Goal: Task Accomplishment & Management: Manage account settings

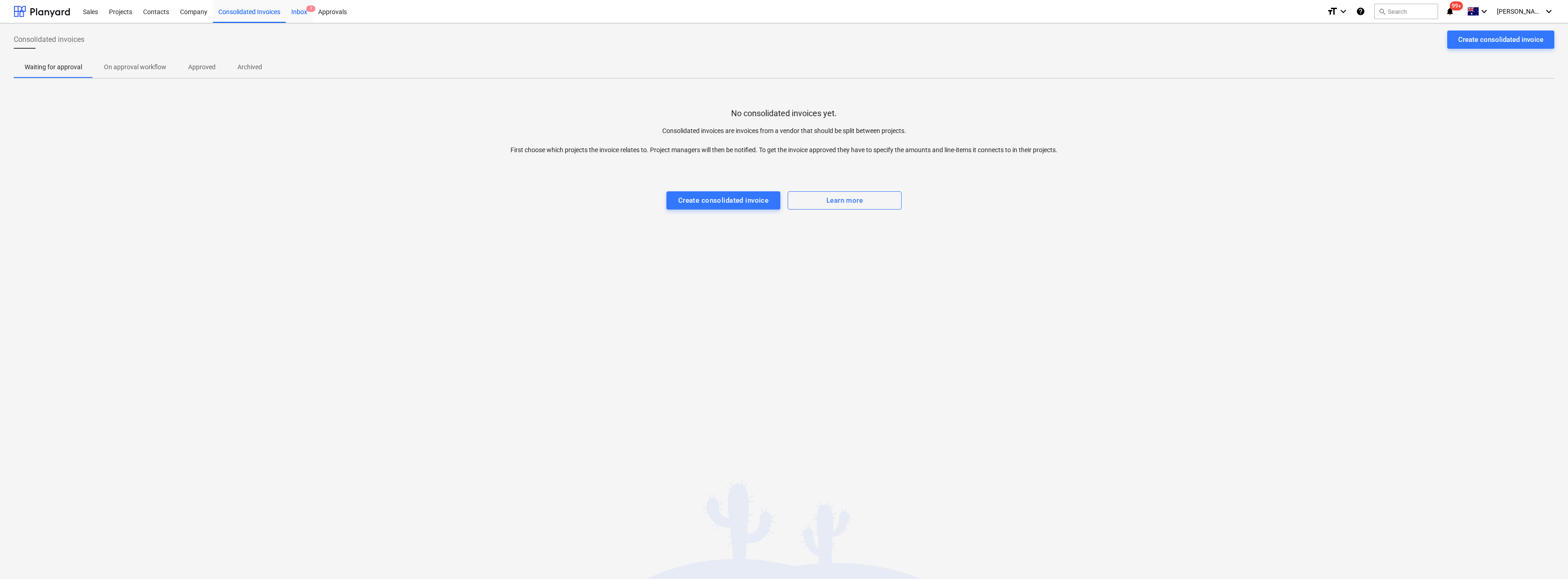
click at [307, 12] on div "Inbox 7" at bounding box center [299, 11] width 27 height 23
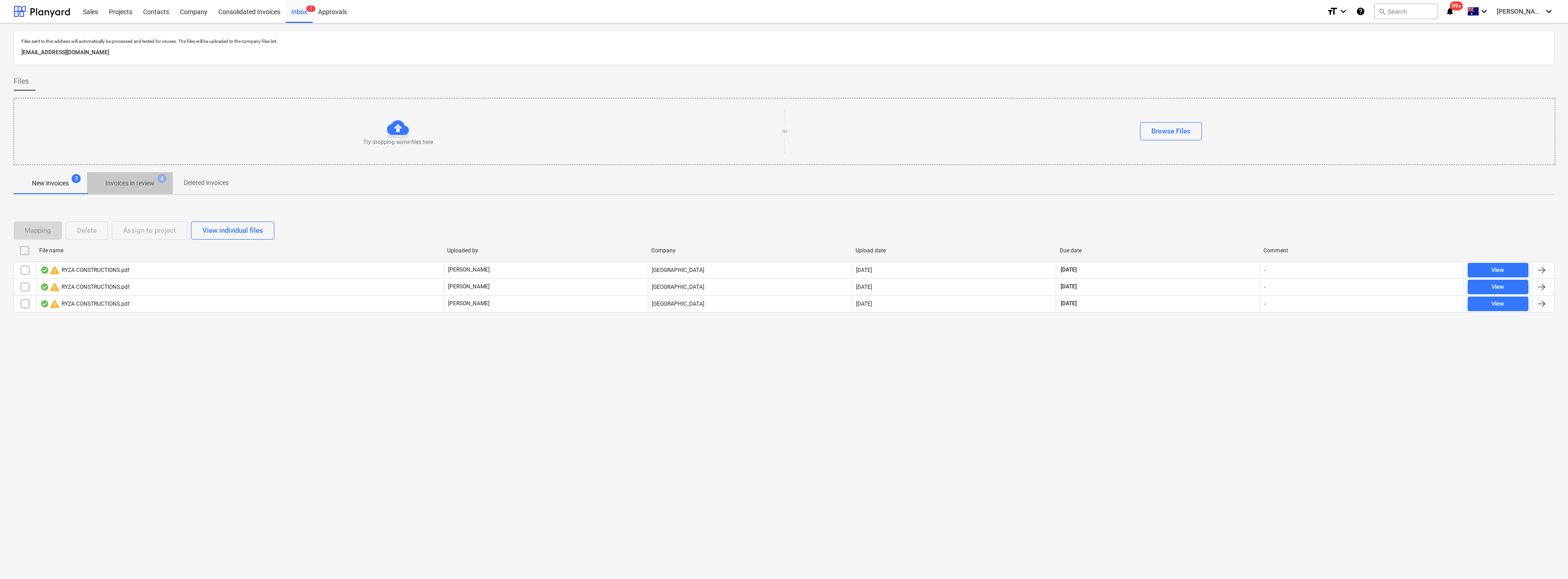
click at [147, 183] on p "Invoices in review" at bounding box center [130, 183] width 49 height 10
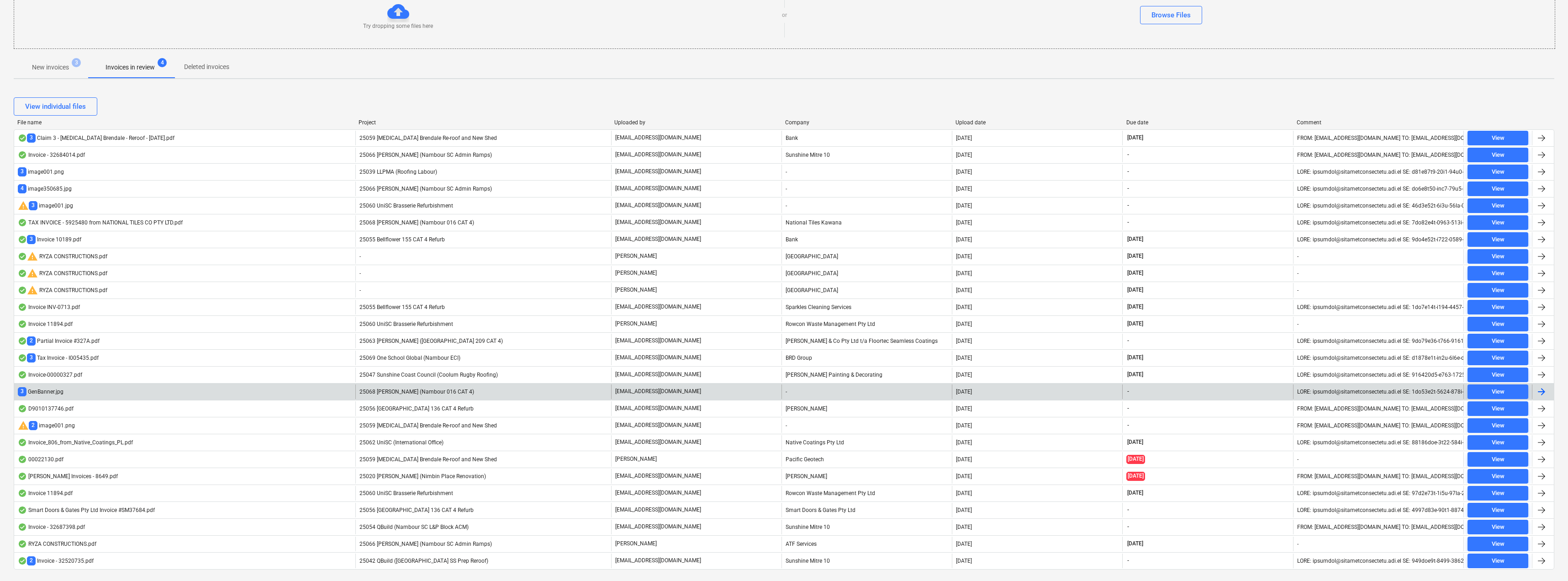
scroll to position [138, 0]
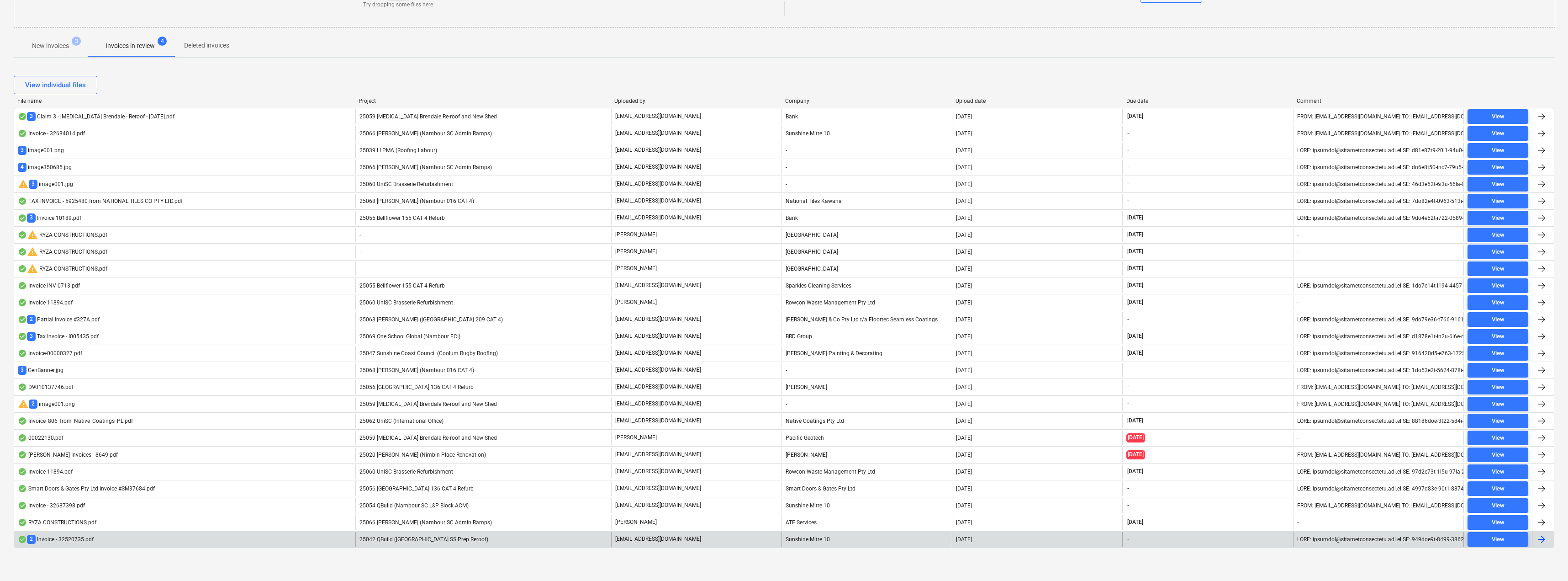
click at [424, 538] on span "25042 QBuild ([GEOGRAPHIC_DATA] SS Prep Reroof)" at bounding box center [424, 539] width 129 height 6
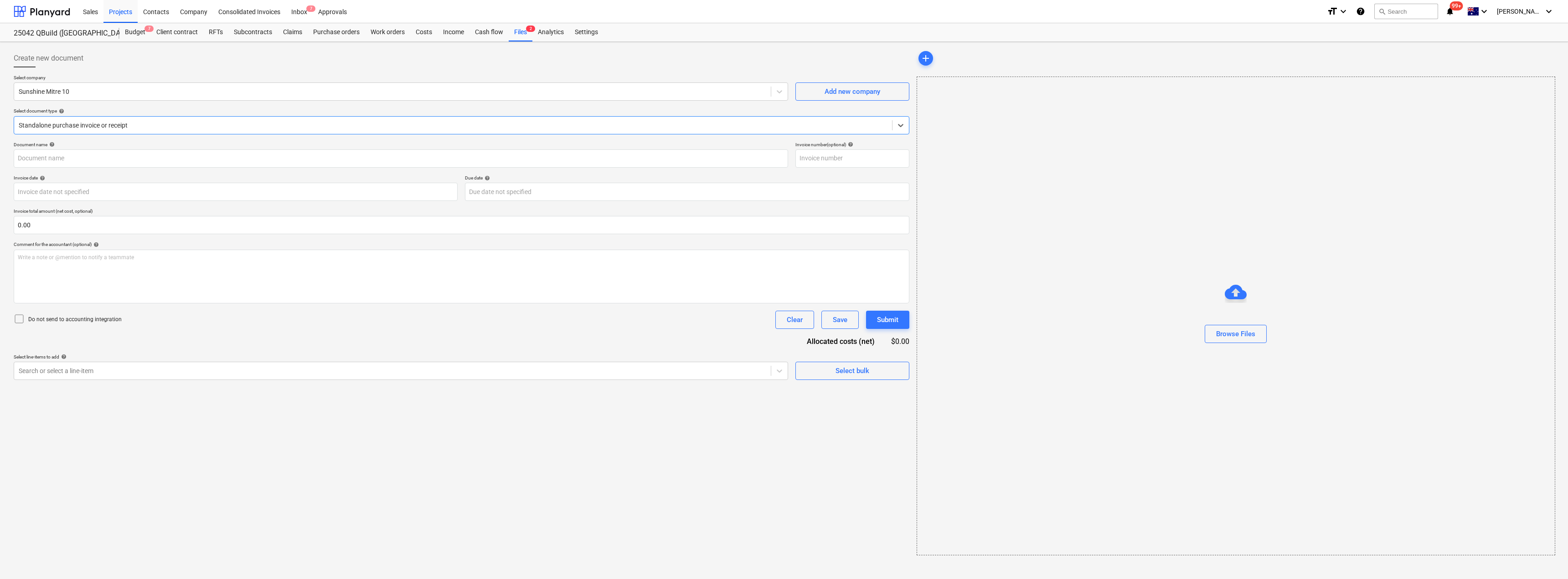
type input "32520735"
type input "[DATE]"
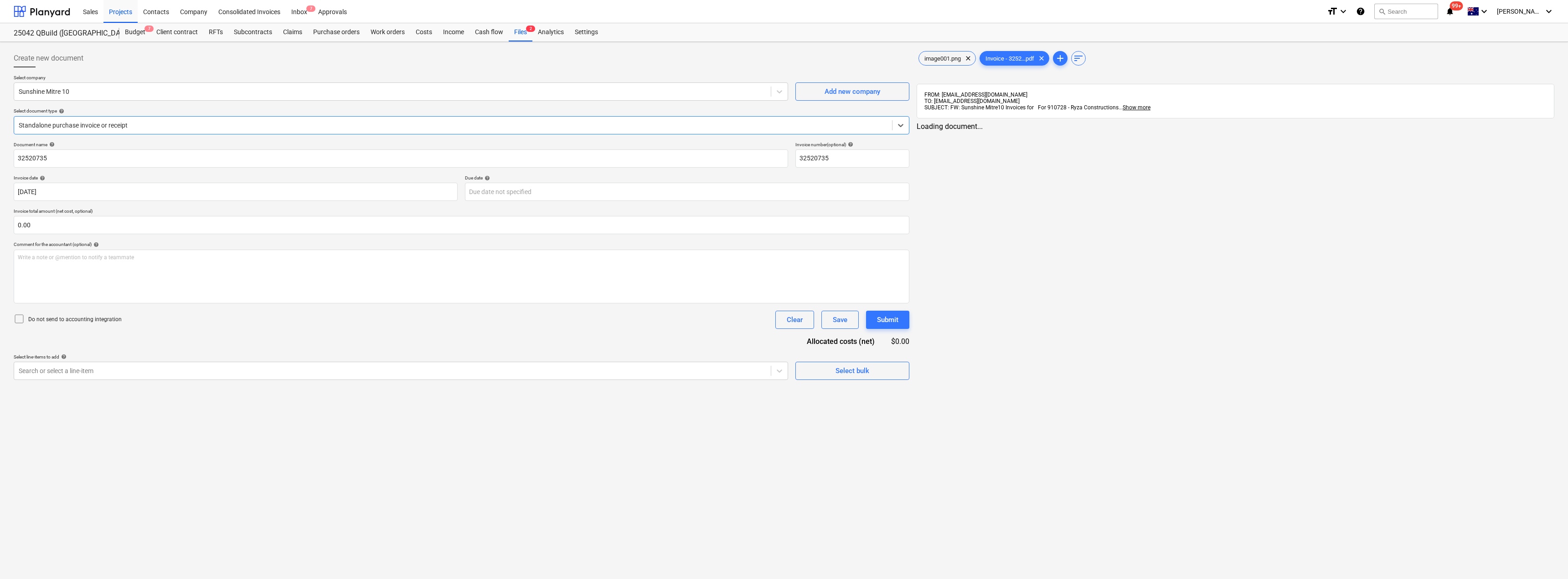
click at [159, 122] on div at bounding box center [452, 125] width 869 height 9
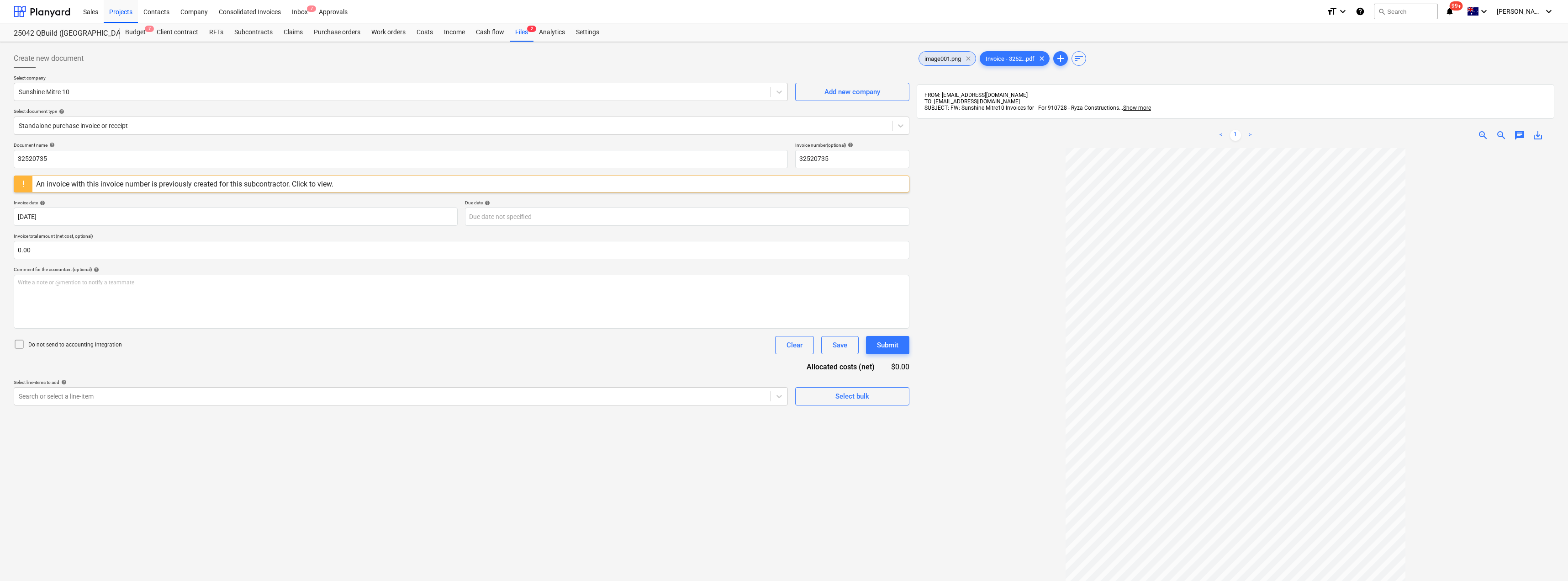
click at [968, 57] on span "clear" at bounding box center [968, 58] width 11 height 11
click at [228, 185] on div "An invoice with this invoice number is previously created for this subcontracto…" at bounding box center [185, 184] width 297 height 9
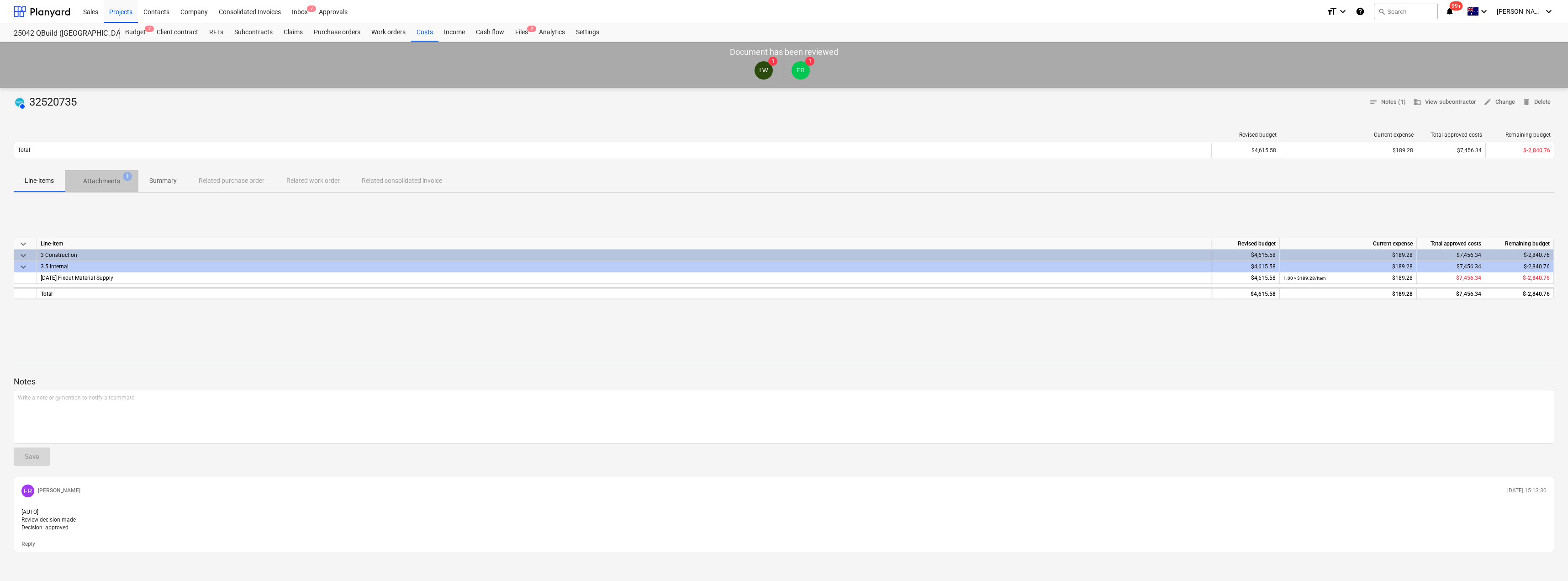
click at [105, 179] on p "Attachments" at bounding box center [102, 181] width 37 height 10
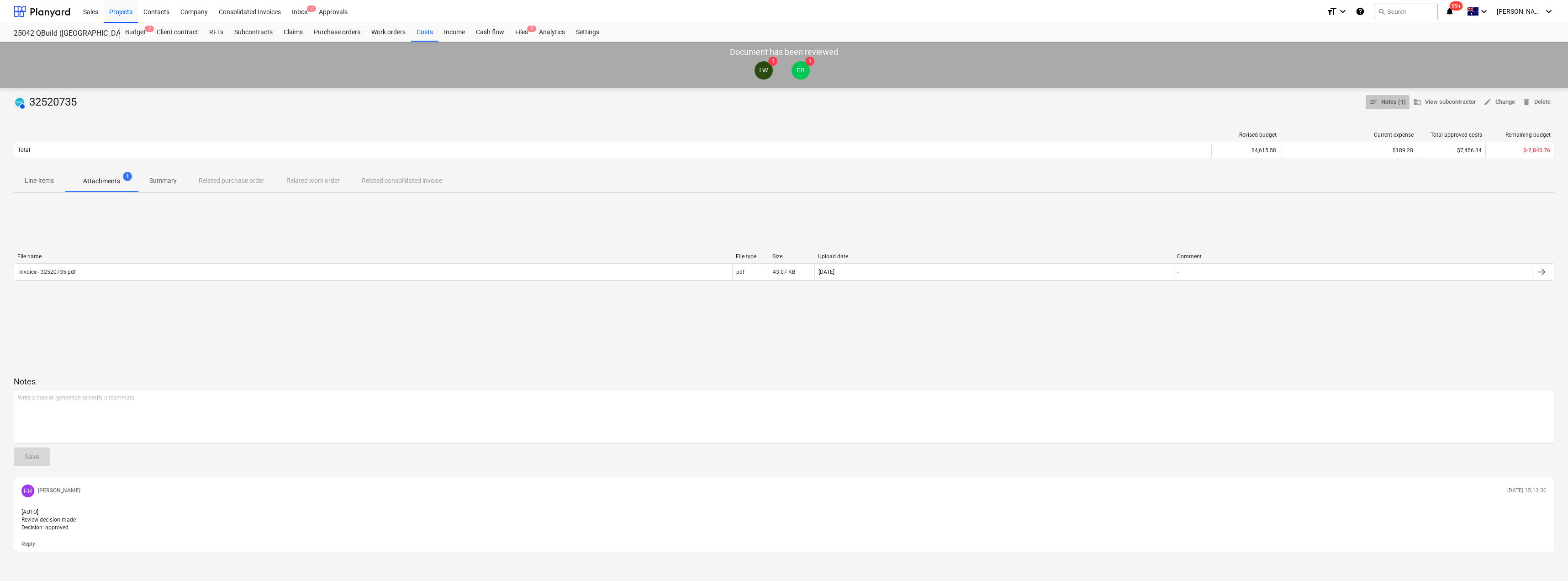
click at [1396, 98] on span "notes Notes (1)" at bounding box center [1387, 102] width 36 height 10
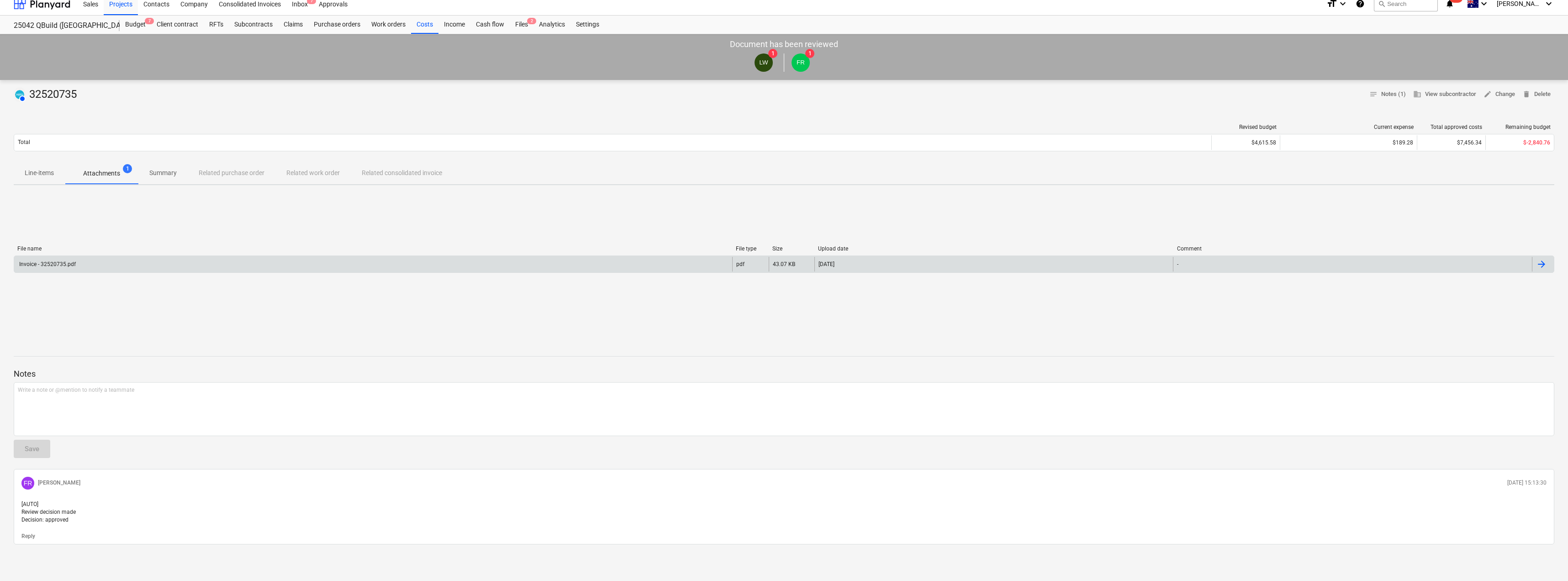
click at [64, 261] on div "Invoice - 32520735.pdf" at bounding box center [46, 263] width 58 height 6
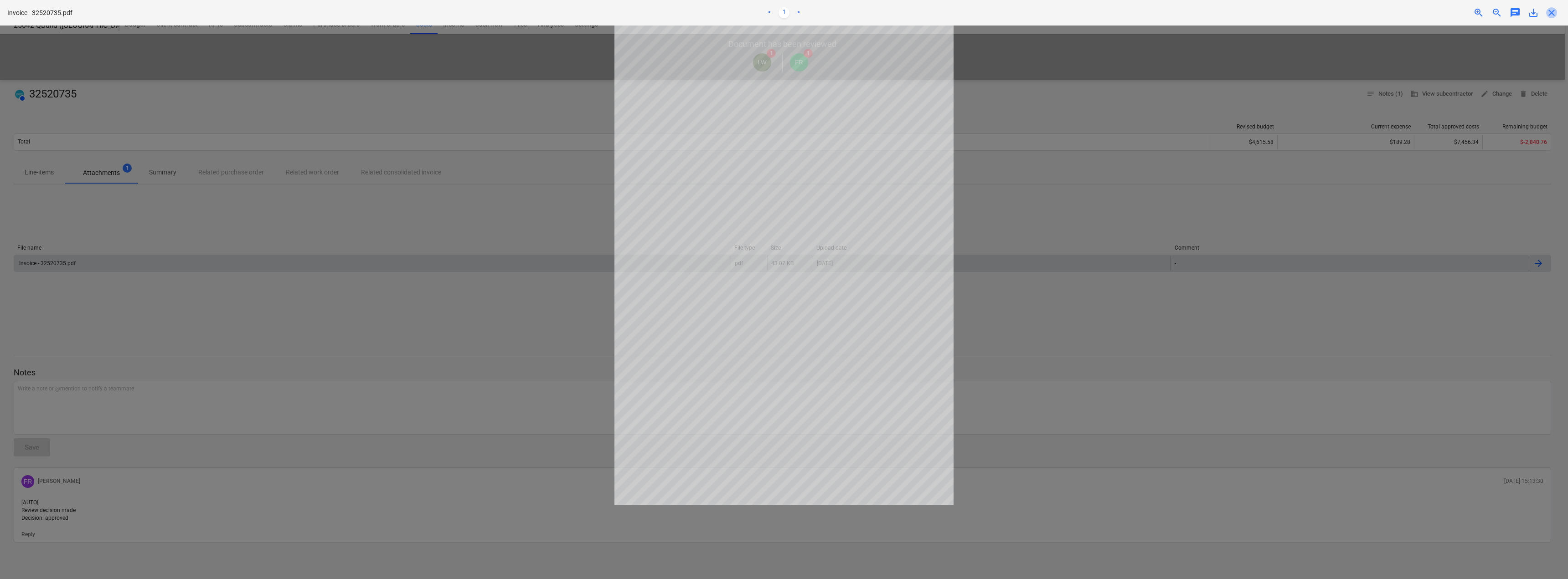
click at [1554, 16] on span "close" at bounding box center [1552, 13] width 11 height 11
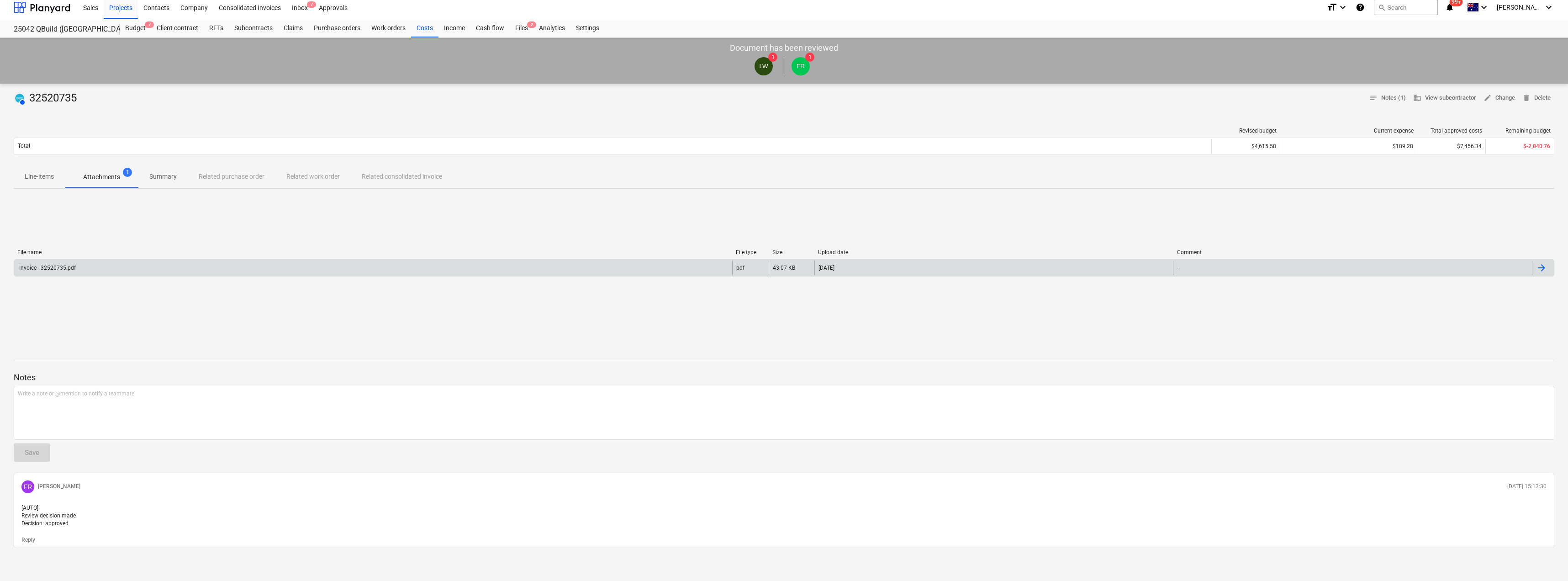
scroll to position [0, 0]
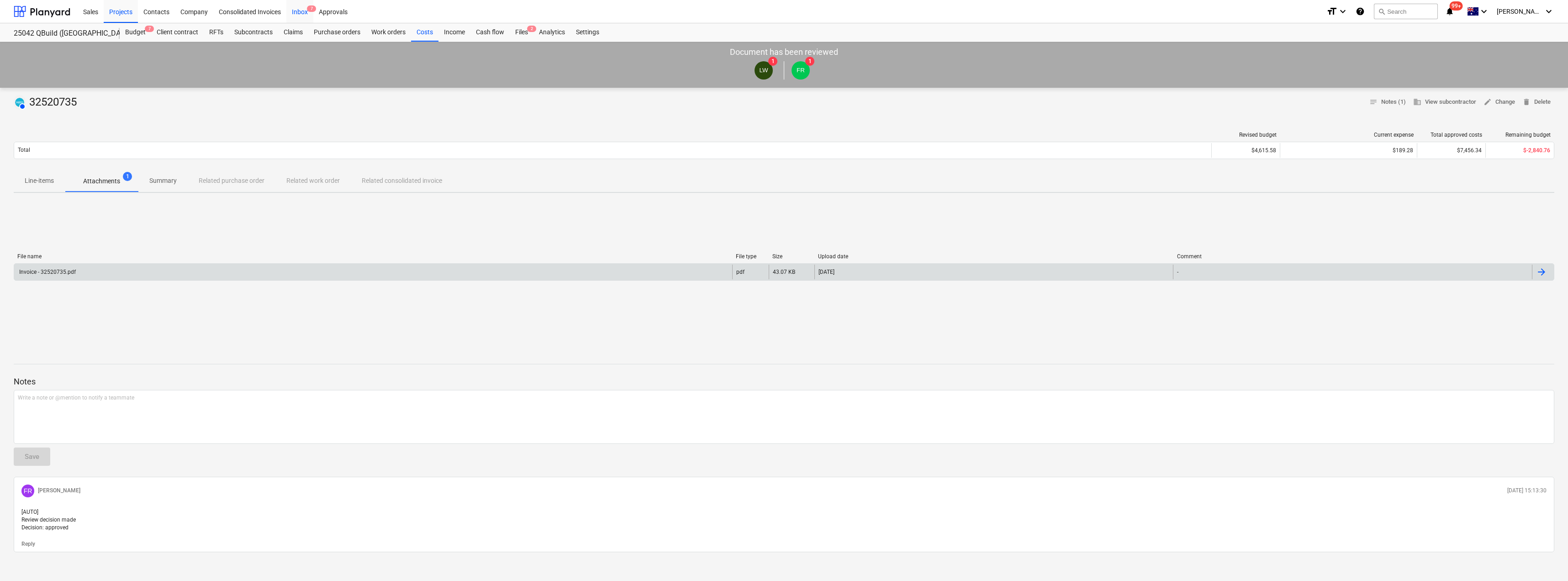
click at [290, 8] on div "Inbox 7" at bounding box center [300, 11] width 27 height 23
click at [306, 10] on div "Inbox 7" at bounding box center [300, 11] width 27 height 23
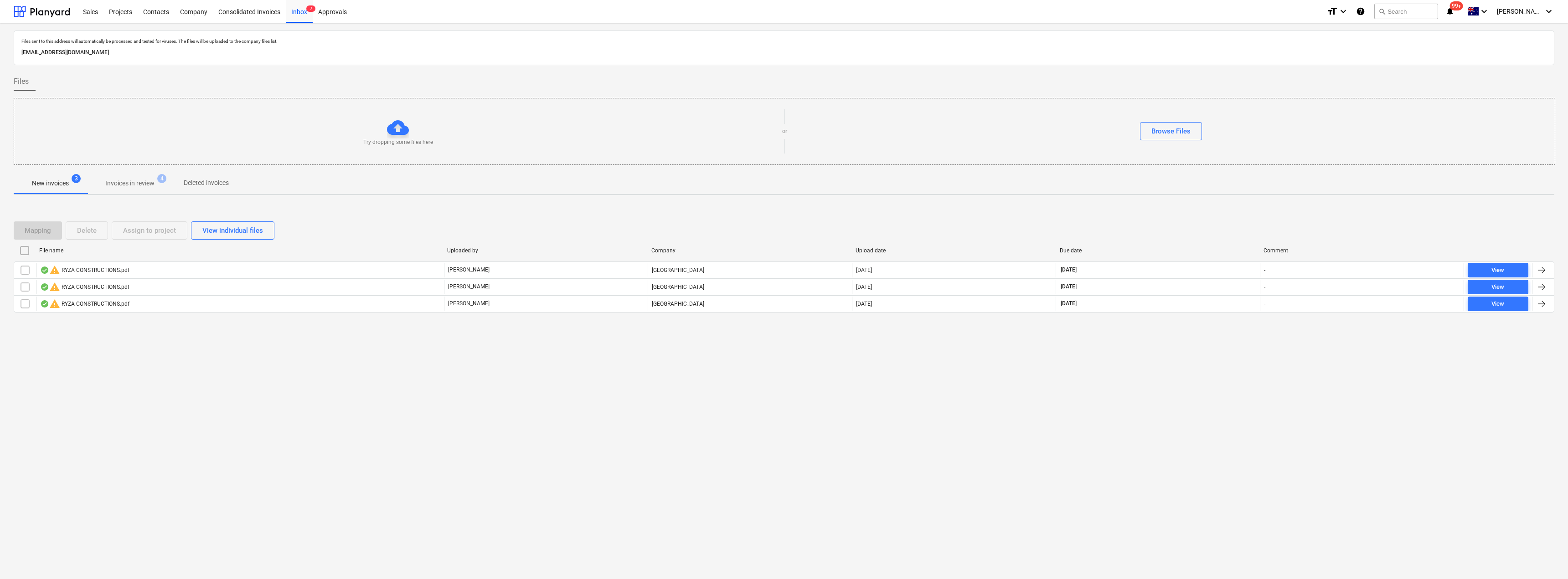
click at [141, 180] on p "Invoices in review" at bounding box center [130, 183] width 49 height 10
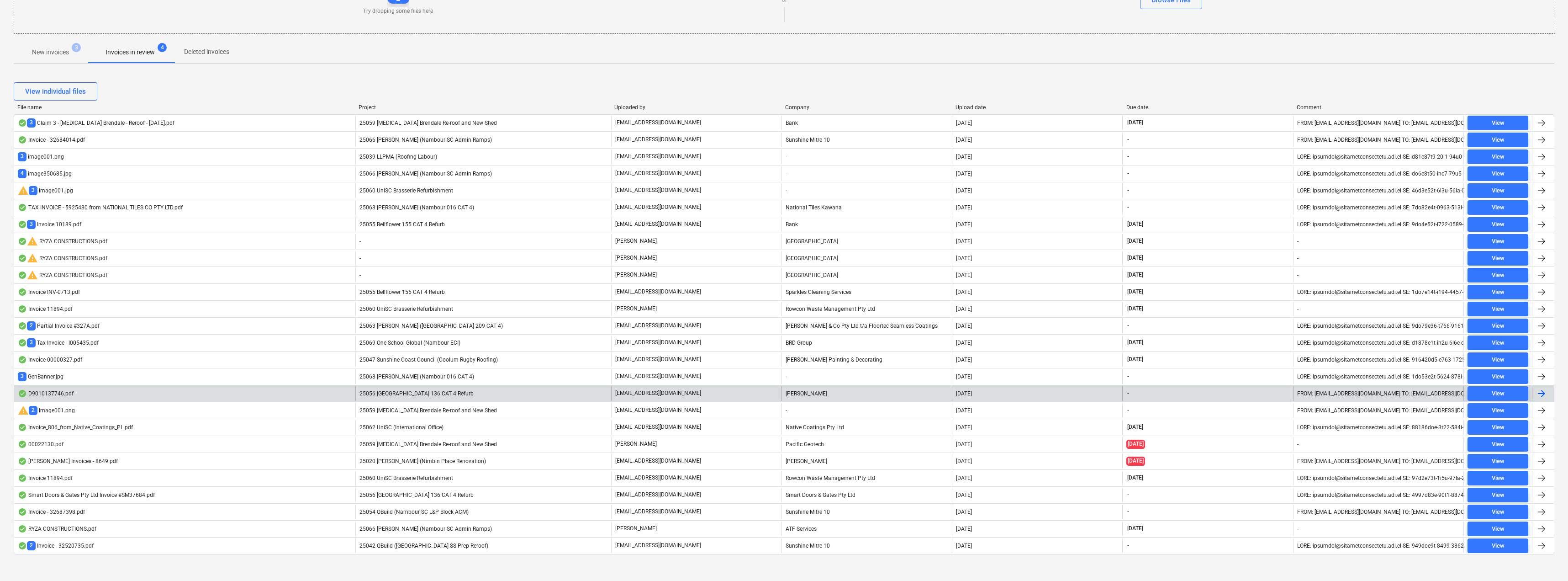
scroll to position [138, 0]
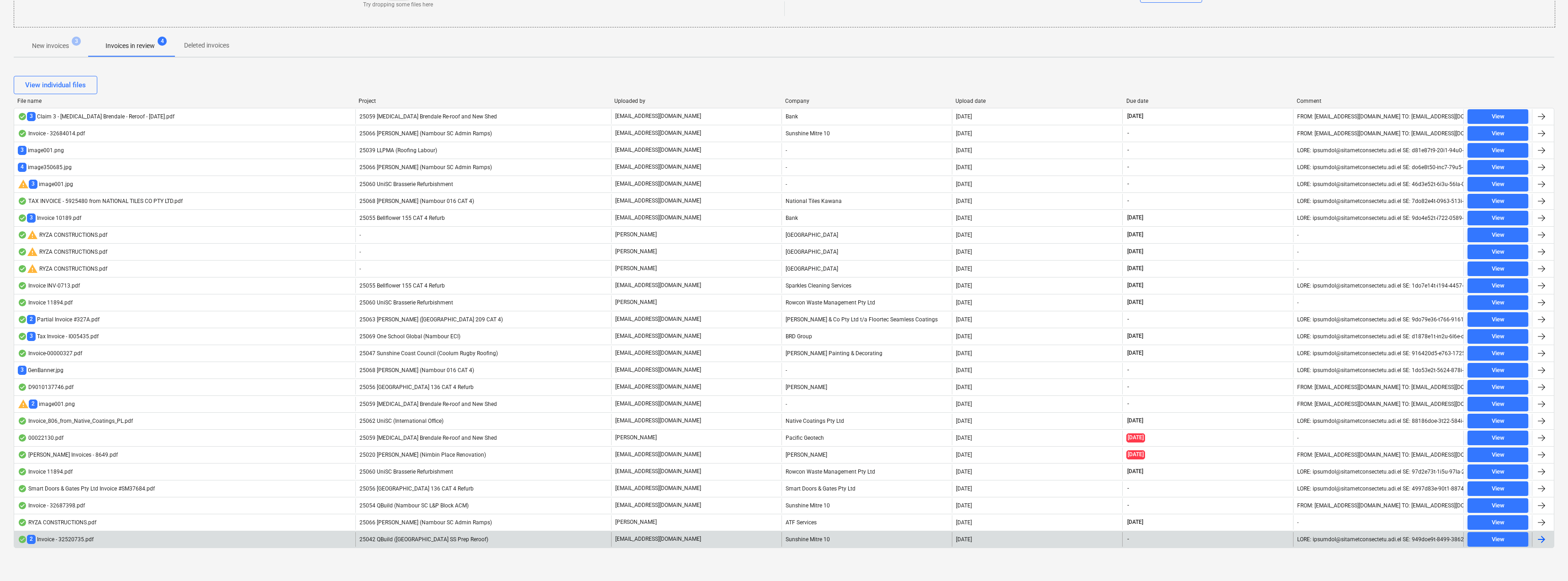
click at [431, 538] on span "25042 QBuild ([GEOGRAPHIC_DATA] SS Prep Reroof)" at bounding box center [424, 539] width 129 height 6
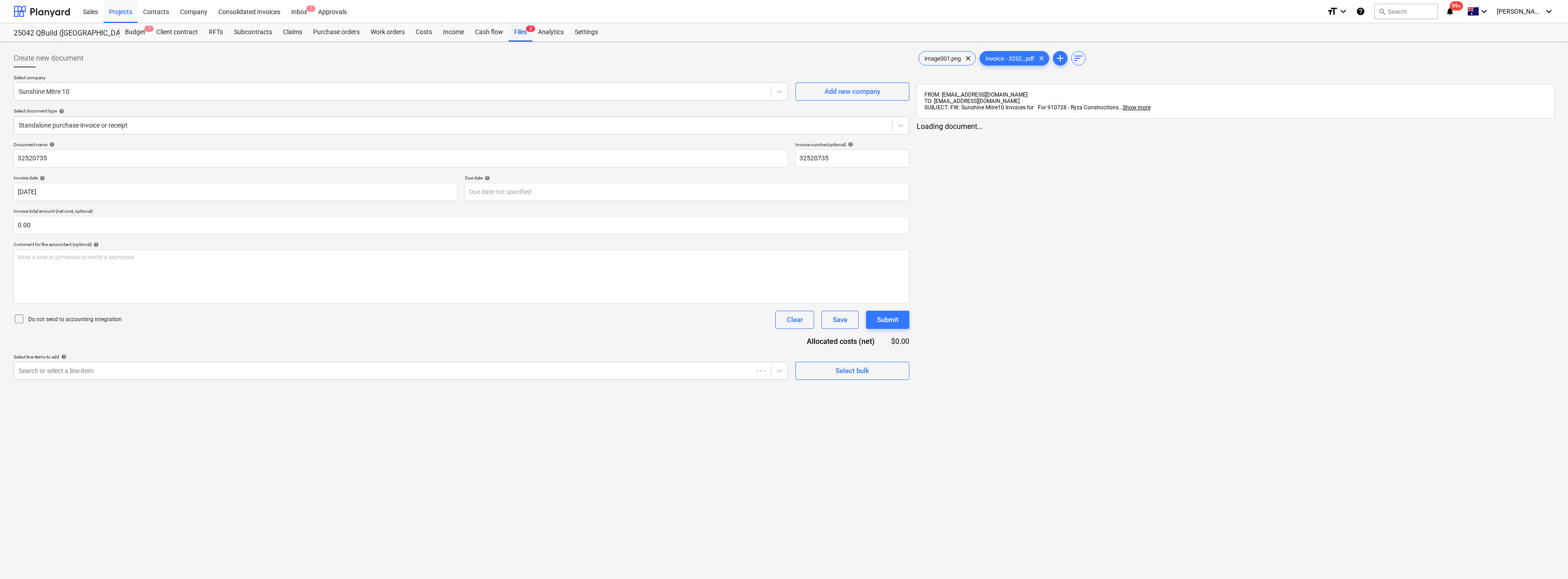
click at [516, 31] on div "Files 2" at bounding box center [521, 32] width 24 height 18
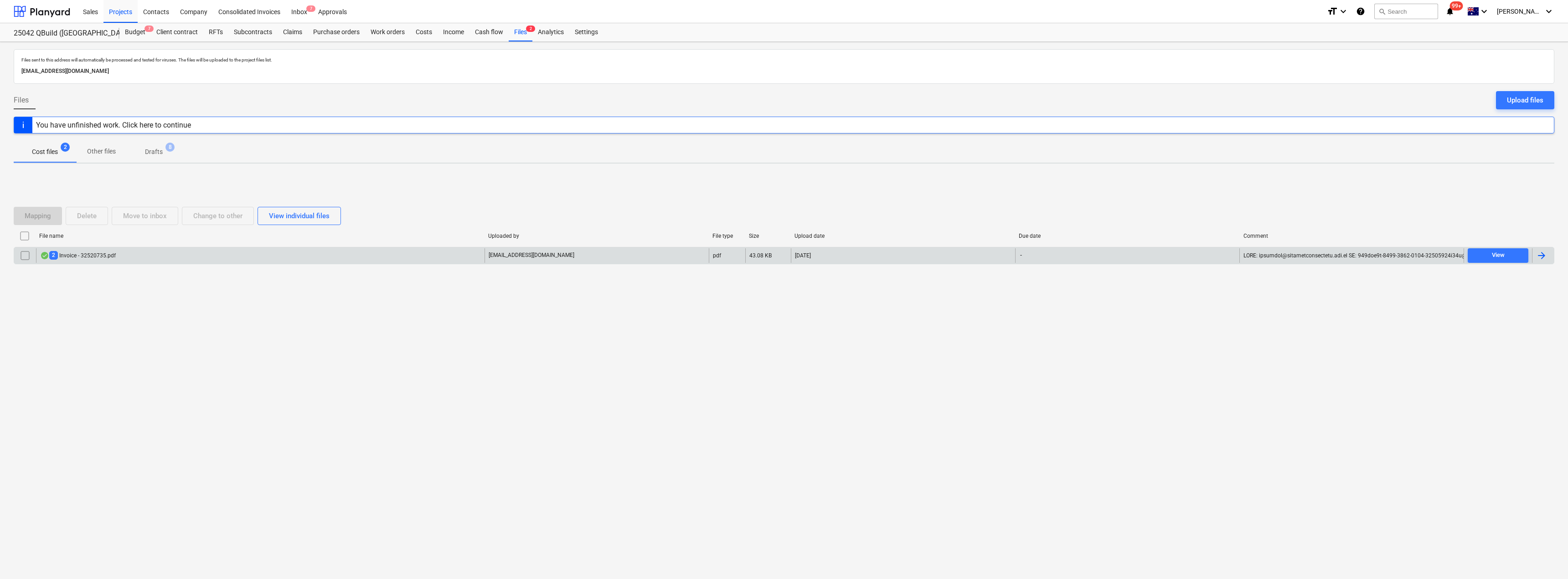
click at [25, 256] on input "checkbox" at bounding box center [25, 255] width 14 height 14
click at [77, 218] on div "Delete" at bounding box center [87, 216] width 20 height 12
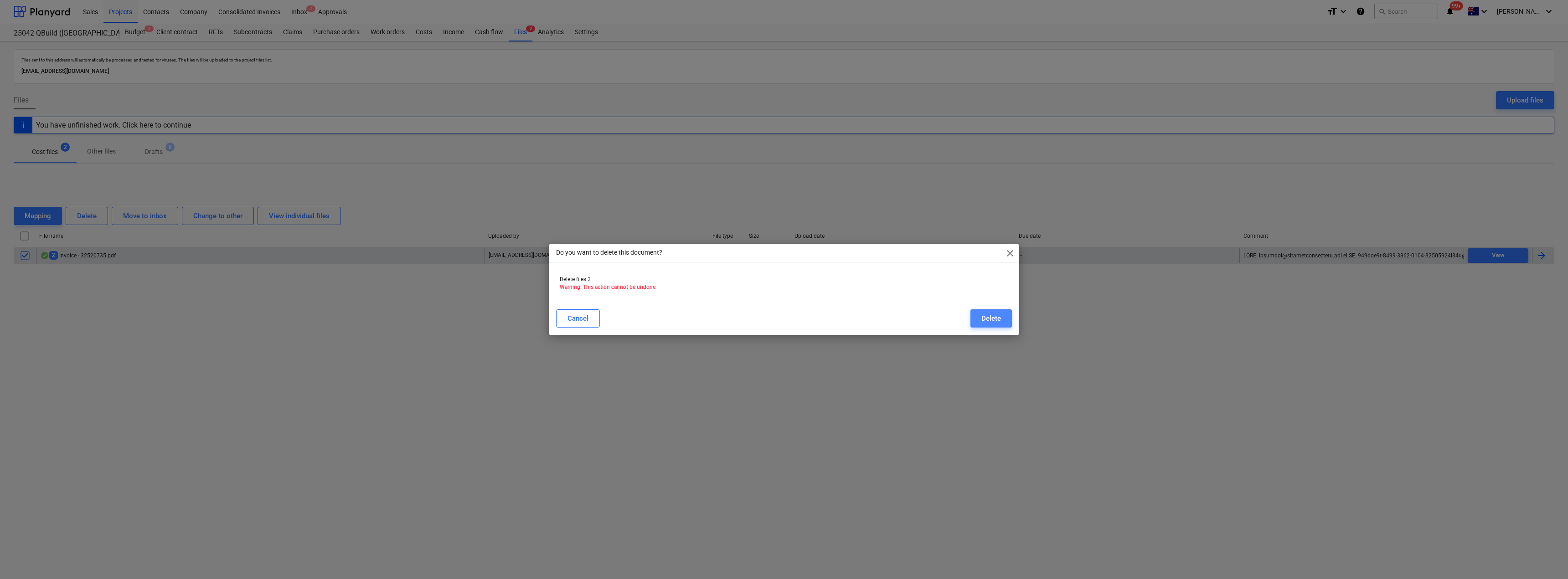
click at [979, 323] on button "Delete" at bounding box center [991, 318] width 42 height 18
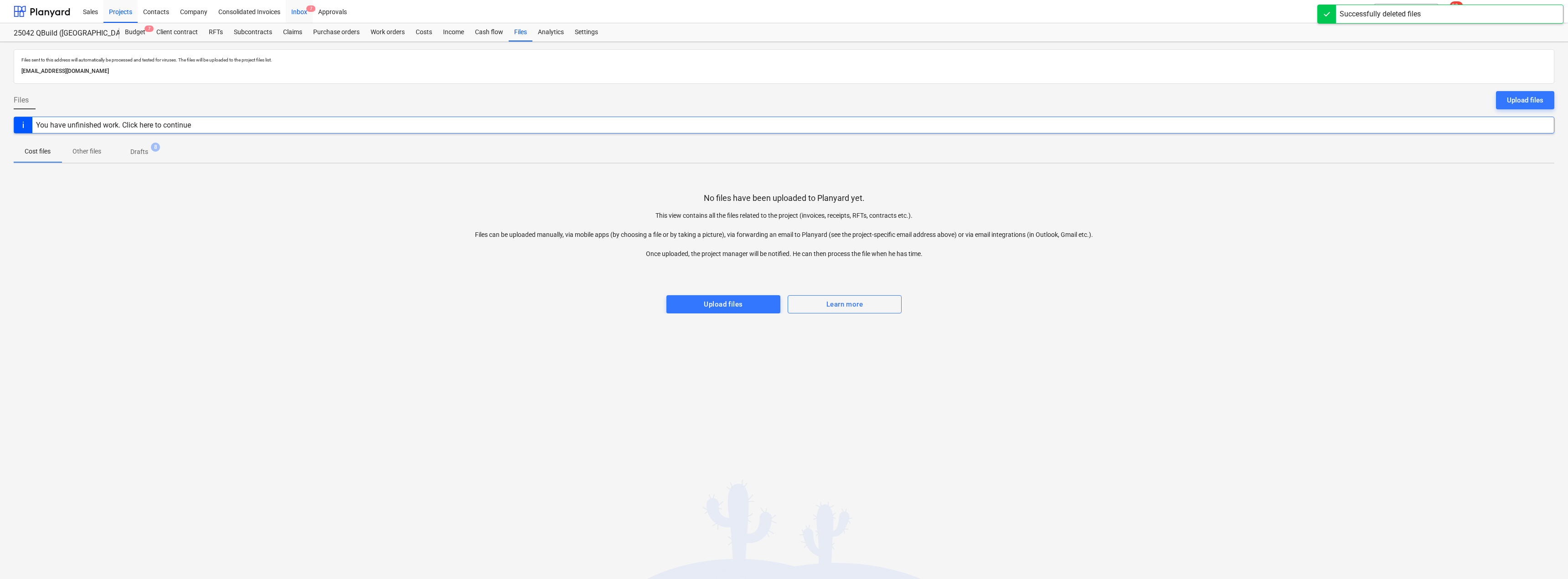
click at [300, 10] on div "Inbox 7" at bounding box center [299, 11] width 27 height 23
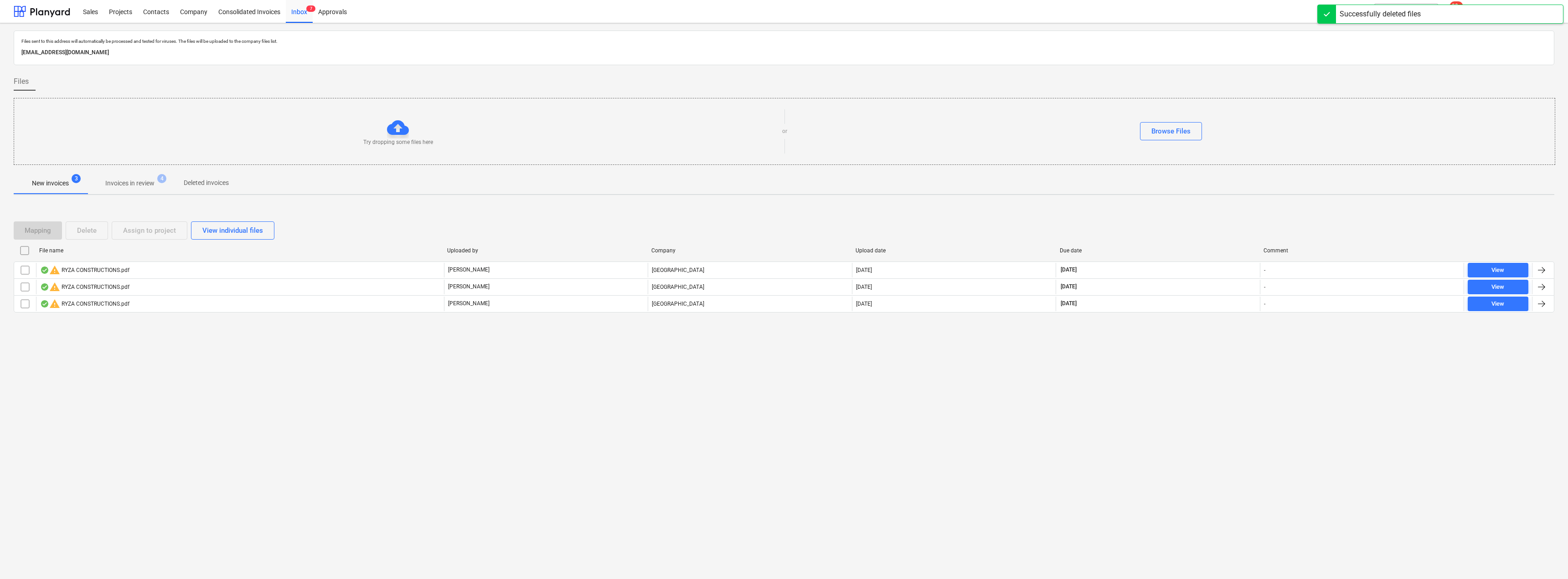
click at [134, 177] on span "Invoices in review 4" at bounding box center [130, 183] width 86 height 16
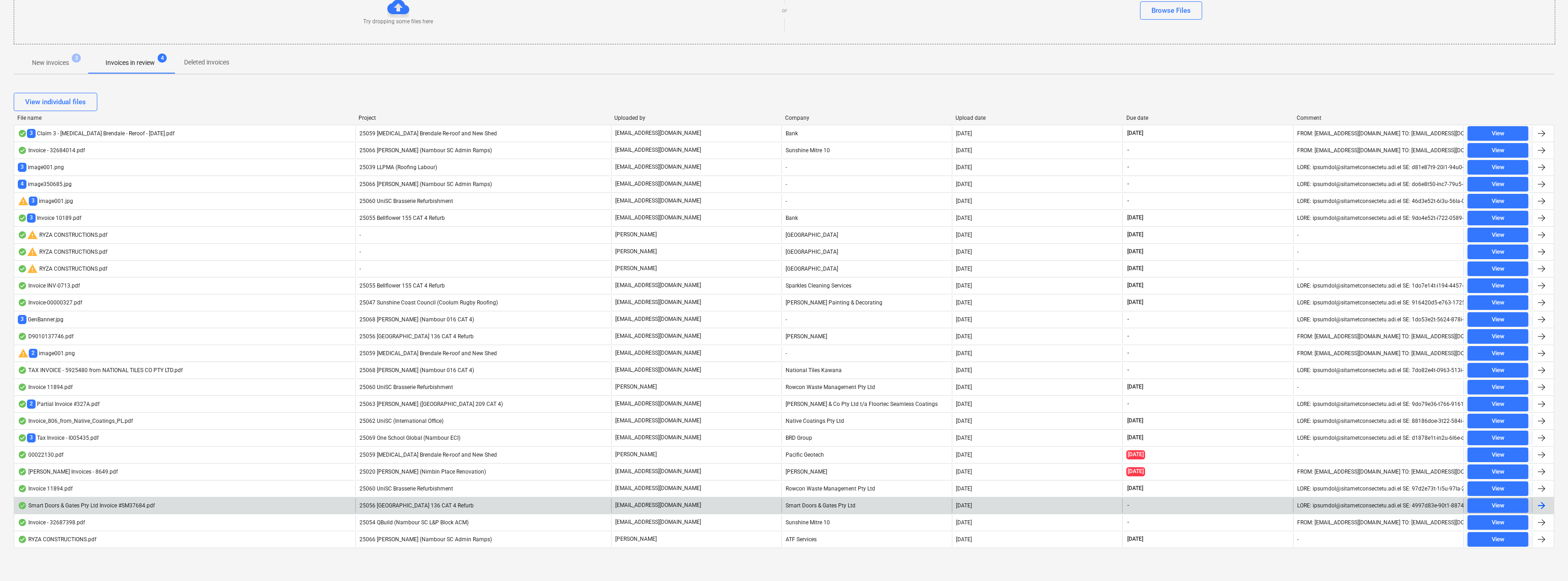
scroll to position [121, 0]
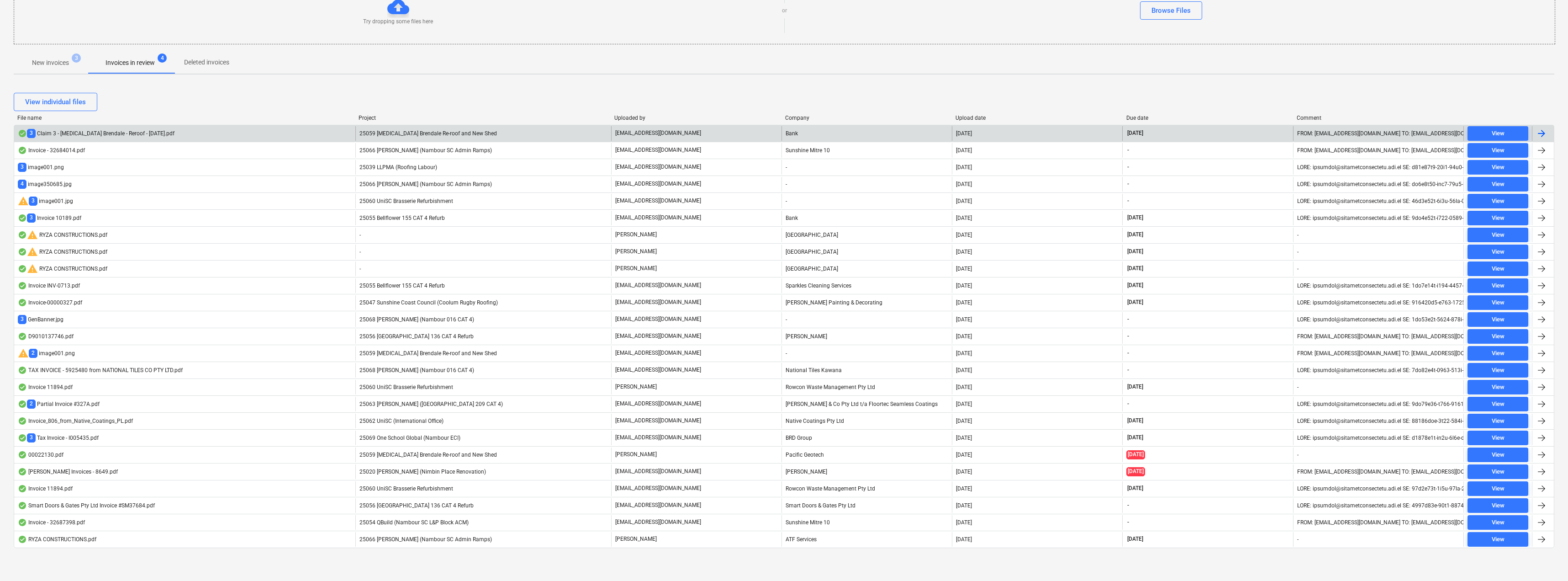
click at [638, 130] on p "[EMAIL_ADDRESS][DOMAIN_NAME]" at bounding box center [659, 133] width 86 height 8
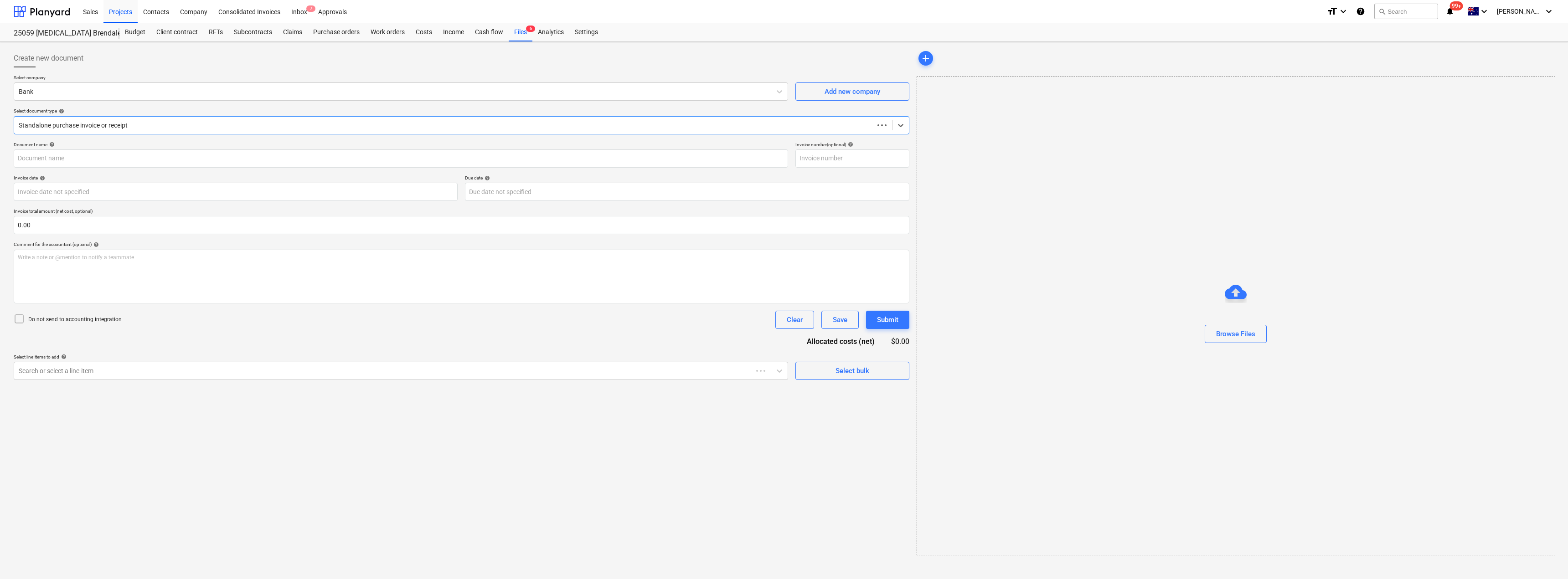
type input "3"
type input "[DATE]"
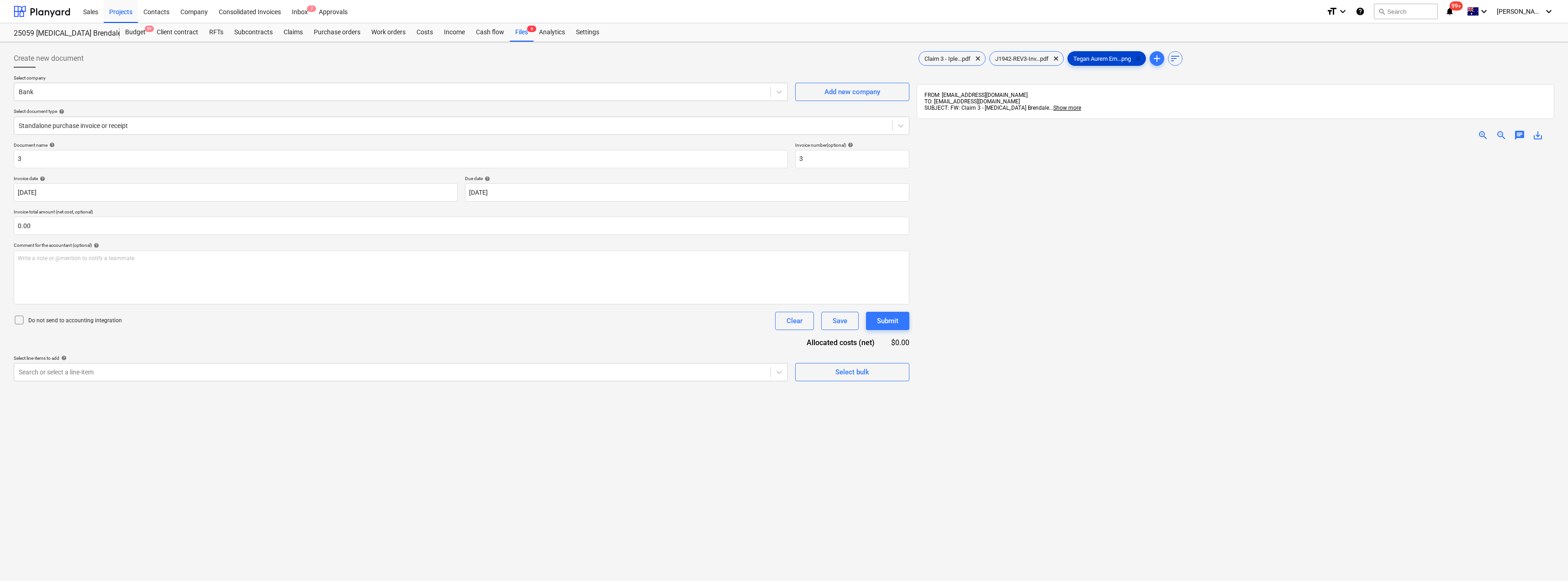
click at [1141, 60] on span "clear" at bounding box center [1139, 58] width 11 height 11
click at [28, 91] on div at bounding box center [392, 92] width 747 height 9
type input "aure"
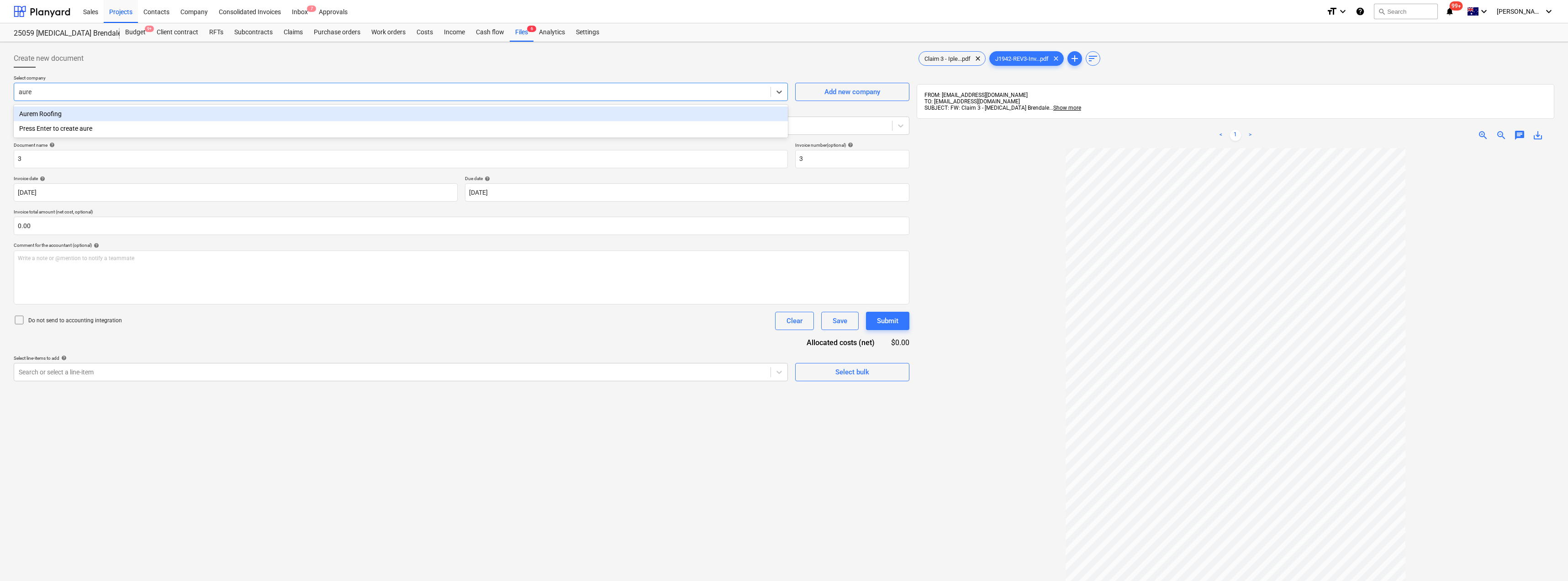
click at [47, 113] on div "Aurem Roofing" at bounding box center [401, 114] width 774 height 14
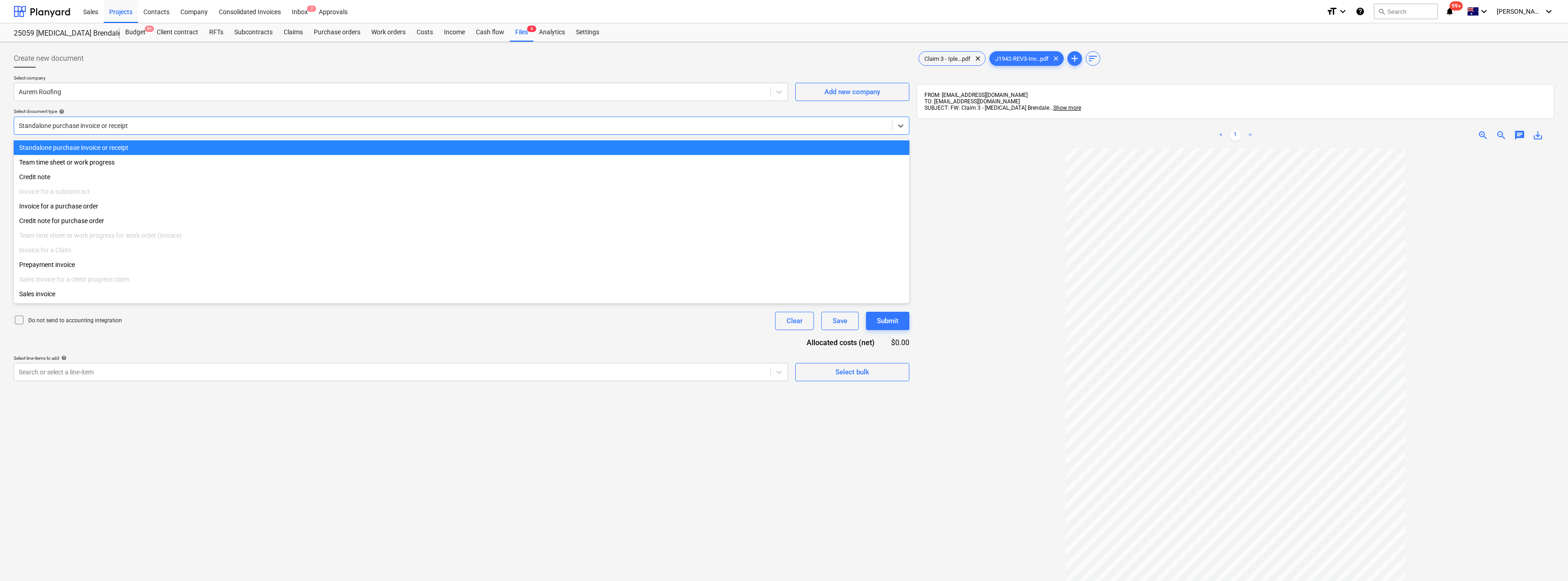
click at [113, 124] on div at bounding box center [453, 125] width 869 height 9
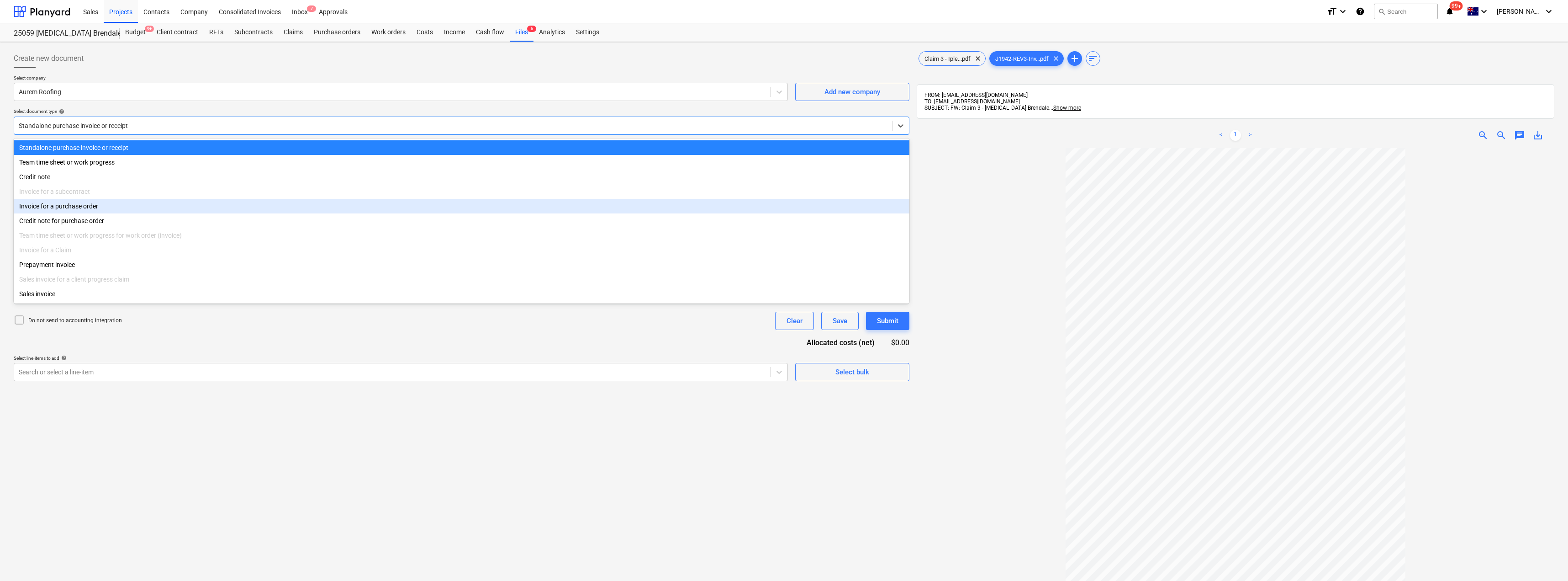
click at [84, 204] on div "Invoice for a purchase order" at bounding box center [462, 206] width 896 height 14
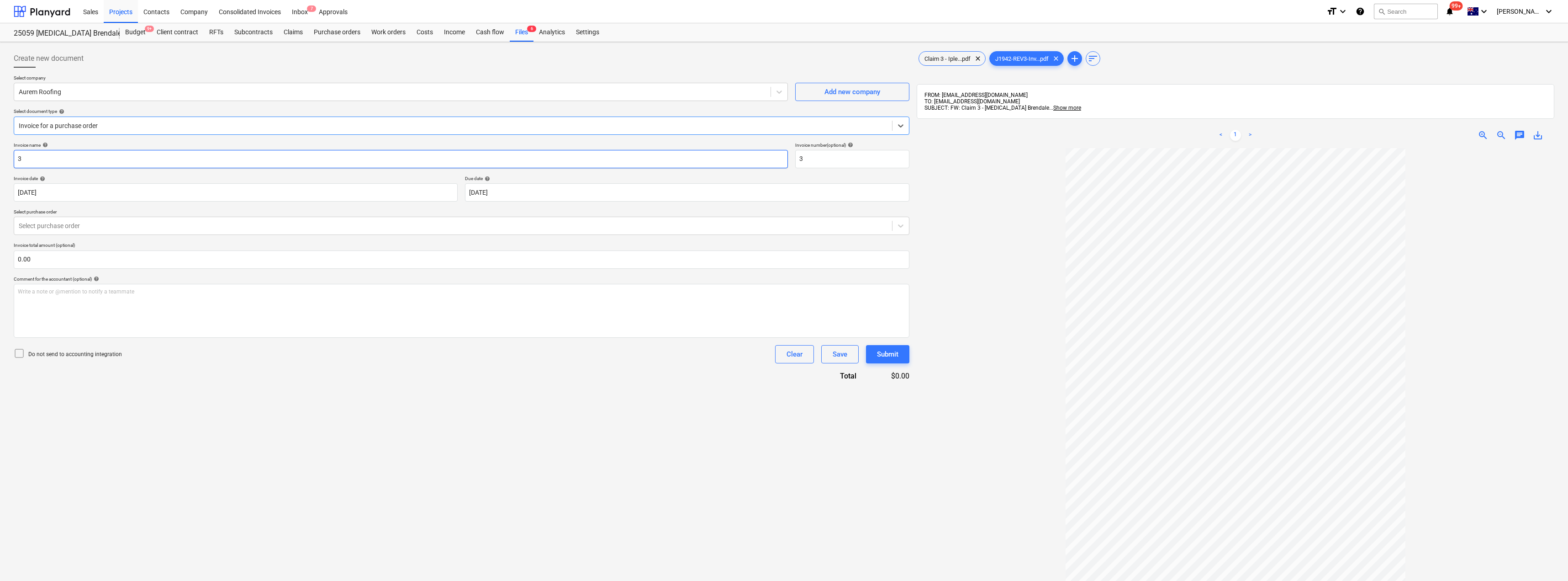
click at [88, 155] on input "3" at bounding box center [401, 159] width 774 height 18
drag, startPoint x: 47, startPoint y: 162, endPoint x: 3, endPoint y: 159, distance: 44.1
click at [3, 159] on div "Create new document Select company Aurem Roofing Add new company Select documen…" at bounding box center [784, 376] width 1568 height 669
type input "0578"
drag, startPoint x: 828, startPoint y: 162, endPoint x: 789, endPoint y: 161, distance: 39.0
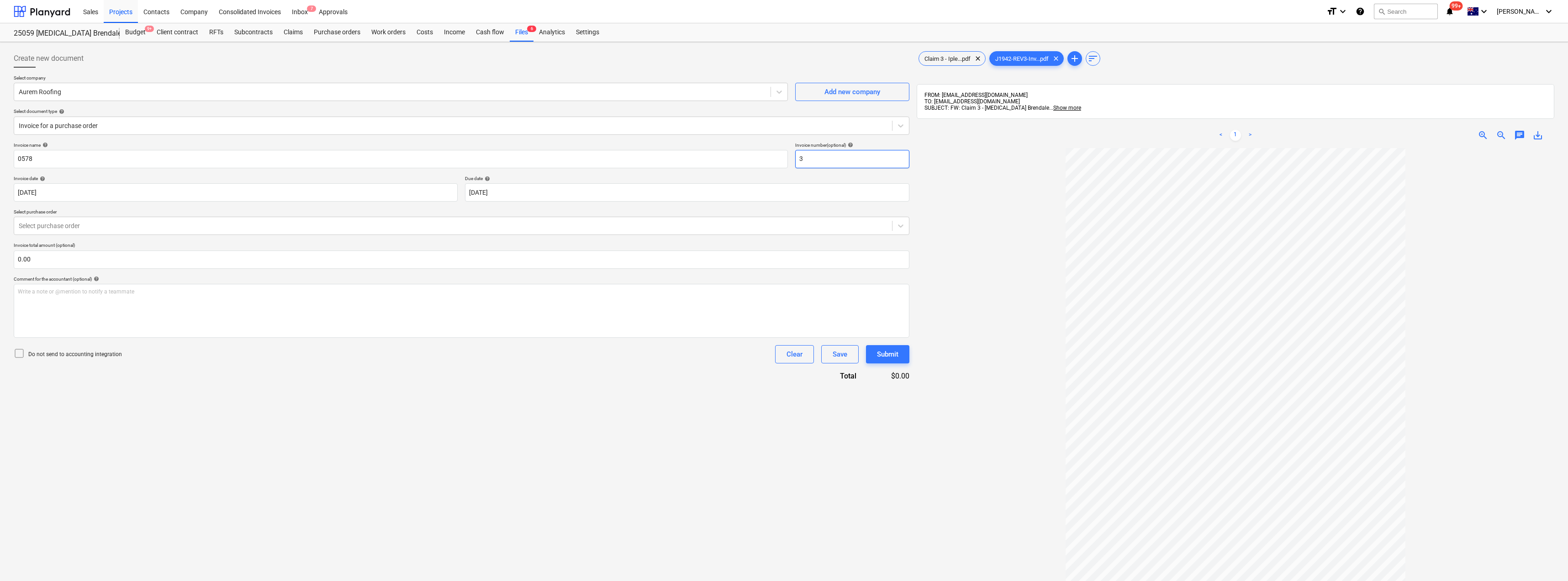
click at [789, 161] on div "Invoice name help 0578 Invoice number (optional) help 3" at bounding box center [462, 155] width 896 height 26
paste input "text"
paste input "3"
type input "3"
type input "0578"
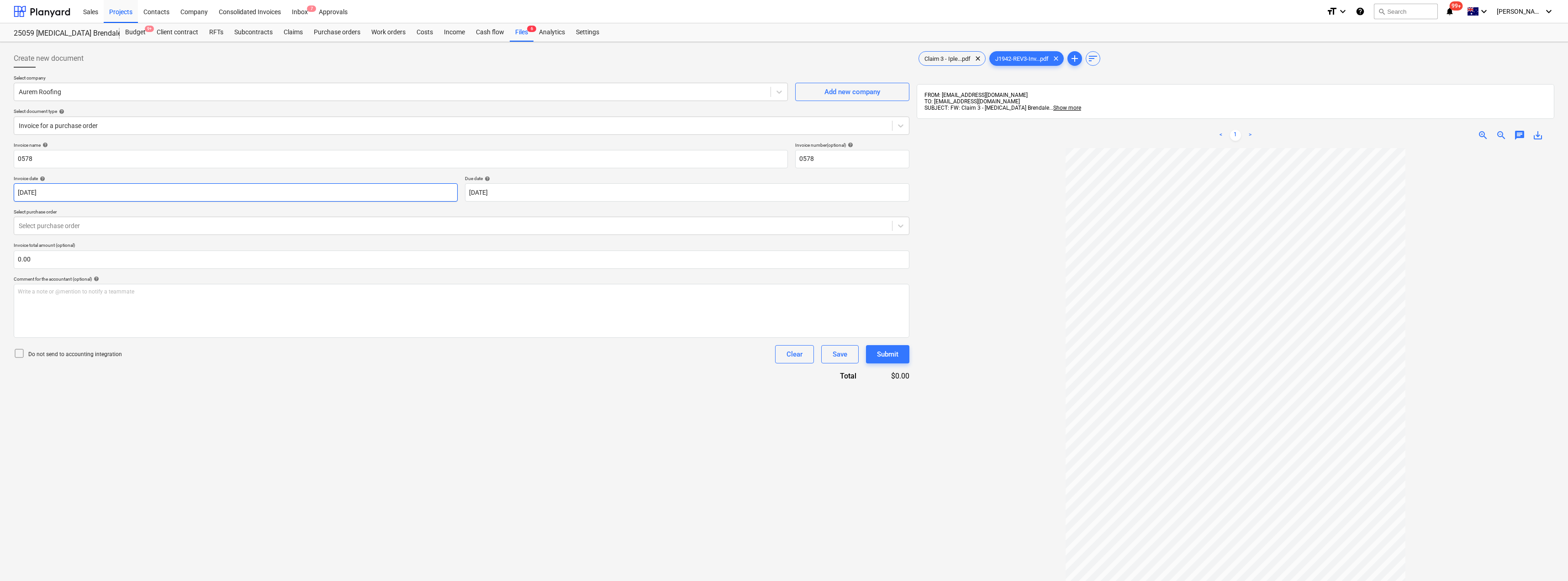
click at [407, 191] on body "Sales Projects Contacts Company Consolidated Invoices Inbox 7 Approvals format_…" at bounding box center [784, 290] width 1568 height 581
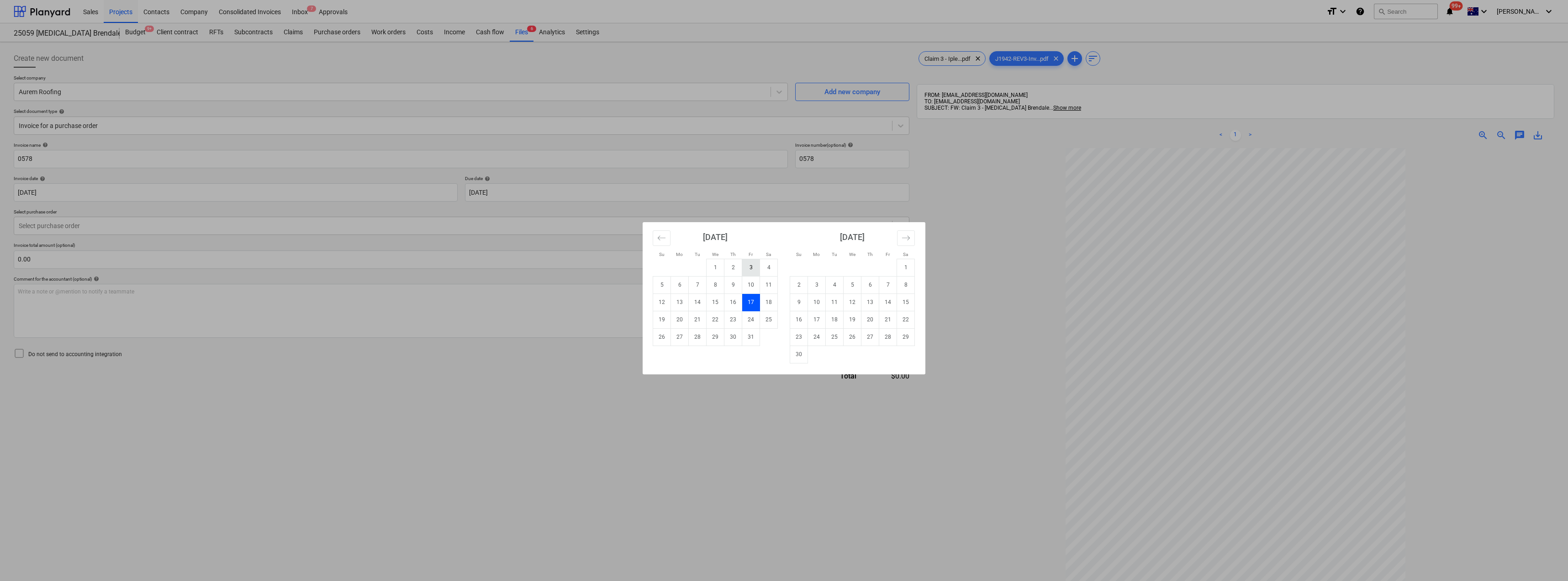
click at [747, 266] on td "3" at bounding box center [752, 267] width 18 height 17
type input "[DATE]"
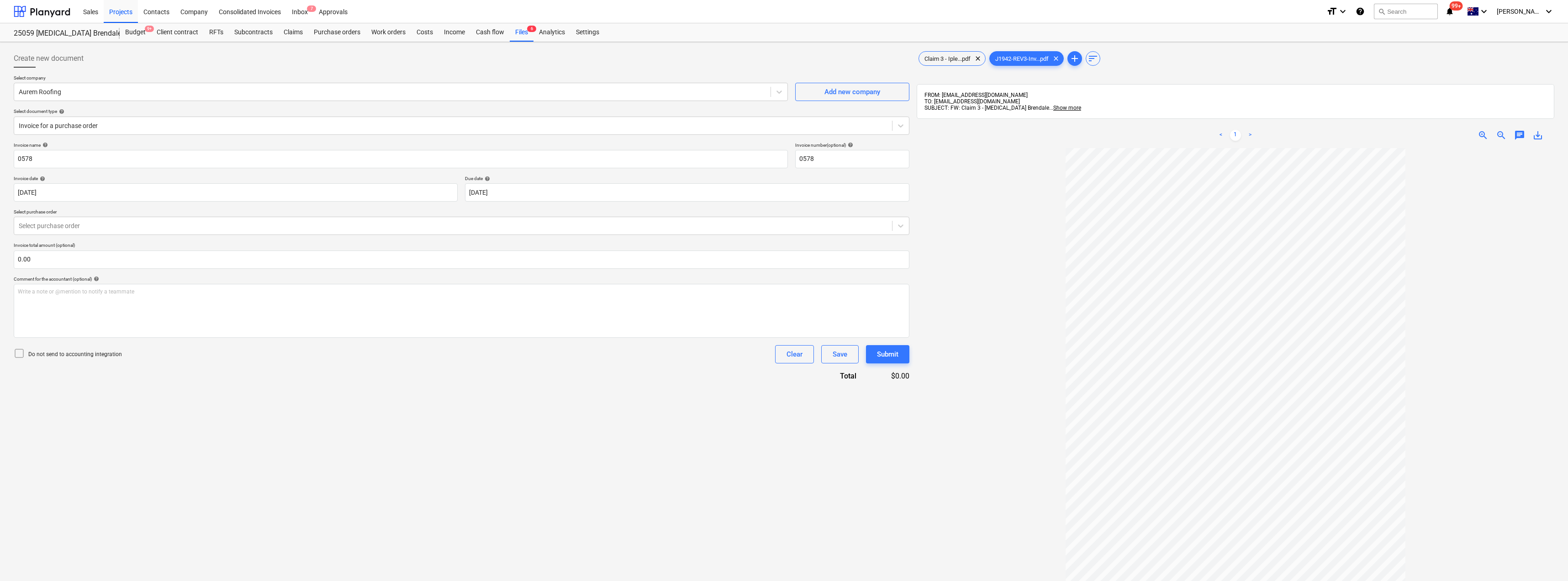
click at [978, 192] on div at bounding box center [1236, 426] width 638 height 556
click at [328, 227] on div at bounding box center [453, 225] width 869 height 9
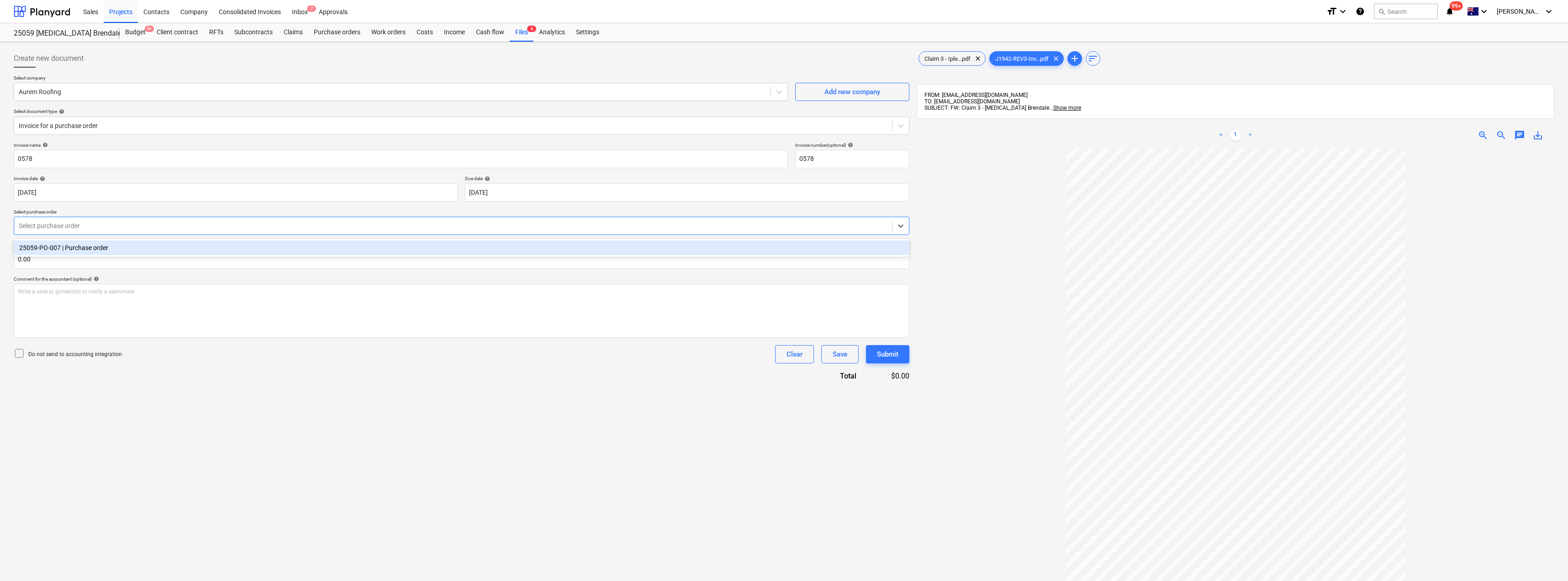
click at [267, 251] on div "25059-PO-007 | Purchase order" at bounding box center [462, 247] width 896 height 14
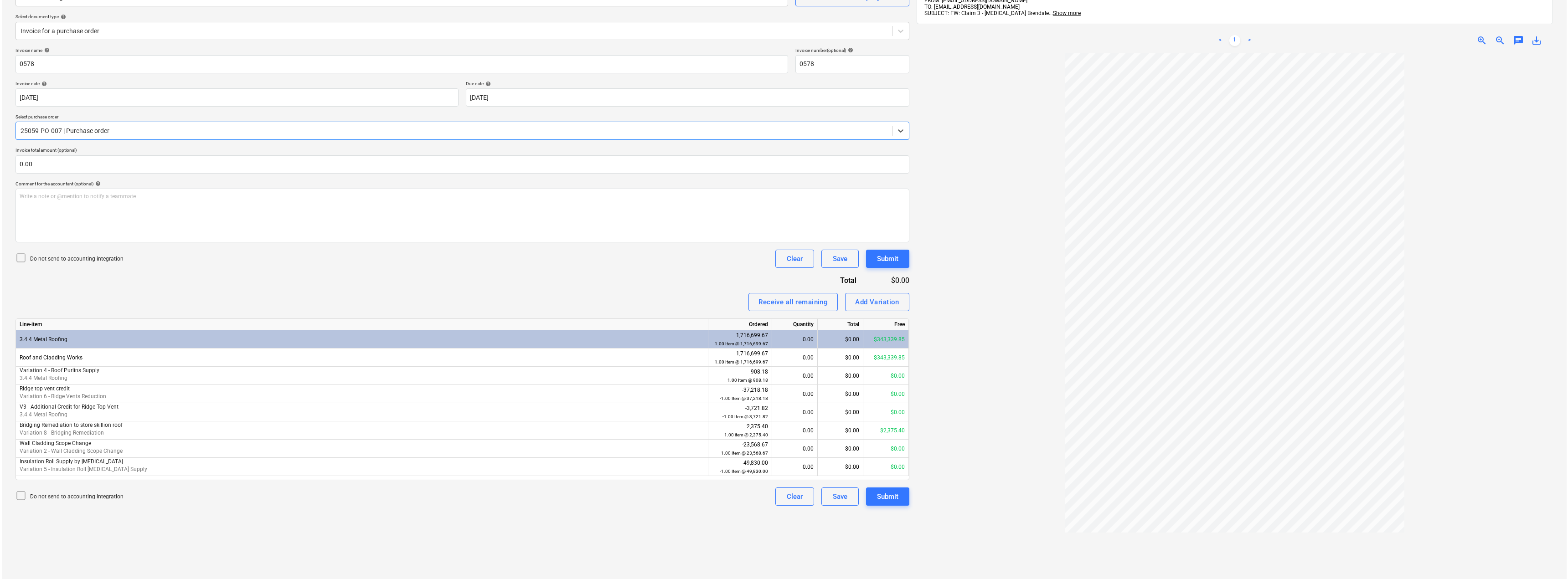
scroll to position [130, 0]
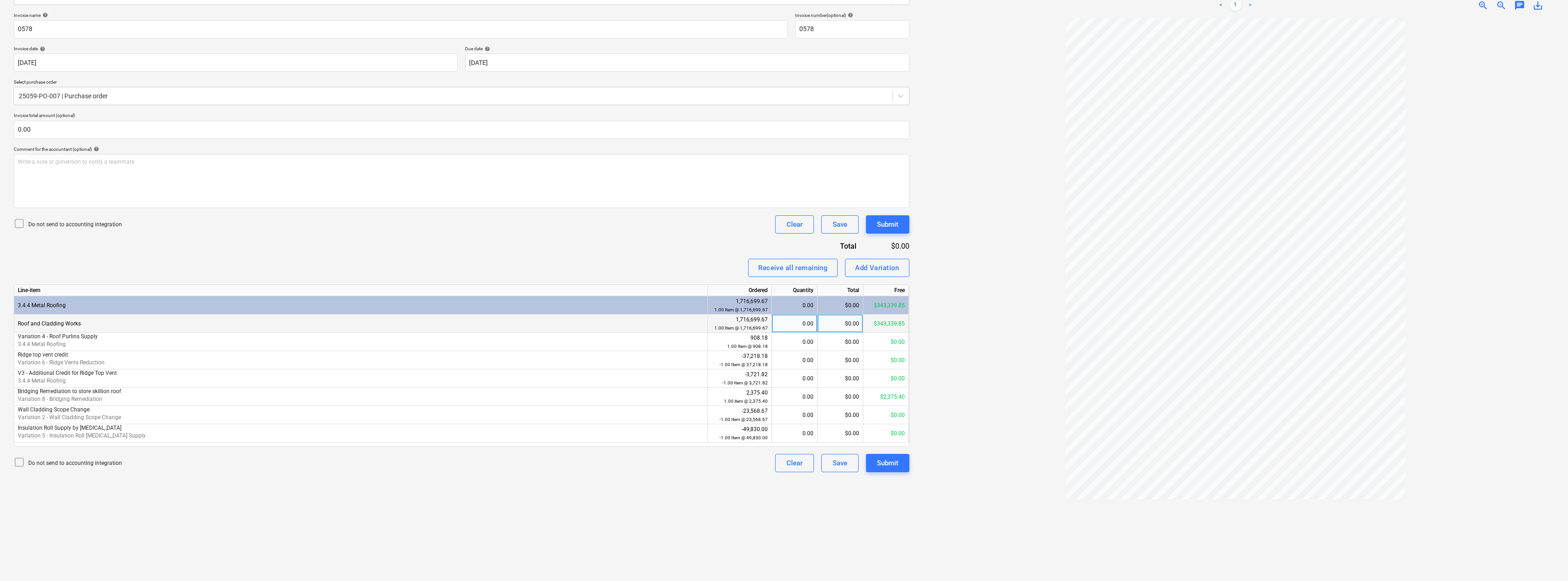
click at [838, 324] on div "$0.00" at bounding box center [840, 324] width 46 height 18
type input "171669.96"
click at [964, 338] on div at bounding box center [1236, 296] width 638 height 556
click at [899, 464] on button "Submit" at bounding box center [888, 463] width 43 height 18
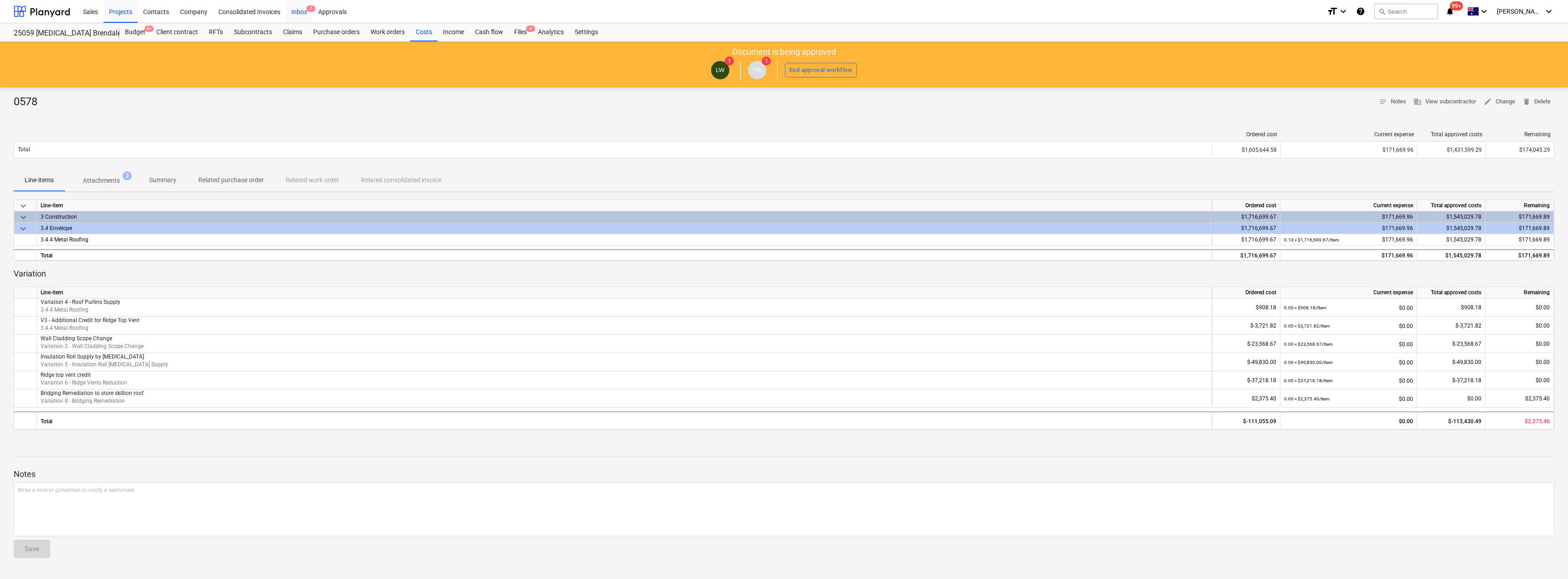
click at [302, 10] on div "Inbox 7" at bounding box center [299, 11] width 27 height 23
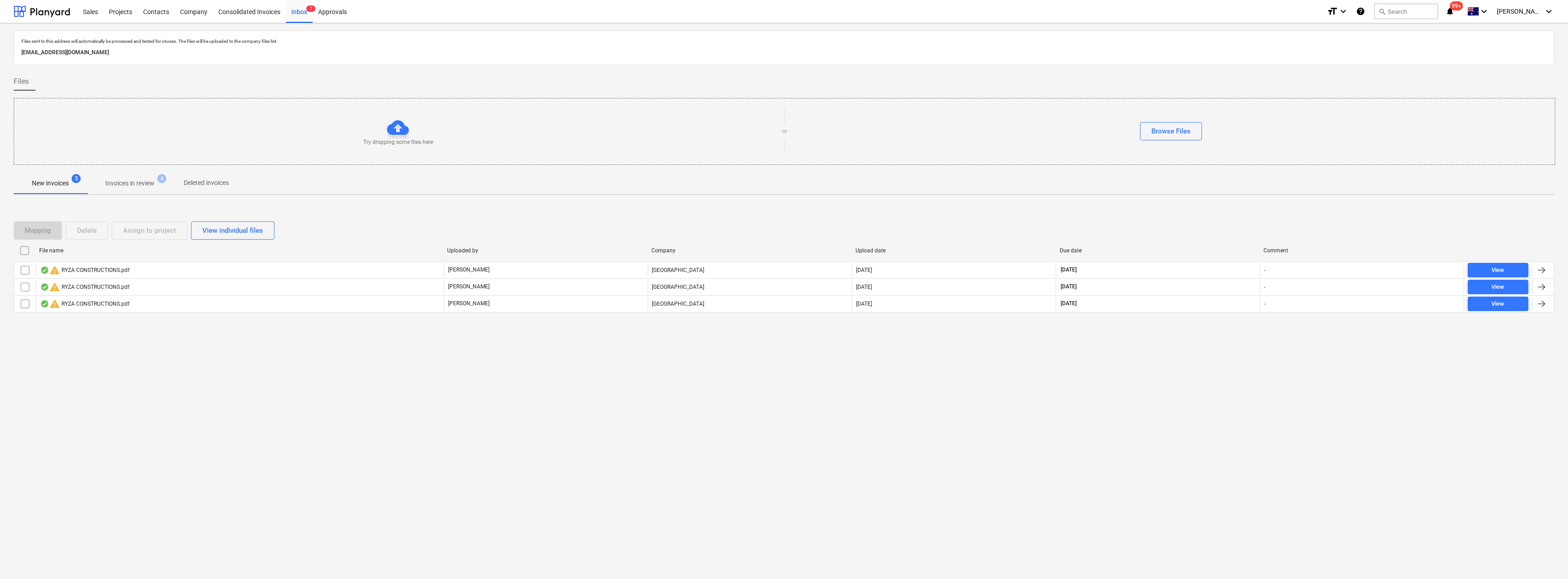
click at [131, 181] on p "Invoices in review" at bounding box center [130, 183] width 49 height 10
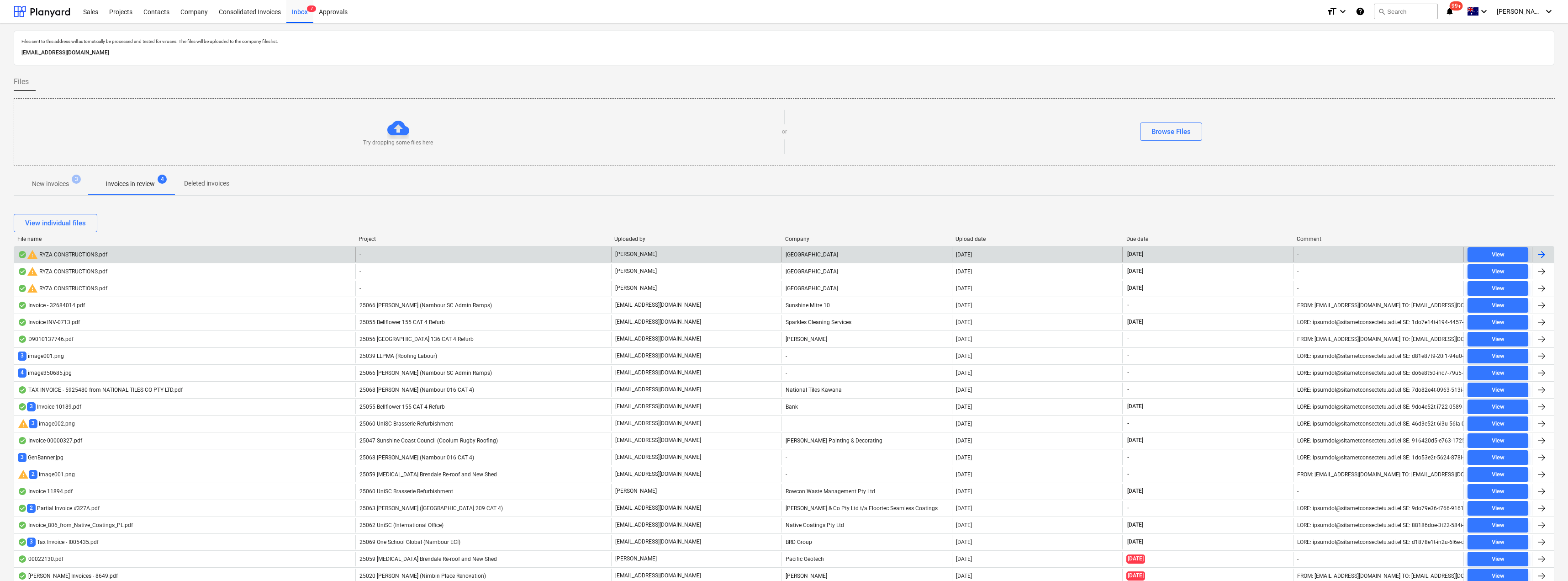
click at [636, 254] on div "[PERSON_NAME]" at bounding box center [696, 254] width 170 height 14
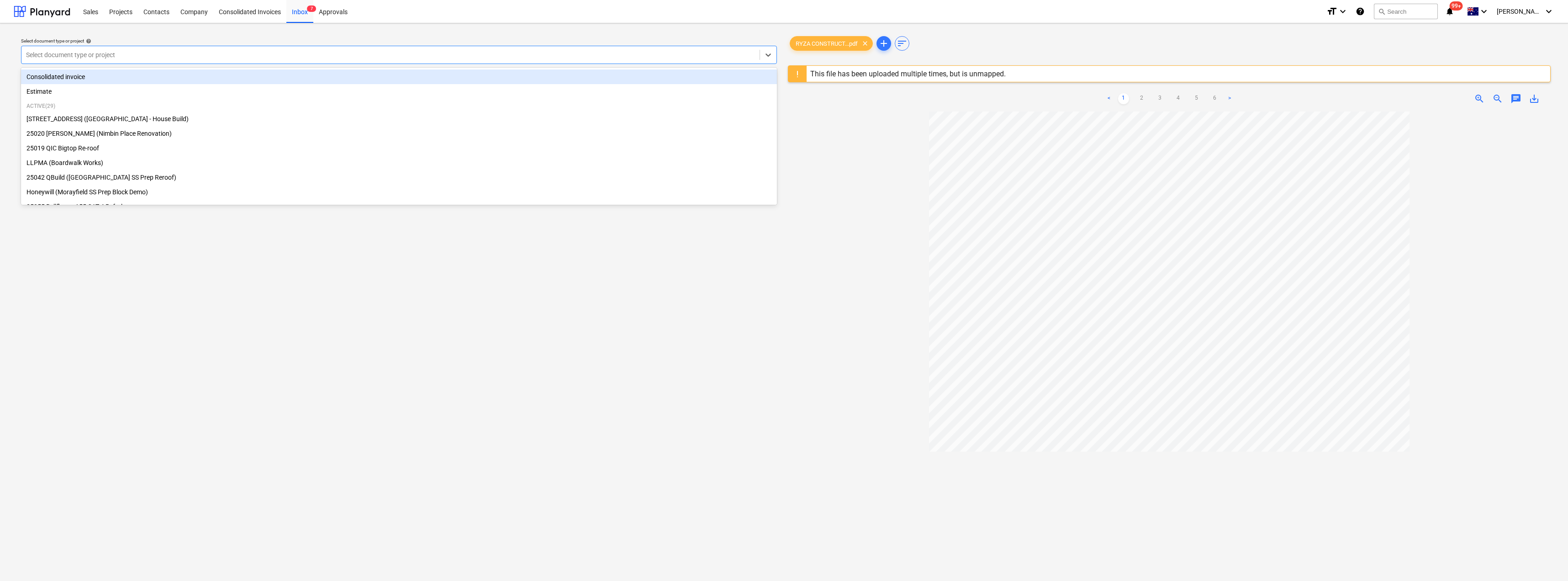
click at [174, 55] on div at bounding box center [390, 54] width 729 height 9
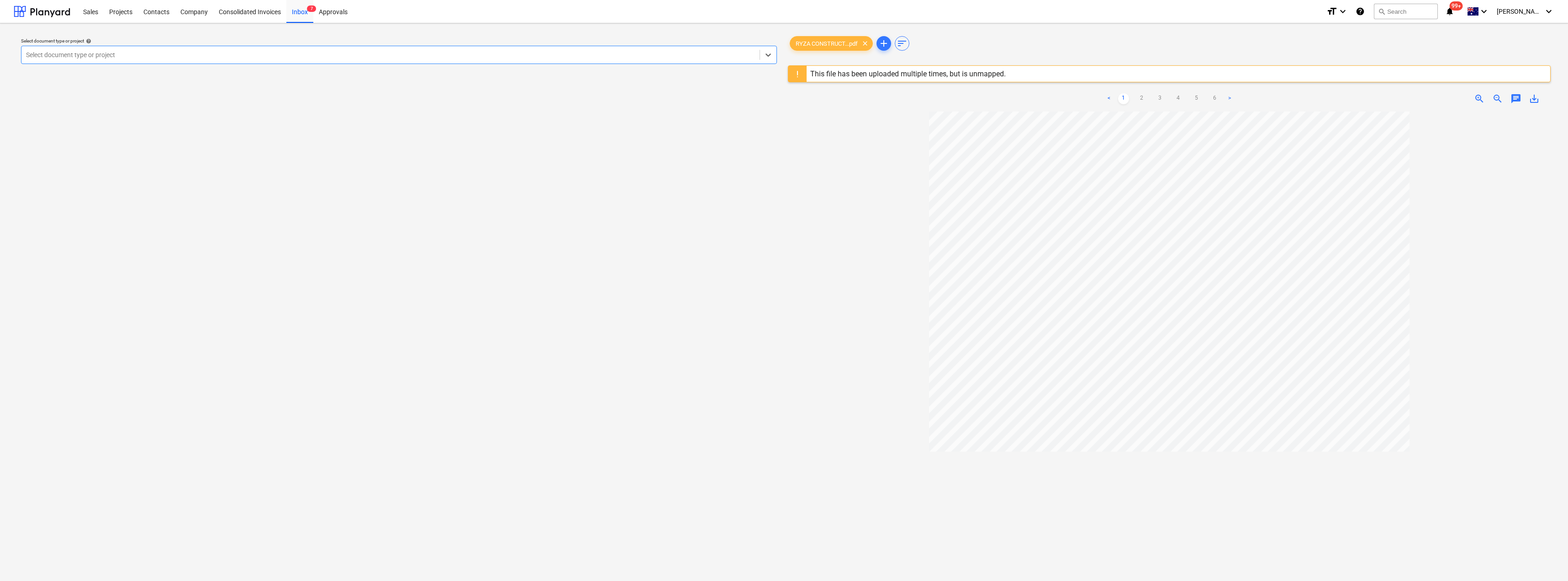
click at [63, 56] on div at bounding box center [390, 54] width 729 height 9
click at [1144, 97] on link "2" at bounding box center [1142, 99] width 11 height 11
click at [1158, 97] on link "3" at bounding box center [1160, 99] width 11 height 11
click at [1180, 96] on link "4" at bounding box center [1179, 99] width 11 height 11
click at [1196, 97] on link "5" at bounding box center [1197, 99] width 11 height 11
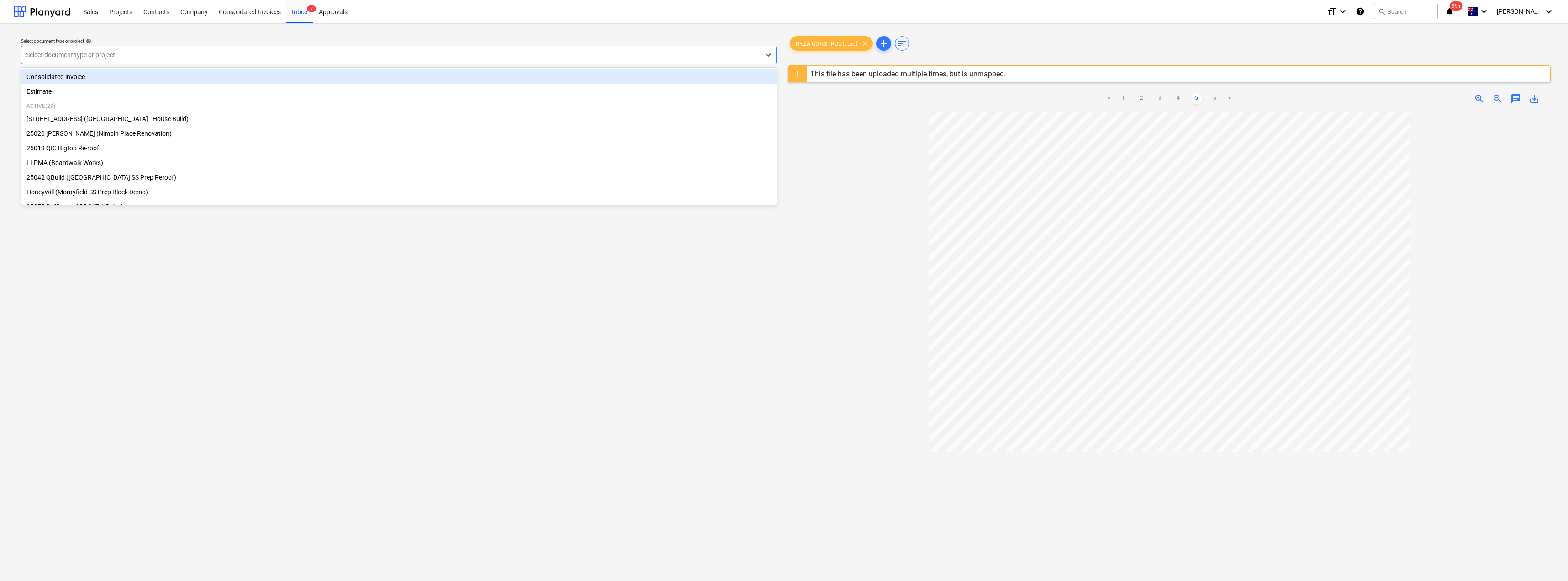
click at [88, 55] on div at bounding box center [390, 54] width 729 height 9
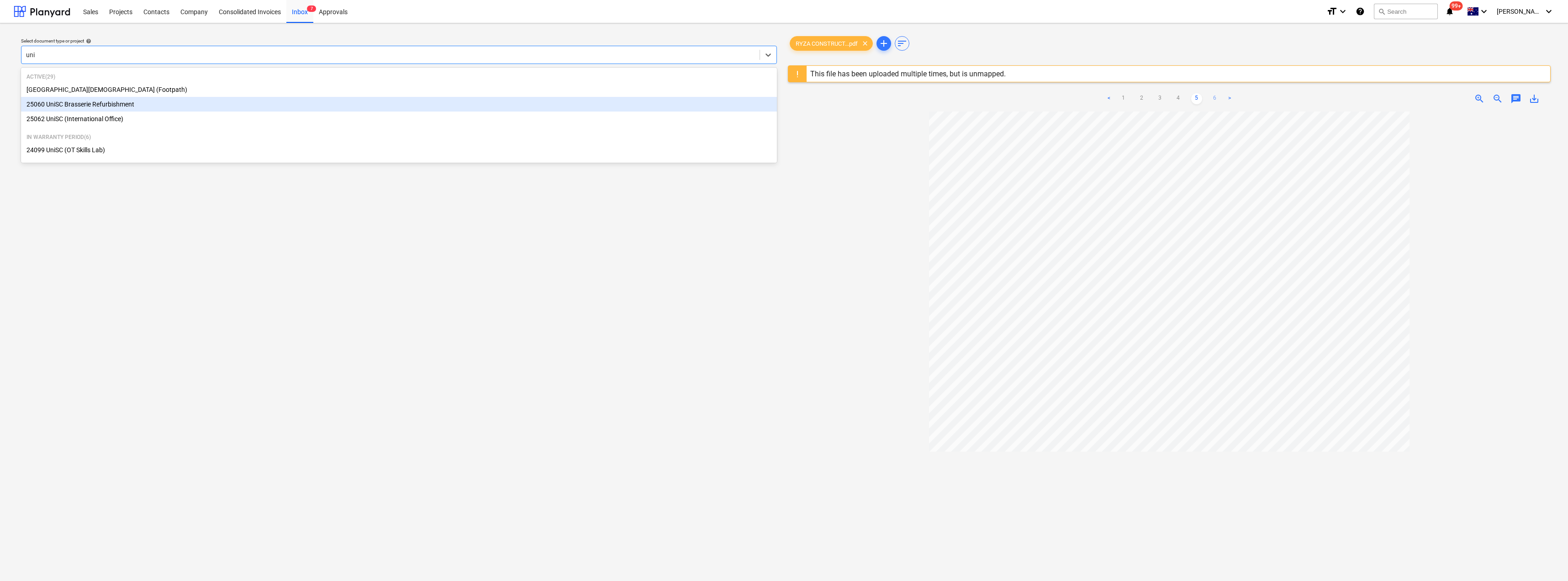
type input "uni"
click at [1217, 99] on link "6" at bounding box center [1215, 99] width 11 height 11
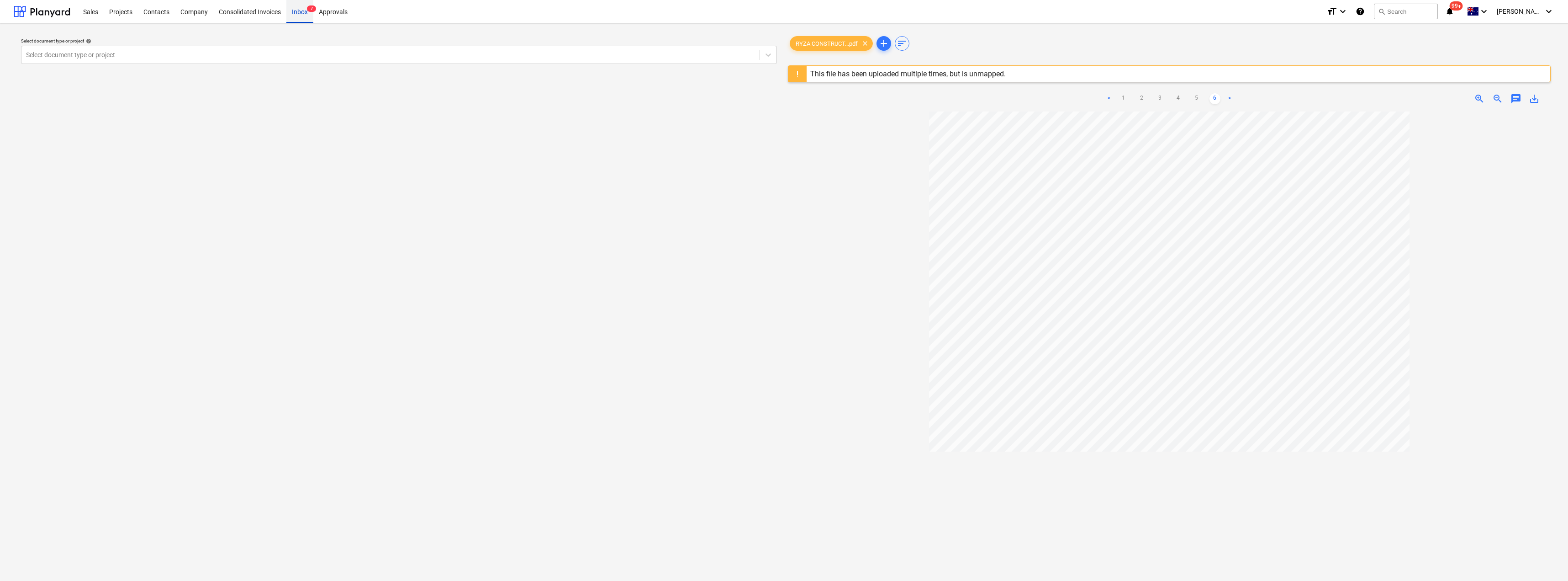
click at [300, 10] on div "Inbox 7" at bounding box center [300, 11] width 27 height 23
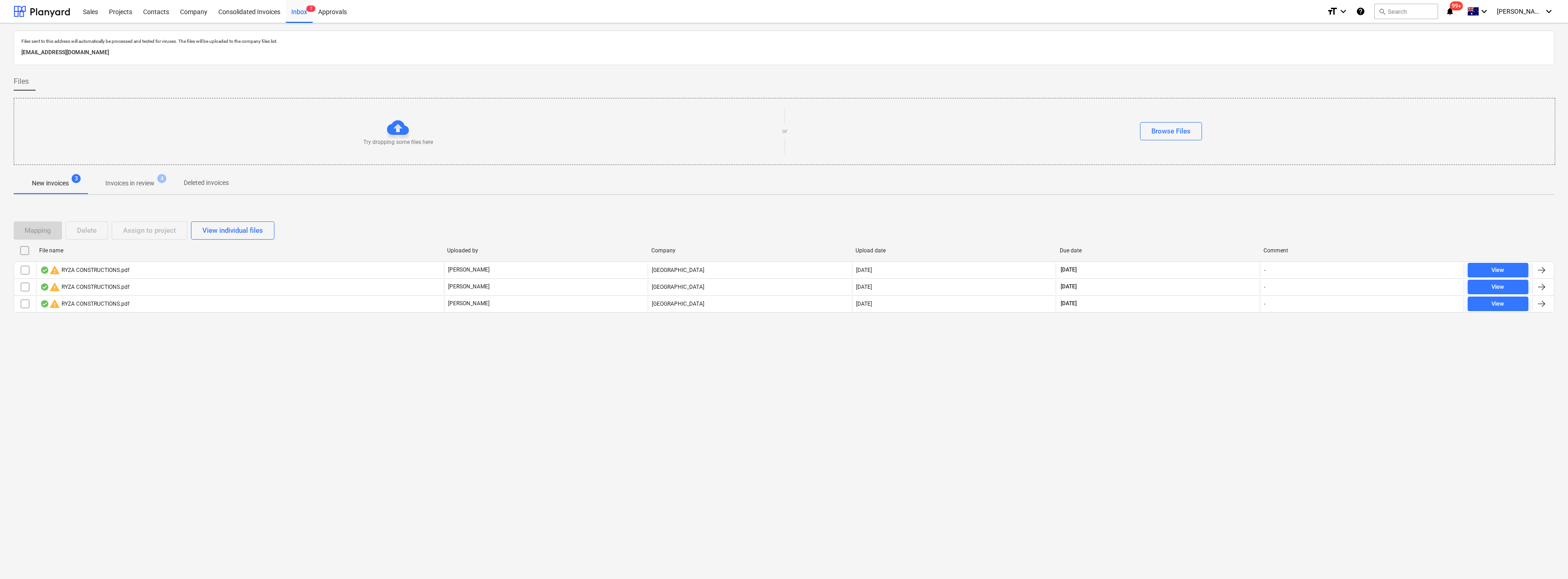
click at [135, 183] on p "Invoices in review" at bounding box center [130, 183] width 49 height 10
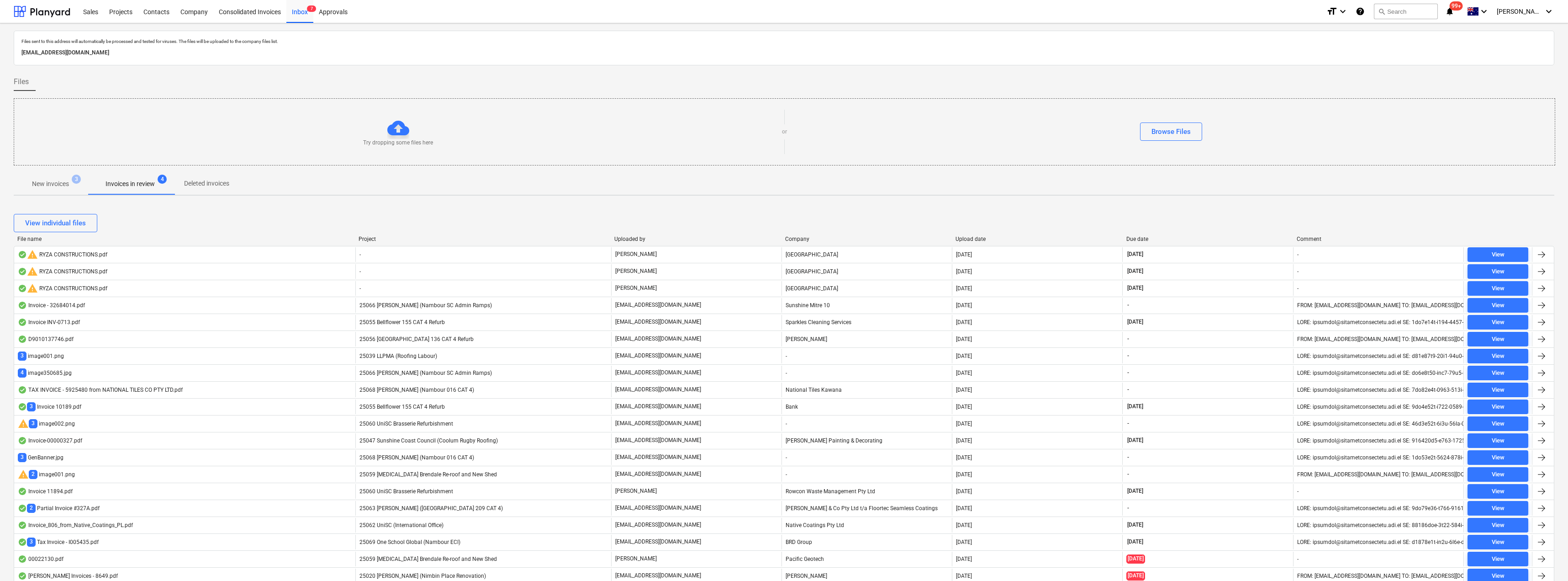
click at [53, 185] on p "New invoices" at bounding box center [51, 184] width 37 height 10
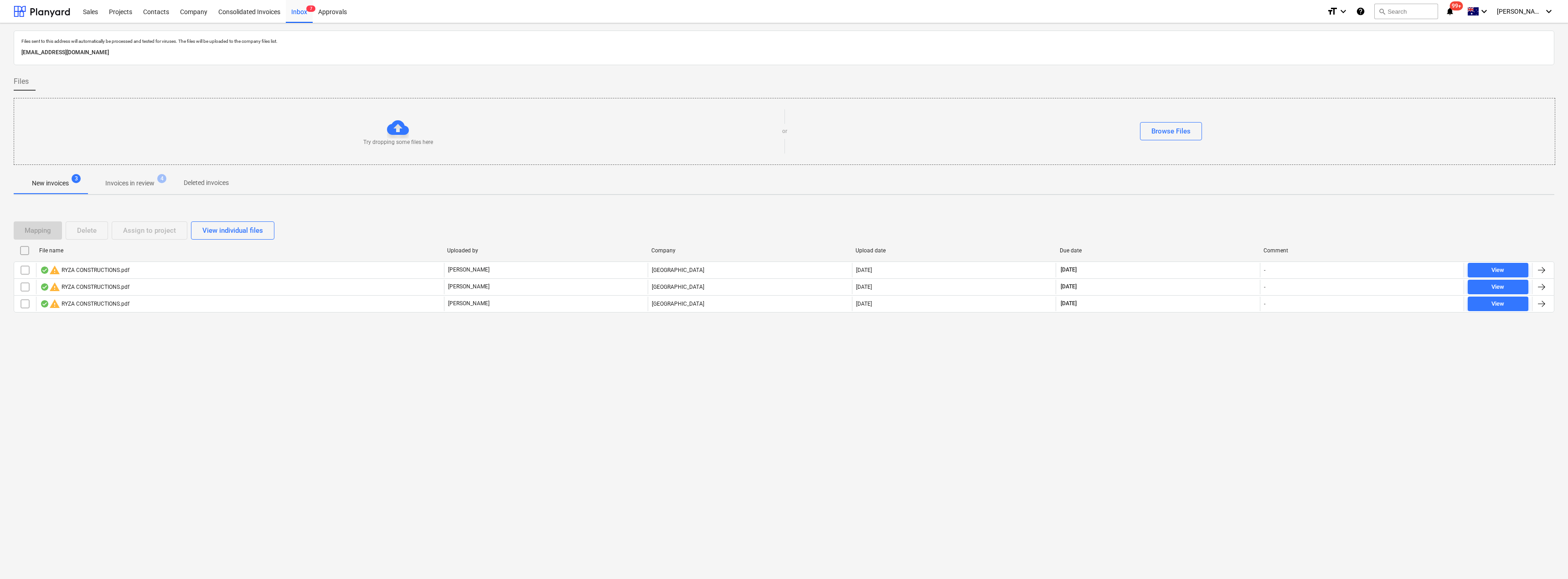
click at [25, 251] on input "checkbox" at bounding box center [24, 250] width 14 height 14
click at [87, 233] on div "Delete" at bounding box center [87, 230] width 20 height 12
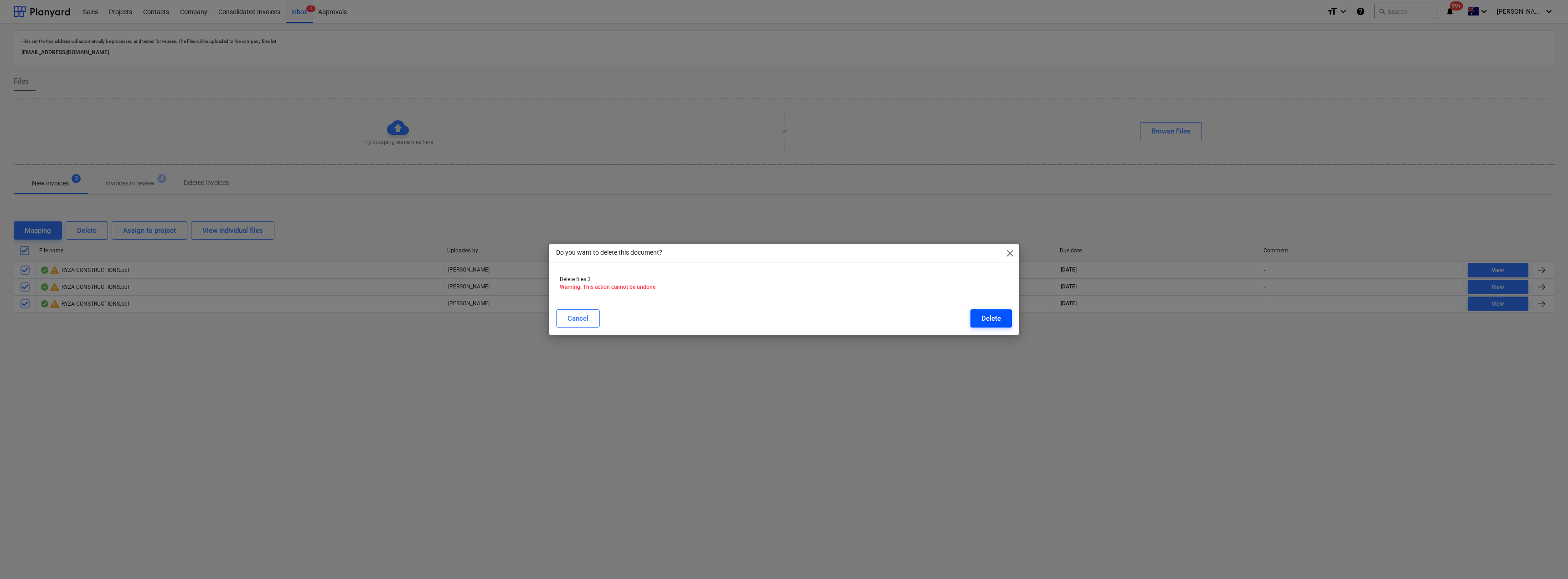
click at [992, 321] on div "Delete" at bounding box center [991, 318] width 20 height 12
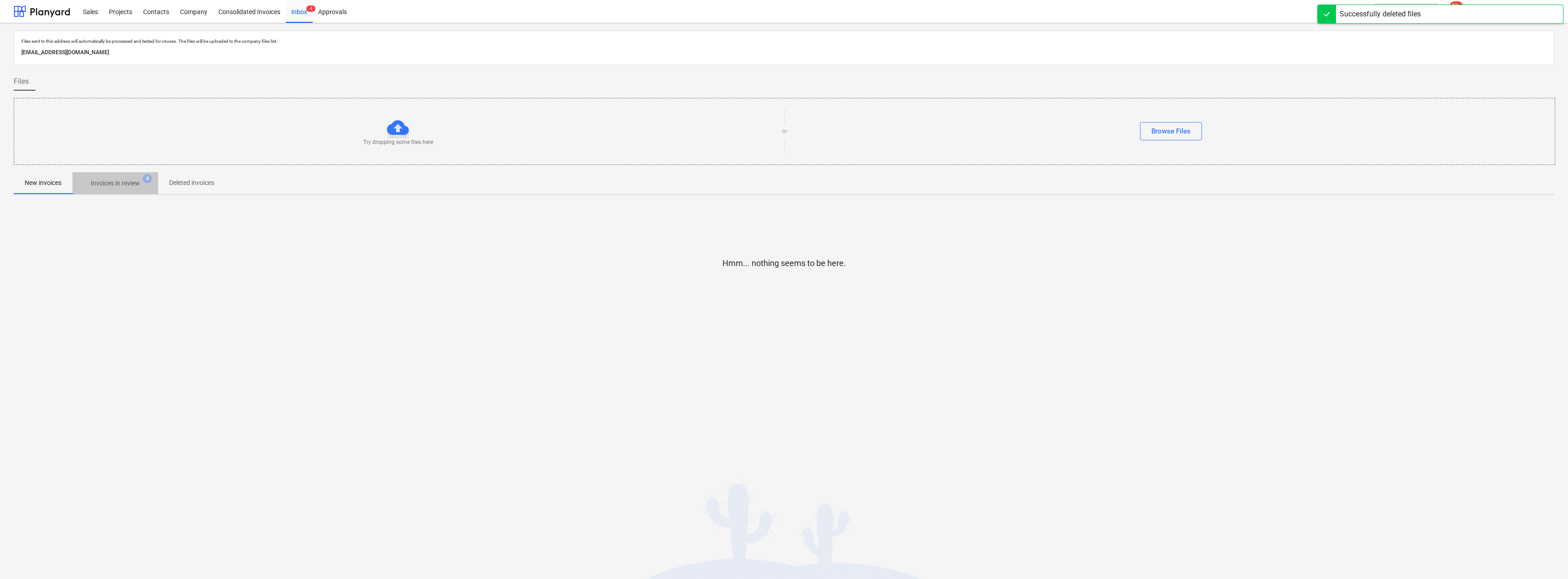
drag, startPoint x: 100, startPoint y: 185, endPoint x: 109, endPoint y: 192, distance: 11.4
click at [100, 185] on p "Invoices in review" at bounding box center [115, 183] width 49 height 10
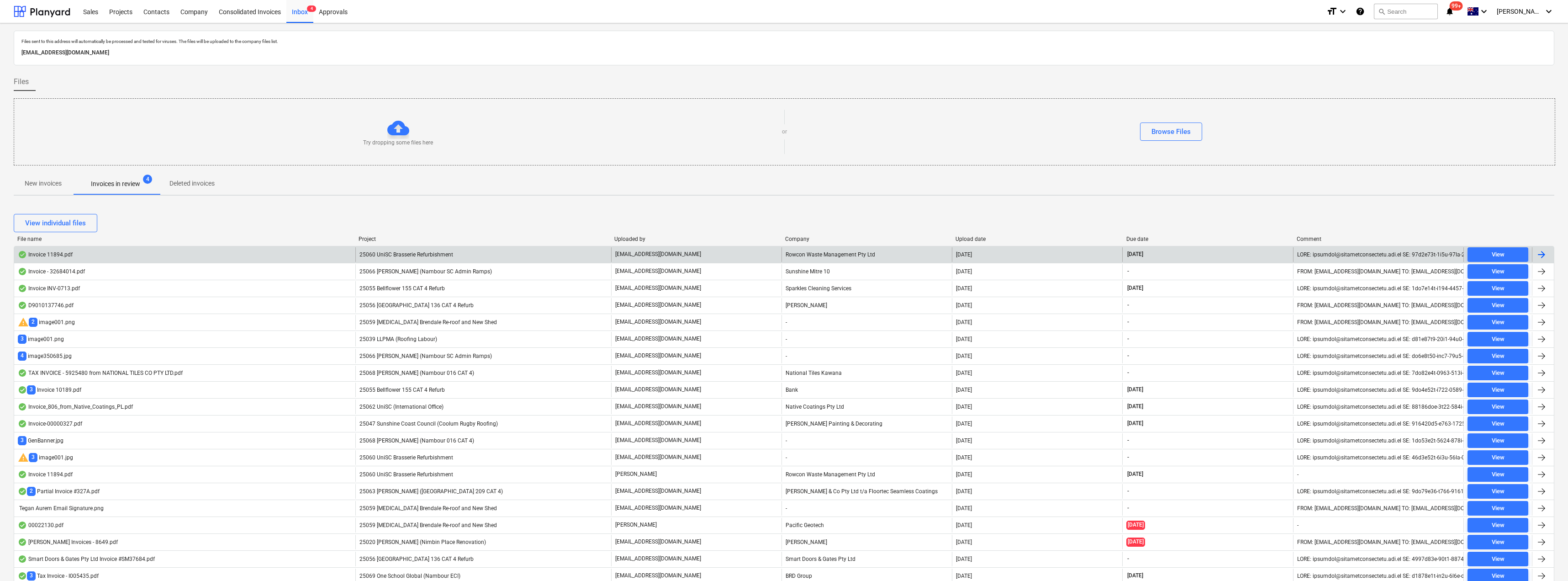
click at [408, 253] on span "25060 UniSC Brasserie Refurbishment" at bounding box center [406, 254] width 94 height 6
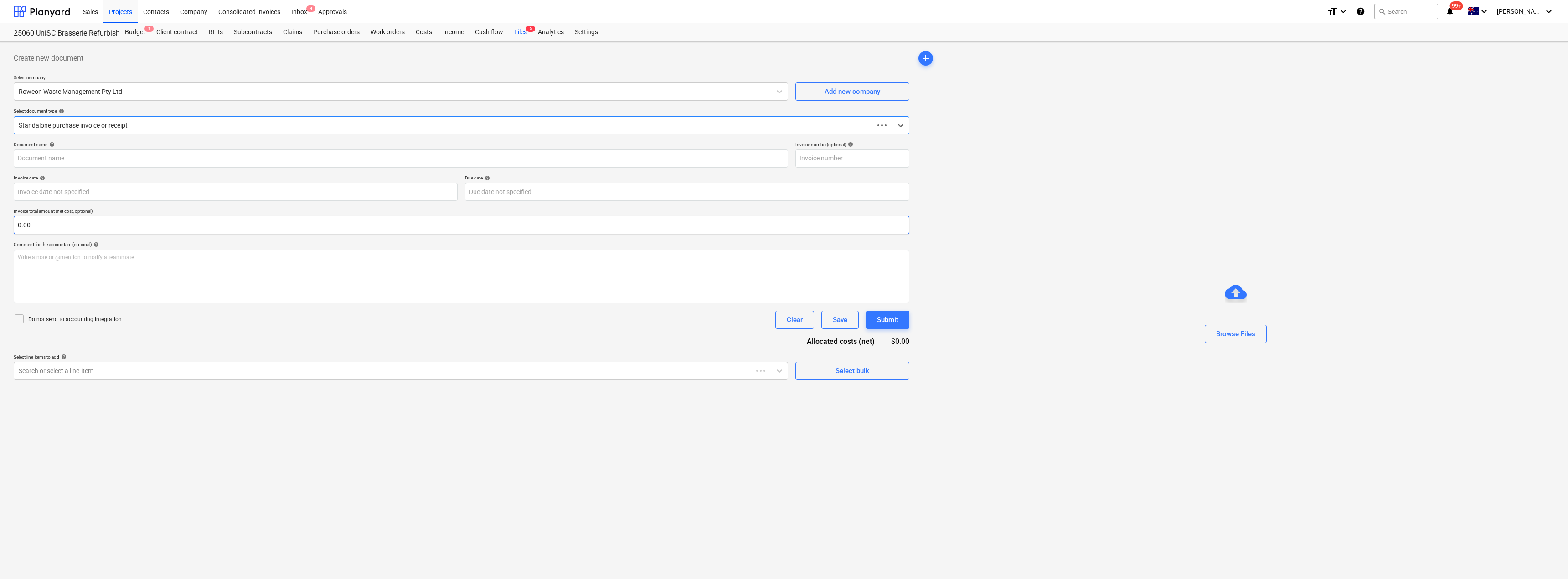
type input "11894"
type input "[DATE]"
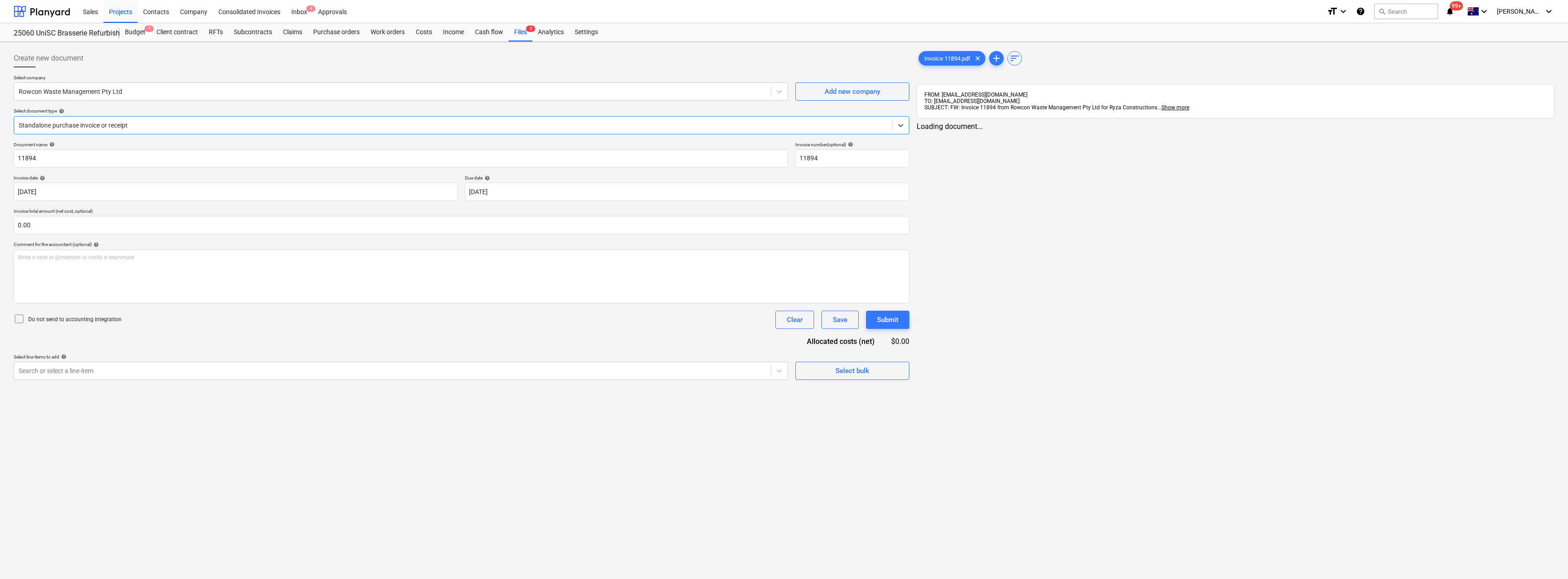
click at [190, 127] on div at bounding box center [452, 125] width 869 height 9
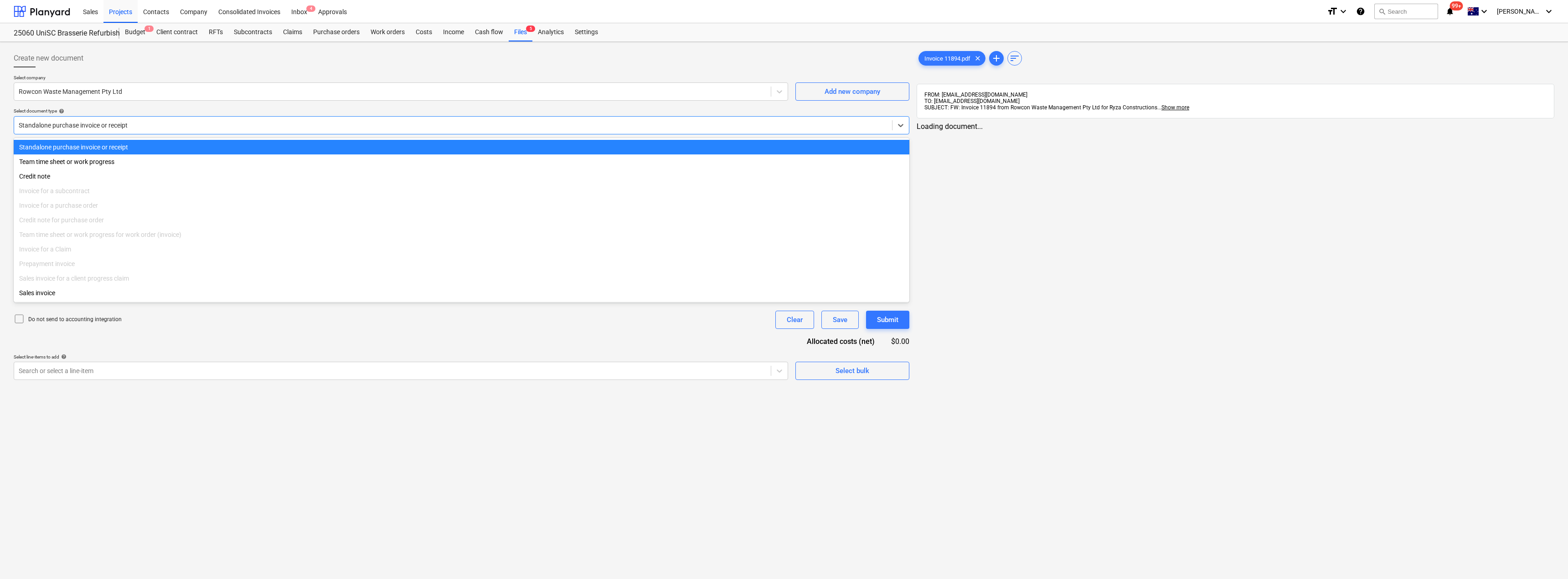
click at [190, 127] on div at bounding box center [452, 125] width 869 height 9
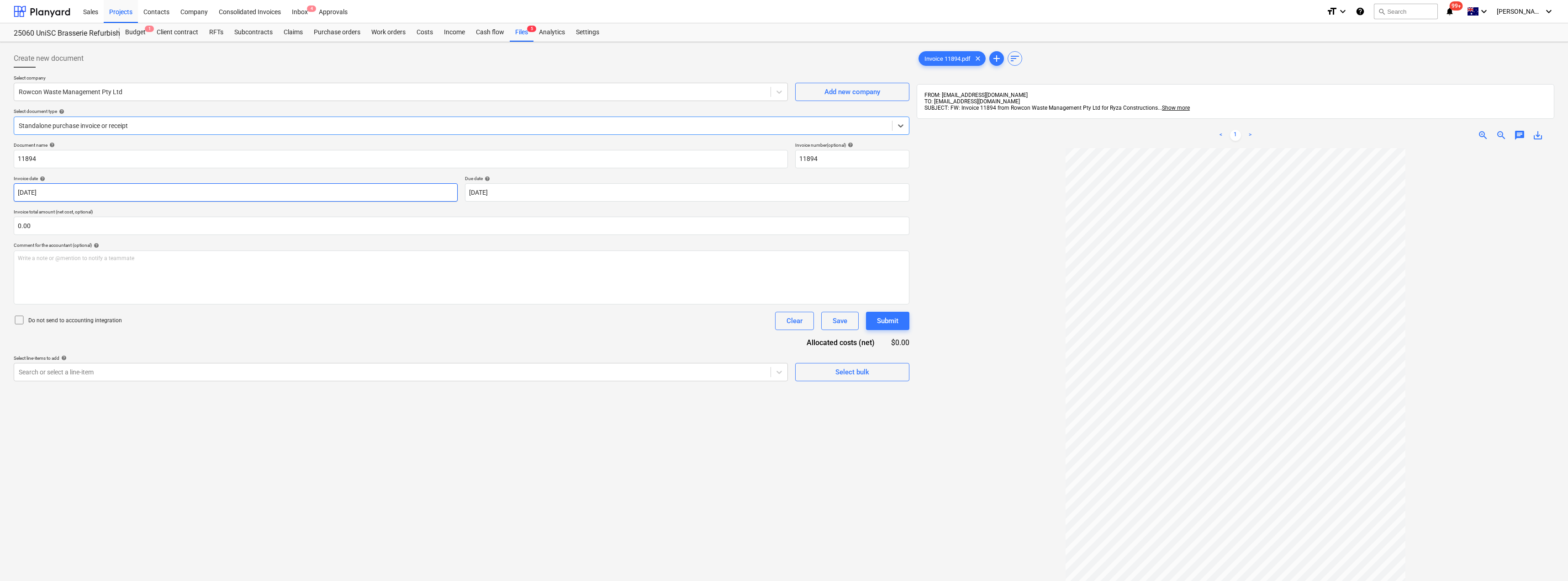
click at [109, 194] on body "Sales Projects Contacts Company Consolidated Invoices Inbox 4 Approvals format_…" at bounding box center [784, 290] width 1568 height 581
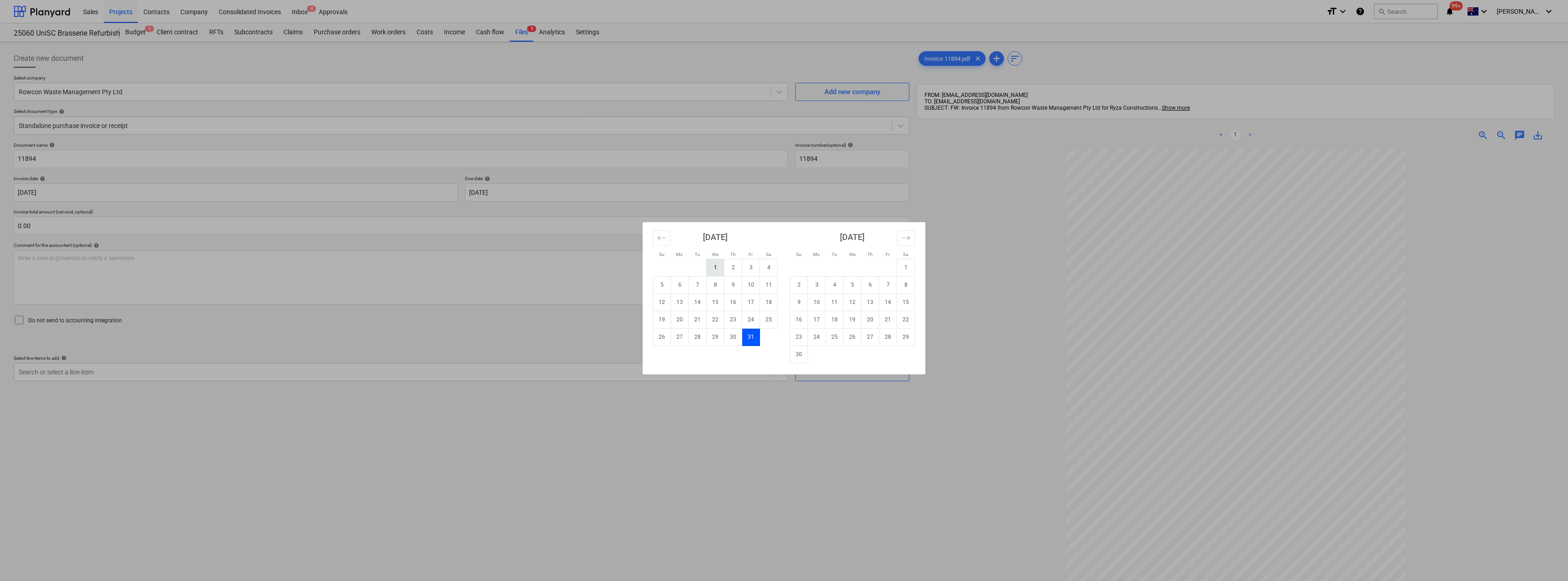
click at [719, 268] on td "1" at bounding box center [715, 267] width 18 height 17
type input "[DATE]"
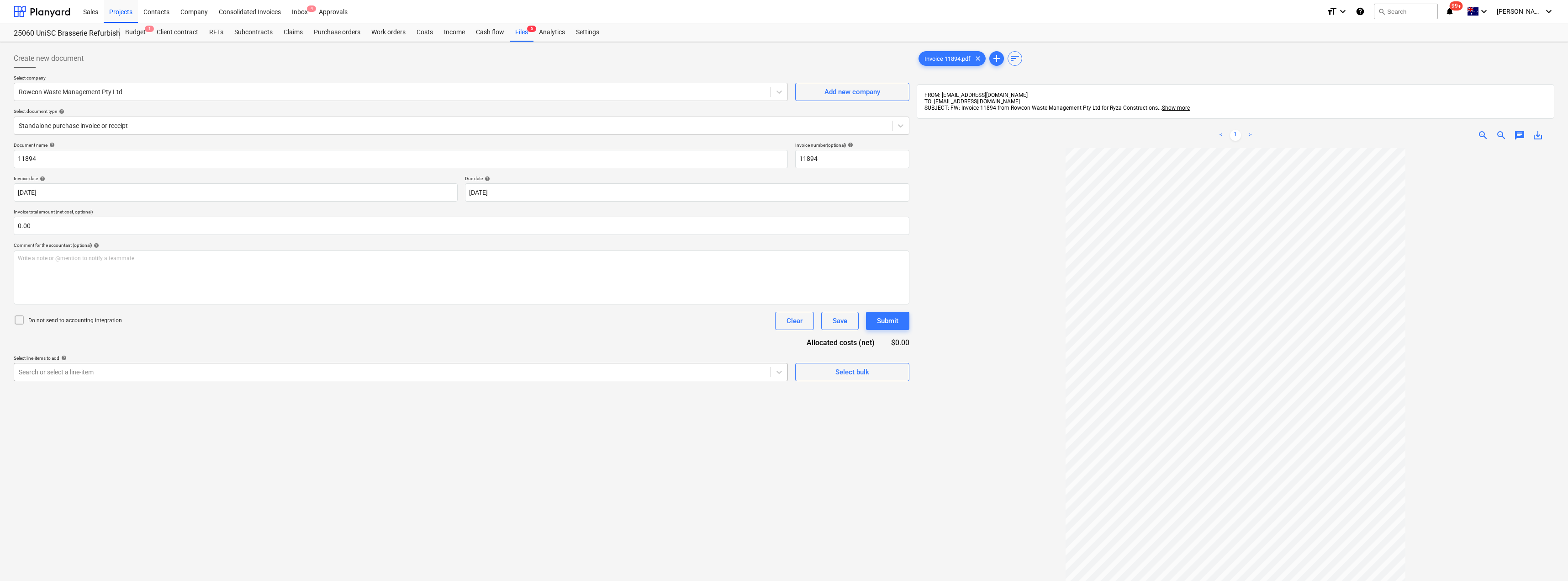
click at [119, 374] on div at bounding box center [392, 372] width 747 height 9
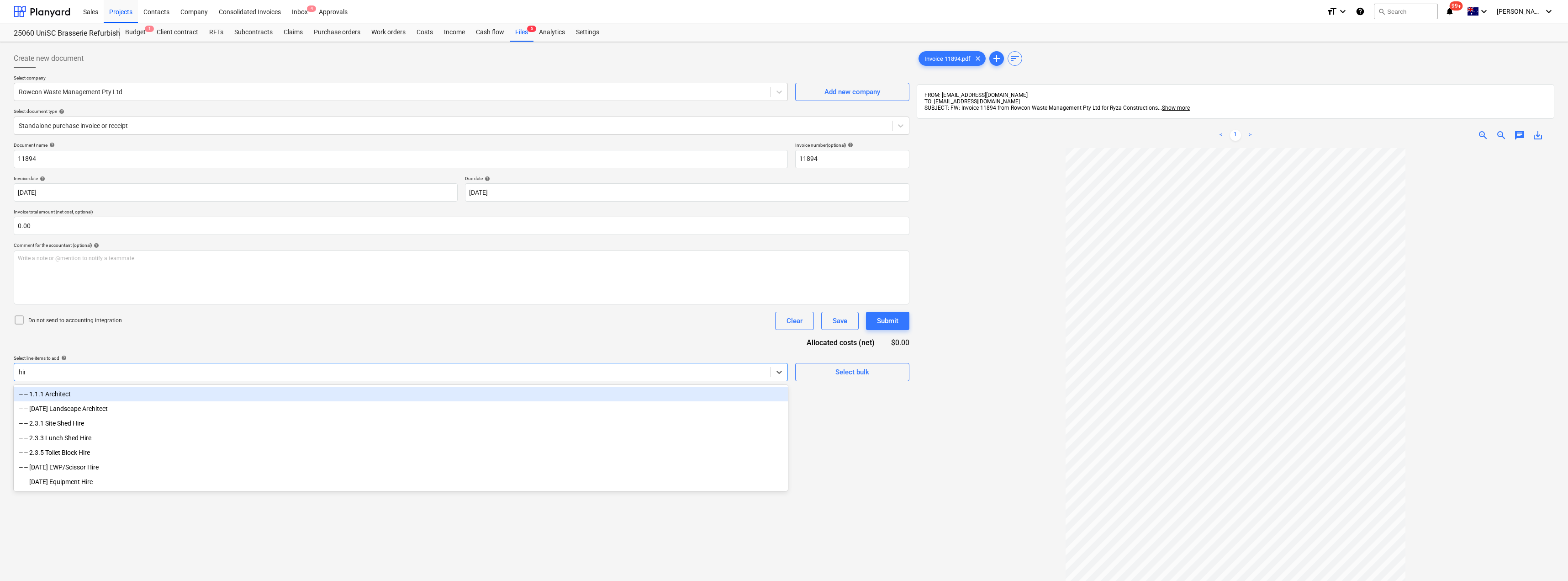
type input "hire"
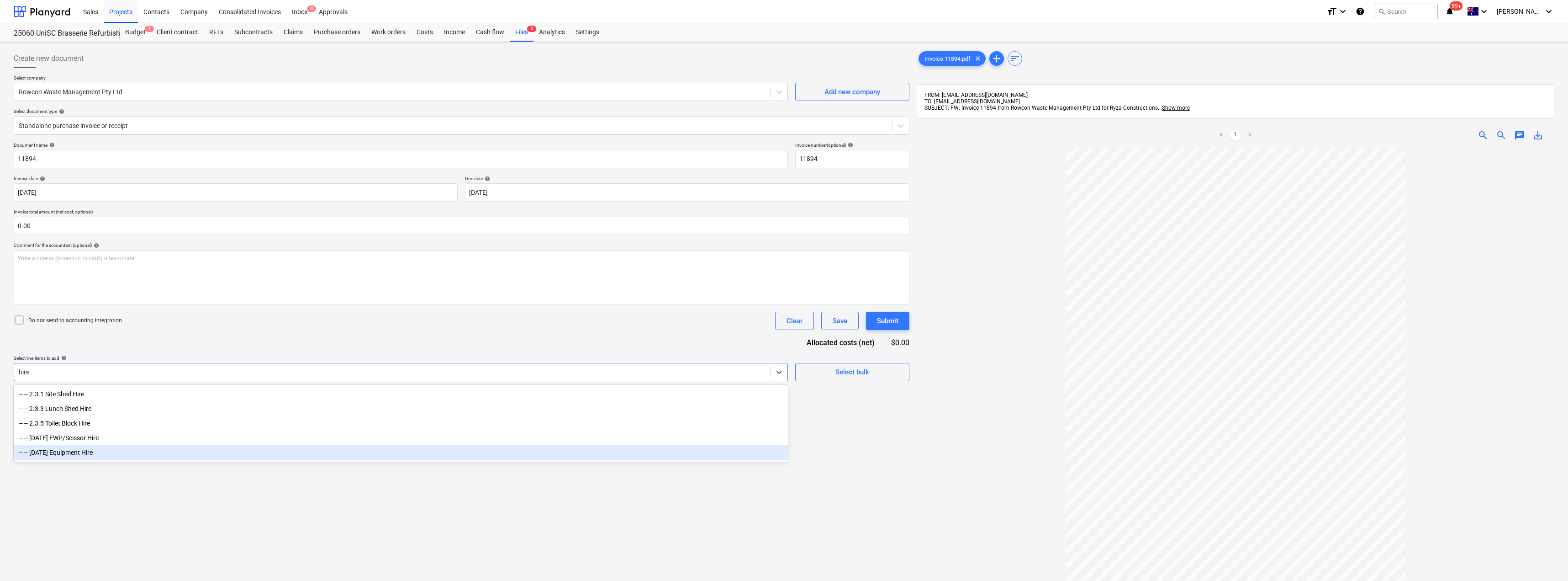
click at [94, 455] on div "-- -- [DATE] Equipment Hire" at bounding box center [401, 452] width 774 height 14
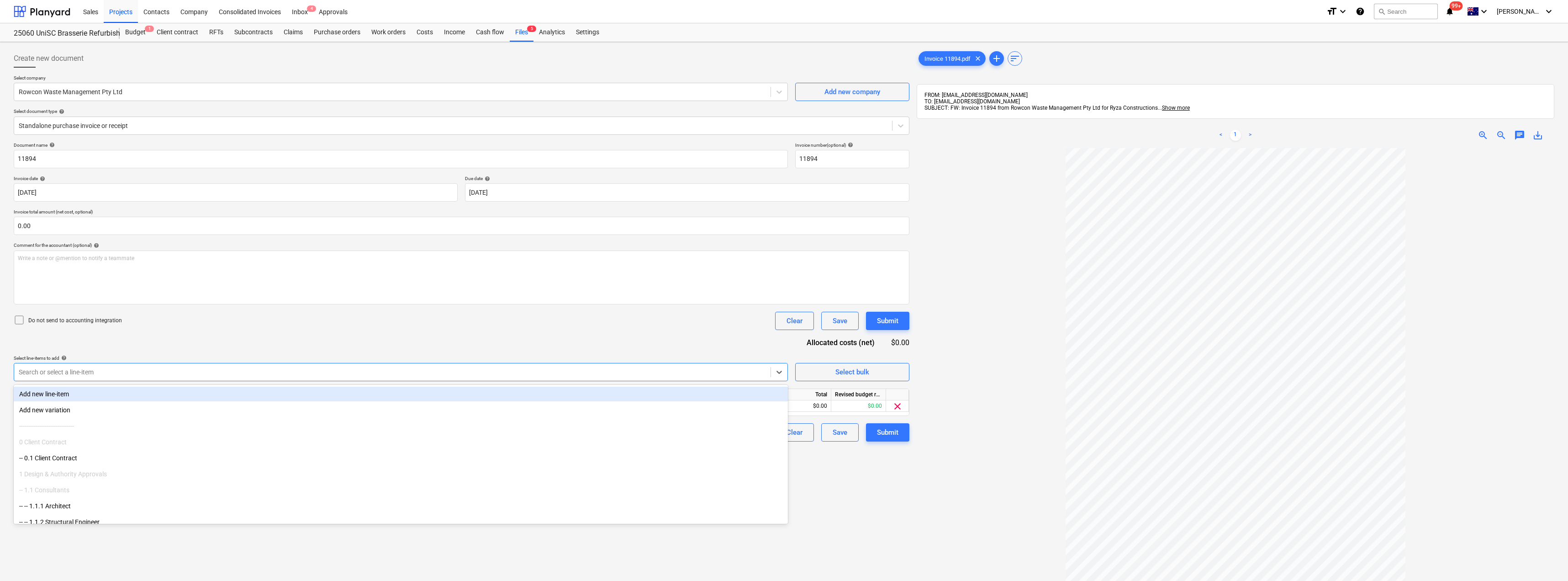
click at [163, 335] on div "Document name help 11894 Invoice number (optional) help 11894 Invoice date help…" at bounding box center [462, 292] width 896 height 300
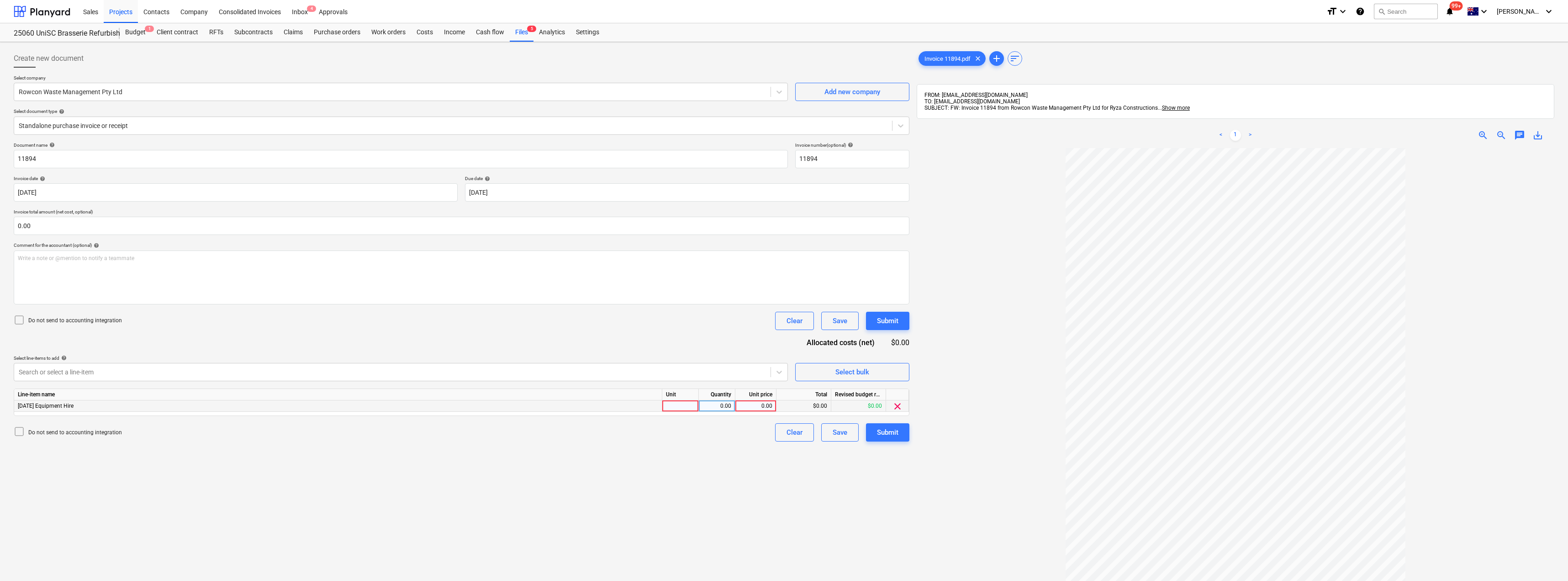
click at [685, 404] on div at bounding box center [680, 406] width 36 height 12
type input "Item"
type input "1512"
click at [888, 433] on div "Submit" at bounding box center [888, 432] width 21 height 12
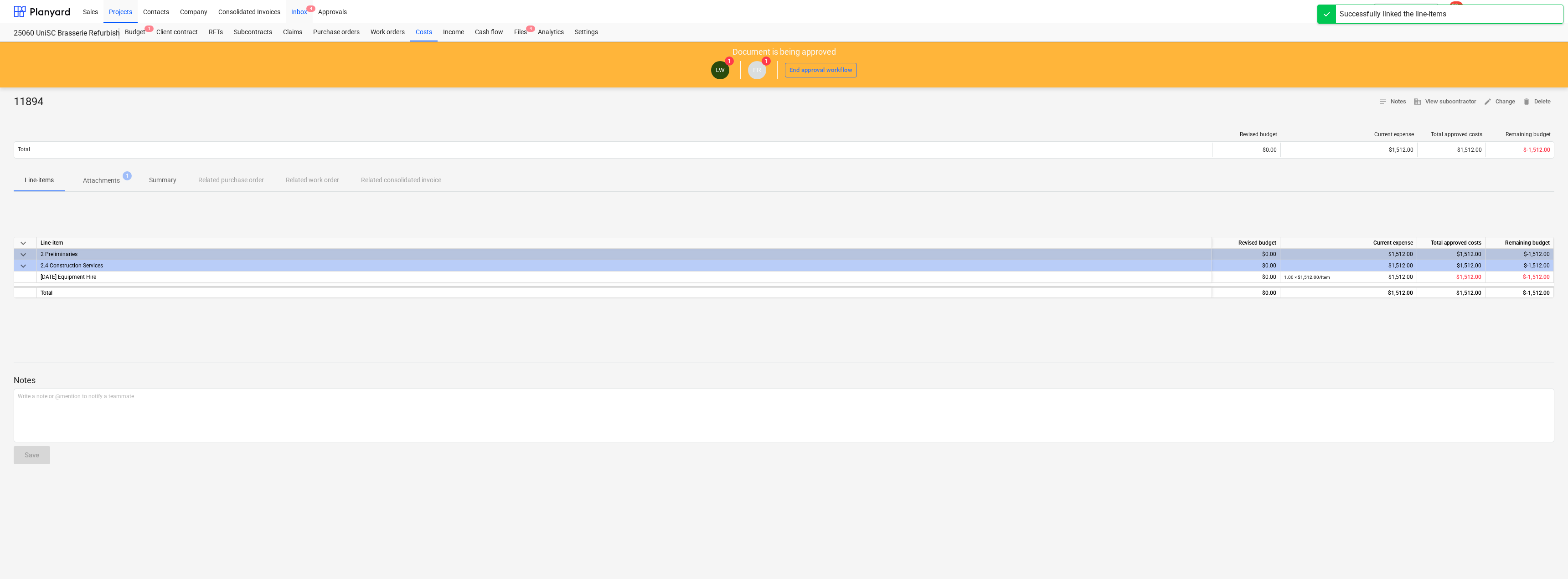
click at [300, 8] on div "Inbox 4" at bounding box center [299, 11] width 27 height 23
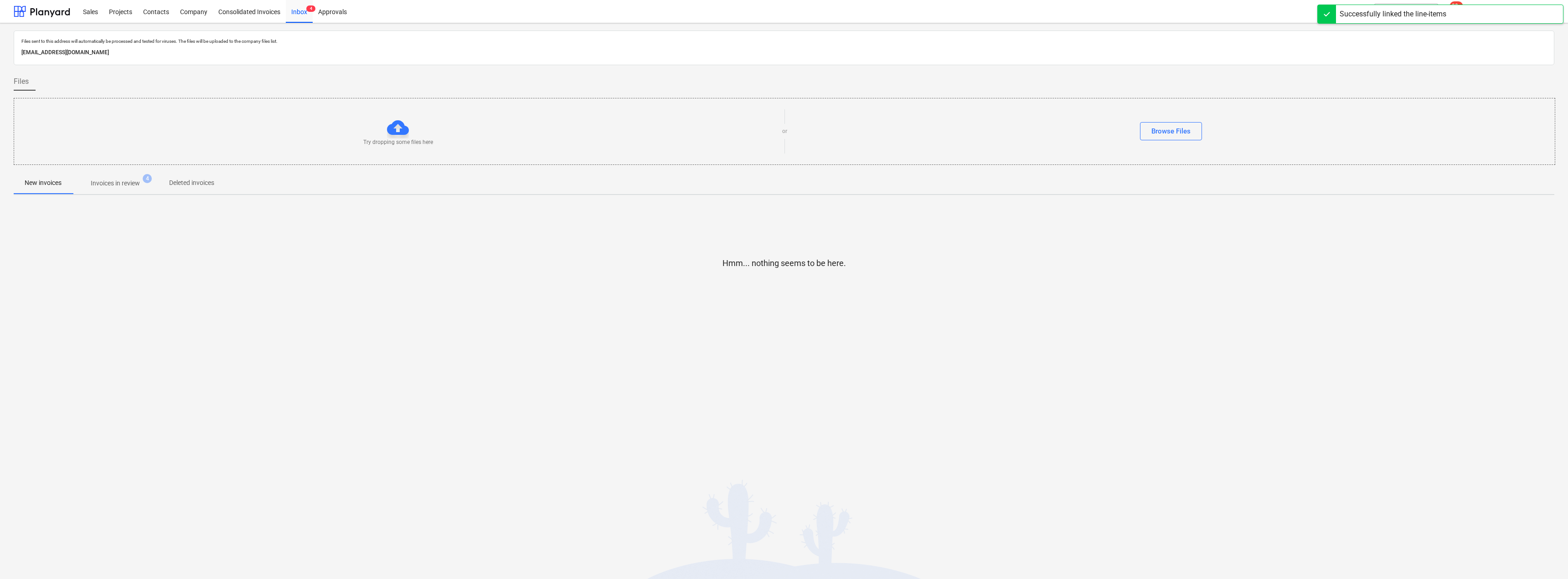
click at [114, 181] on p "Invoices in review" at bounding box center [115, 183] width 49 height 10
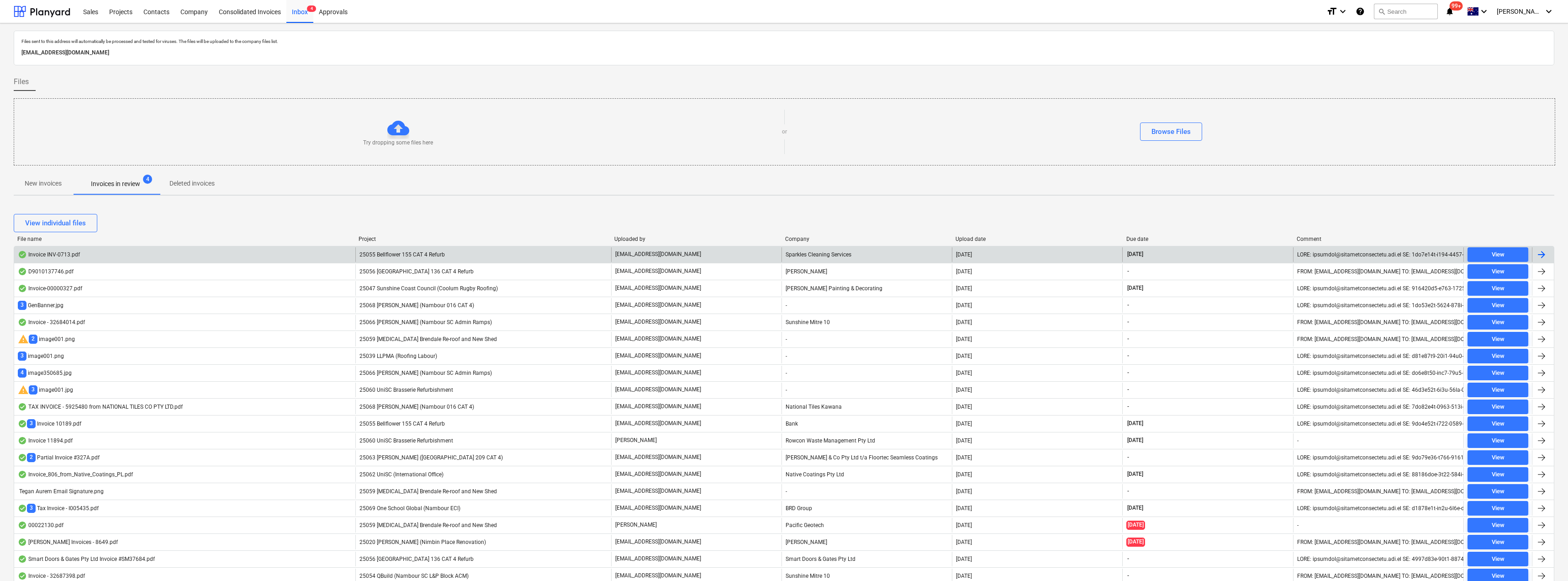
click at [411, 254] on span "25055 Bellflower 155 CAT 4 Refurb" at bounding box center [402, 254] width 85 height 6
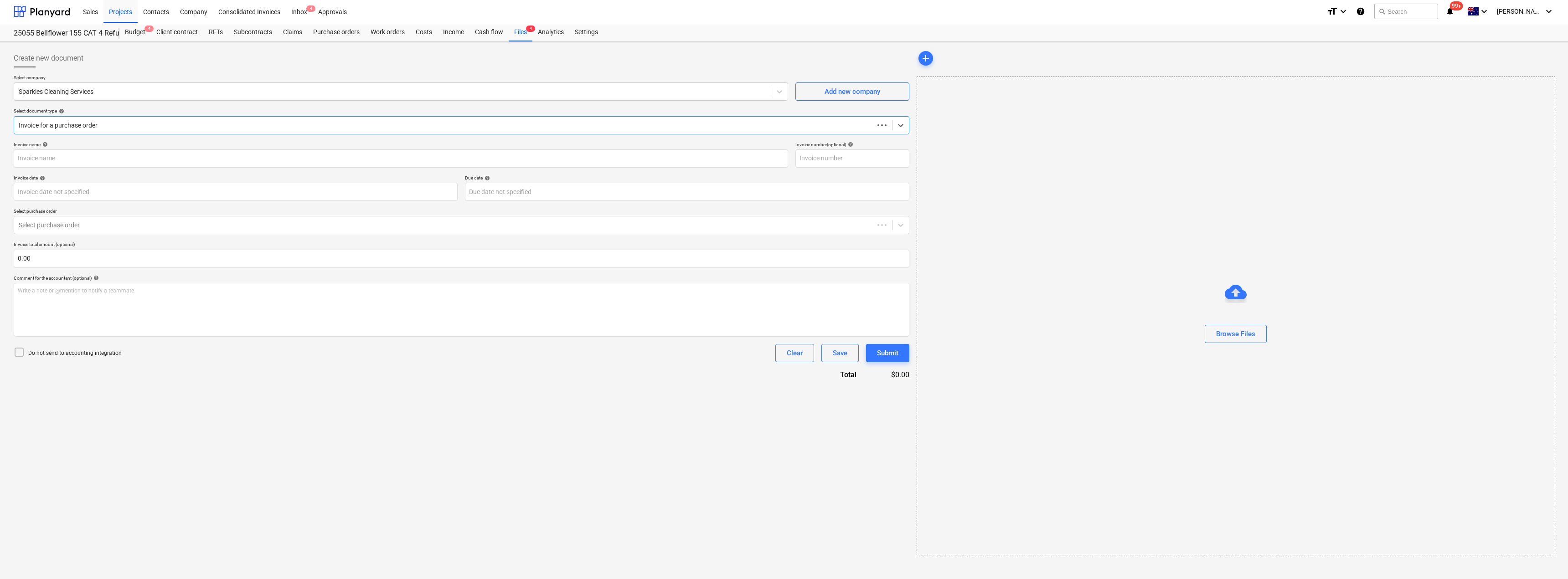
type input "INV-0713"
type input "[DATE]"
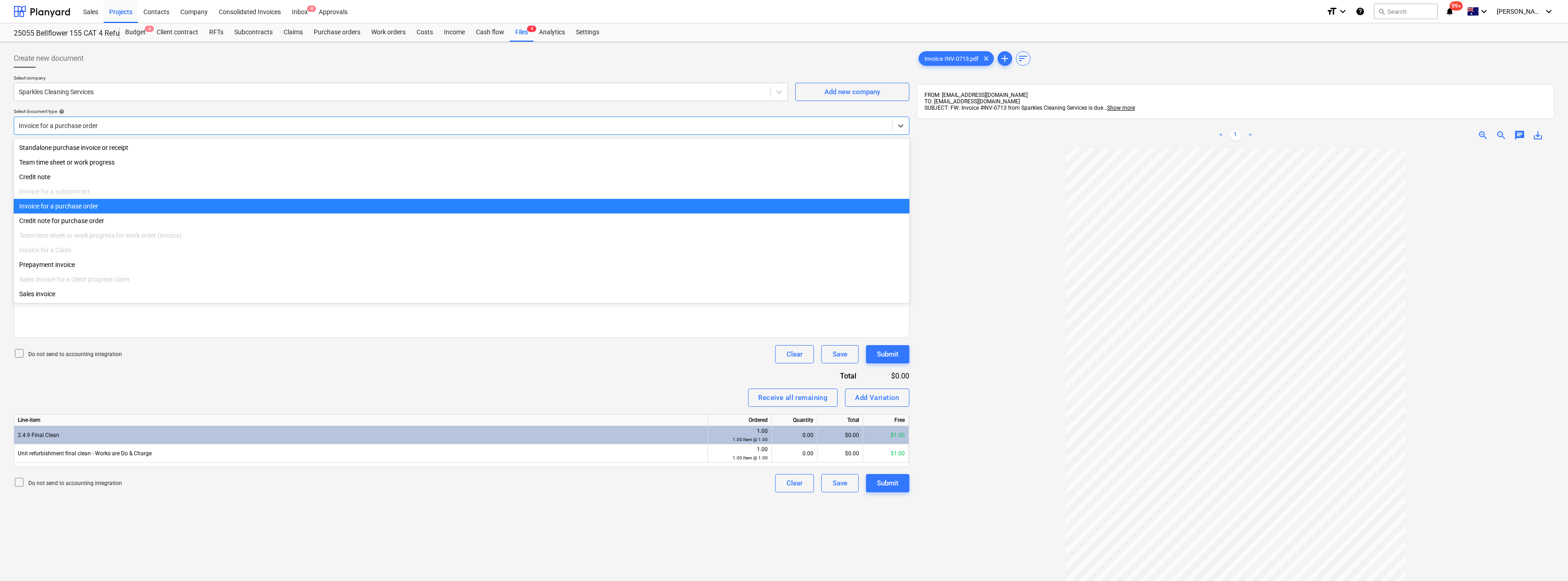
click at [88, 126] on div at bounding box center [453, 125] width 869 height 9
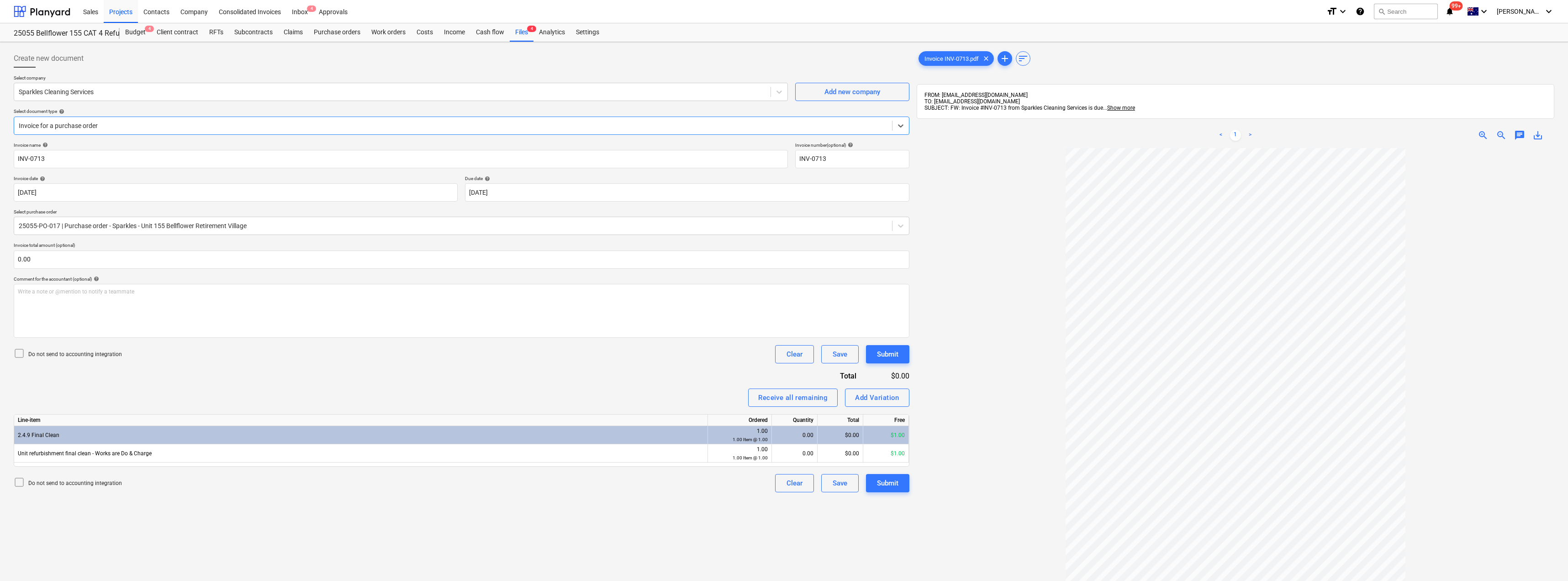
click at [88, 126] on div at bounding box center [453, 125] width 869 height 9
click at [79, 203] on div "Invoice name help INV-0713 Invoice number (optional) help INV-0713 Invoice date…" at bounding box center [462, 318] width 896 height 350
click at [80, 194] on body "Sales Projects Contacts Company Consolidated Invoices Inbox 4 Approvals format_…" at bounding box center [784, 290] width 1568 height 581
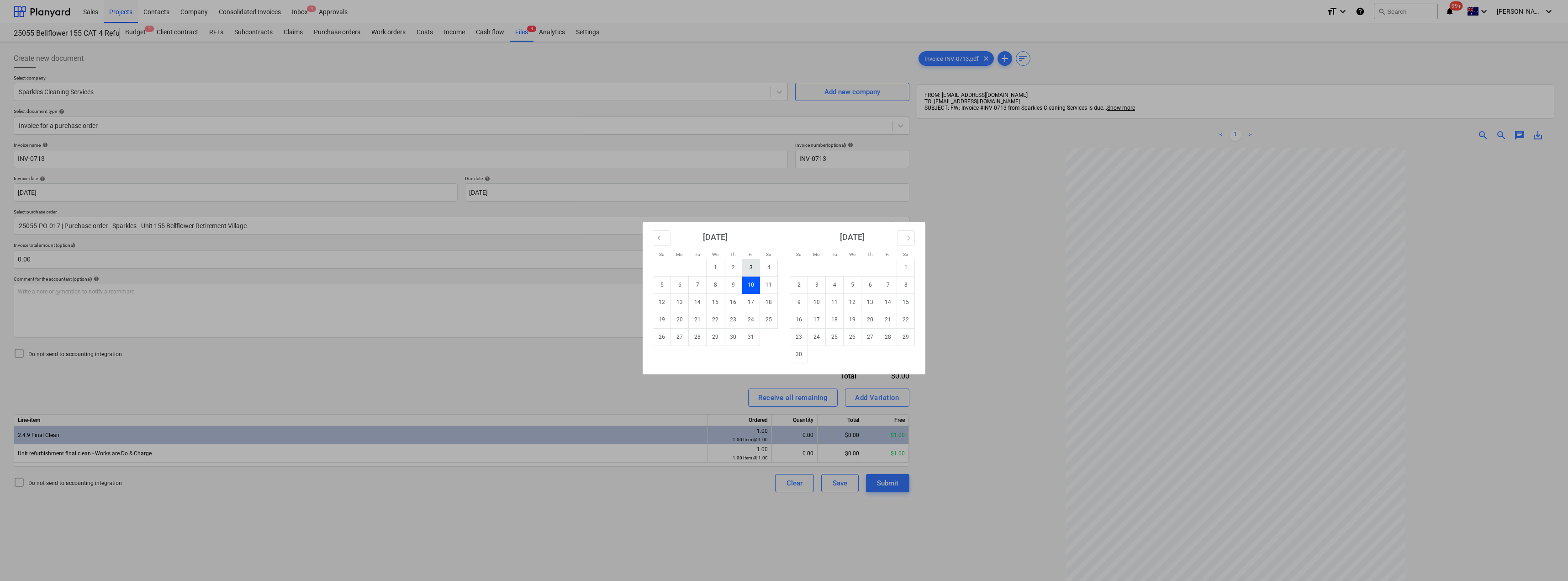
click at [752, 269] on td "3" at bounding box center [752, 267] width 18 height 17
type input "[DATE]"
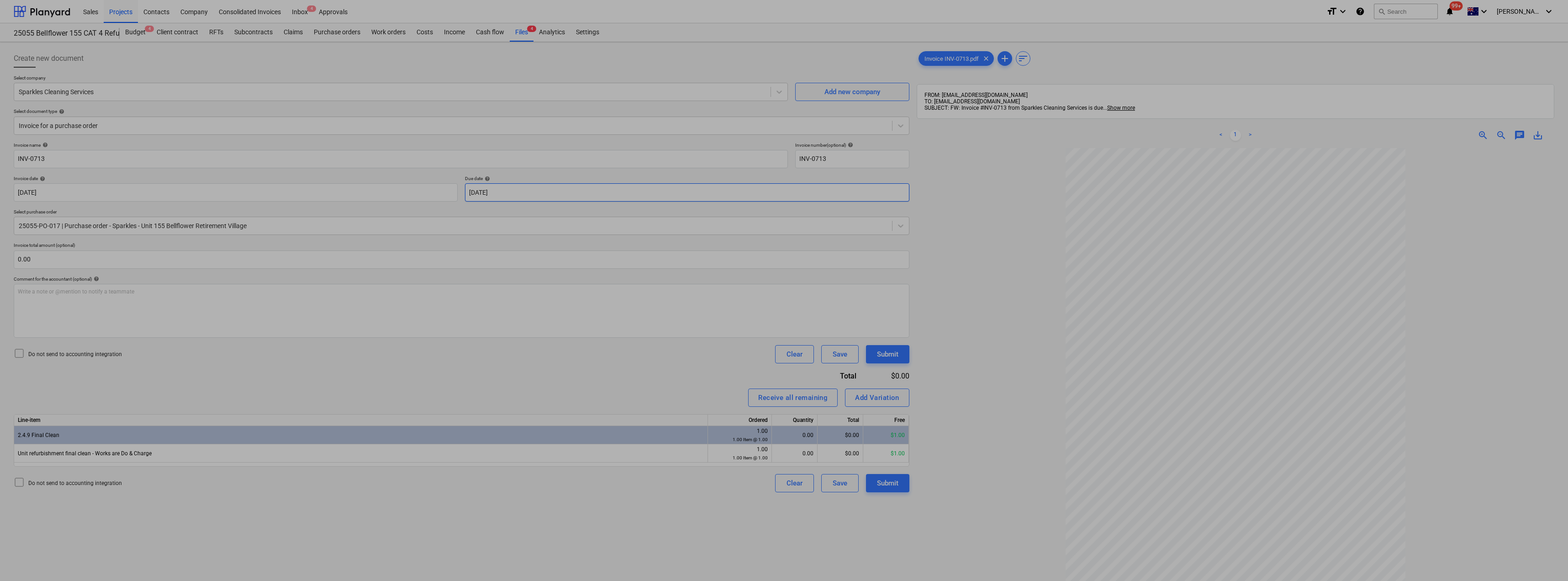
click at [533, 190] on body "Sales Projects Contacts Company Consolidated Invoices Inbox 4 Approvals format_…" at bounding box center [784, 290] width 1568 height 581
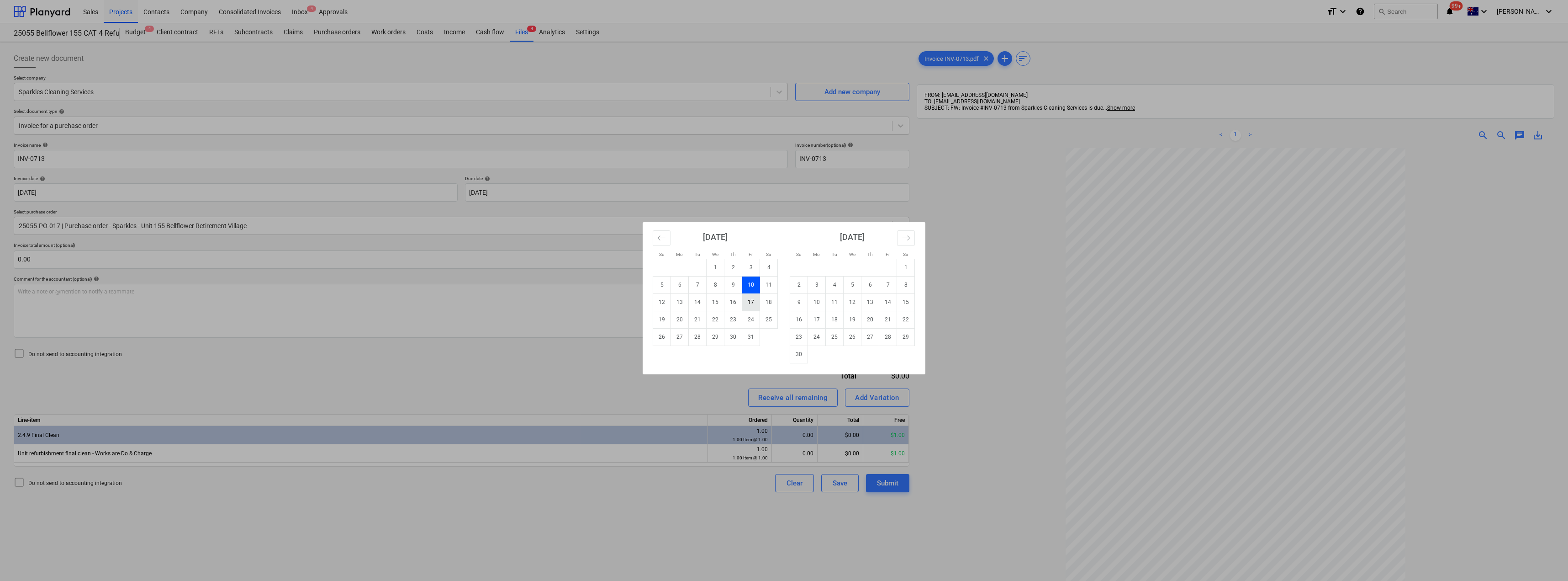
click at [758, 304] on td "17" at bounding box center [752, 302] width 18 height 17
type input "[DATE]"
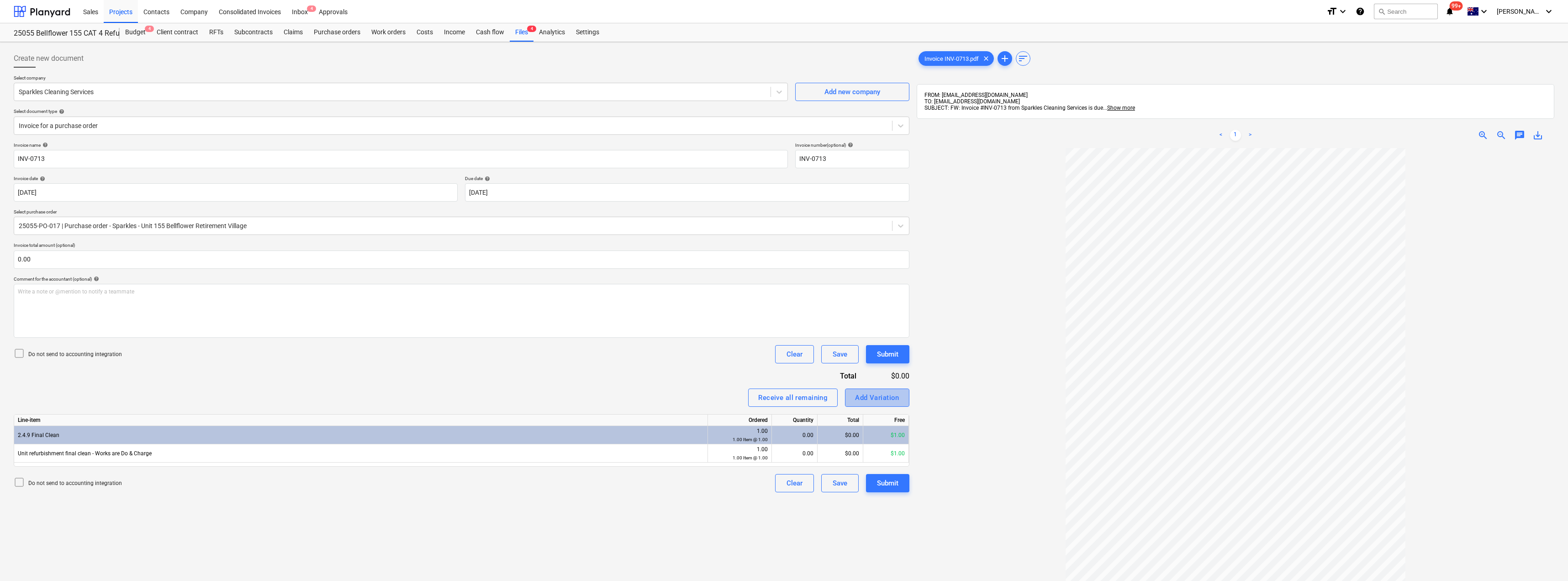
click at [873, 393] on div "Add Variation" at bounding box center [877, 398] width 44 height 12
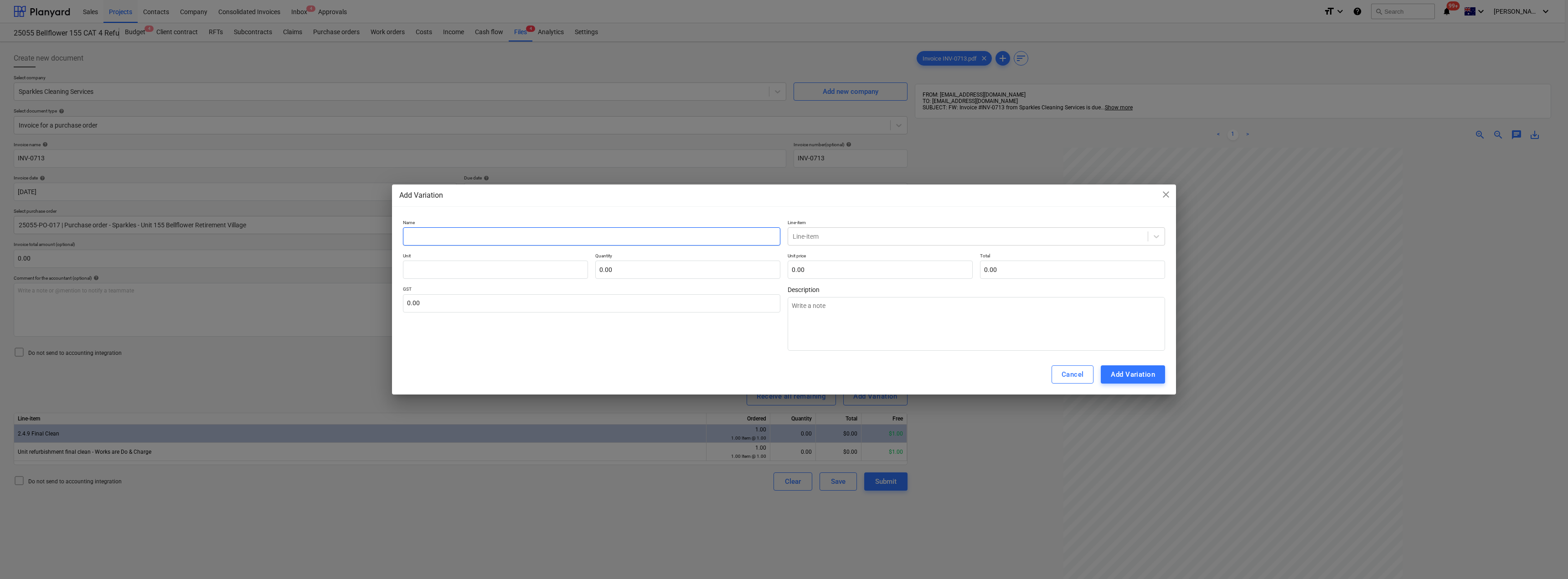
click at [452, 235] on input "text" at bounding box center [592, 236] width 377 height 18
type input "F"
type textarea "x"
type input "Fi"
type textarea "x"
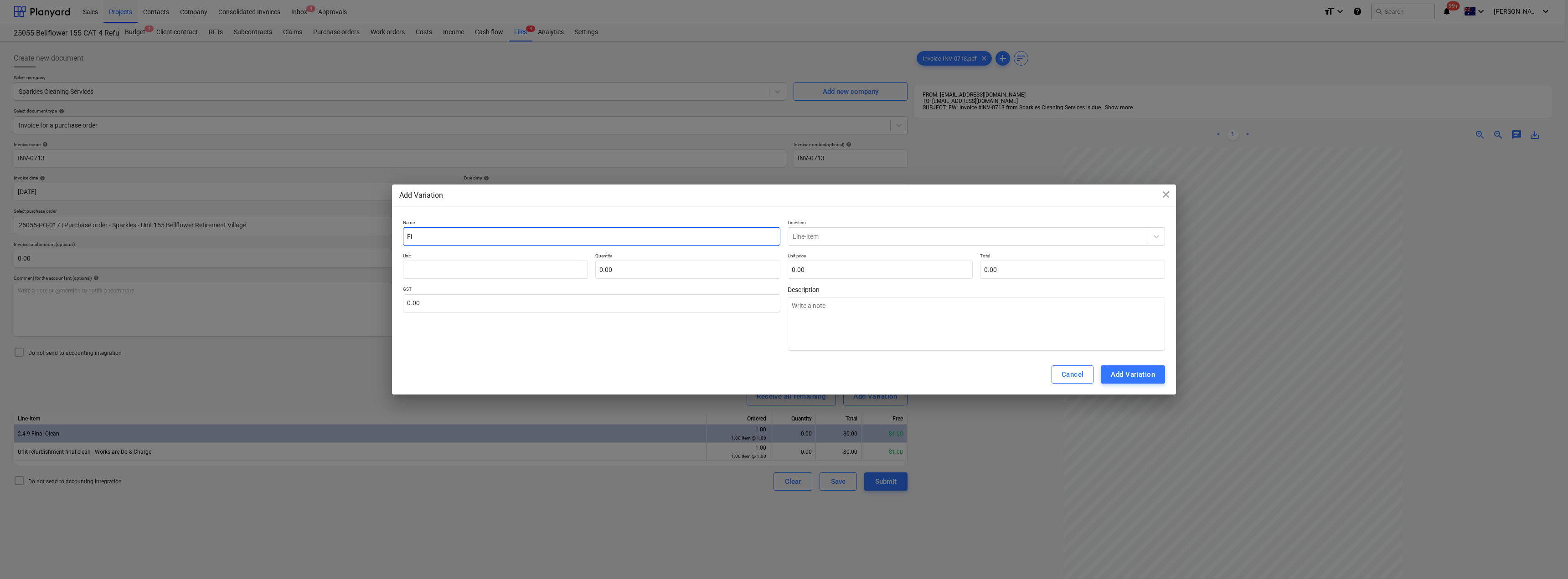
type input "Fin"
type textarea "x"
type input "Fina"
type textarea "x"
type input "Final"
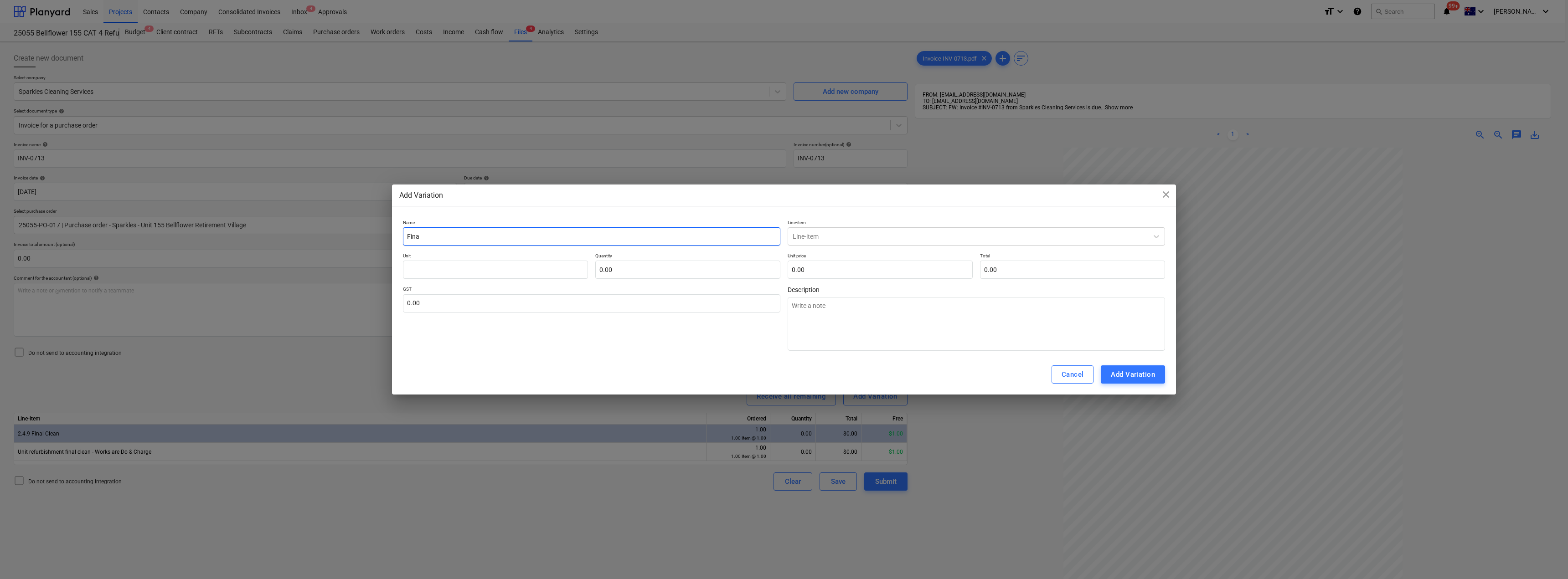
type textarea "x"
type input "Final"
type textarea "x"
type input "Final C"
type textarea "x"
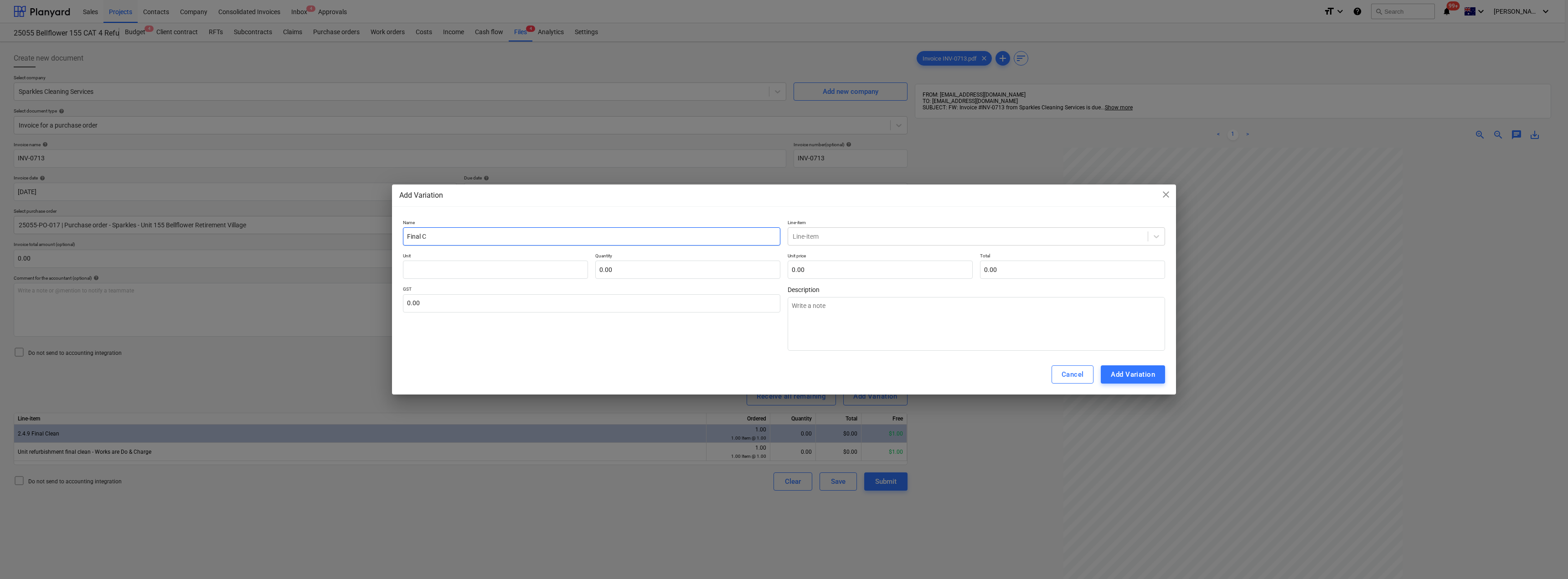
type input "Final Cl"
type textarea "x"
type input "Final Cle"
type textarea "x"
type input "Final Clea"
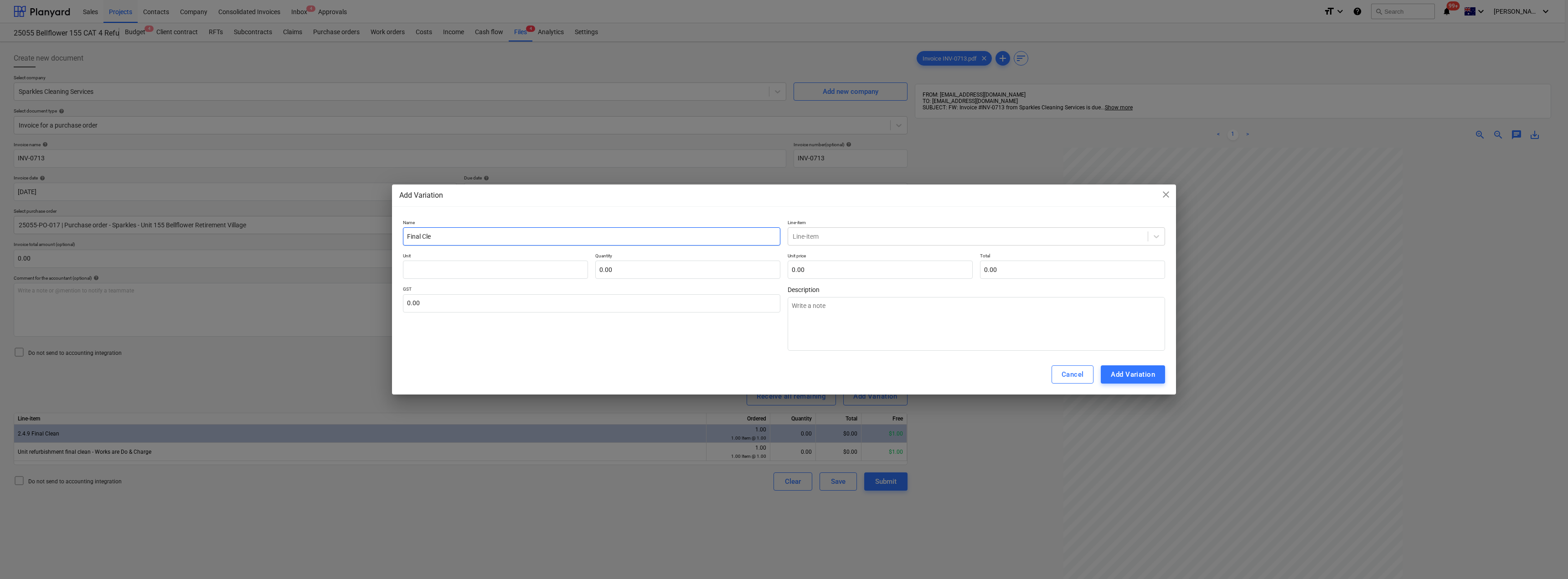
type textarea "x"
type input "Final Clean"
type textarea "x"
type input "Final Cleanm"
type textarea "x"
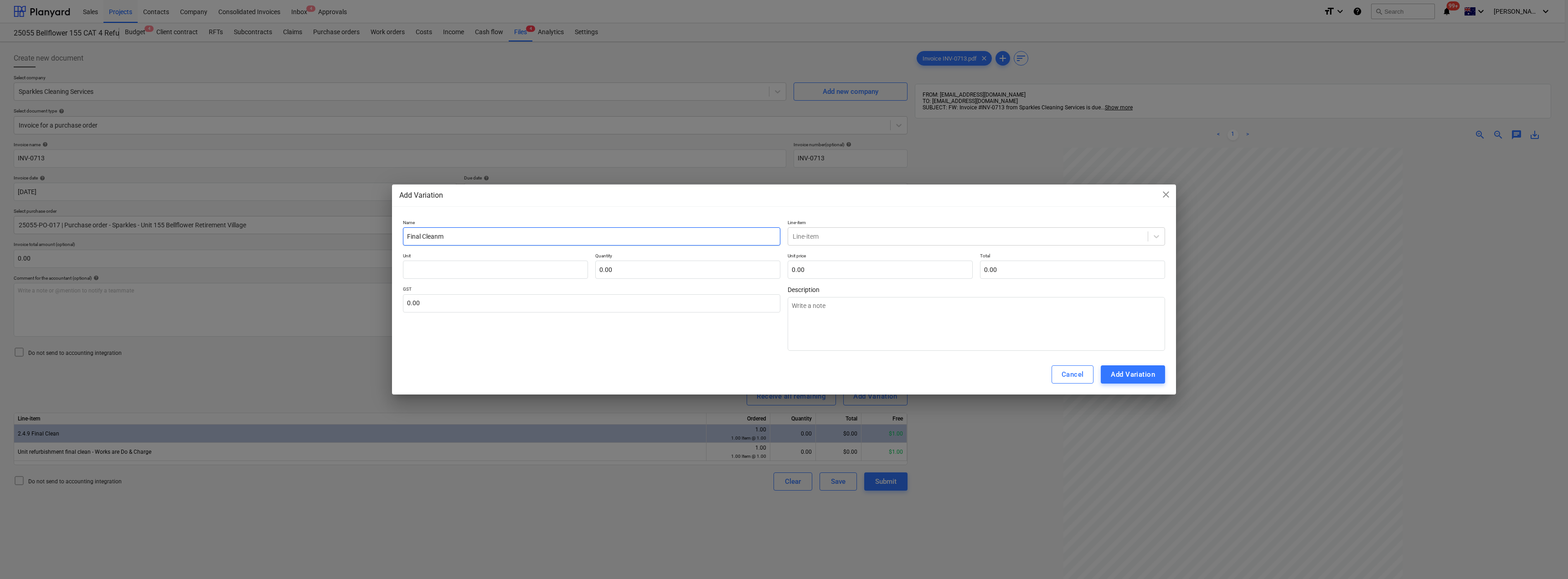
type input "Final Clean"
type textarea "x"
type input "Final Clea"
type textarea "x"
type input "Final Clean"
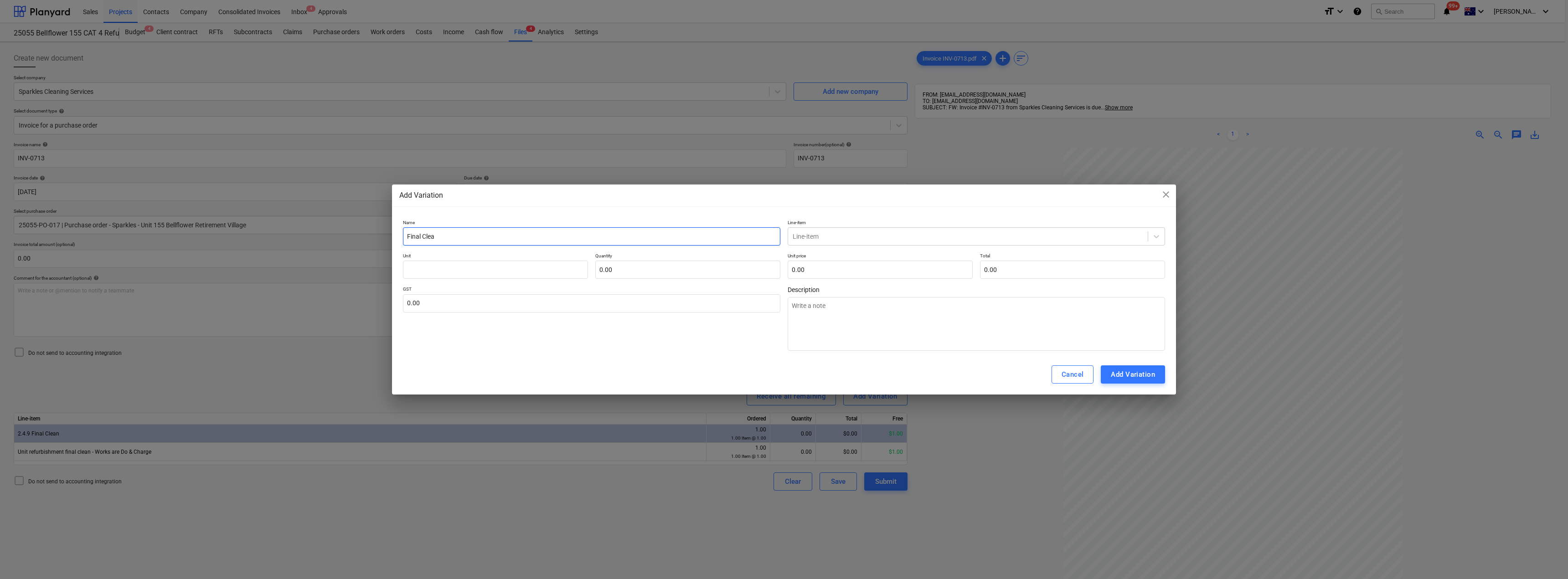
type textarea "x"
type input "Final Clean"
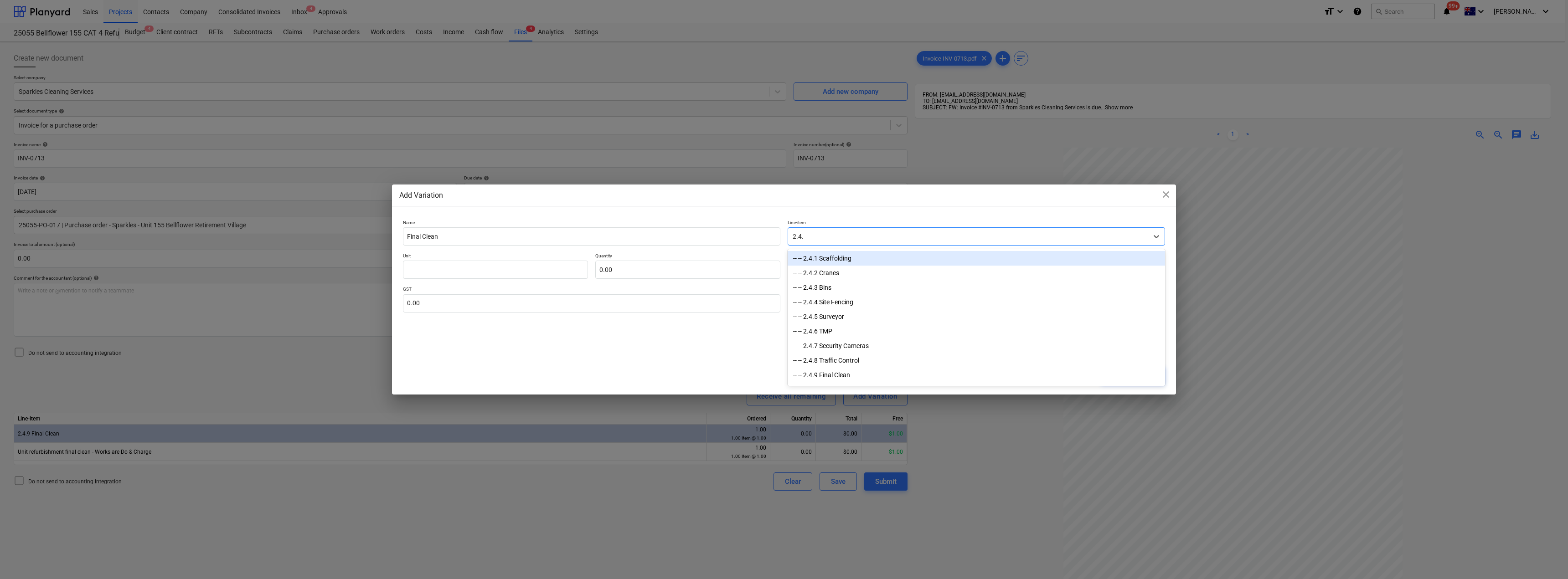
type input "2.4.9"
click at [827, 257] on div "-- -- 2.4.9 Final Clean" at bounding box center [976, 258] width 377 height 14
type textarea "x"
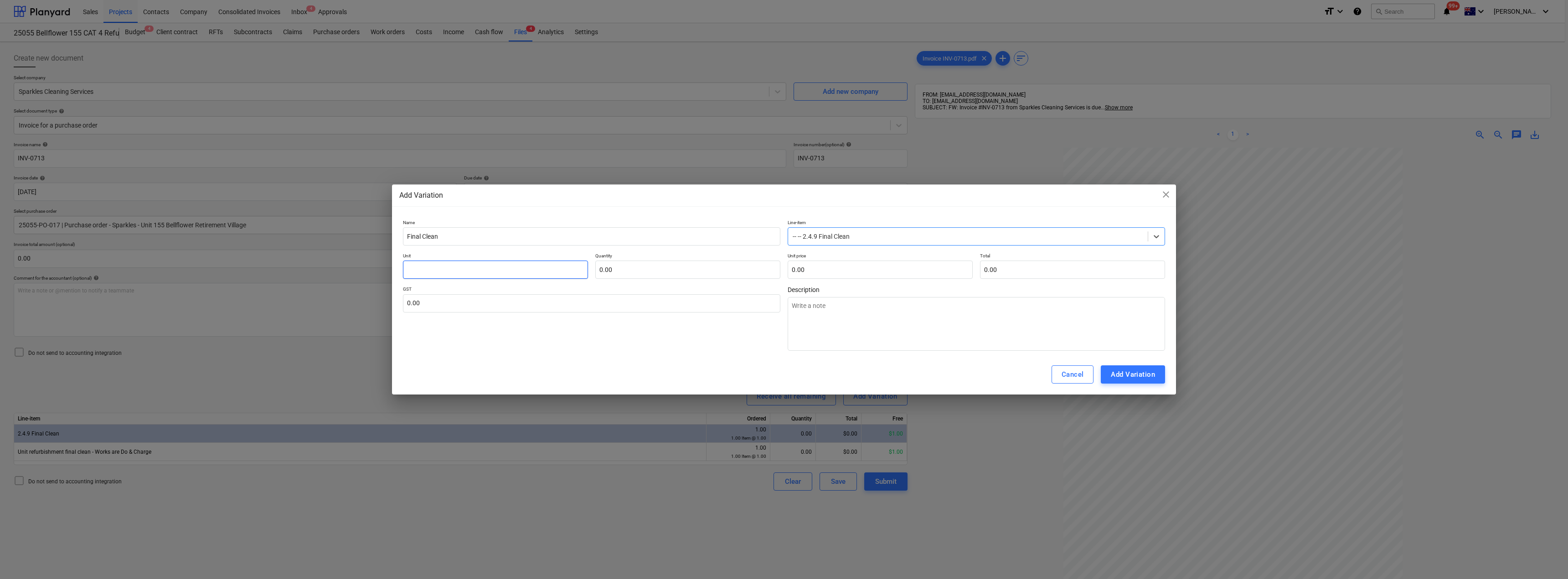
click at [555, 268] on input "text" at bounding box center [495, 269] width 185 height 18
type input "I"
type textarea "x"
type input "It"
type textarea "x"
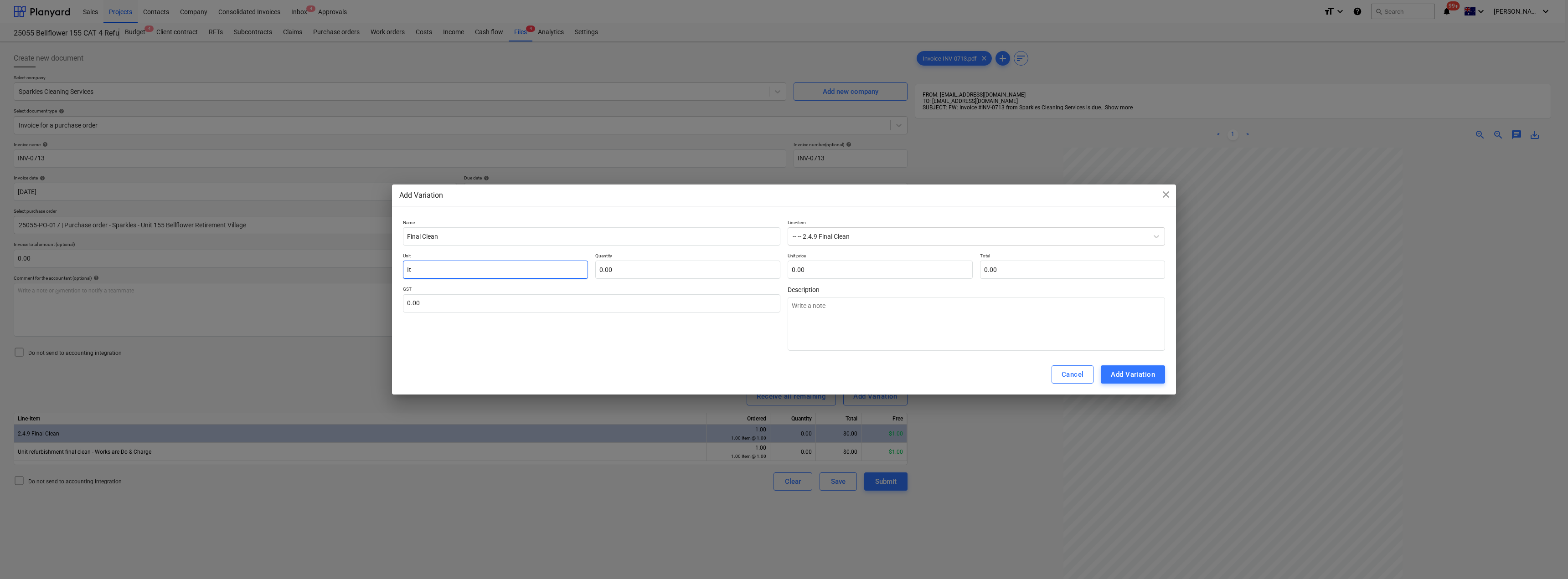
type input "Ite"
type textarea "x"
type input "Item"
type textarea "x"
type input "Item"
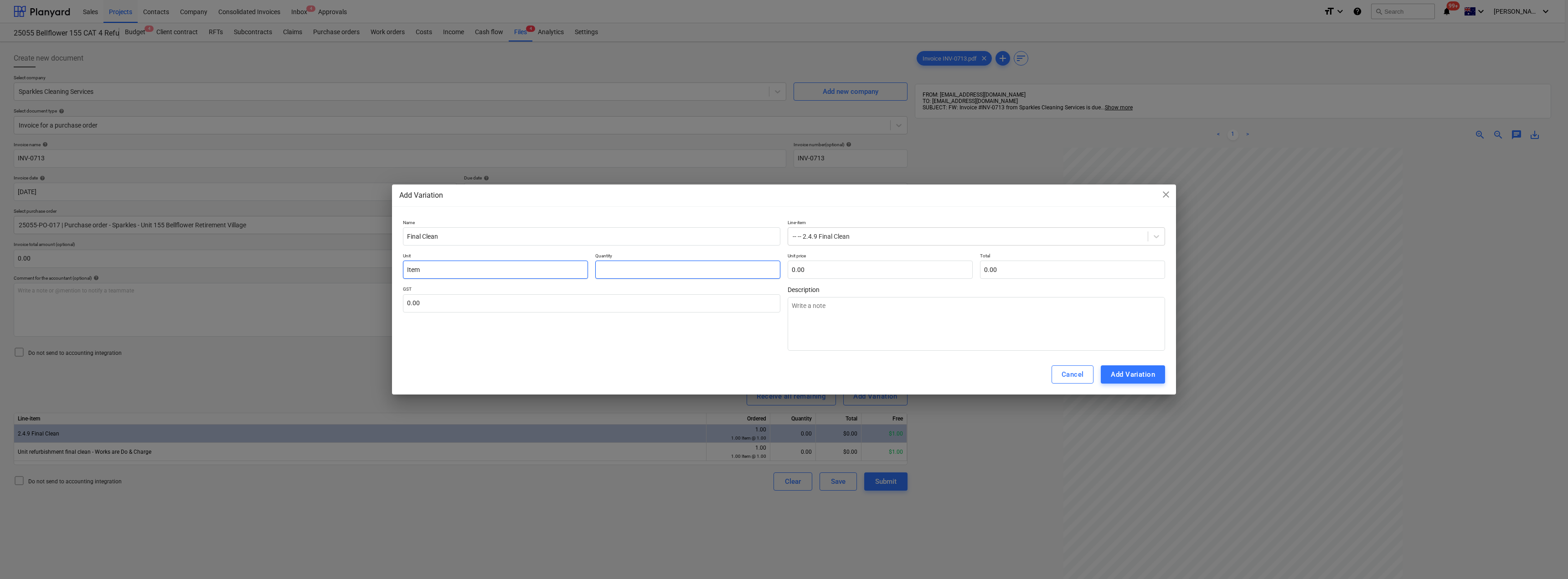
type input "1"
type textarea "x"
type input "1.00"
type input "9"
type textarea "x"
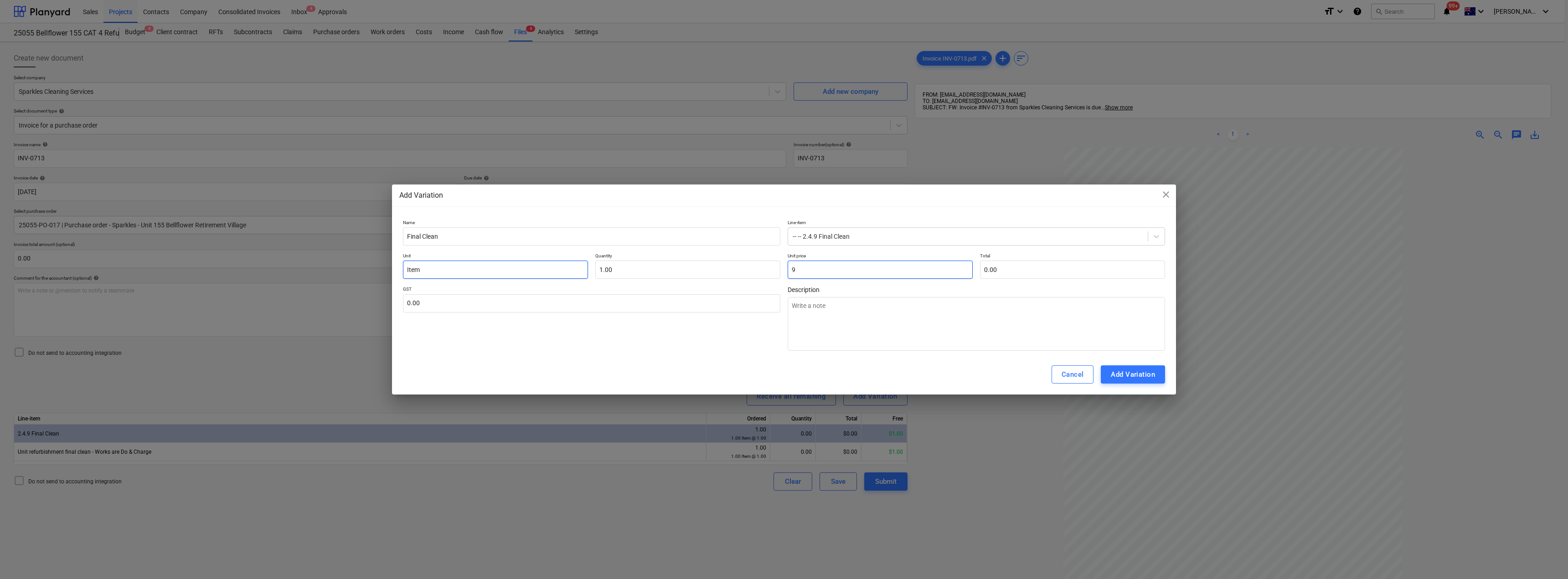
type input "9.00"
type input "91"
type textarea "x"
type input "91.00"
type input "919"
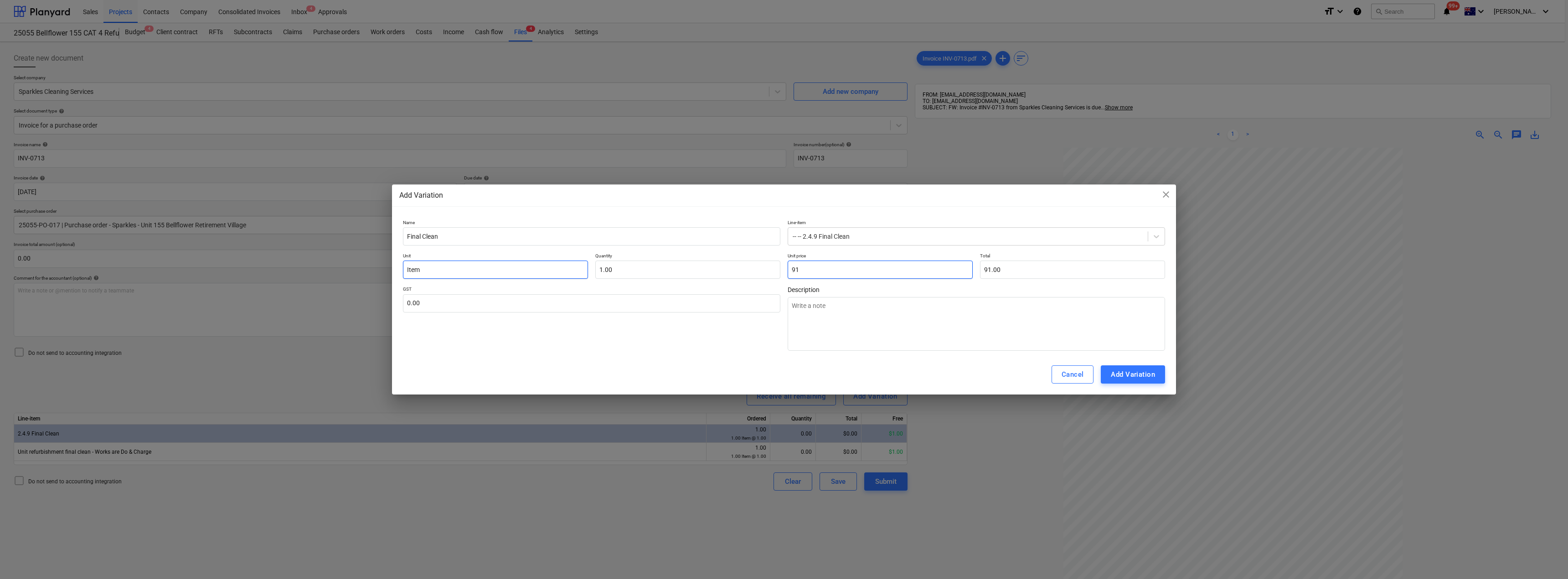
type textarea "x"
type input "919.00"
click at [653, 306] on input "text" at bounding box center [592, 303] width 377 height 18
type input "1"
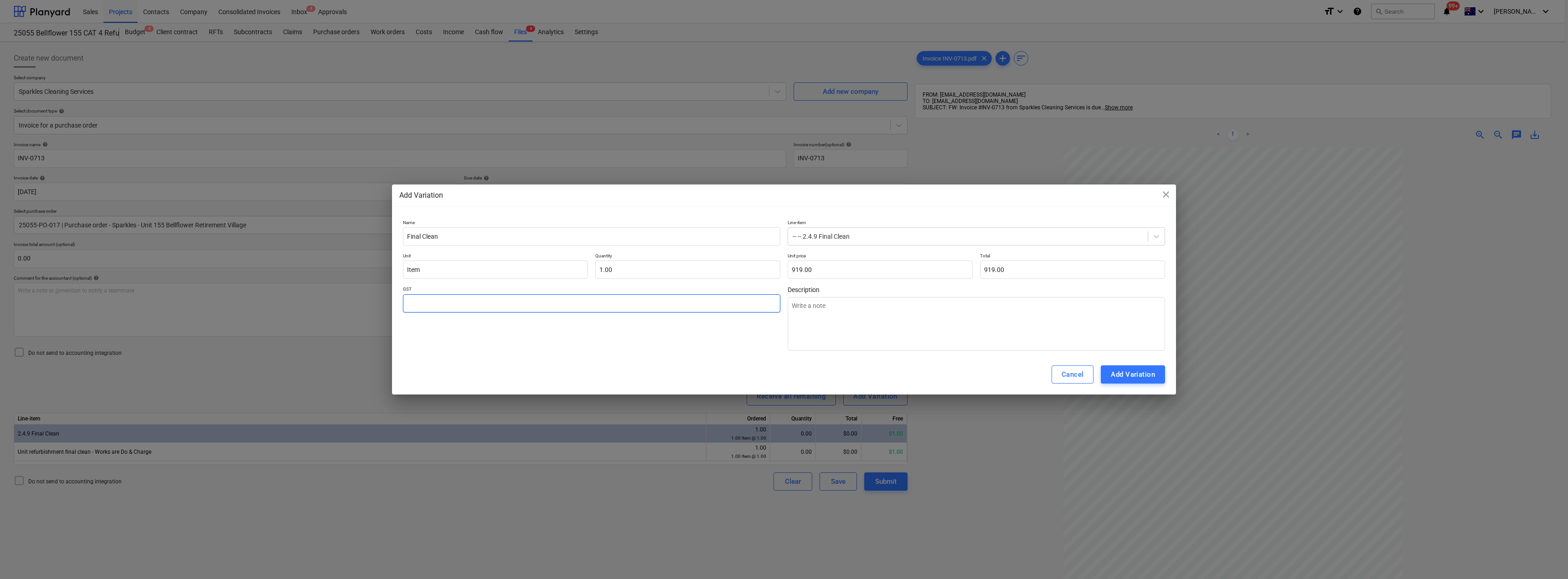
type textarea "x"
type input "10"
type textarea "x"
type input "10.00"
drag, startPoint x: 453, startPoint y: 233, endPoint x: 396, endPoint y: 234, distance: 57.0
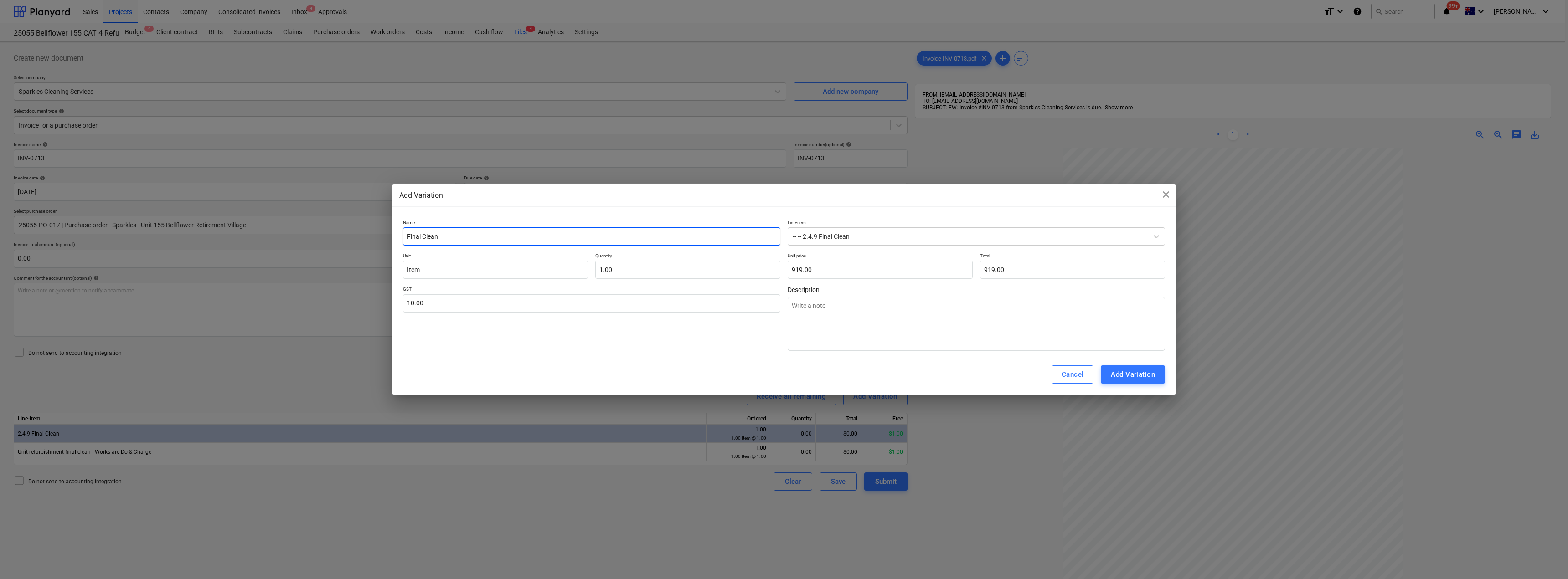
click at [384, 235] on div "Add Variation close Name Final Clean Line-item -- -- 2.4.9 Final Clean Unit Ite…" at bounding box center [784, 289] width 1568 height 579
click at [923, 310] on textarea at bounding box center [976, 324] width 377 height 54
paste textarea "Final Clean"
type textarea "Final Clean"
type textarea "x"
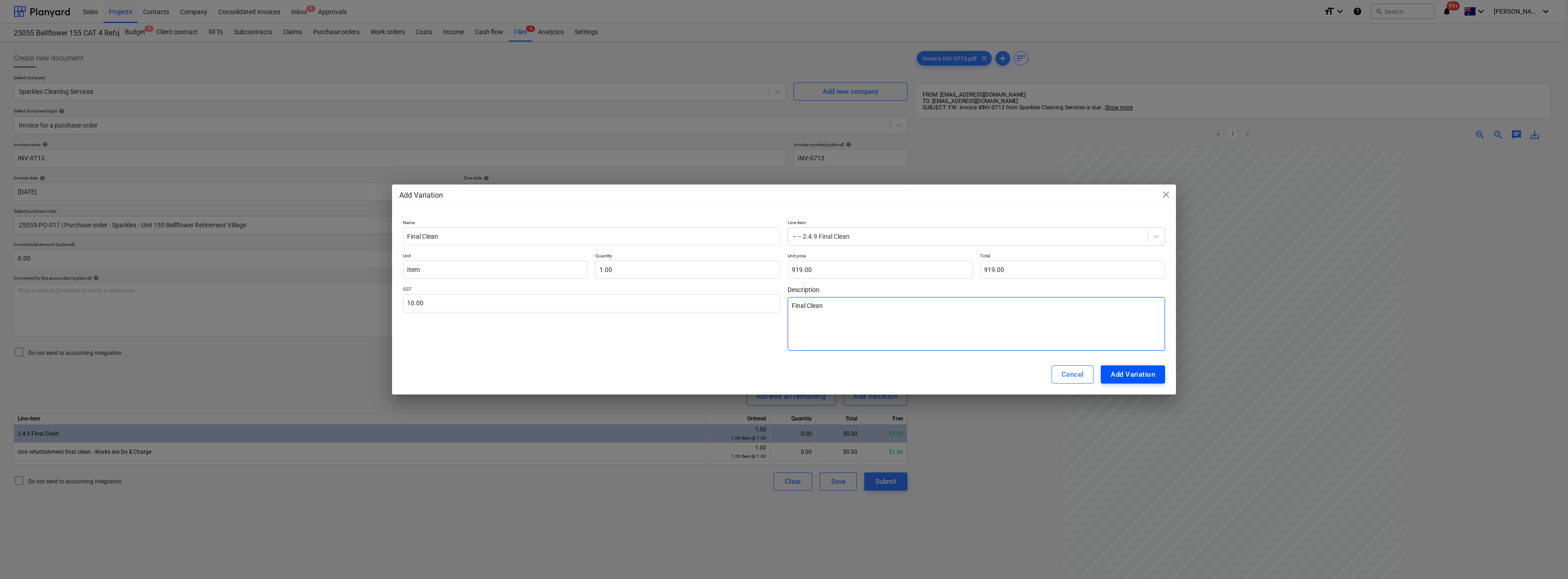
type textarea "Final Clean"
click at [1140, 373] on div "Add Variation" at bounding box center [1133, 374] width 44 height 12
type textarea "x"
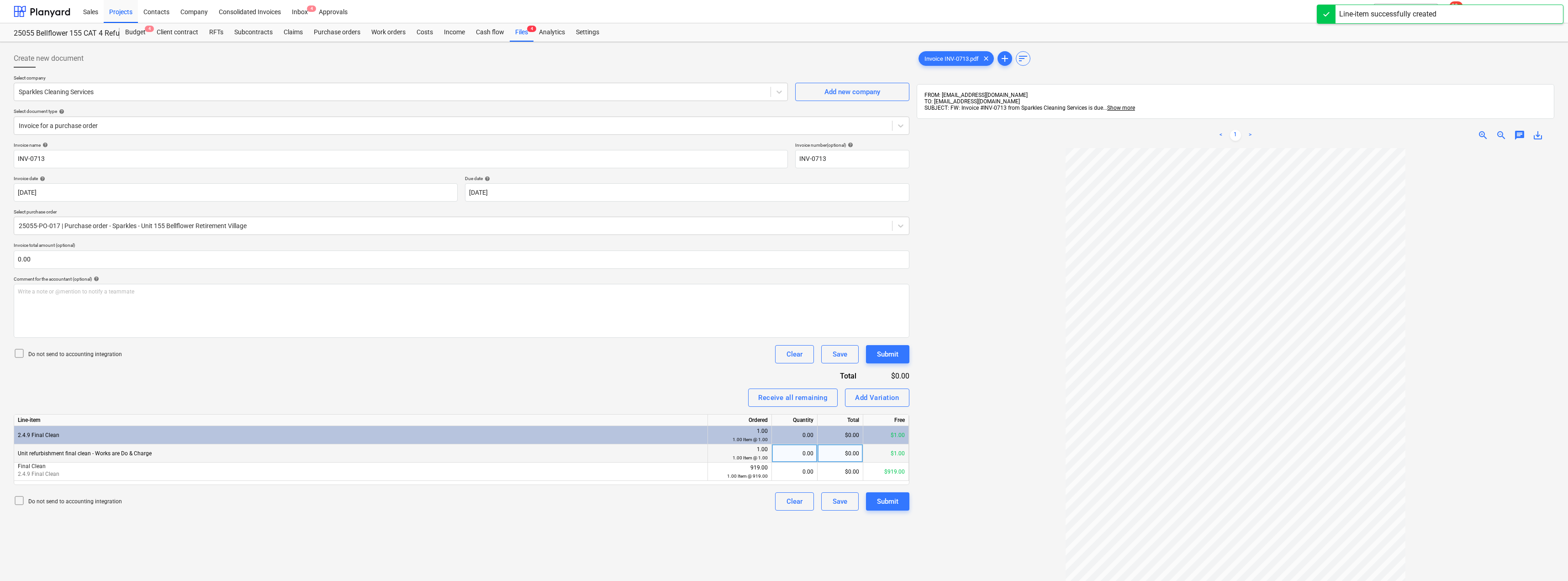
click at [800, 456] on div "0.00" at bounding box center [794, 453] width 38 height 18
type input "1"
click at [800, 477] on div "0.00" at bounding box center [794, 472] width 38 height 18
click at [701, 388] on div "Invoice name help INV-0713 Invoice number (optional) help INV-0713 Invoice date…" at bounding box center [462, 326] width 896 height 368
click at [889, 356] on div "Submit" at bounding box center [888, 354] width 21 height 12
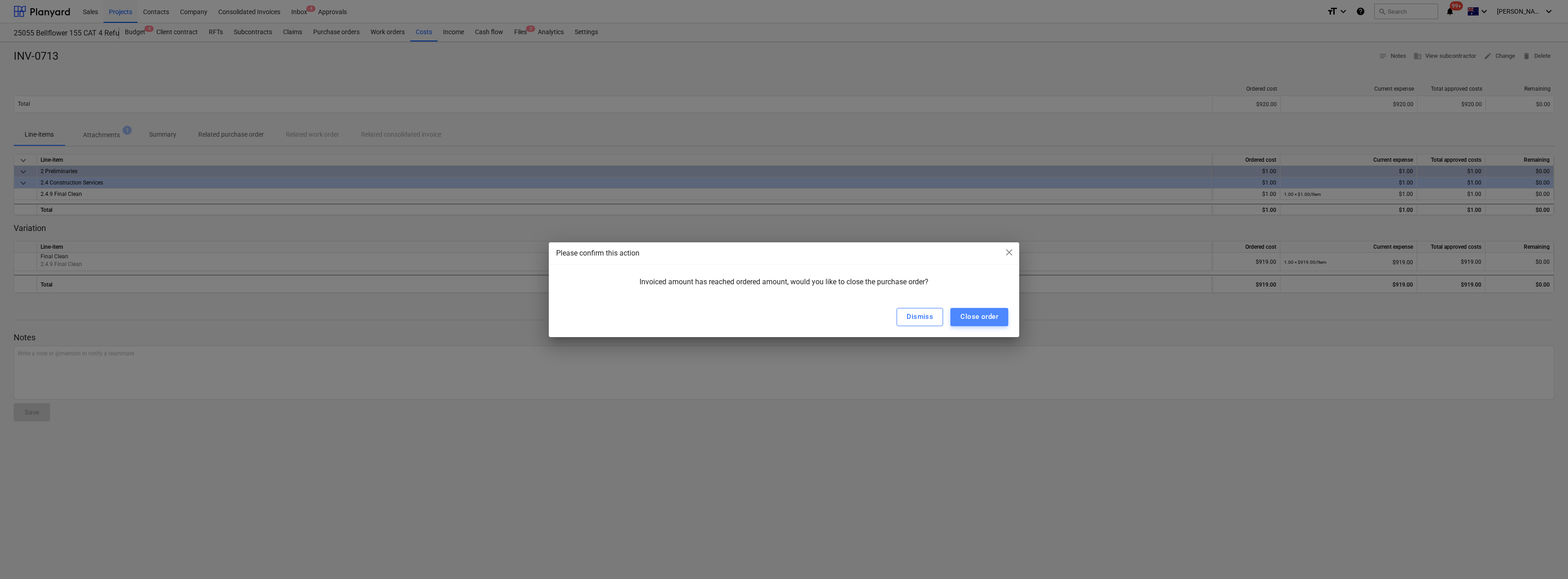
click at [970, 314] on div "Close order" at bounding box center [979, 316] width 38 height 12
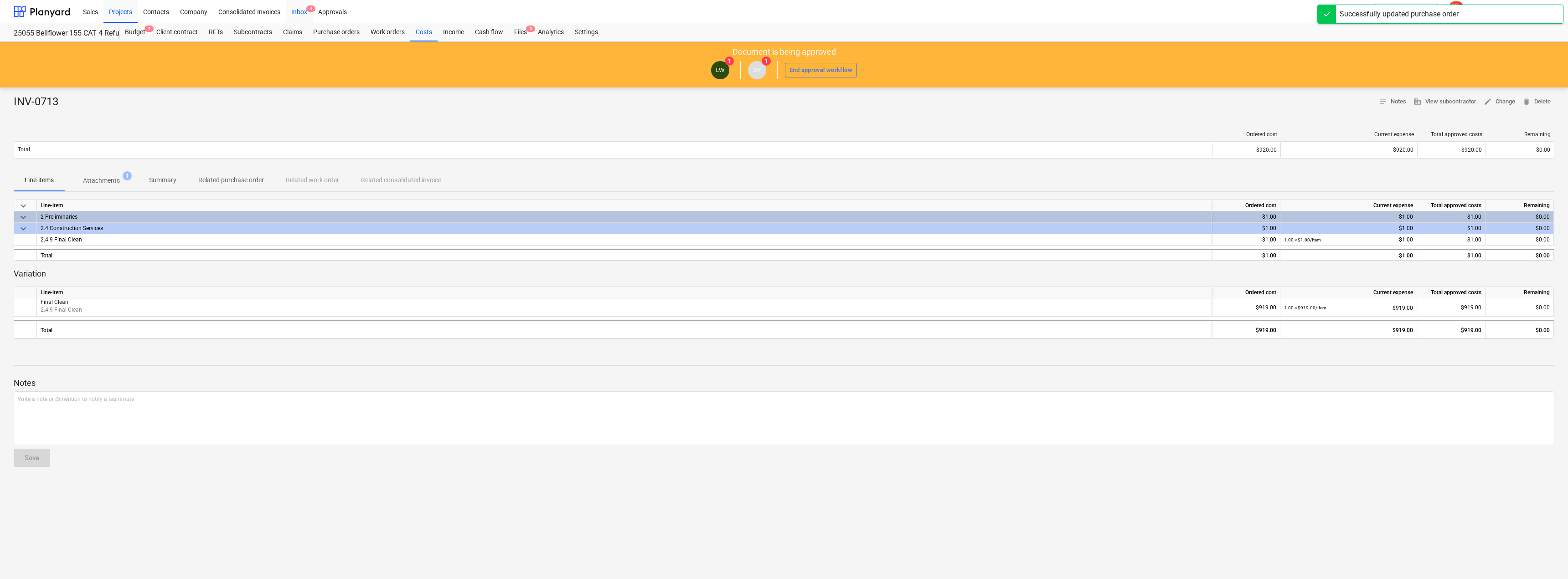
click at [291, 8] on div "Inbox 4" at bounding box center [299, 11] width 27 height 23
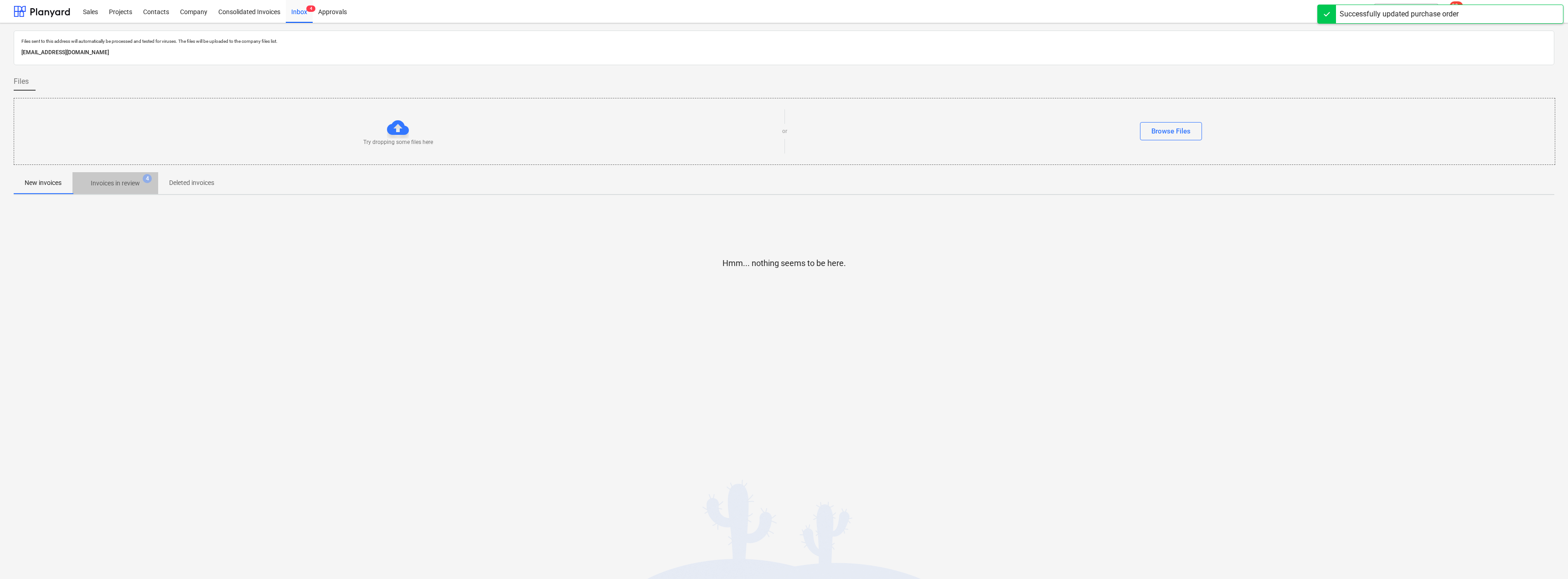
click at [121, 180] on p "Invoices in review" at bounding box center [115, 183] width 49 height 10
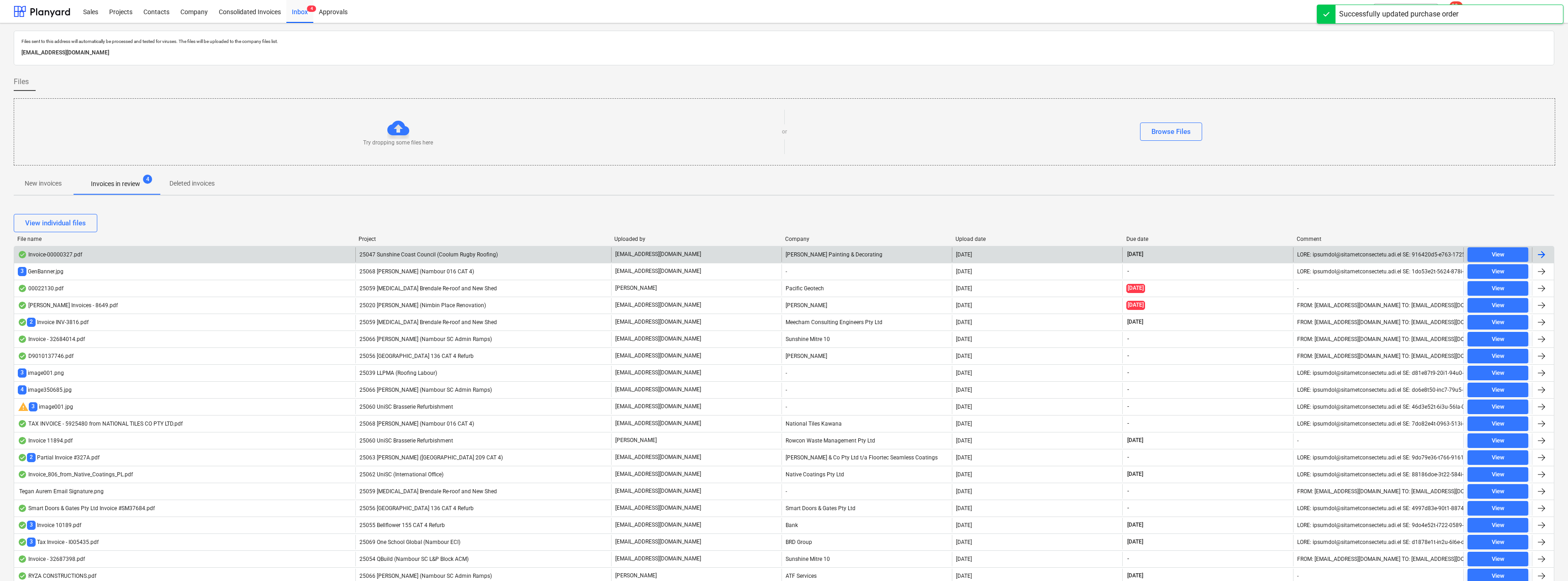
click at [695, 254] on p "[EMAIL_ADDRESS][DOMAIN_NAME]" at bounding box center [659, 254] width 86 height 8
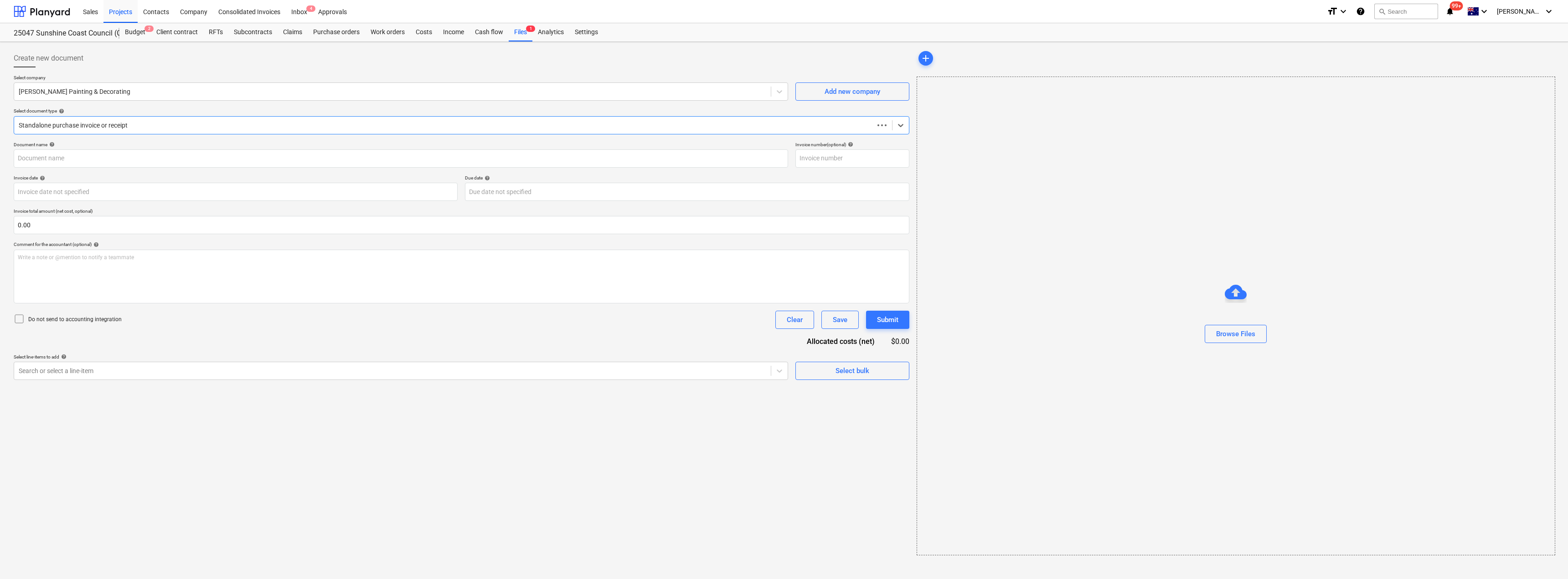
type input "00000327"
type input "[DATE]"
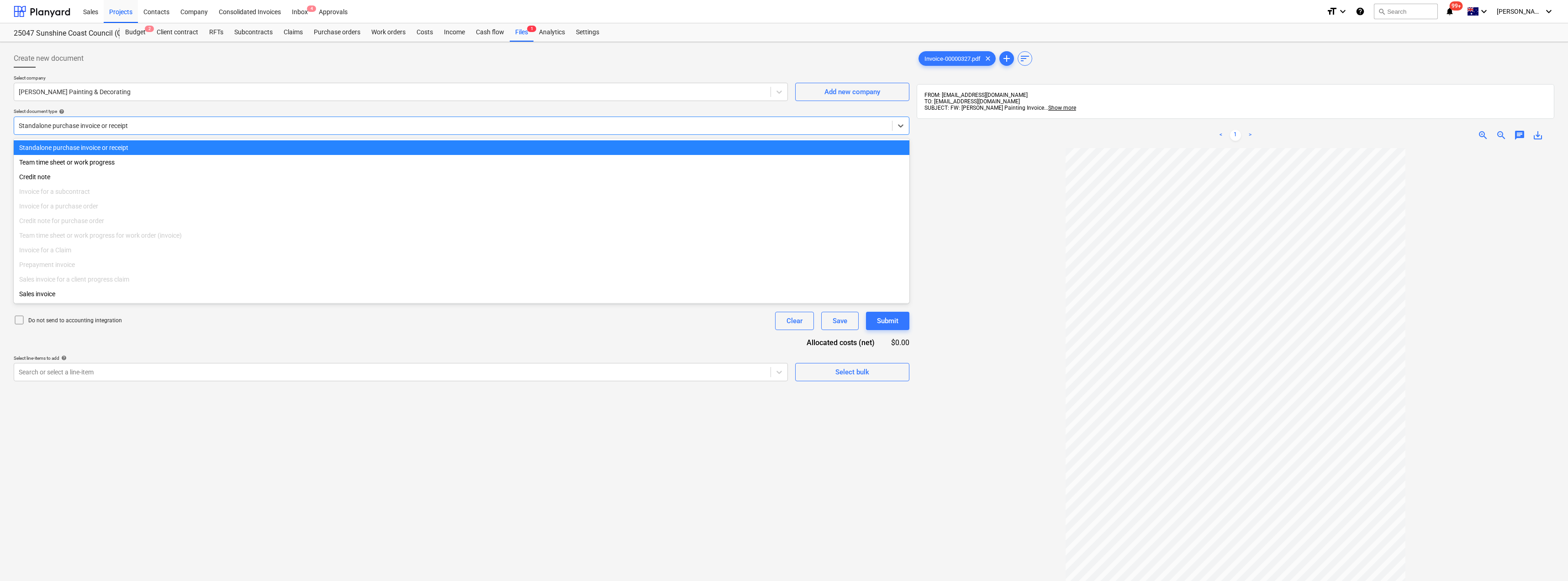
click at [175, 121] on div at bounding box center [453, 125] width 869 height 9
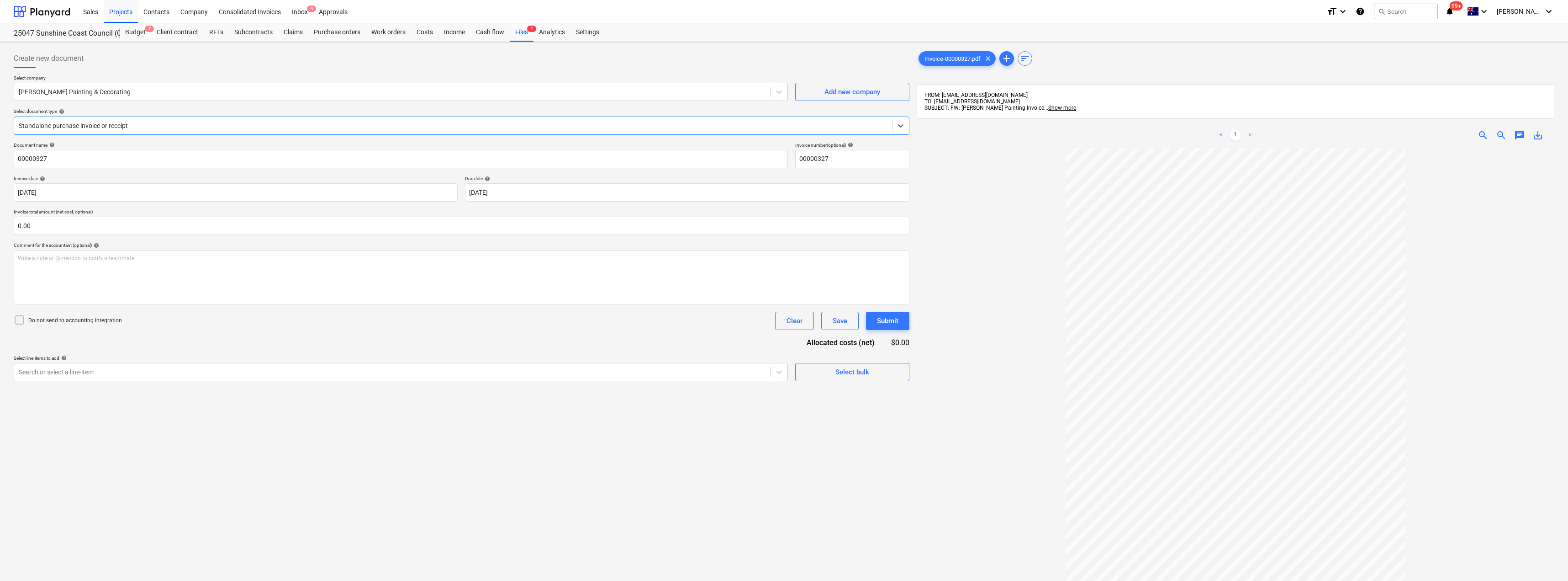
click at [175, 121] on div at bounding box center [453, 125] width 869 height 9
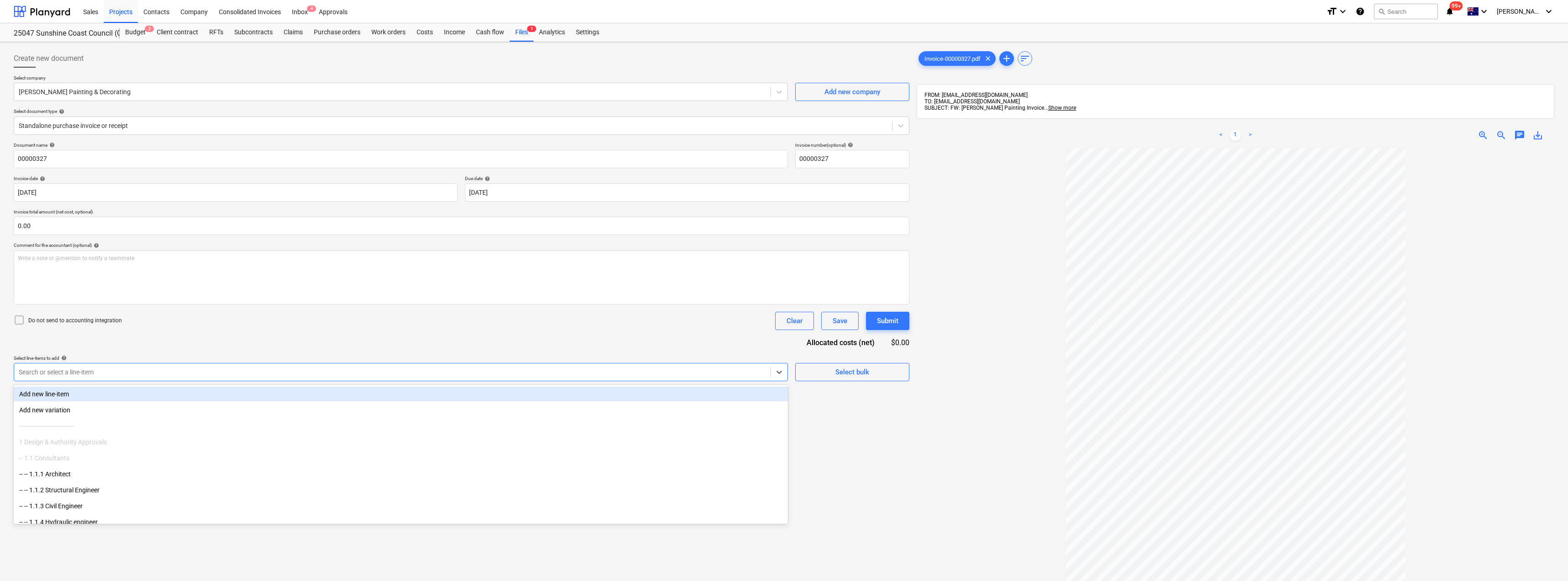
click at [107, 374] on div at bounding box center [392, 372] width 747 height 9
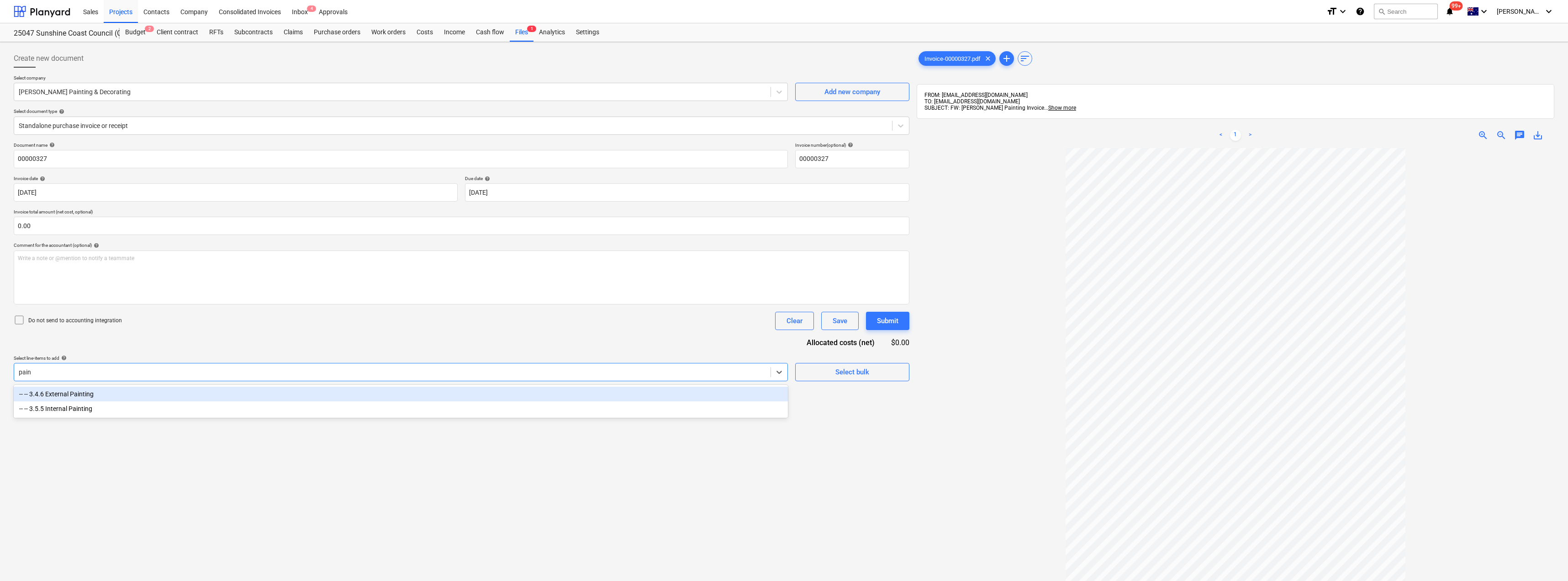
type input "paint"
click at [89, 396] on div "-- -- 3.4.6 External Painting" at bounding box center [401, 393] width 774 height 14
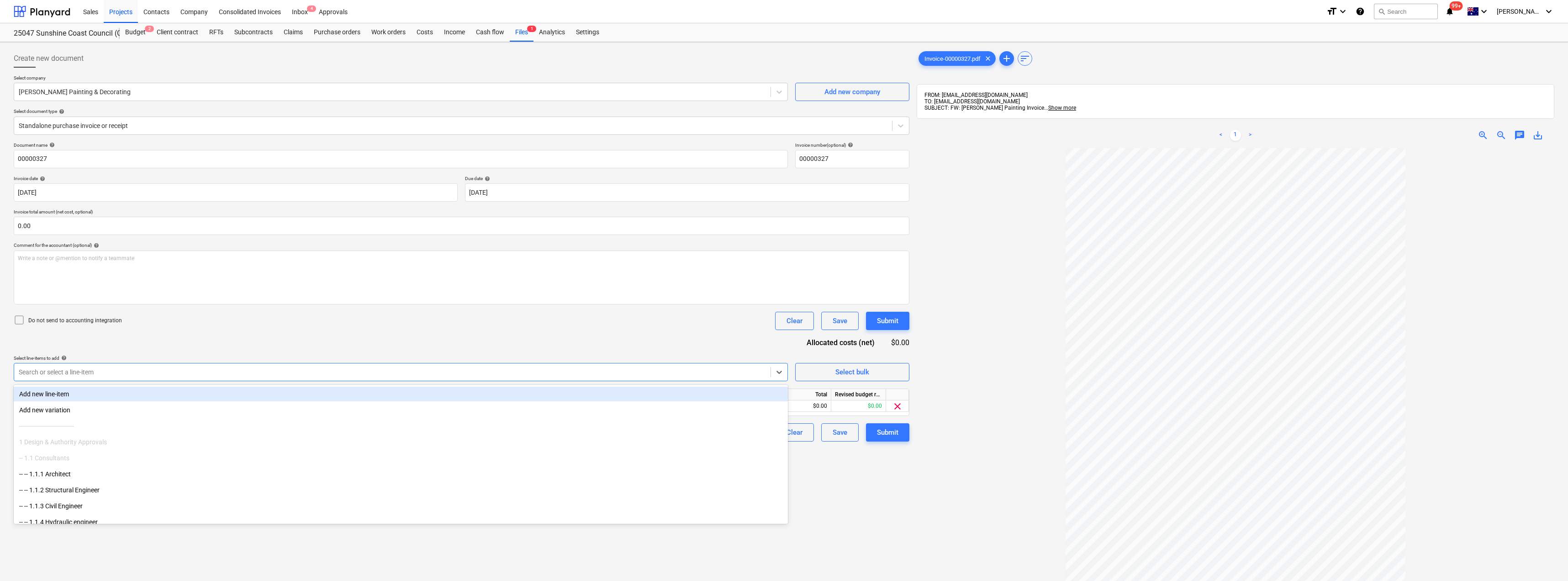
click at [195, 345] on div "Document name help 00000327 Invoice number (optional) help 00000327 Invoice dat…" at bounding box center [462, 292] width 896 height 300
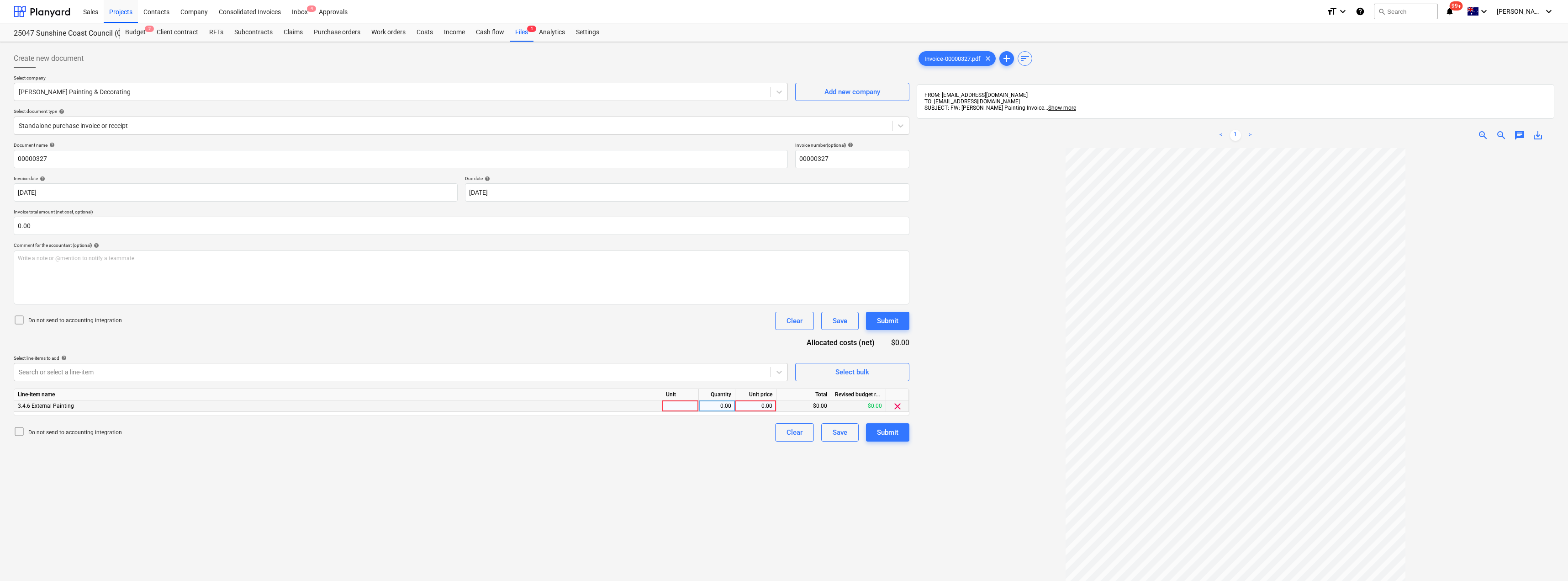
click at [665, 402] on div at bounding box center [680, 406] width 36 height 12
type input "Item"
type input "600"
click at [705, 484] on div "Create new document Select company [PERSON_NAME] Painting & Decorating Add new …" at bounding box center [462, 376] width 903 height 662
click at [890, 430] on div "Submit" at bounding box center [888, 432] width 21 height 12
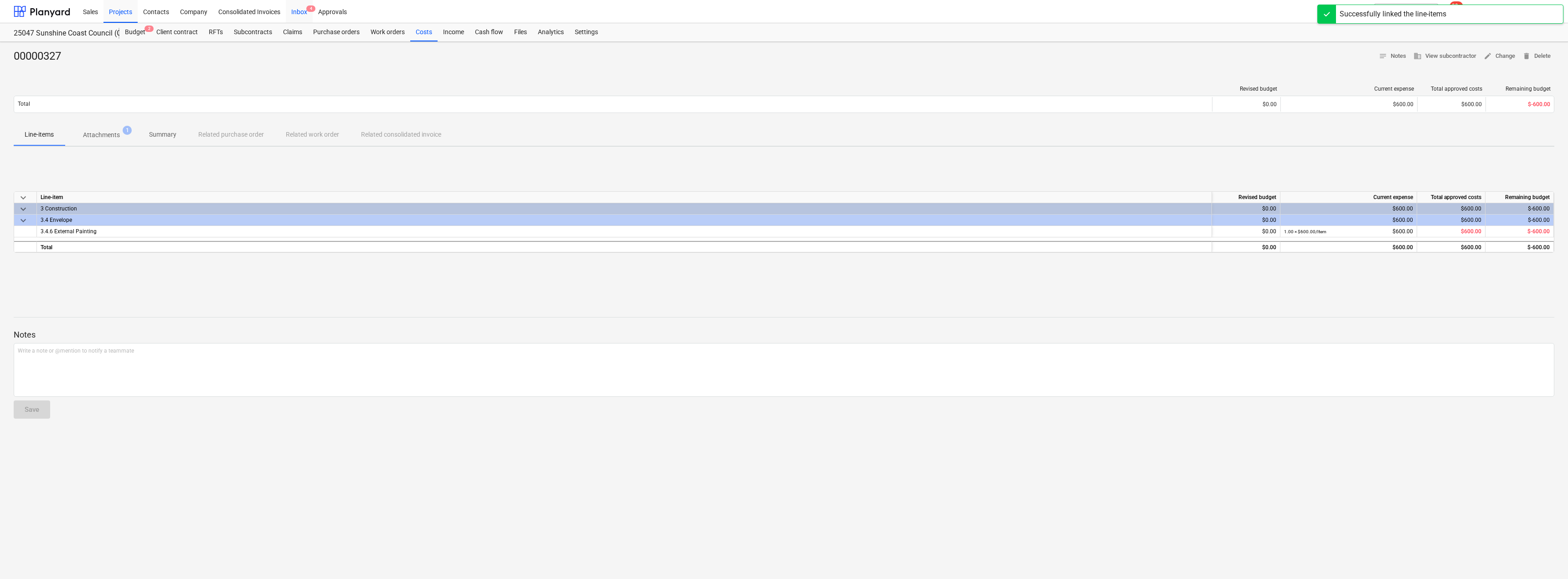
click at [297, 7] on div "Inbox 4" at bounding box center [299, 11] width 27 height 23
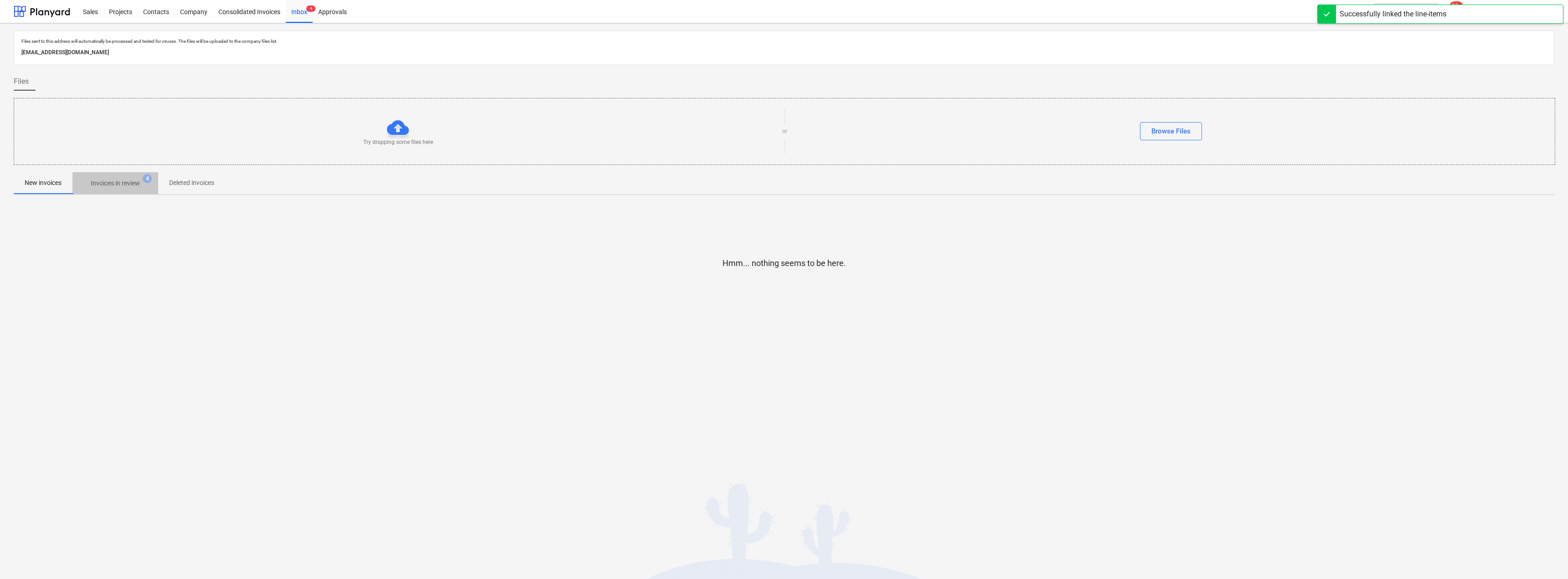
click at [113, 184] on p "Invoices in review" at bounding box center [115, 183] width 49 height 10
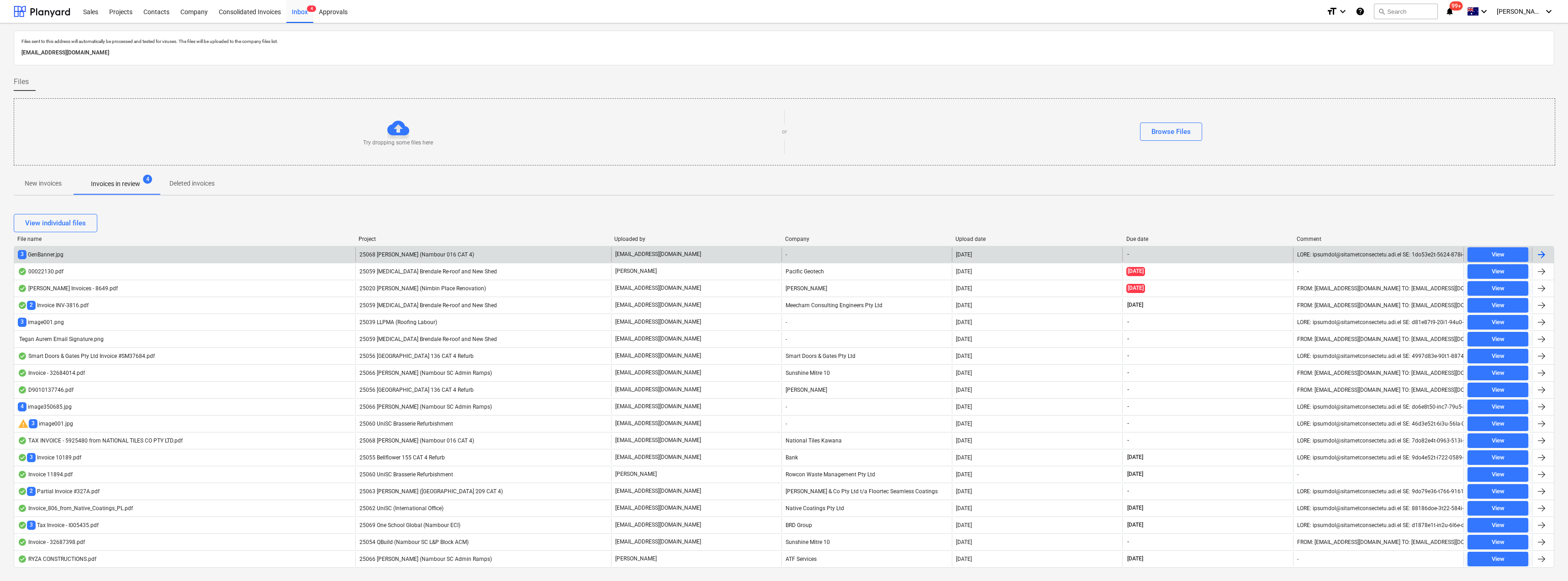
click at [818, 254] on div "-" at bounding box center [866, 254] width 170 height 14
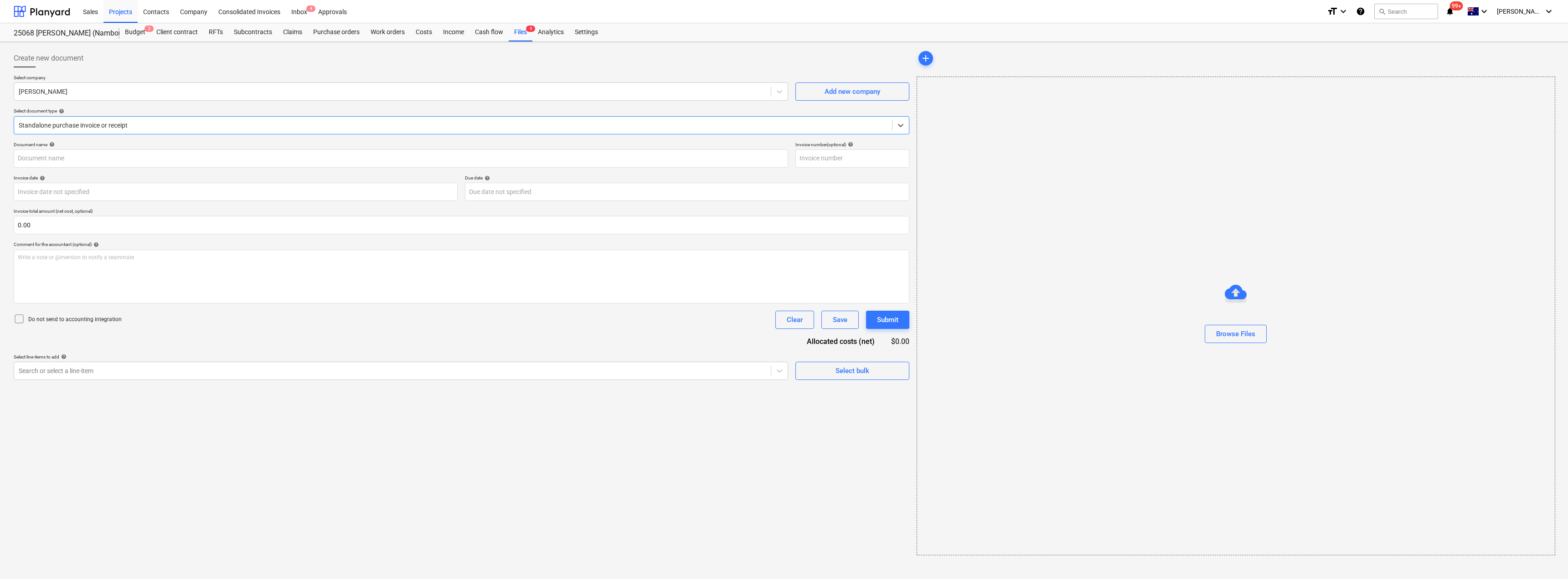
type input "243359615"
type input "[DATE]"
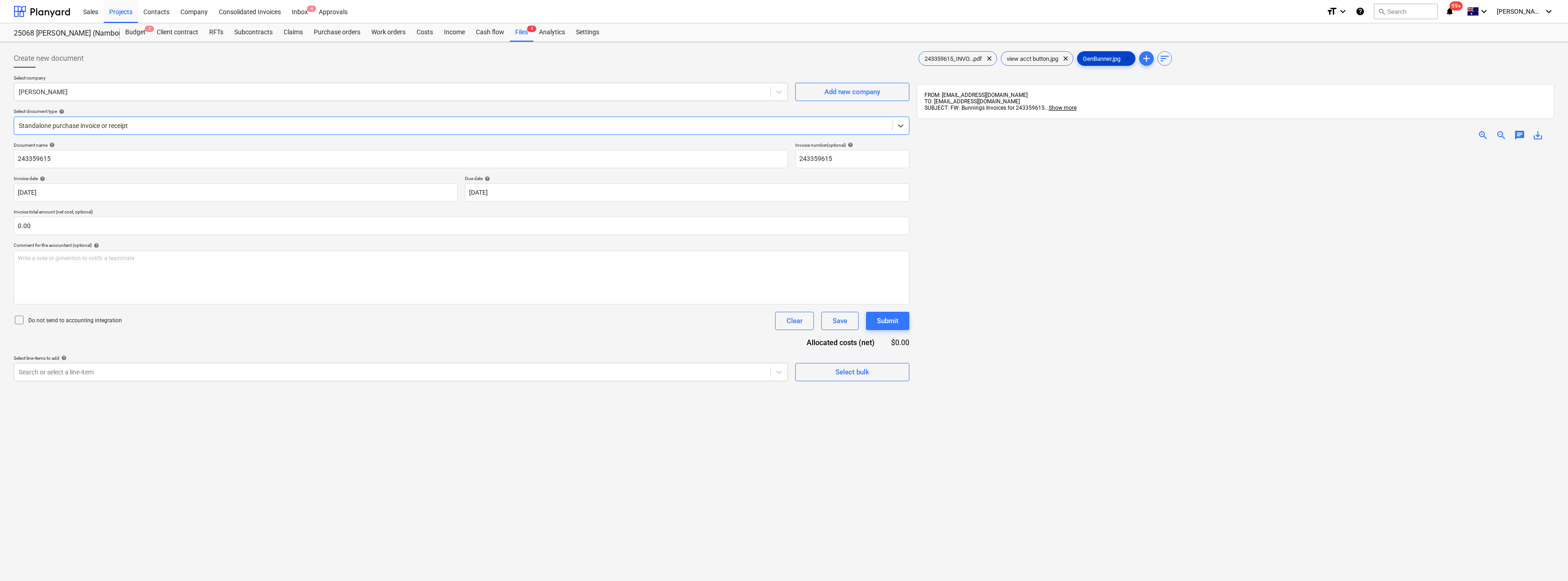
click at [1133, 57] on span "clear" at bounding box center [1128, 58] width 11 height 11
click at [1071, 58] on span "clear" at bounding box center [1066, 58] width 11 height 11
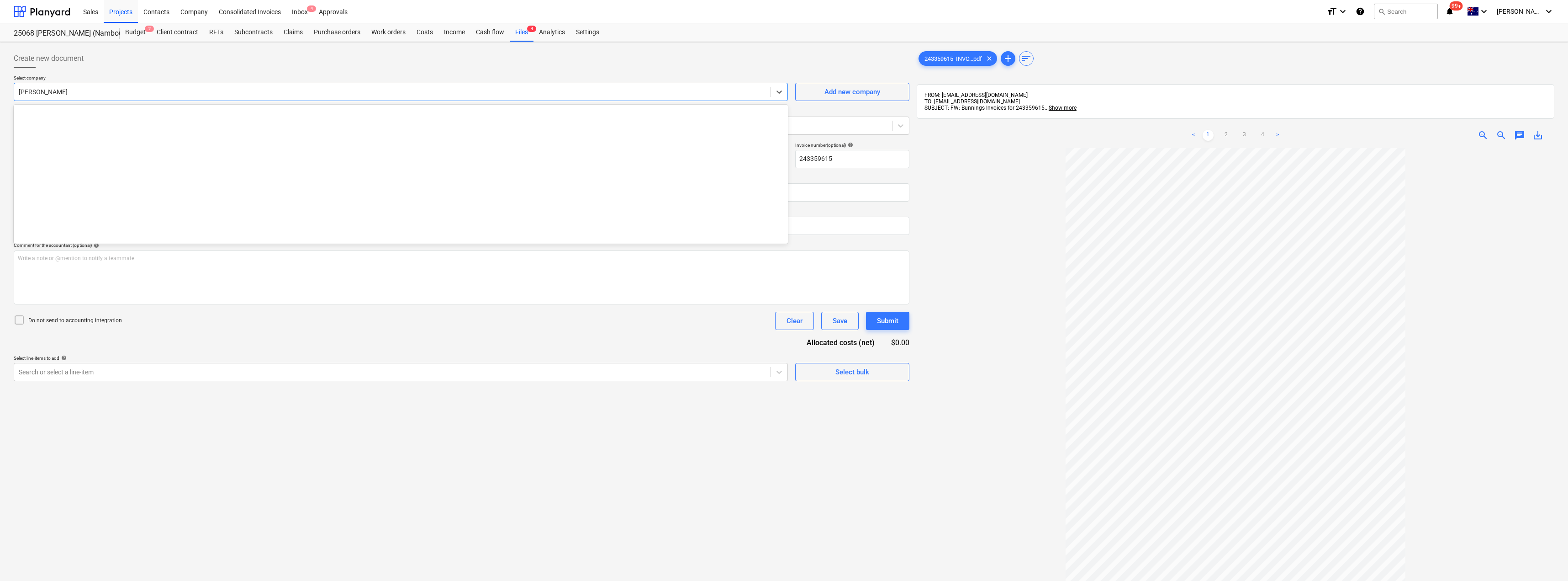
click at [105, 93] on div at bounding box center [392, 92] width 747 height 9
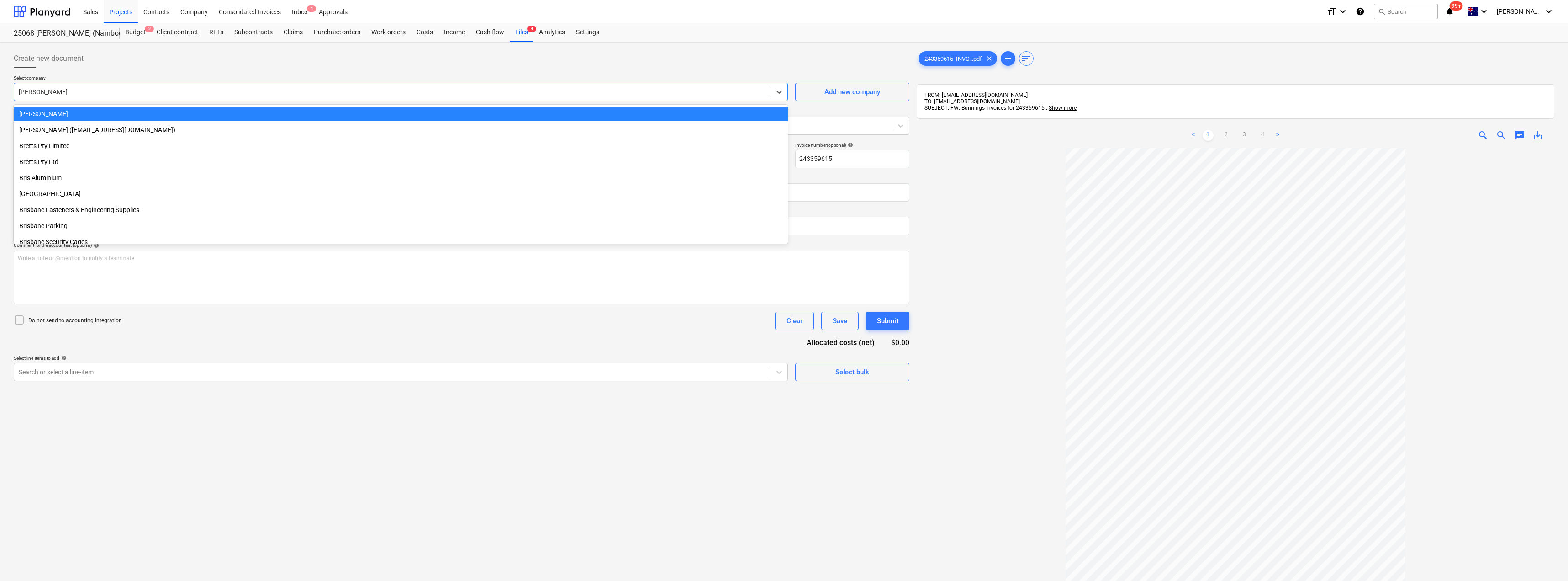
scroll to position [519, 0]
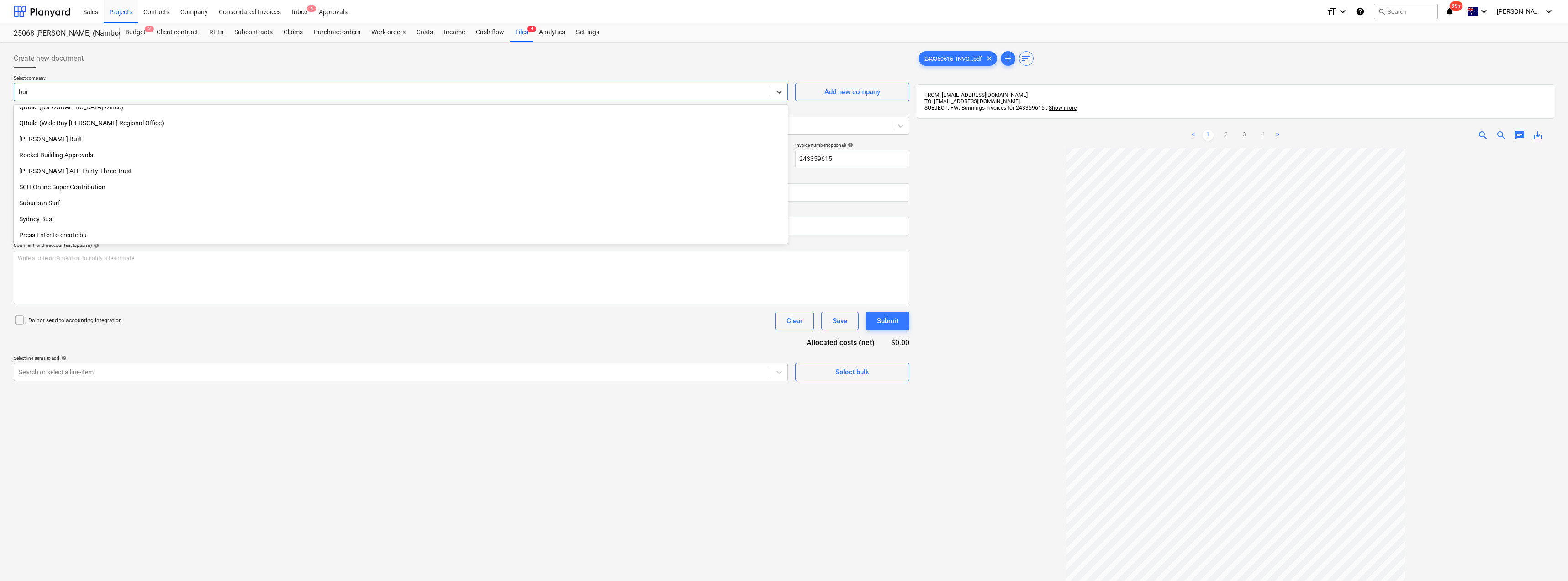
type input "[PERSON_NAME]"
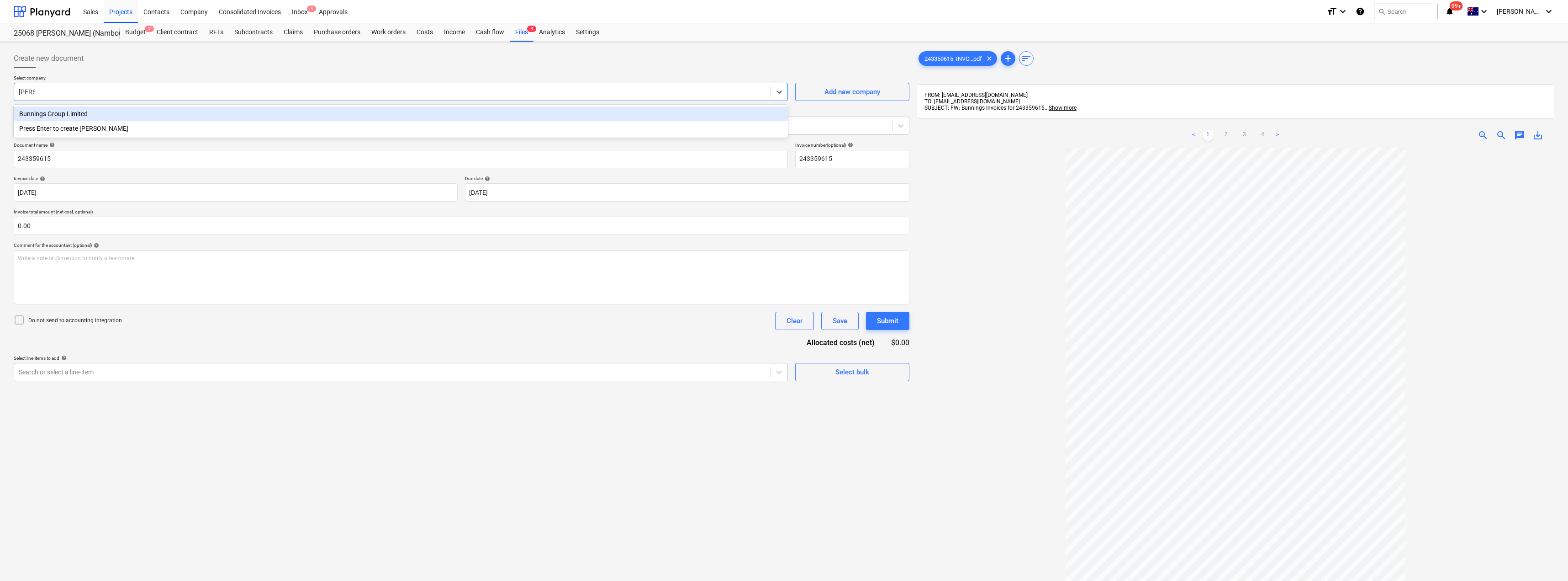
click at [75, 114] on div "Bunnings Group Limited" at bounding box center [401, 114] width 774 height 14
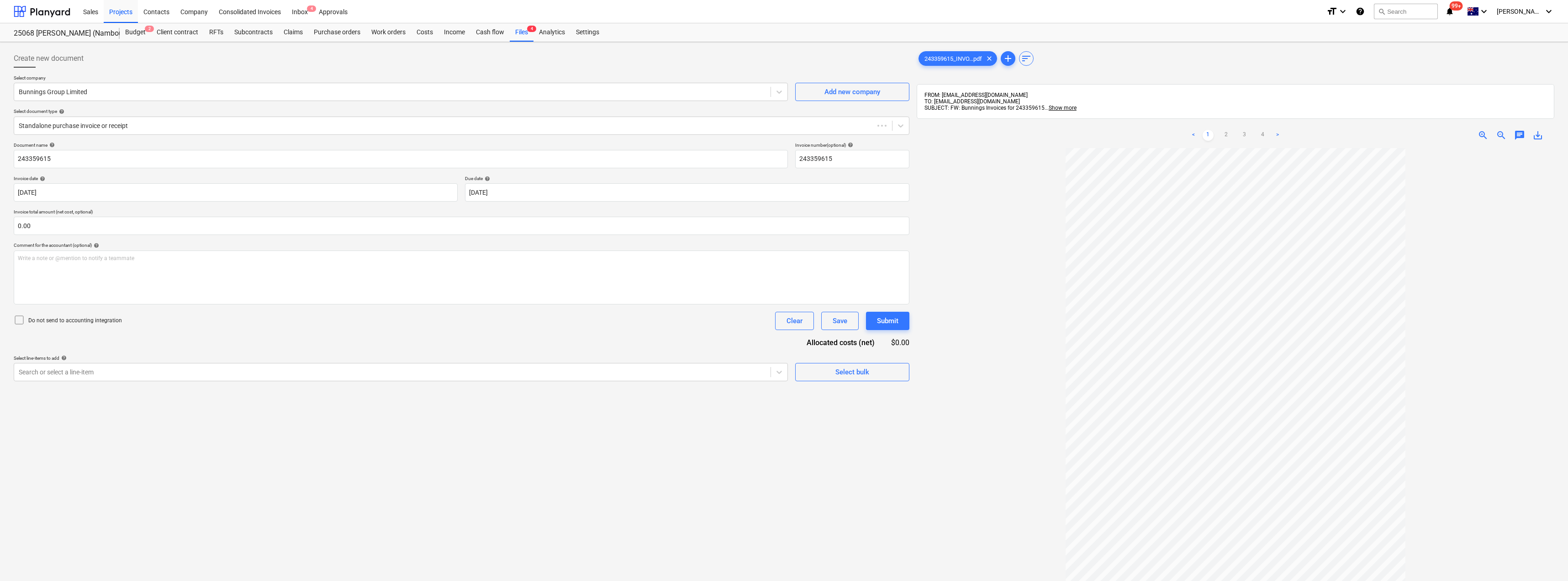
click at [96, 73] on div at bounding box center [462, 71] width 896 height 8
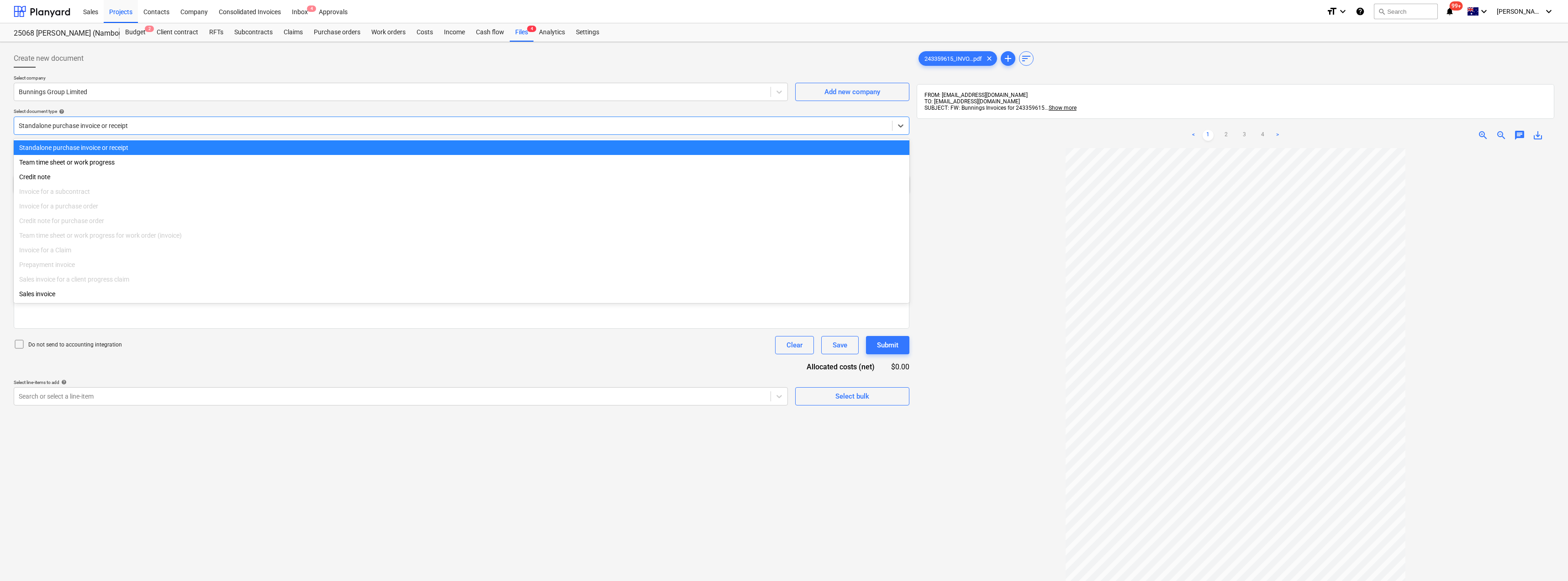
click at [112, 123] on div at bounding box center [453, 125] width 869 height 9
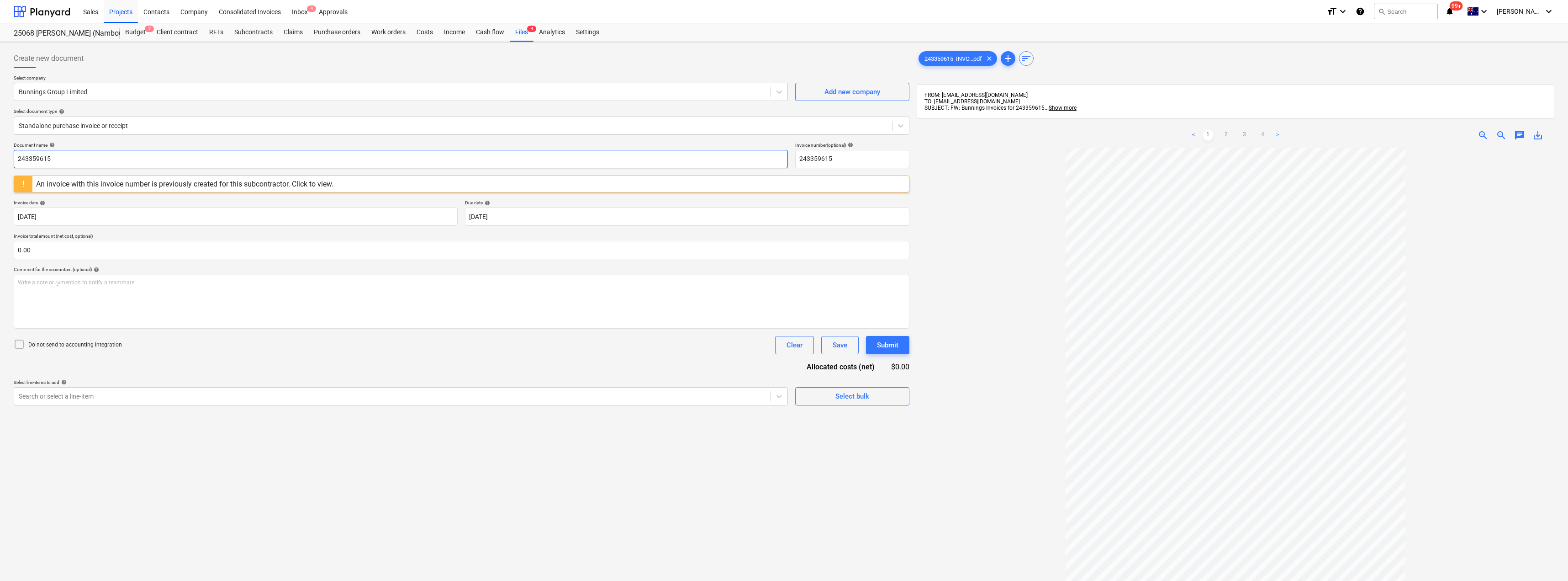
drag, startPoint x: 54, startPoint y: 152, endPoint x: 1, endPoint y: 145, distance: 53.5
click at [1, 145] on div "Create new document Select company Bunnings Group Limited Add new company Selec…" at bounding box center [784, 376] width 1568 height 669
drag, startPoint x: 81, startPoint y: 160, endPoint x: 8, endPoint y: 162, distance: 73.0
click at [9, 162] on div "Create new document Select company Bunnings Group Limited Add new company Selec…" at bounding box center [784, 376] width 1568 height 669
type input "8176/01518338"
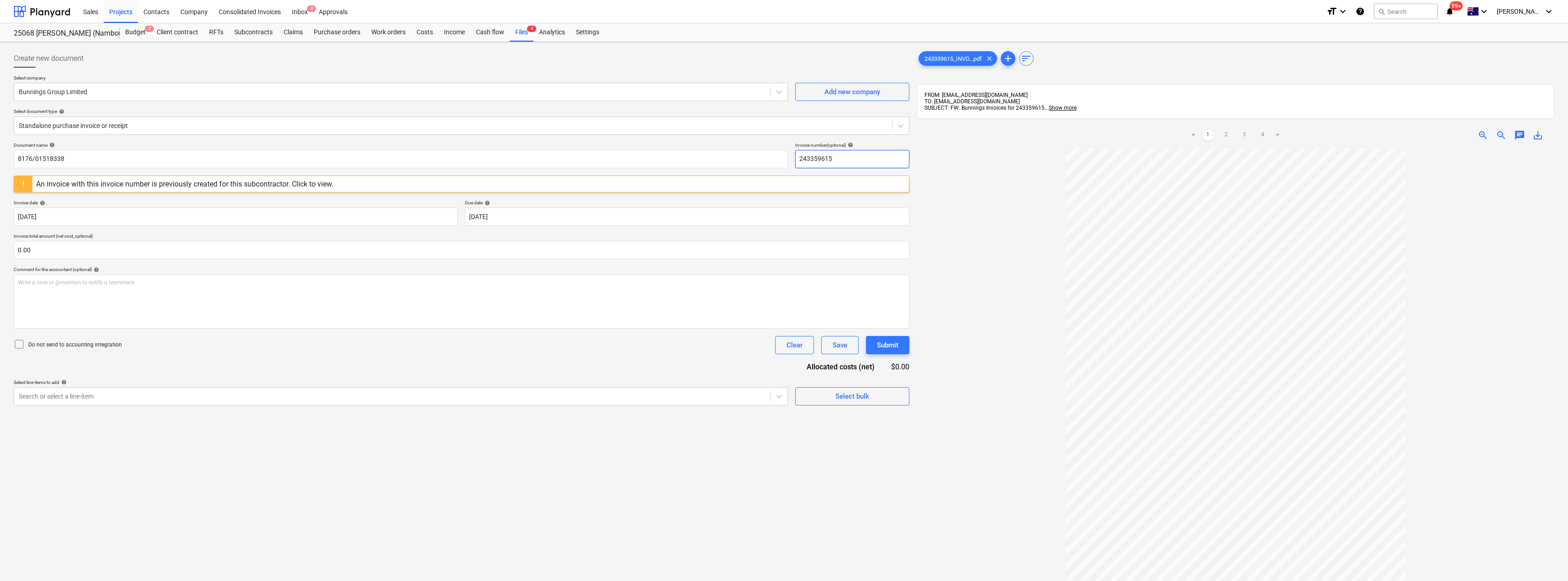
drag, startPoint x: 819, startPoint y: 154, endPoint x: 793, endPoint y: 153, distance: 26.0
click at [793, 153] on div "Document name help 8176/01518338 Invoice number (optional) help 243359615" at bounding box center [462, 155] width 896 height 26
paste input "8176/01518338"
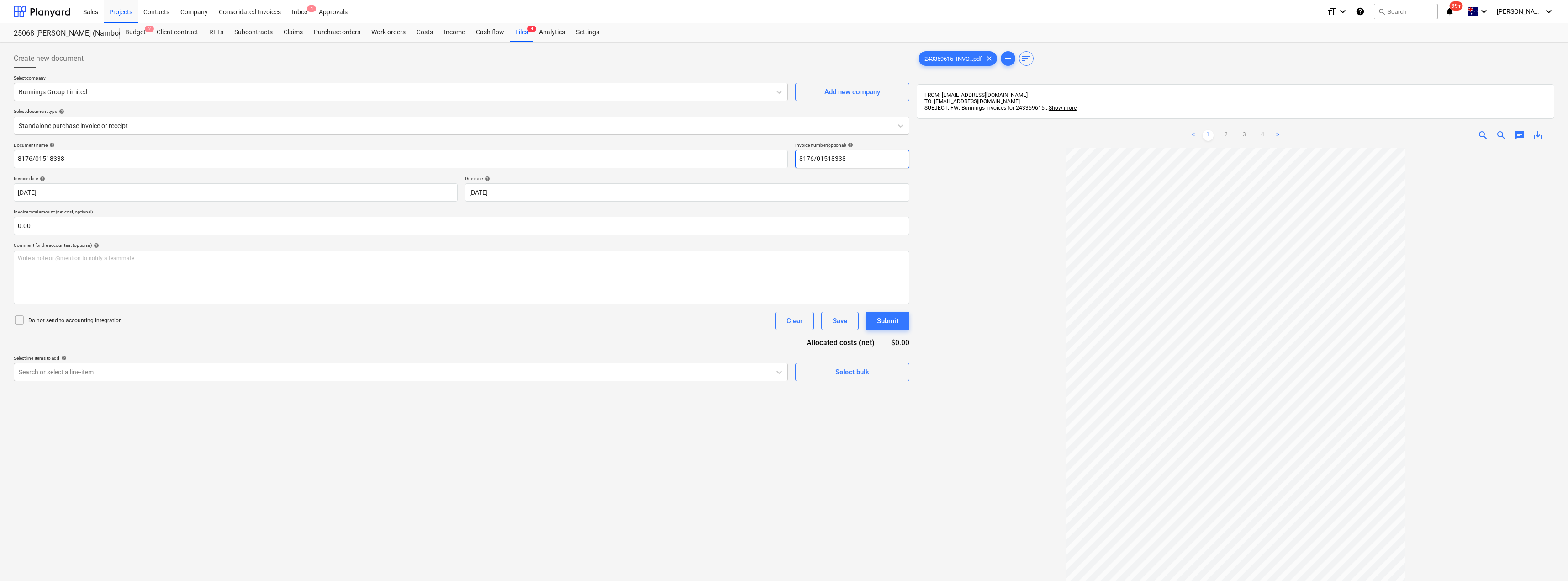
type input "8176/01518338"
click at [517, 214] on p "Invoice total amount (net cost, optional)" at bounding box center [462, 212] width 896 height 8
click at [522, 190] on body "Sales Projects Contacts Company Consolidated Invoices Inbox 4 Approvals format_…" at bounding box center [784, 290] width 1568 height 581
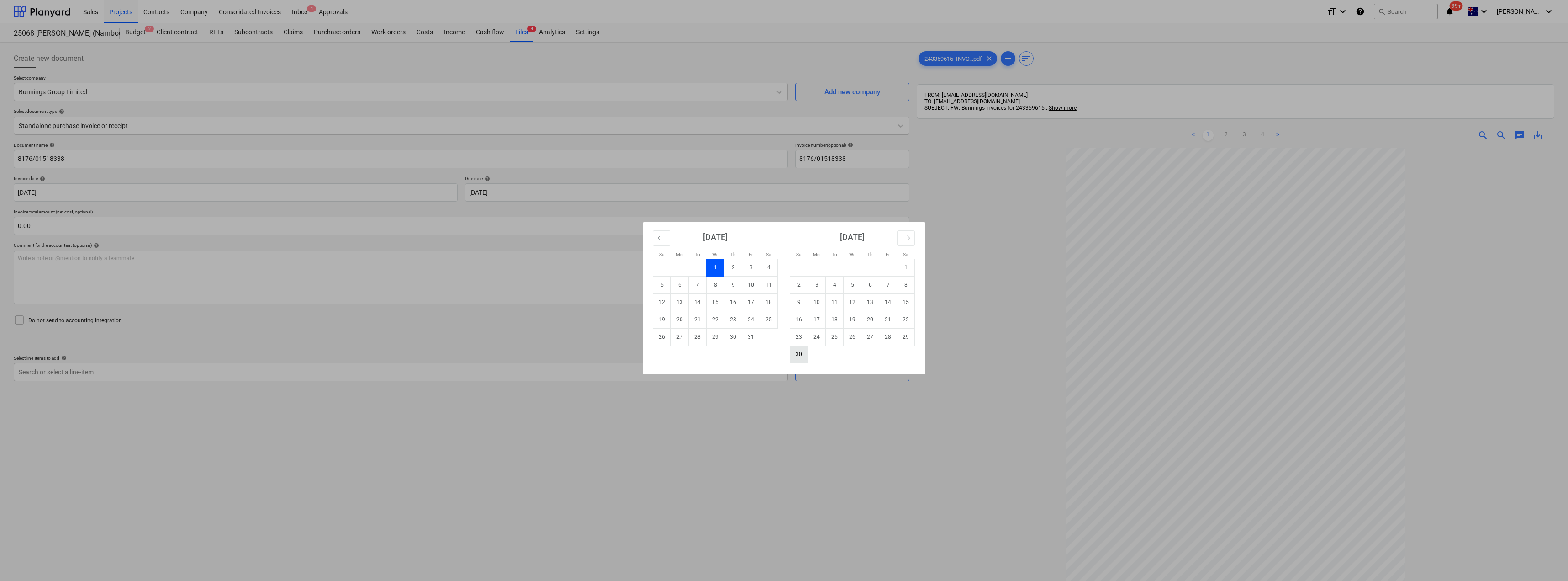
click at [800, 350] on td "30" at bounding box center [799, 354] width 18 height 17
type input "[DATE]"
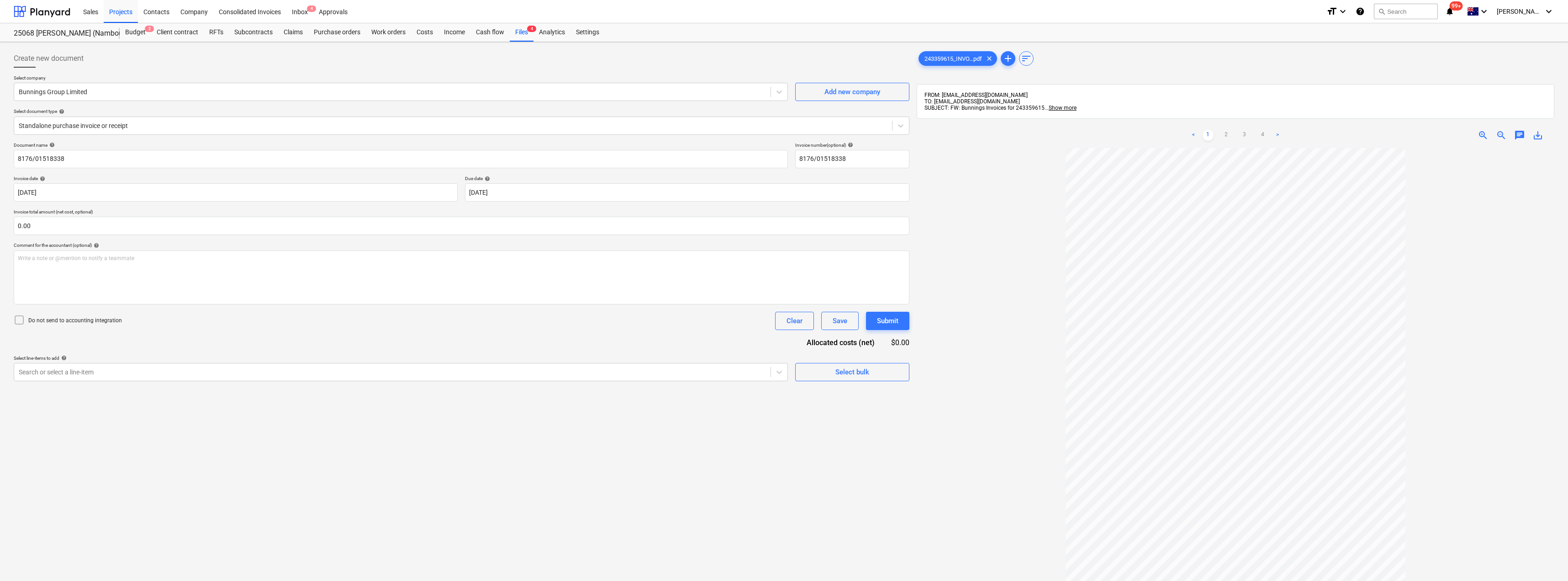
click at [993, 210] on div at bounding box center [1236, 426] width 638 height 556
click at [103, 372] on div at bounding box center [392, 372] width 747 height 9
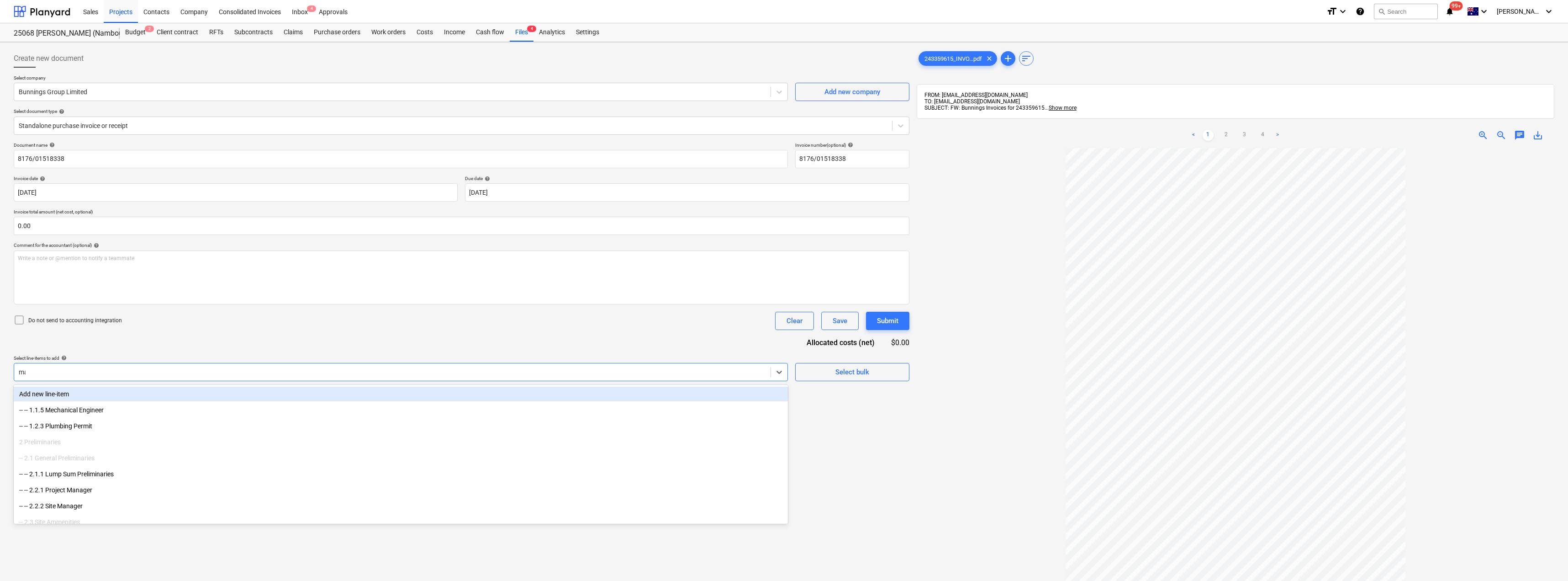
type input "mat"
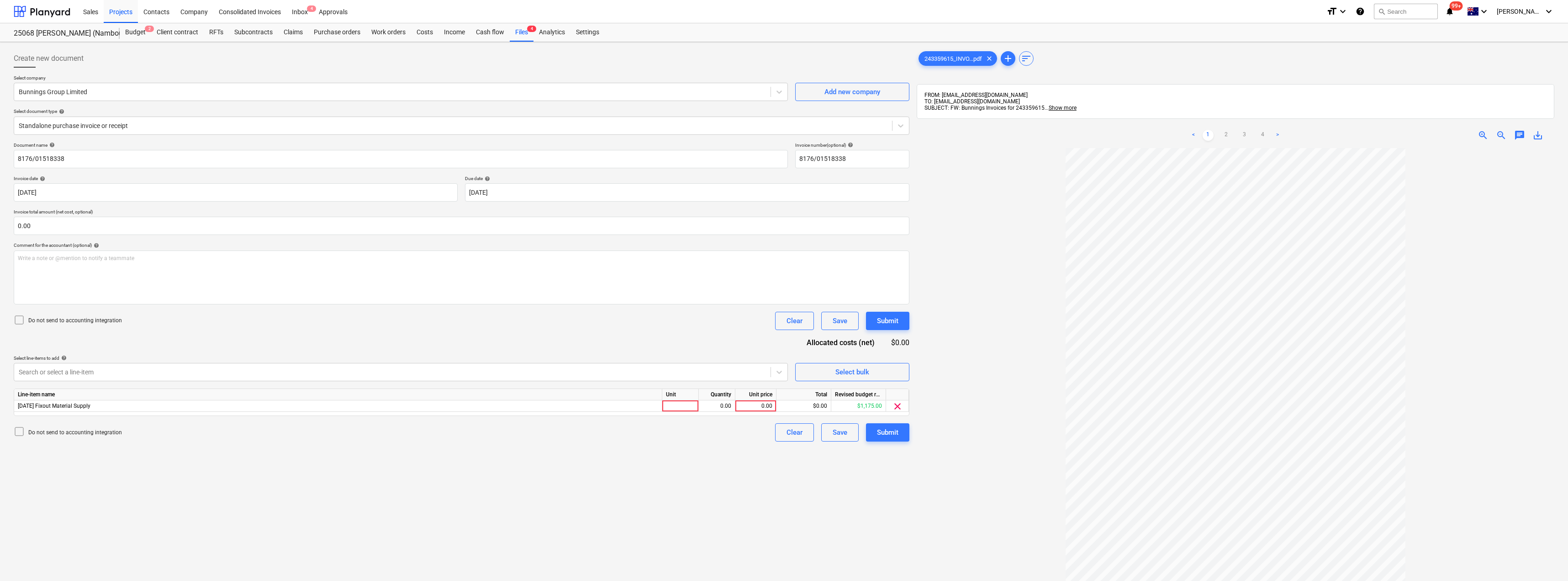
click at [232, 332] on div "Document name help 8176/01518338 Invoice number (optional) help 8176/01518338 I…" at bounding box center [462, 292] width 896 height 300
click at [700, 406] on div "0.00" at bounding box center [717, 406] width 36 height 12
click at [685, 406] on div at bounding box center [680, 406] width 36 height 12
type input "Item"
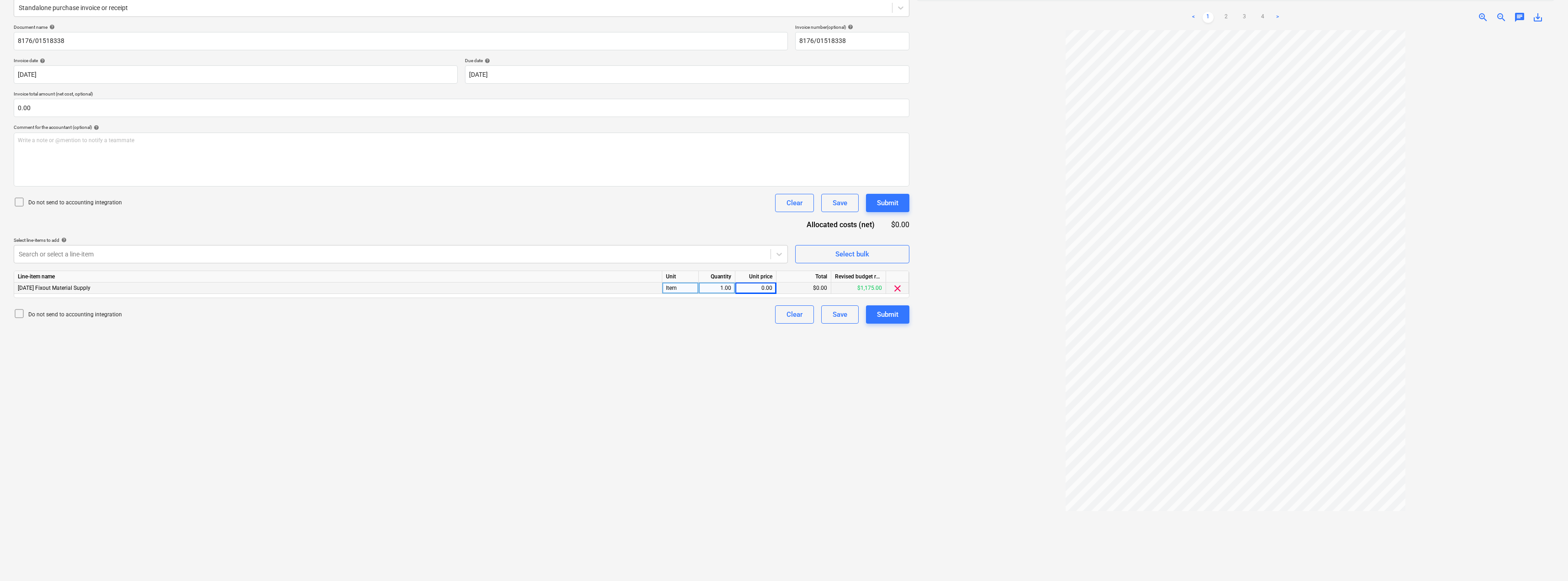
scroll to position [130, 0]
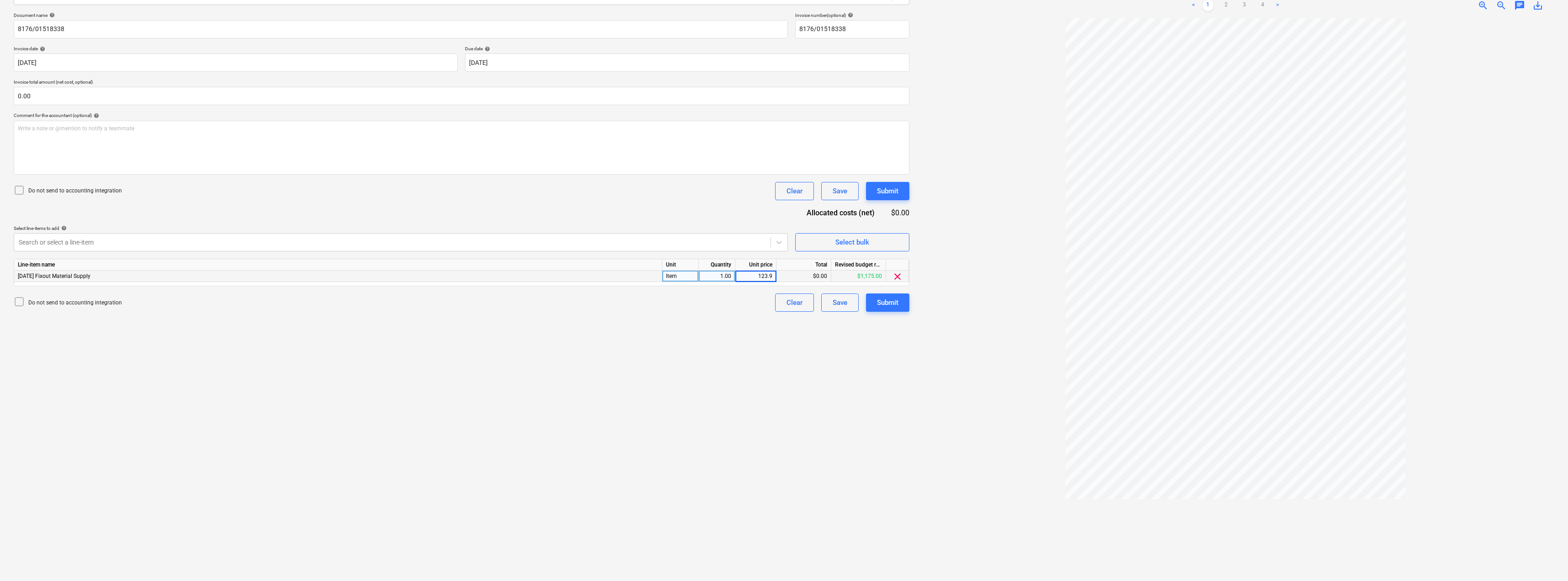
type input "123.96"
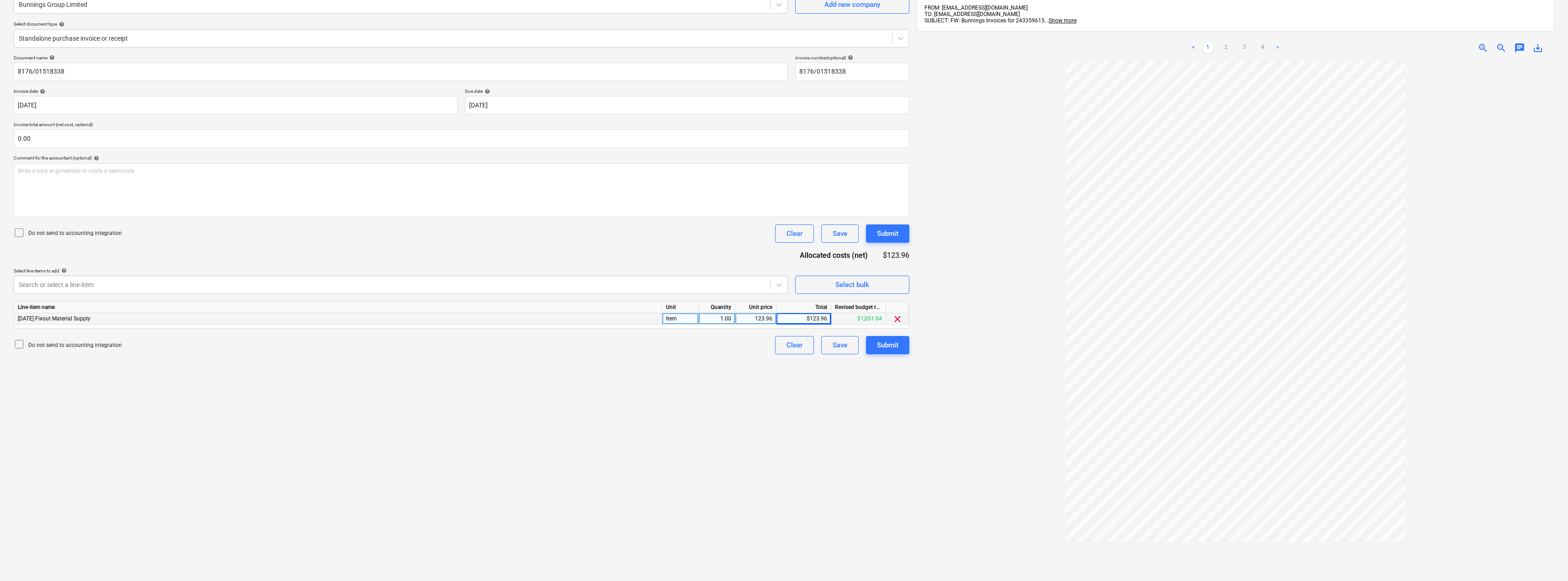
scroll to position [38, 0]
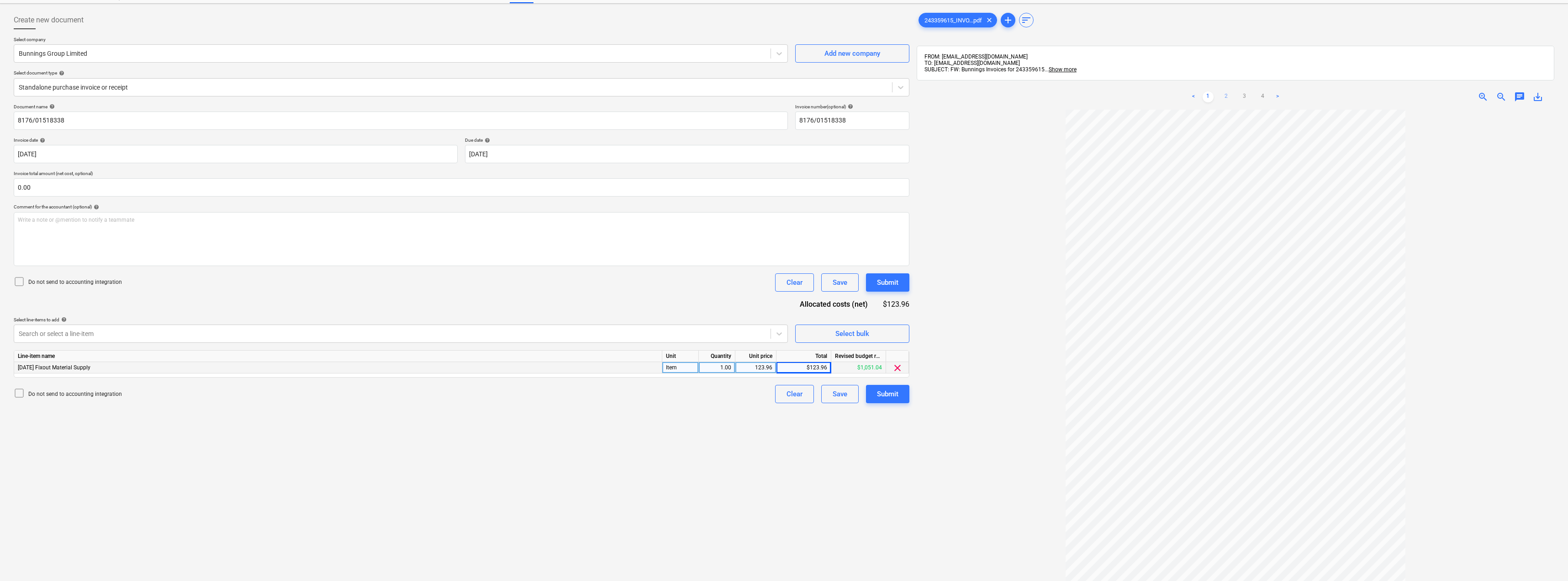
click at [1227, 99] on link "2" at bounding box center [1227, 97] width 11 height 11
click at [1243, 96] on link "3" at bounding box center [1245, 97] width 11 height 11
click at [1265, 94] on link "4" at bounding box center [1263, 97] width 11 height 11
click at [1206, 96] on link "1" at bounding box center [1208, 97] width 11 height 11
click at [1226, 94] on link "2" at bounding box center [1227, 97] width 11 height 11
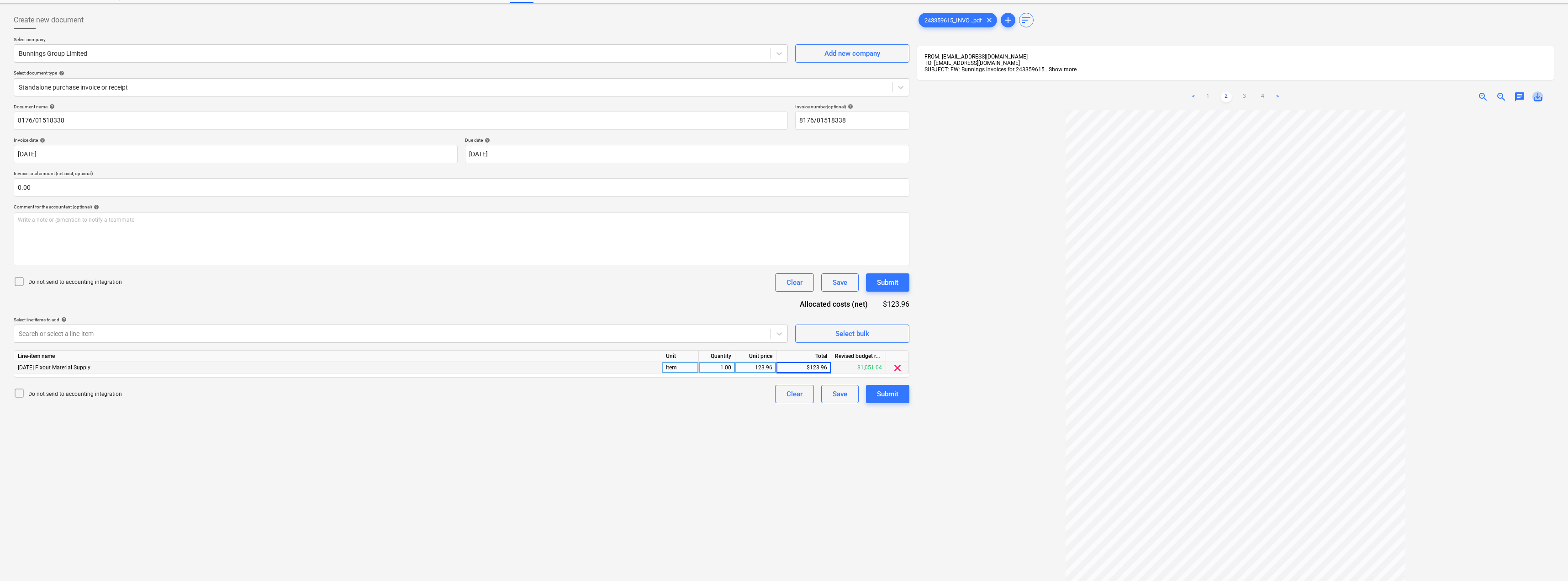
click at [1539, 97] on span "save_alt" at bounding box center [1538, 97] width 11 height 11
click at [1245, 94] on link "3" at bounding box center [1245, 97] width 11 height 11
click at [1538, 96] on span "save_alt" at bounding box center [1538, 97] width 11 height 11
click at [1262, 96] on link "4" at bounding box center [1263, 97] width 11 height 11
click at [1539, 97] on span "save_alt" at bounding box center [1538, 97] width 11 height 11
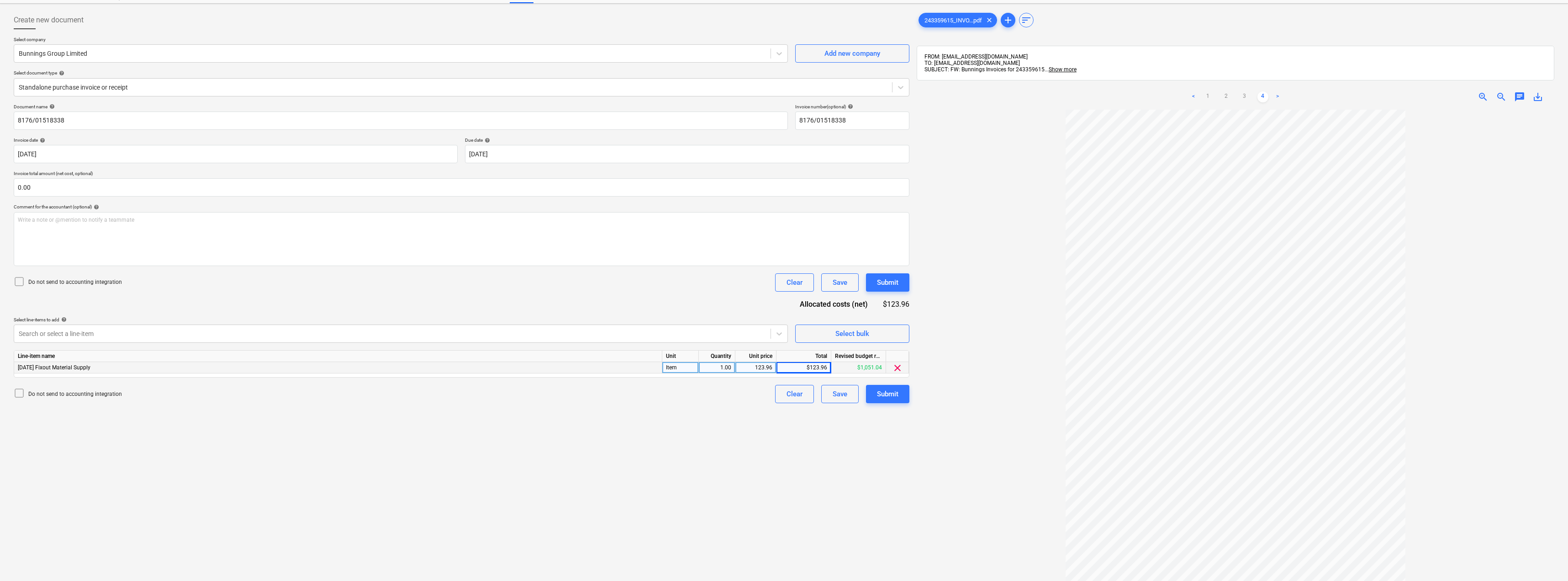
click at [1279, 97] on link ">" at bounding box center [1278, 97] width 11 height 11
click at [1277, 96] on link ">" at bounding box center [1278, 97] width 11 height 11
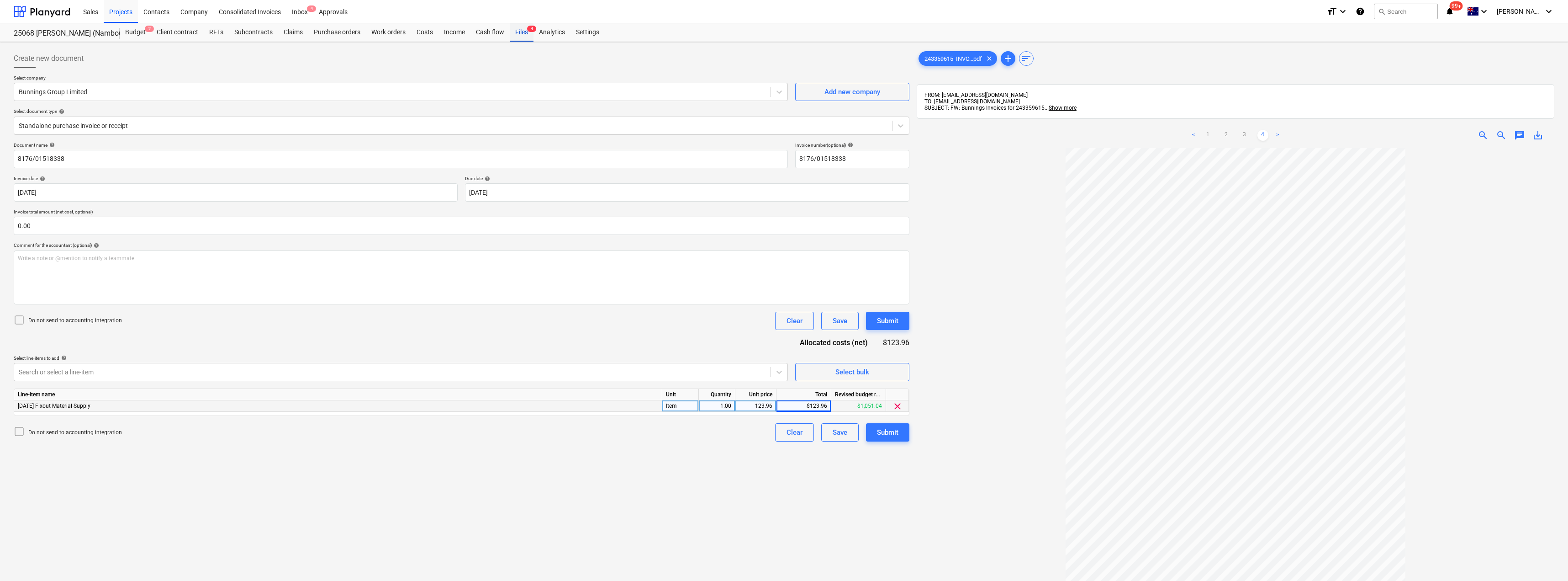
click at [524, 31] on div "Files 4" at bounding box center [522, 32] width 24 height 18
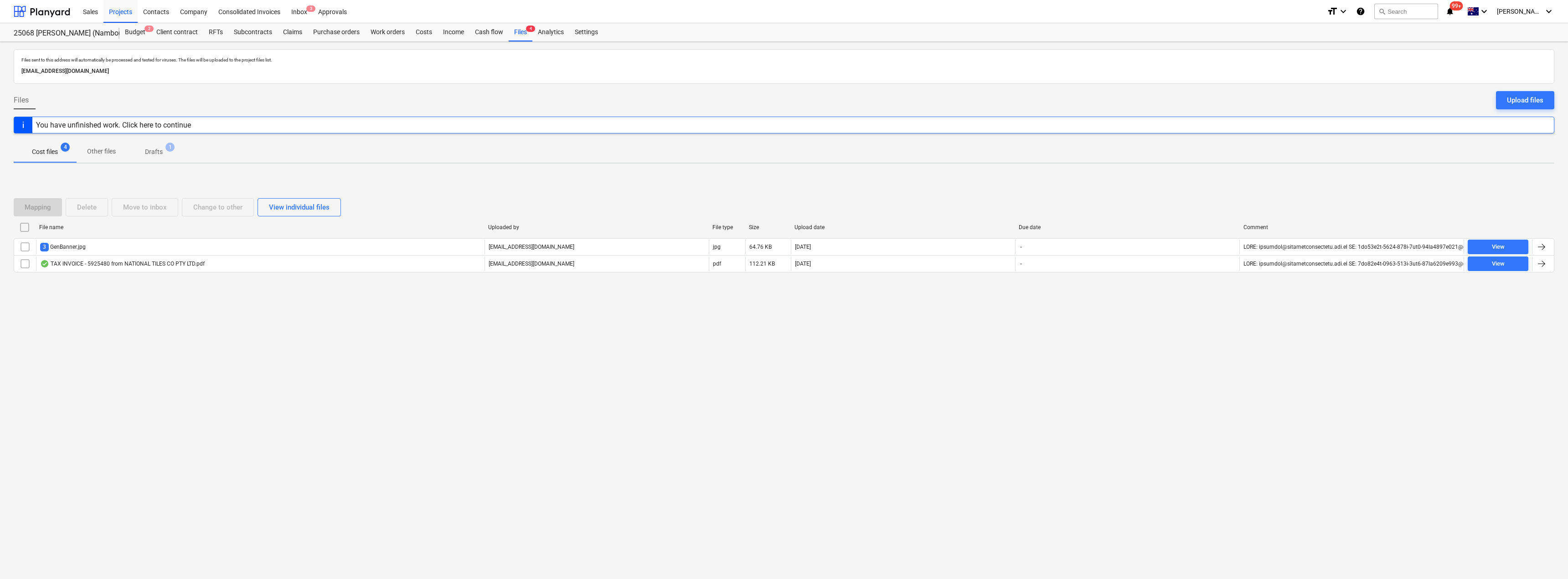
click at [26, 227] on input "checkbox" at bounding box center [24, 227] width 14 height 14
click at [96, 206] on div "Delete" at bounding box center [87, 207] width 20 height 12
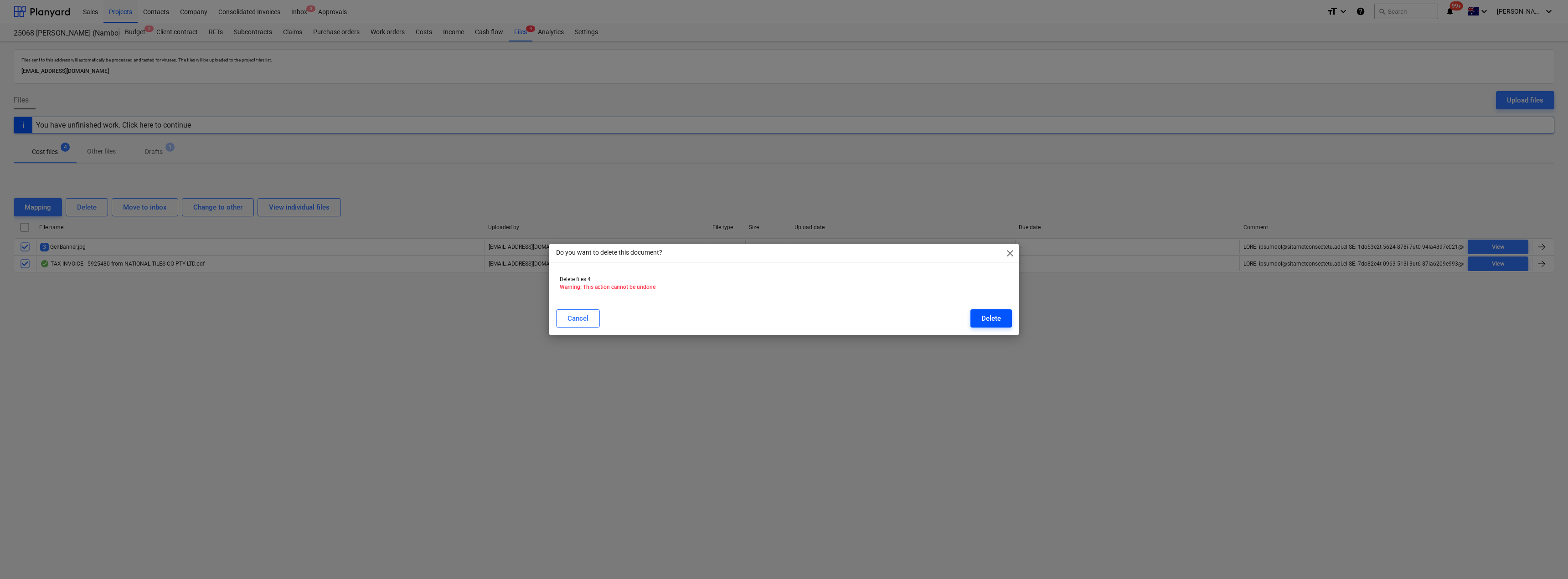
click at [999, 318] on div "Delete" at bounding box center [991, 318] width 20 height 12
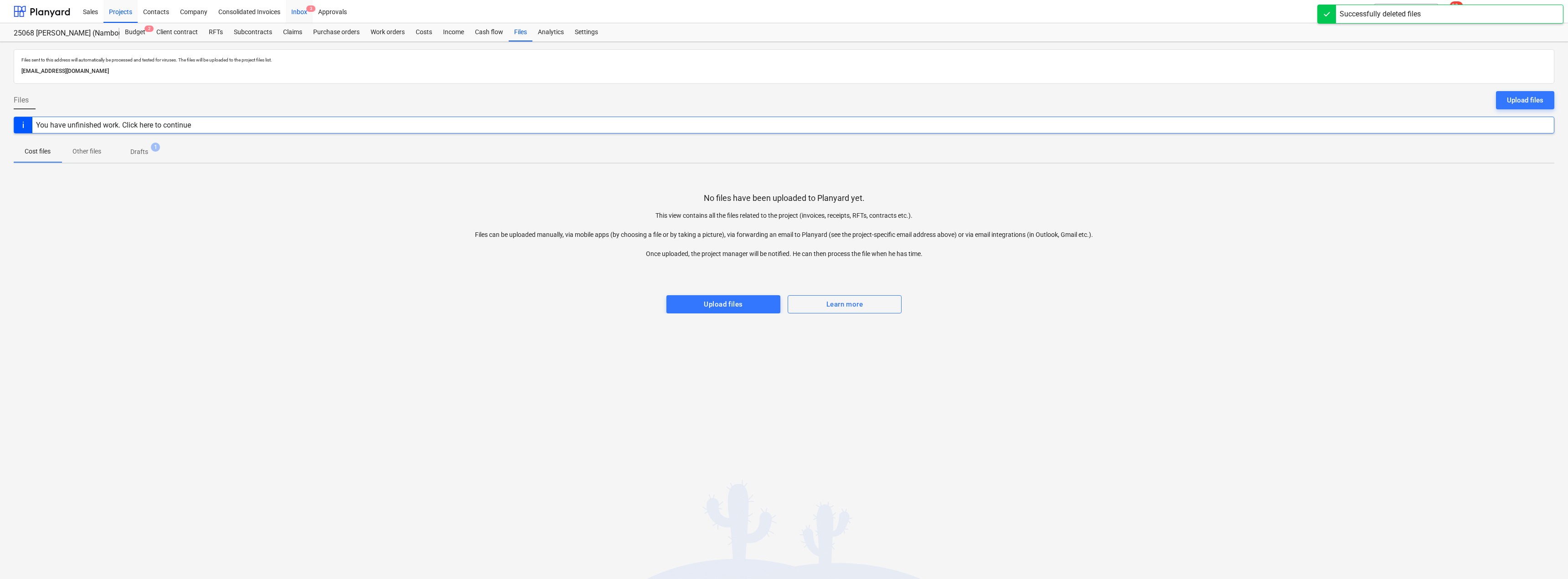
click at [301, 12] on div "Inbox 3" at bounding box center [299, 11] width 27 height 23
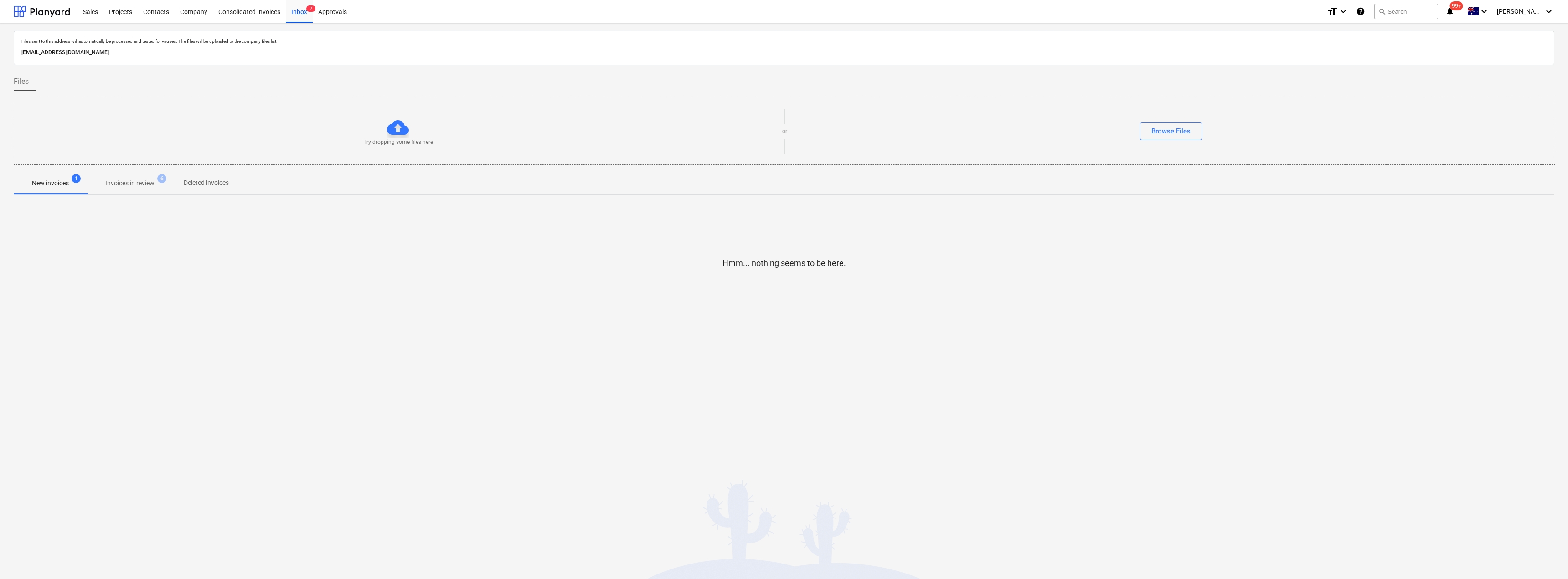
click at [111, 182] on p "Invoices in review" at bounding box center [130, 183] width 49 height 10
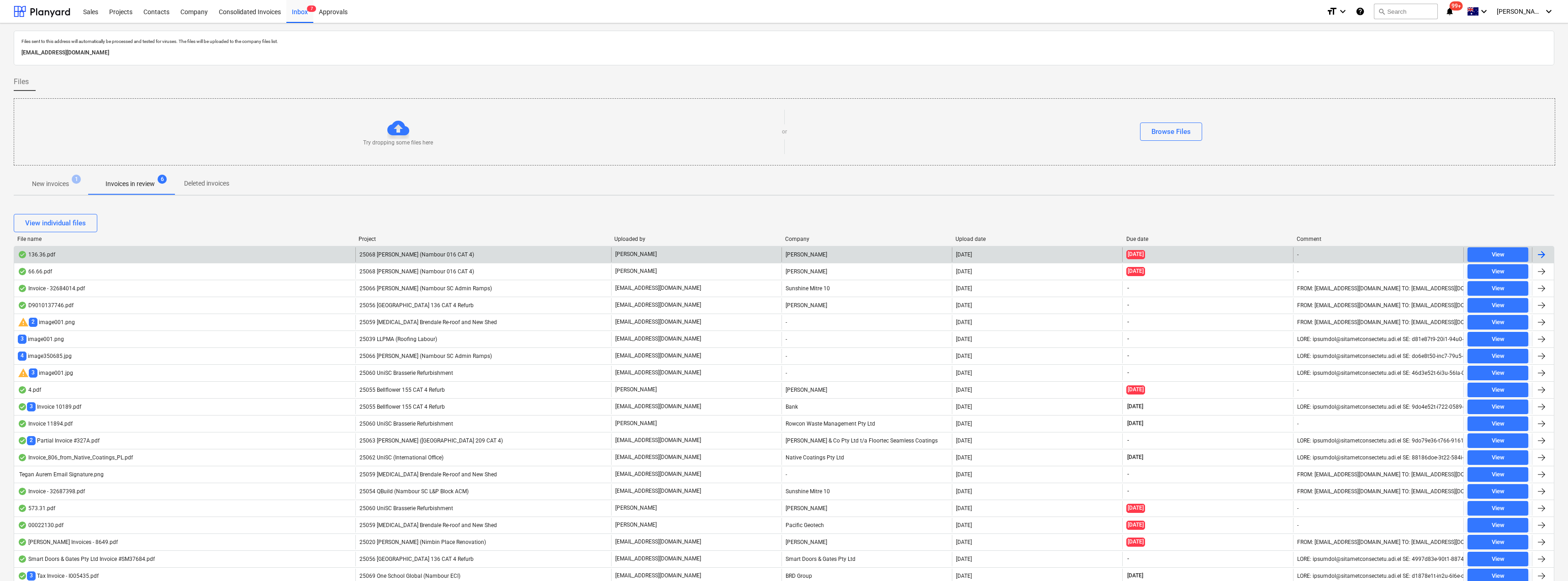
click at [412, 255] on span "25068 [PERSON_NAME] (Nambour 016 CAT 4)" at bounding box center [417, 254] width 115 height 6
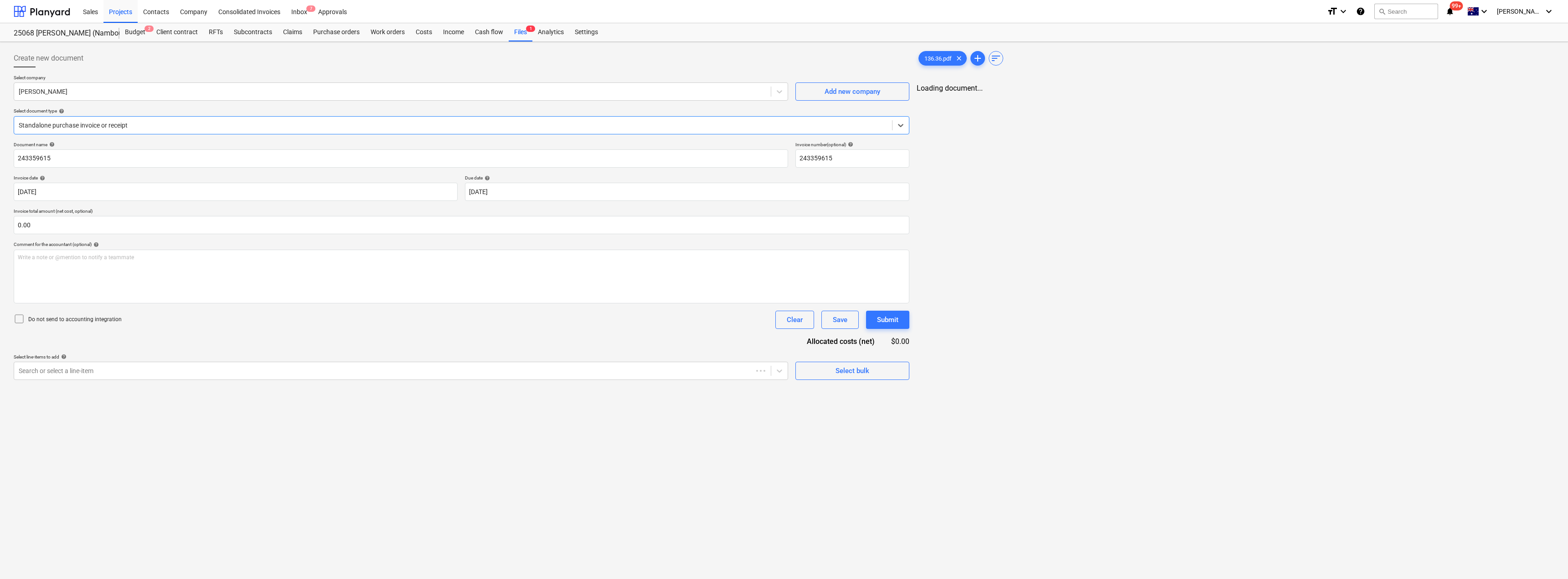
type input "243359615"
type input "[DATE]"
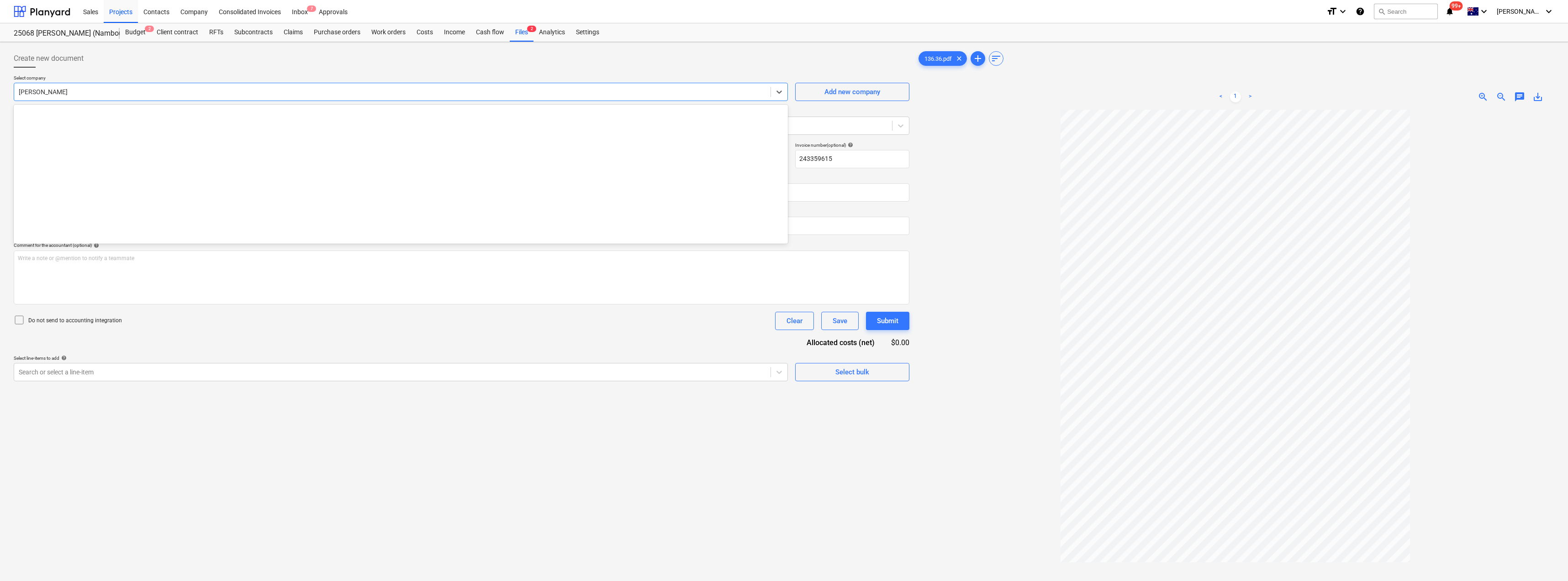
click at [135, 89] on div at bounding box center [392, 92] width 747 height 9
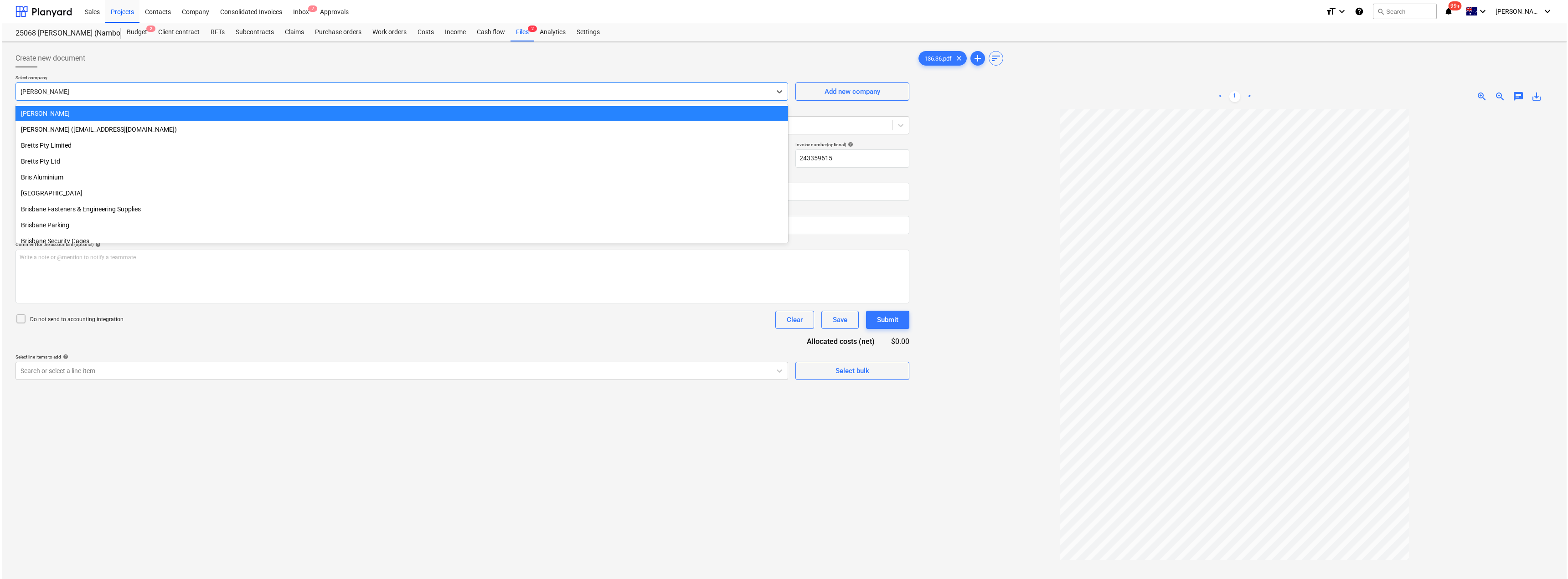
scroll to position [517, 0]
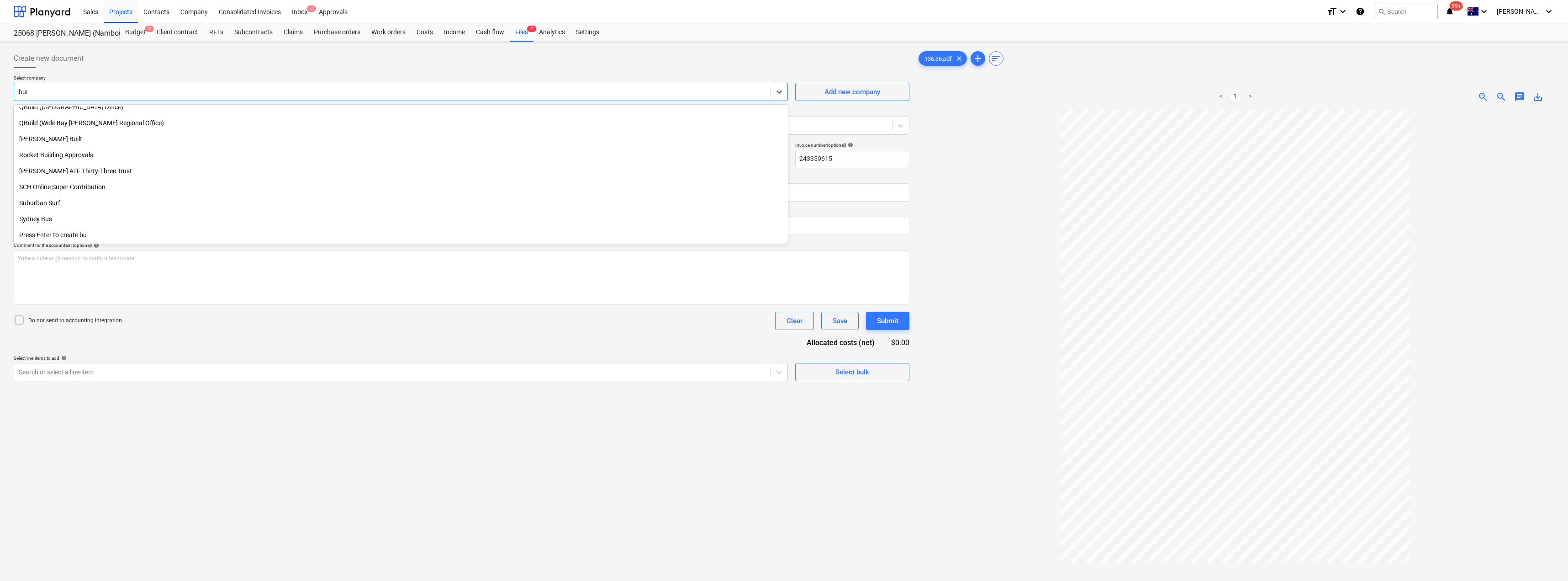
type input "[PERSON_NAME]"
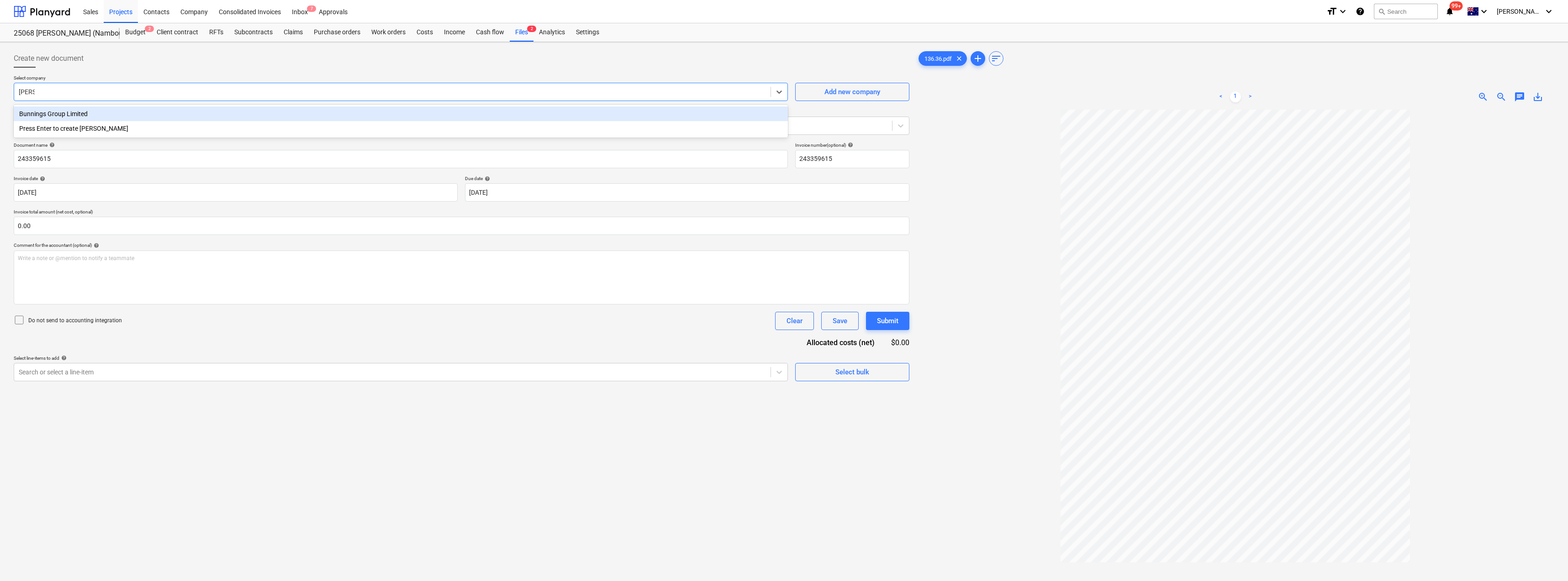
click at [44, 111] on div "Bunnings Group Limited" at bounding box center [401, 114] width 774 height 14
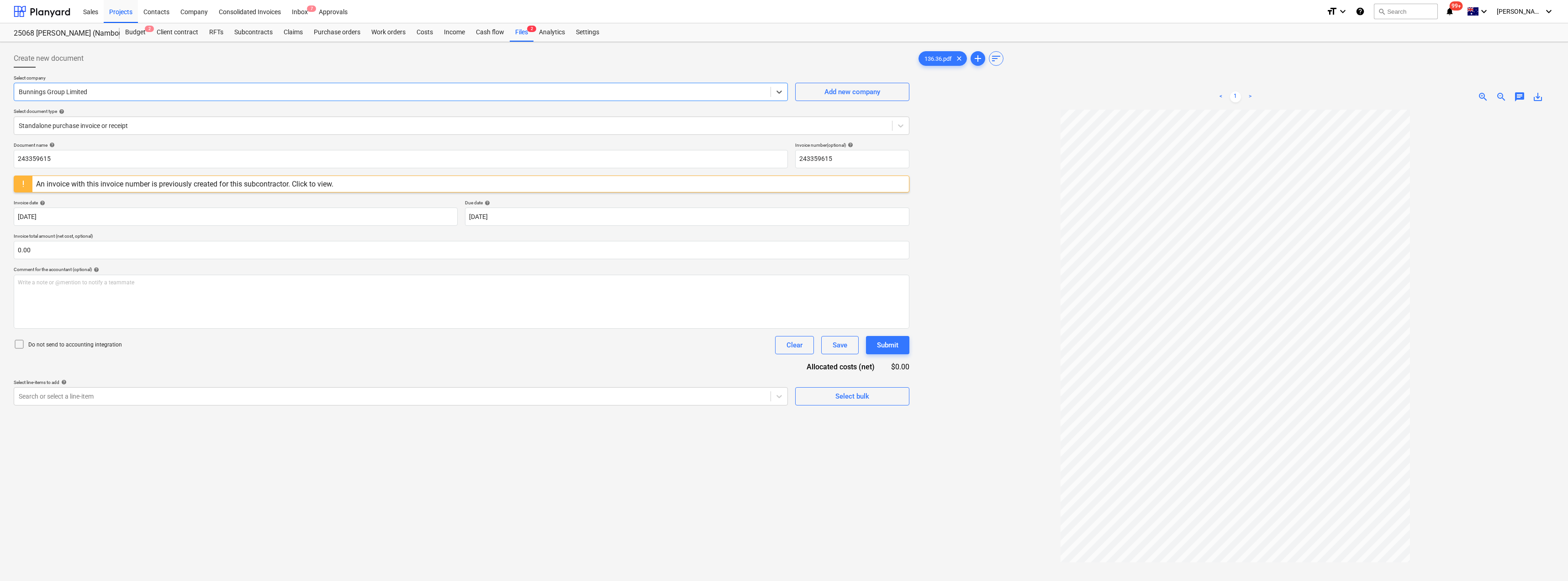
click at [135, 71] on div at bounding box center [462, 71] width 896 height 8
drag, startPoint x: 61, startPoint y: 159, endPoint x: 0, endPoint y: 157, distance: 61.0
click at [0, 157] on div "Create new document Select company Bunnings Group Limited Add new company Selec…" at bounding box center [784, 357] width 1568 height 630
drag, startPoint x: 41, startPoint y: 162, endPoint x: 12, endPoint y: 162, distance: 29.0
click at [12, 162] on div "Create new document Select company Bunnings Group Limited Add new company Selec…" at bounding box center [462, 357] width 903 height 623
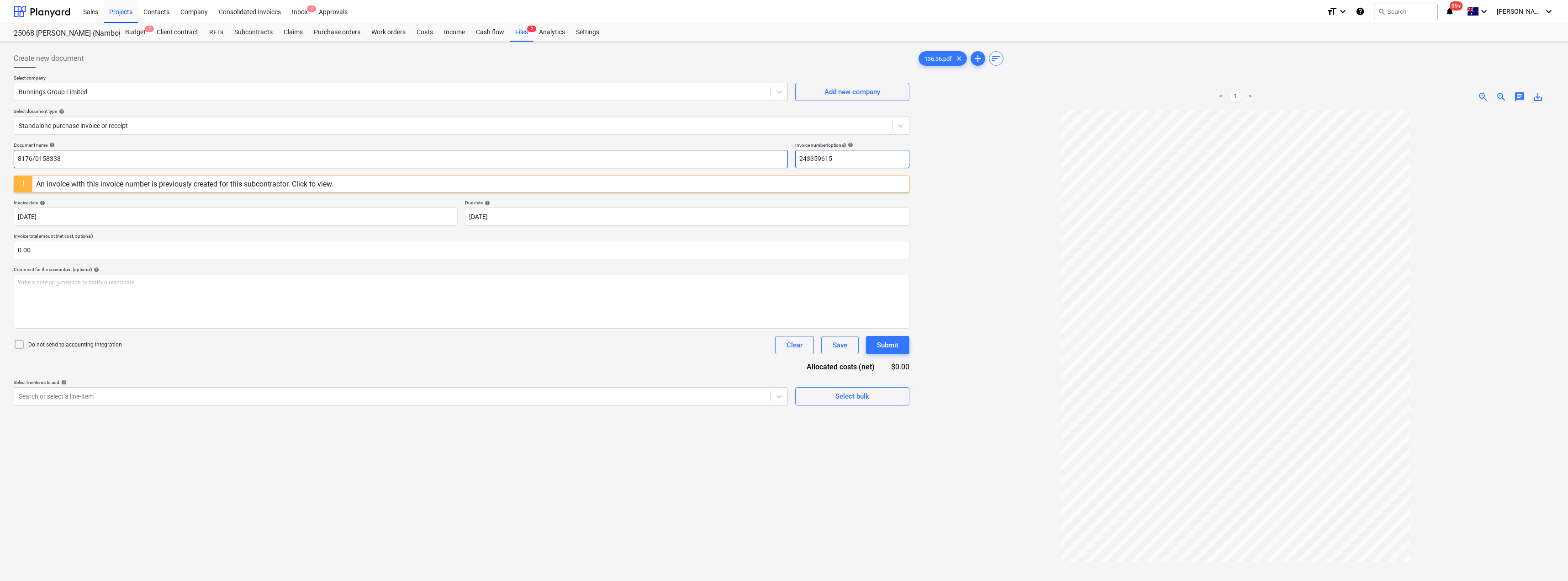
type input "8176/0158338"
drag, startPoint x: 852, startPoint y: 158, endPoint x: 768, endPoint y: 157, distance: 84.0
click at [768, 157] on div "Document name help 8176/0158338 Invoice number (optional) help 243359615" at bounding box center [462, 155] width 896 height 26
paste input "8176/0158338"
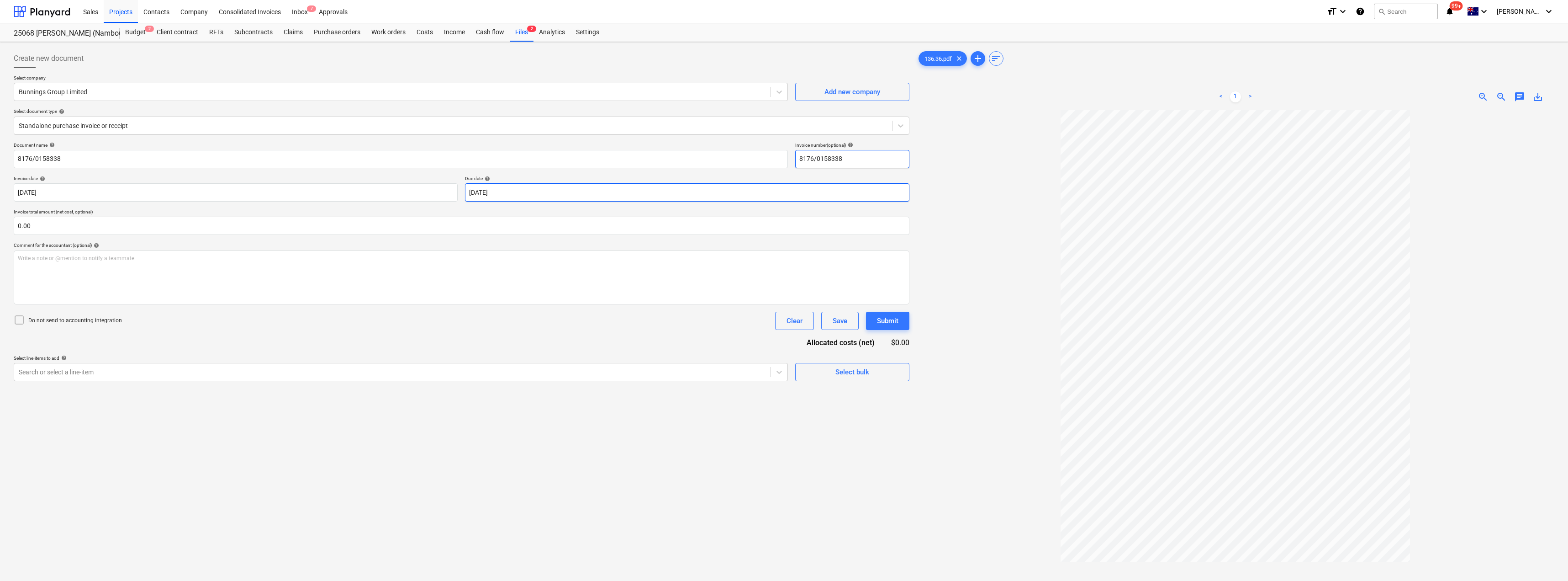
type input "8176/0158338"
click at [552, 192] on body "Sales Projects Contacts Company Consolidated Invoices Inbox 7 Approvals format_…" at bounding box center [784, 290] width 1568 height 581
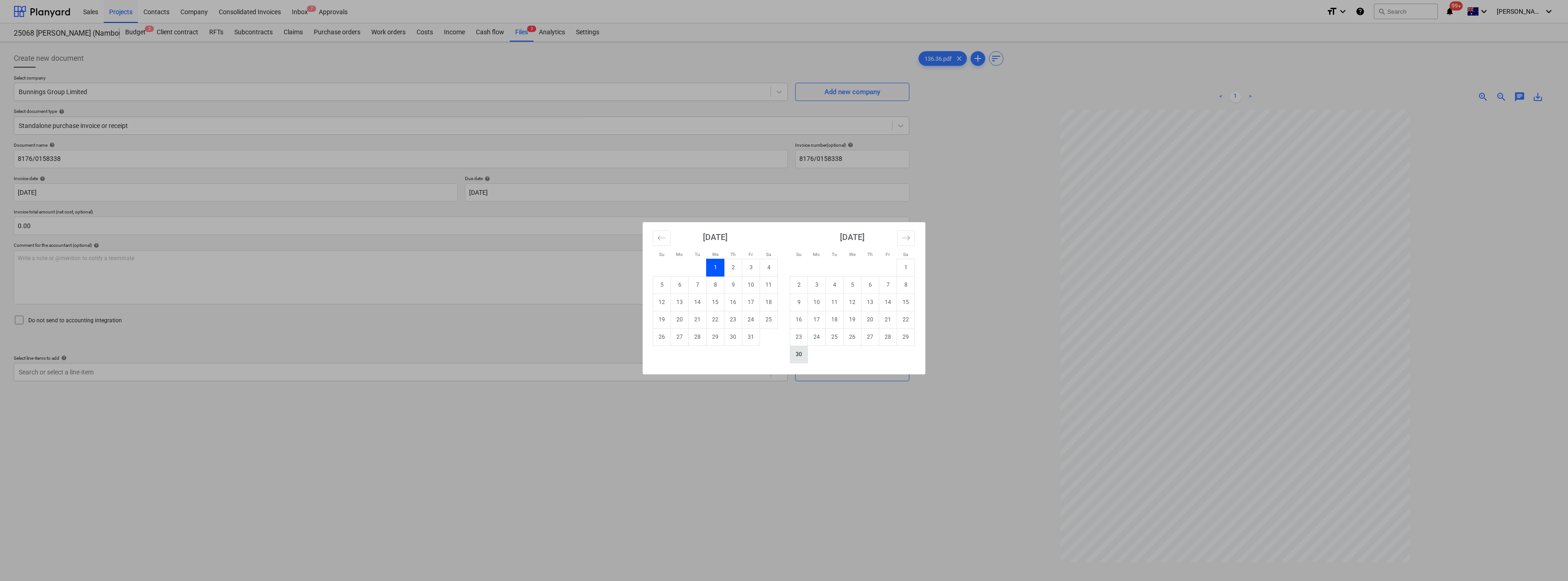
click at [802, 354] on td "30" at bounding box center [799, 354] width 18 height 17
type input "[DATE]"
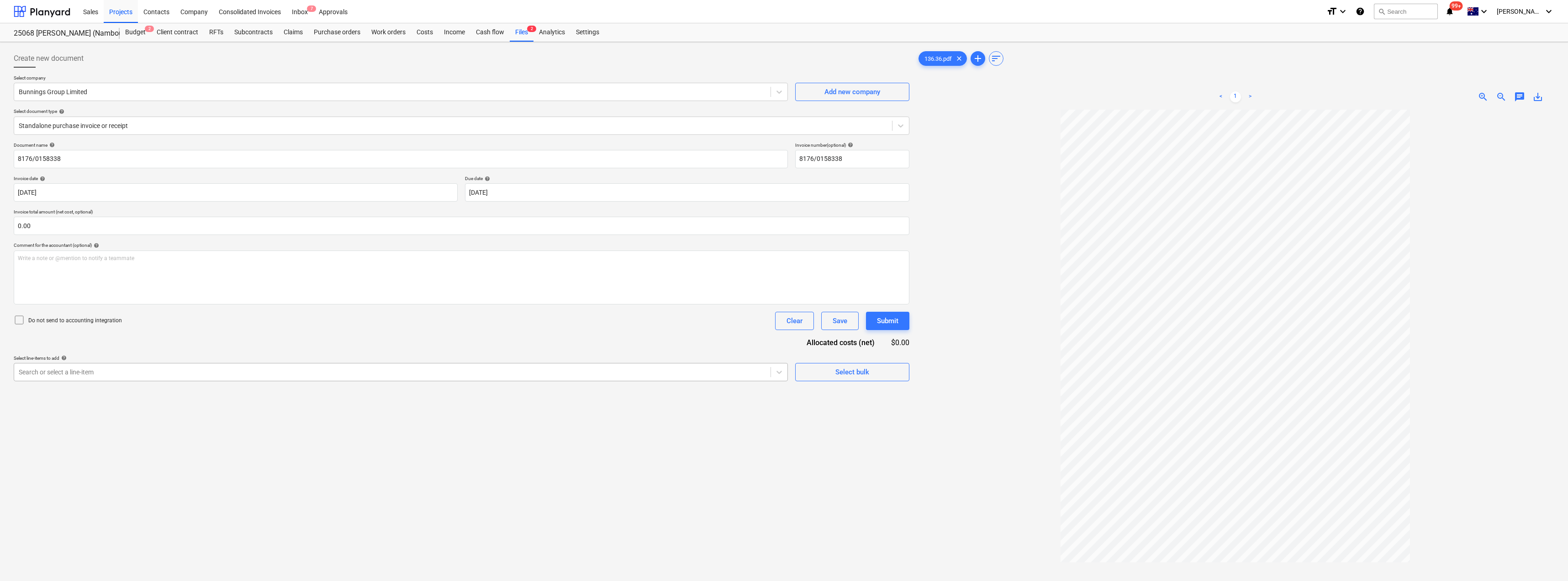
click at [181, 367] on div at bounding box center [392, 372] width 747 height 9
type input "mat"
click at [131, 392] on div "-- -- [DATE] Fixout Material Supply" at bounding box center [401, 393] width 774 height 14
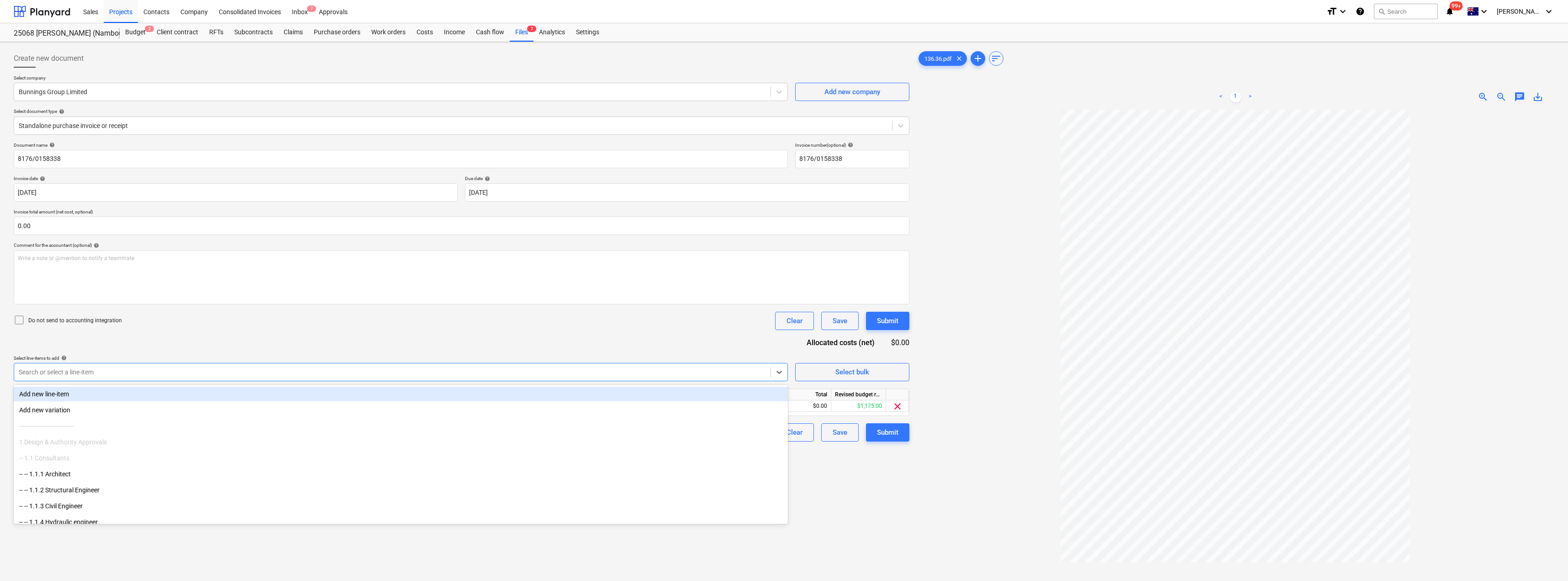
click at [295, 335] on div "Document name help 8176/0158338 Invoice number (optional) help 8176/0158338 Inv…" at bounding box center [462, 292] width 896 height 300
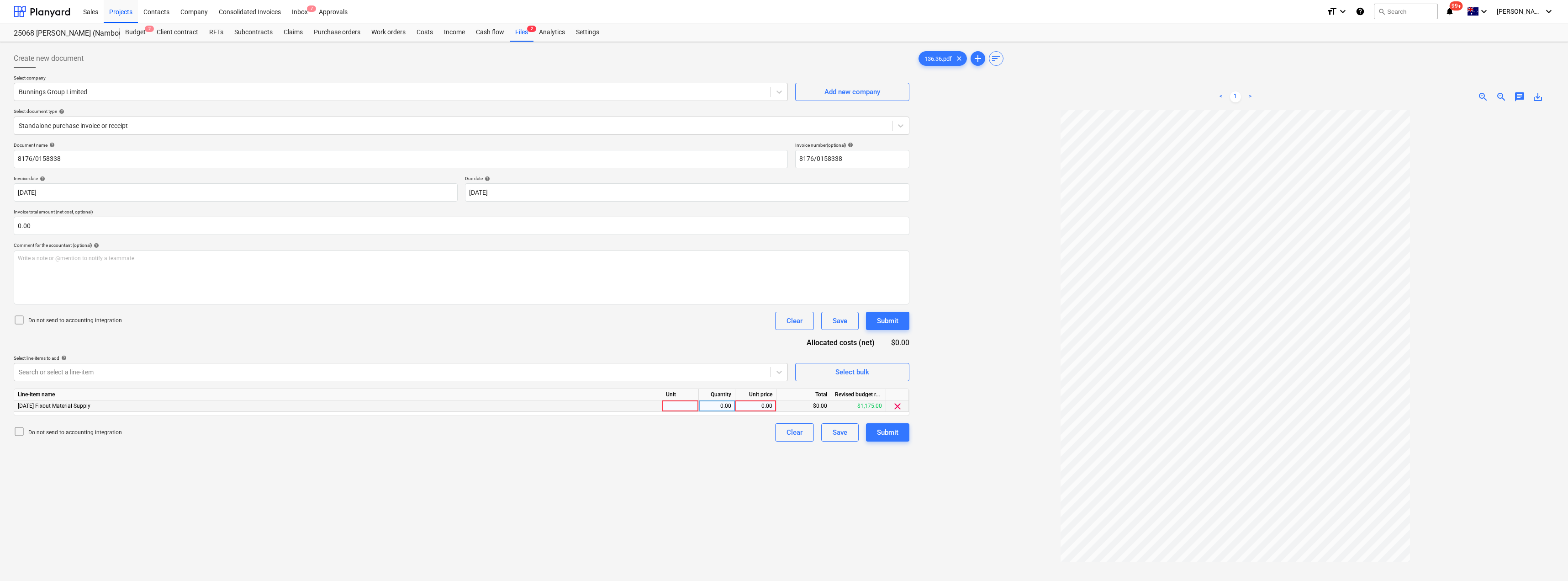
drag, startPoint x: 704, startPoint y: 405, endPoint x: 685, endPoint y: 407, distance: 19.1
click at [701, 406] on div "0.00" at bounding box center [717, 406] width 36 height 12
click at [685, 407] on div at bounding box center [680, 406] width 36 height 12
type input "Item"
type input "123.96"
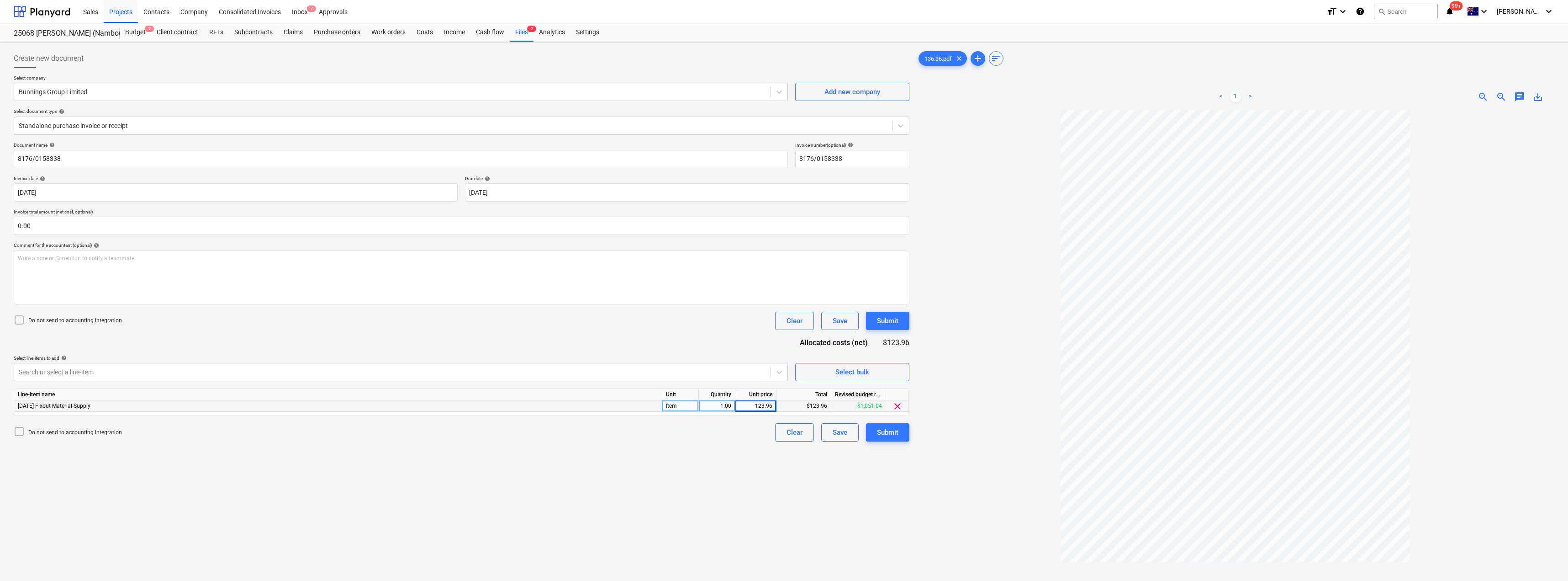
click at [974, 296] on div at bounding box center [1236, 387] width 638 height 556
click at [890, 430] on div "Submit" at bounding box center [888, 432] width 21 height 12
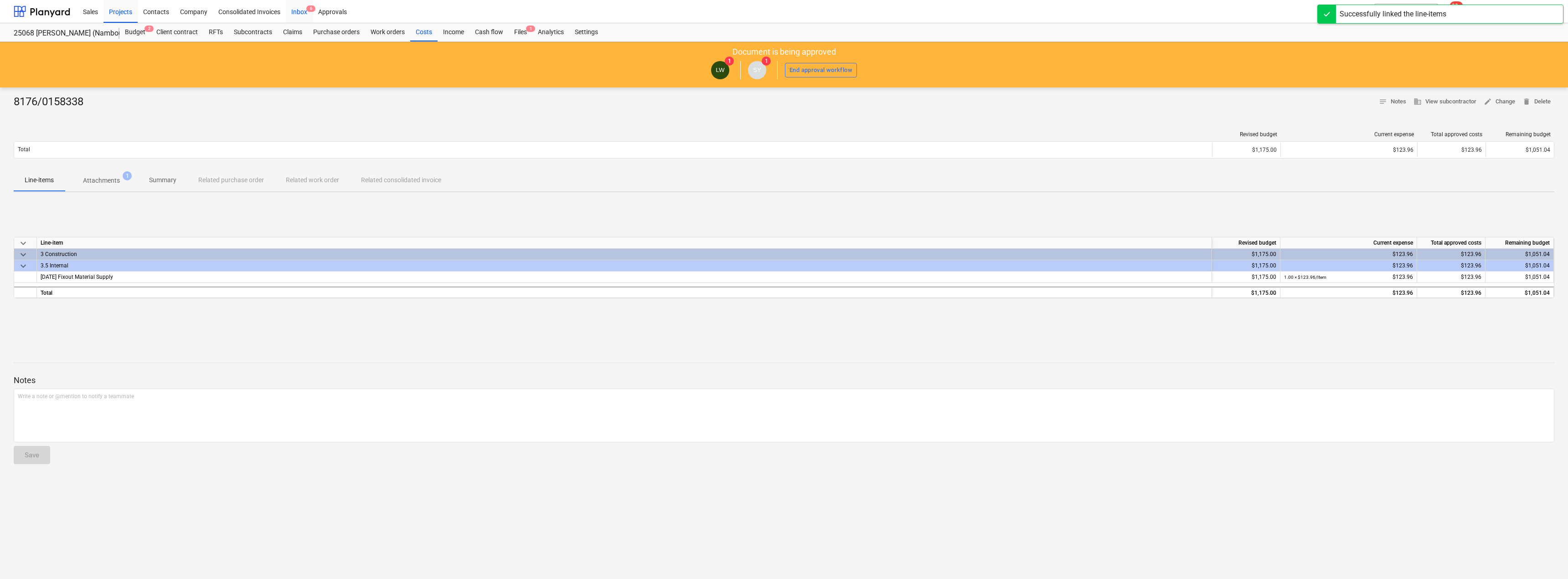
click at [304, 8] on div "Inbox 6" at bounding box center [299, 11] width 27 height 23
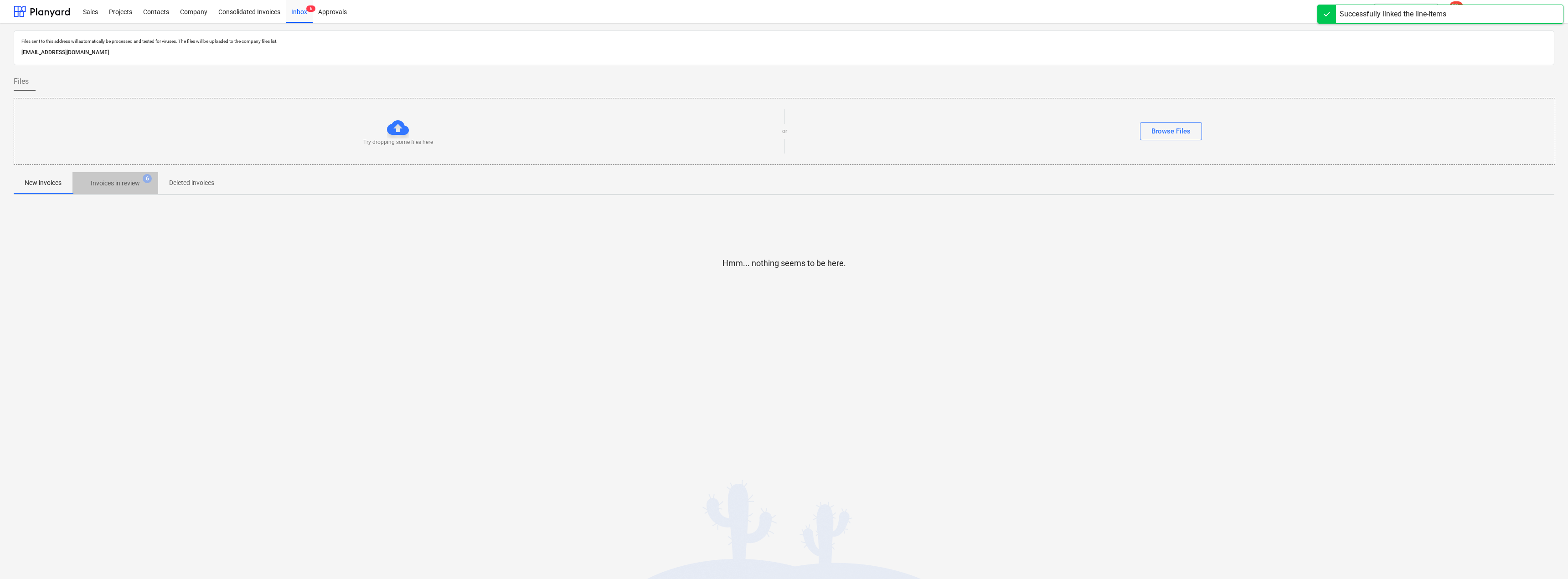
click at [111, 183] on p "Invoices in review" at bounding box center [115, 183] width 49 height 10
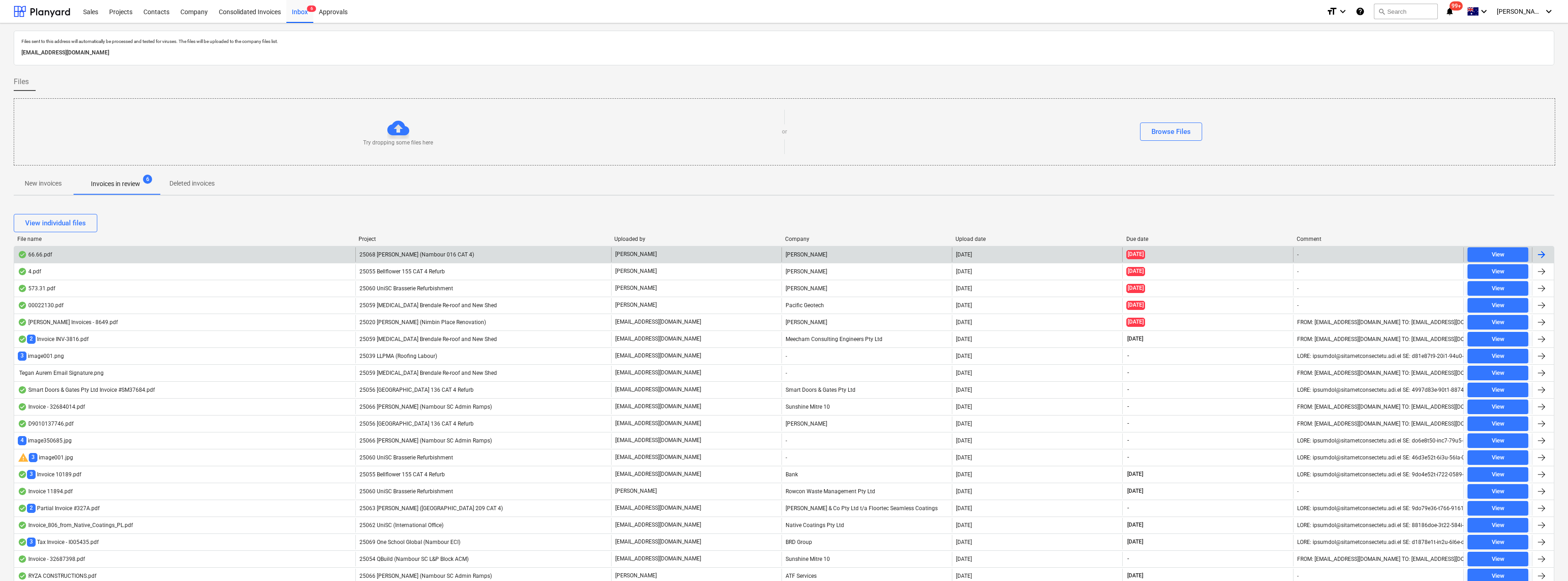
click at [657, 253] on div "[PERSON_NAME]" at bounding box center [696, 254] width 170 height 14
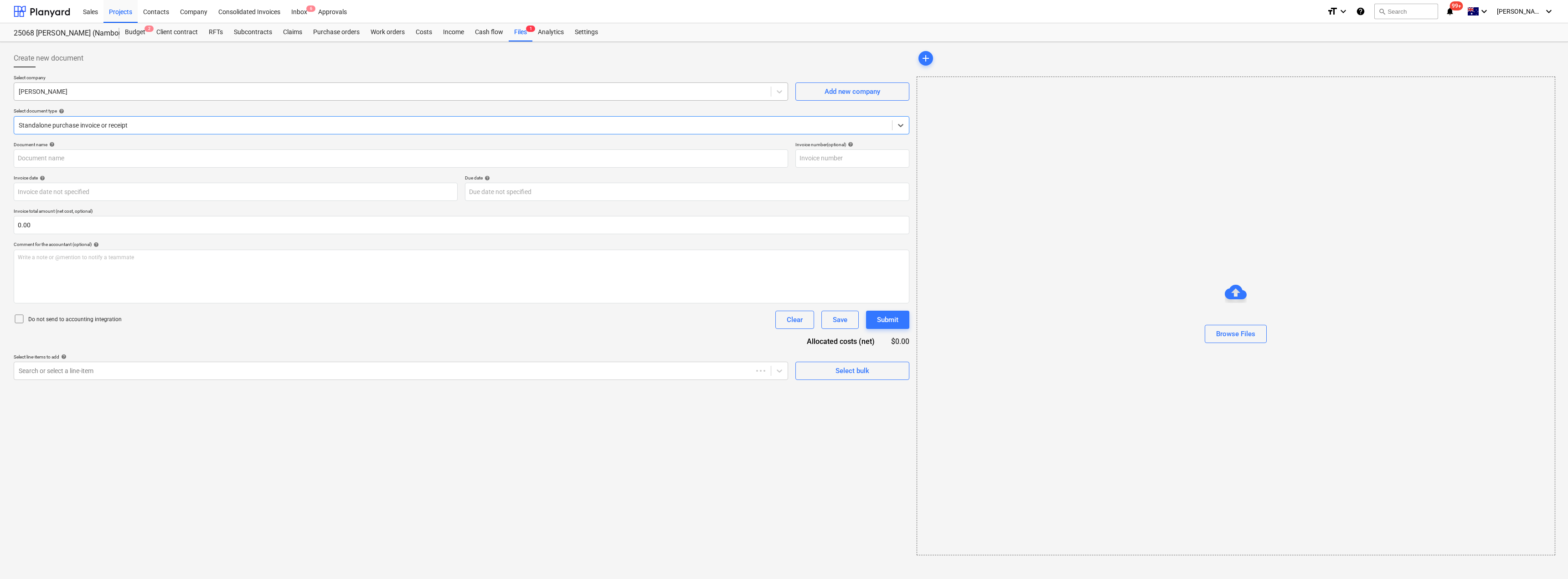
type input "243359615"
type input "[DATE]"
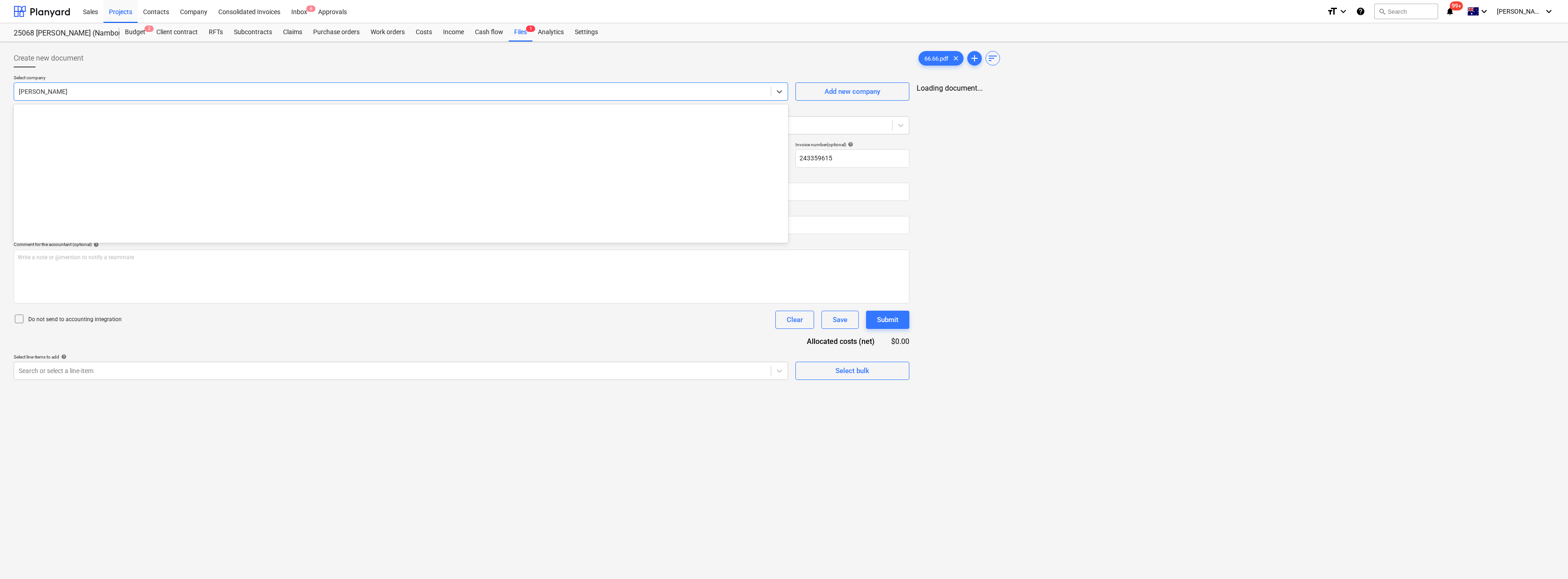
click at [123, 93] on div at bounding box center [392, 91] width 748 height 9
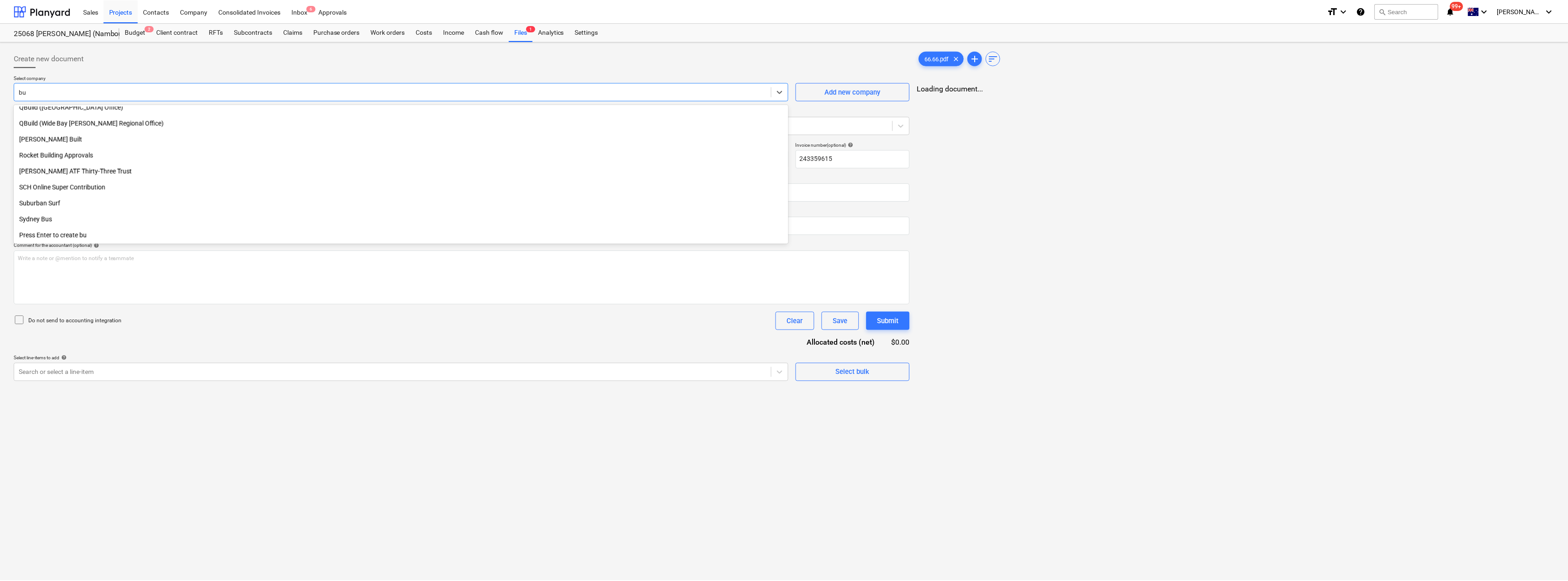
scroll to position [519, 0]
type input "[PERSON_NAME]"
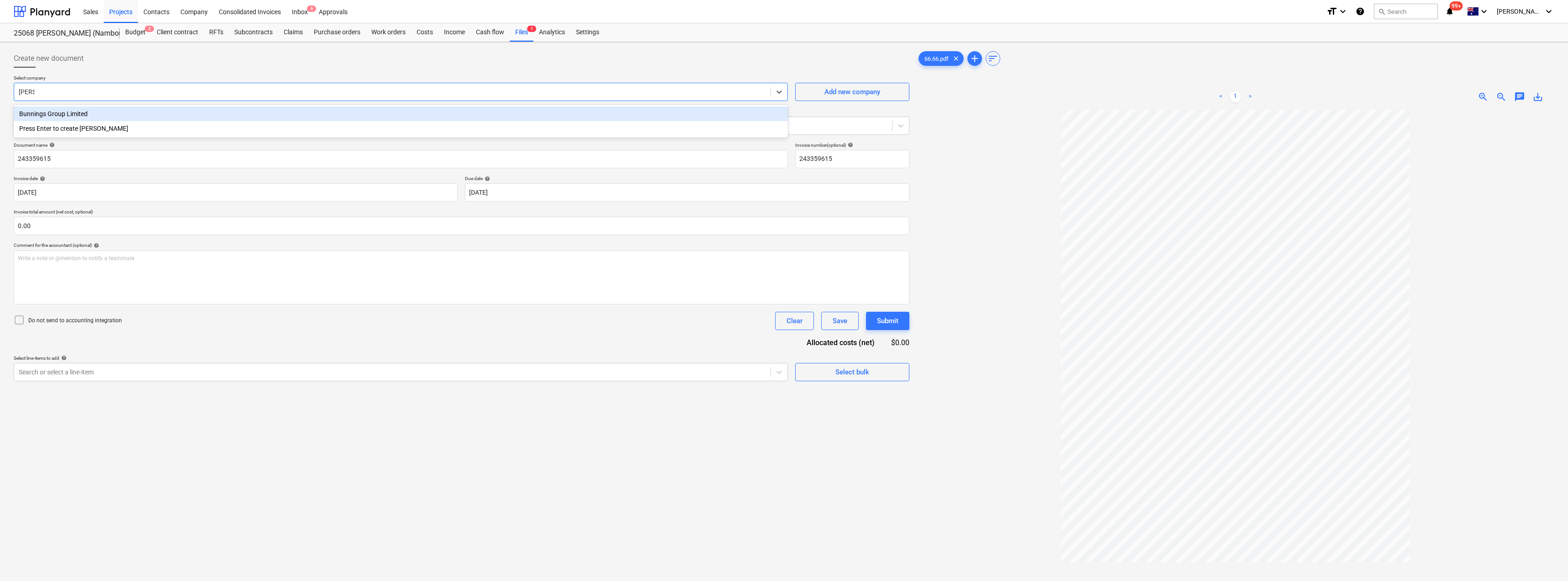
click at [100, 112] on div "Bunnings Group Limited" at bounding box center [401, 114] width 774 height 14
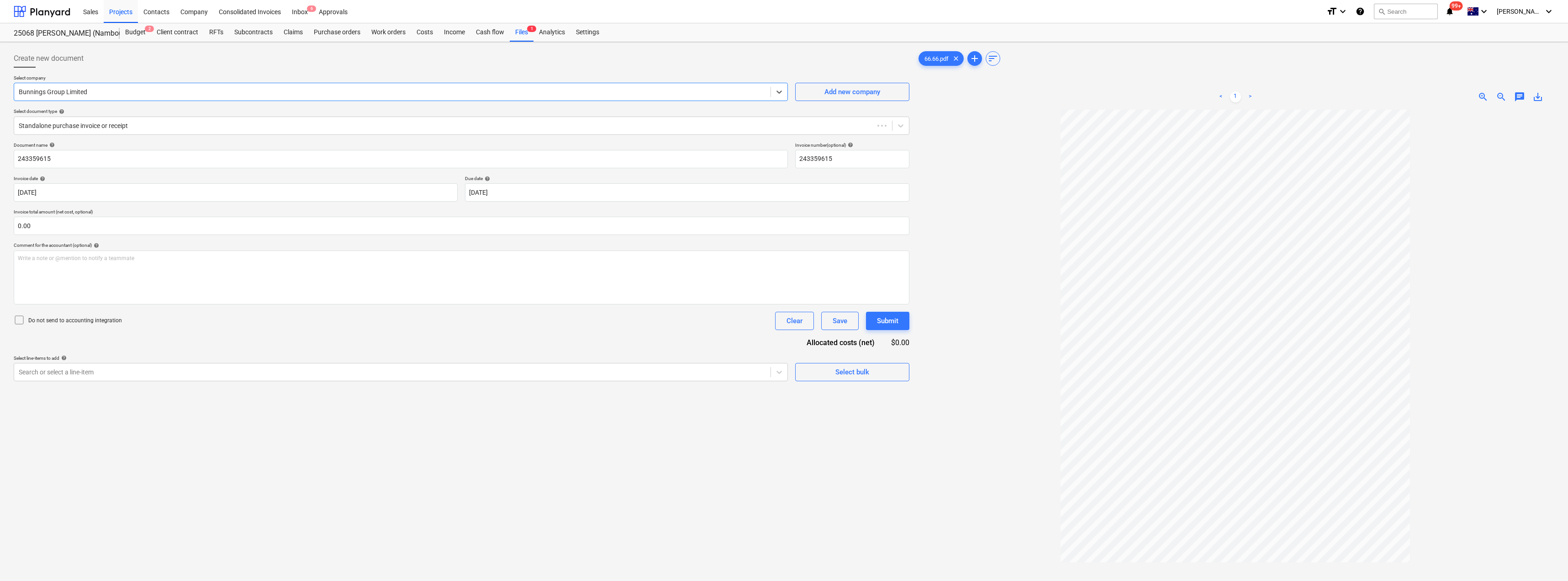
click at [111, 64] on div "Create new document" at bounding box center [462, 58] width 896 height 18
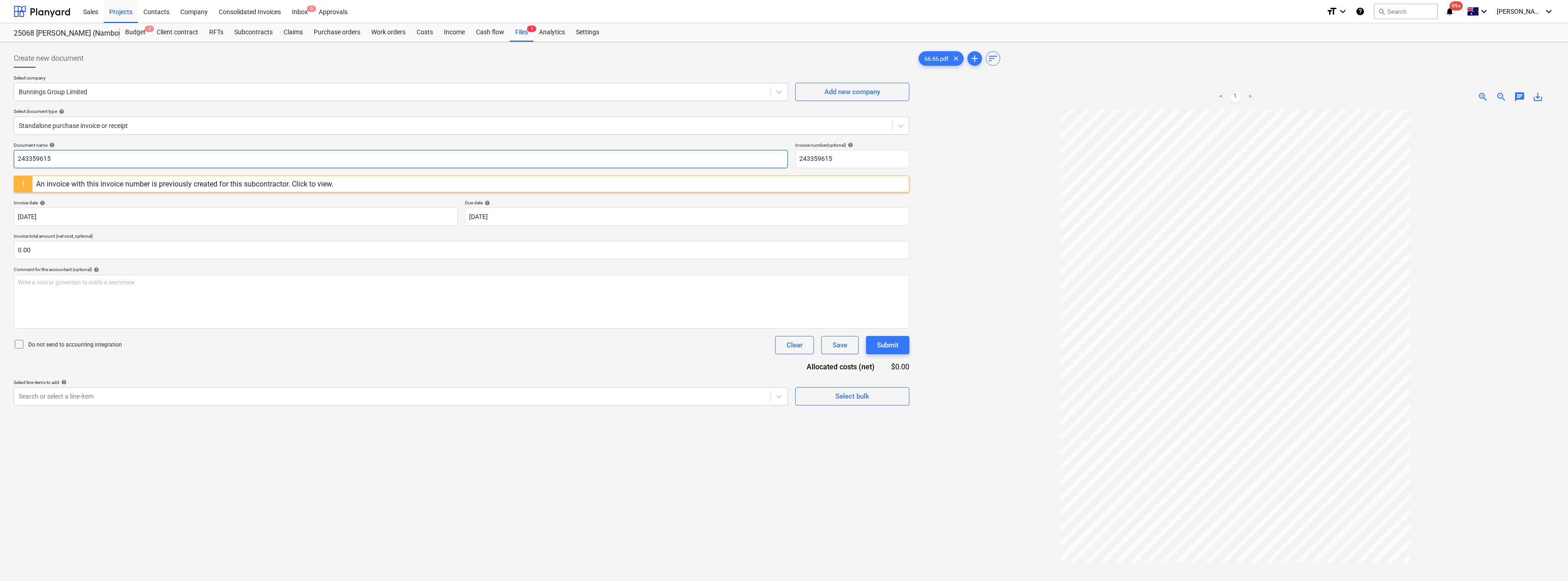
drag, startPoint x: 68, startPoint y: 157, endPoint x: 10, endPoint y: 155, distance: 58.0
click at [10, 155] on div "Create new document Select company Bunnings Group Limited Add new company Selec…" at bounding box center [462, 357] width 903 height 623
drag, startPoint x: 66, startPoint y: 159, endPoint x: 0, endPoint y: 157, distance: 66.0
click at [0, 157] on div "Create new document Select company Bunnings Group Limited Add new company Selec…" at bounding box center [784, 357] width 1568 height 630
type input "8176/015418345"
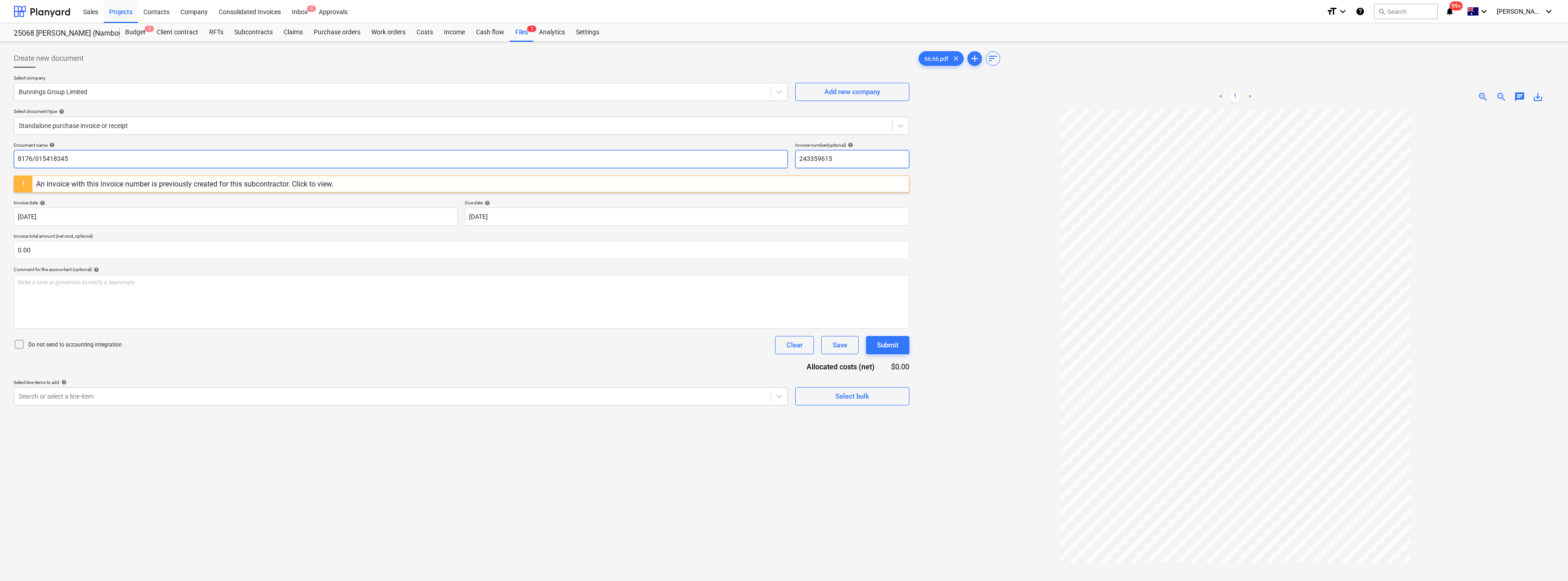
drag, startPoint x: 814, startPoint y: 156, endPoint x: 785, endPoint y: 156, distance: 29.0
click at [785, 156] on div "Document name help 8176/015418345 Invoice number (optional) help 243359615" at bounding box center [462, 155] width 896 height 26
paste input "8176/01541834"
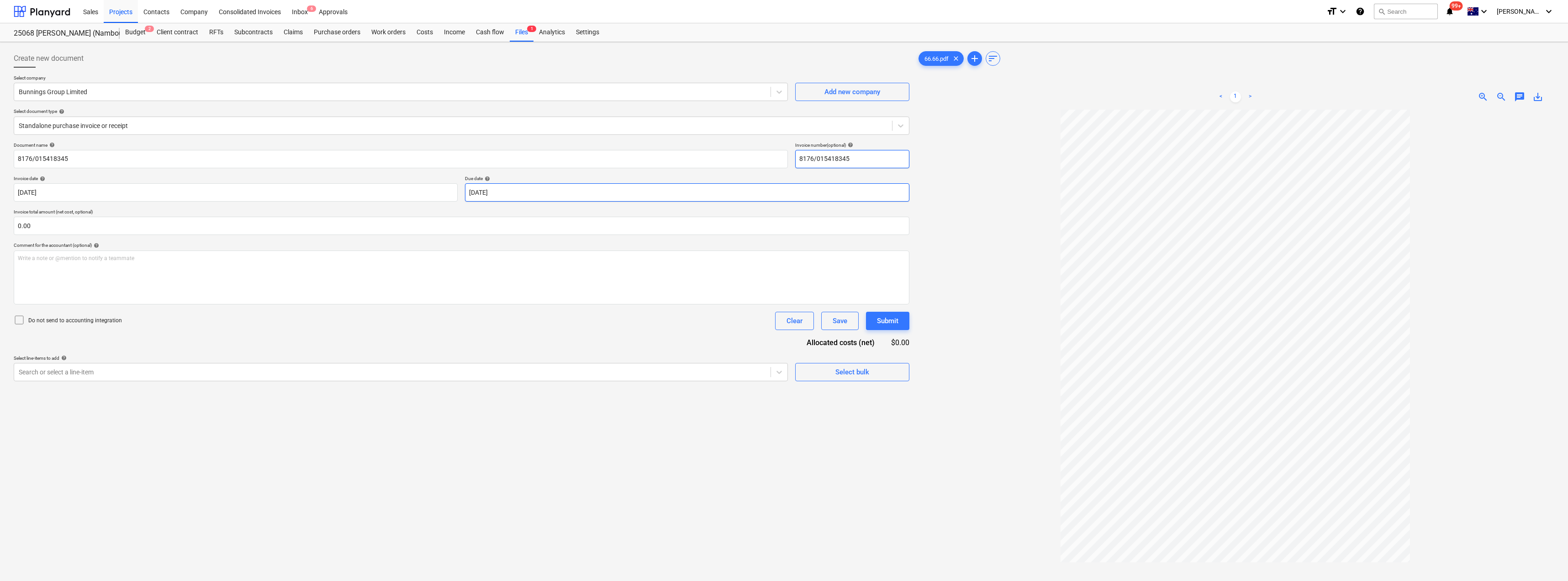
type input "8176/015418345"
click at [516, 194] on body "Sales Projects Contacts Company Consolidated Invoices Inbox 6 Approvals format_…" at bounding box center [784, 290] width 1568 height 581
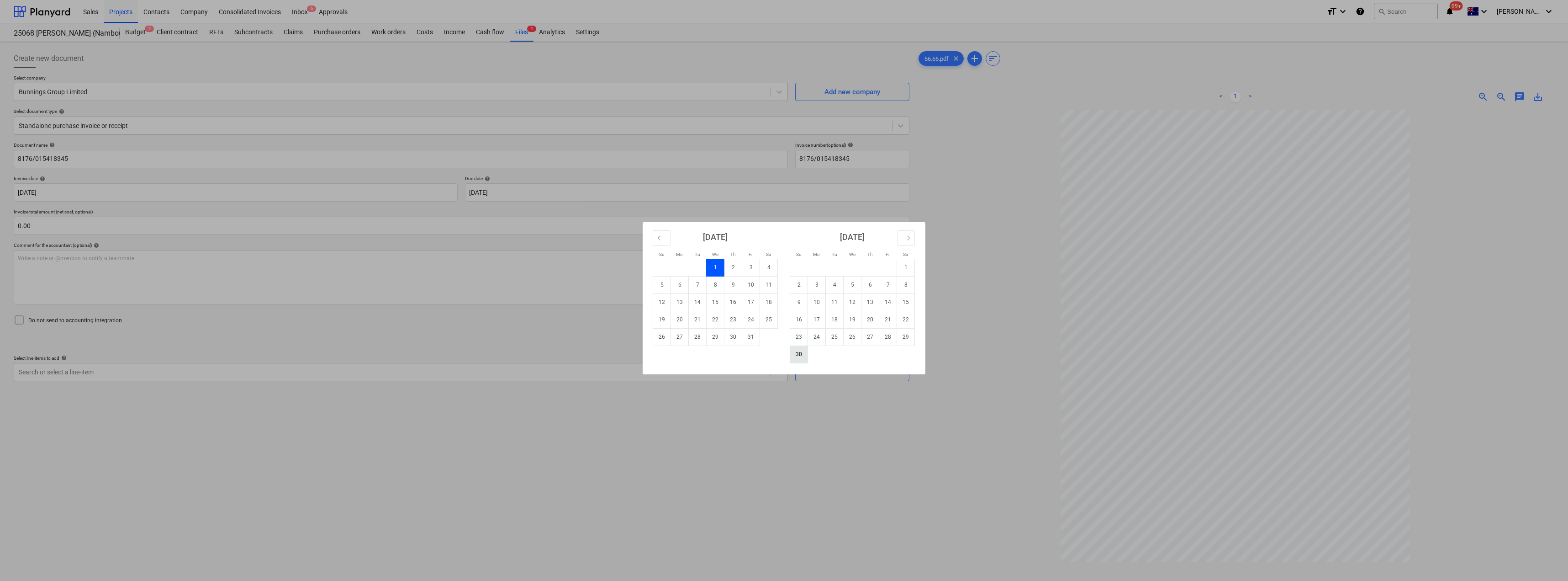
click at [799, 354] on td "30" at bounding box center [799, 354] width 18 height 17
type input "[DATE]"
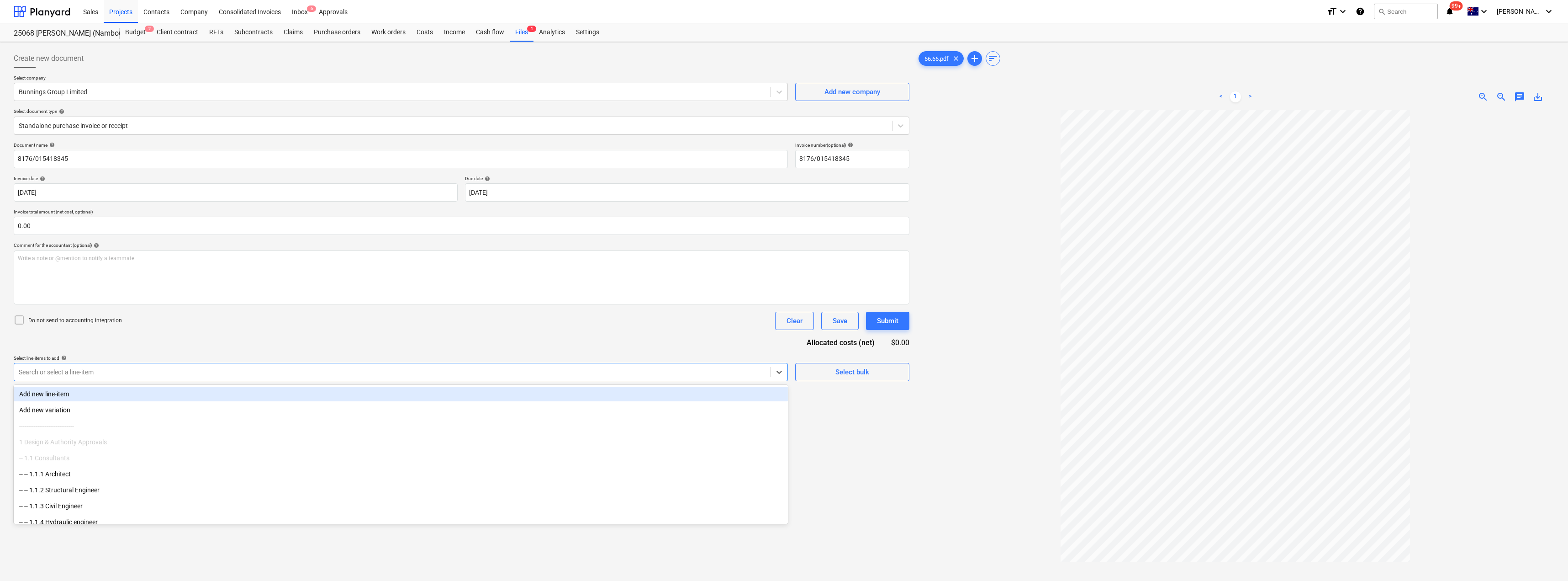
click at [265, 374] on div at bounding box center [392, 372] width 747 height 9
type input "mat"
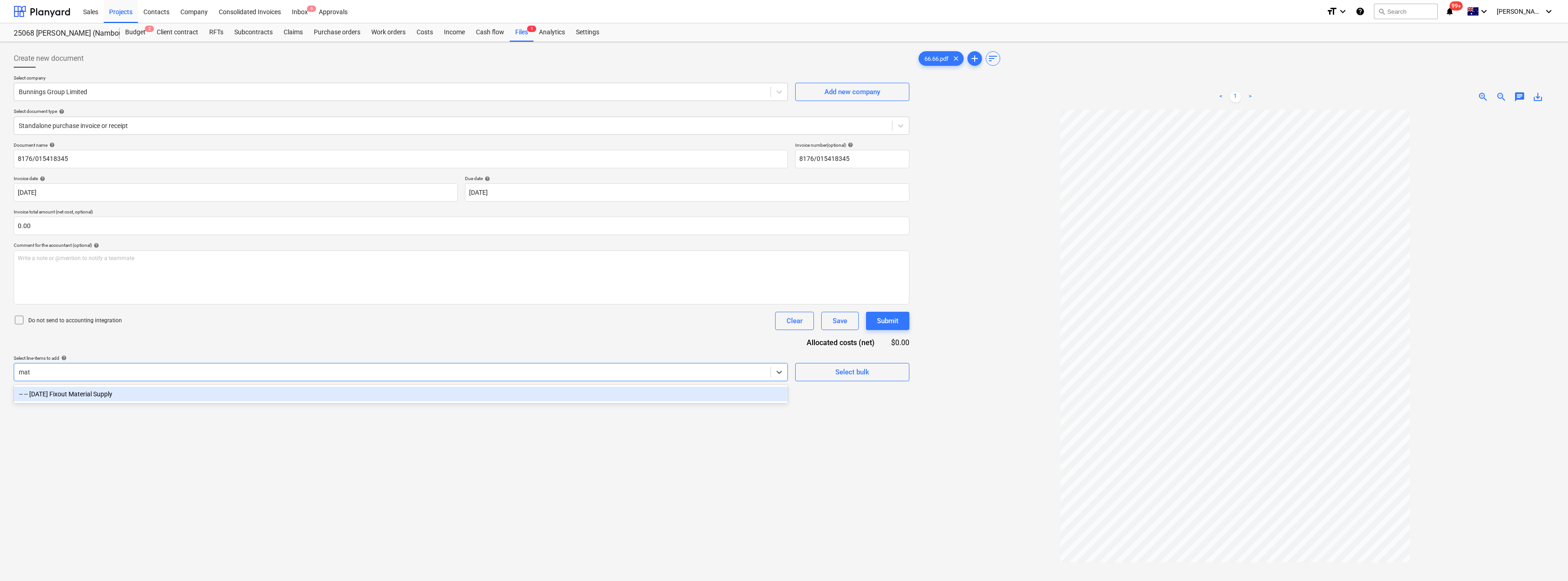
click at [243, 388] on div "-- -- [DATE] Fixout Material Supply" at bounding box center [401, 393] width 774 height 14
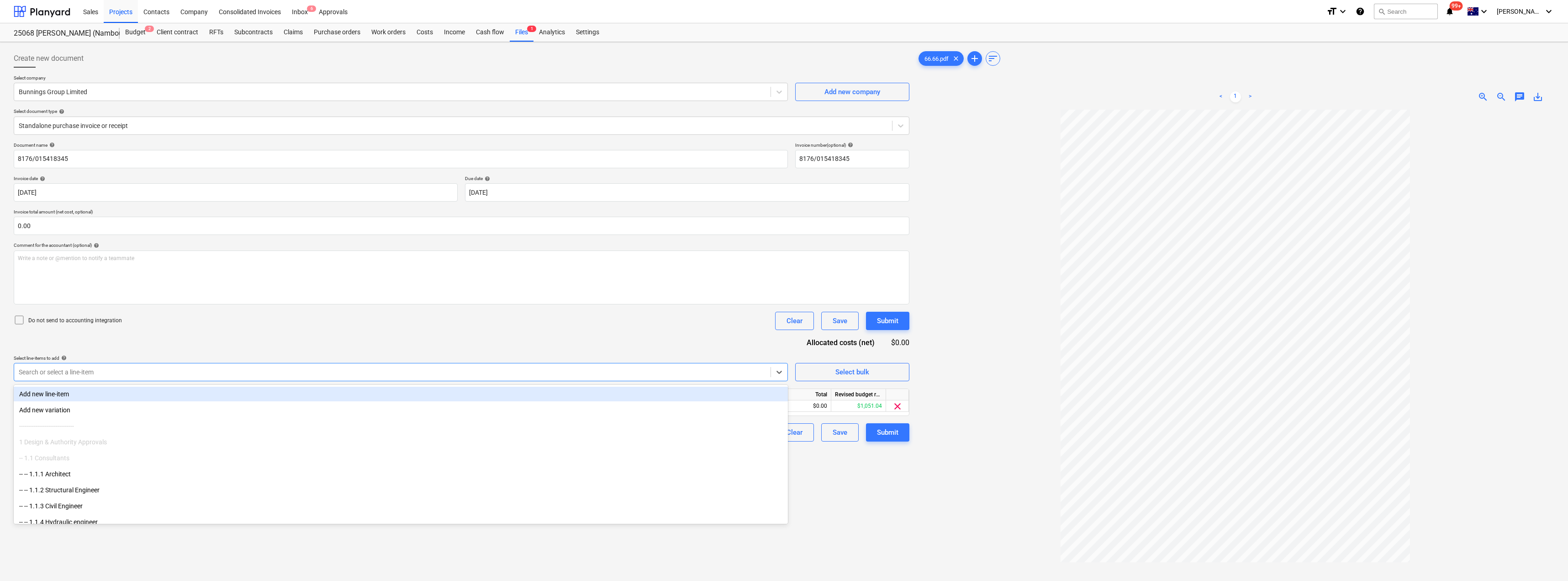
click at [275, 351] on div "Document name help 8176/015418345 Invoice number (optional) help 8176/015418345…" at bounding box center [462, 292] width 896 height 300
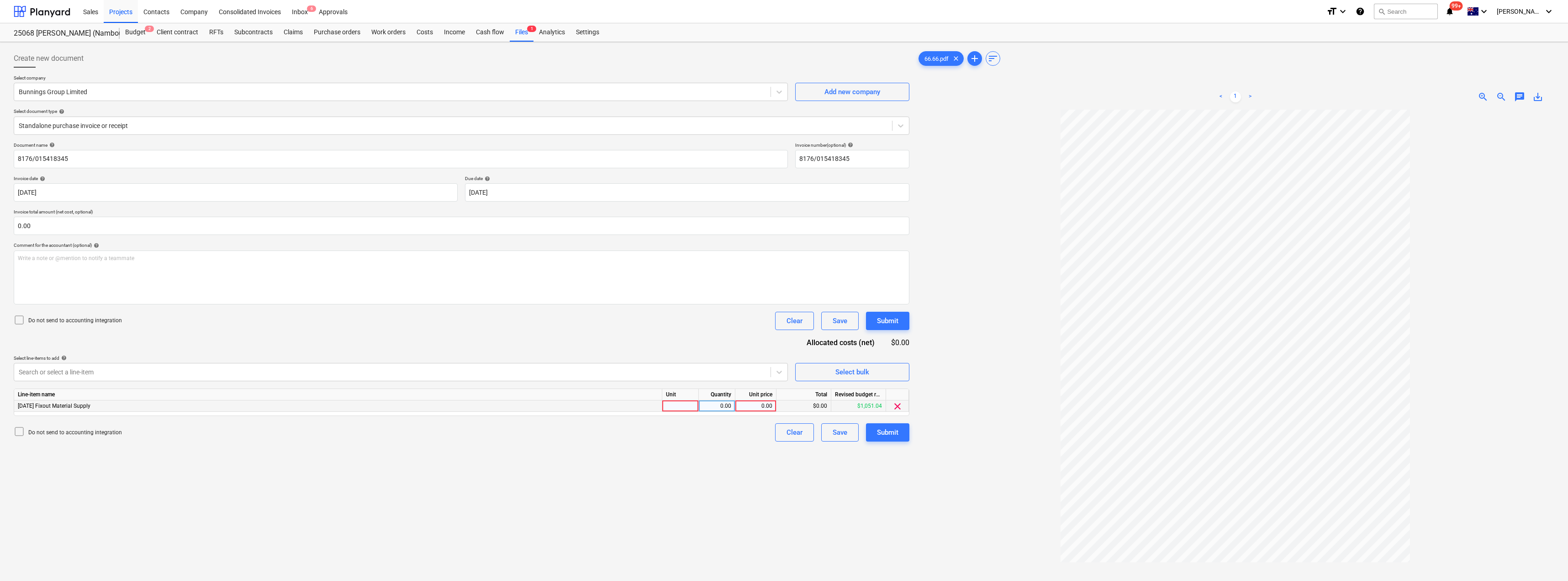
click at [689, 406] on div at bounding box center [680, 406] width 36 height 12
type input "Item"
type input "60.60"
click at [963, 376] on div at bounding box center [1236, 387] width 638 height 556
click at [887, 432] on div "Submit" at bounding box center [888, 432] width 21 height 12
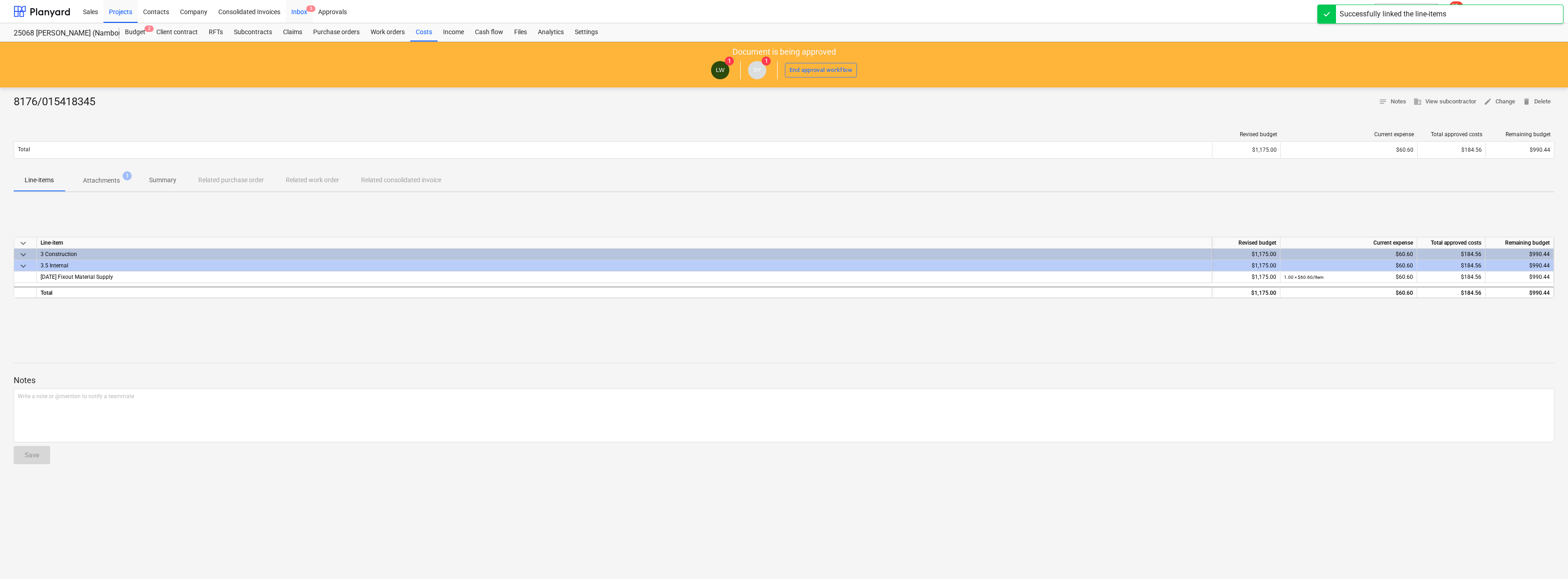
click at [299, 10] on div "Inbox 5" at bounding box center [299, 11] width 27 height 23
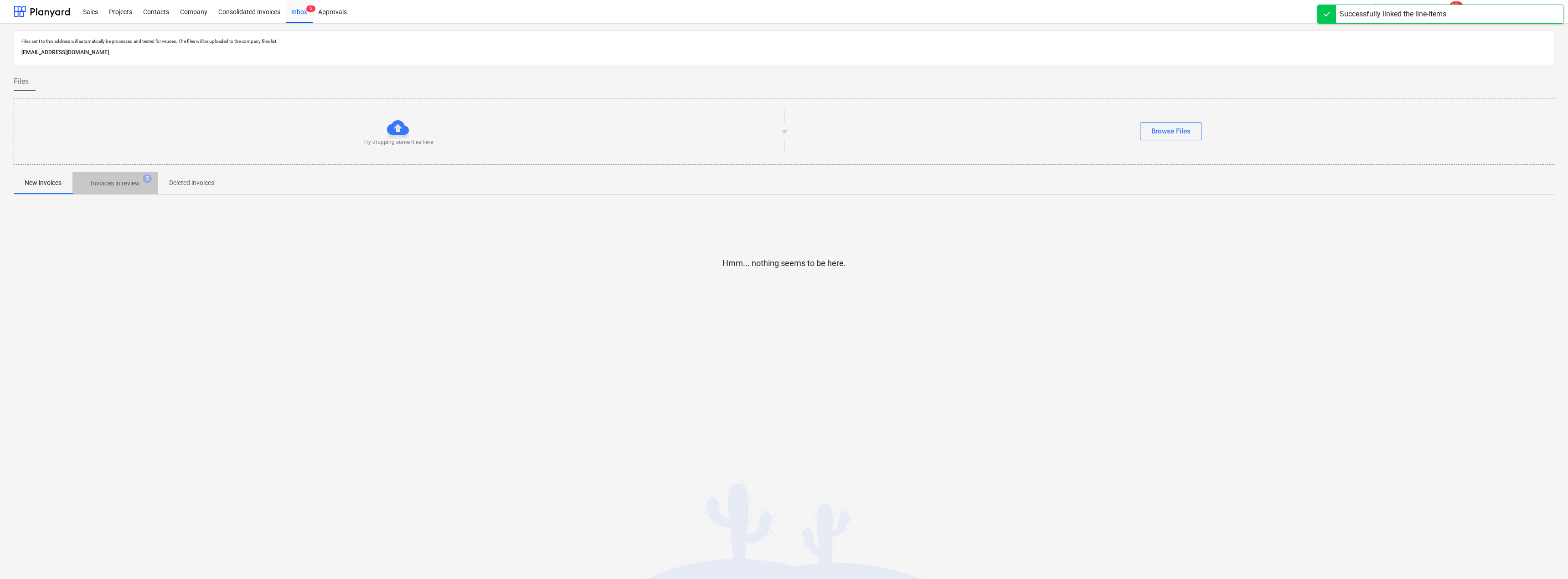
click at [123, 181] on p "Invoices in review" at bounding box center [115, 183] width 49 height 10
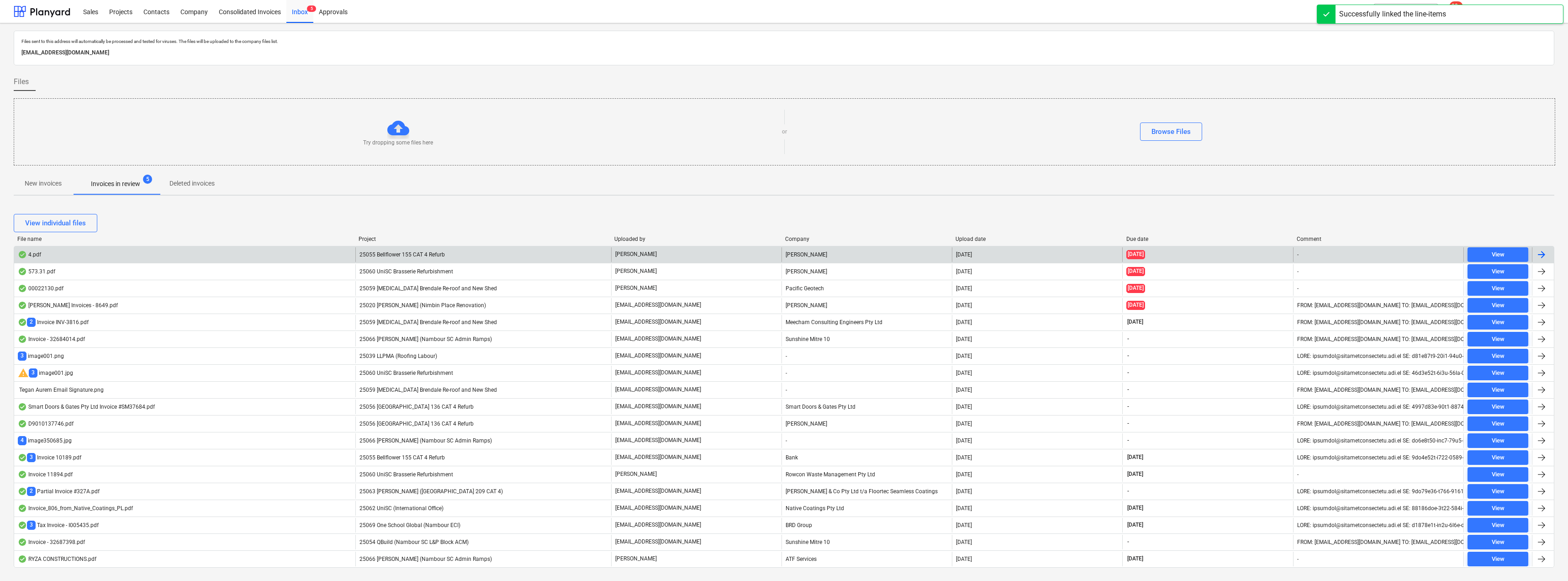
click at [432, 252] on span "25055 Bellflower 155 CAT 4 Refurb" at bounding box center [402, 254] width 85 height 6
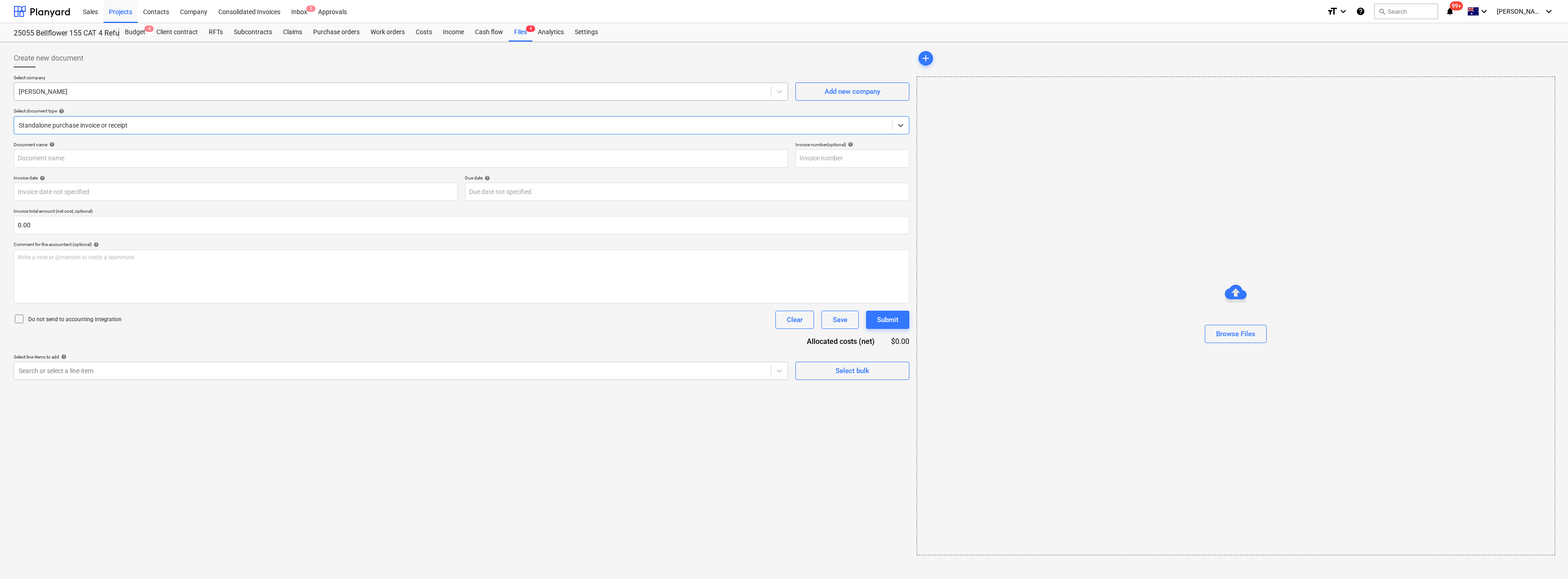
type input "243359615"
type input "[DATE]"
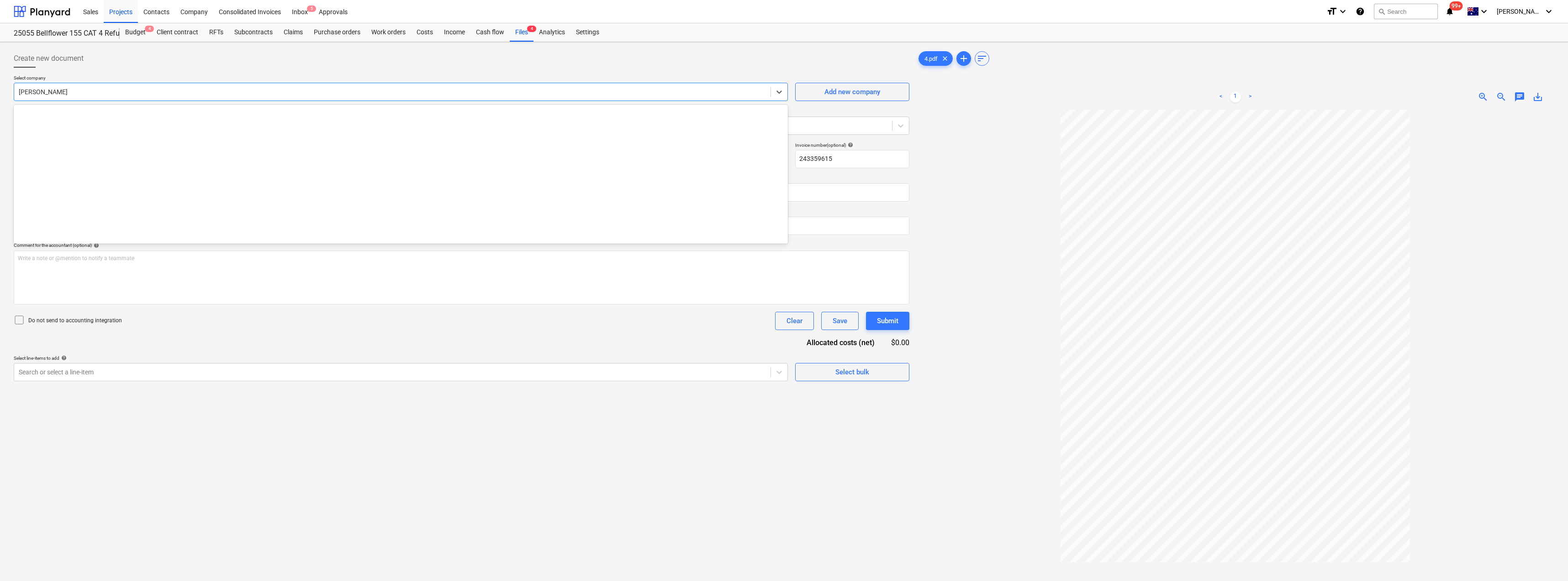
click at [118, 92] on div at bounding box center [392, 92] width 747 height 9
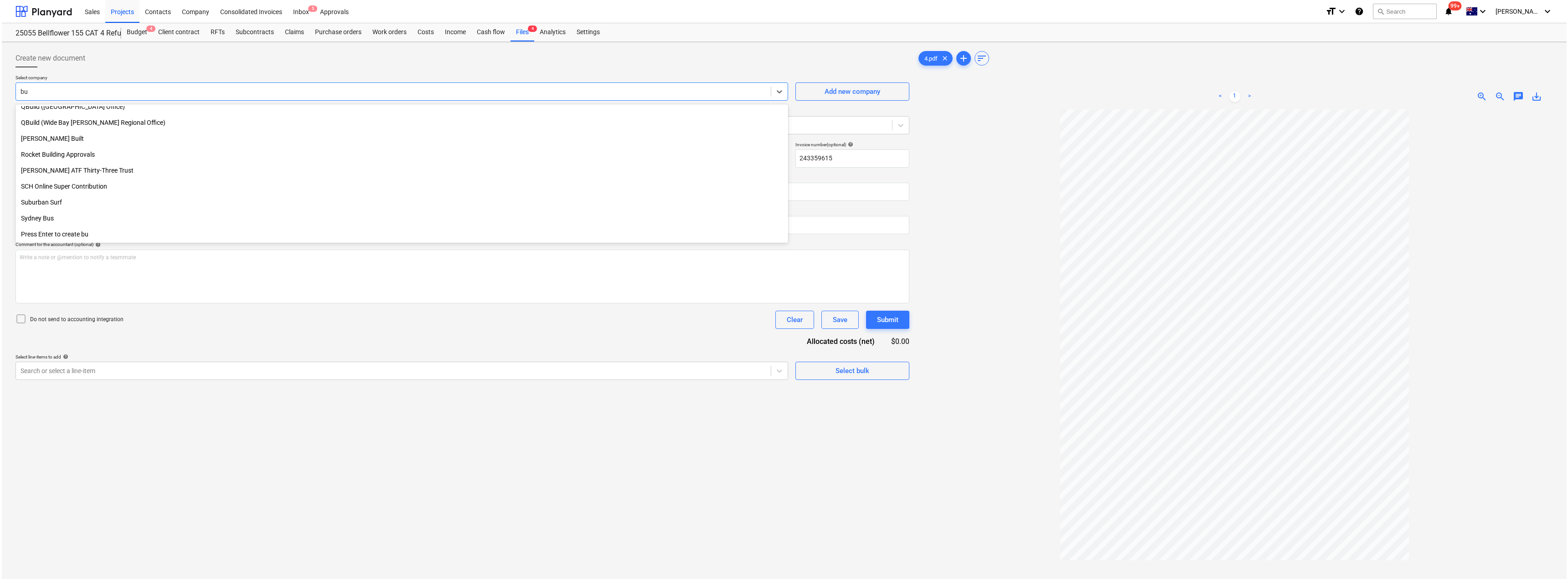
scroll to position [517, 0]
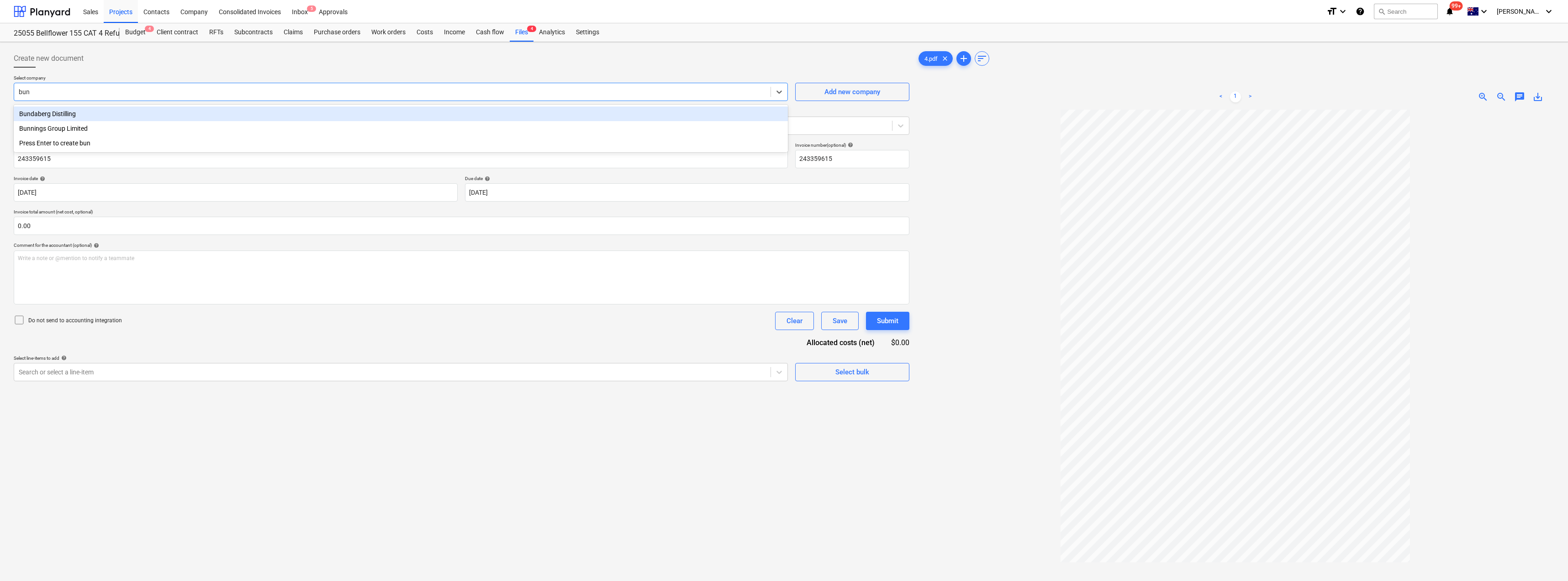
type input "[PERSON_NAME]"
click at [75, 111] on div "Bunnings Group Limited" at bounding box center [401, 114] width 774 height 14
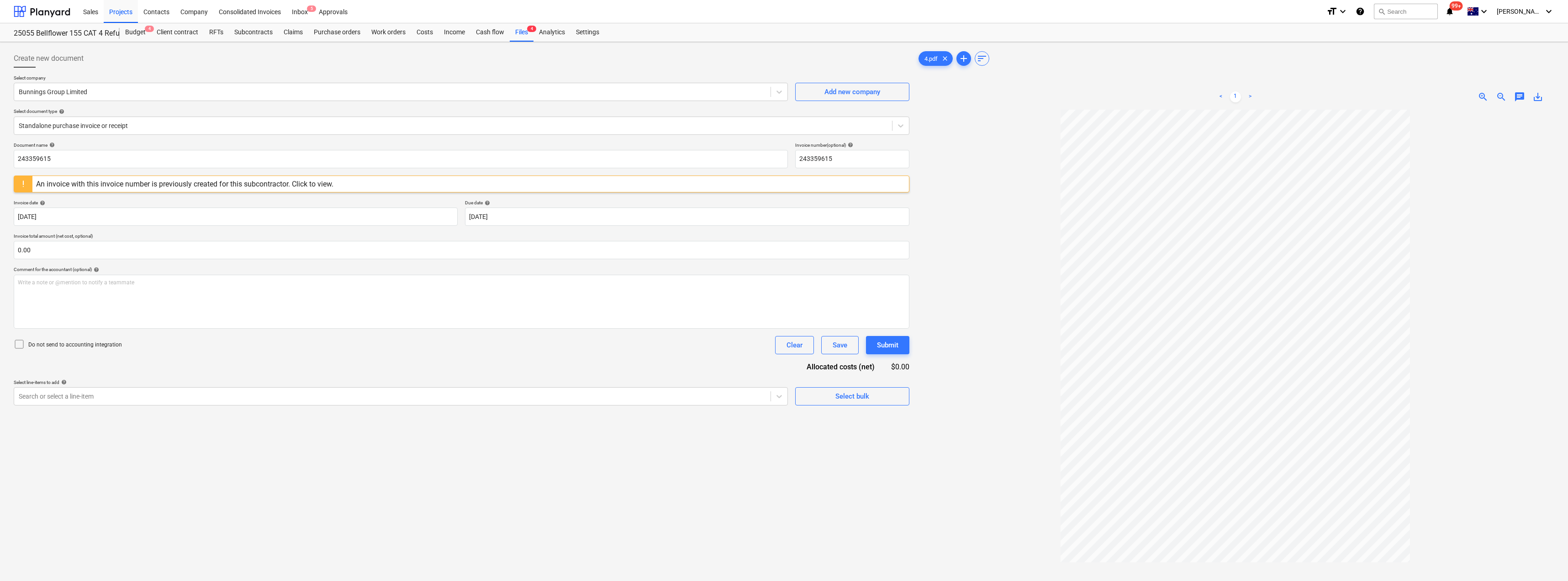
click at [177, 59] on div "Create new document" at bounding box center [462, 58] width 896 height 18
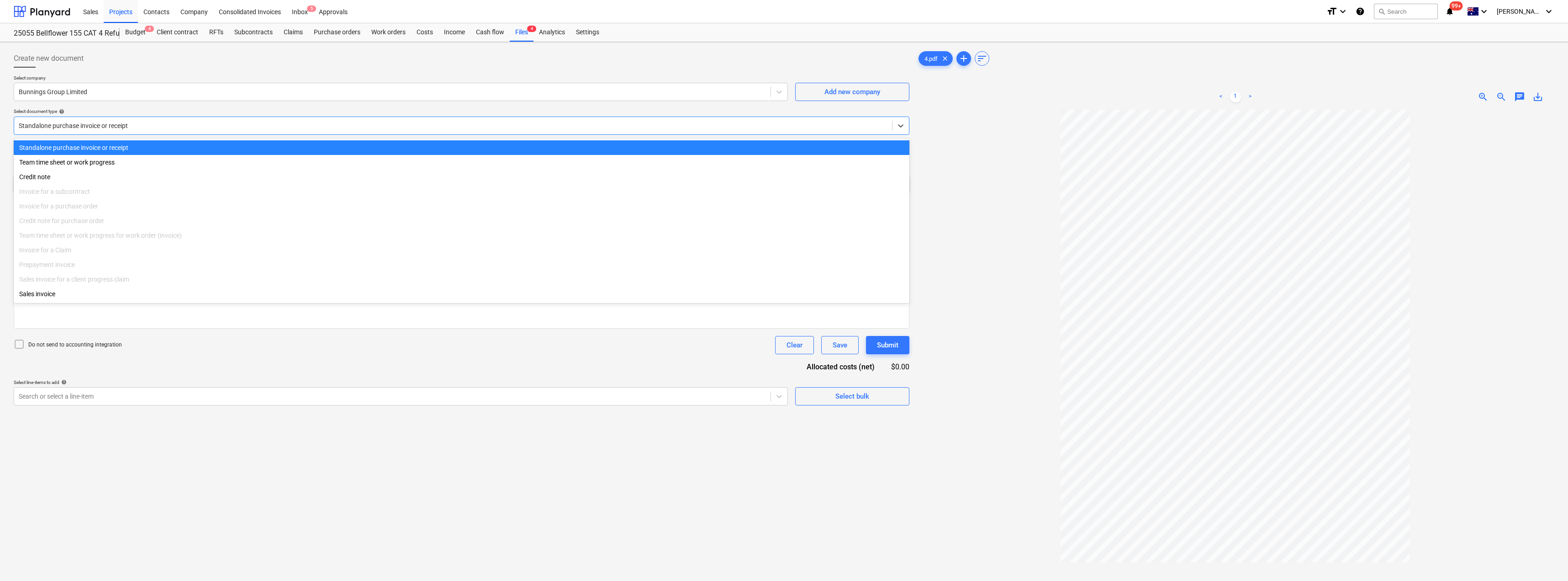
click at [103, 125] on div at bounding box center [453, 125] width 869 height 9
click at [143, 66] on div "Create new document" at bounding box center [462, 58] width 896 height 18
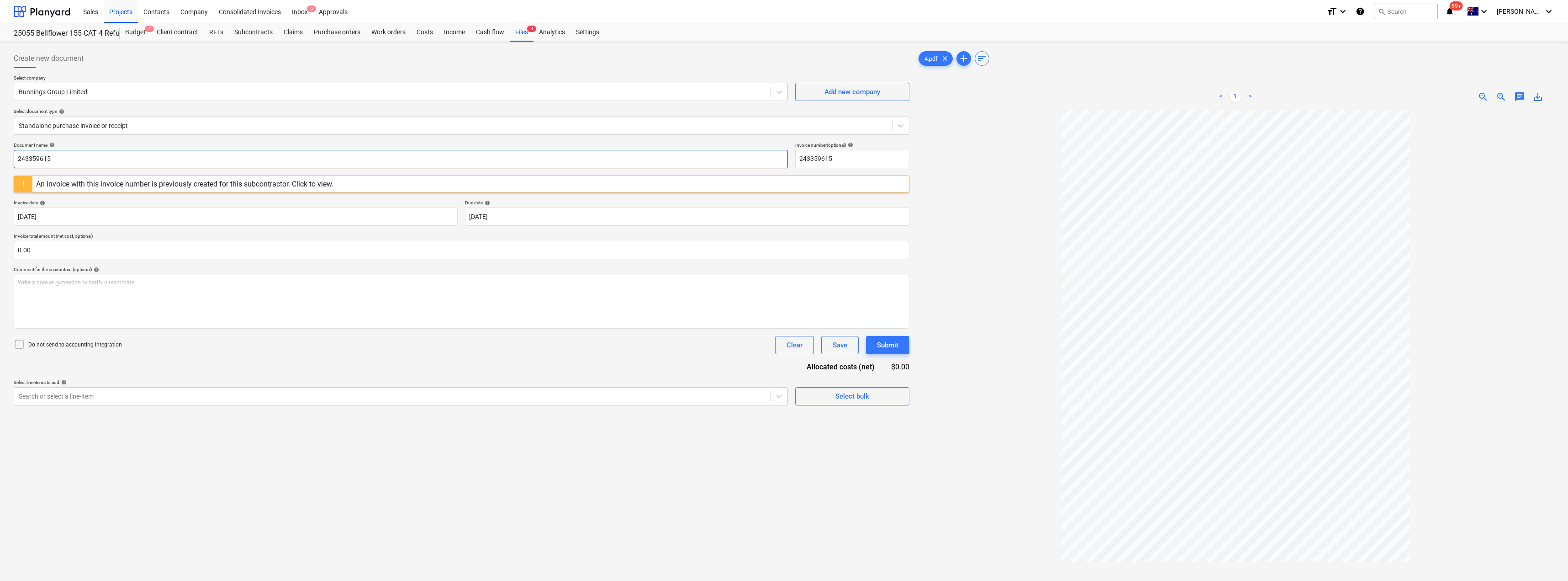
drag, startPoint x: 90, startPoint y: 157, endPoint x: 1, endPoint y: 156, distance: 89.0
click at [1, 156] on div "Create new document Select company Bunnings Group Limited Add new company Selec…" at bounding box center [784, 357] width 1568 height 630
drag, startPoint x: 95, startPoint y: 159, endPoint x: 0, endPoint y: 157, distance: 95.0
click at [0, 158] on div "Create new document Select company Bunnings Group Limited Add new company Selec…" at bounding box center [784, 357] width 1568 height 630
type input "8176/01402773"
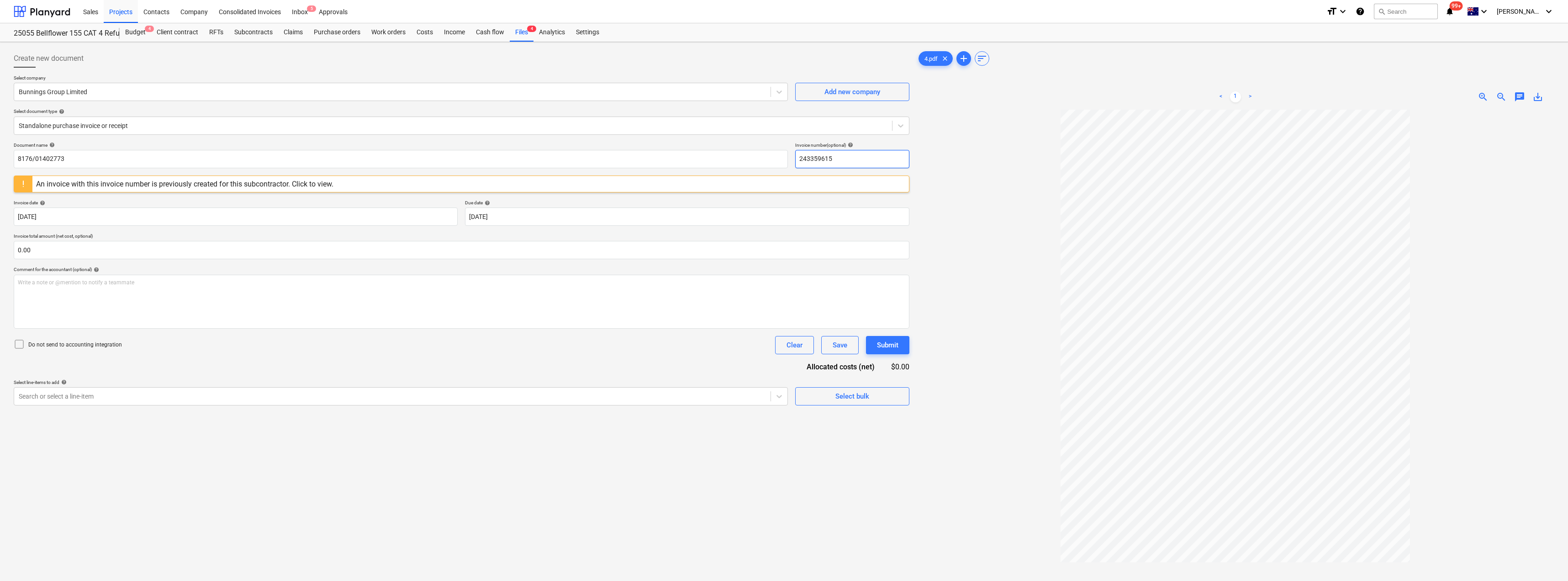
drag, startPoint x: 853, startPoint y: 152, endPoint x: 819, endPoint y: 157, distance: 34.4
click at [758, 155] on div "Document name help 8176/01402773 Invoice number (optional) help 243359615" at bounding box center [462, 155] width 896 height 26
paste input "8176/01402773"
type input "8176/01402773"
click at [502, 211] on body "Sales Projects Contacts Company Consolidated Invoices Inbox 5 Approvals format_…" at bounding box center [784, 290] width 1568 height 581
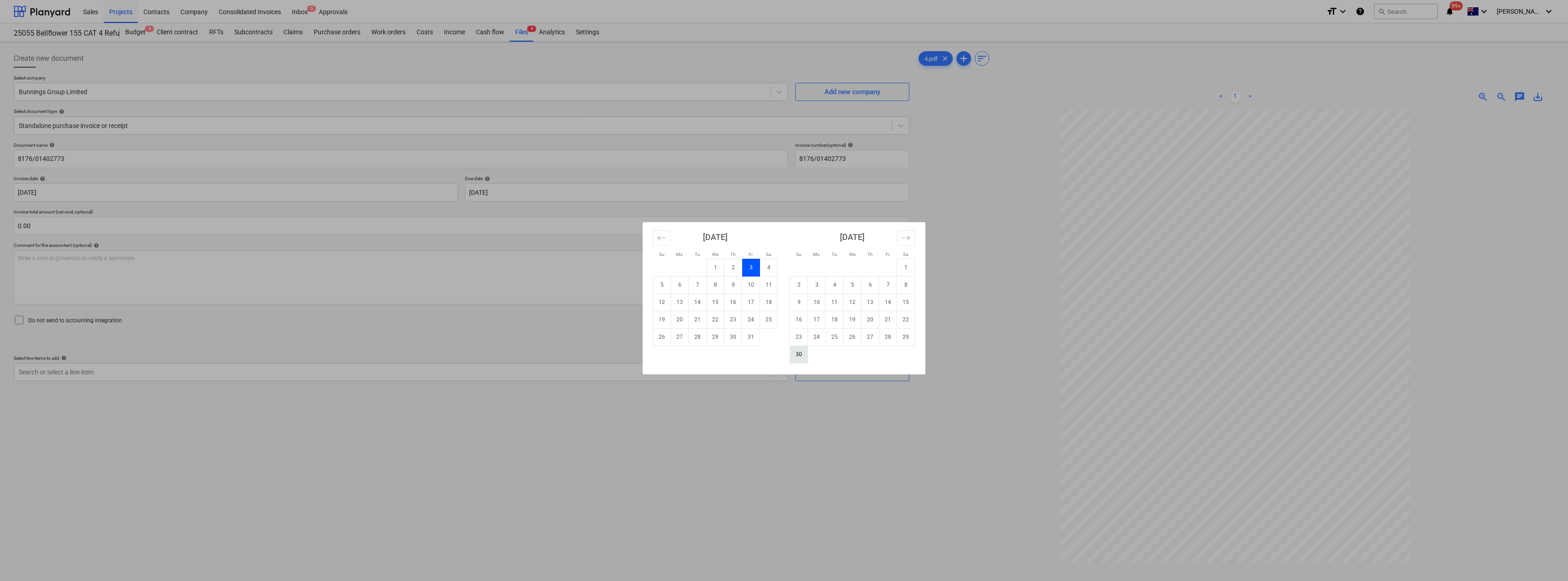
click at [802, 353] on td "30" at bounding box center [799, 354] width 18 height 17
type input "[DATE]"
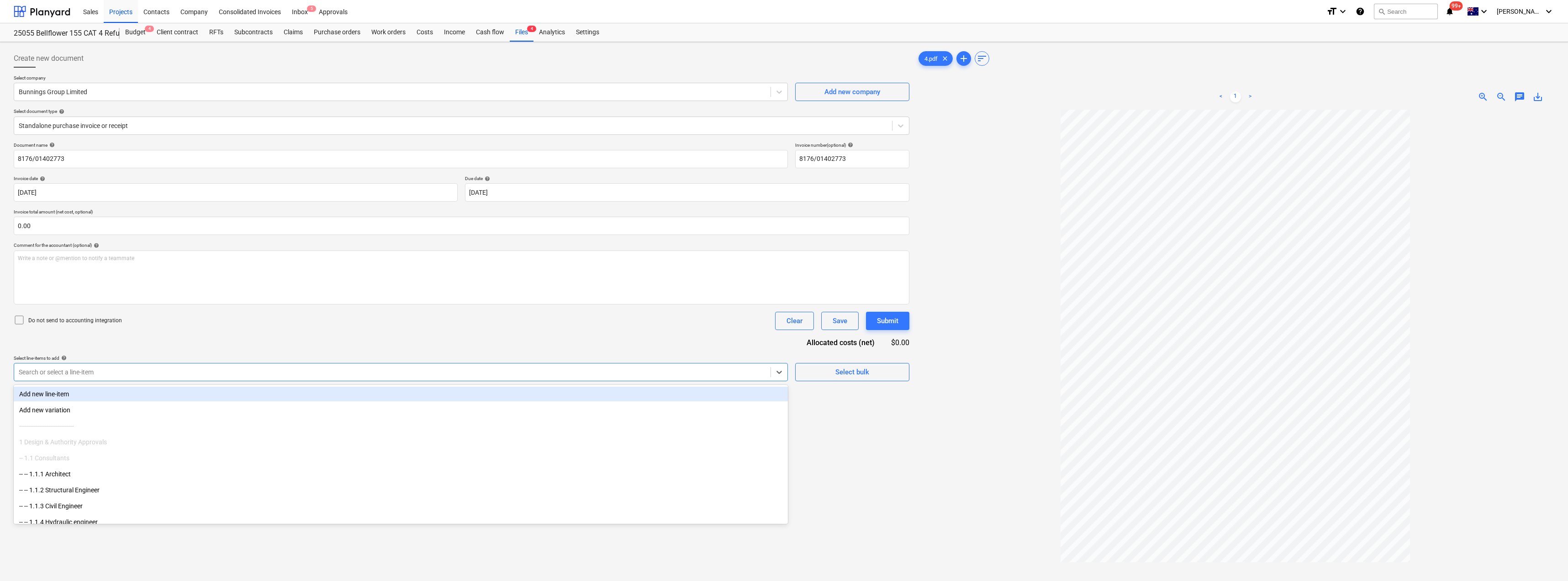
click at [92, 371] on div at bounding box center [392, 372] width 747 height 9
type input "mat"
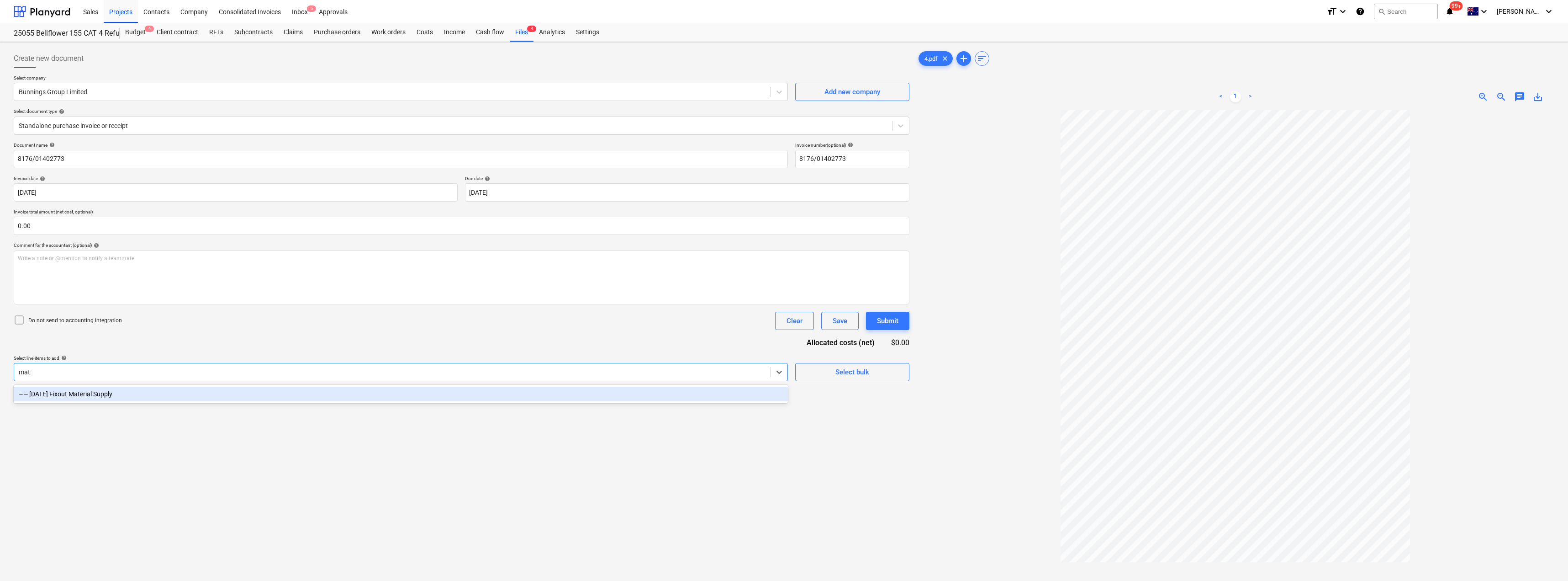
click at [98, 393] on div "-- -- [DATE] Fixout Material Supply" at bounding box center [401, 393] width 774 height 14
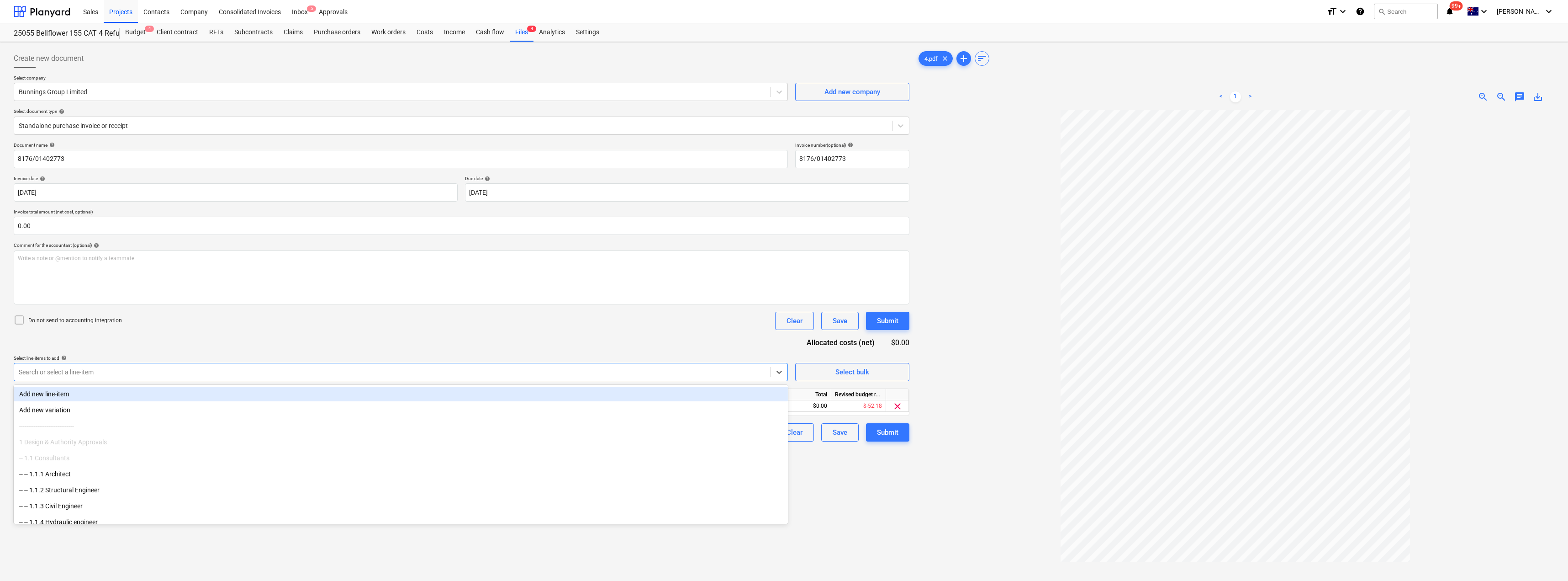
click at [178, 341] on div "Document name help 8176/01402773 Invoice number (optional) help 8176/01402773 I…" at bounding box center [462, 292] width 896 height 300
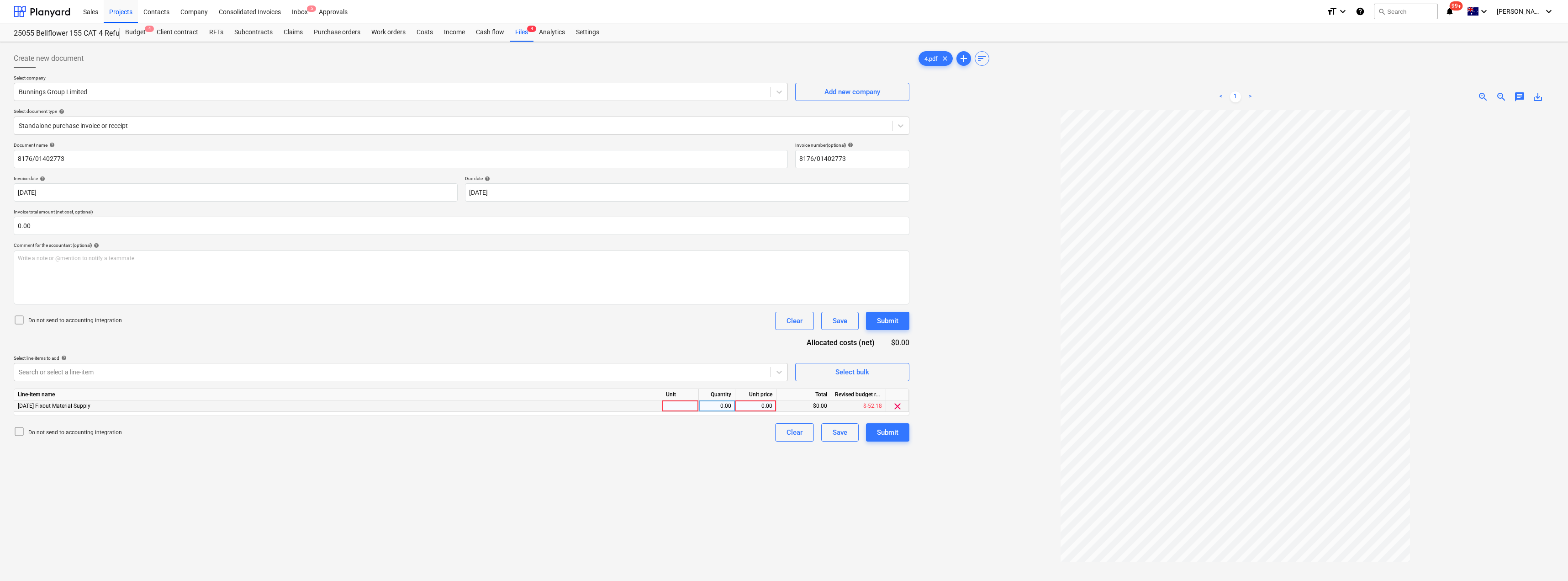
click at [686, 404] on div at bounding box center [680, 406] width 36 height 12
type input "Item"
type input "160.39"
click at [980, 354] on div at bounding box center [1236, 387] width 638 height 556
click at [890, 433] on div "Submit" at bounding box center [888, 432] width 21 height 12
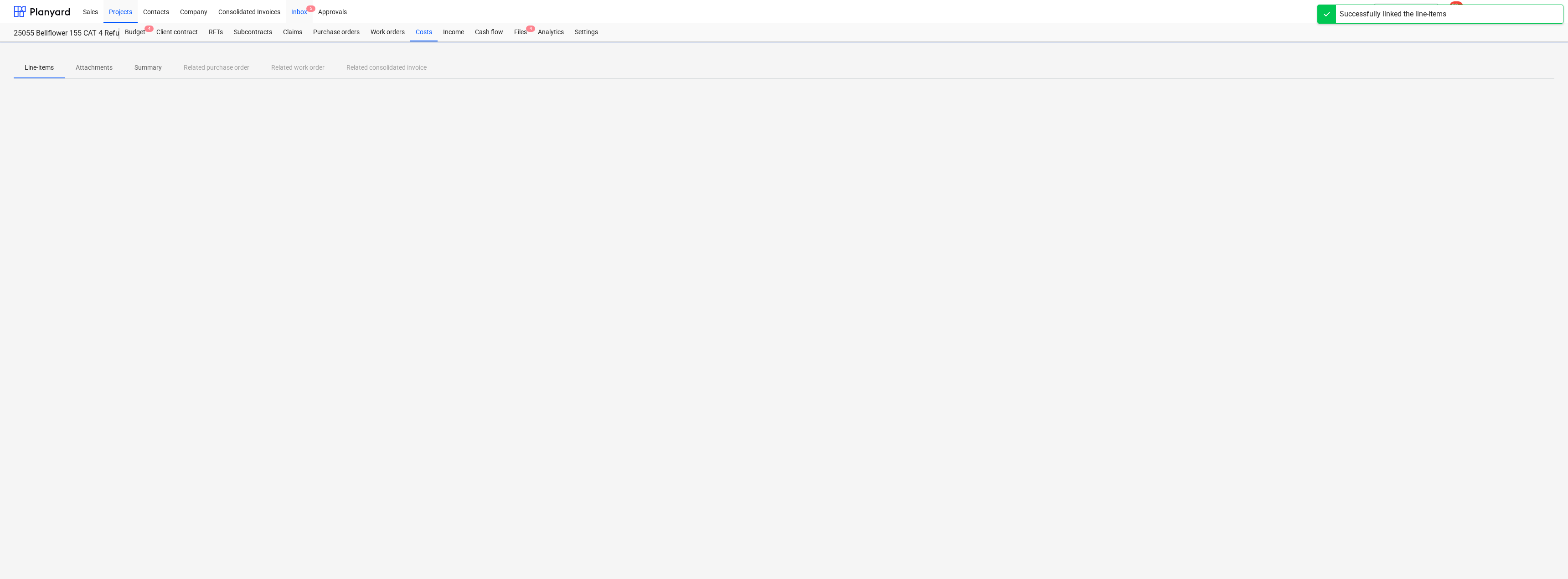
click at [299, 8] on div "Inbox 5" at bounding box center [299, 11] width 27 height 23
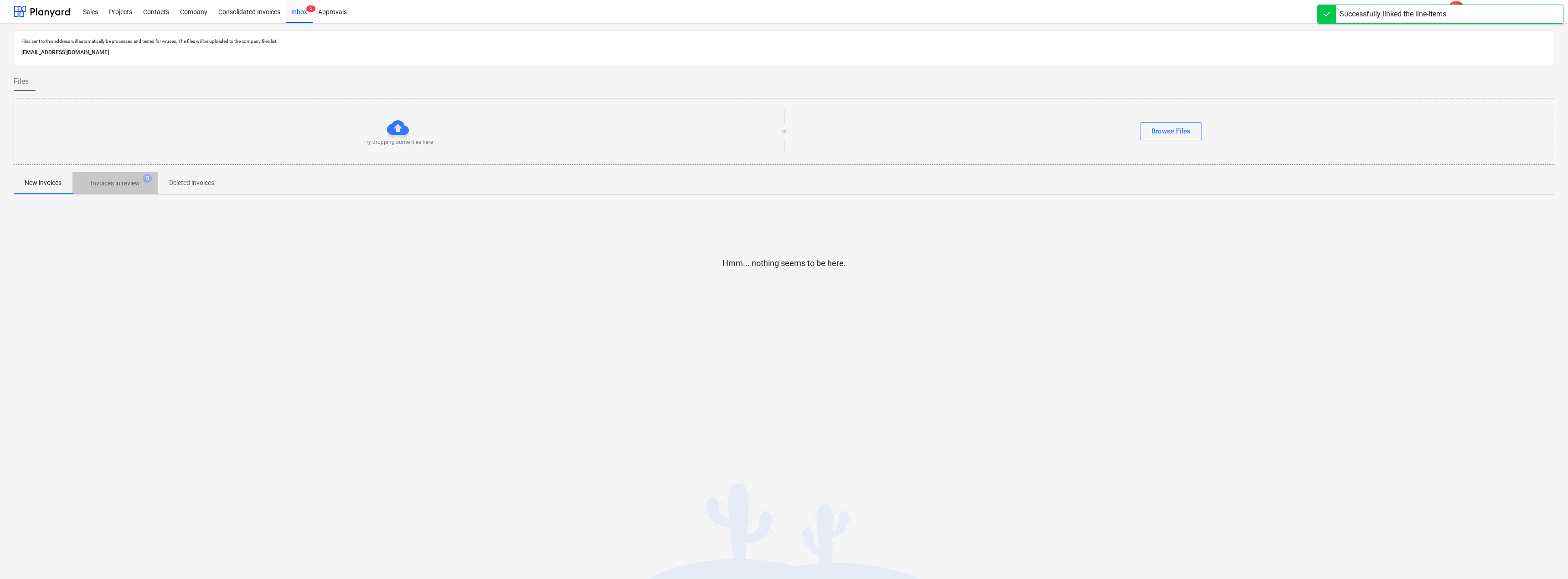
click at [115, 183] on p "Invoices in review" at bounding box center [115, 183] width 49 height 10
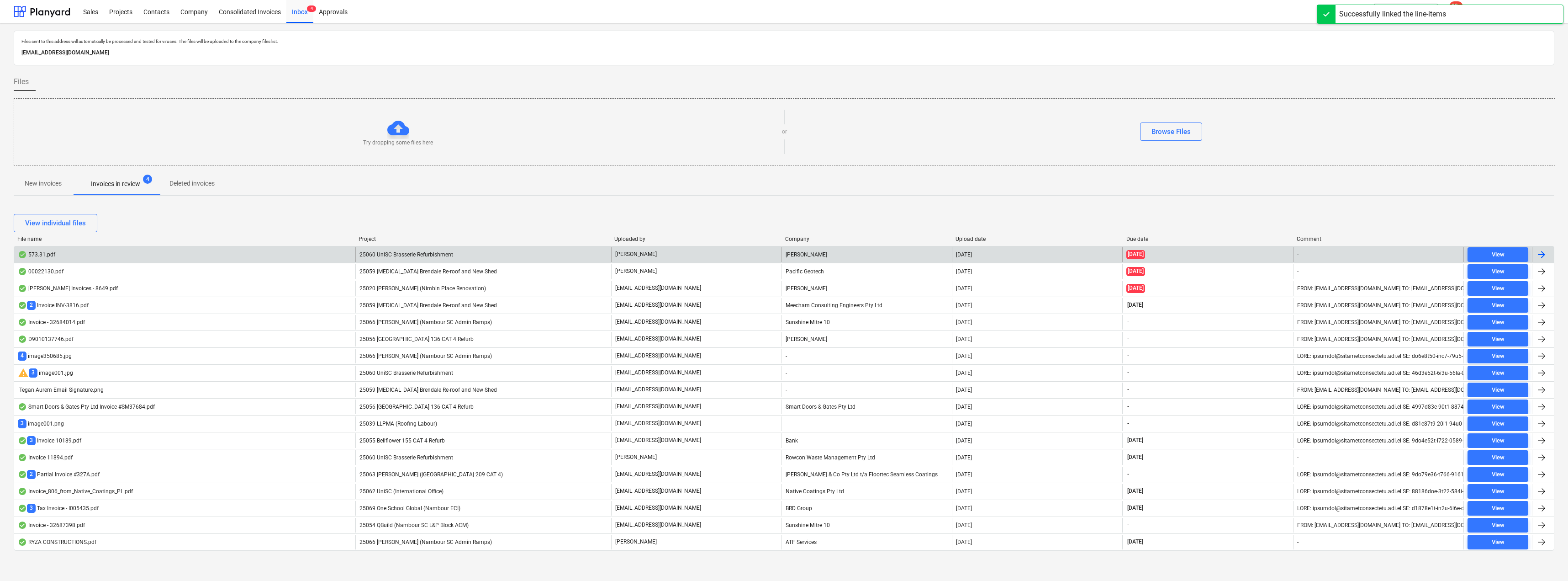
click at [429, 254] on span "25060 UniSC Brasserie Refurbishment" at bounding box center [406, 254] width 94 height 6
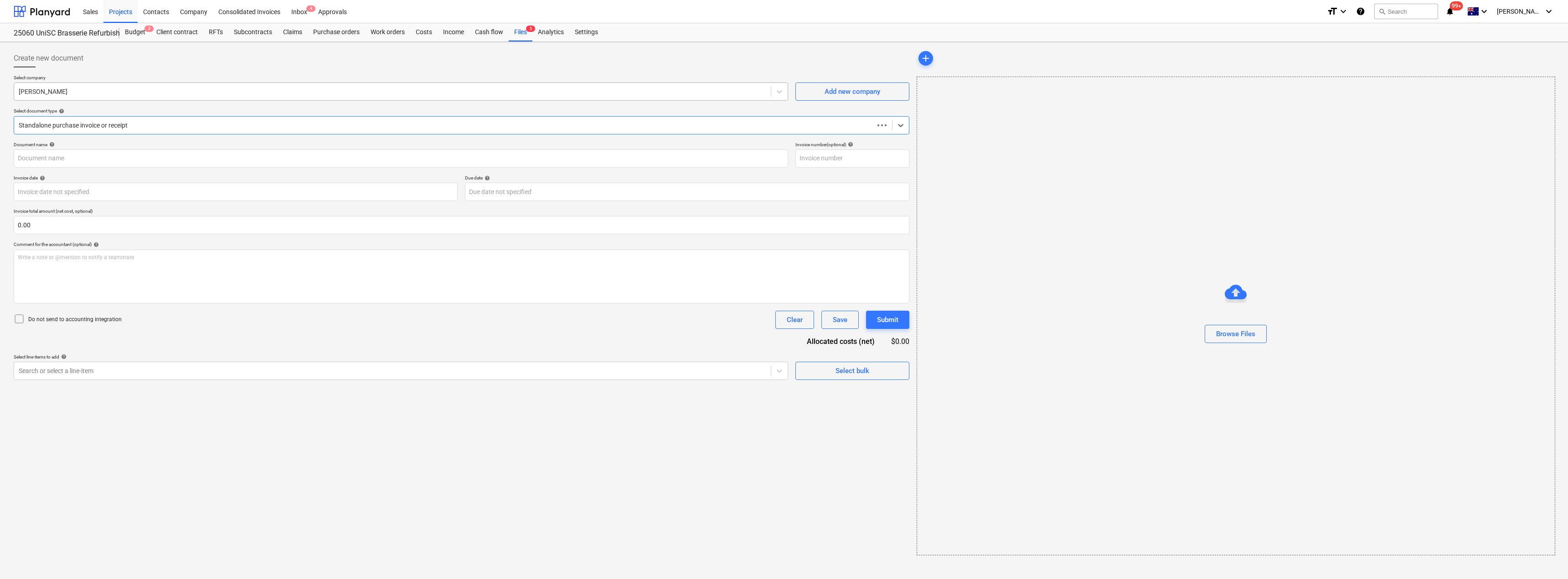
type input "243359615"
type input "[DATE]"
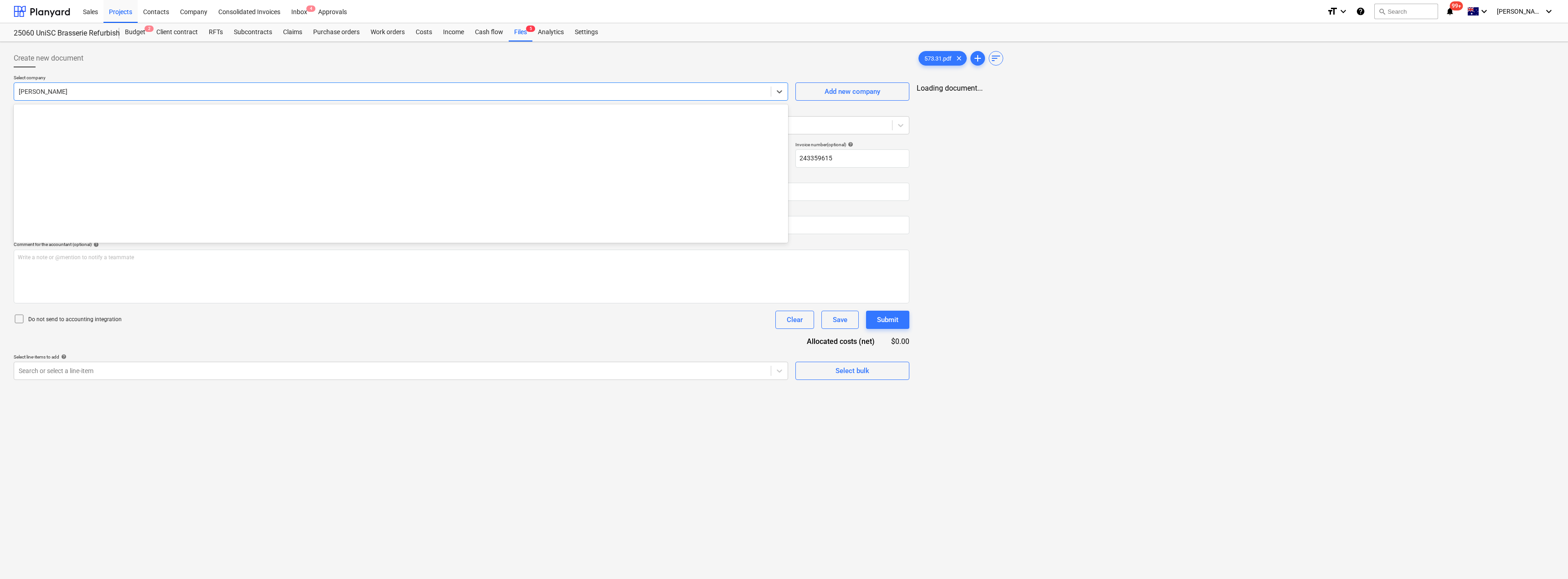
click at [92, 91] on div at bounding box center [392, 91] width 748 height 9
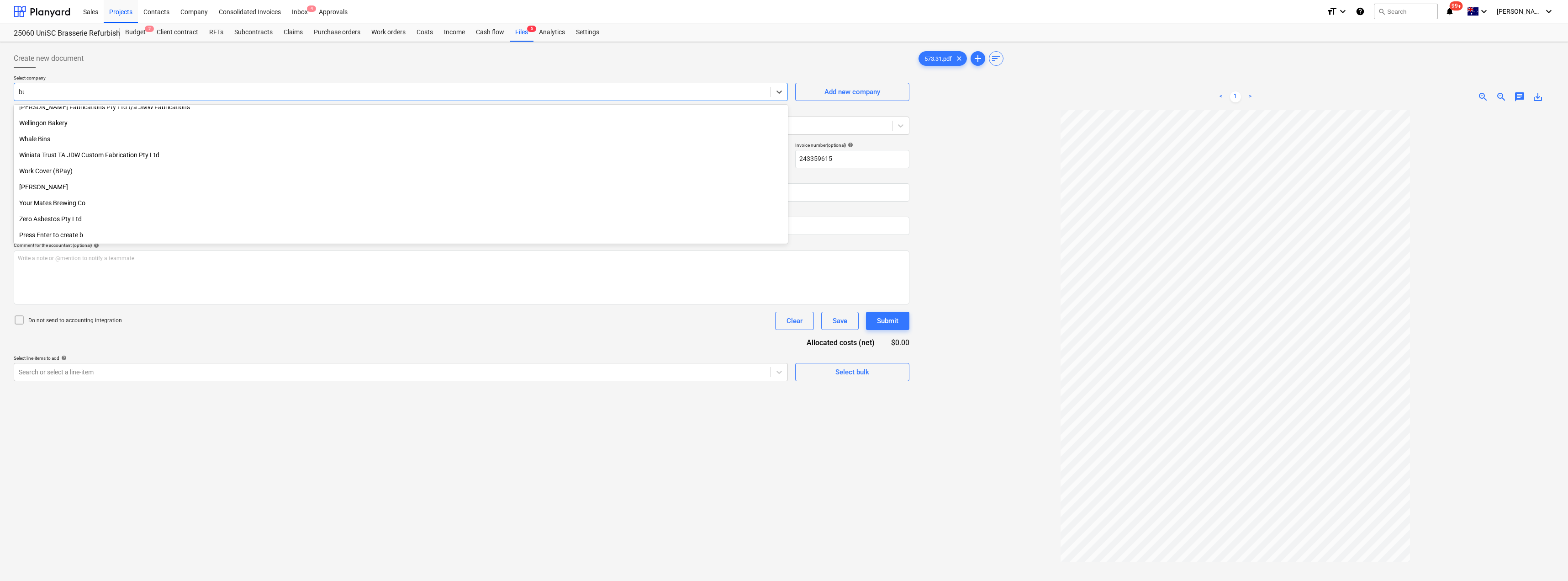
scroll to position [519, 0]
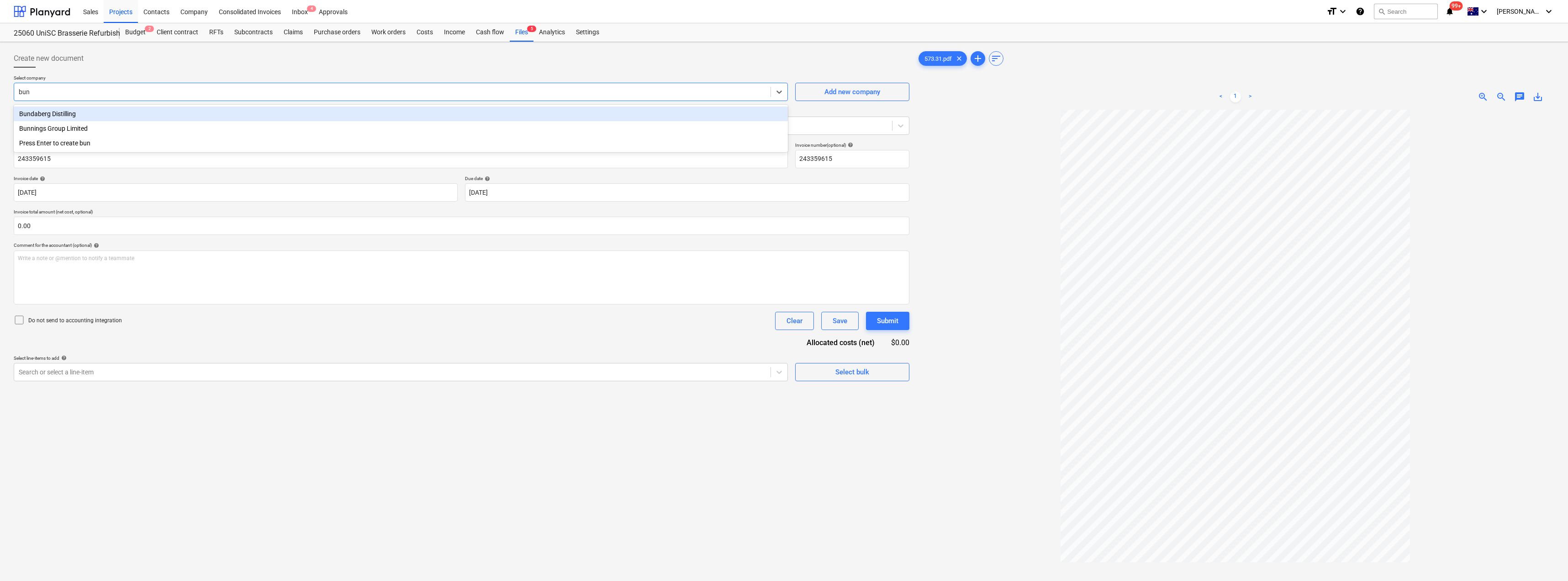
type input "[PERSON_NAME]"
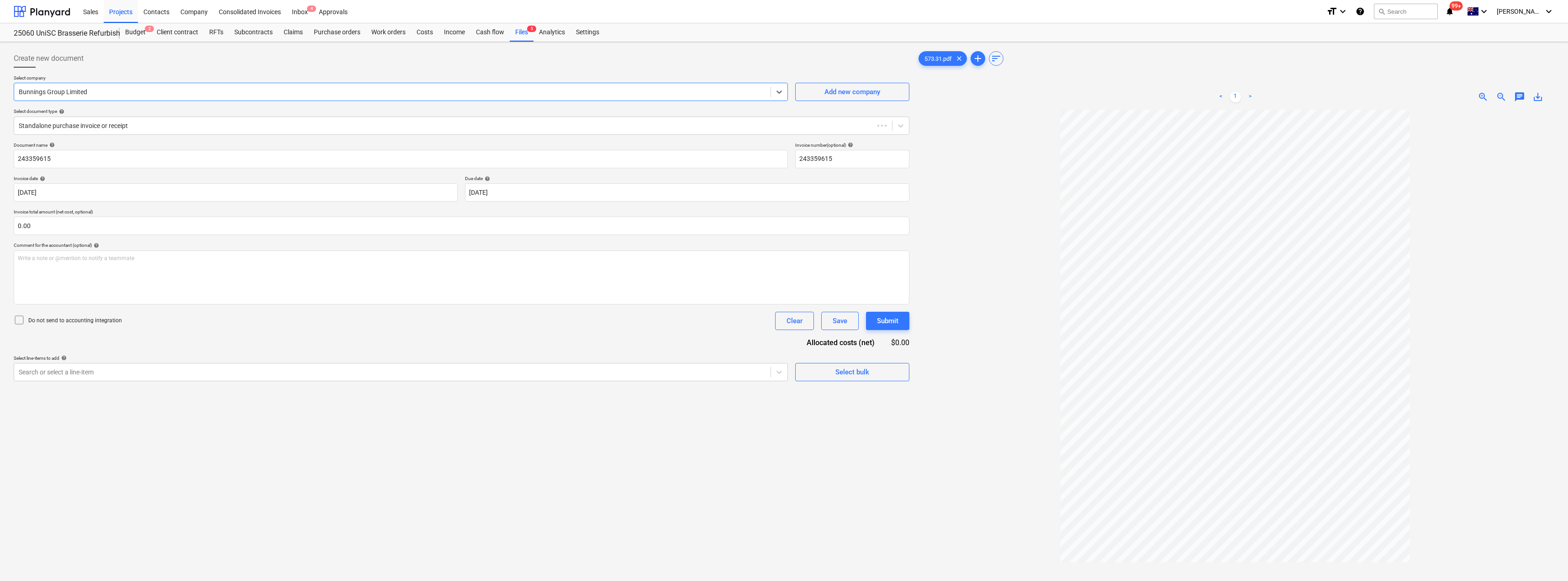
click at [133, 68] on div at bounding box center [462, 71] width 896 height 8
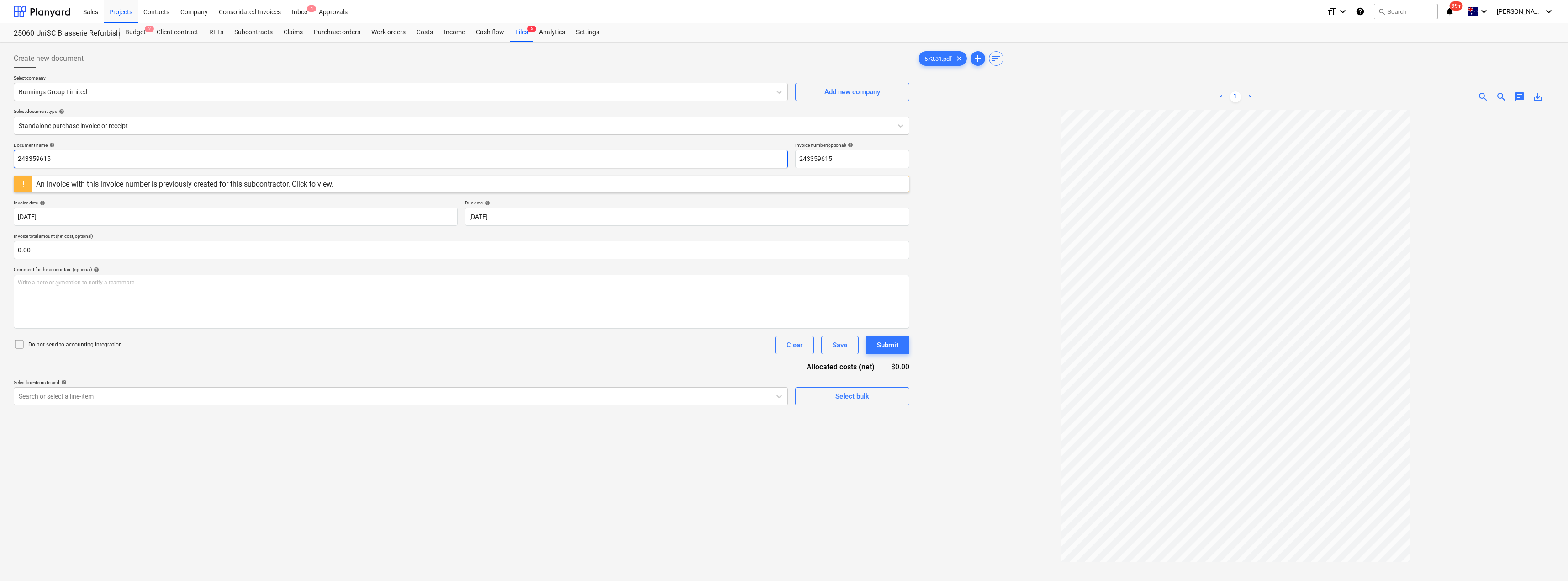
drag, startPoint x: 81, startPoint y: 157, endPoint x: 10, endPoint y: 157, distance: 71.0
click at [10, 157] on div "Create new document Select company Bunnings Group Limited Add new company Selec…" at bounding box center [462, 357] width 903 height 623
type input "8203/90039072"
drag, startPoint x: 74, startPoint y: 161, endPoint x: 0, endPoint y: 162, distance: 74.0
click at [0, 162] on div "Create new document Select company Bunnings Group Limited Add new company Selec…" at bounding box center [784, 357] width 1568 height 630
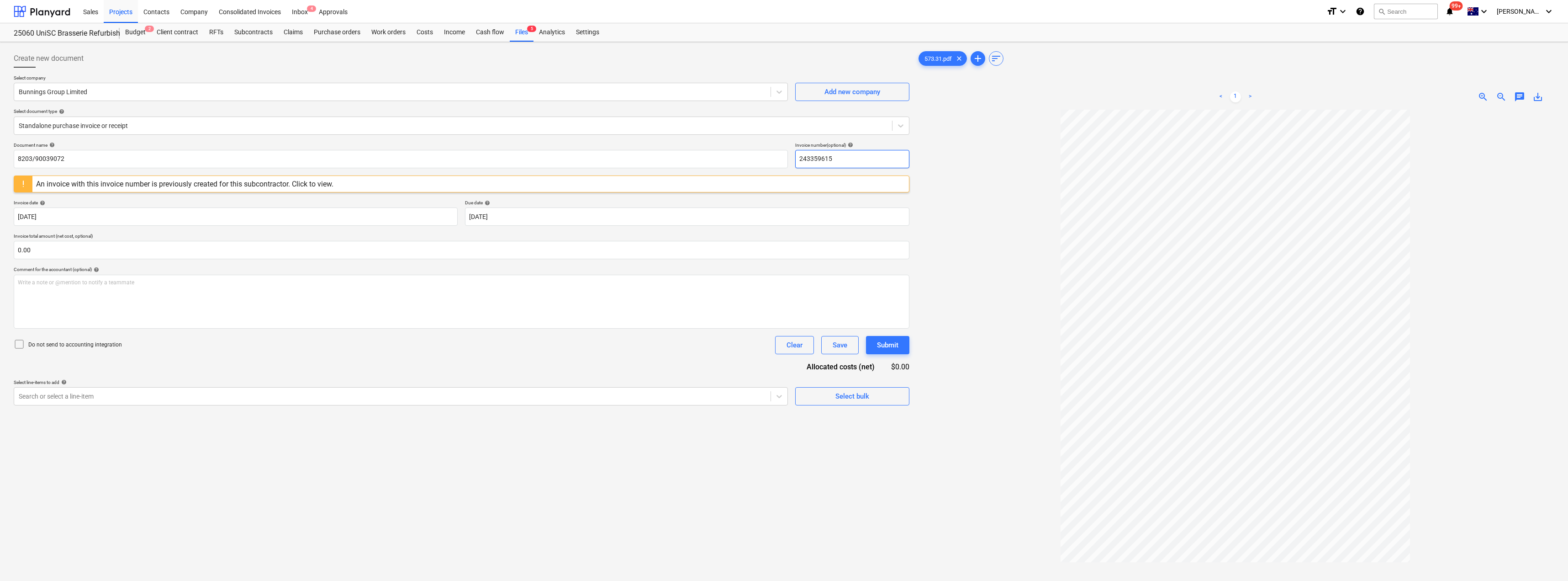
drag, startPoint x: 843, startPoint y: 156, endPoint x: 793, endPoint y: 157, distance: 50.0
click at [793, 157] on div "Document name help 8203/90039072 Invoice number (optional) help 243359615" at bounding box center [462, 155] width 896 height 26
paste input "8203/90039072"
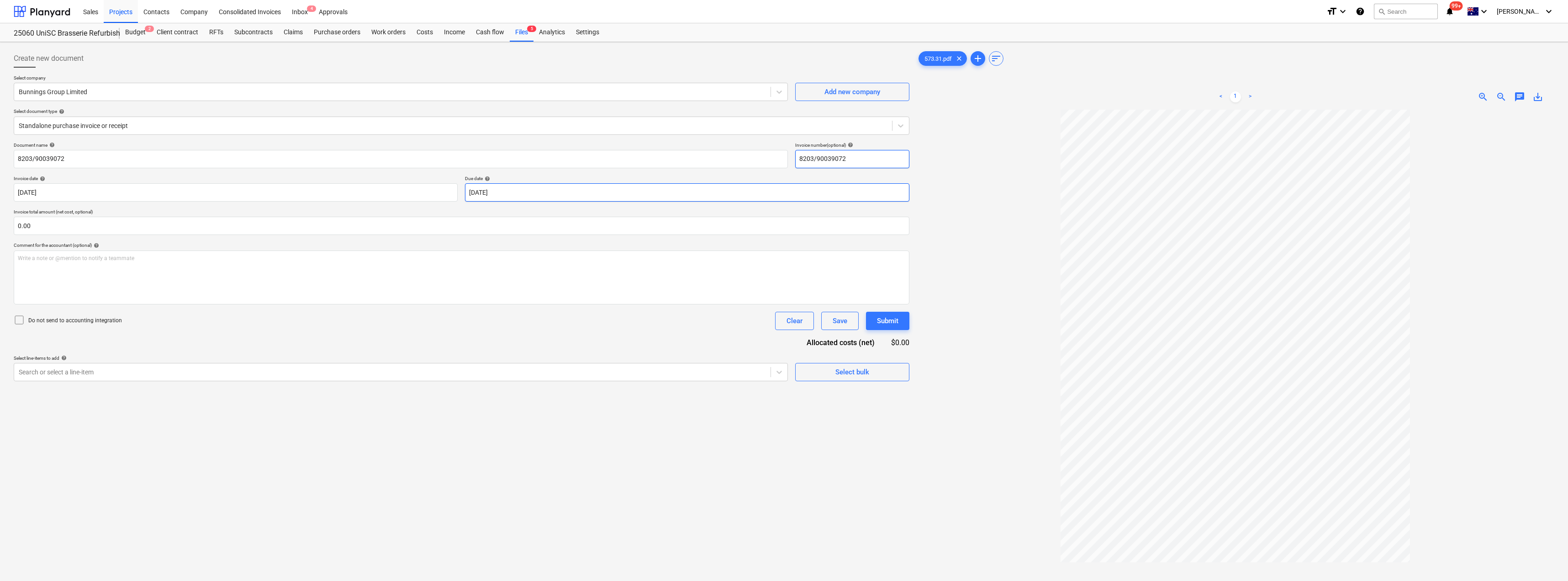
type input "8203/90039072"
click at [509, 195] on body "Sales Projects Contacts Company Consolidated Invoices Inbox 4 Approvals format_…" at bounding box center [784, 290] width 1568 height 581
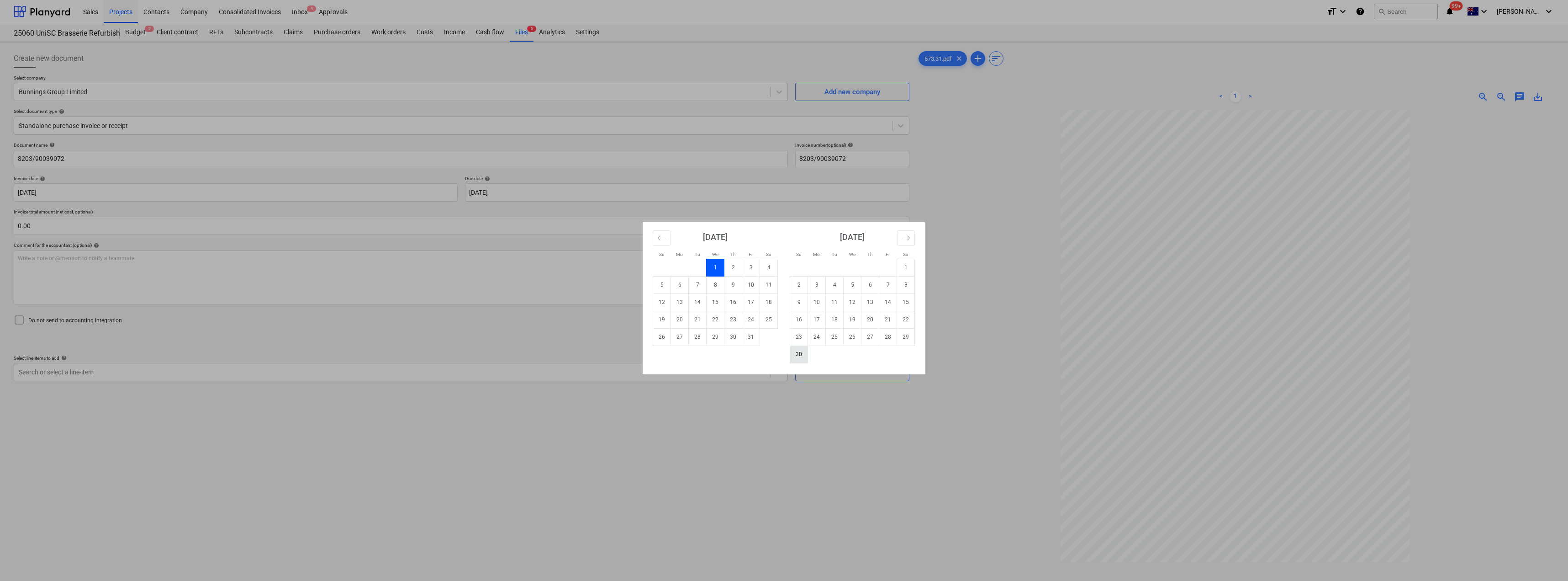
click at [803, 351] on td "30" at bounding box center [799, 354] width 18 height 17
type input "[DATE]"
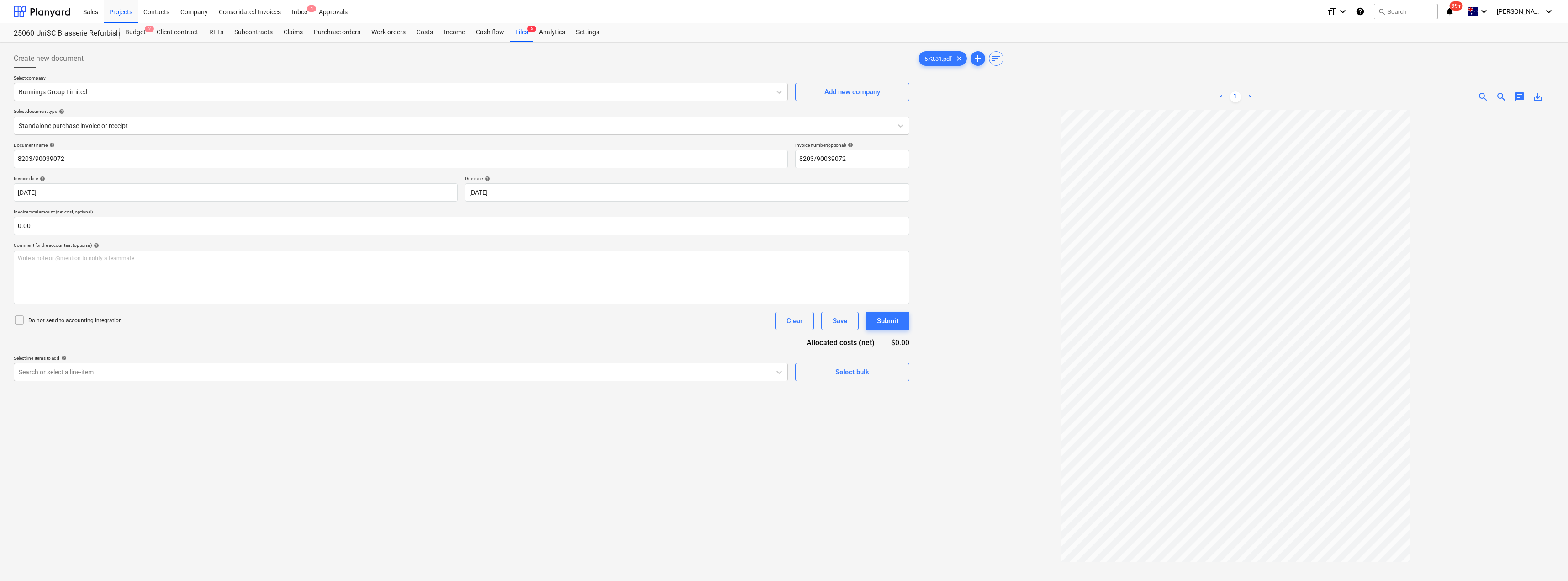
click at [948, 173] on div at bounding box center [1236, 387] width 638 height 556
click at [117, 368] on div at bounding box center [392, 372] width 747 height 9
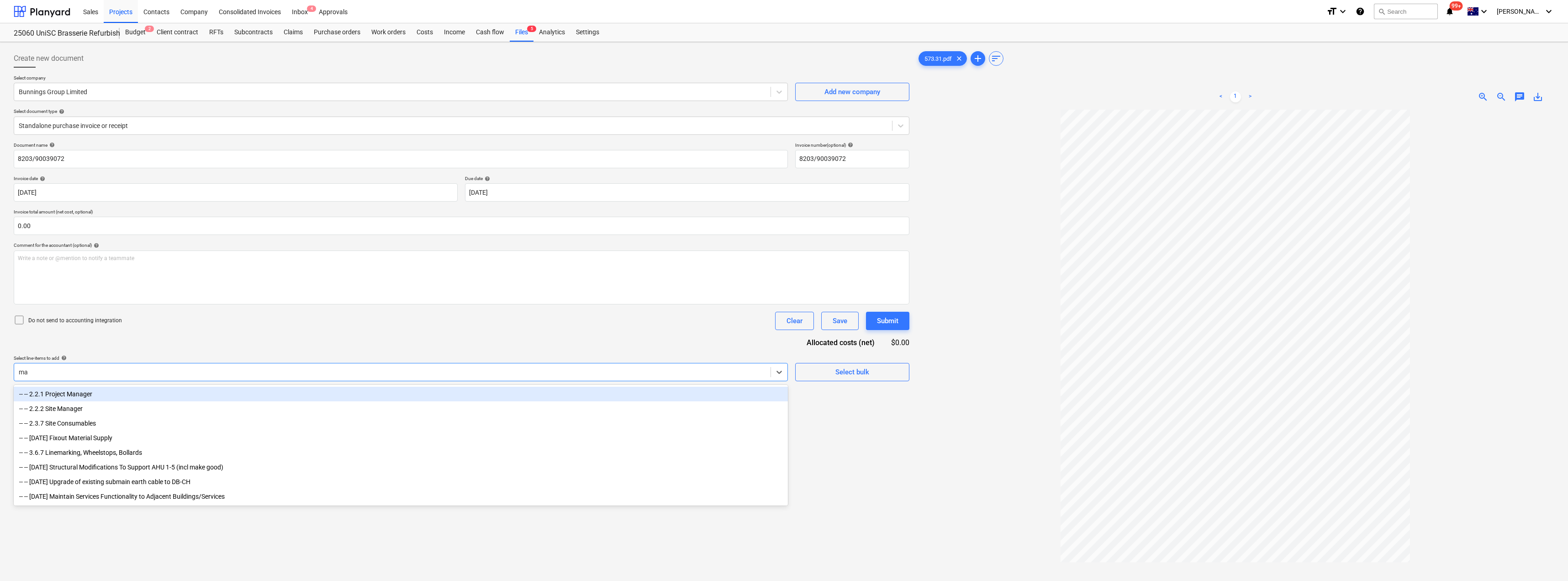
type input "mat"
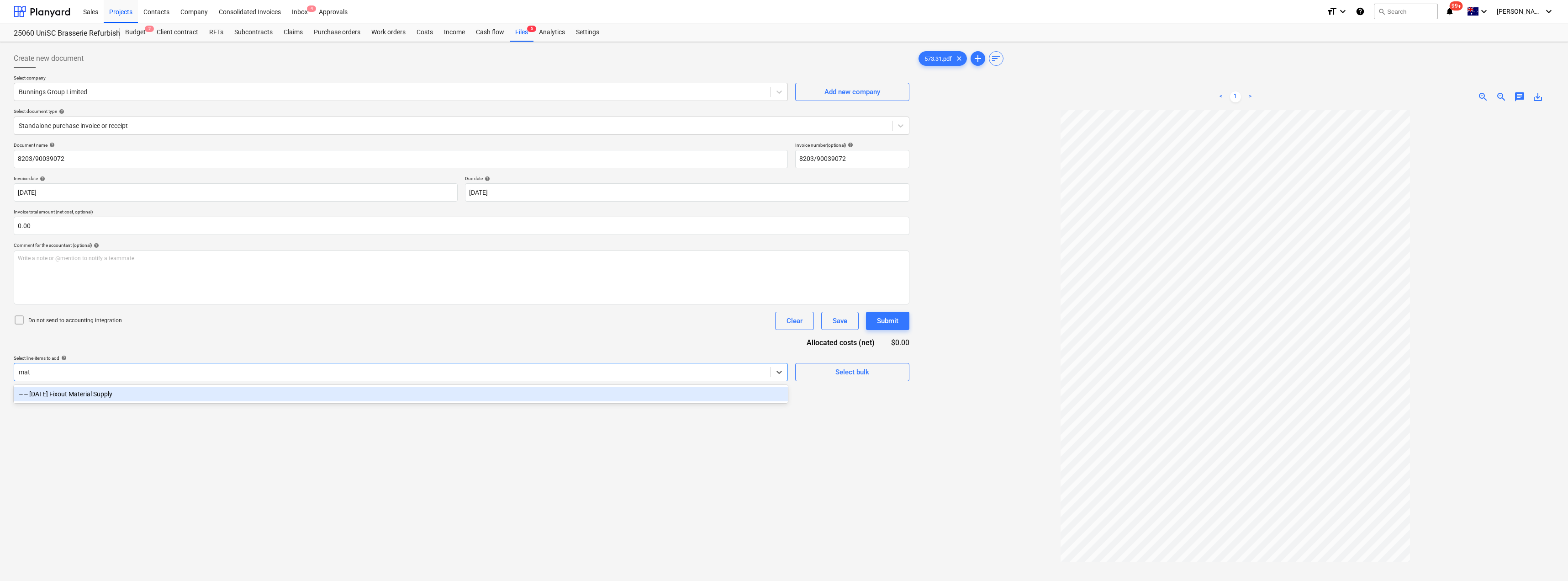
click at [112, 390] on div "-- -- [DATE] Fixout Material Supply" at bounding box center [401, 393] width 774 height 14
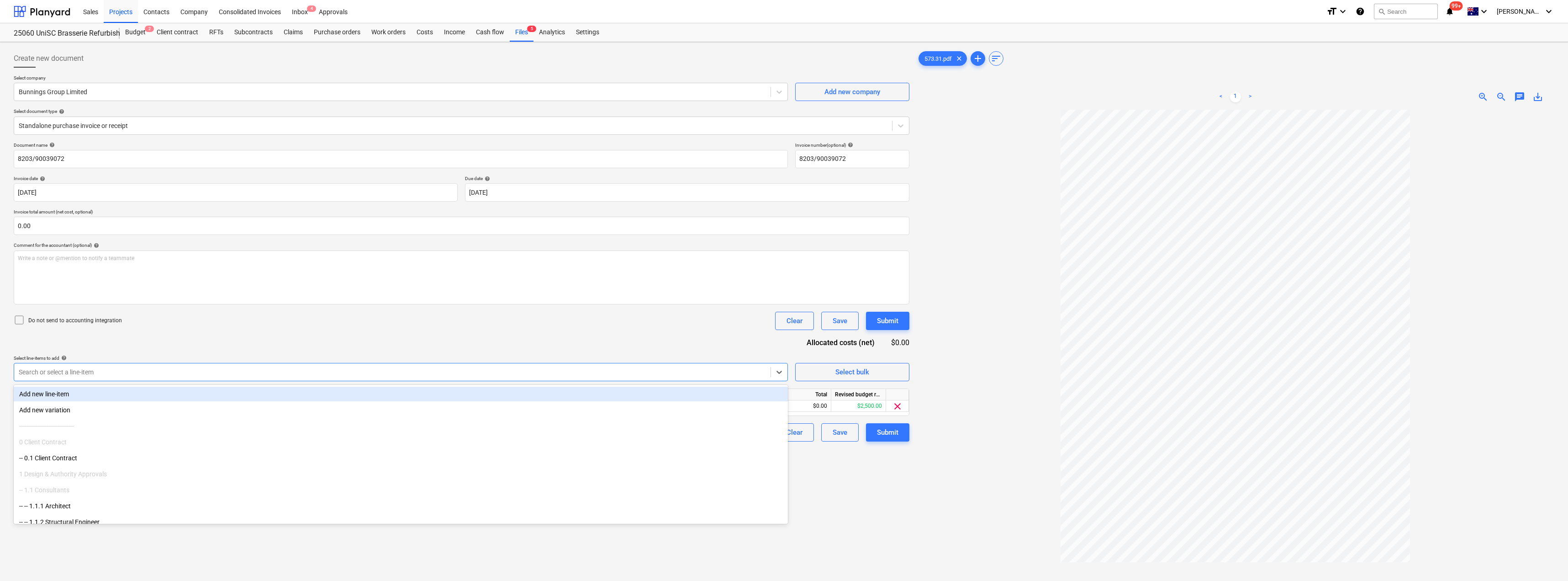
click at [192, 337] on div "Document name help 8203/90039072 Invoice number (optional) help 8203/90039072 I…" at bounding box center [462, 292] width 896 height 300
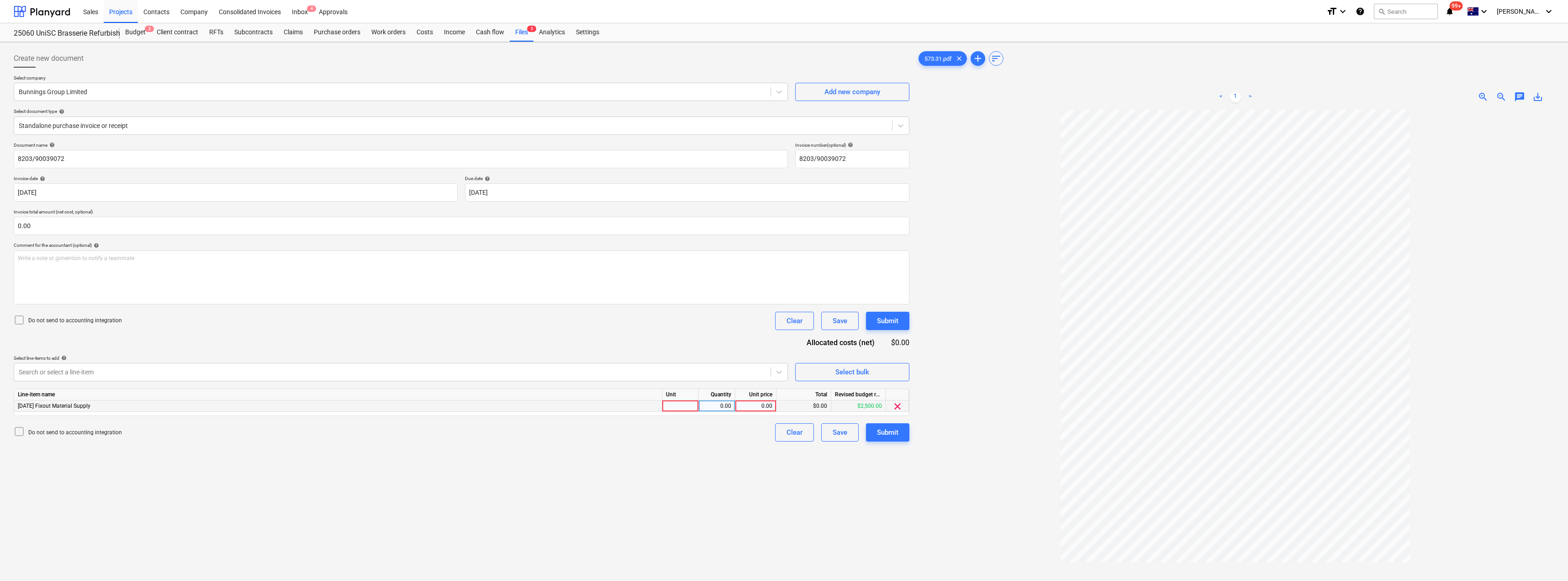
click at [676, 404] on div at bounding box center [680, 406] width 36 height 12
type input "Item"
type input "521.19"
click at [953, 330] on div at bounding box center [1236, 387] width 638 height 556
click at [890, 435] on div "Submit" at bounding box center [888, 432] width 21 height 12
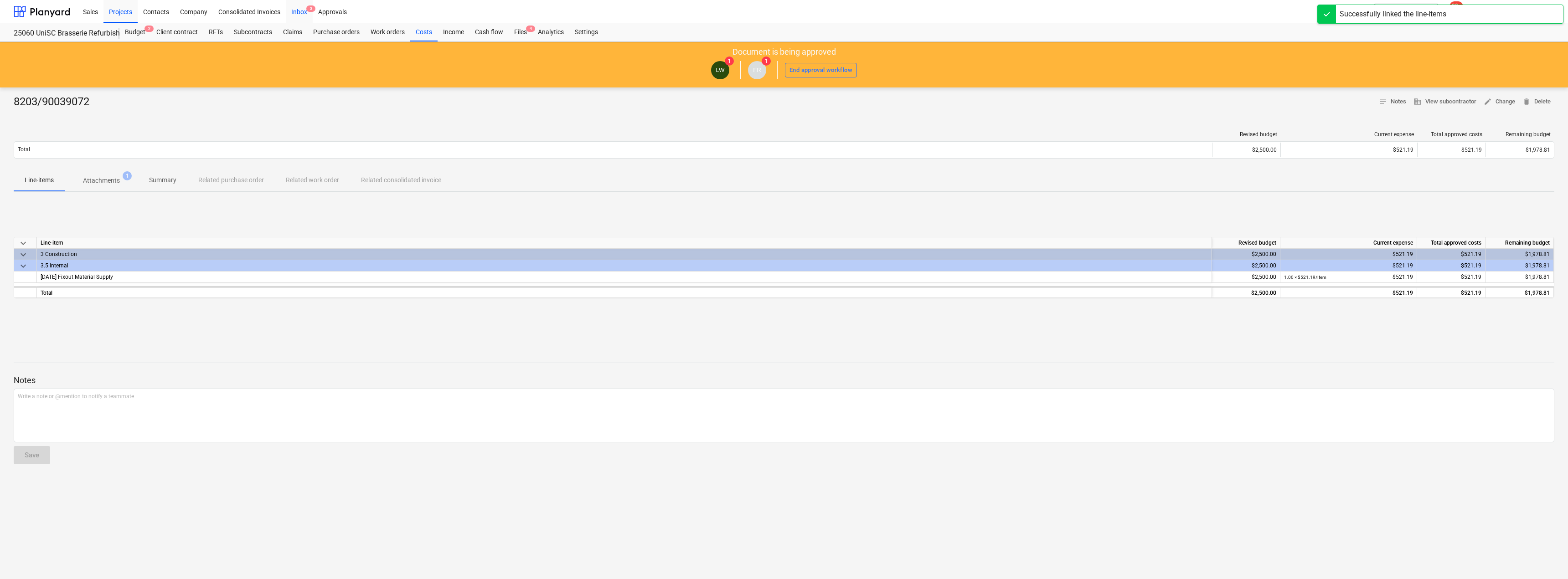
click at [292, 10] on div "Inbox 3" at bounding box center [299, 11] width 27 height 23
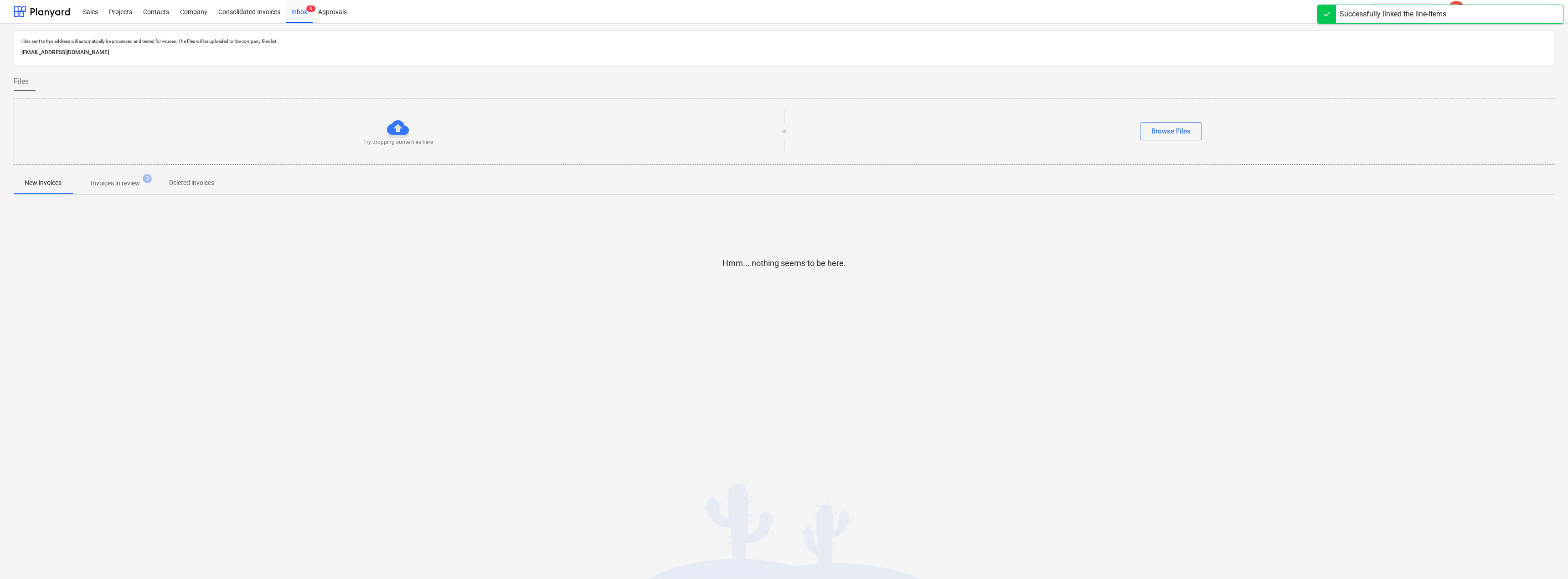
click at [119, 179] on p "Invoices in review" at bounding box center [115, 183] width 49 height 10
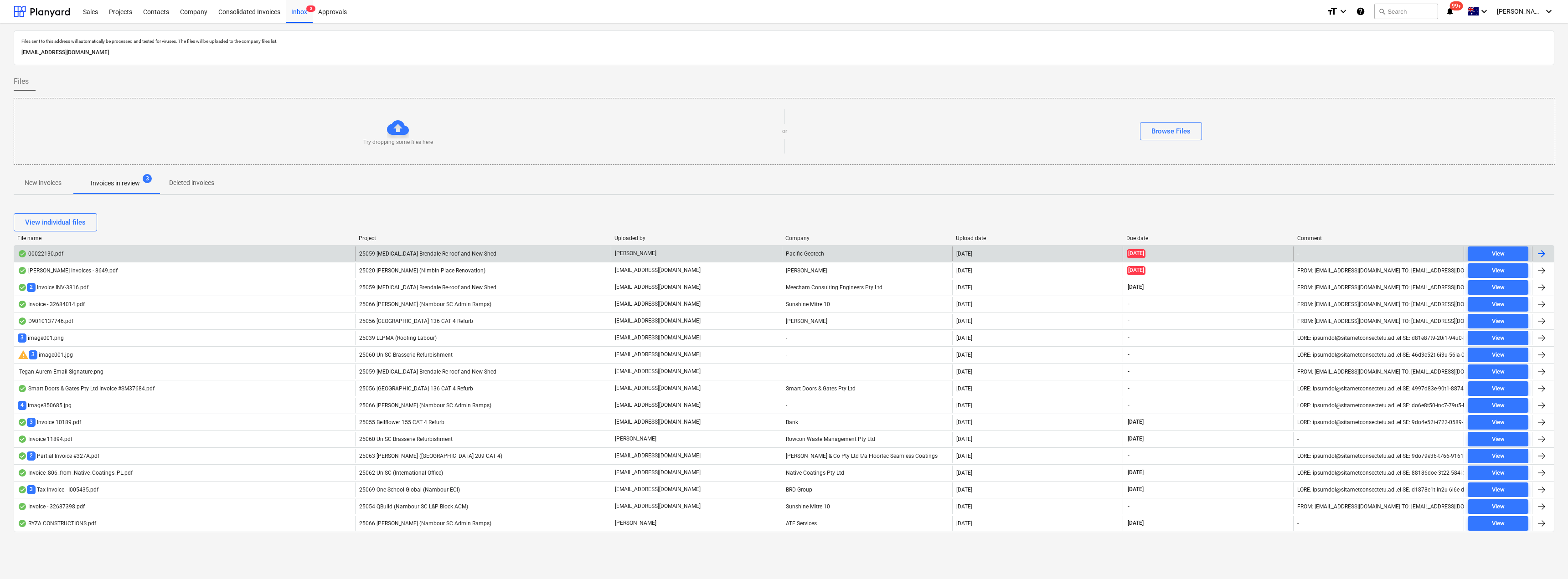
click at [671, 254] on div "[PERSON_NAME]" at bounding box center [696, 253] width 171 height 14
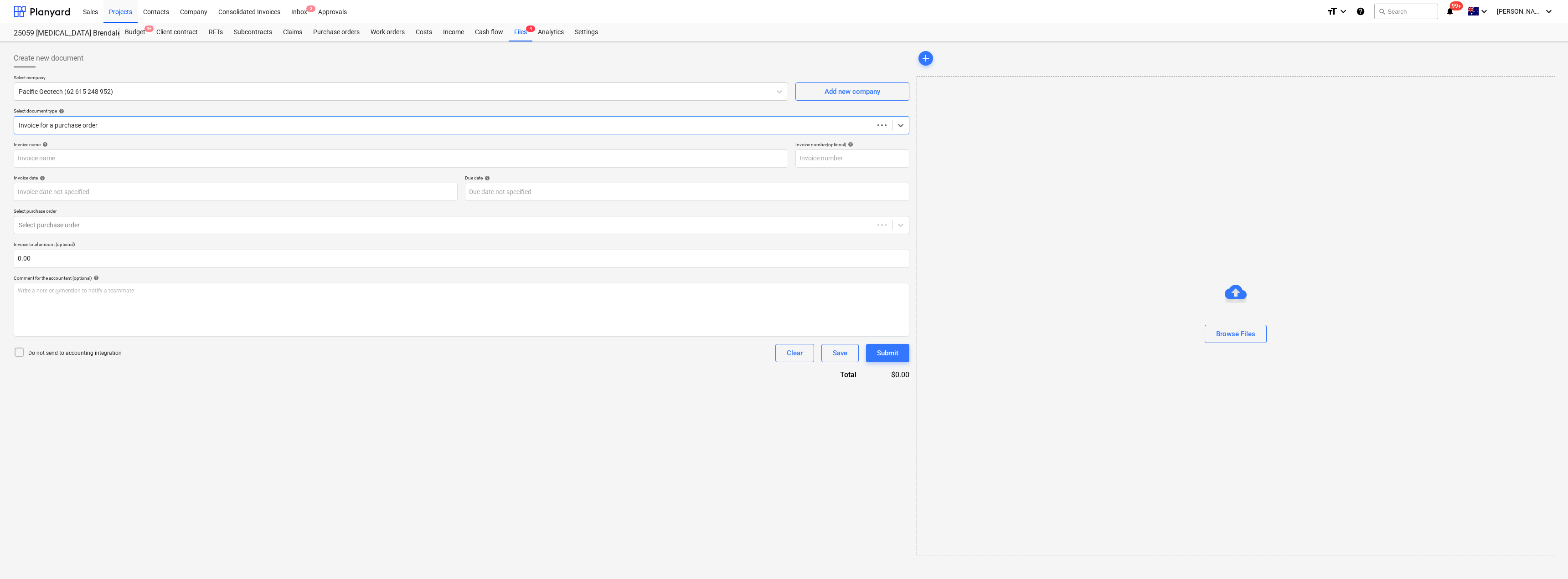
type input "00022130"
type input "[DATE]"
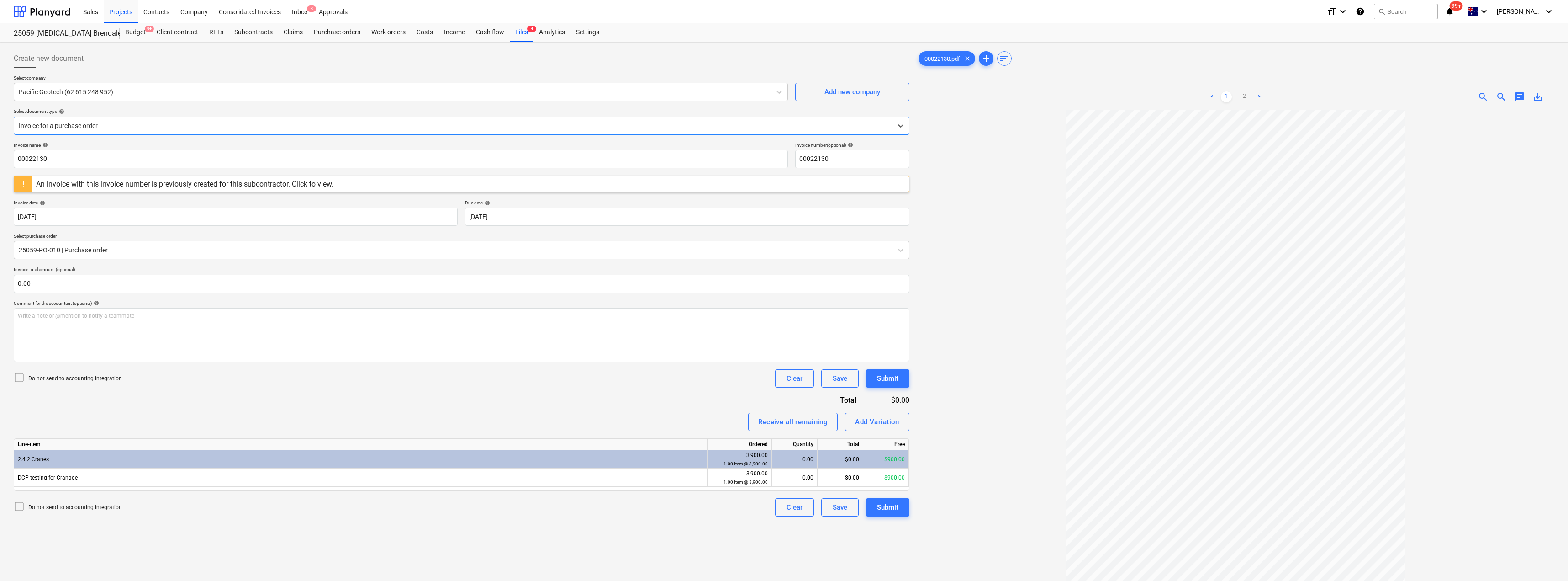
click at [104, 181] on div "An invoice with this invoice number is previously created for this subcontracto…" at bounding box center [185, 184] width 297 height 9
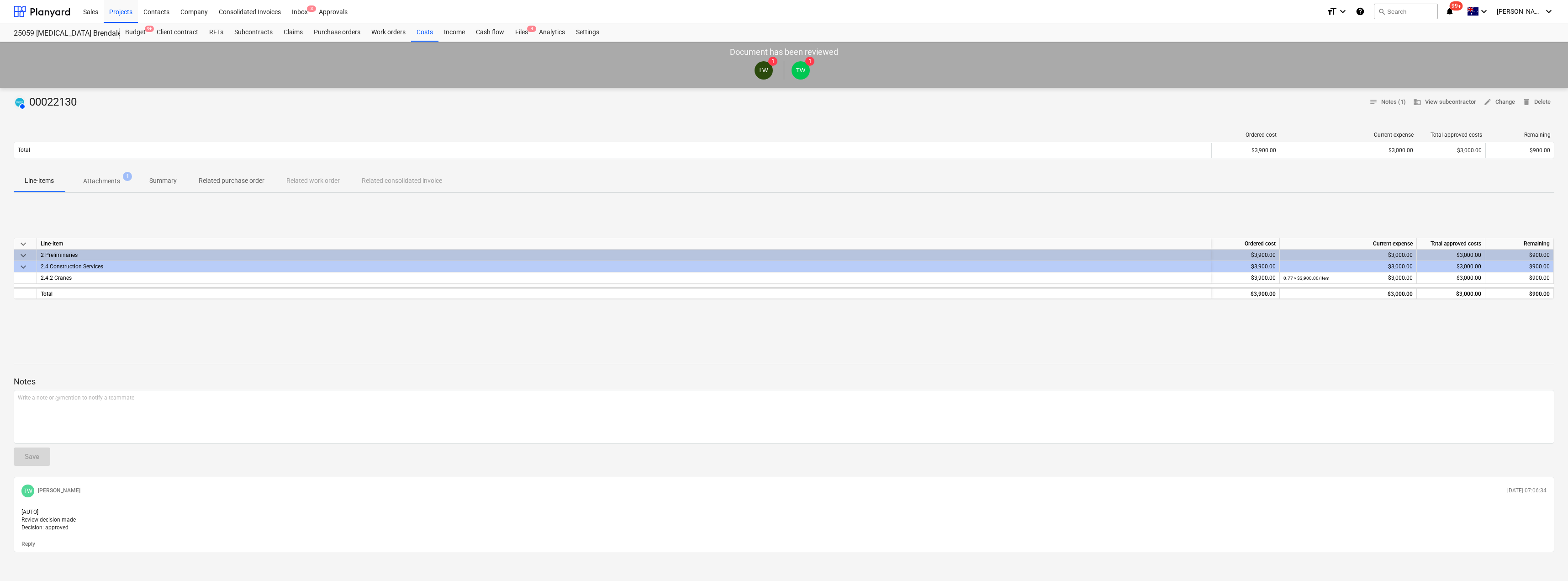
click at [116, 181] on p "Attachments" at bounding box center [102, 181] width 37 height 10
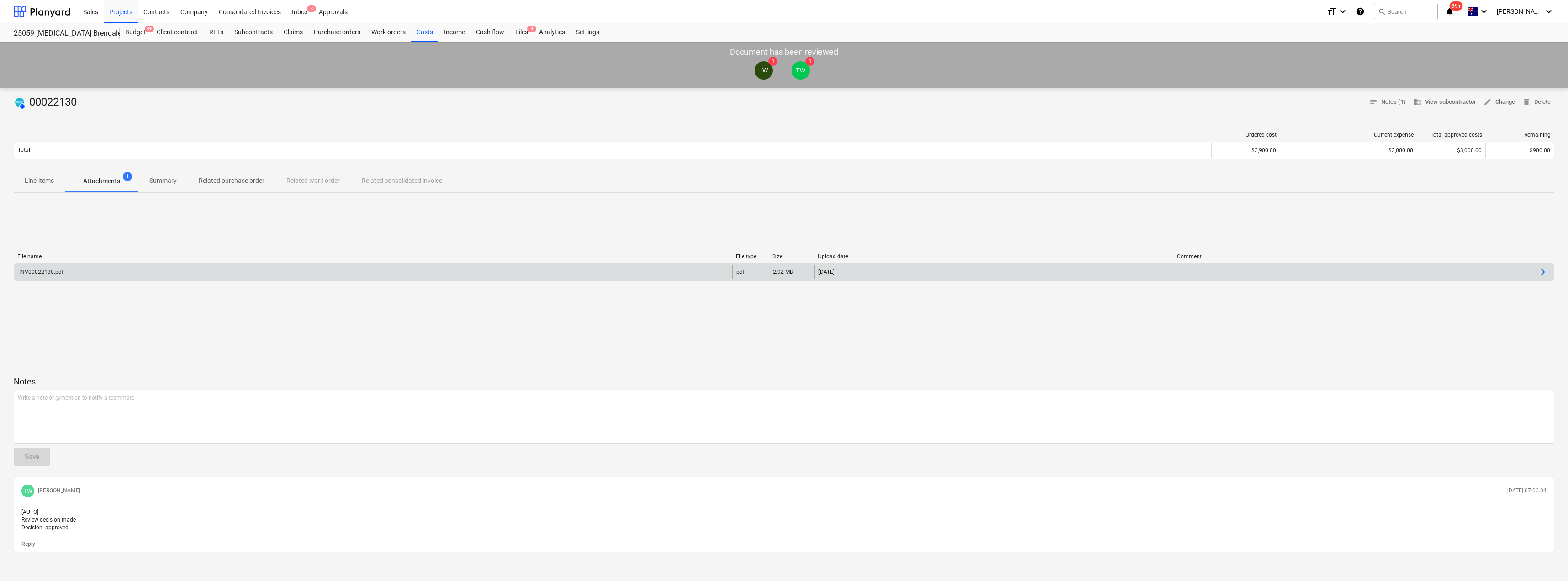
click at [46, 273] on div "INV00022130.pdf" at bounding box center [40, 272] width 46 height 6
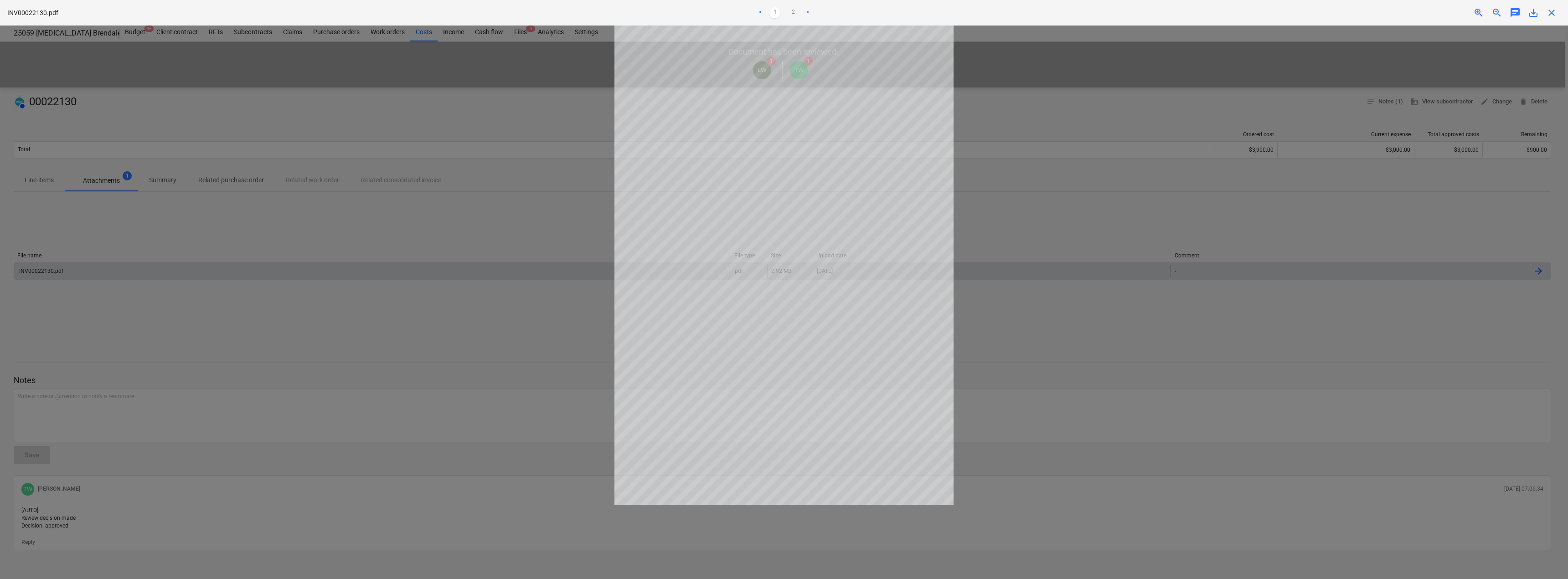
click at [1552, 17] on span "close" at bounding box center [1552, 13] width 11 height 11
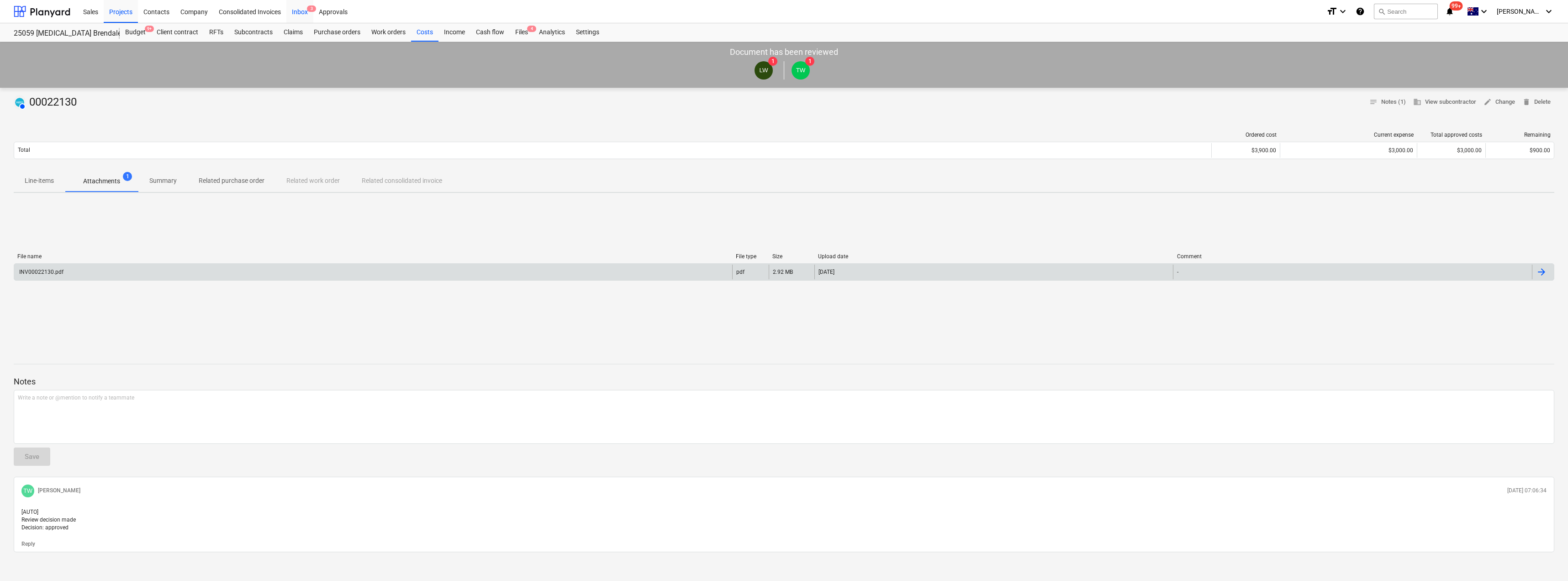
click at [299, 8] on div "Inbox 3" at bounding box center [300, 11] width 27 height 23
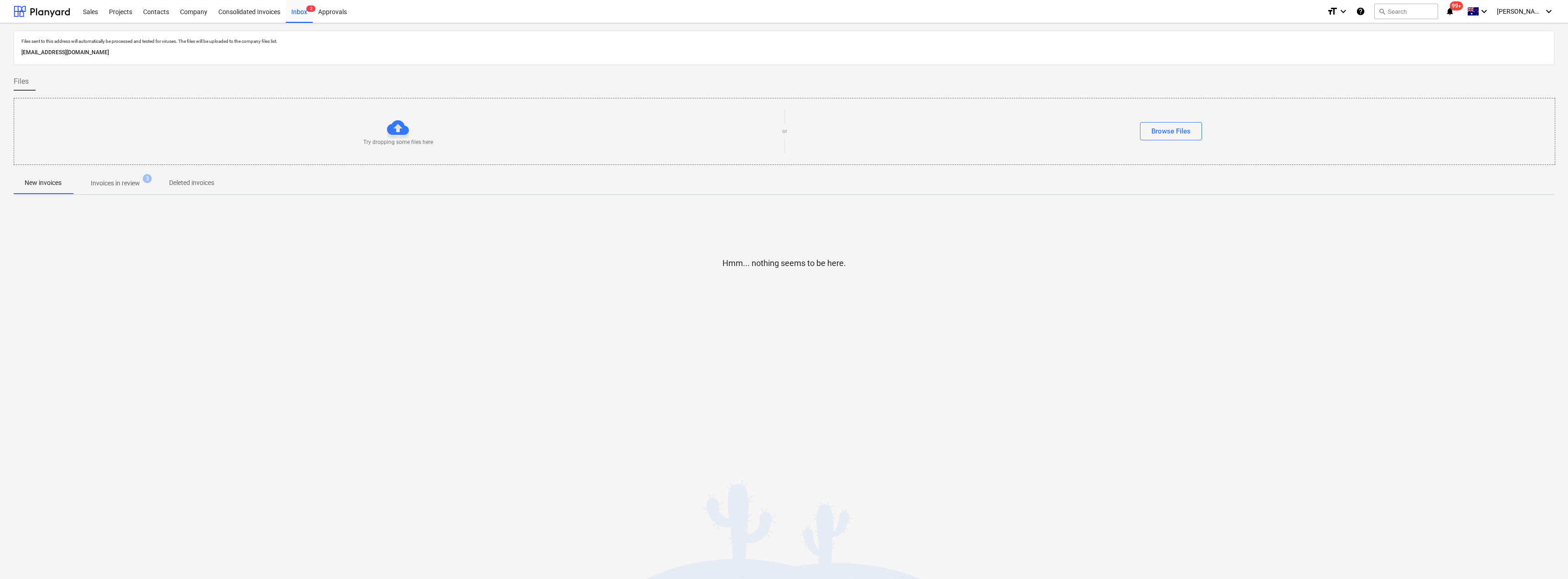
click at [105, 181] on p "Invoices in review" at bounding box center [115, 183] width 49 height 10
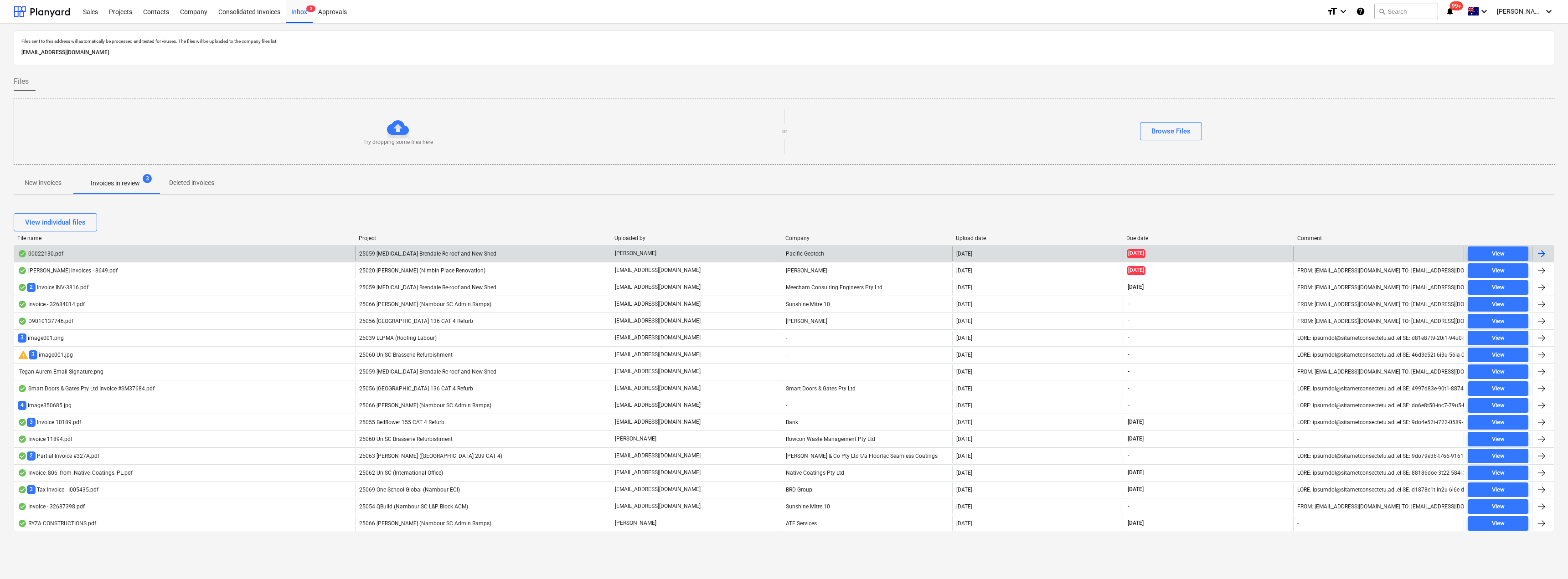
click at [47, 250] on div "00022130.pdf" at bounding box center [40, 254] width 46 height 8
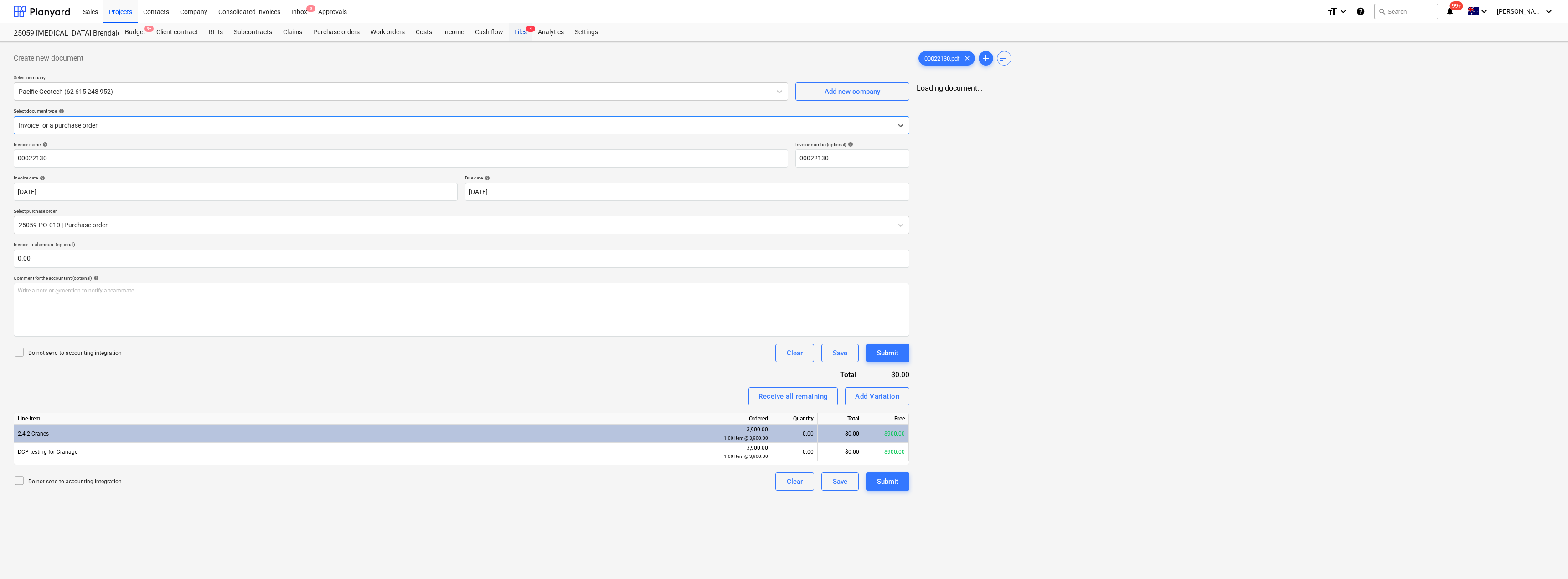
click at [523, 25] on div "Files 4" at bounding box center [521, 32] width 24 height 18
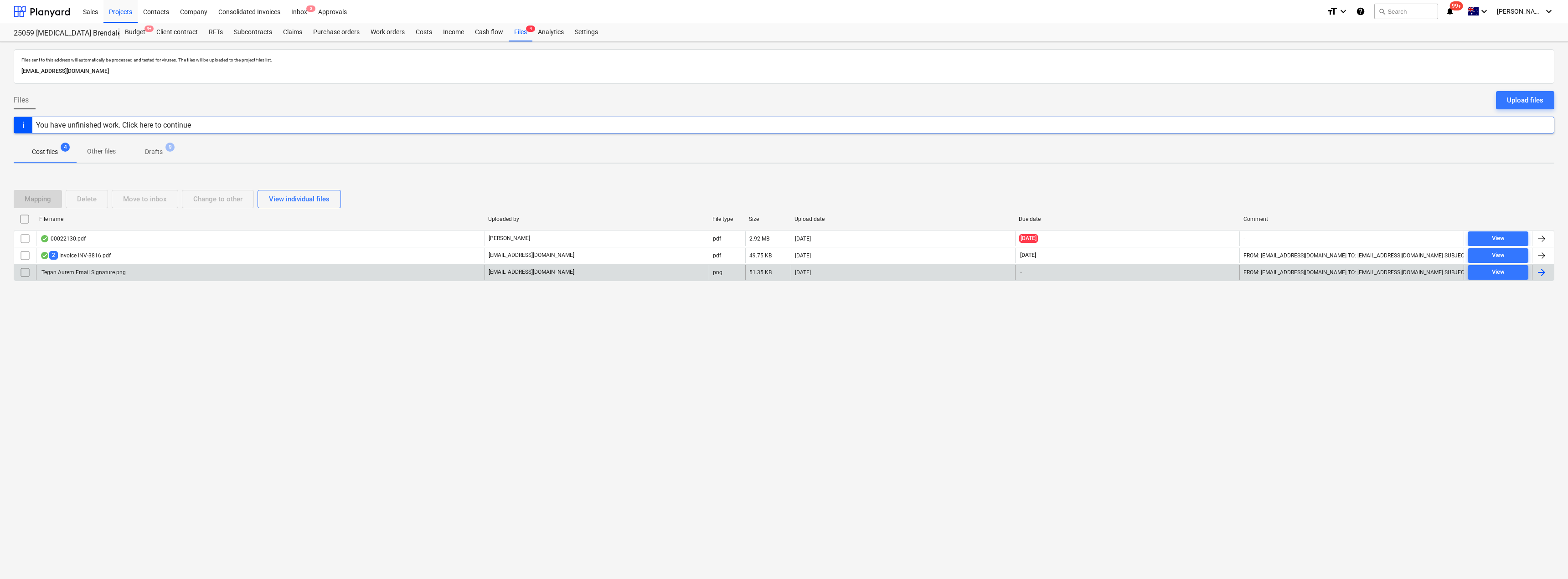
click at [21, 273] on input "checkbox" at bounding box center [25, 272] width 14 height 14
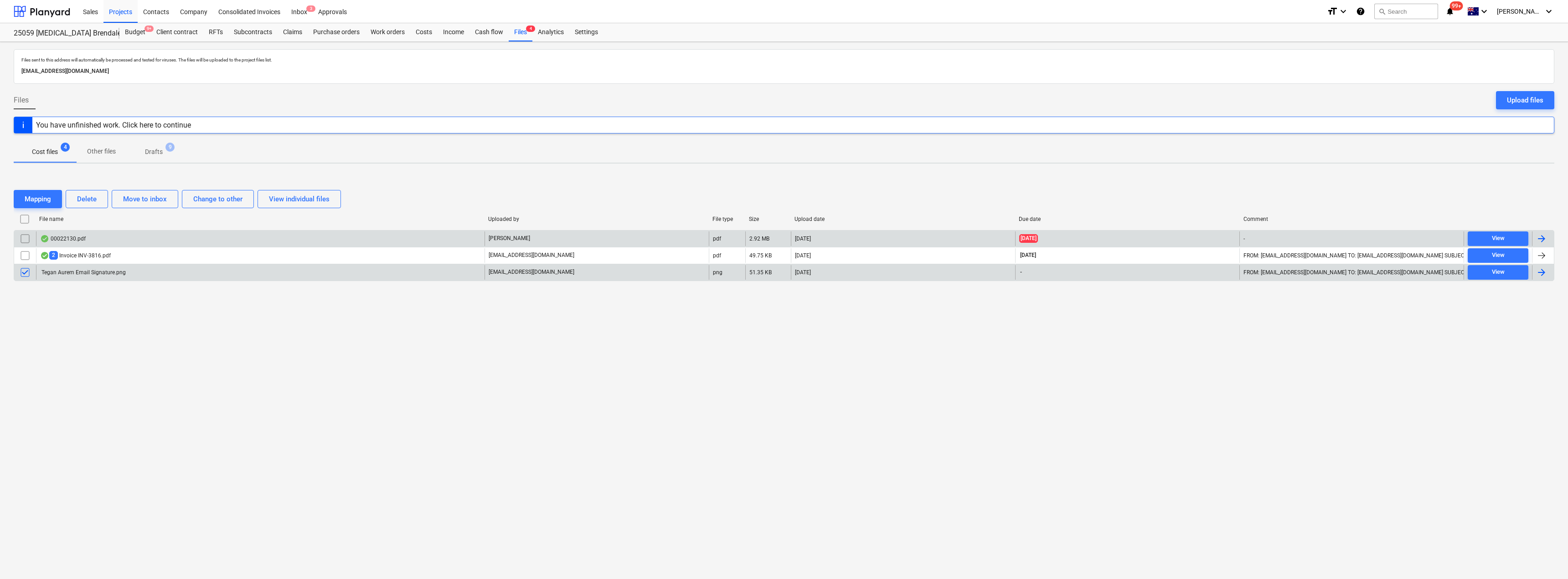
click at [24, 236] on input "checkbox" at bounding box center [25, 238] width 14 height 14
click at [94, 200] on div "Delete" at bounding box center [87, 198] width 20 height 12
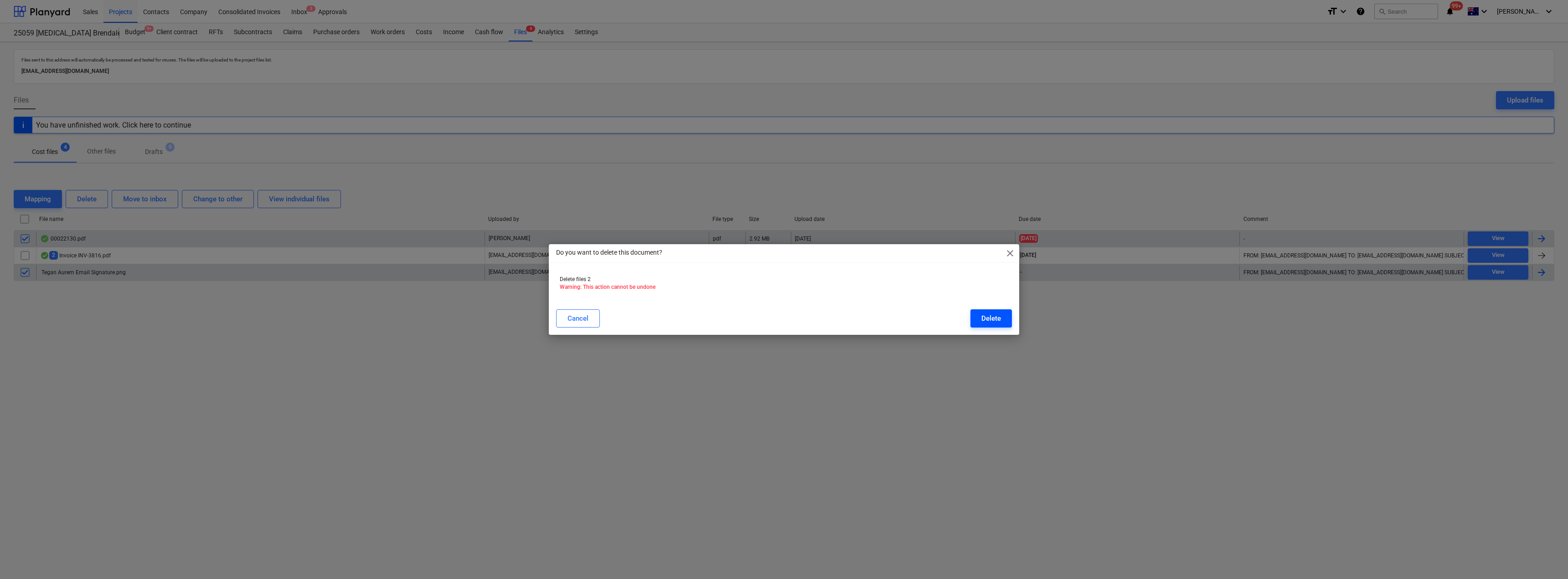
click at [1004, 318] on button "Delete" at bounding box center [991, 318] width 42 height 18
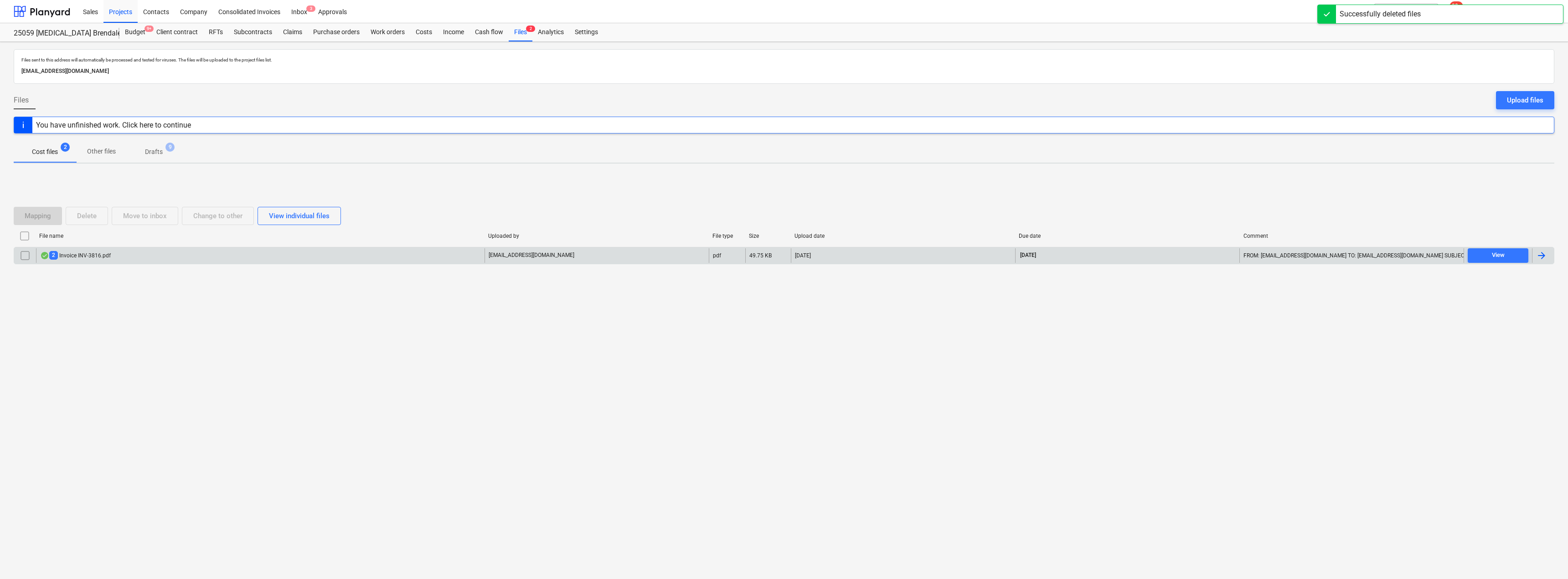
click at [87, 257] on div "2 Invoice INV-3816.pdf" at bounding box center [76, 255] width 71 height 9
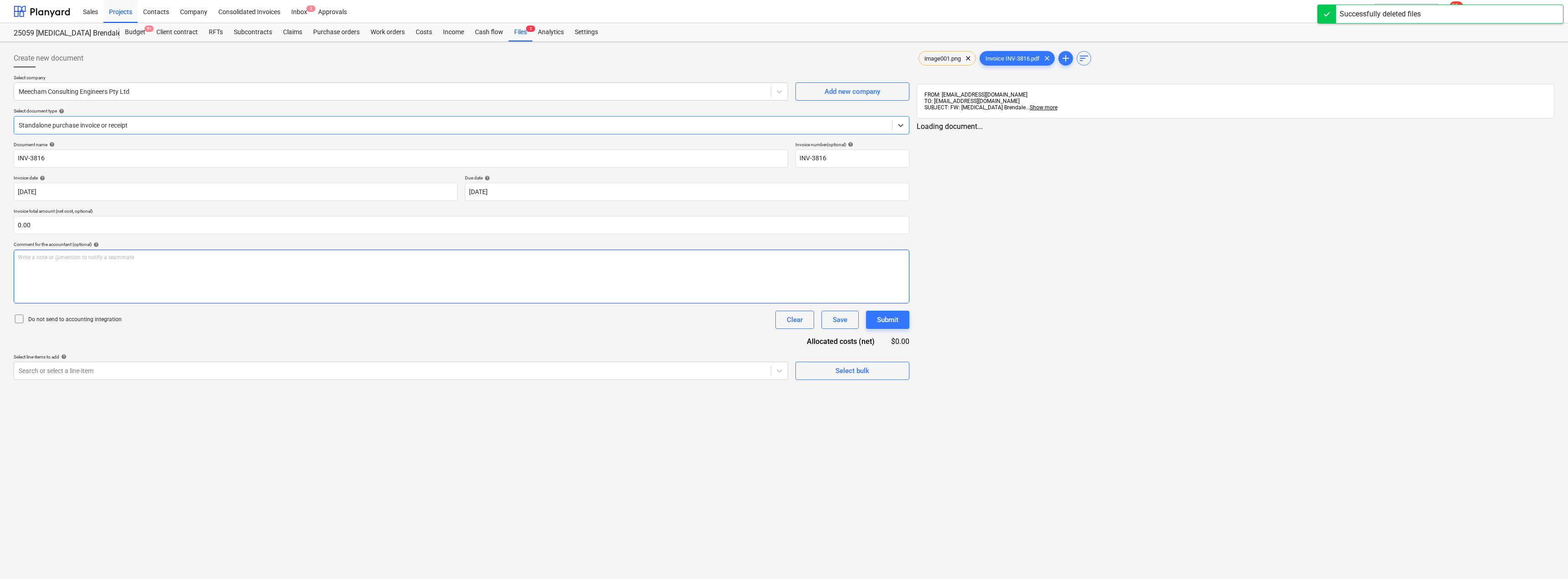
type input "INV-3816"
type input "[DATE]"
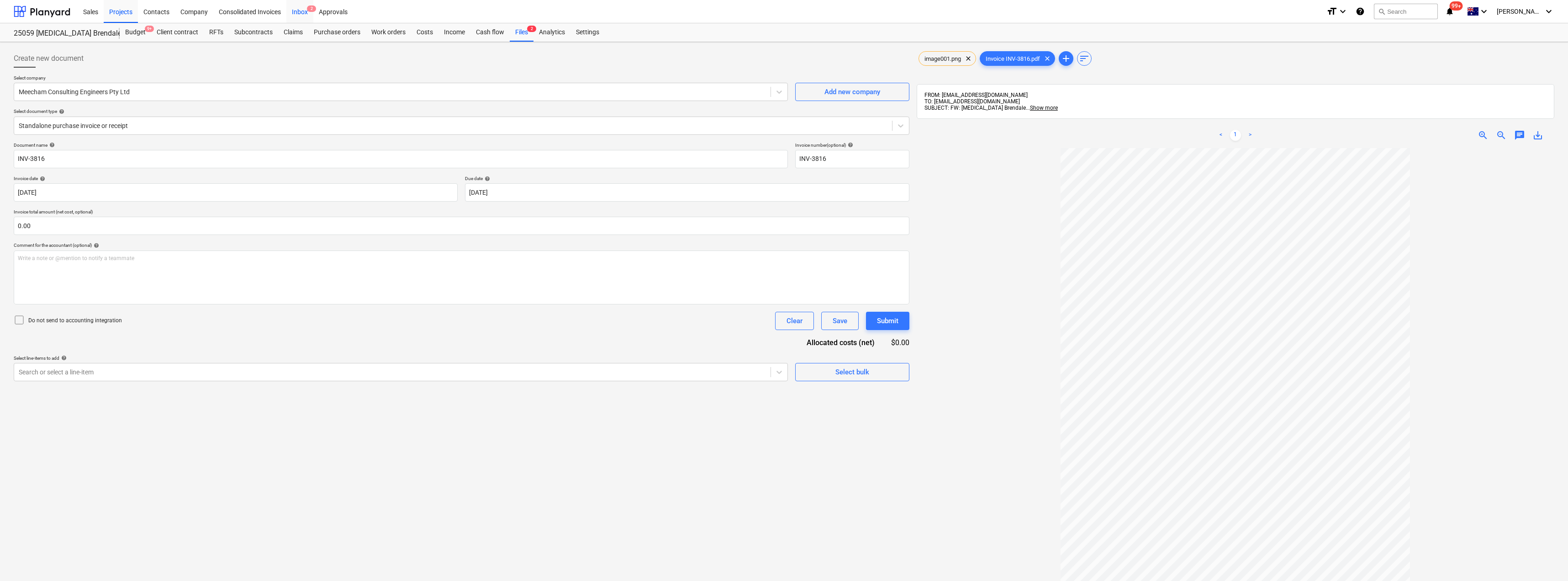
click at [300, 13] on div "Inbox 2" at bounding box center [300, 11] width 27 height 23
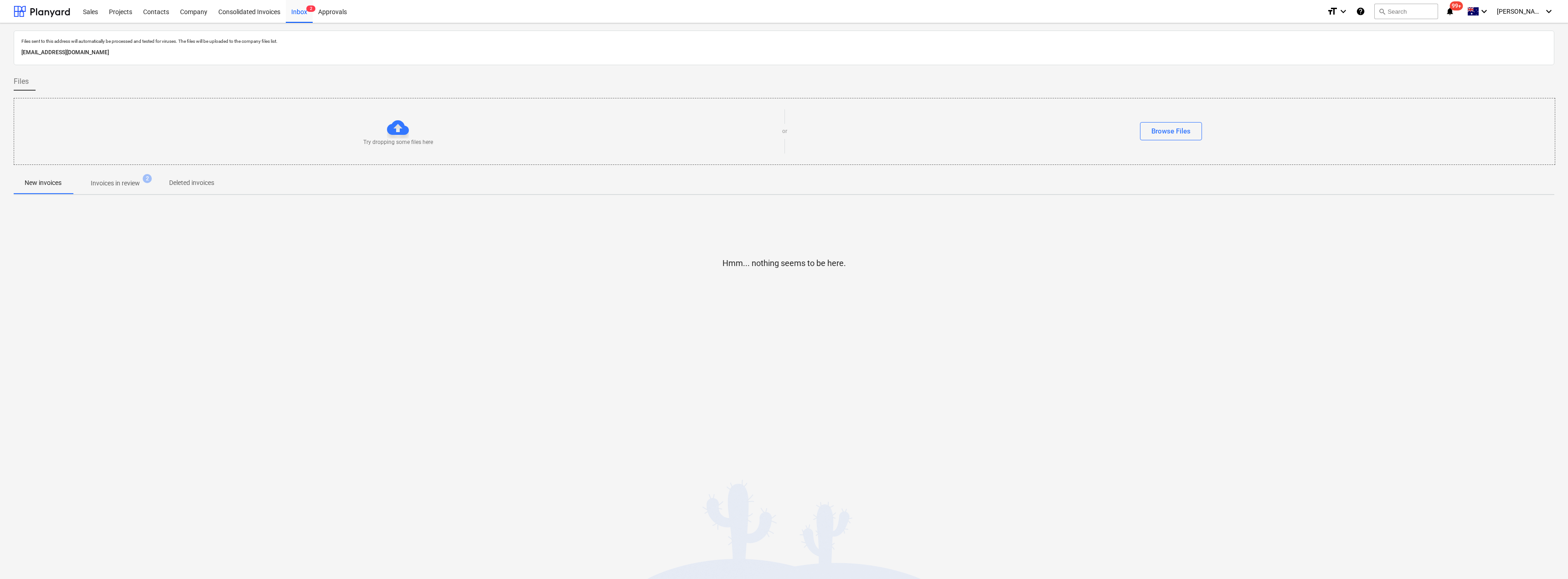
click at [134, 179] on p "Invoices in review" at bounding box center [115, 183] width 49 height 10
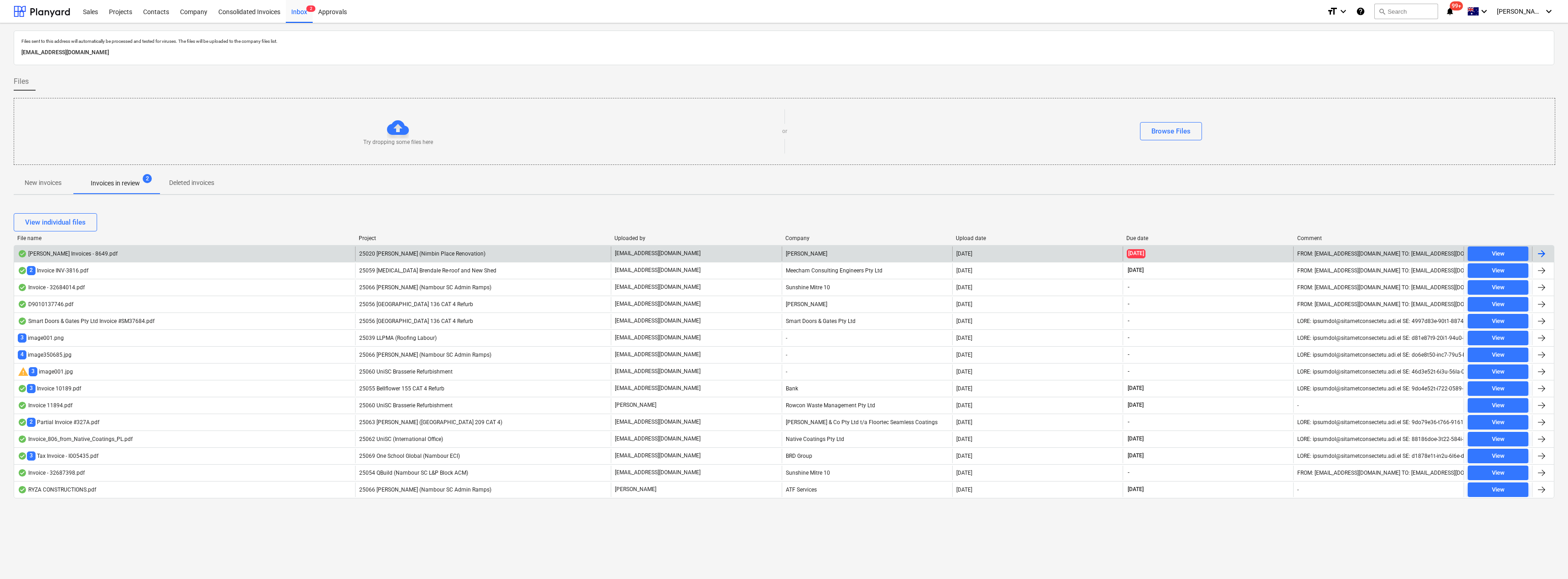
click at [461, 250] on span "25020 [PERSON_NAME] (Nimbin Place Renovation)" at bounding box center [422, 253] width 126 height 6
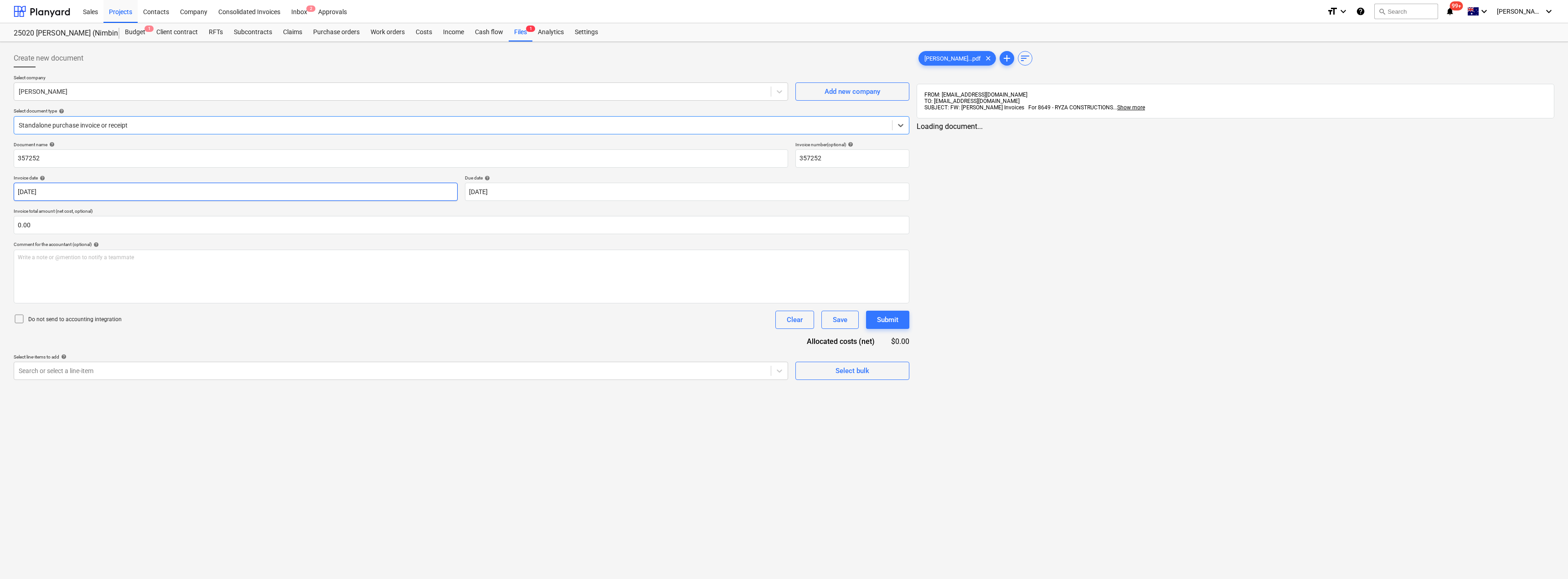
type input "357252"
type input "[DATE]"
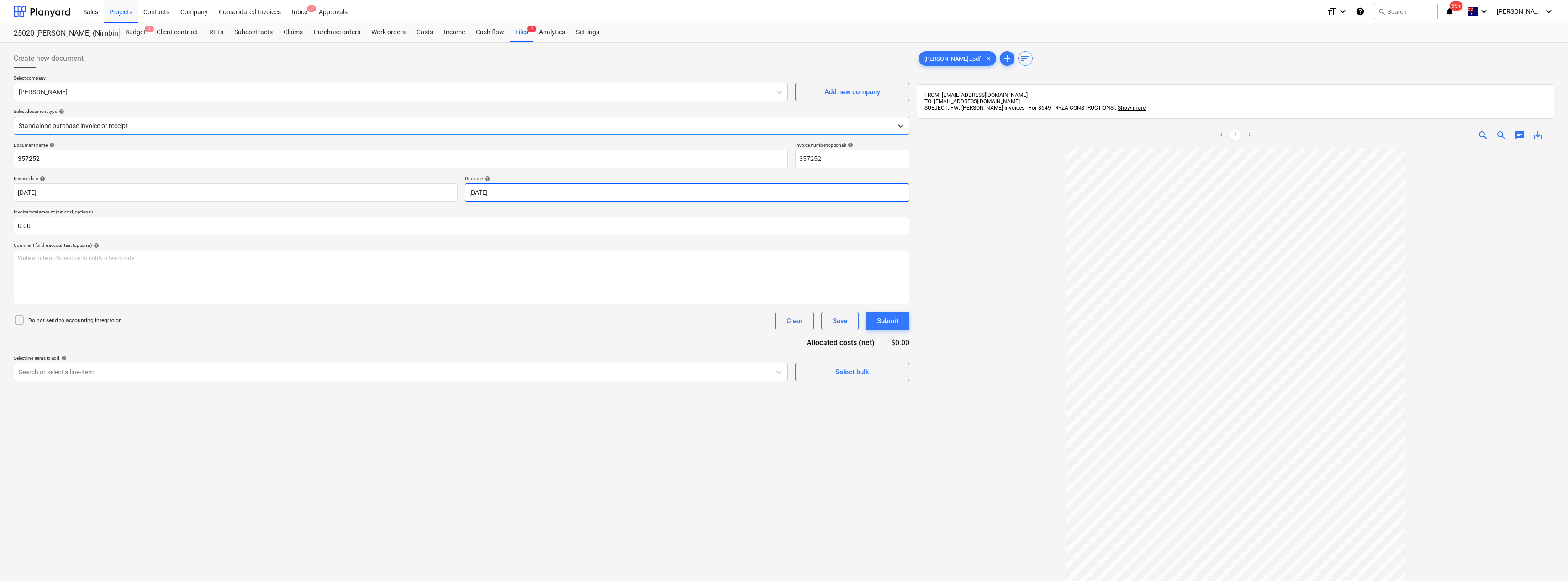
click at [510, 188] on body "Sales Projects Contacts Company Consolidated Invoices Inbox 2 Approvals format_…" at bounding box center [784, 290] width 1568 height 581
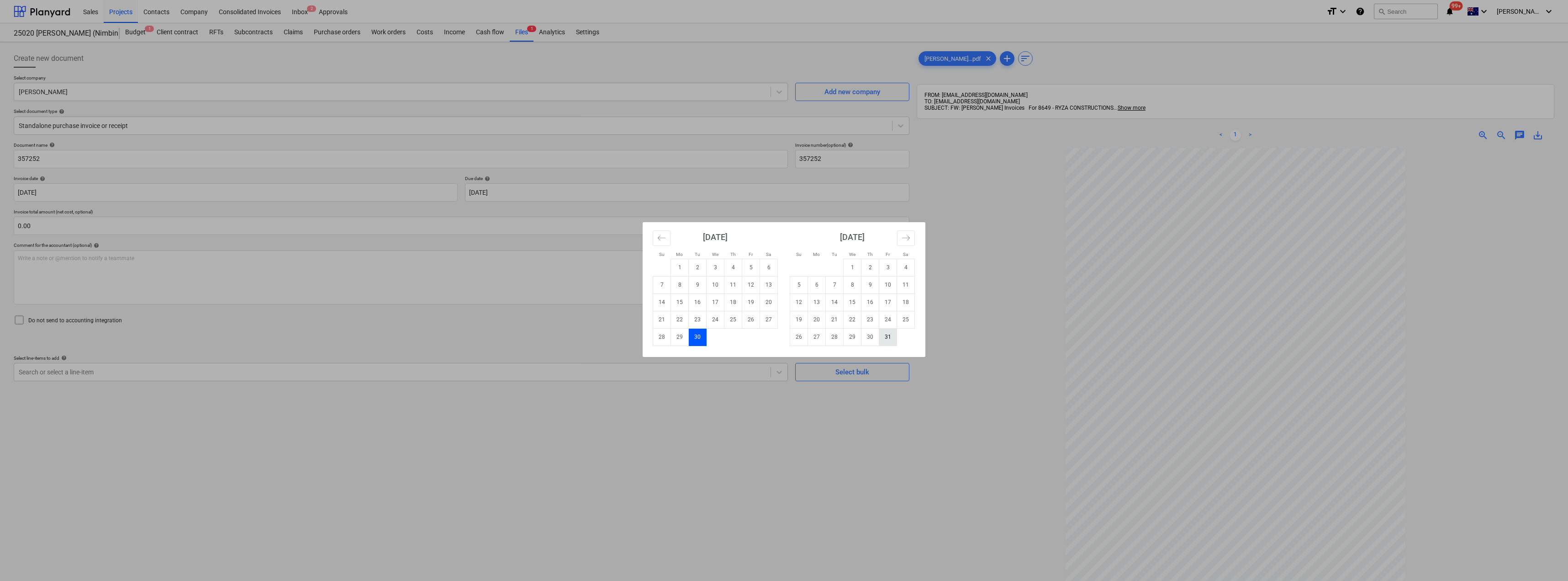
click at [883, 342] on td "31" at bounding box center [888, 337] width 18 height 17
type input "[DATE]"
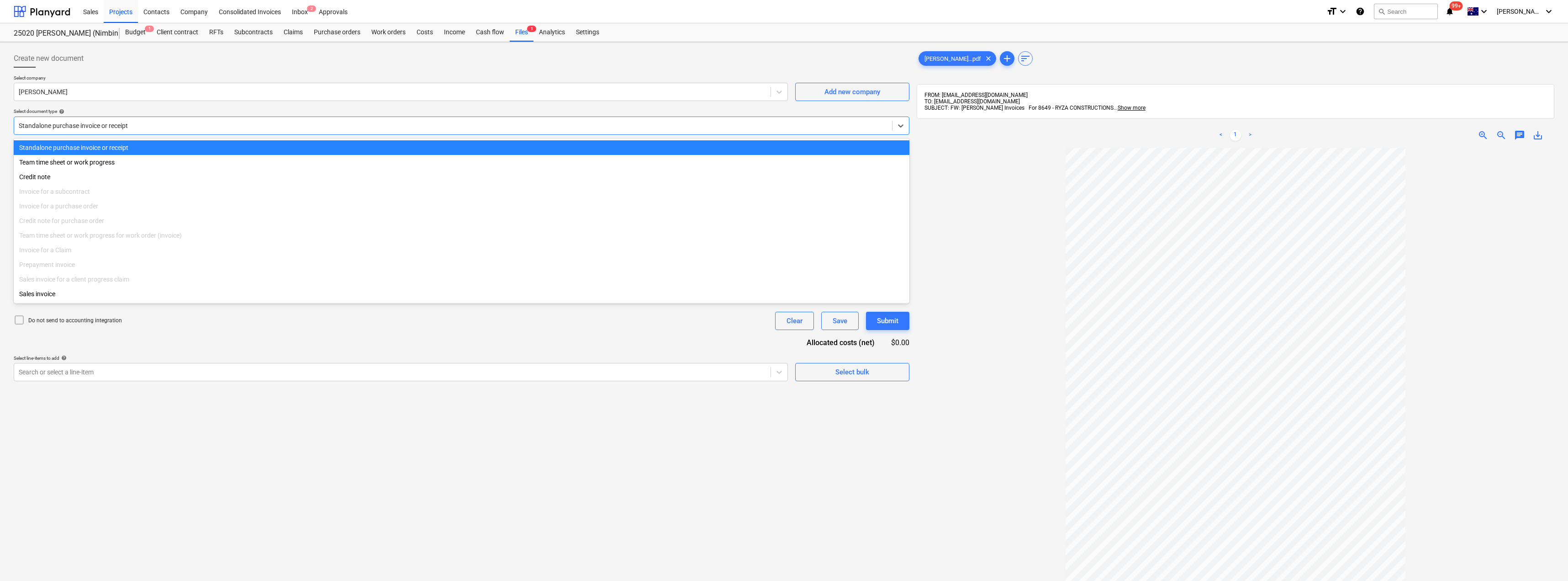
click at [111, 122] on div at bounding box center [453, 125] width 869 height 9
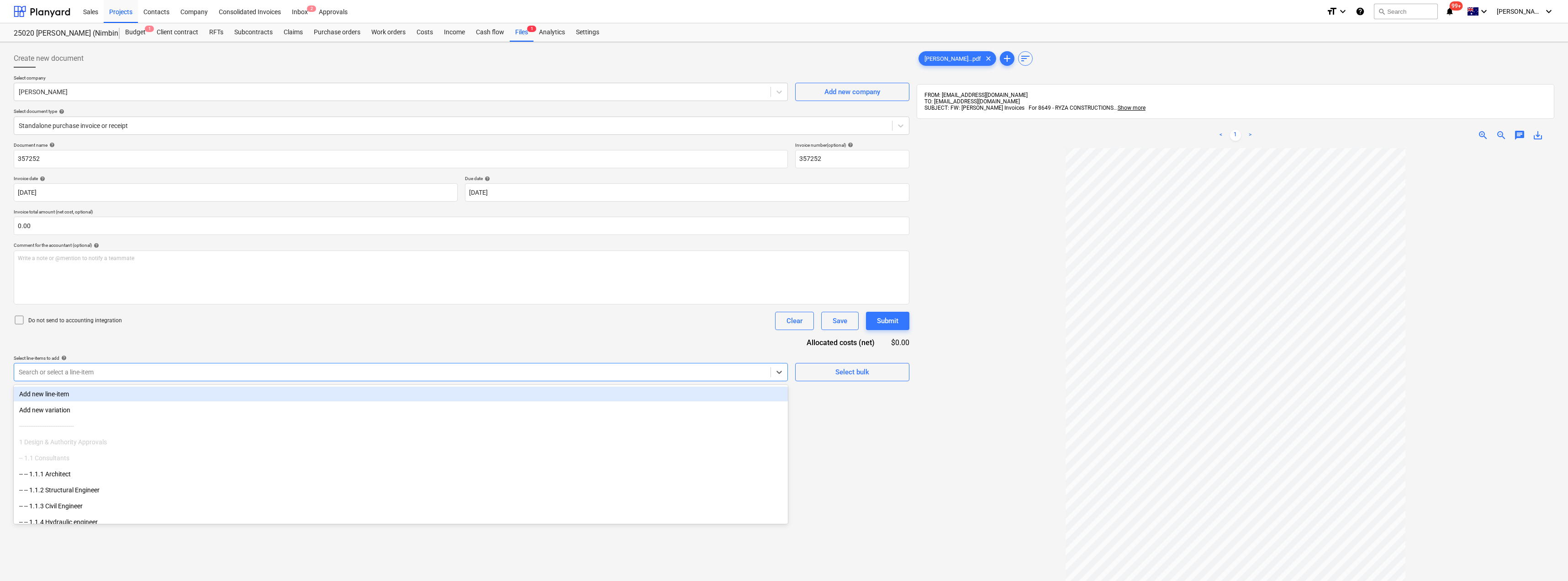
click at [63, 367] on div "Search or select a line-item" at bounding box center [393, 372] width 756 height 13
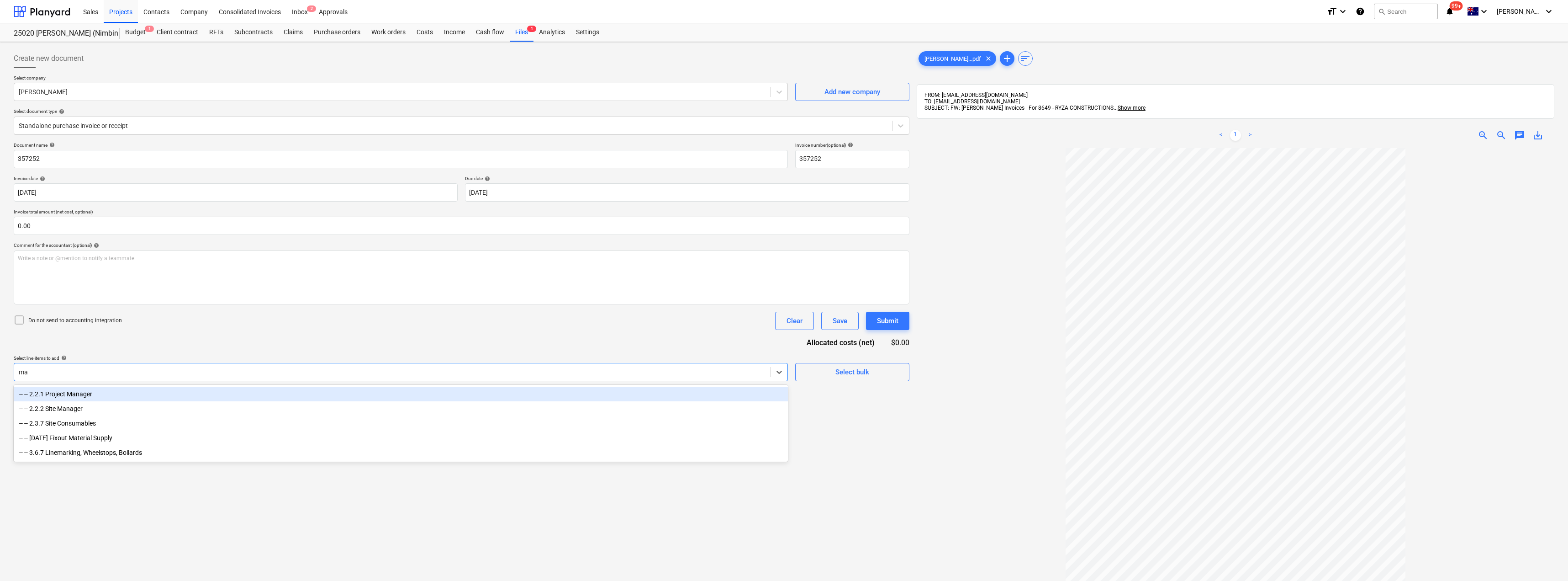
type input "mat"
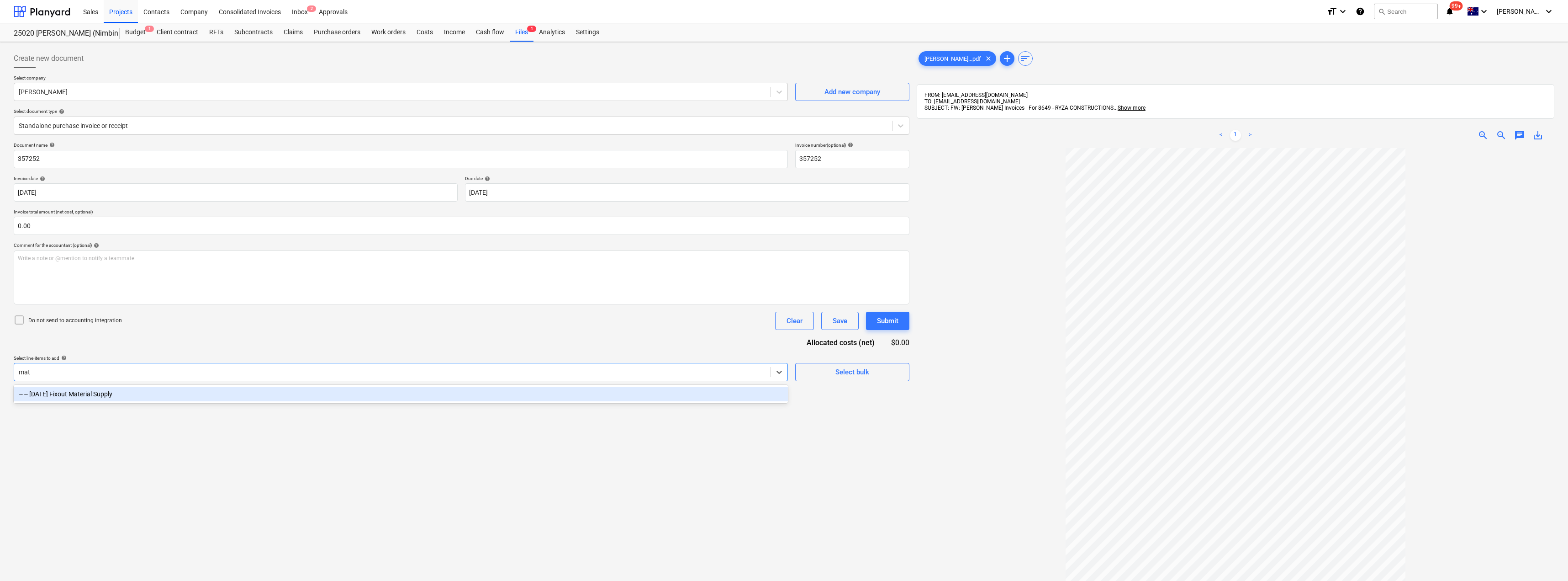
click at [70, 394] on div "-- -- [DATE] Fixout Material Supply" at bounding box center [401, 393] width 774 height 14
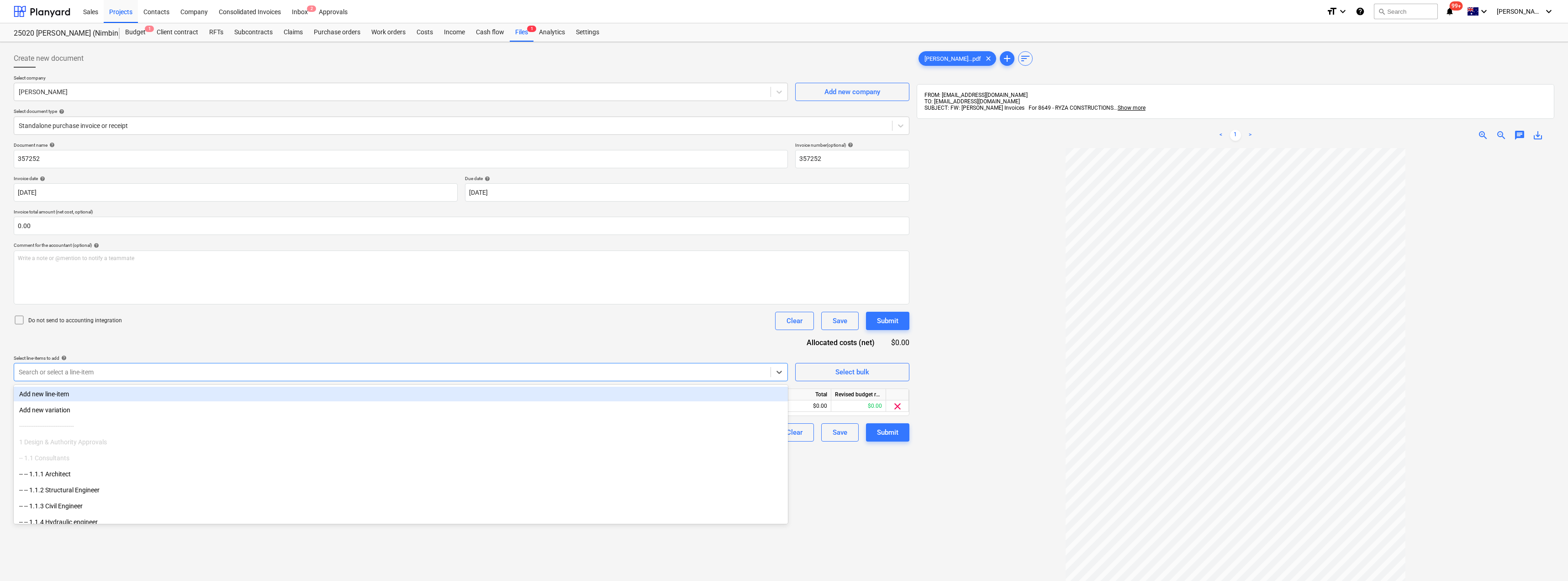
click at [227, 338] on div "Document name help 357252 Invoice number (optional) help 357252 Invoice date he…" at bounding box center [462, 292] width 896 height 300
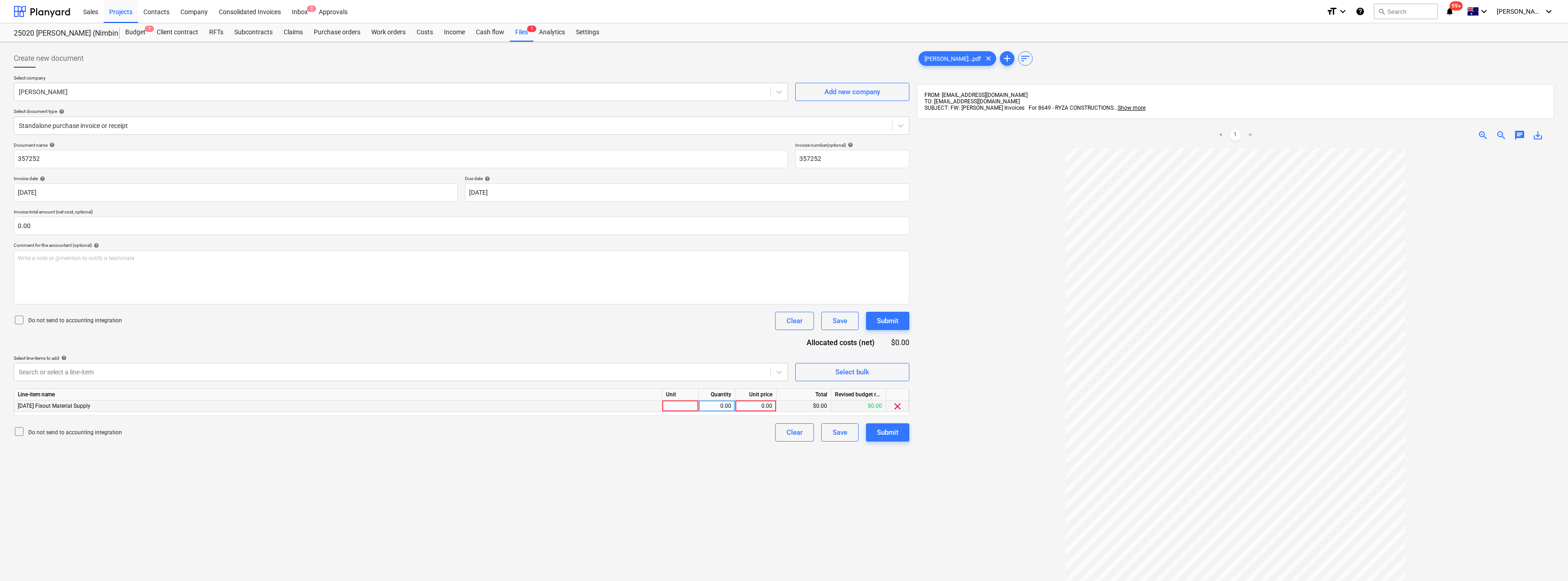
click at [680, 406] on div at bounding box center [680, 406] width 36 height 12
type input "Item"
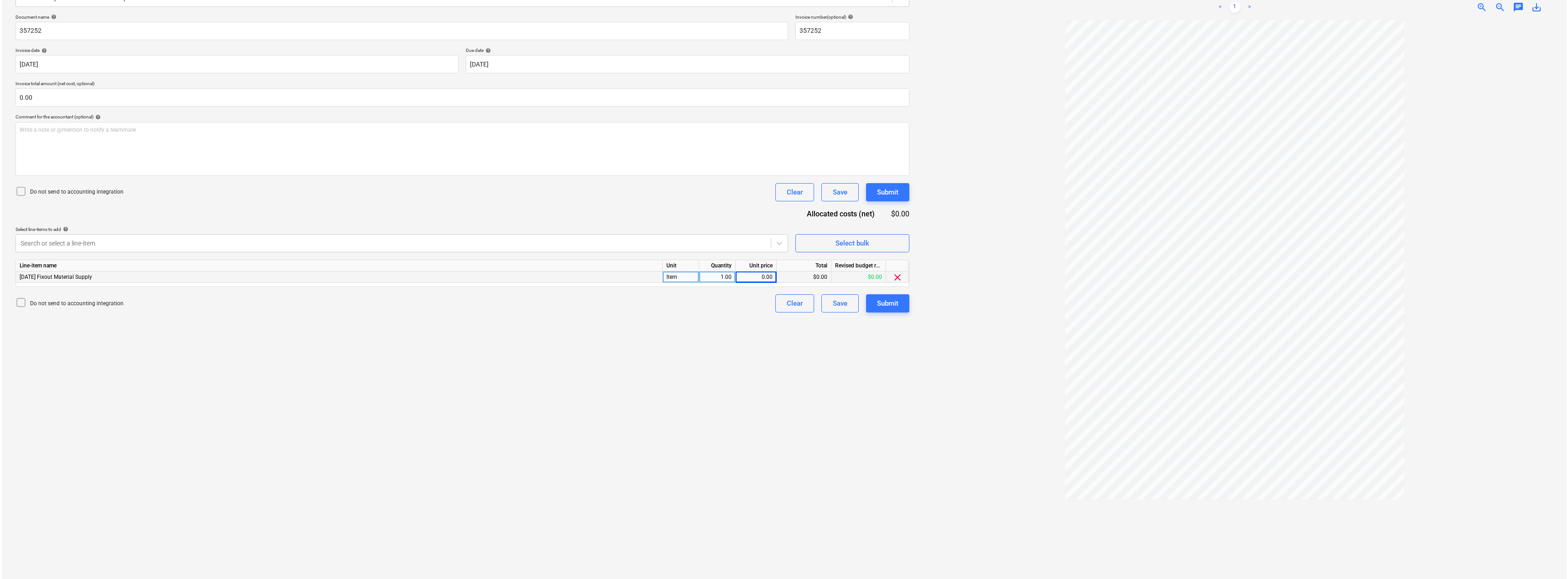
scroll to position [130, 0]
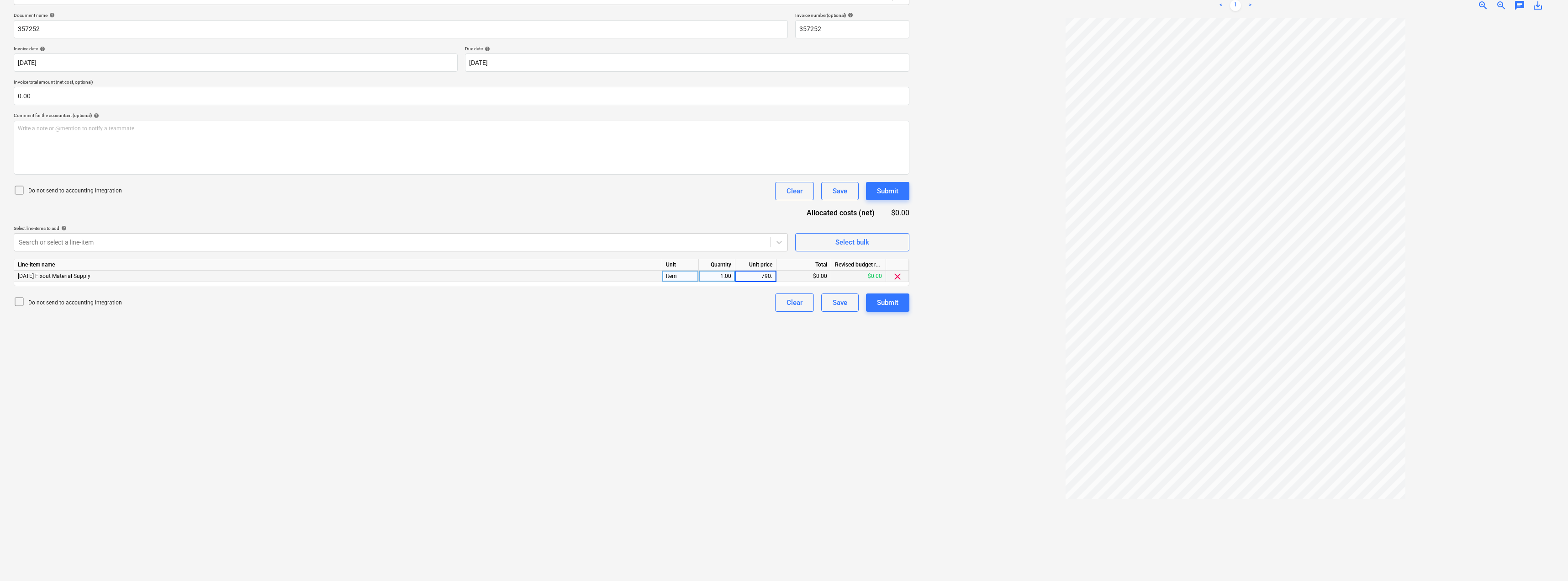
type input "790.4"
click at [686, 350] on div "Create new document Select company [PERSON_NAME] Timbers Add new company Select…" at bounding box center [462, 246] width 903 height 662
click at [891, 304] on div "Submit" at bounding box center [888, 302] width 21 height 12
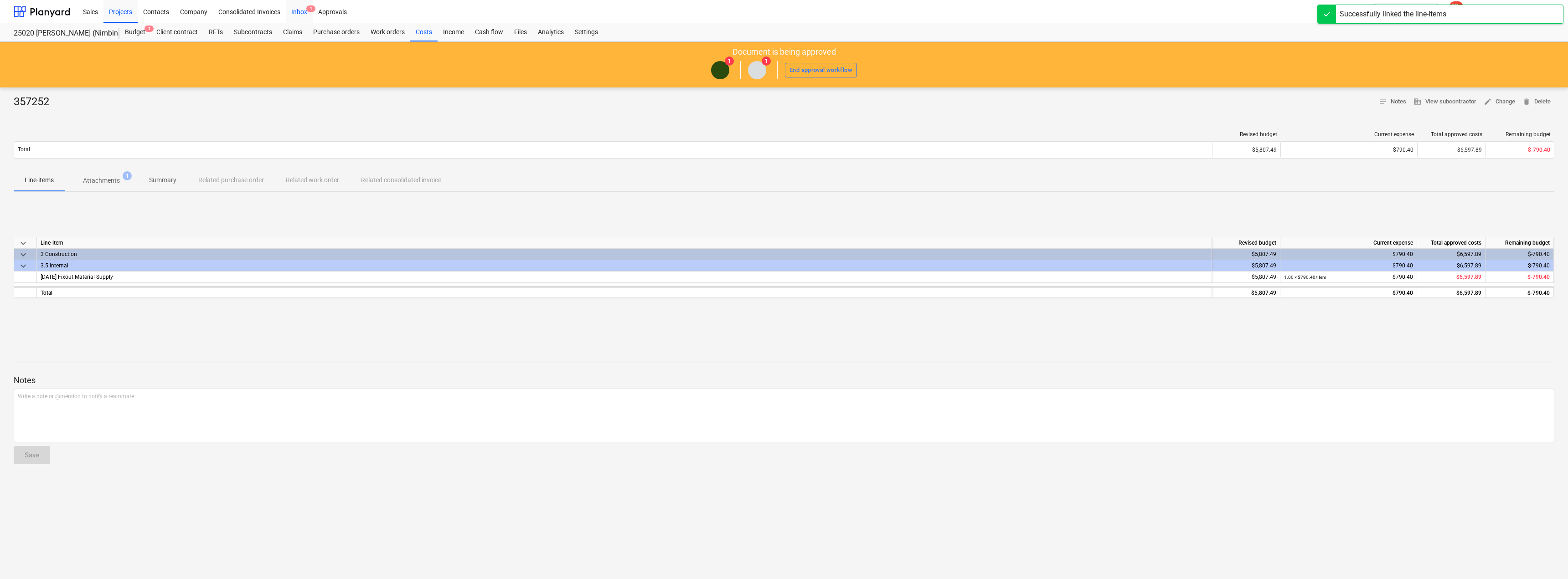
click at [302, 8] on div "Inbox 1" at bounding box center [299, 11] width 27 height 23
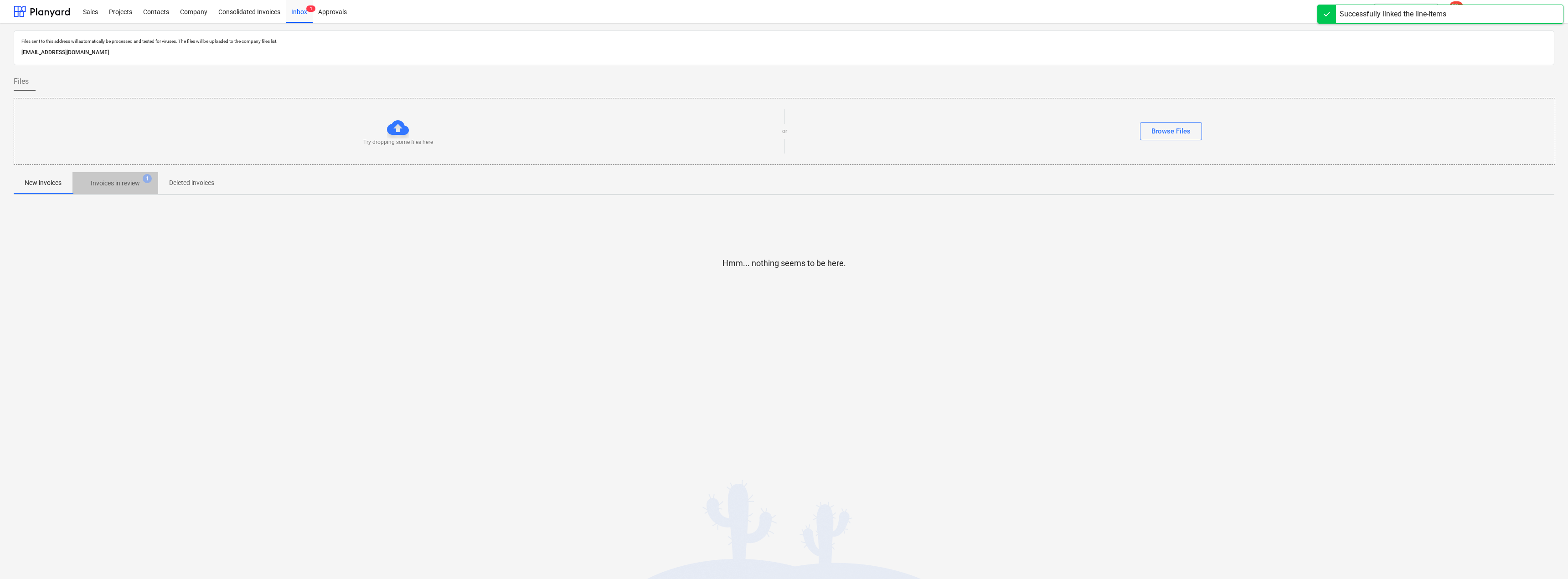
click at [111, 179] on p "Invoices in review" at bounding box center [115, 183] width 49 height 10
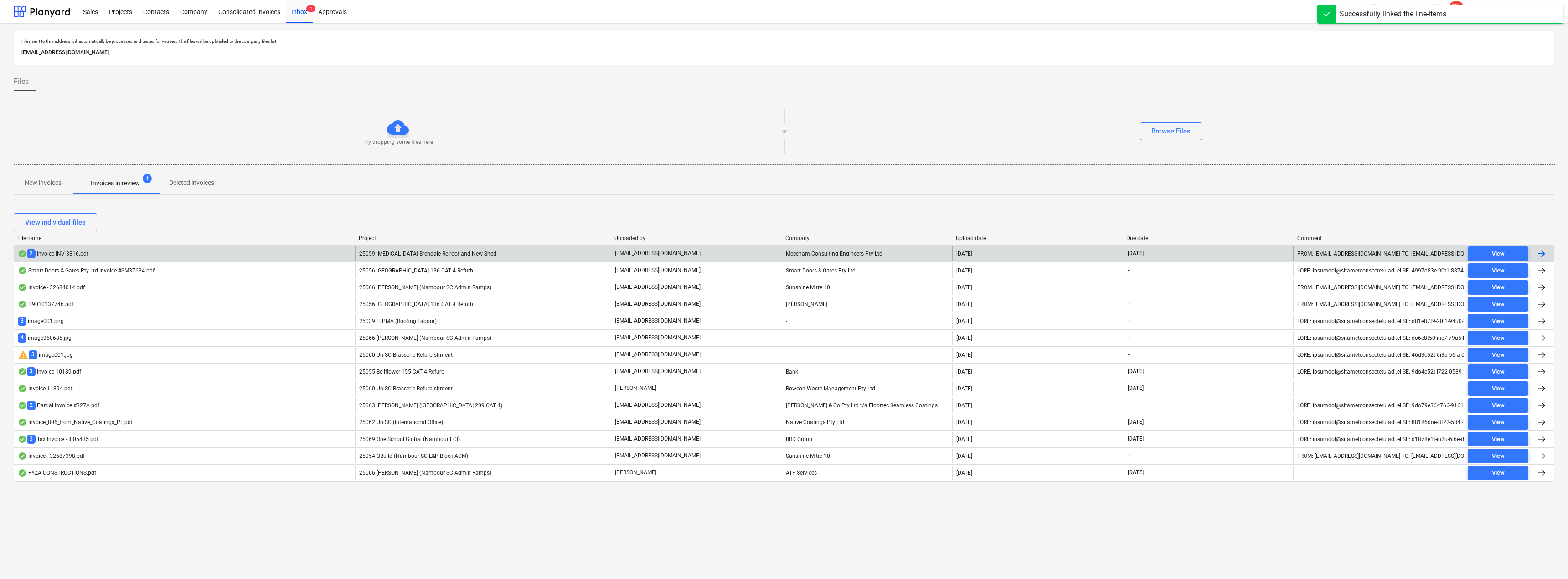
click at [482, 252] on div "25059 [MEDICAL_DATA] Brendale Re-roof and New Shed" at bounding box center [482, 253] width 256 height 14
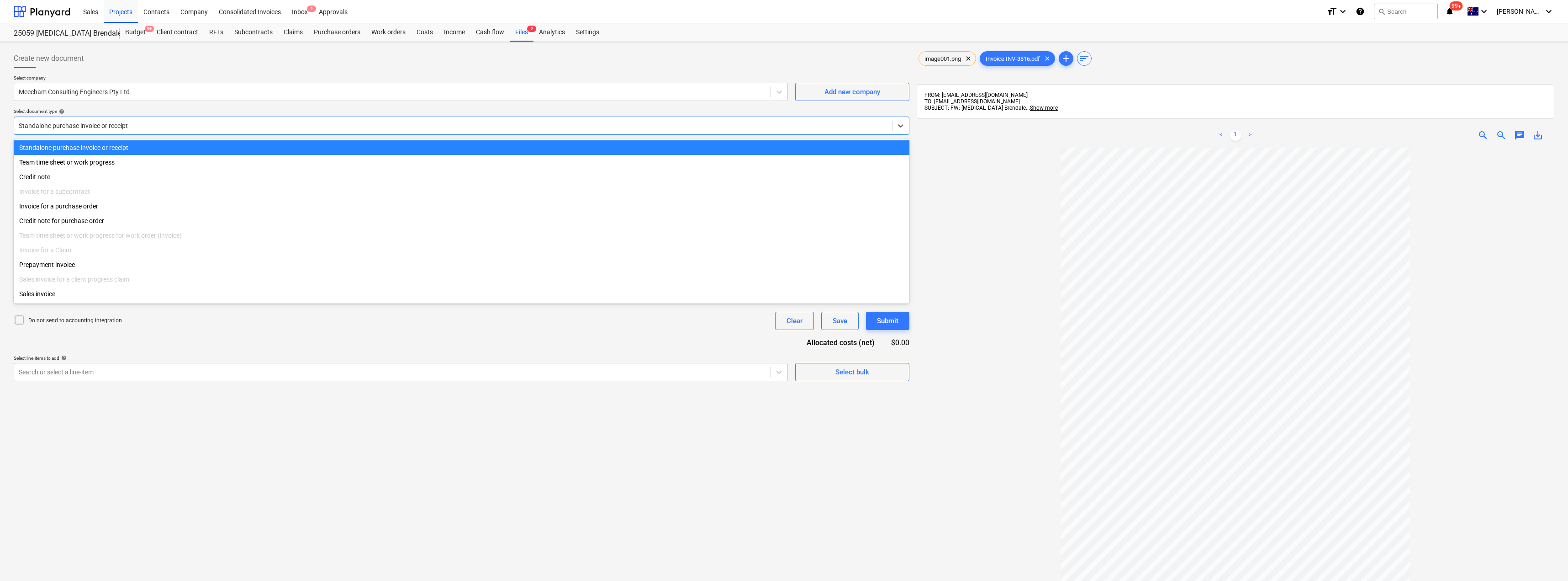
click at [113, 120] on div "Standalone purchase invoice or receipt" at bounding box center [453, 125] width 878 height 13
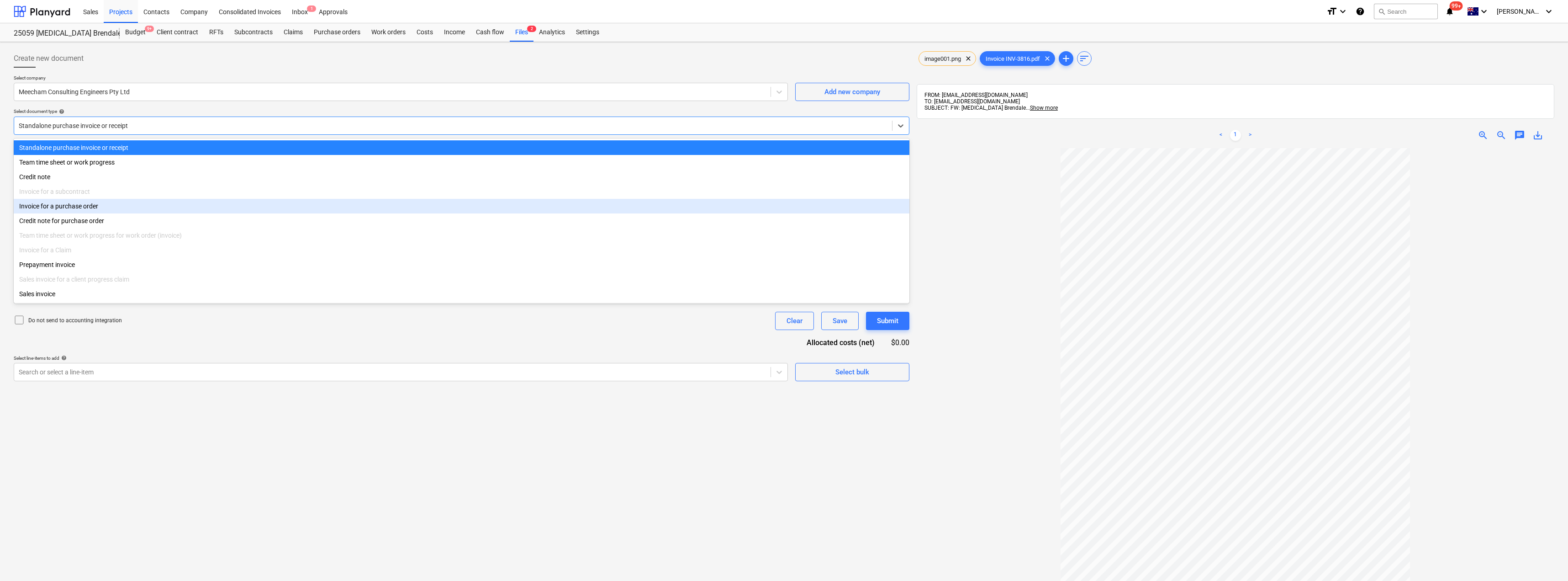
click at [81, 208] on div "Invoice for a purchase order" at bounding box center [462, 206] width 896 height 14
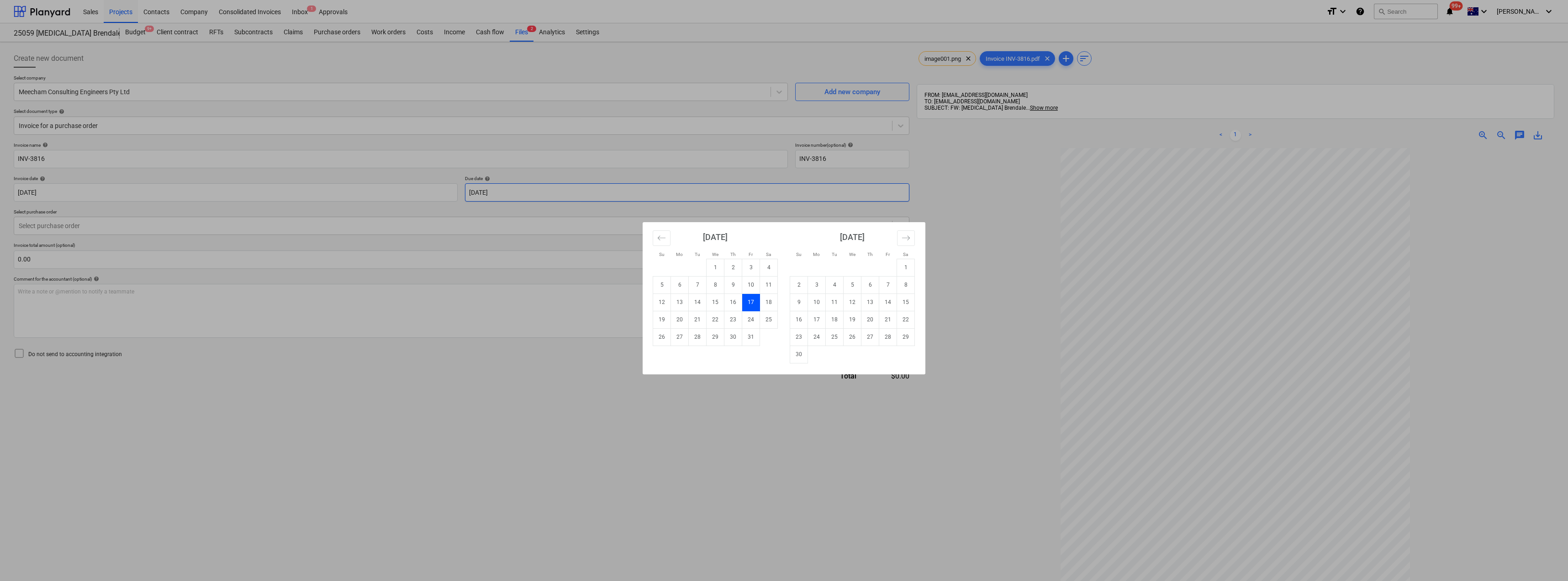
click at [517, 194] on body "Sales Projects Contacts Company Consolidated Invoices Inbox 1 Approvals format_…" at bounding box center [784, 290] width 1568 height 581
click at [349, 451] on div "Su Mo Tu We Th Fr Sa Su Mo Tu We Th Fr Sa [DATE] 1 2 3 4 5 6 7 8 9 10 11 12 13 …" at bounding box center [784, 290] width 1568 height 581
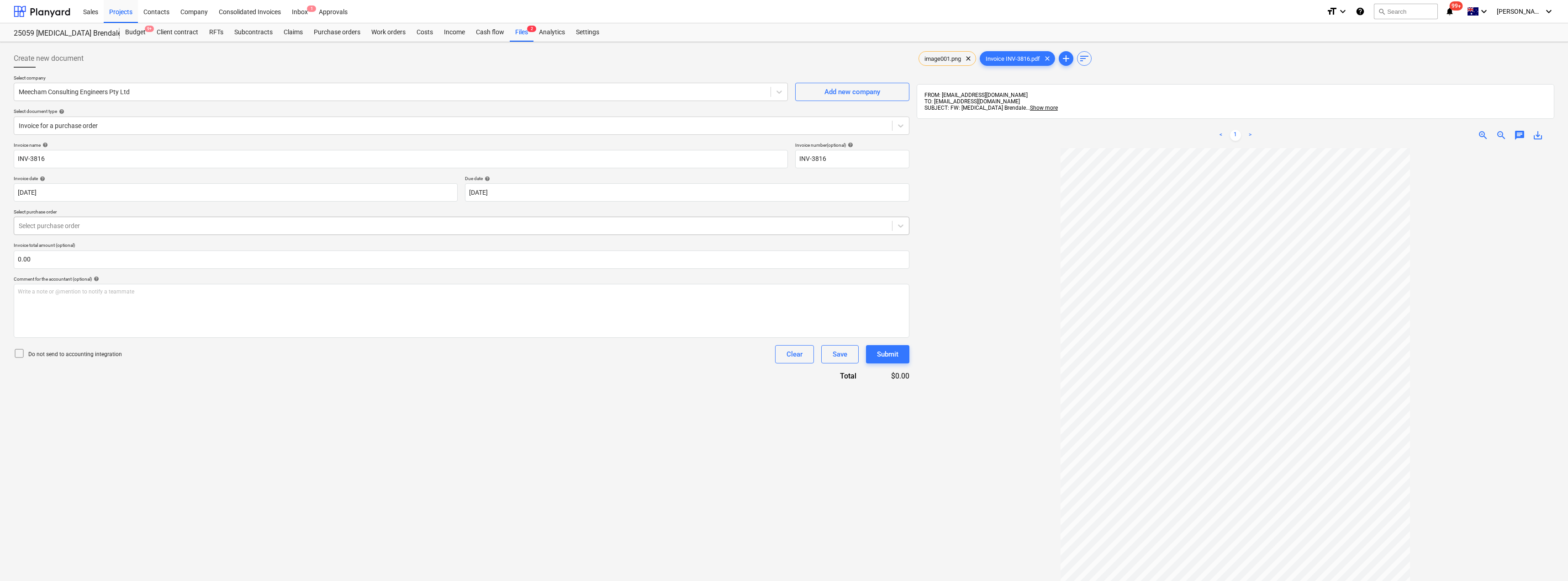
click at [111, 218] on div "Select purchase order" at bounding box center [462, 226] width 896 height 18
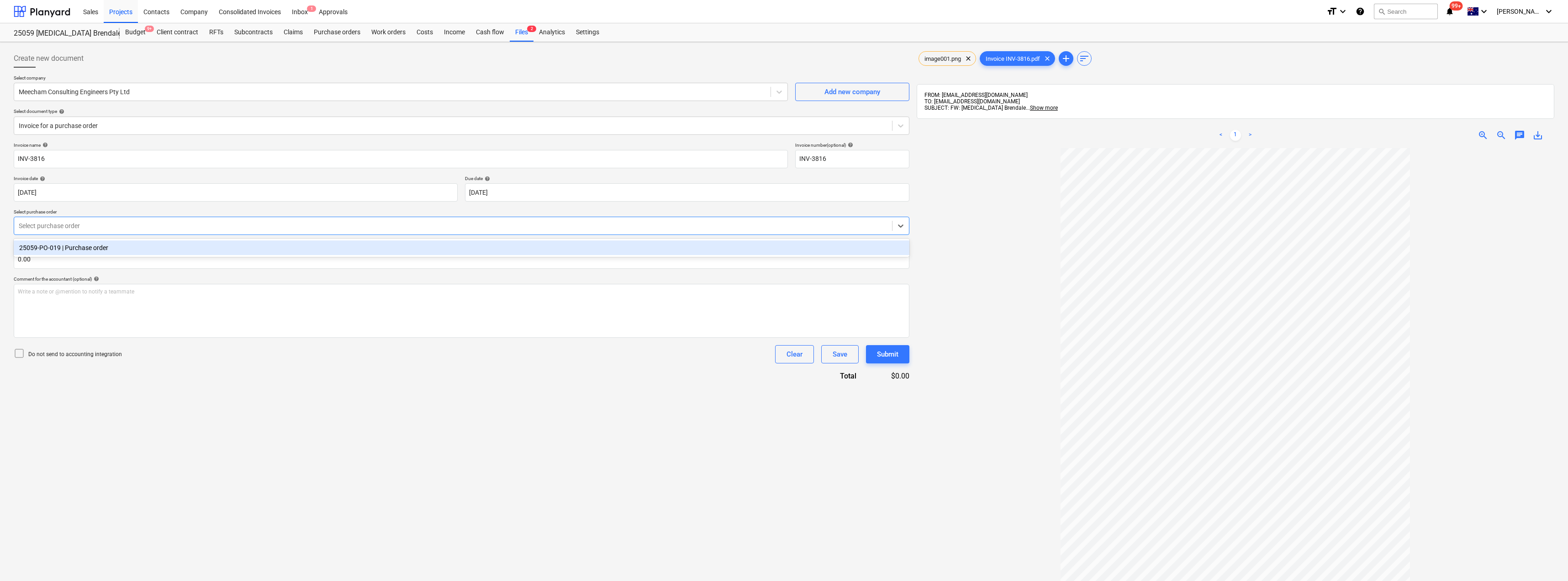
click at [107, 253] on div "25059-PO-019 | Purchase order" at bounding box center [462, 247] width 896 height 14
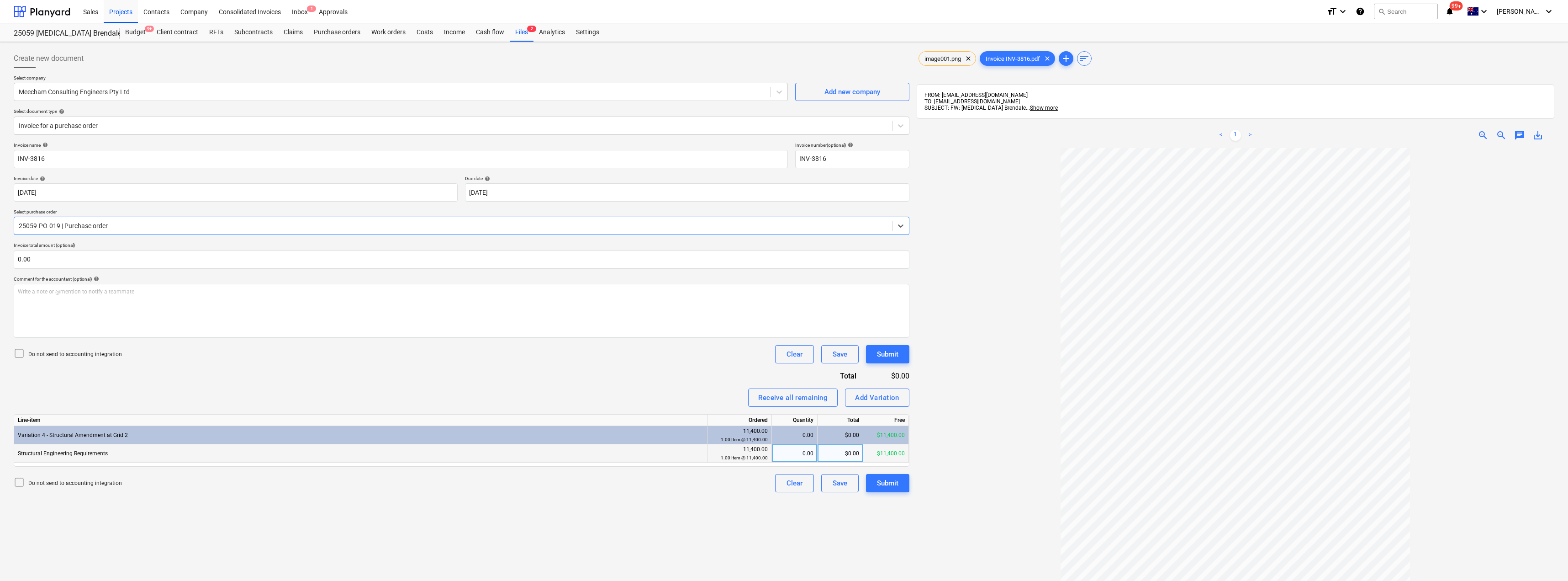
click at [806, 451] on div "0.00" at bounding box center [794, 453] width 38 height 18
type input "1"
click at [710, 370] on div "Invoice name help INV-3816 Invoice number (optional) help INV-3816 Invoice date…" at bounding box center [462, 318] width 896 height 350
click at [891, 488] on div "Submit" at bounding box center [888, 482] width 21 height 12
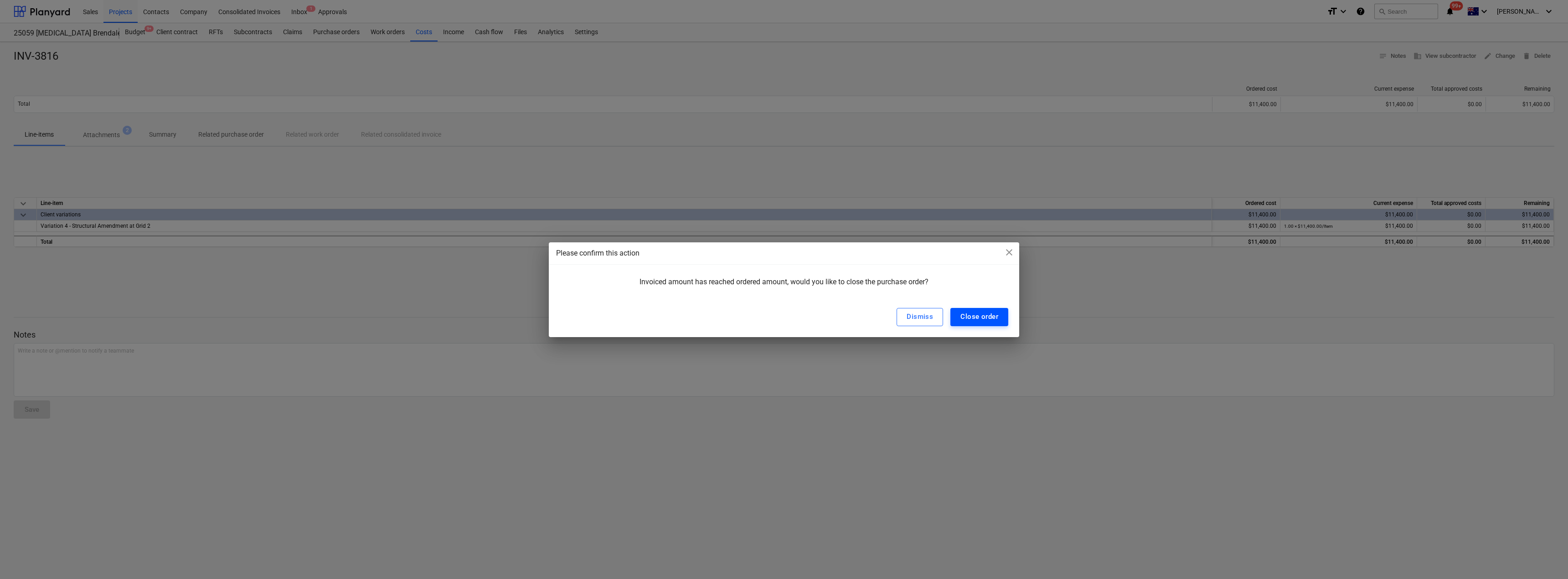
click at [985, 320] on div "Close order" at bounding box center [979, 316] width 38 height 12
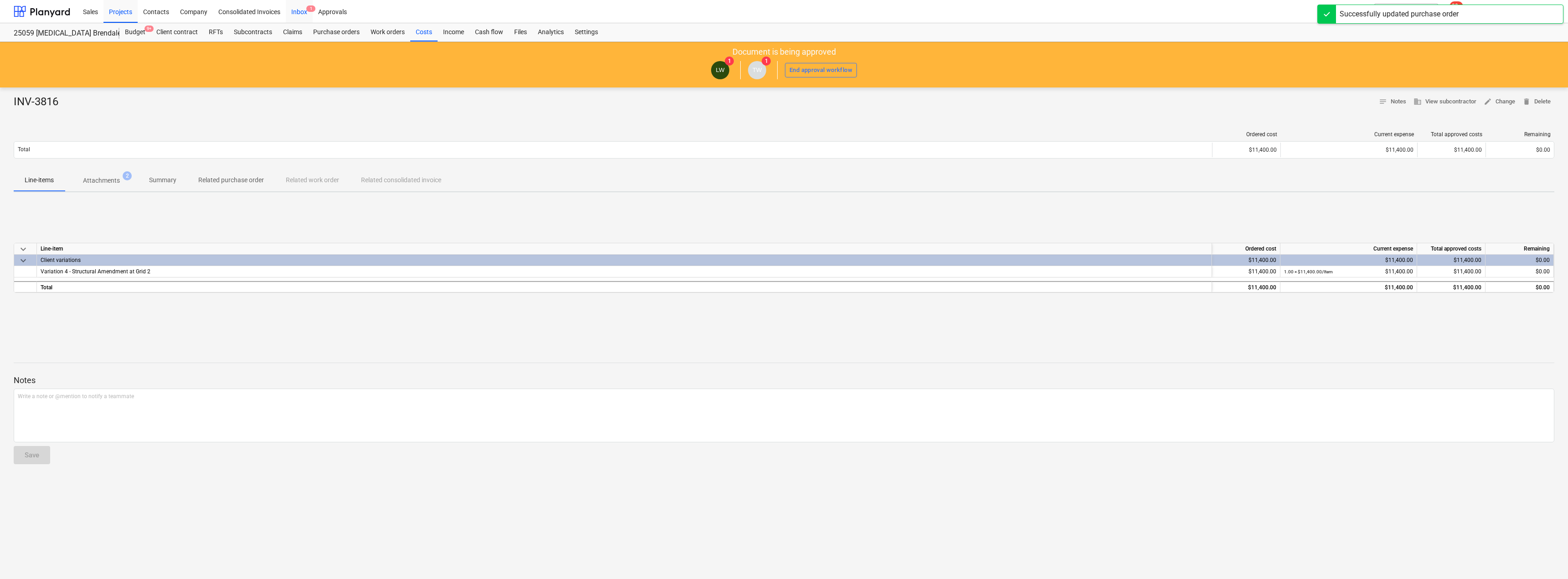
click at [301, 10] on div "Inbox 1" at bounding box center [299, 11] width 27 height 23
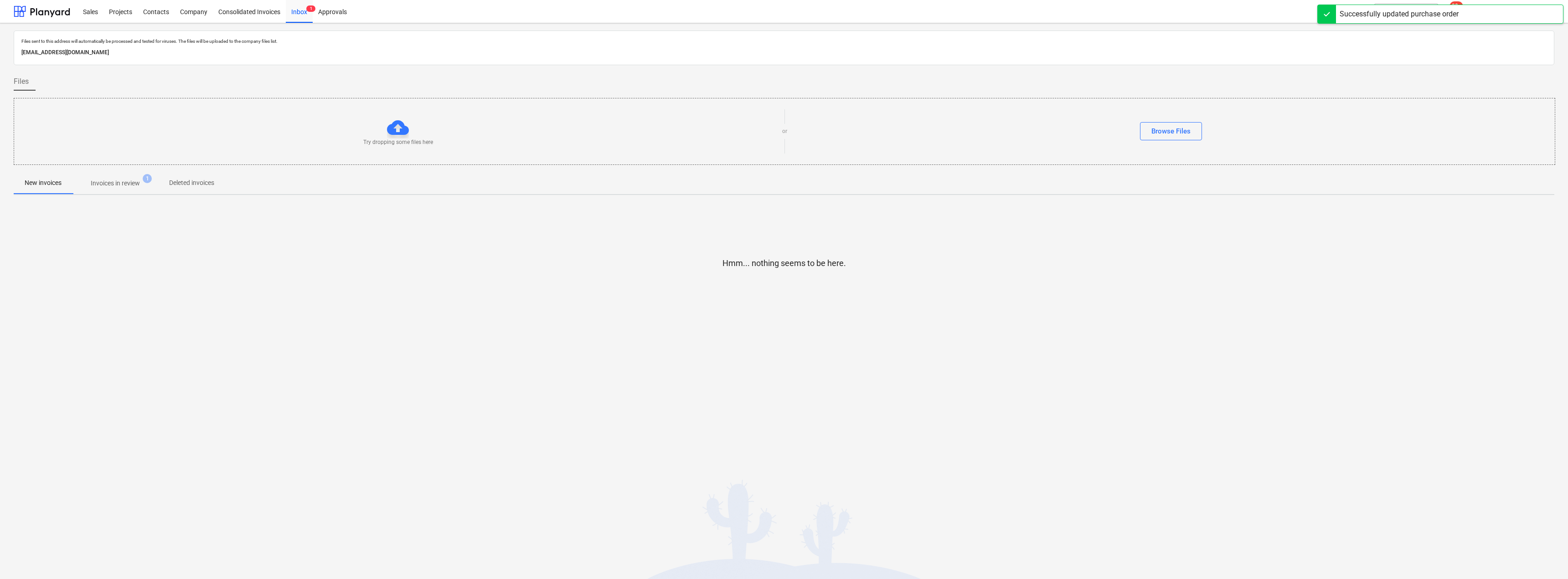
click at [116, 187] on p "Invoices in review" at bounding box center [115, 183] width 49 height 10
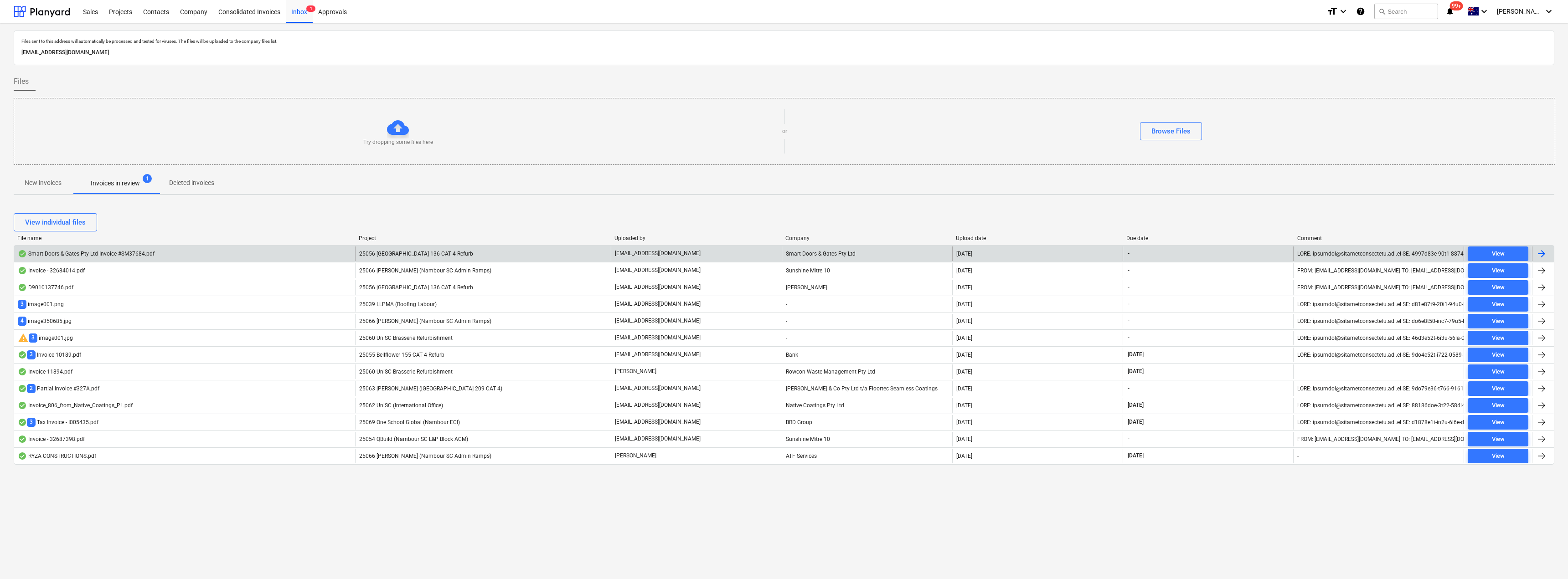
click at [392, 252] on span "25056 [GEOGRAPHIC_DATA] 136 CAT 4 Refurb" at bounding box center [416, 253] width 114 height 6
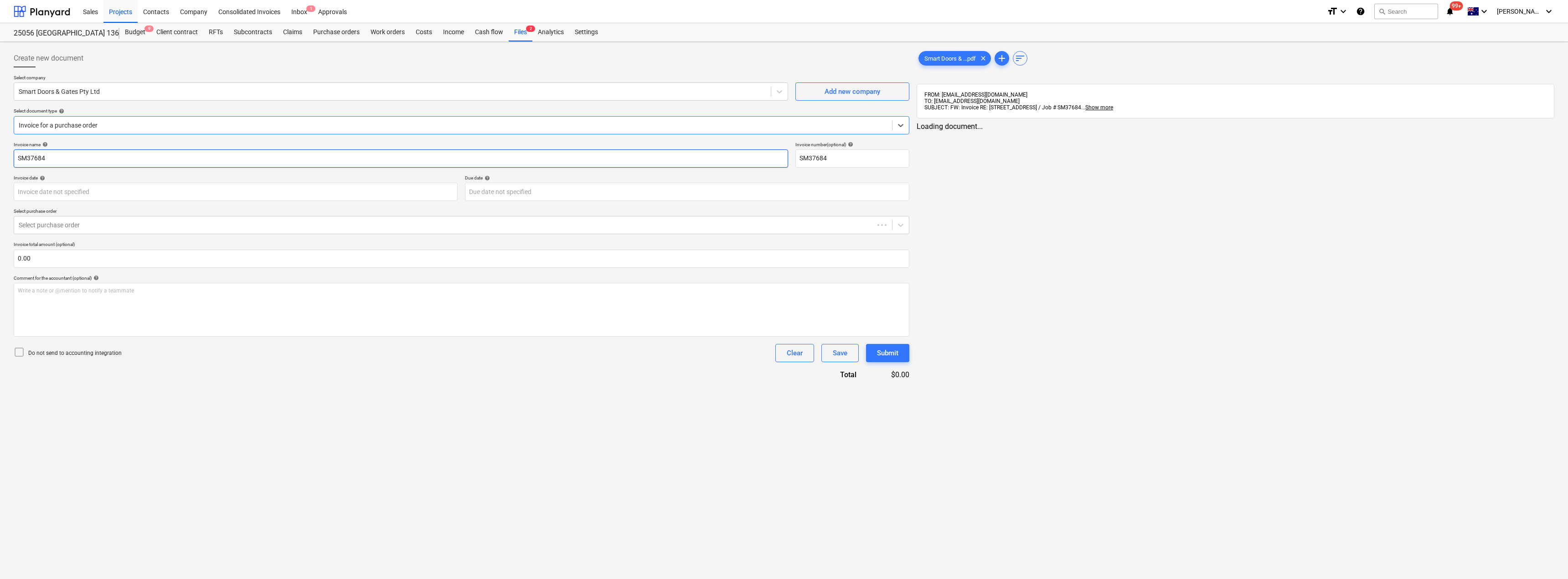
type input "SM37684"
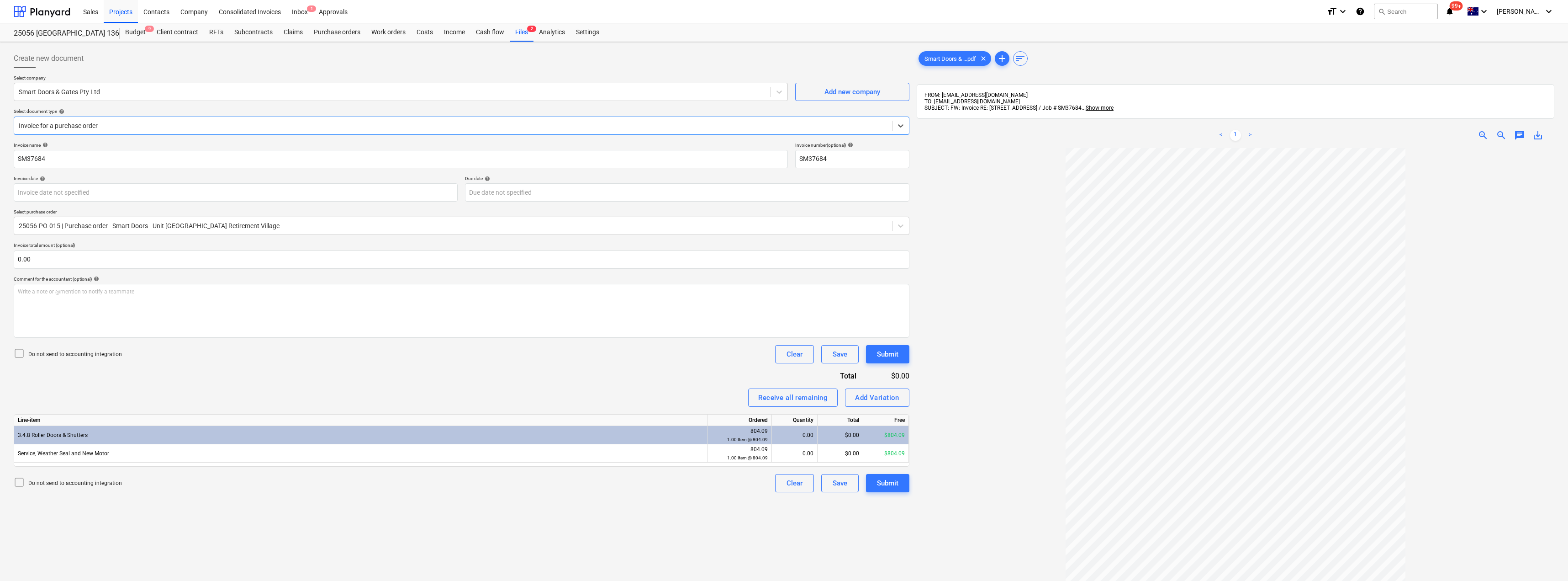
click at [112, 127] on div at bounding box center [453, 125] width 869 height 9
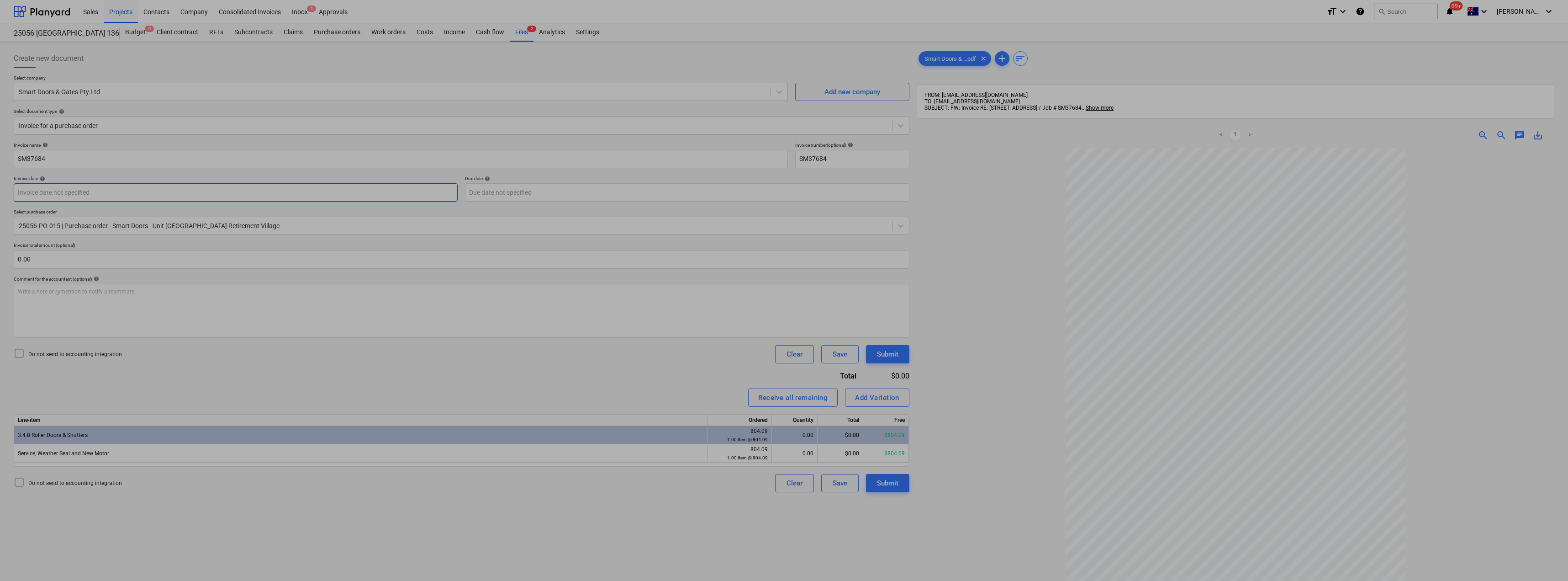
click at [74, 190] on body "Sales Projects Contacts Company Consolidated Invoices Inbox 1 Approvals format_…" at bounding box center [784, 290] width 1568 height 581
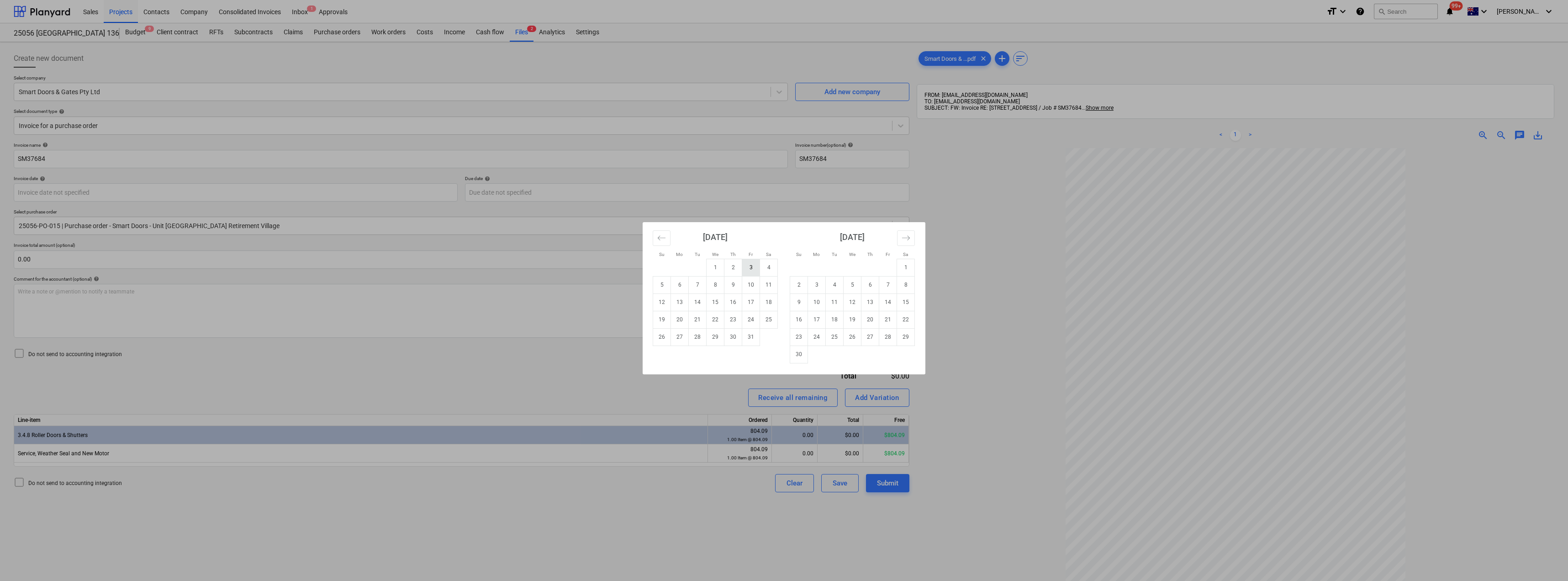
click at [751, 267] on td "3" at bounding box center [752, 267] width 18 height 17
type input "[DATE]"
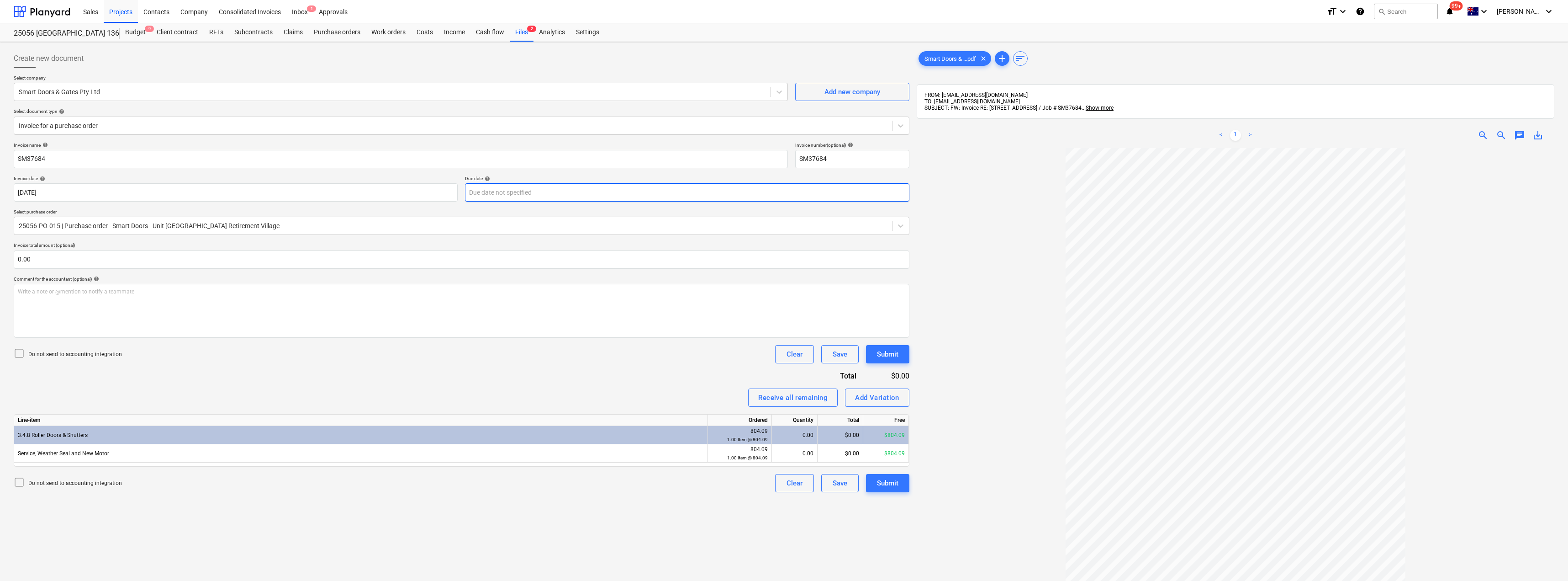
click at [509, 191] on body "Sales Projects Contacts Company Consolidated Invoices Inbox 1 Approvals format_…" at bounding box center [784, 290] width 1568 height 581
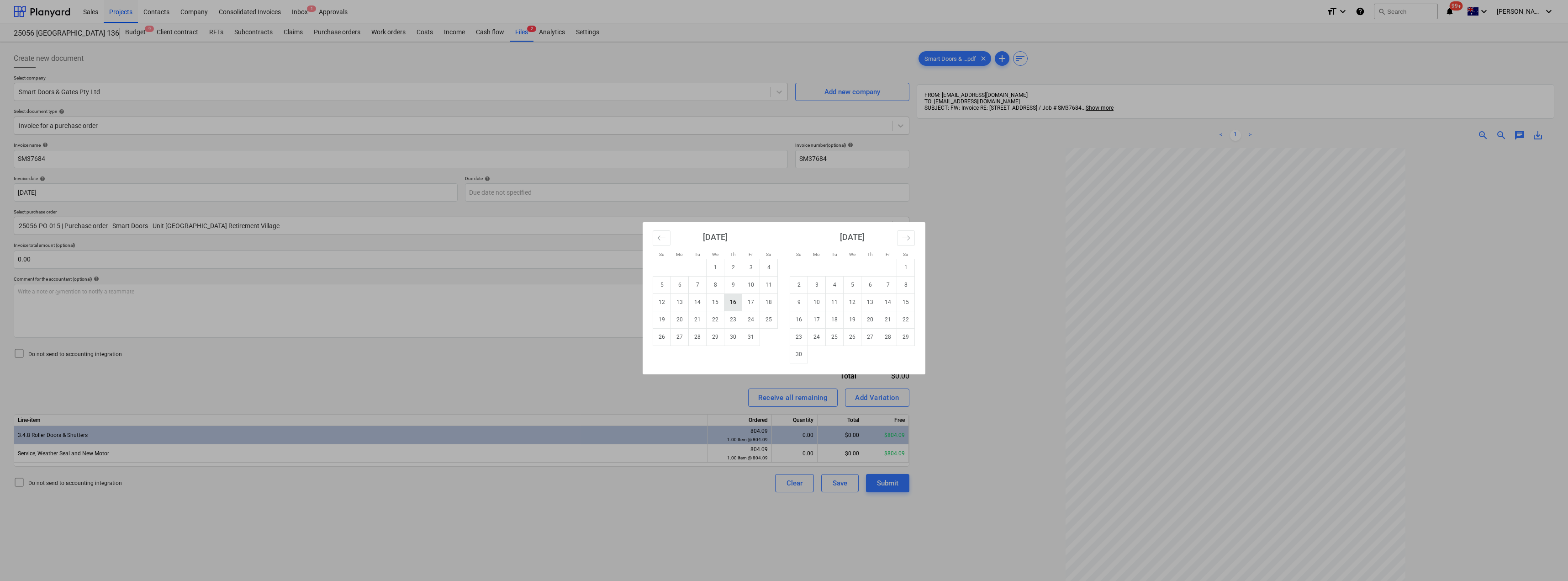
click at [734, 302] on td "16" at bounding box center [734, 302] width 18 height 17
type input "[DATE]"
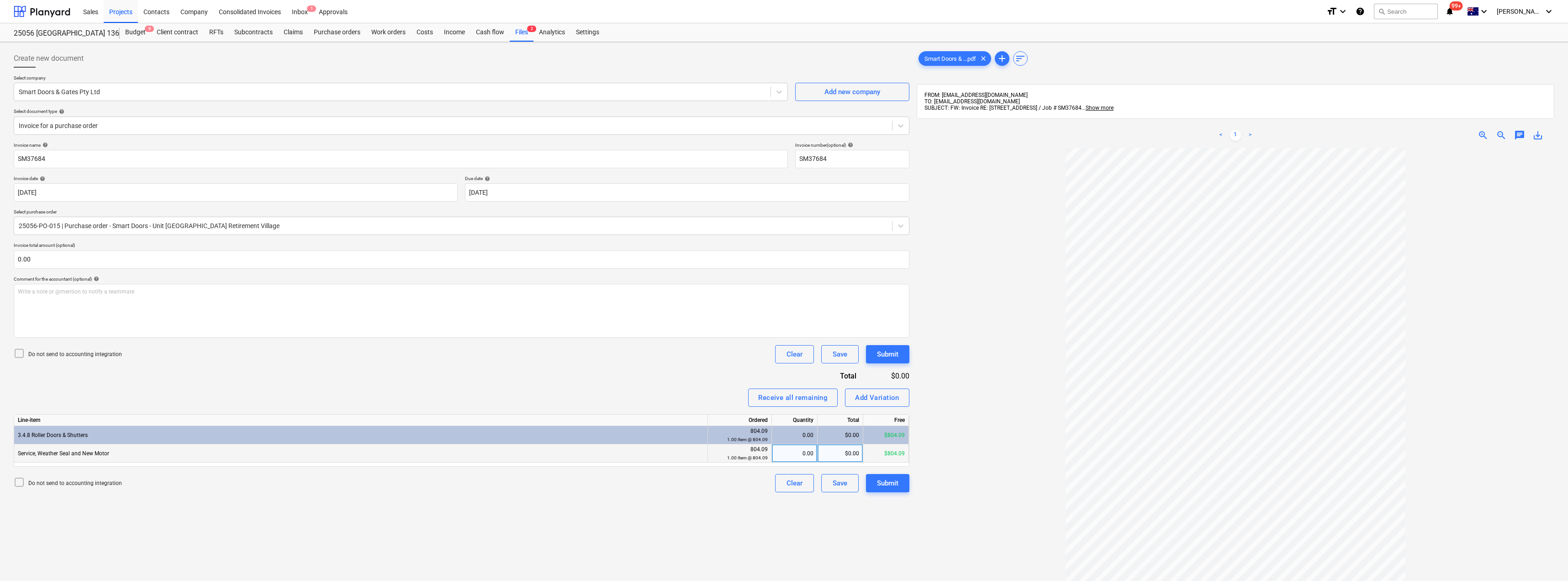
click at [793, 456] on div "0.00" at bounding box center [794, 453] width 38 height 18
type input "1"
click at [654, 375] on div "Invoice name help SM37684 Invoice number (optional) help SM37684 Invoice date h…" at bounding box center [462, 318] width 896 height 350
click at [892, 484] on div "Submit" at bounding box center [888, 482] width 21 height 12
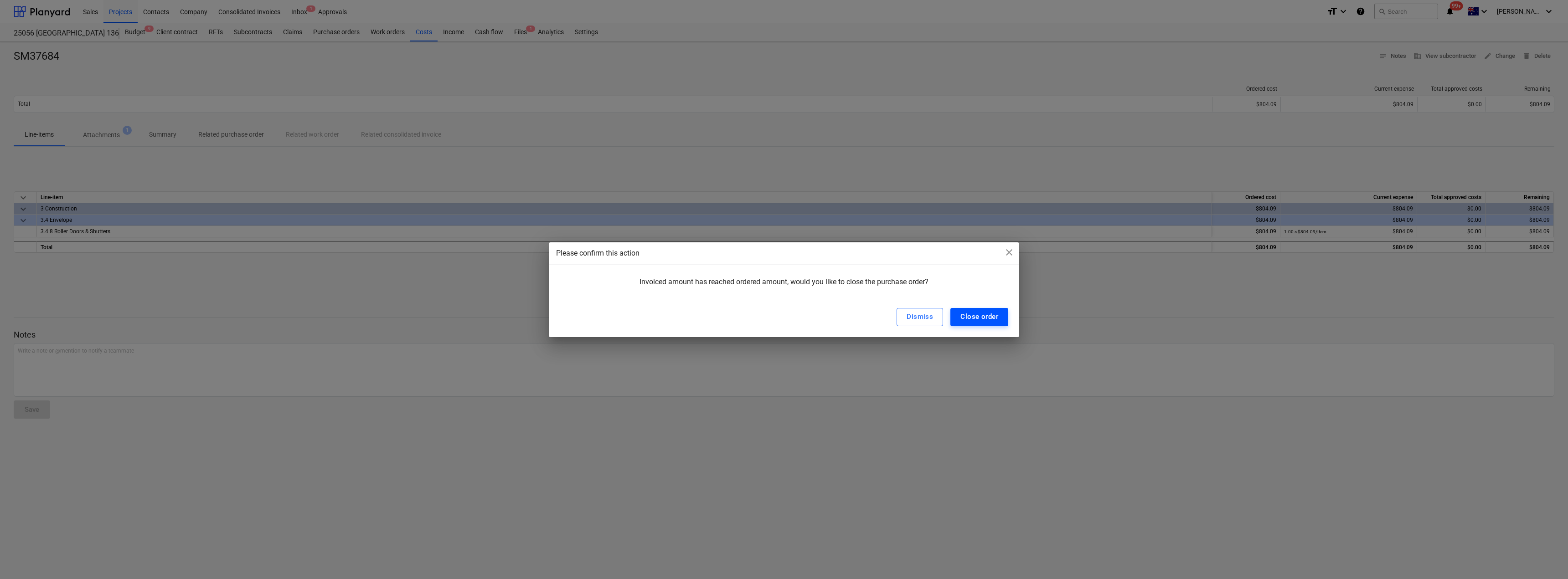
click at [993, 315] on div "Close order" at bounding box center [979, 316] width 38 height 12
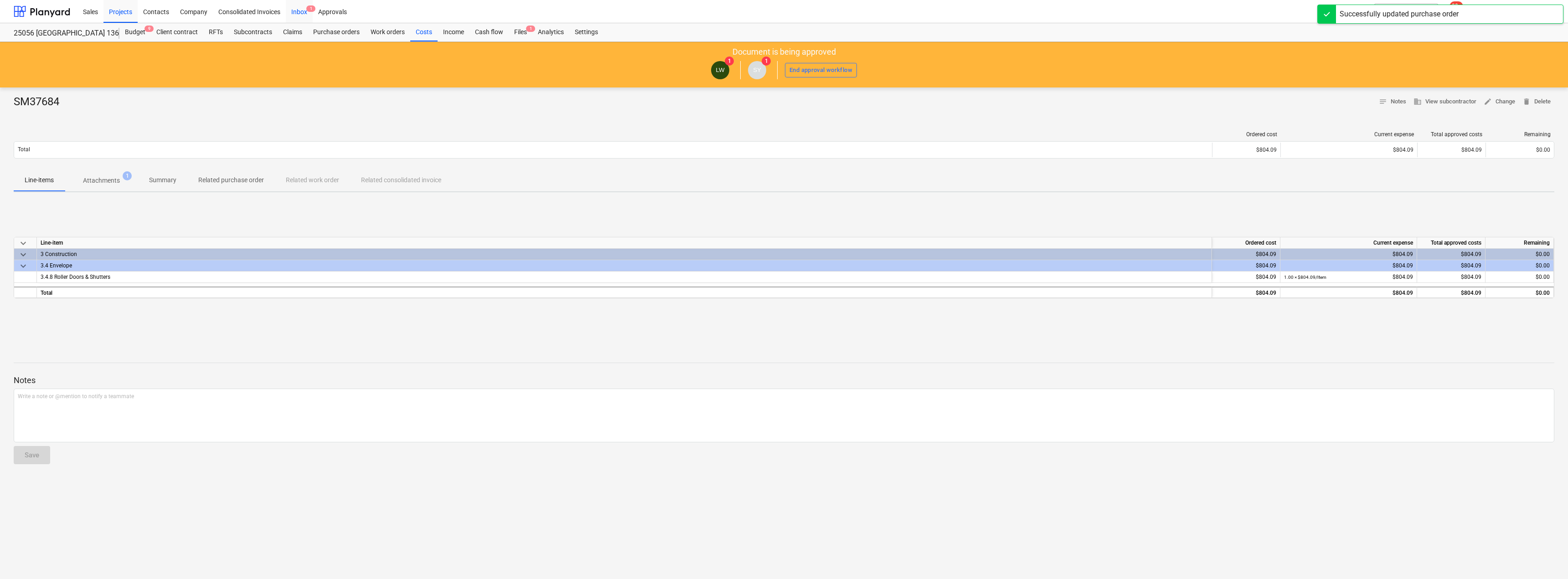
click at [303, 10] on div "Inbox 1" at bounding box center [299, 11] width 27 height 23
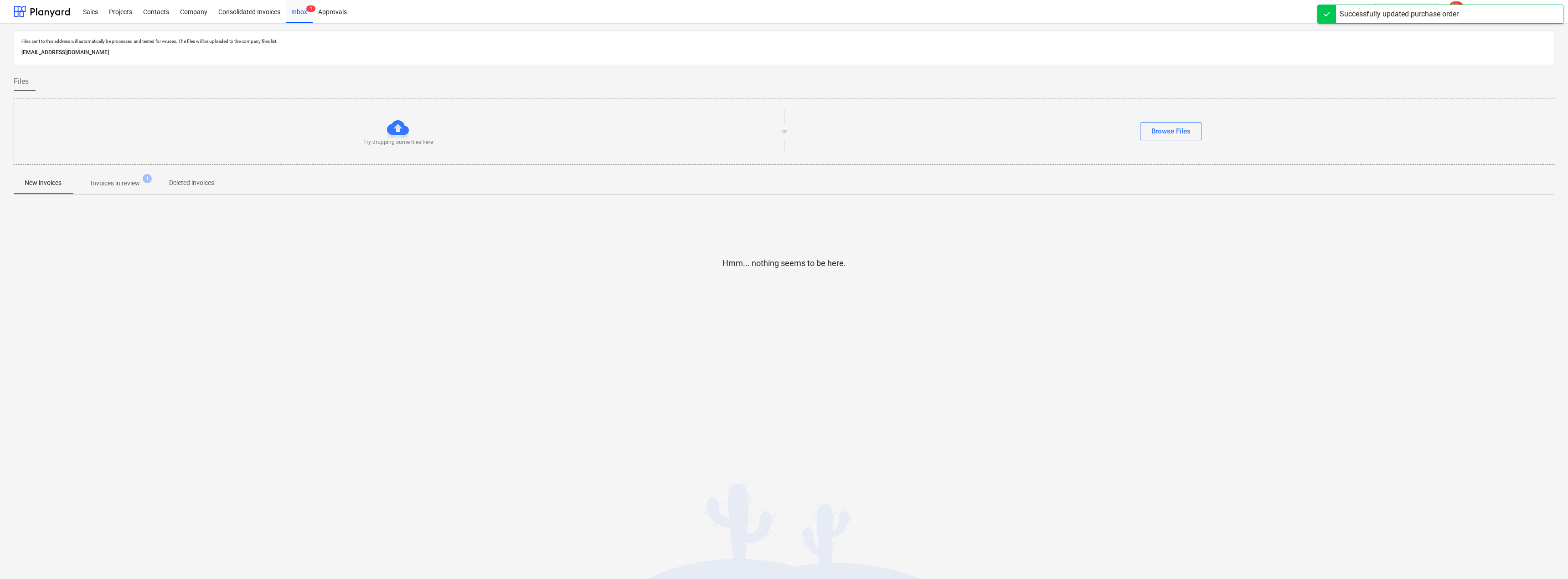
click at [120, 182] on p "Invoices in review" at bounding box center [115, 183] width 49 height 10
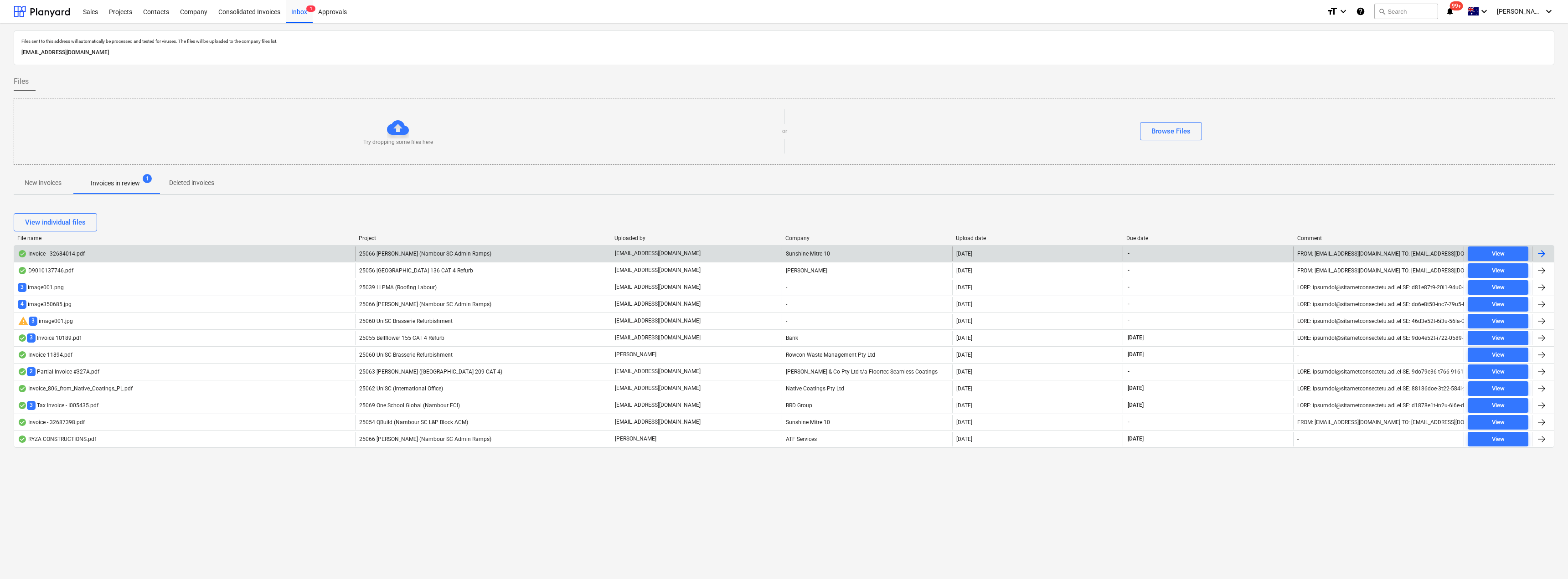
click at [469, 254] on span "25066 [PERSON_NAME] (Nambour SC Admin Ramps)" at bounding box center [425, 253] width 132 height 6
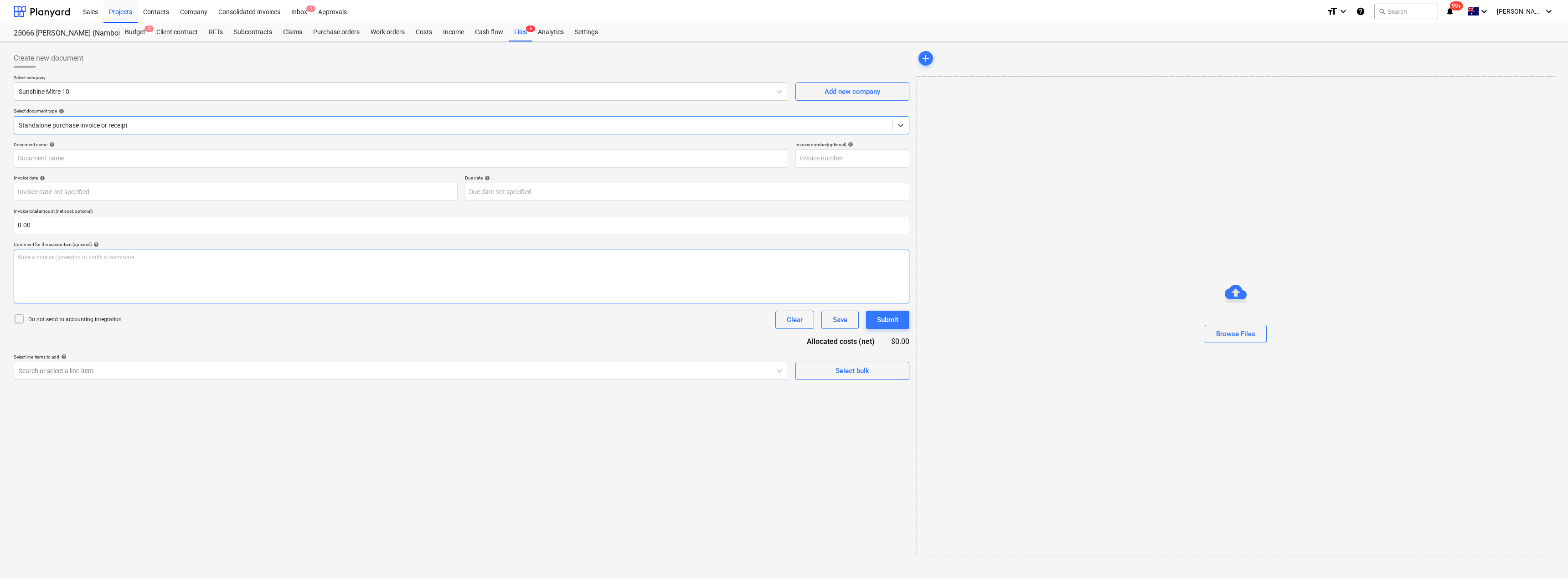
type input "32684014"
type input "[DATE]"
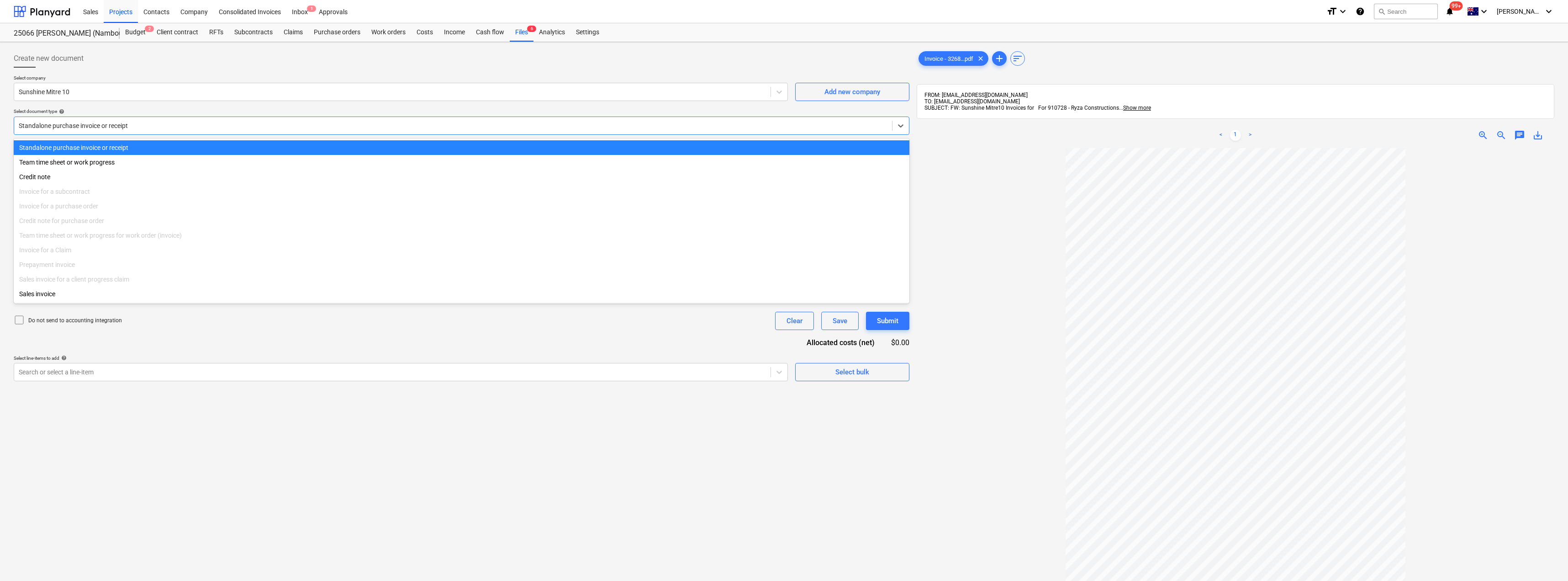
click at [107, 125] on div at bounding box center [453, 125] width 869 height 9
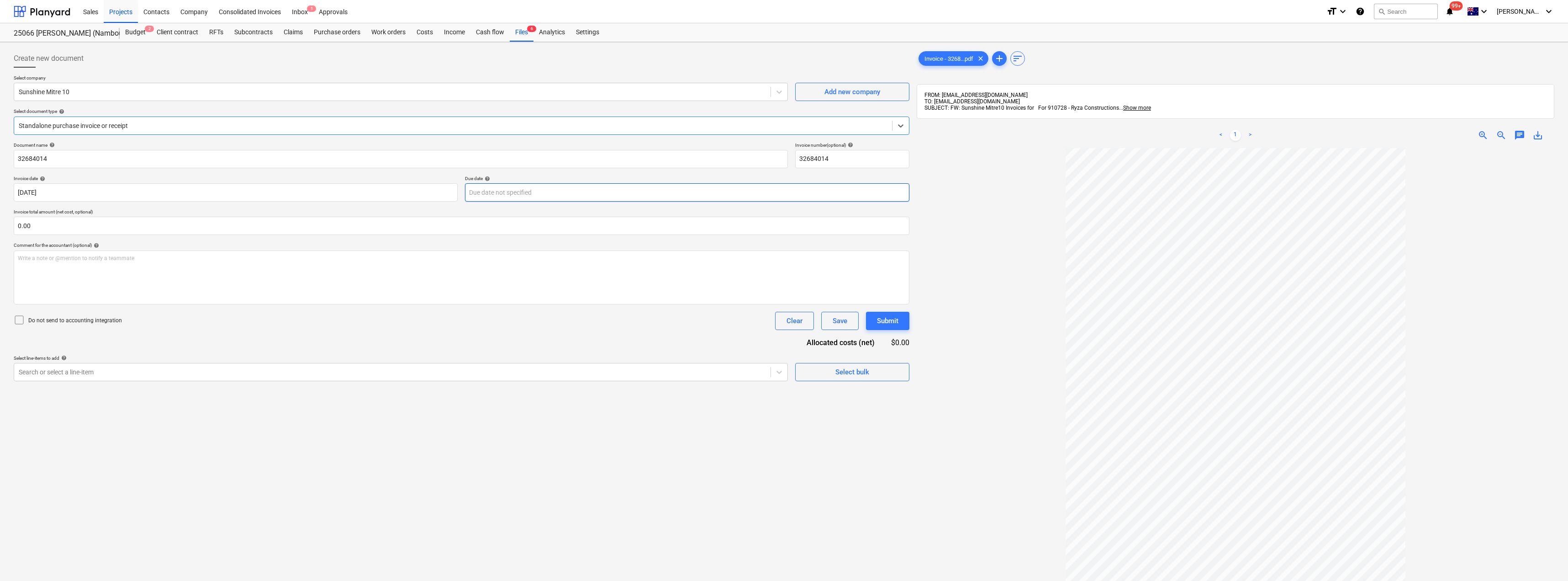
click at [503, 190] on body "Sales Projects Contacts Company Consolidated Invoices Inbox 1 Approvals format_…" at bounding box center [784, 290] width 1568 height 581
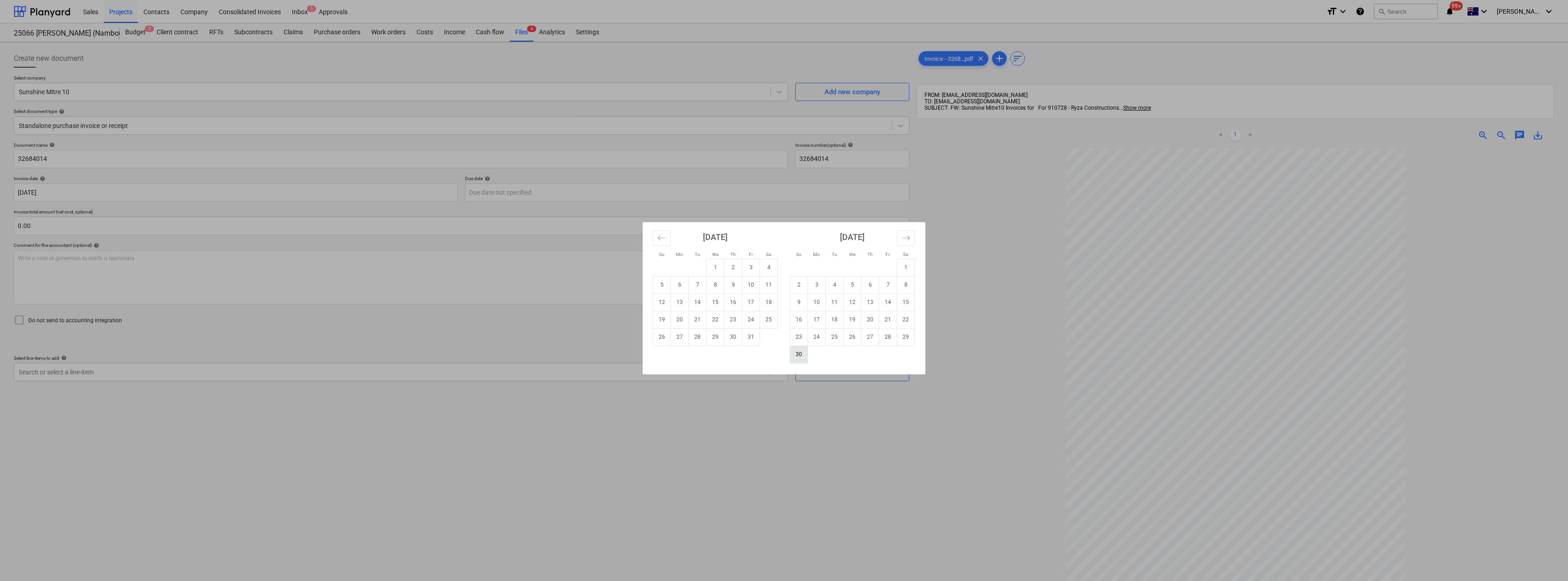
click at [803, 357] on td "30" at bounding box center [799, 354] width 18 height 17
type input "[DATE]"
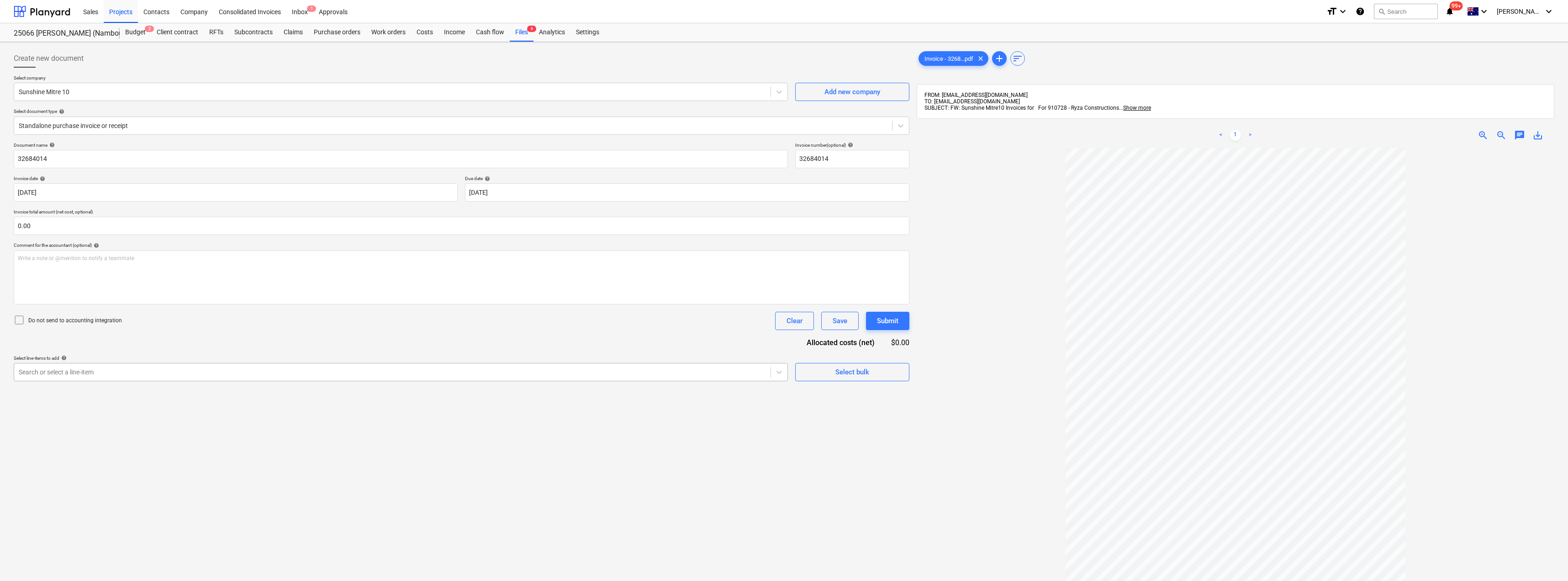
click at [307, 378] on div "Search or select a line-item" at bounding box center [393, 372] width 756 height 13
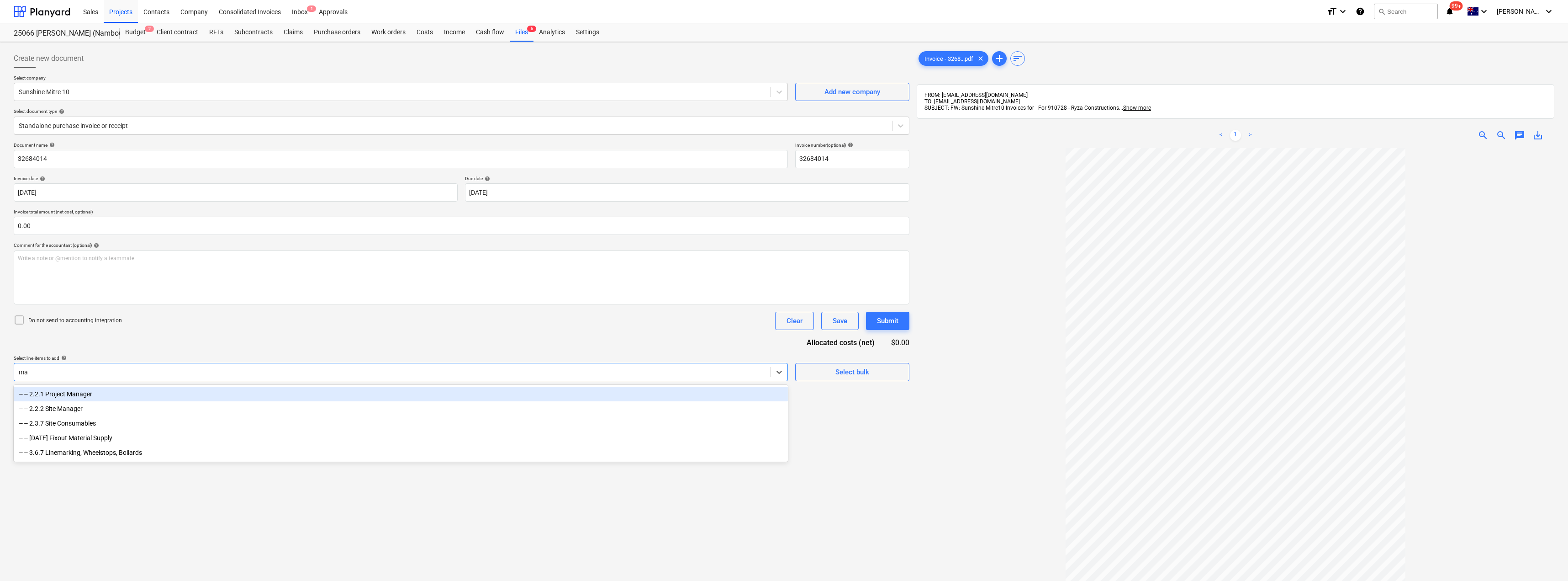
type input "mat"
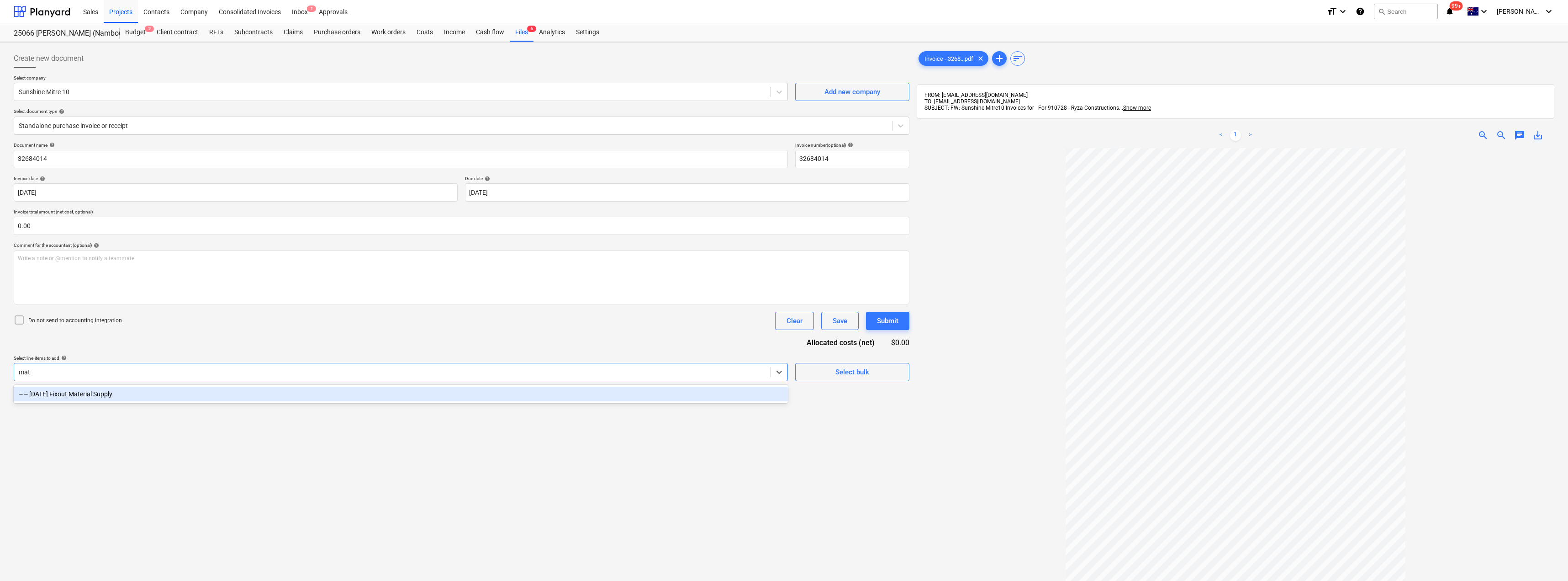
click at [269, 392] on div "-- -- [DATE] Fixout Material Supply" at bounding box center [401, 393] width 774 height 14
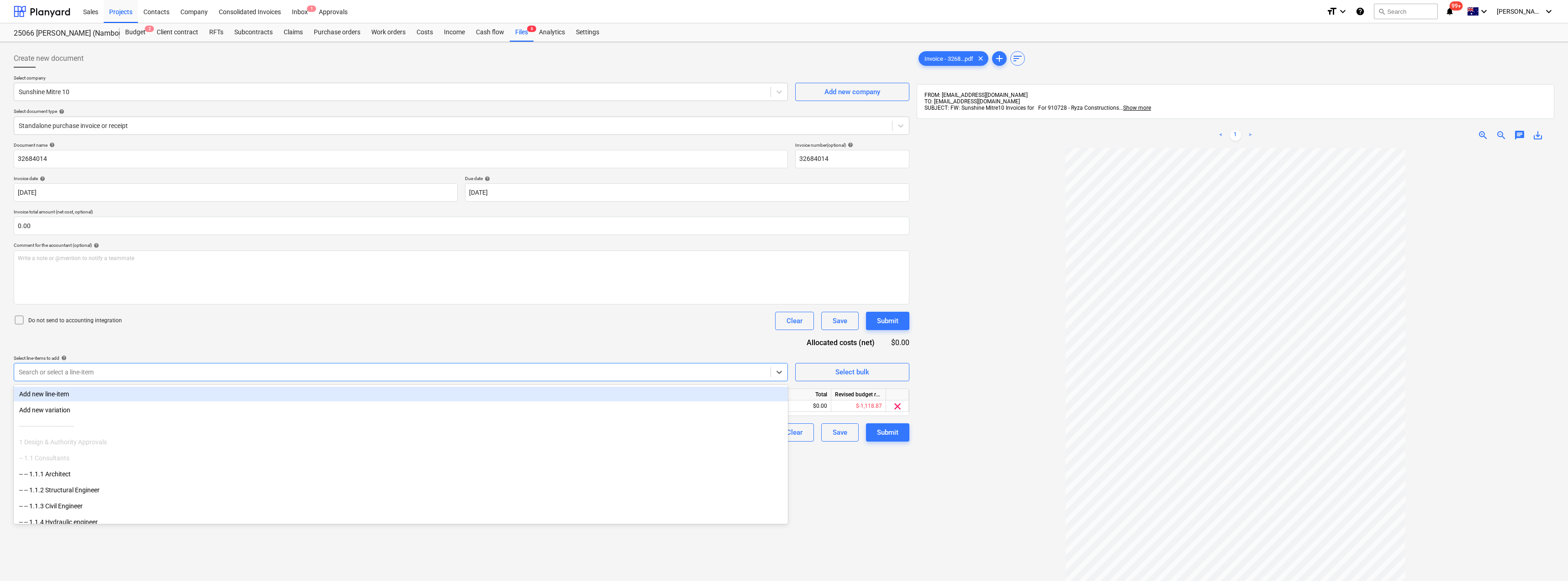
click at [290, 345] on div "Document name help 32684014 Invoice number (optional) help 32684014 Invoice dat…" at bounding box center [462, 292] width 896 height 300
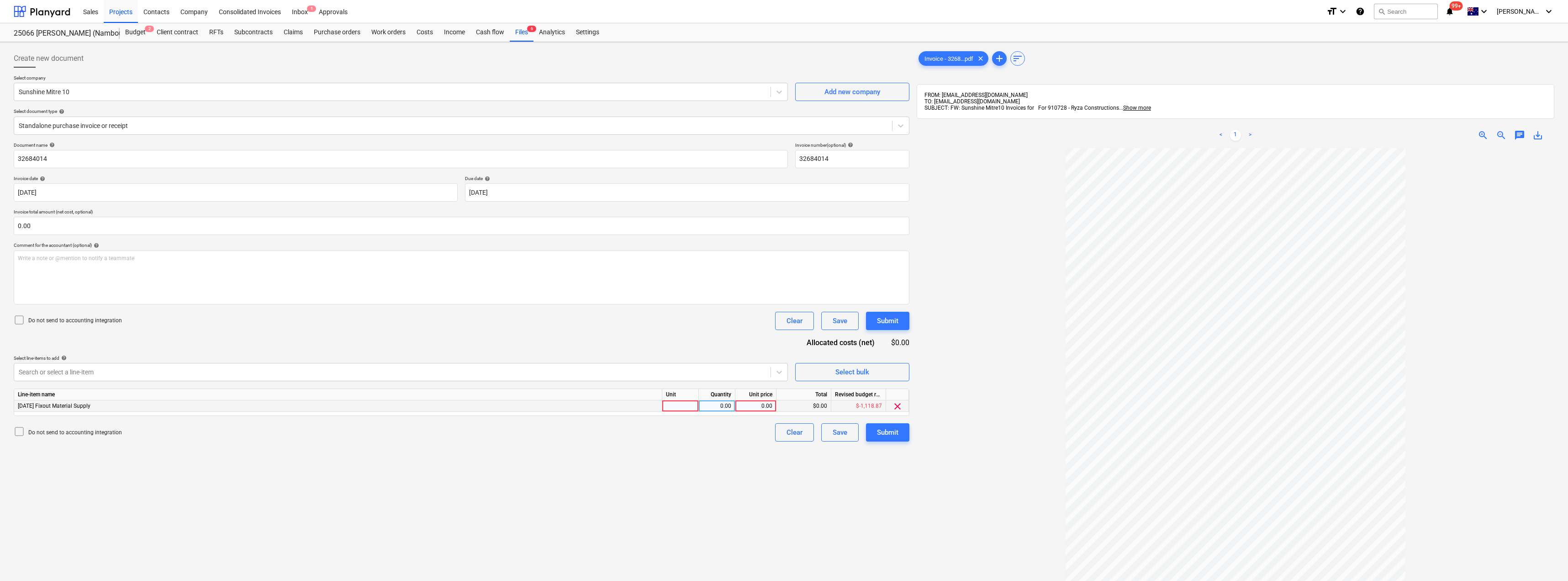
click at [672, 407] on div at bounding box center [680, 406] width 36 height 12
type input "Item"
type input "373.87"
click at [658, 461] on div "Create new document Select company Sunshine Mitre 10 Add new company Select doc…" at bounding box center [462, 376] width 903 height 662
click at [888, 432] on div "Submit" at bounding box center [888, 432] width 21 height 12
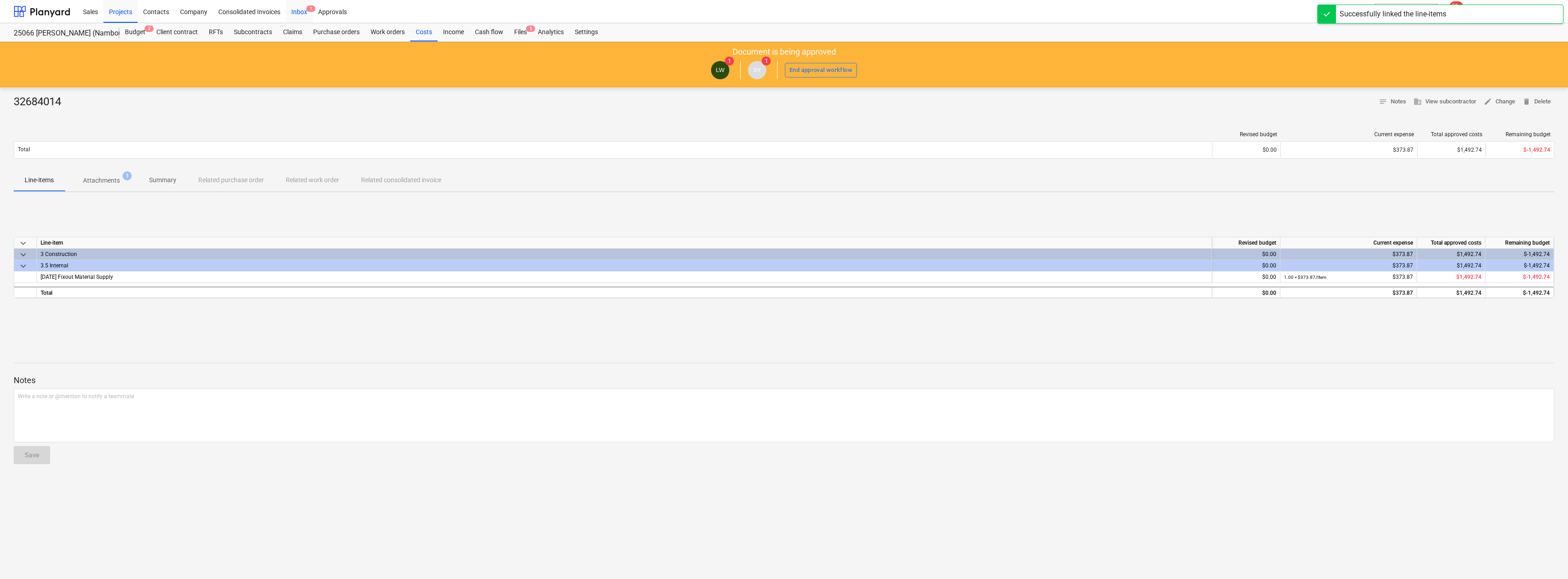
click at [297, 12] on div "Inbox 1" at bounding box center [299, 11] width 27 height 23
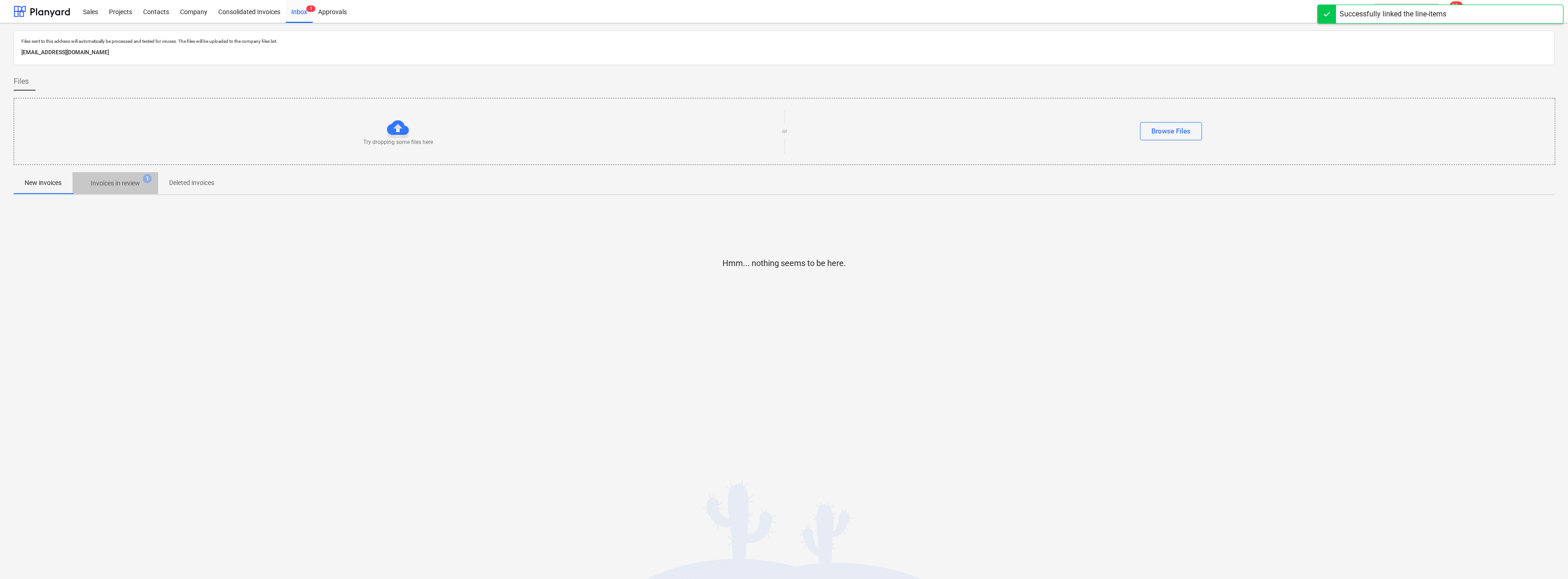
click at [118, 181] on p "Invoices in review" at bounding box center [115, 183] width 49 height 10
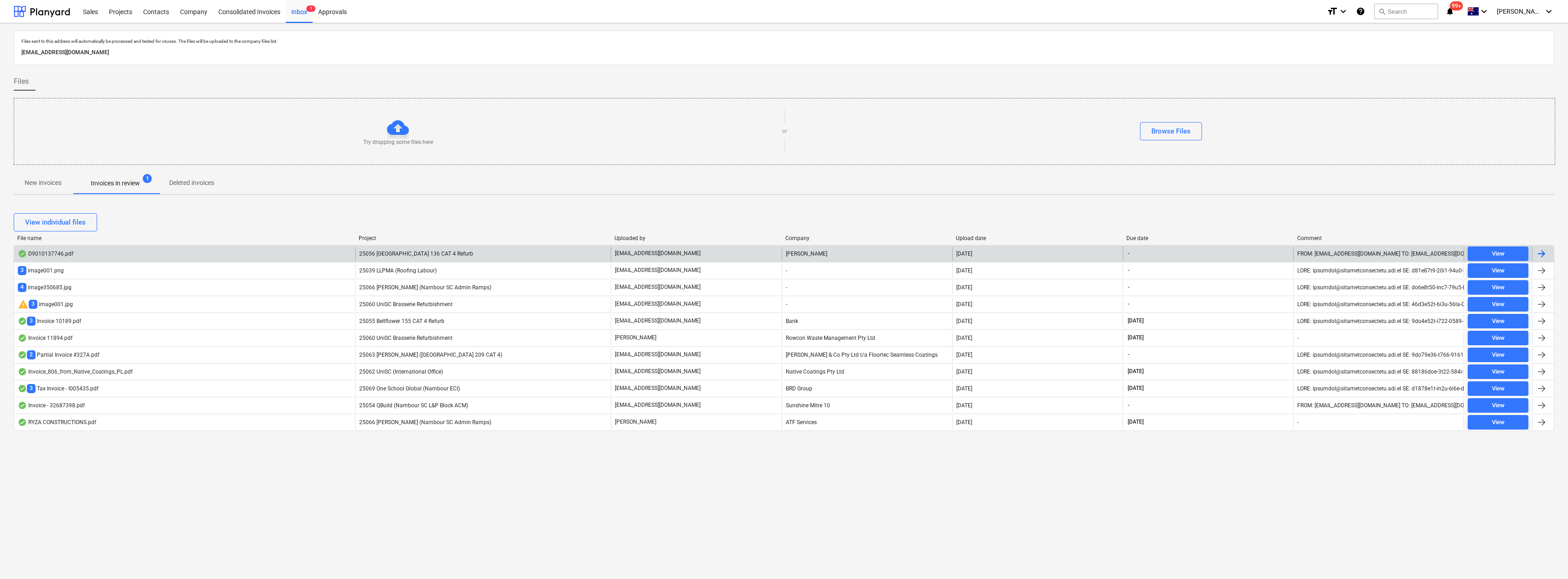
click at [380, 252] on span "25056 [GEOGRAPHIC_DATA] 136 CAT 4 Refurb" at bounding box center [416, 253] width 114 height 6
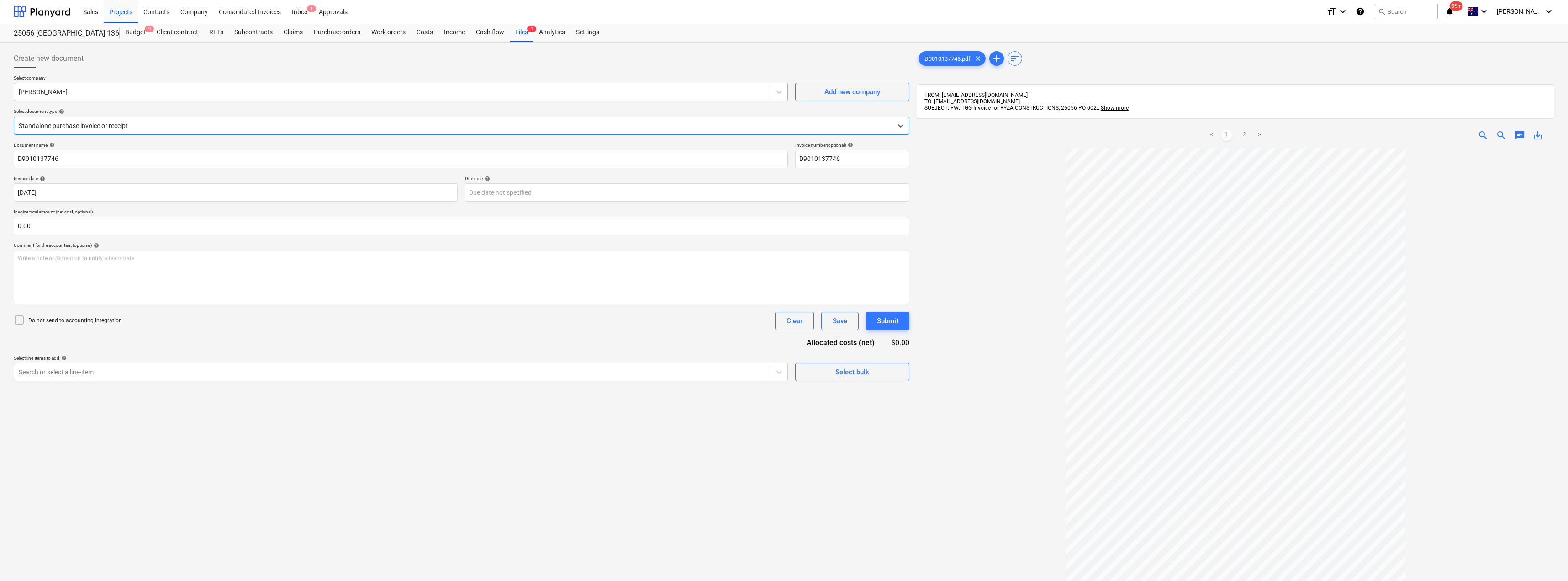
click at [96, 88] on div at bounding box center [392, 92] width 747 height 9
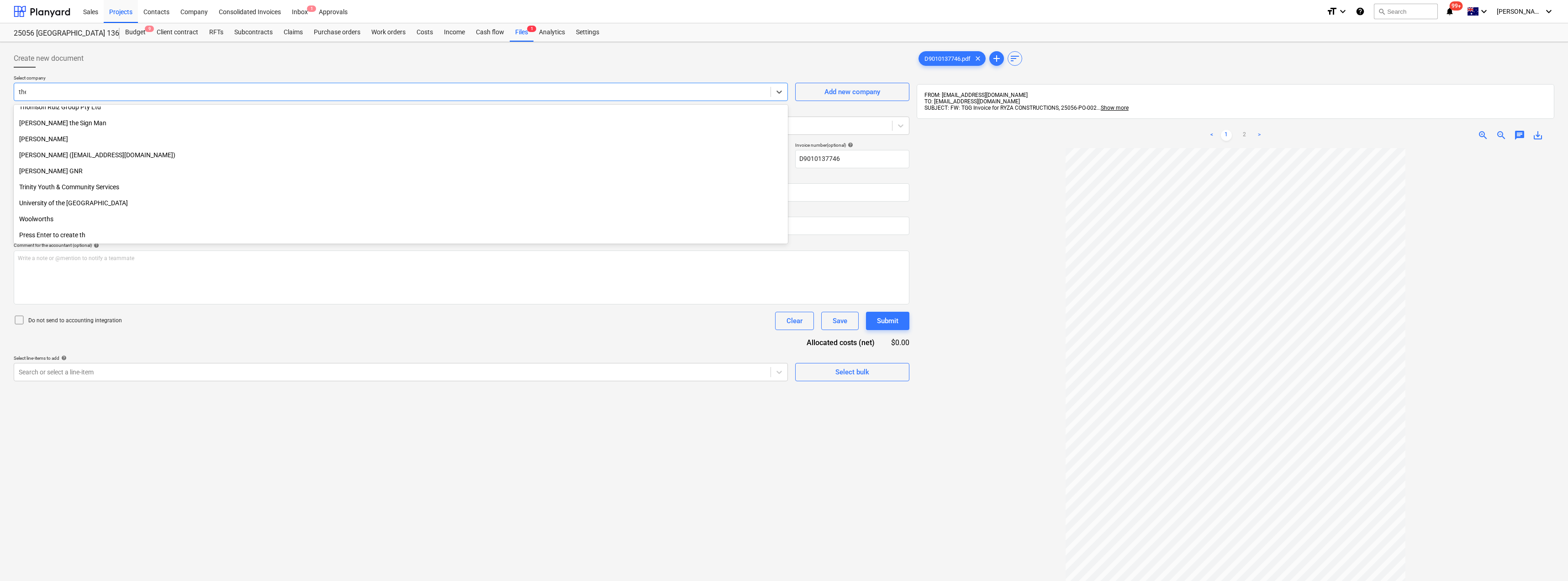
scroll to position [567, 0]
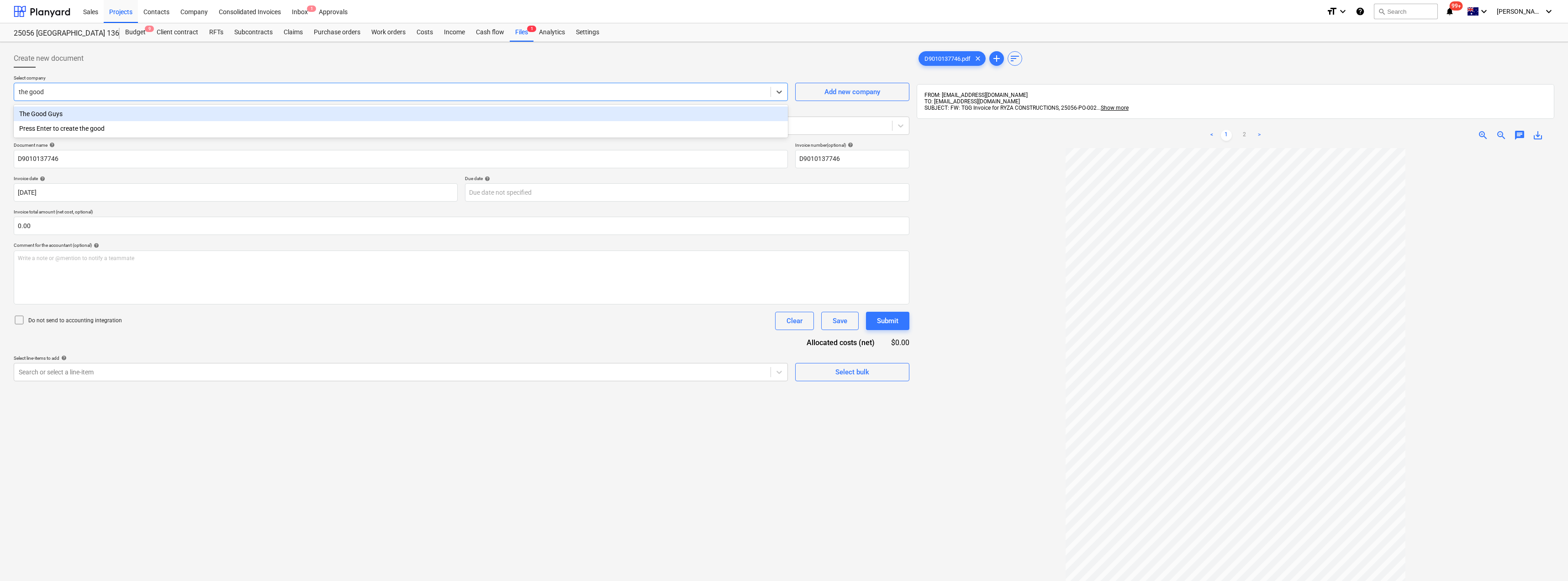
click at [62, 114] on div "The Good Guys" at bounding box center [401, 114] width 774 height 14
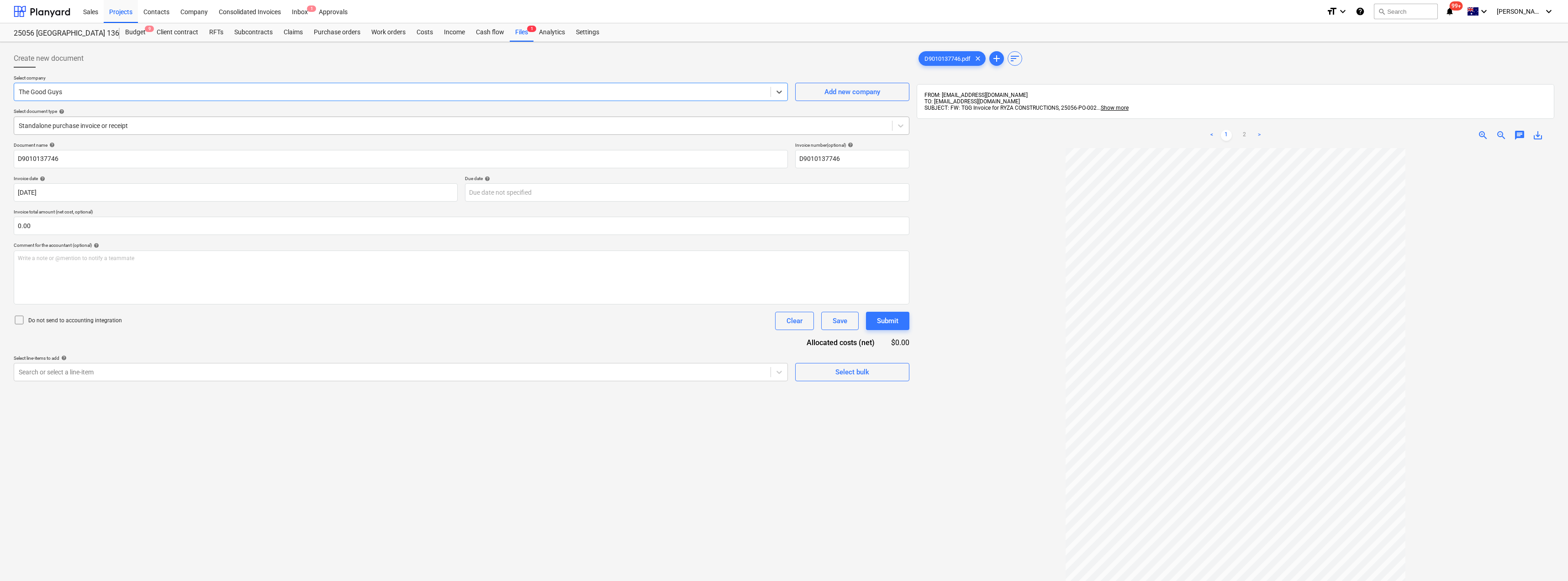
click at [102, 127] on div at bounding box center [453, 125] width 869 height 9
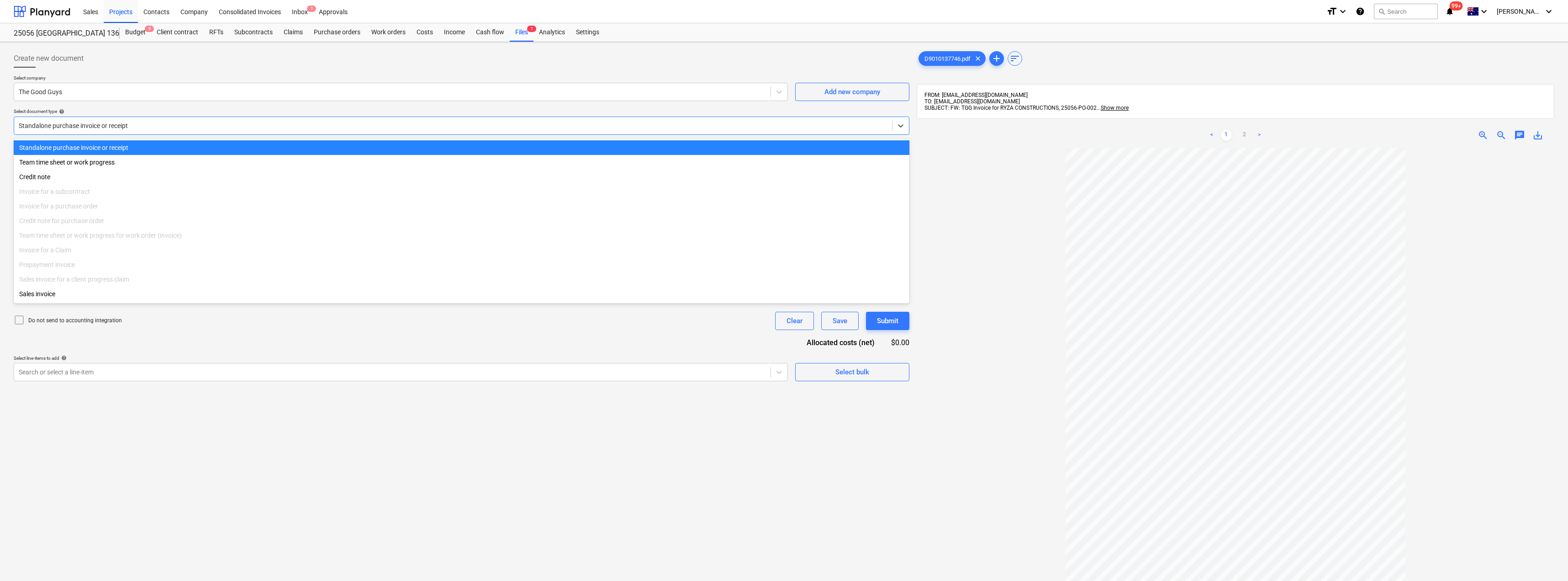
click at [120, 76] on p "Select company" at bounding box center [401, 79] width 774 height 8
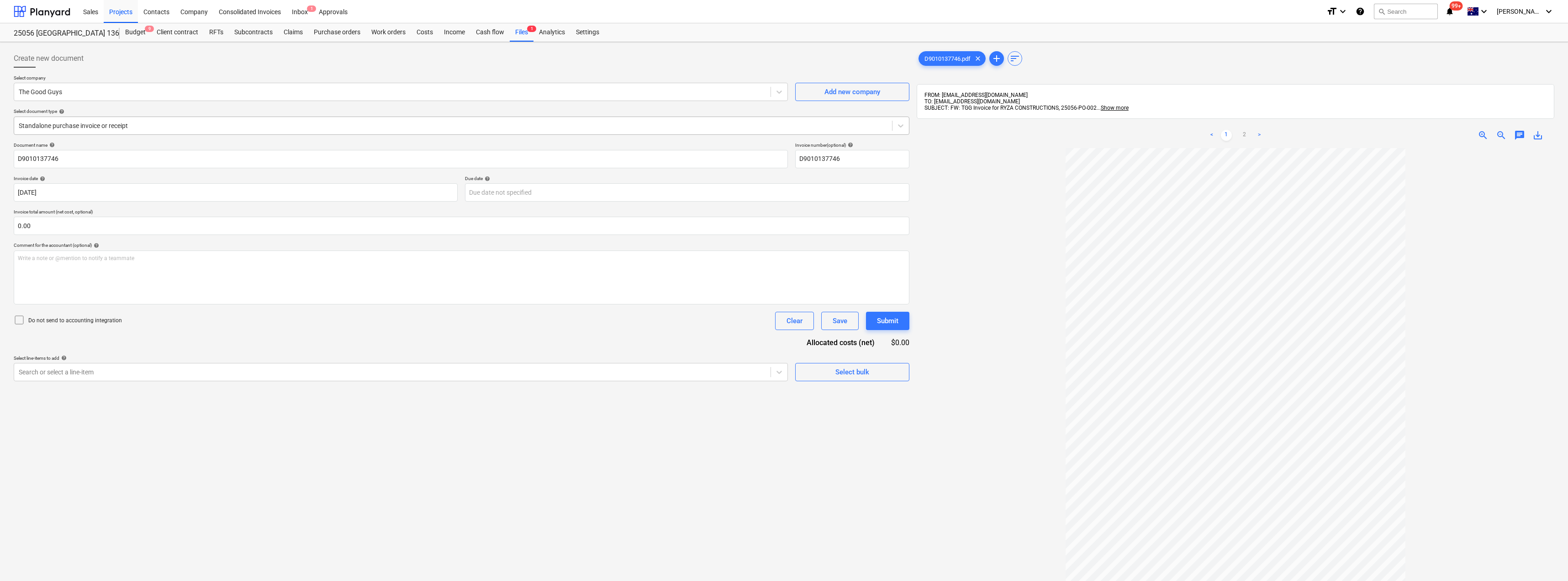
click at [92, 127] on div at bounding box center [453, 125] width 869 height 9
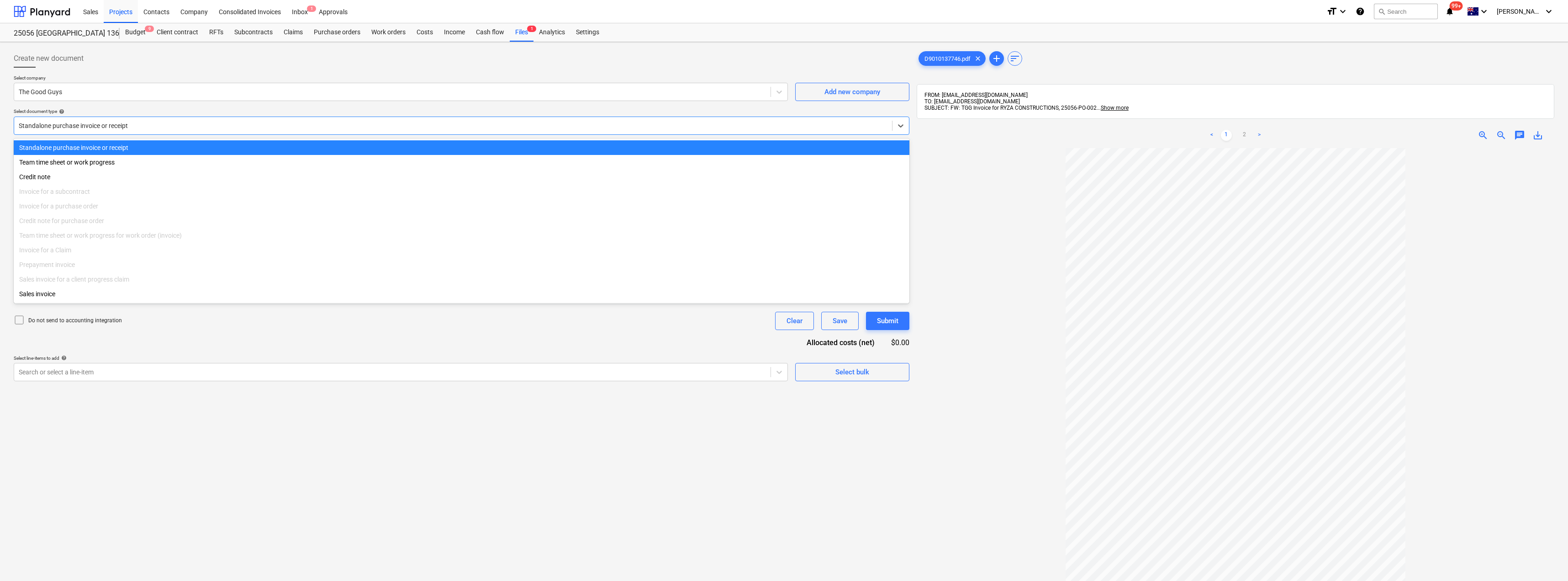
click at [92, 127] on div at bounding box center [453, 125] width 869 height 9
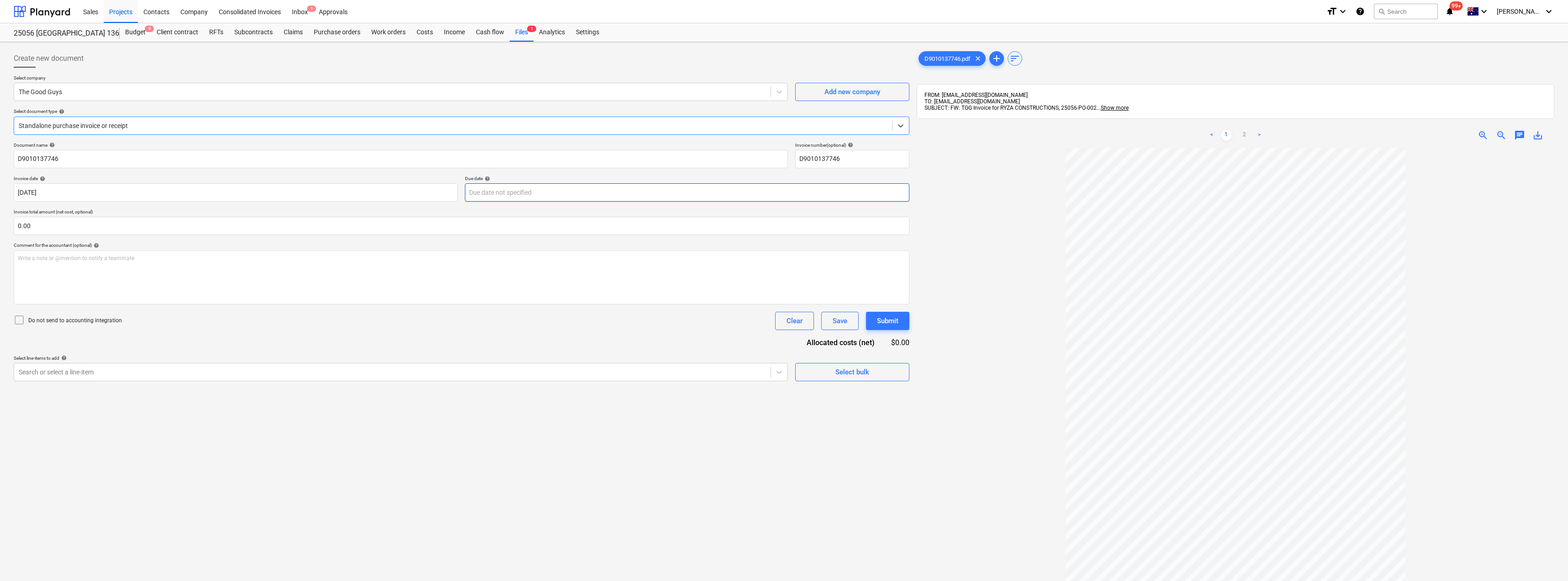
click at [507, 192] on body "Sales Projects Contacts Company Consolidated Invoices Inbox 1 Approvals format_…" at bounding box center [784, 290] width 1568 height 581
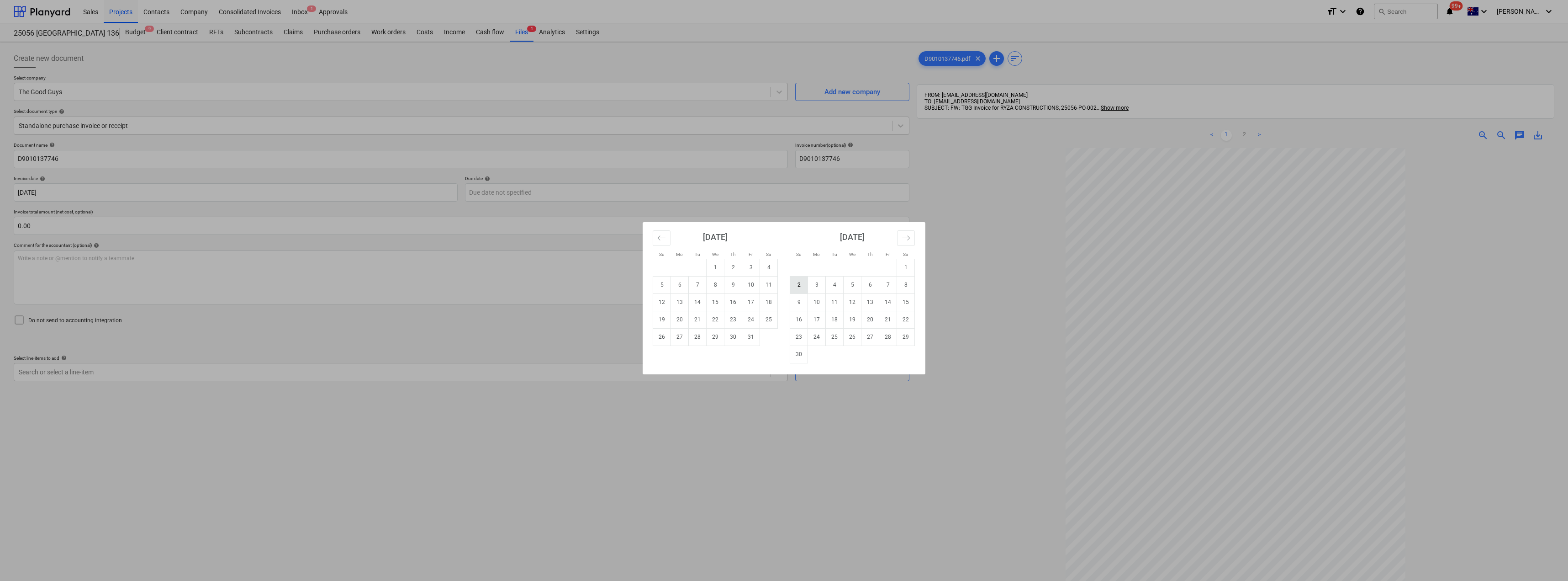
click at [799, 285] on td "2" at bounding box center [799, 285] width 18 height 17
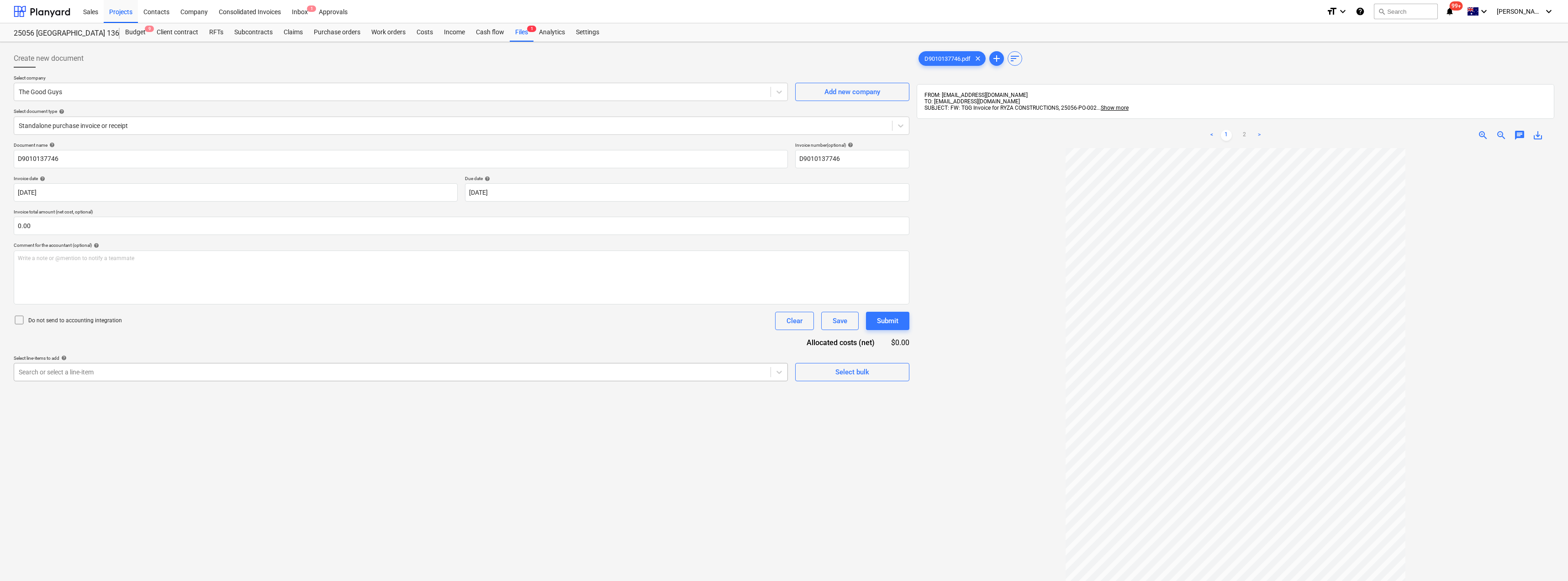
click at [119, 380] on div "Search or select a line-item" at bounding box center [401, 372] width 774 height 18
click at [116, 393] on div "-- -- [DATE] Fixout Material Supply" at bounding box center [401, 393] width 774 height 14
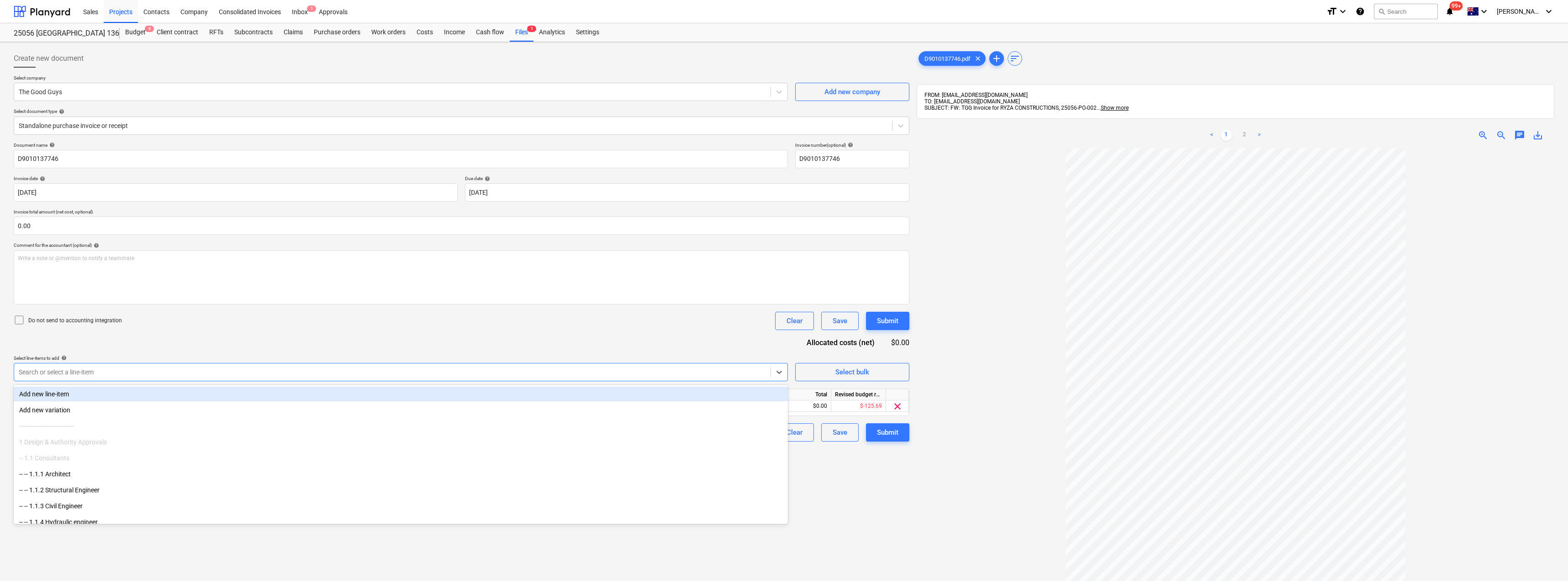
click at [200, 337] on div "Document name help D9010137746 Invoice number (optional) help D9010137746 Invoi…" at bounding box center [462, 292] width 896 height 300
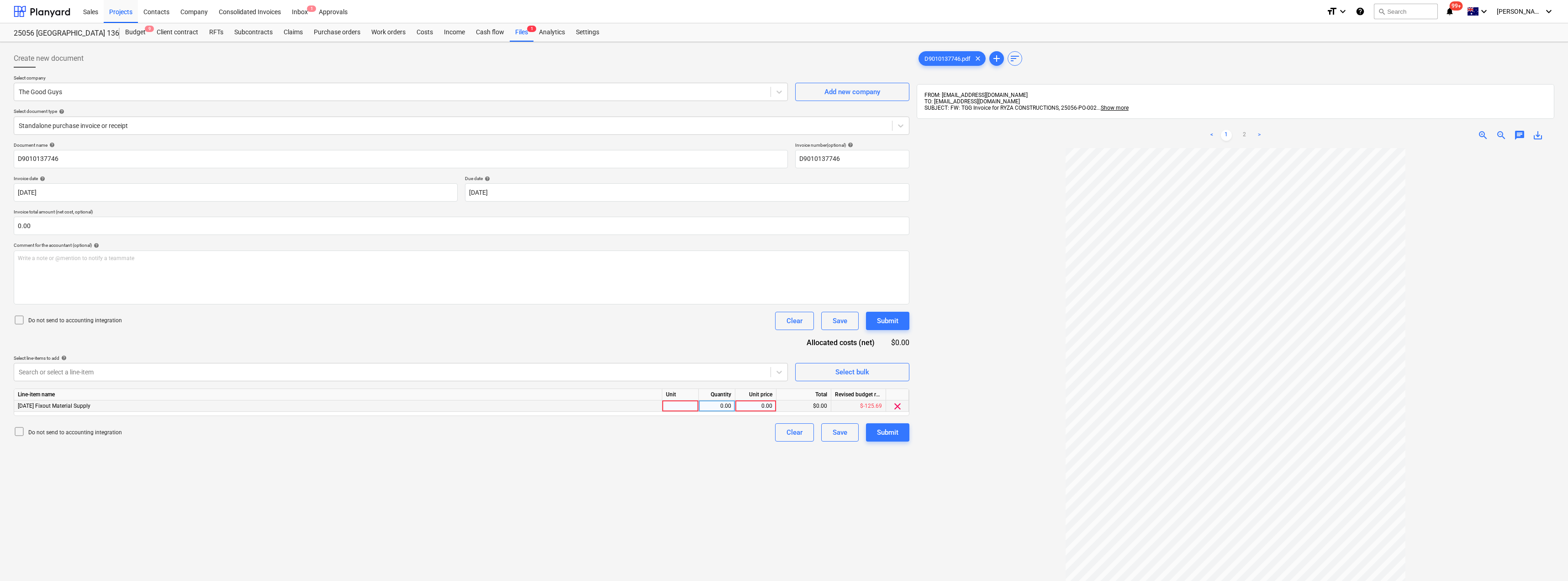
click at [682, 409] on div at bounding box center [680, 406] width 36 height 12
click at [702, 335] on div "Document name help D9010137746 Invoice number (optional) help D9010137746 Invoi…" at bounding box center [462, 292] width 896 height 300
click at [1260, 140] on link ">" at bounding box center [1260, 135] width 11 height 11
click at [897, 435] on div "Submit" at bounding box center [888, 432] width 21 height 12
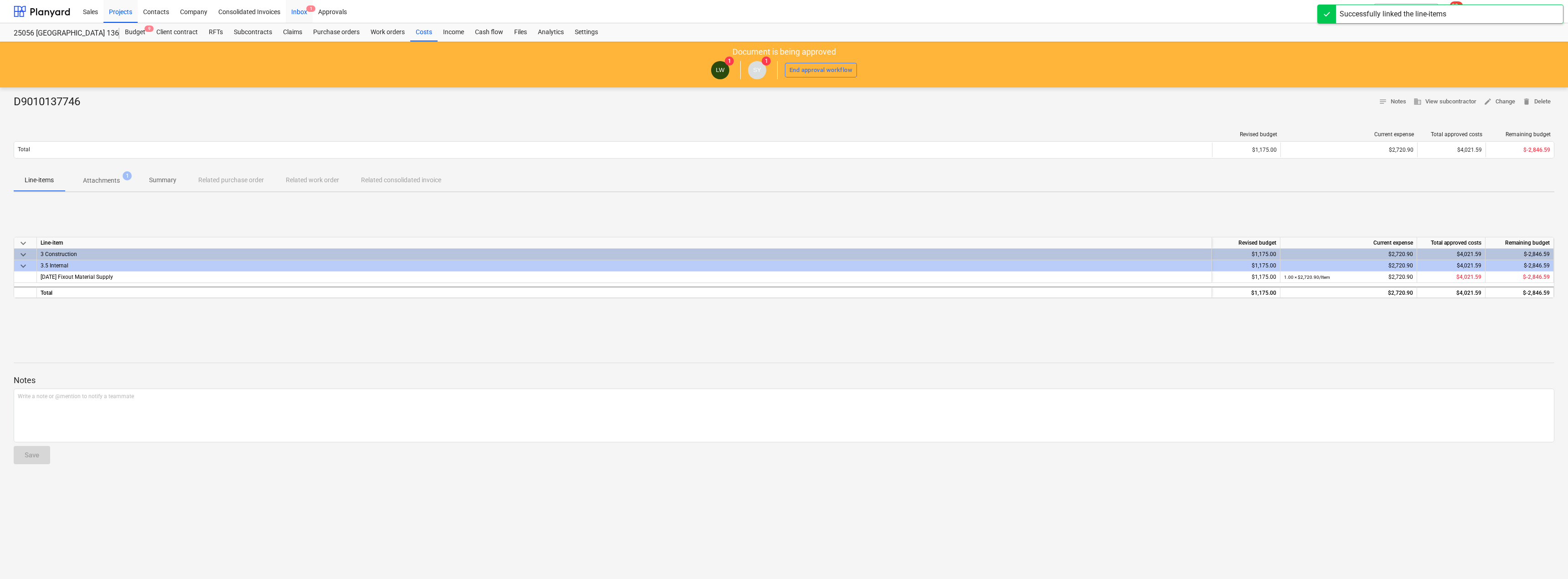
click at [292, 10] on div "Inbox 1" at bounding box center [299, 11] width 27 height 23
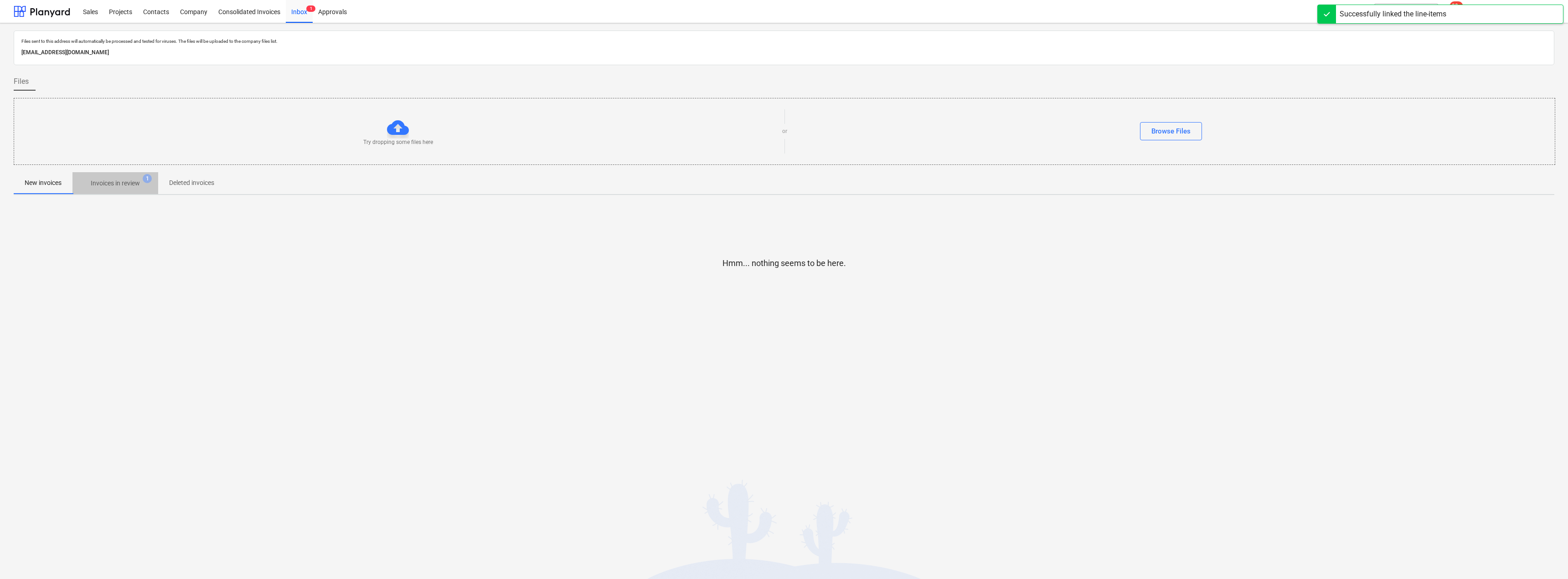
click at [105, 188] on p "Invoices in review" at bounding box center [115, 183] width 49 height 10
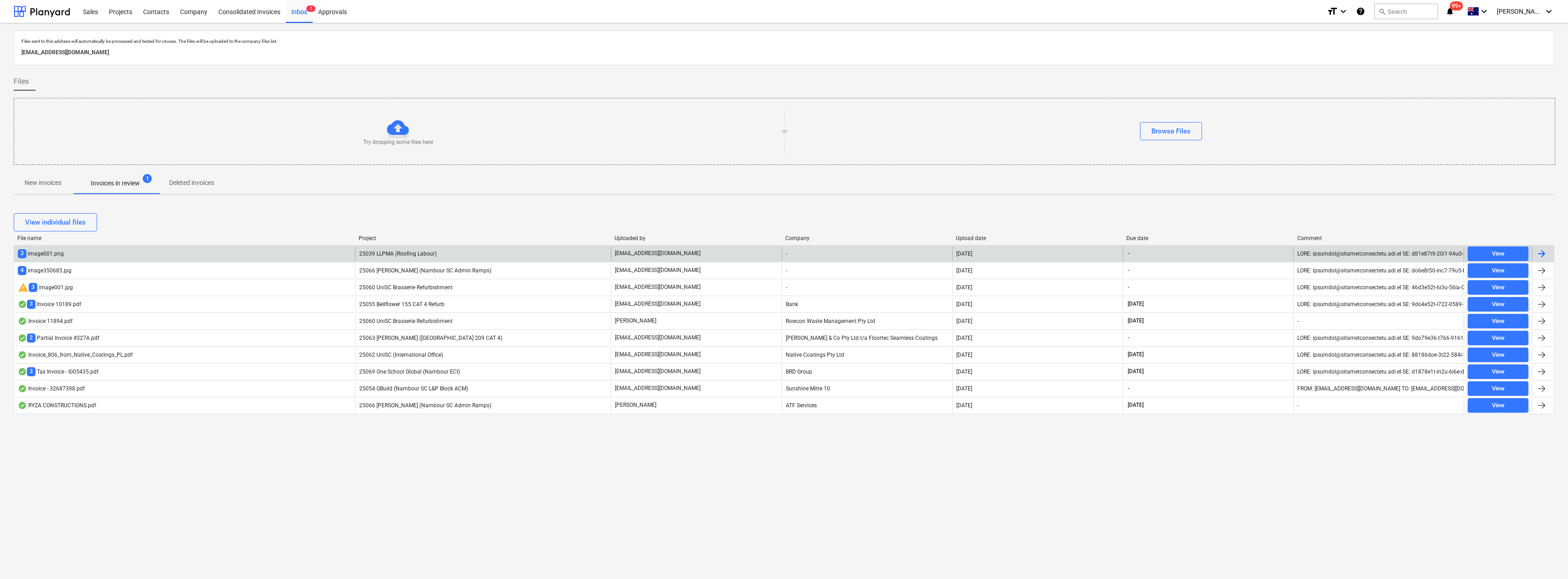
click at [410, 254] on span "25039 LLPMA (Roofing Labour)" at bounding box center [398, 253] width 78 height 6
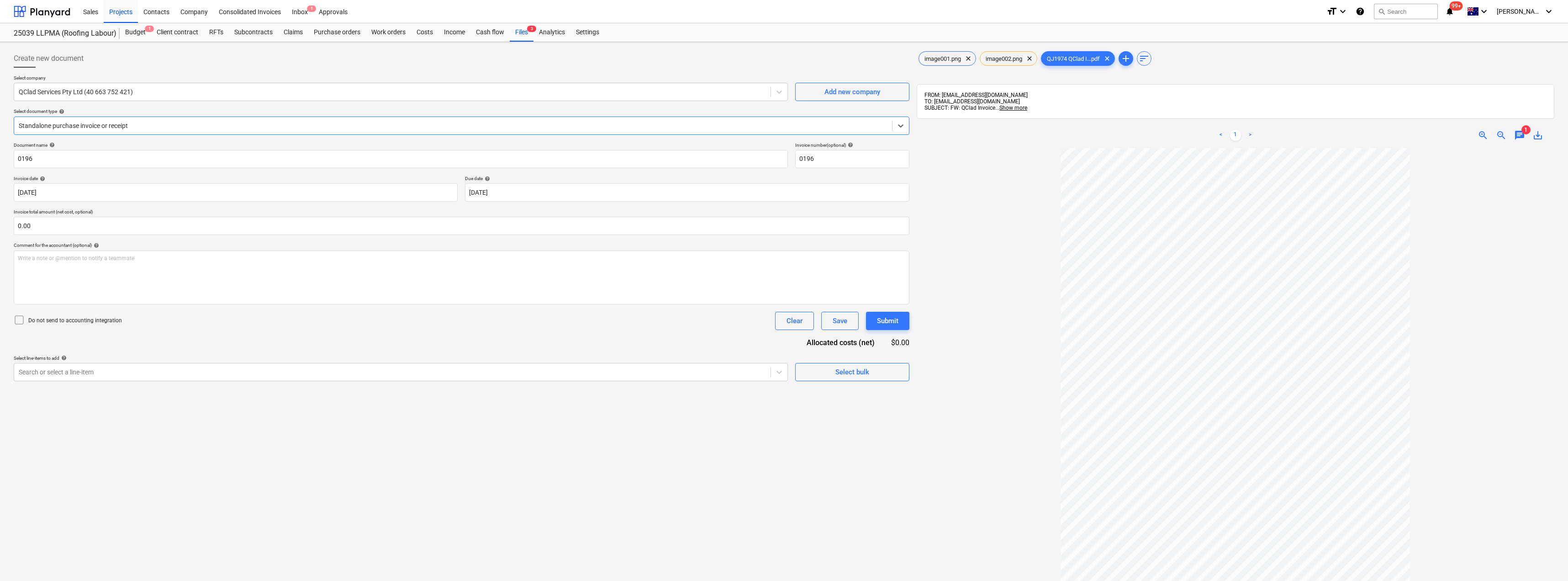
click at [1519, 134] on span "chat" at bounding box center [1520, 135] width 11 height 11
click at [304, 12] on div "Inbox 1" at bounding box center [300, 11] width 27 height 23
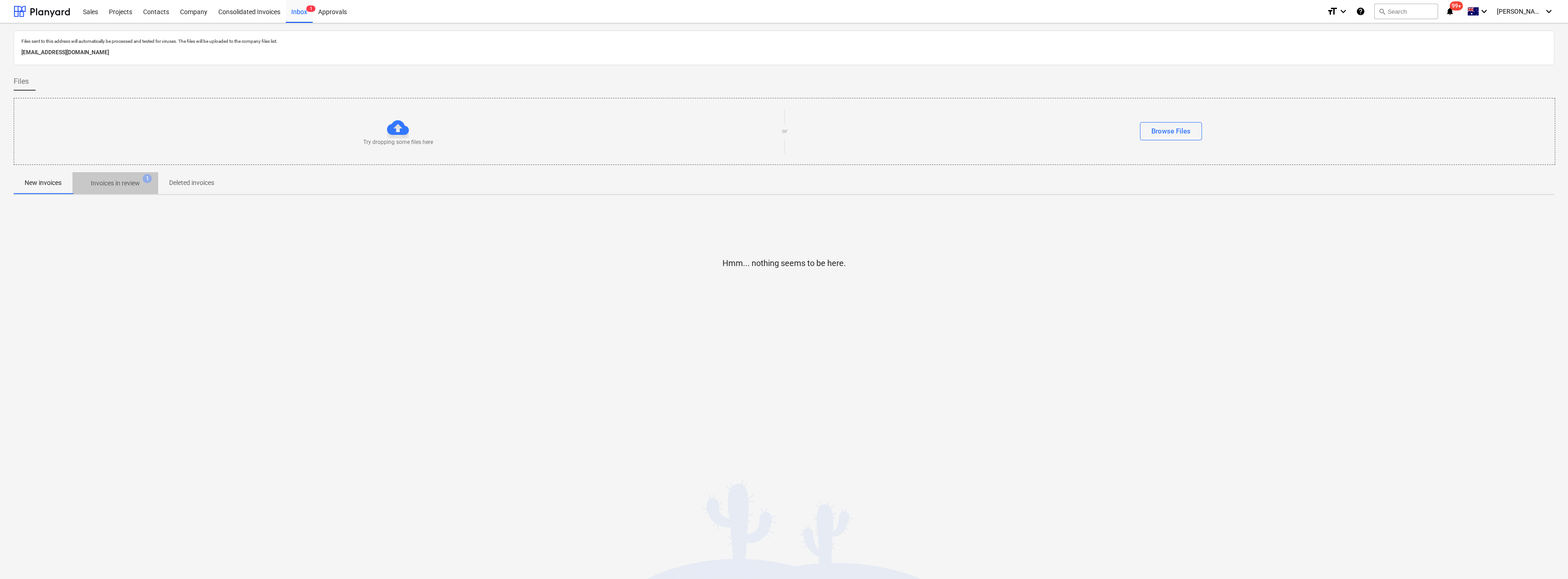
click at [85, 182] on span "Invoices in review 1" at bounding box center [115, 183] width 64 height 10
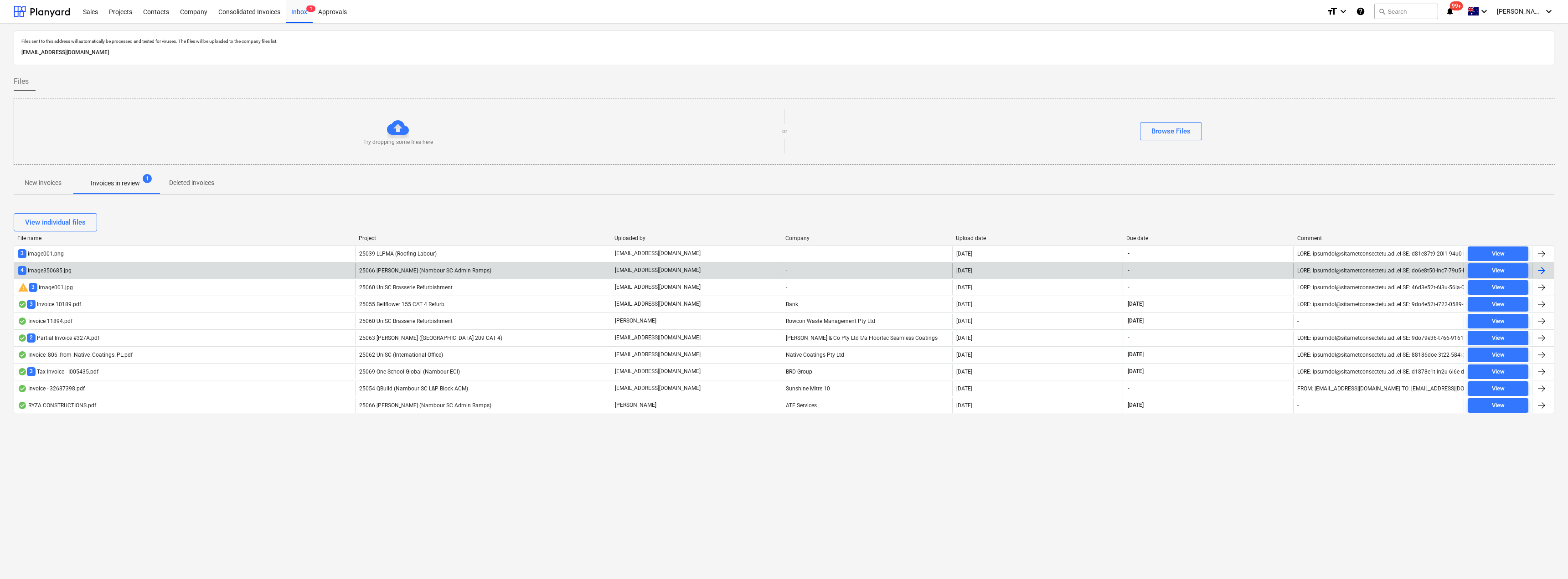
click at [802, 267] on div "-" at bounding box center [867, 270] width 171 height 14
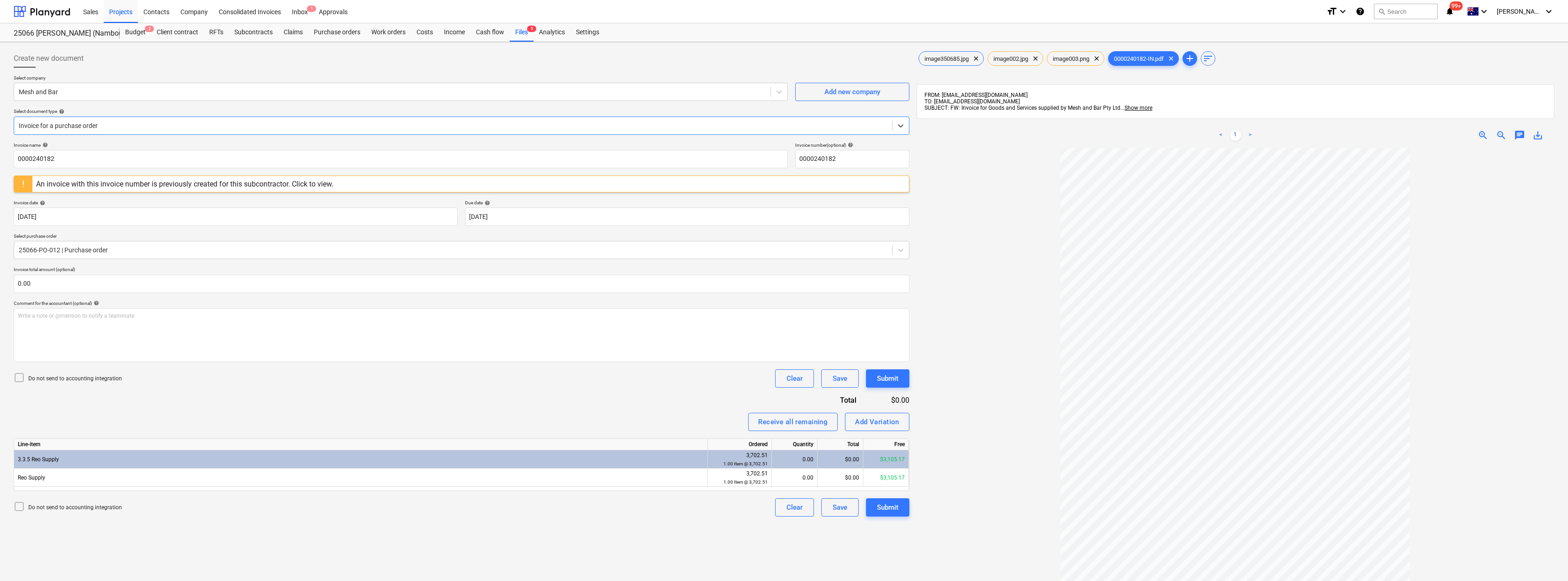
click at [109, 182] on div "An invoice with this invoice number is previously created for this subcontracto…" at bounding box center [185, 184] width 297 height 9
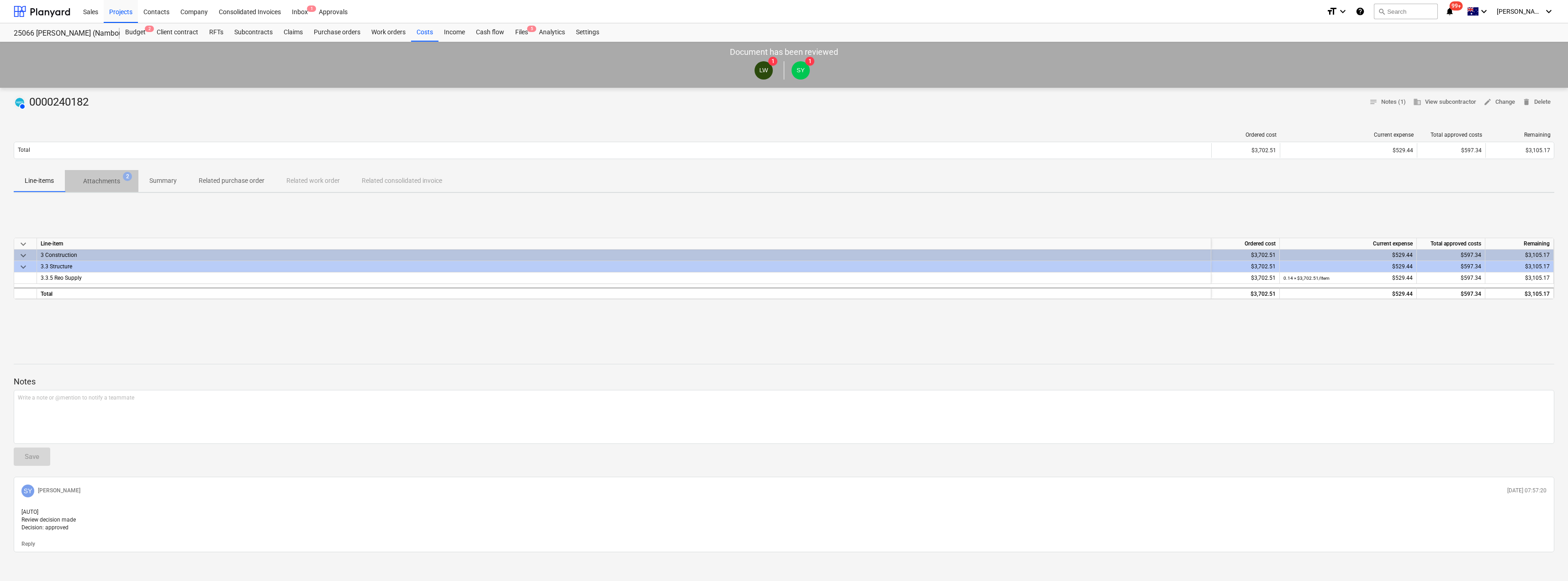
click at [98, 173] on span "Attachments 2" at bounding box center [102, 181] width 74 height 16
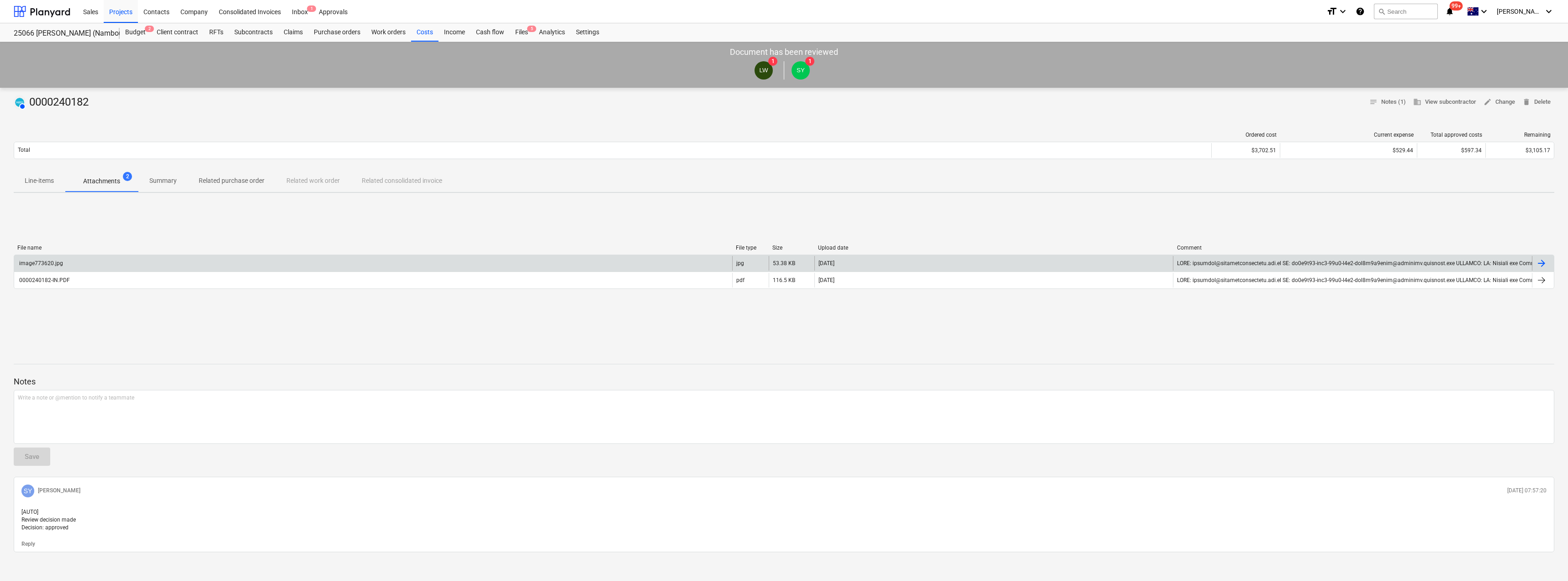
click at [61, 263] on div "image773620.jpg" at bounding box center [40, 263] width 45 height 6
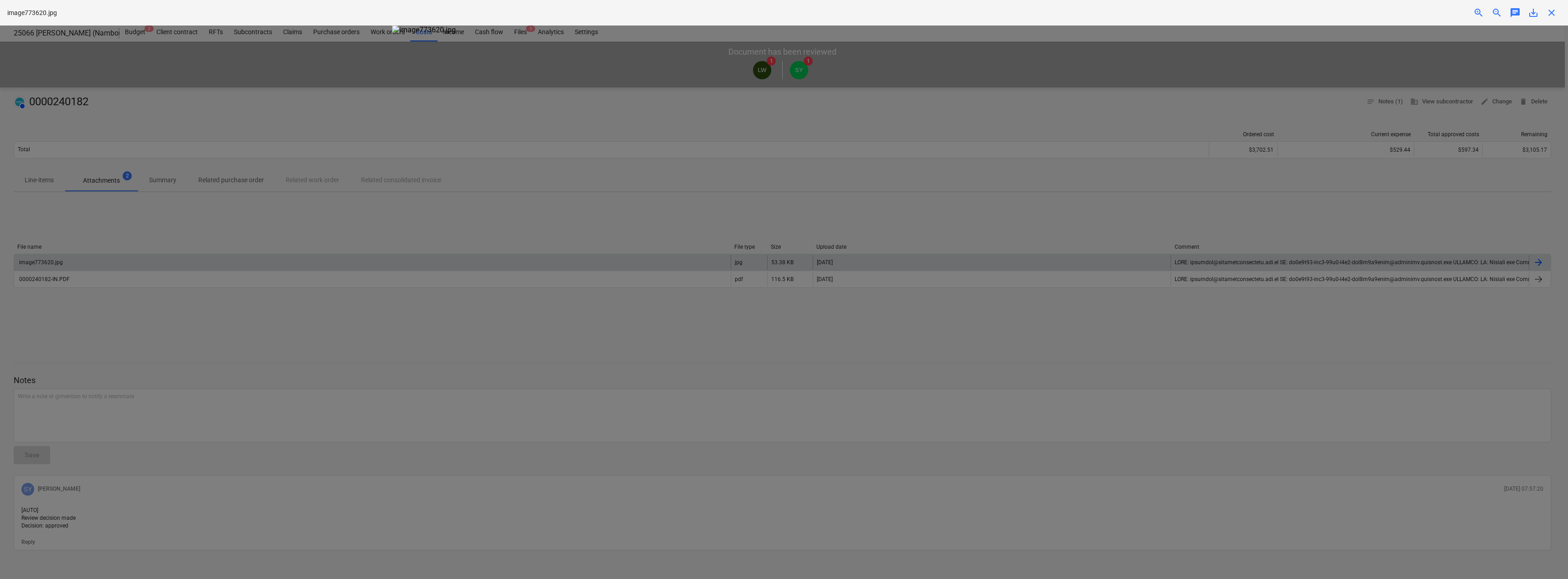
click at [560, 288] on div at bounding box center [784, 302] width 1568 height 554
click at [1552, 11] on span "close" at bounding box center [1552, 13] width 11 height 11
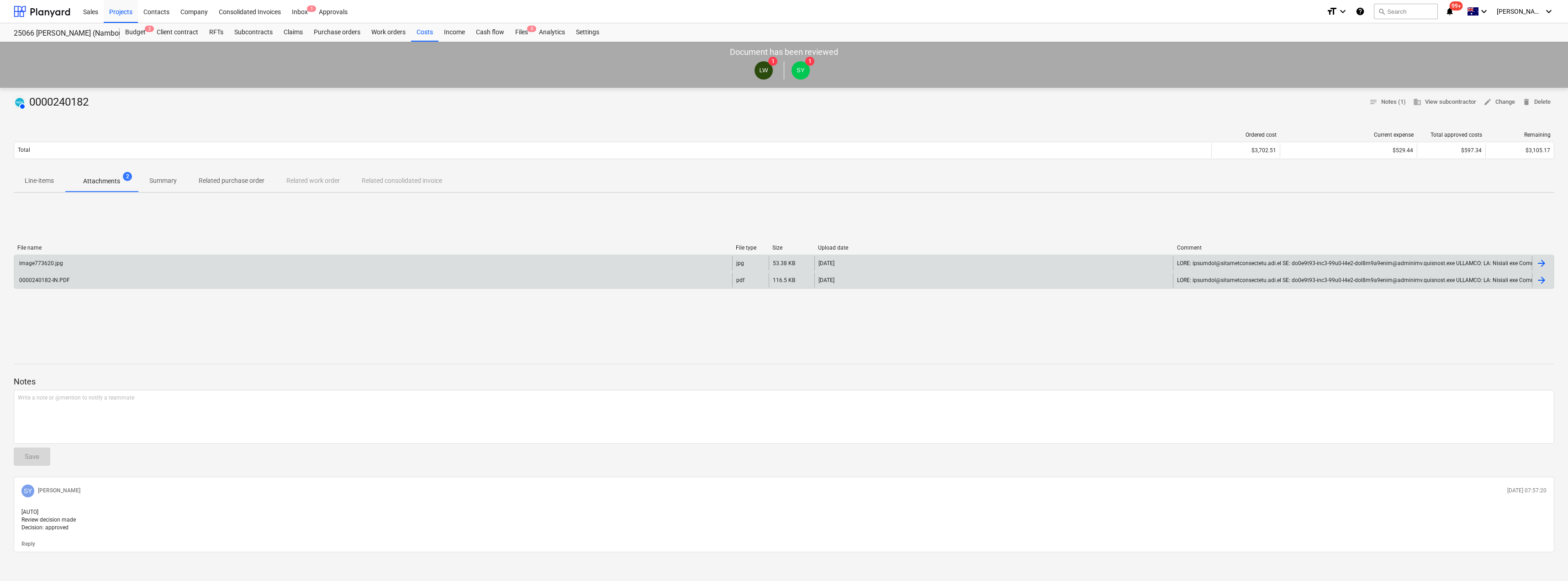
click at [34, 285] on div "0000240182-IN.PDF" at bounding box center [373, 280] width 718 height 14
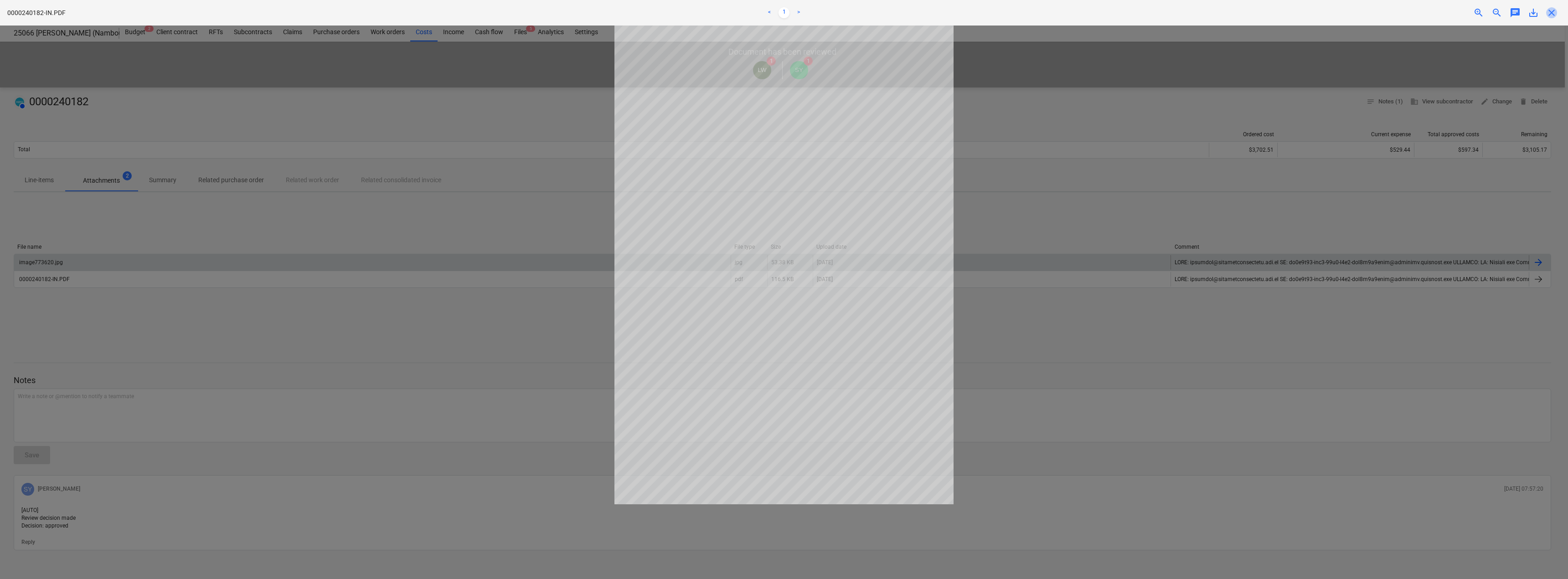
click at [1549, 10] on span "close" at bounding box center [1552, 13] width 11 height 11
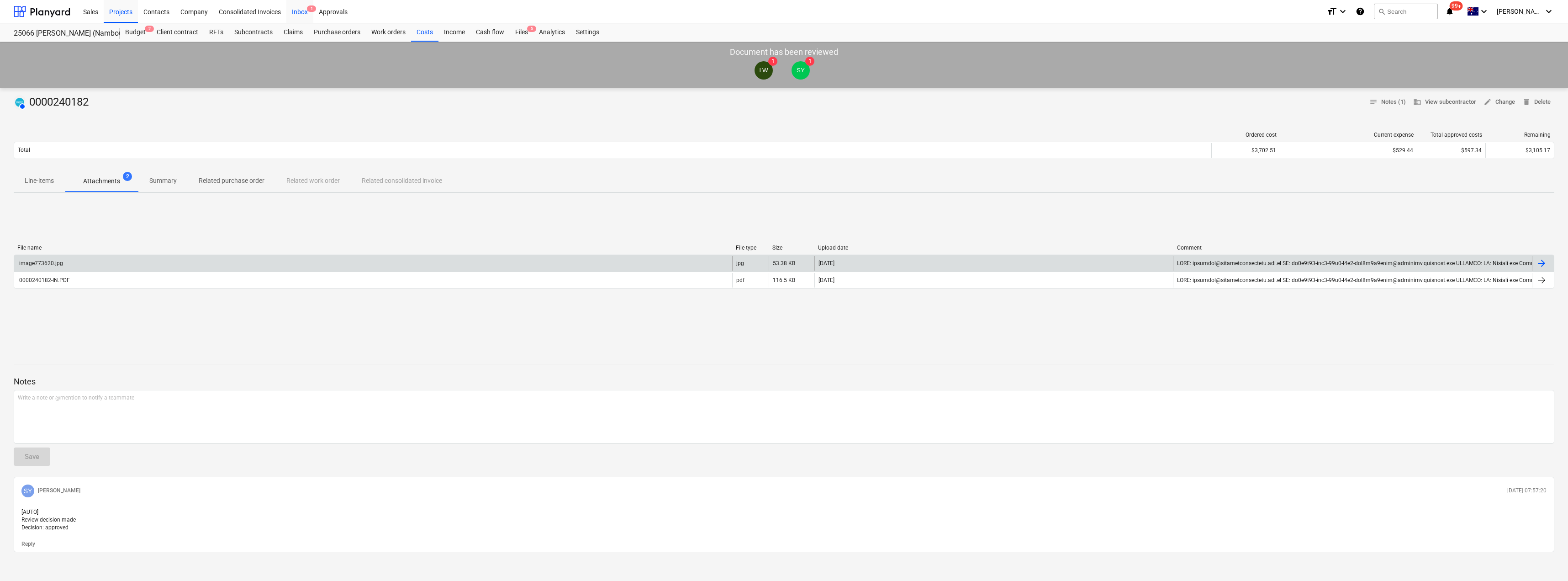
click at [298, 11] on div "Inbox 1" at bounding box center [300, 11] width 27 height 23
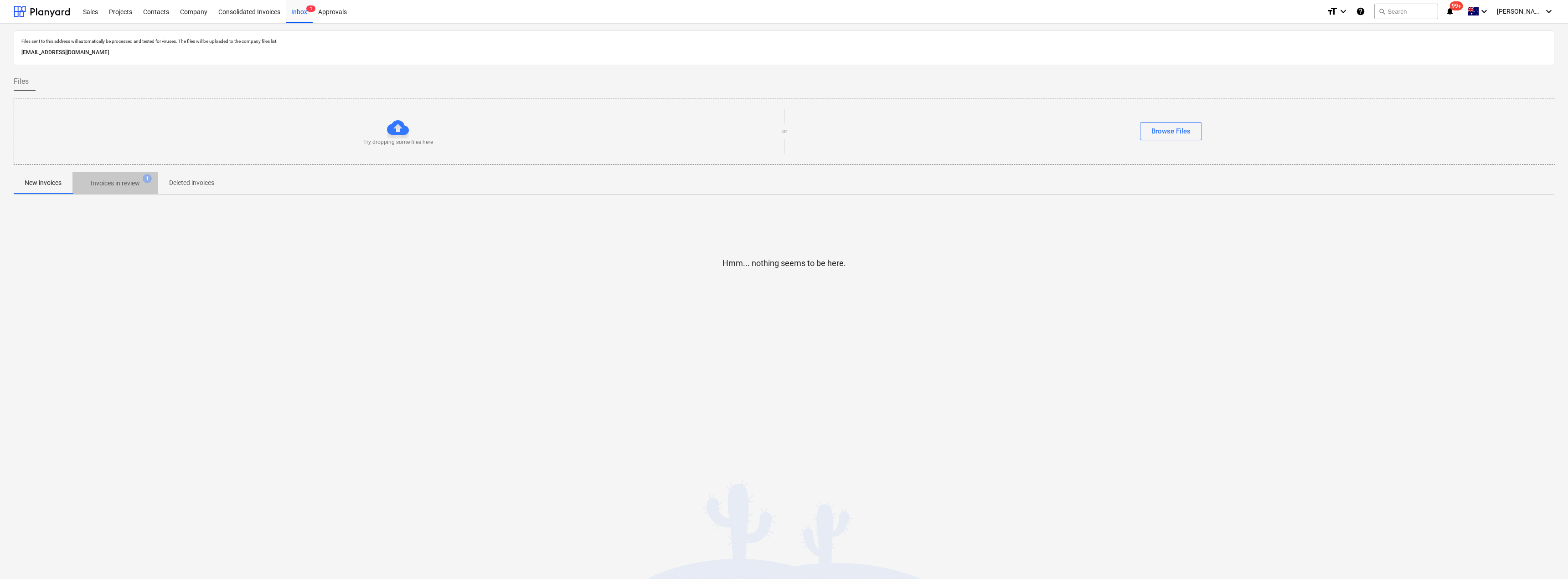
click at [131, 178] on span "Invoices in review 1" at bounding box center [115, 183] width 86 height 16
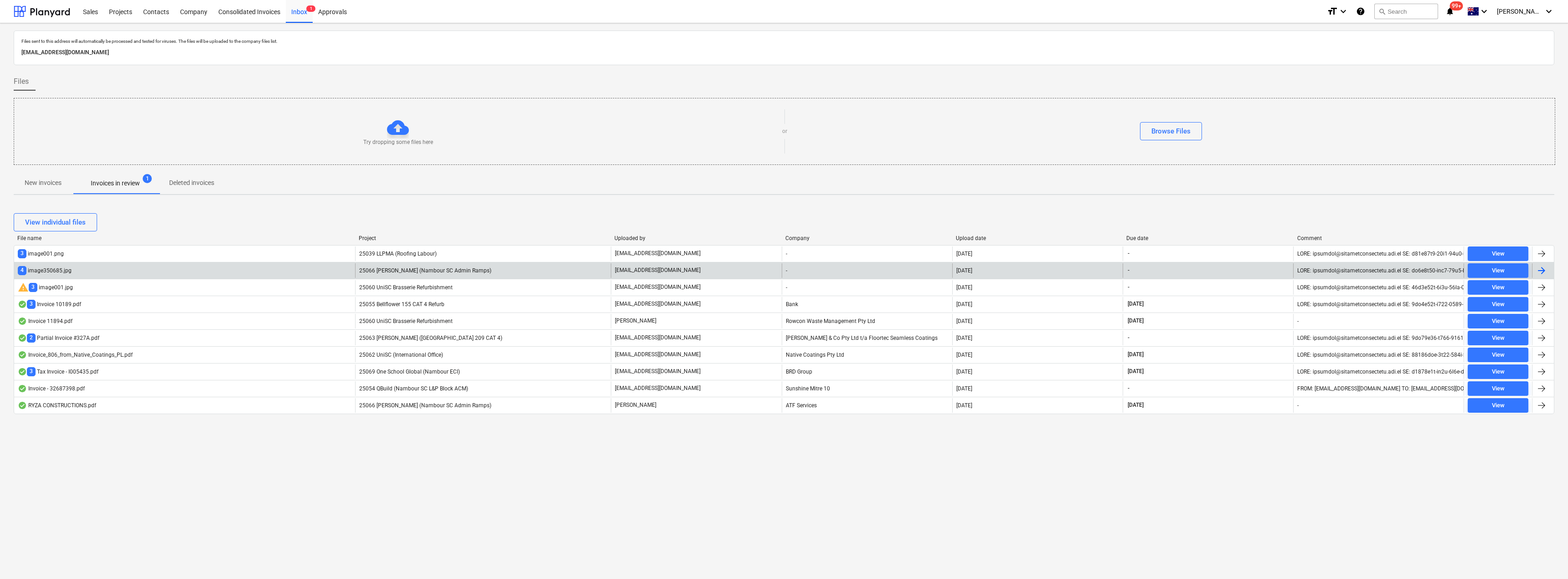
click at [384, 271] on span "25066 [PERSON_NAME] (Nambour SC Admin Ramps)" at bounding box center [425, 270] width 132 height 6
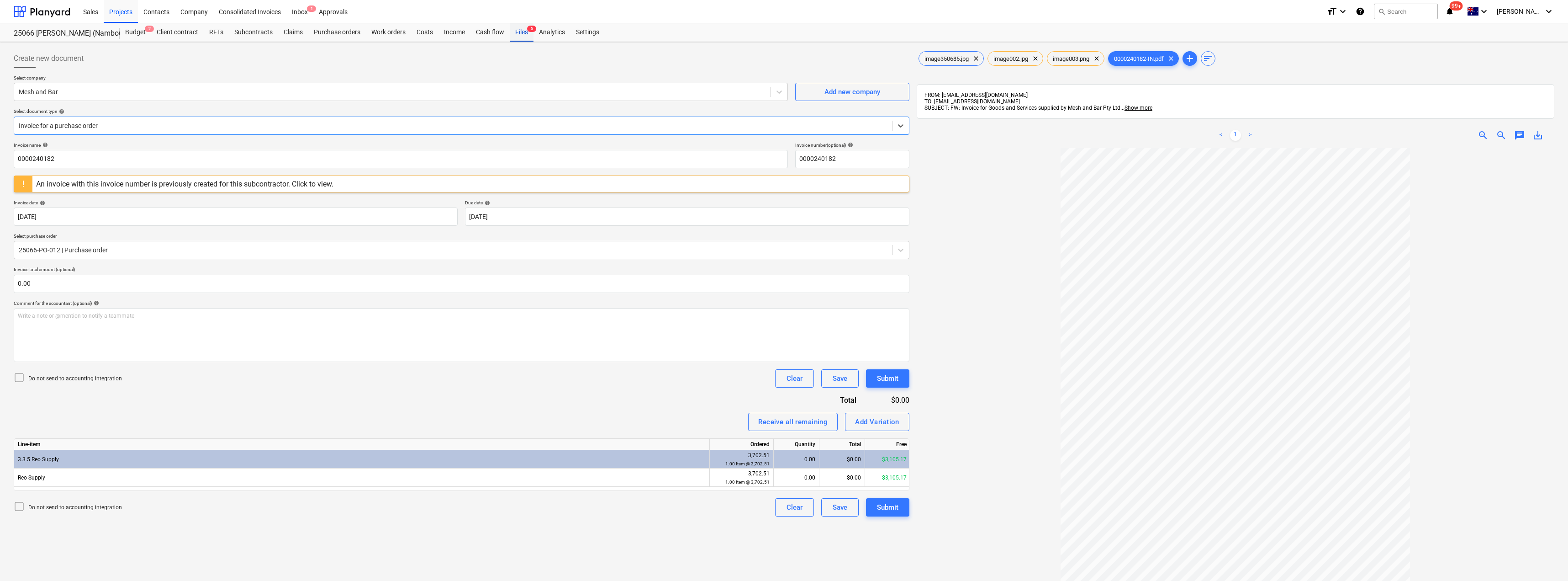
click at [517, 34] on div "Files 5" at bounding box center [522, 32] width 24 height 18
click at [525, 34] on div "Files 5" at bounding box center [522, 32] width 24 height 18
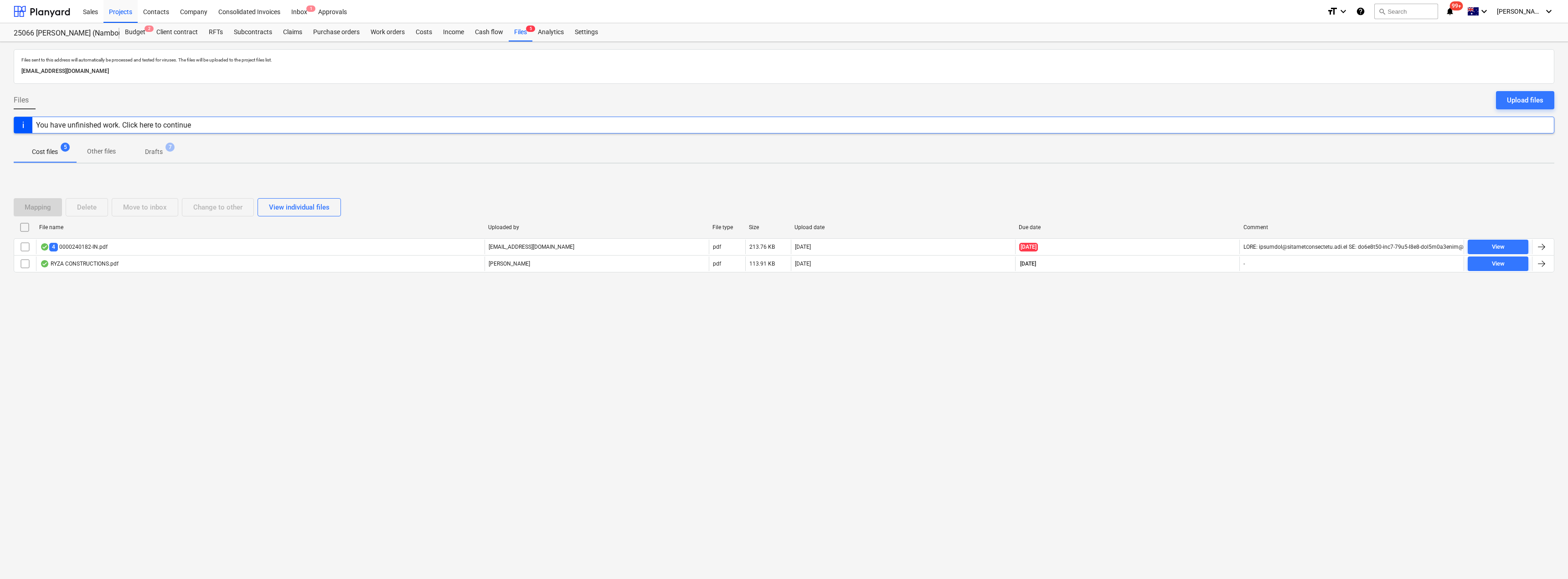
click at [23, 247] on input "checkbox" at bounding box center [25, 246] width 14 height 14
click at [100, 207] on button "Delete" at bounding box center [87, 207] width 42 height 18
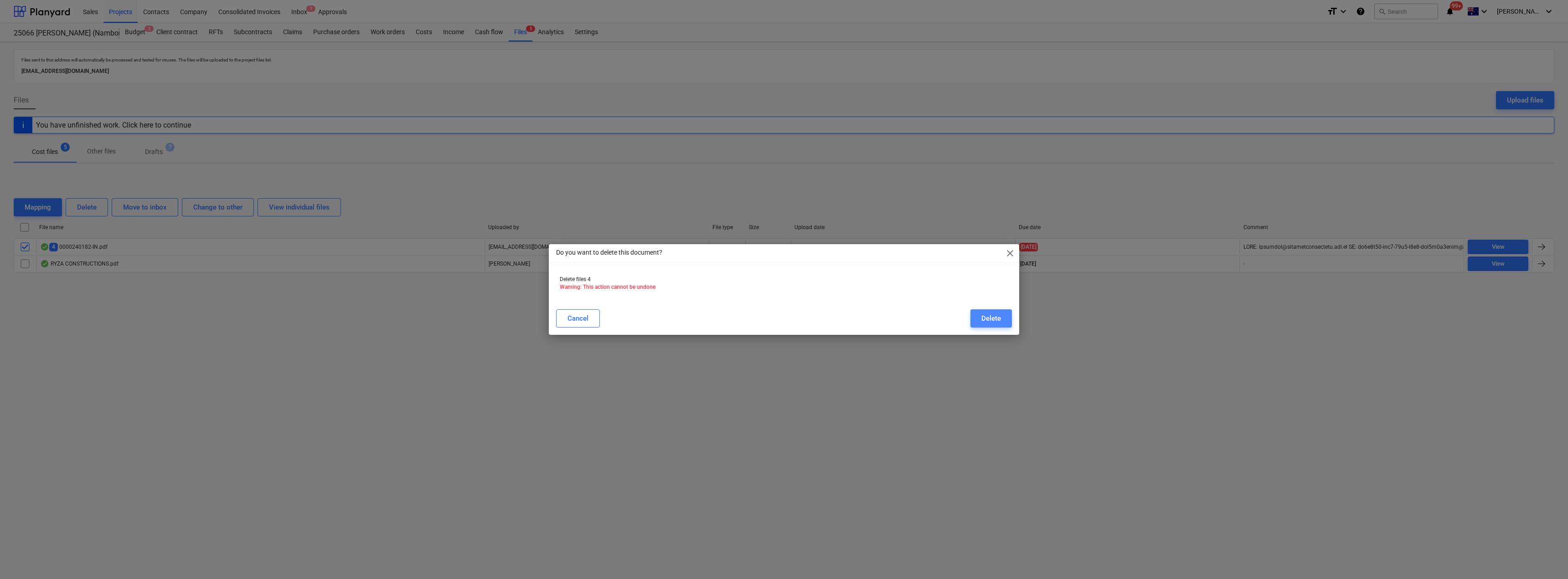
click at [987, 313] on div "Delete" at bounding box center [991, 318] width 20 height 12
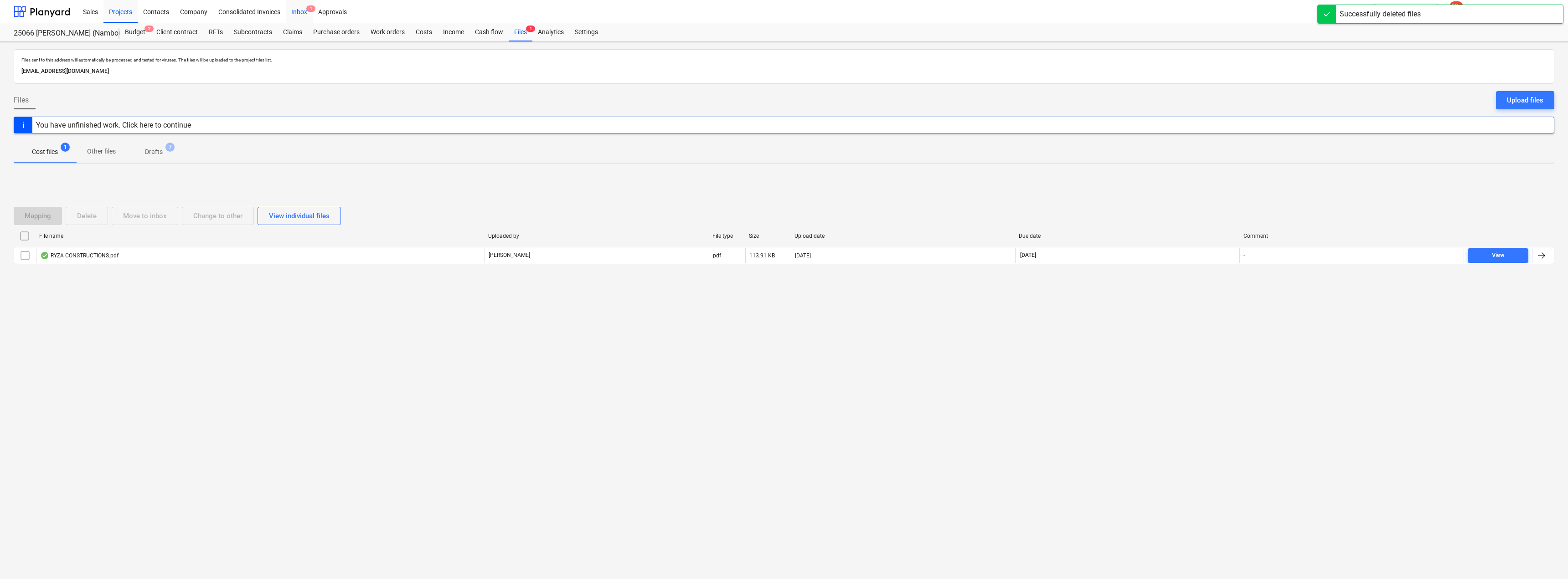
click at [300, 10] on div "Inbox 1" at bounding box center [299, 11] width 27 height 23
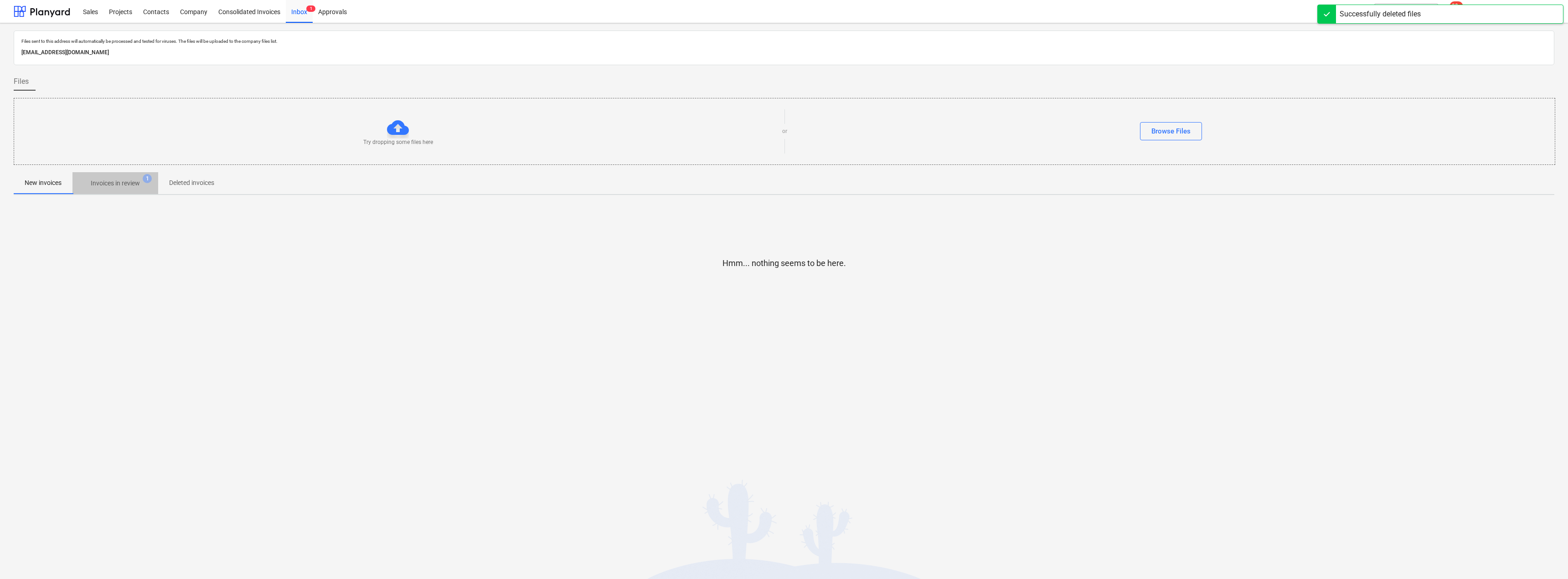
click at [112, 182] on p "Invoices in review" at bounding box center [115, 183] width 49 height 10
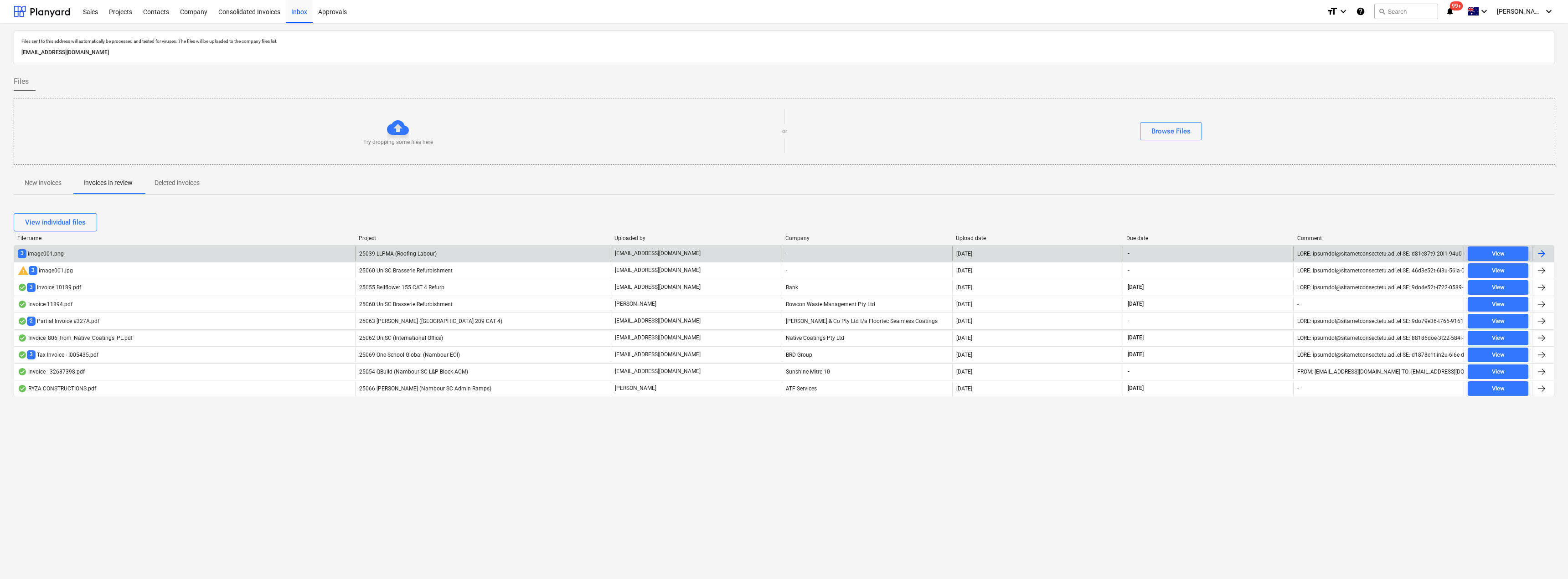
click at [407, 253] on span "25039 LLPMA (Roofing Labour)" at bounding box center [398, 253] width 78 height 6
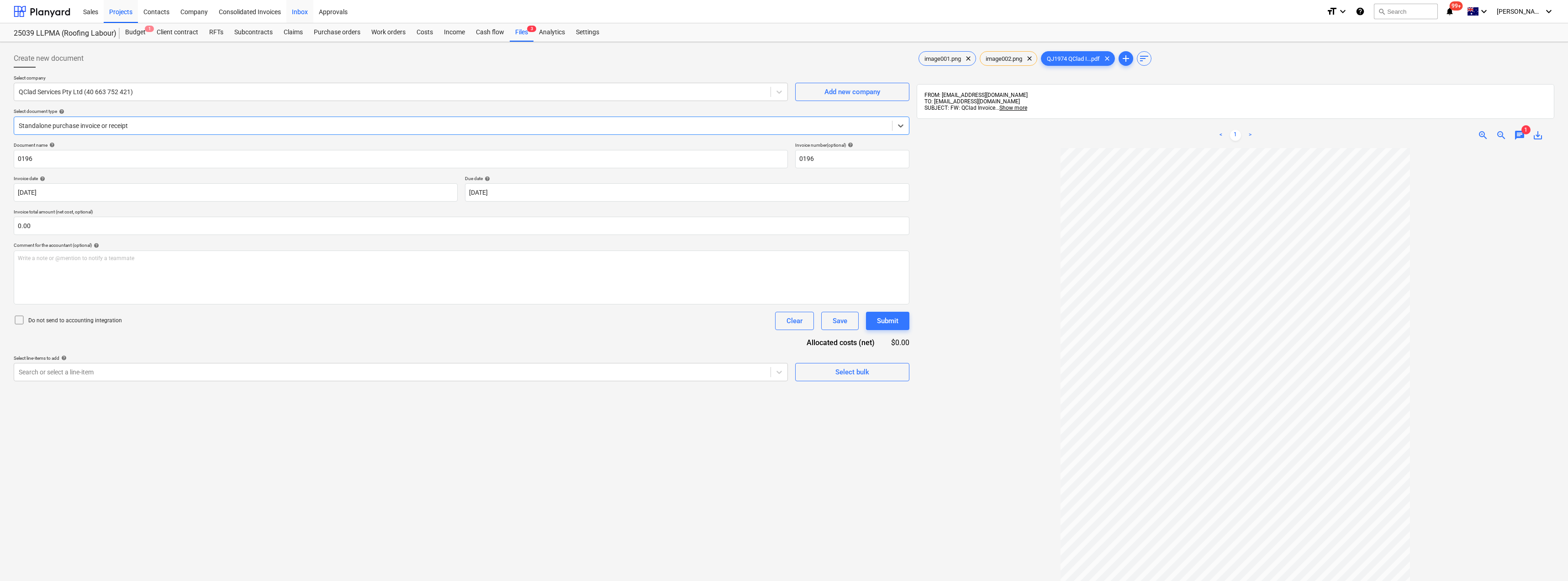
click at [302, 14] on div "Inbox" at bounding box center [300, 11] width 27 height 23
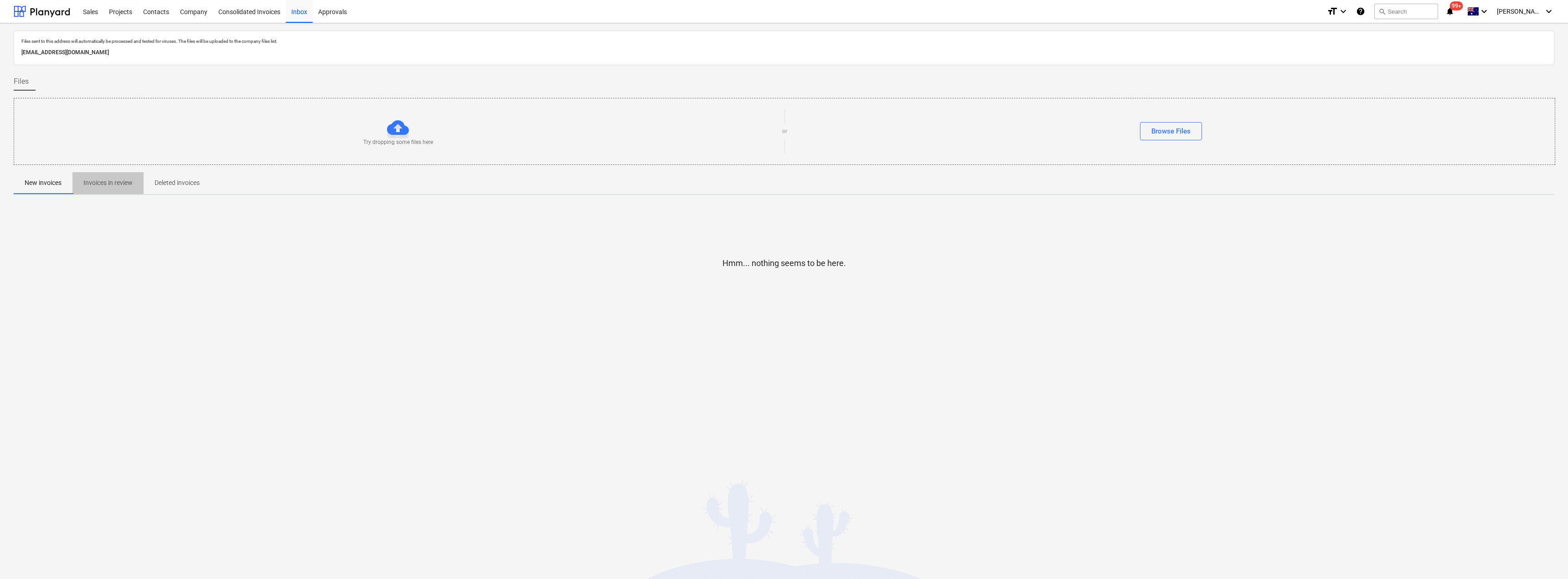
click at [131, 179] on p "Invoices in review" at bounding box center [108, 183] width 49 height 10
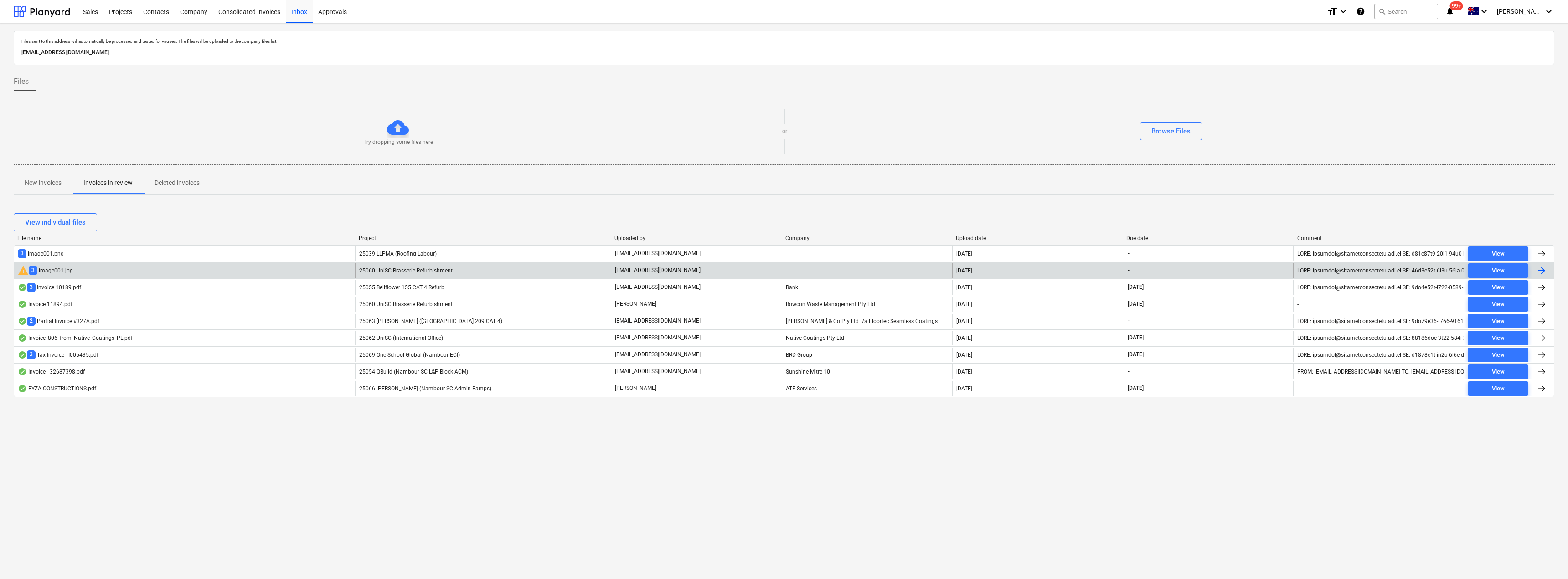
click at [483, 271] on div "25060 UniSC Brasserie Refurbishment" at bounding box center [482, 270] width 256 height 14
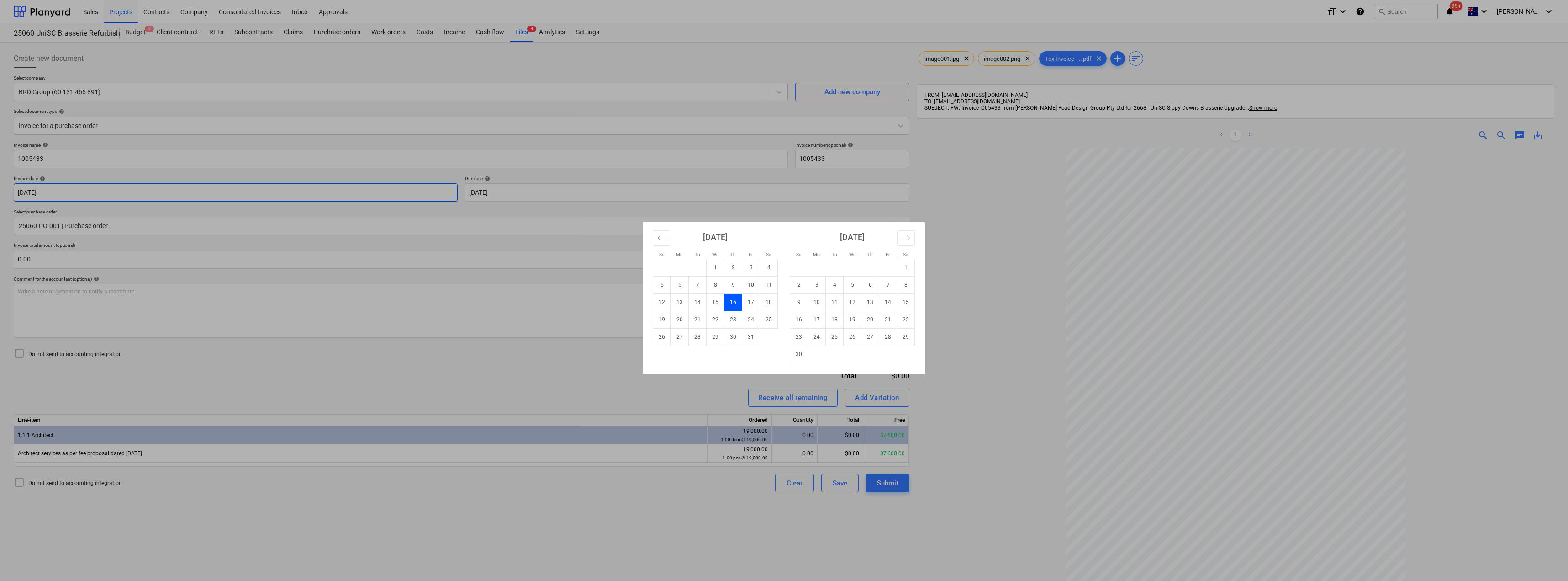
click at [60, 188] on body "Sales Projects Contacts Company Consolidated Invoices Inbox Approvals format_si…" at bounding box center [784, 290] width 1568 height 581
click at [730, 268] on td "2" at bounding box center [734, 267] width 18 height 17
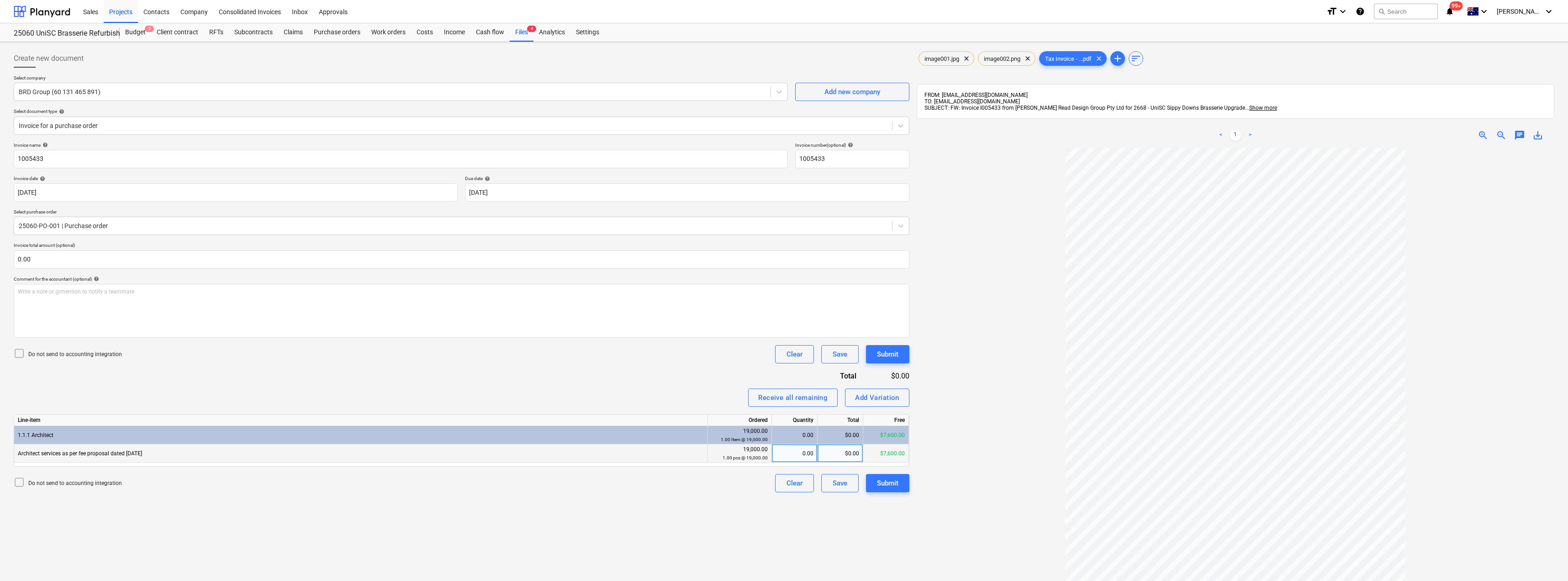
click at [800, 454] on div "0.00" at bounding box center [794, 453] width 38 height 18
click at [694, 382] on div "Invoice name help 1005433 Invoice number (optional) help 1005433 Invoice date h…" at bounding box center [462, 318] width 896 height 350
click at [893, 482] on div "Submit" at bounding box center [888, 482] width 21 height 12
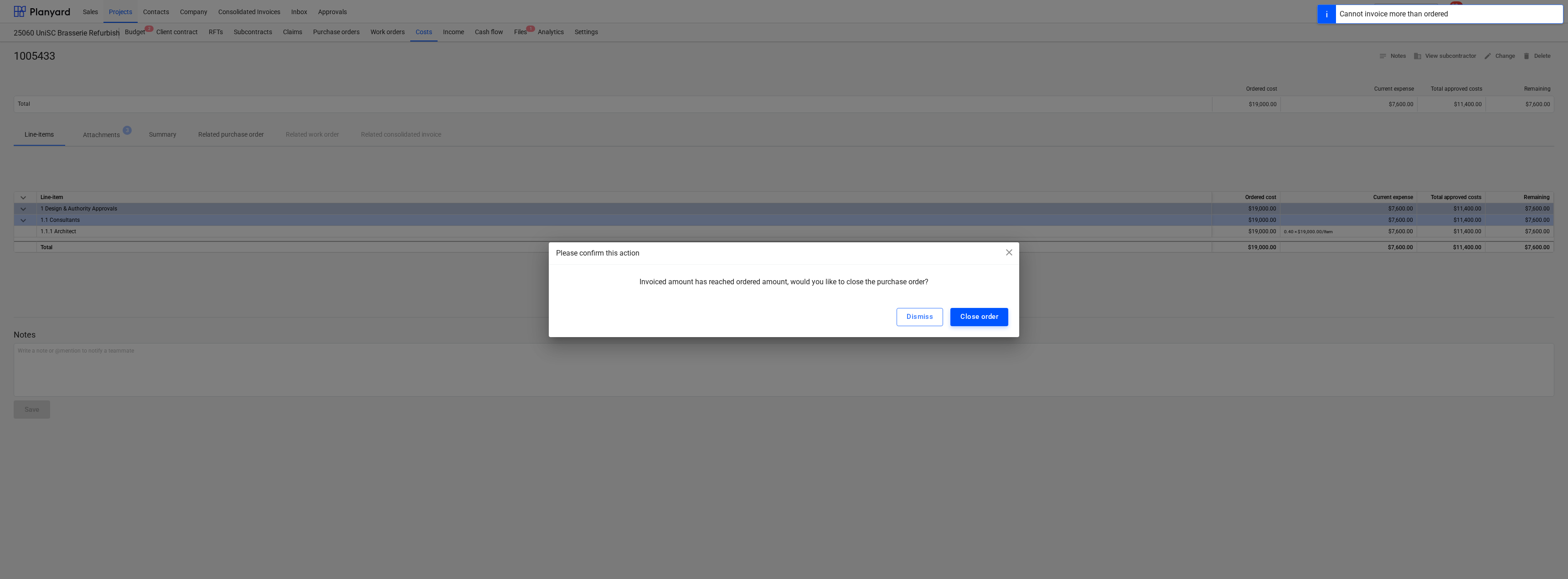
click at [996, 320] on div "Close order" at bounding box center [979, 316] width 38 height 12
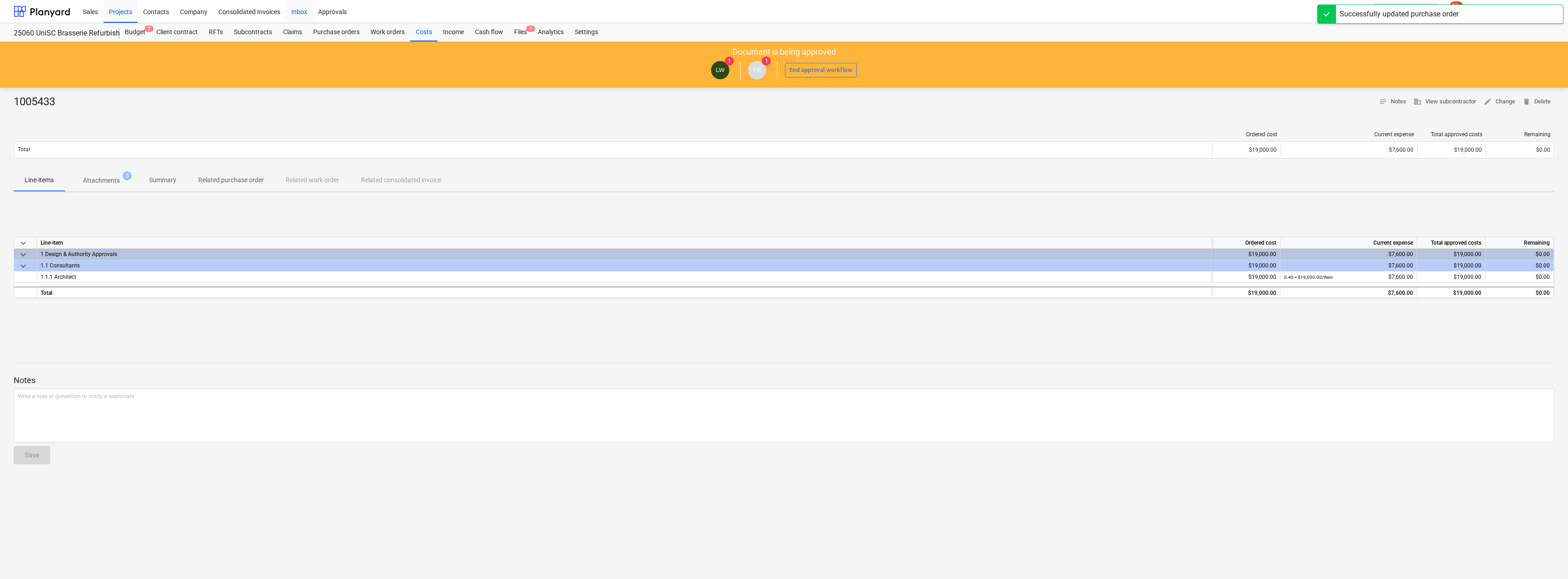
click at [304, 10] on div "Inbox" at bounding box center [299, 11] width 27 height 23
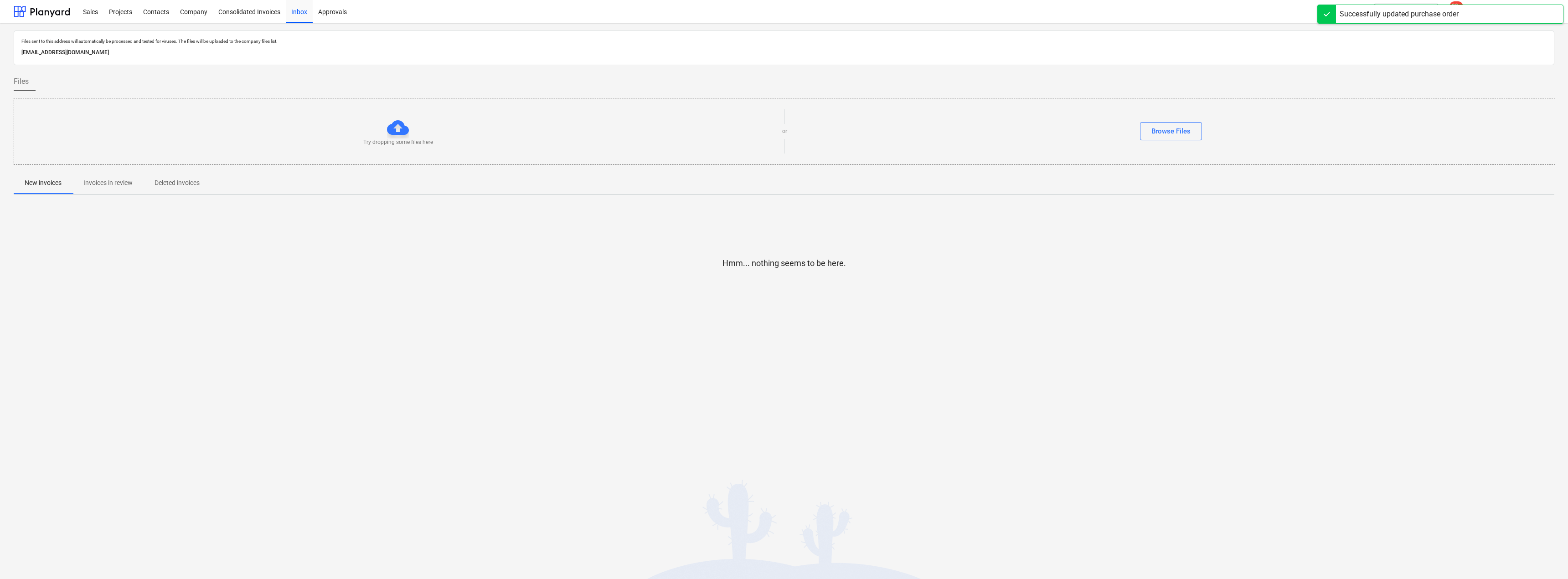
click at [117, 179] on p "Invoices in review" at bounding box center [108, 183] width 49 height 10
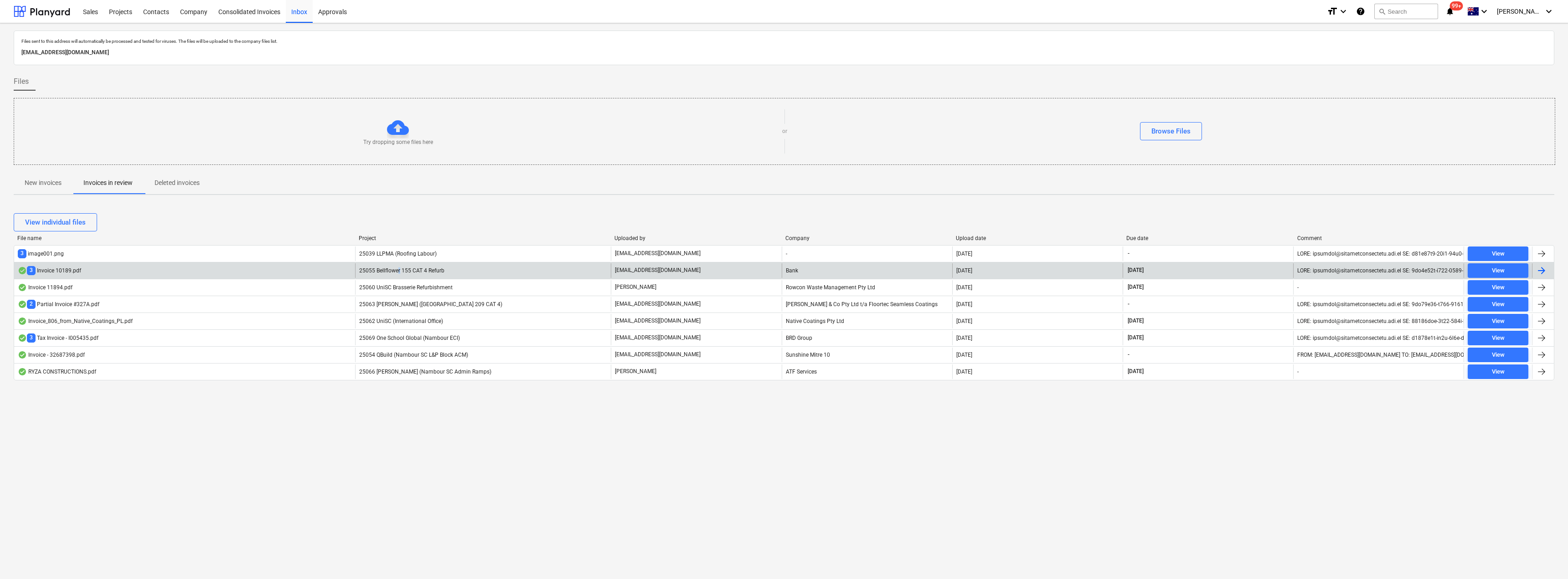
click at [399, 273] on span "25055 Bellflower 155 CAT 4 Refurb" at bounding box center [401, 270] width 85 height 6
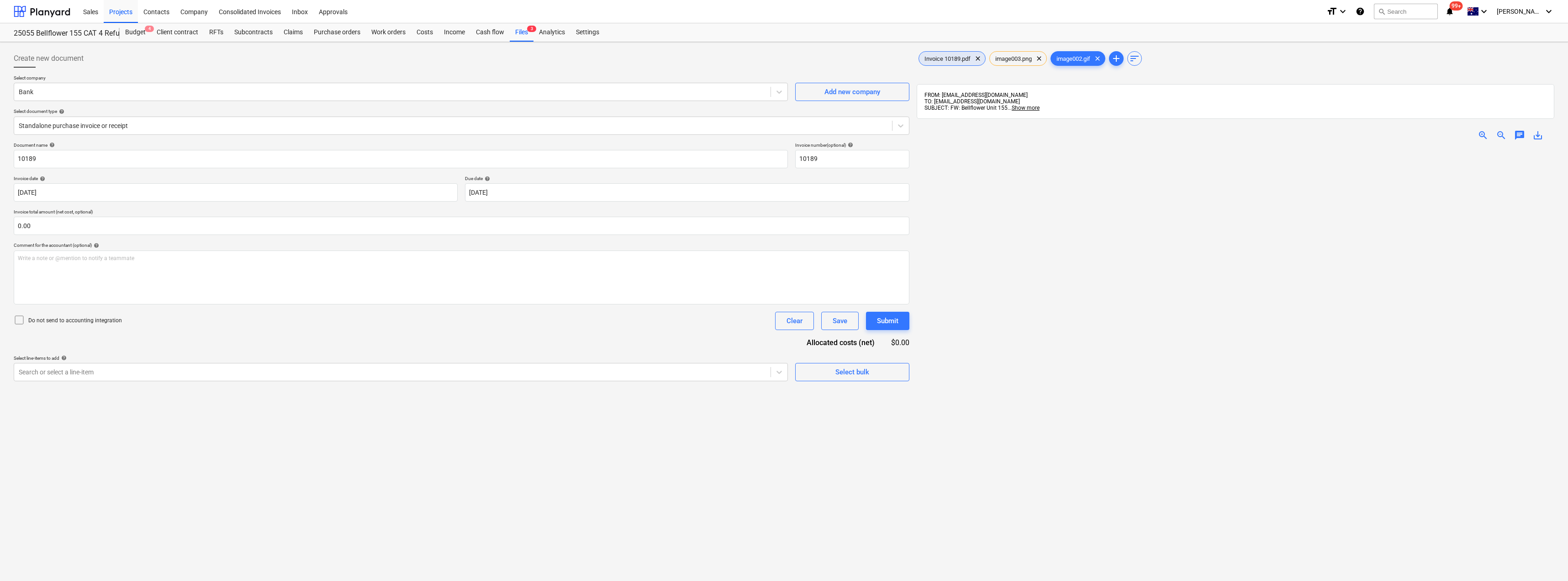
click at [940, 60] on span "Invoice 10189.pdf" at bounding box center [948, 59] width 57 height 7
click at [90, 94] on div at bounding box center [392, 92] width 747 height 9
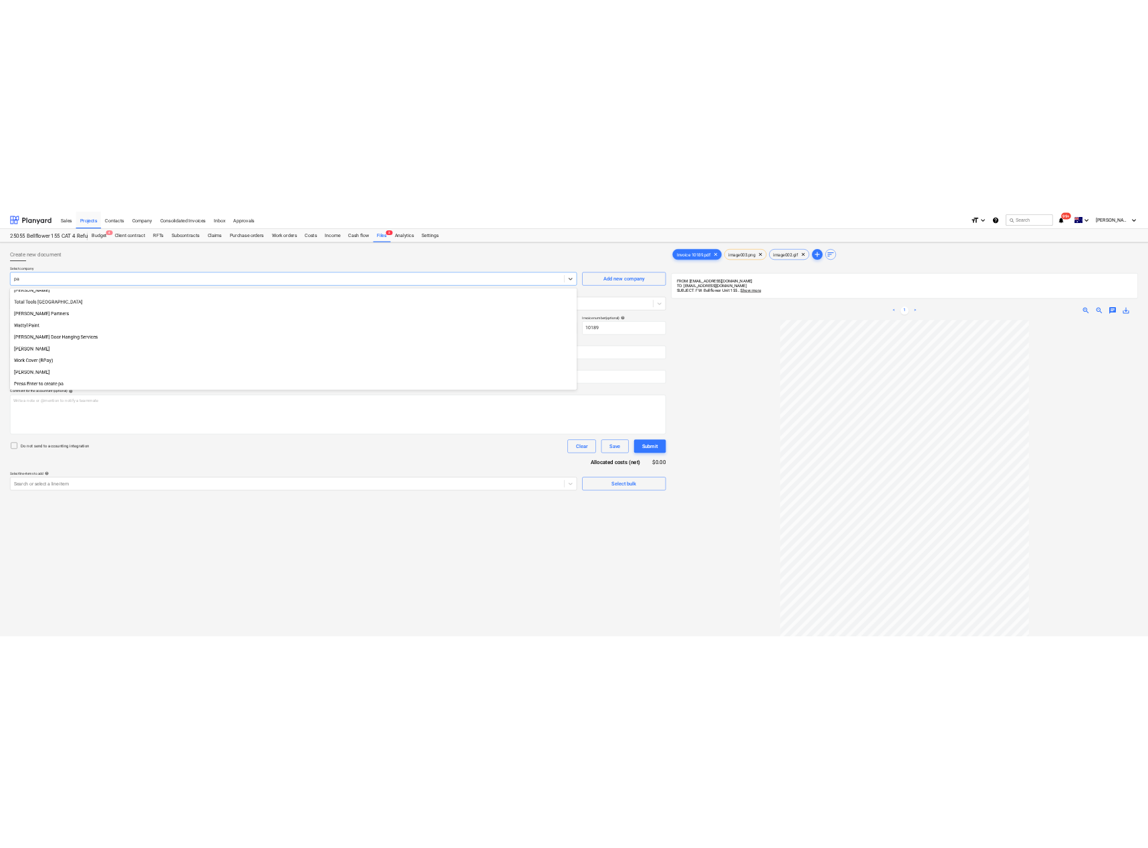
scroll to position [1577, 0]
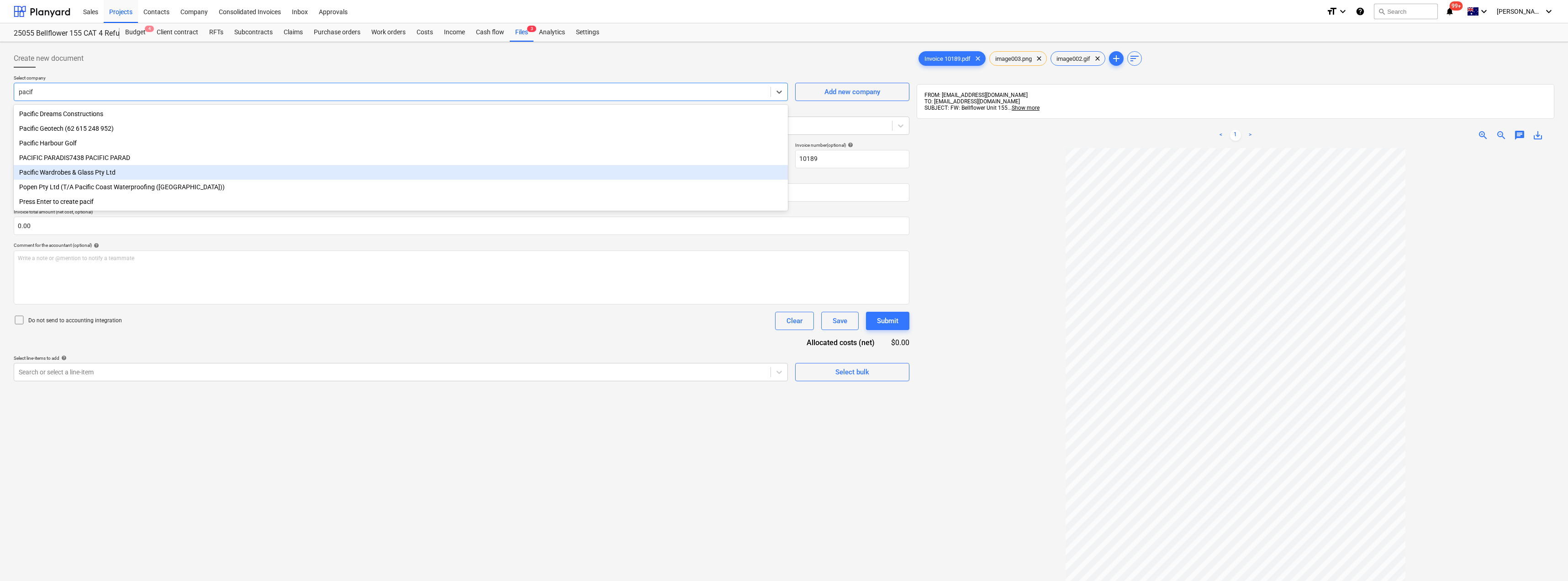
click at [72, 175] on div "Pacific Wardrobes & Glass Pty Ltd" at bounding box center [401, 172] width 774 height 14
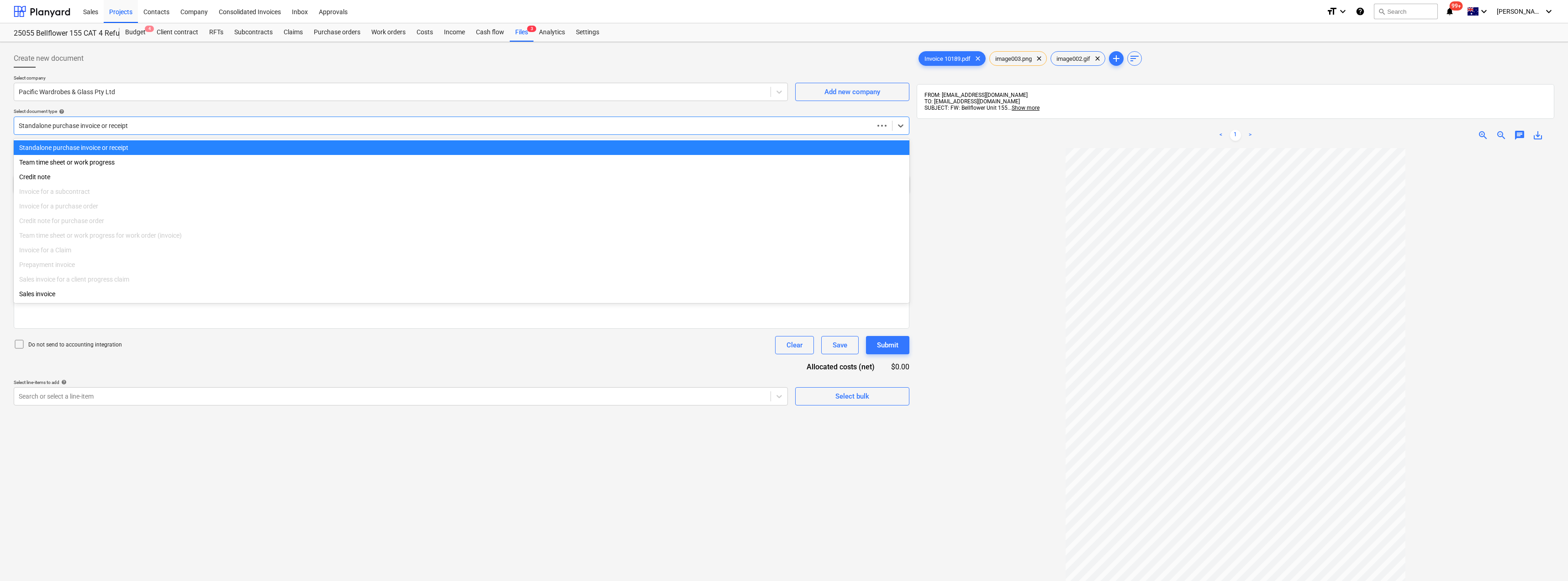
click at [138, 125] on div at bounding box center [444, 125] width 851 height 9
click at [143, 123] on div at bounding box center [453, 125] width 869 height 9
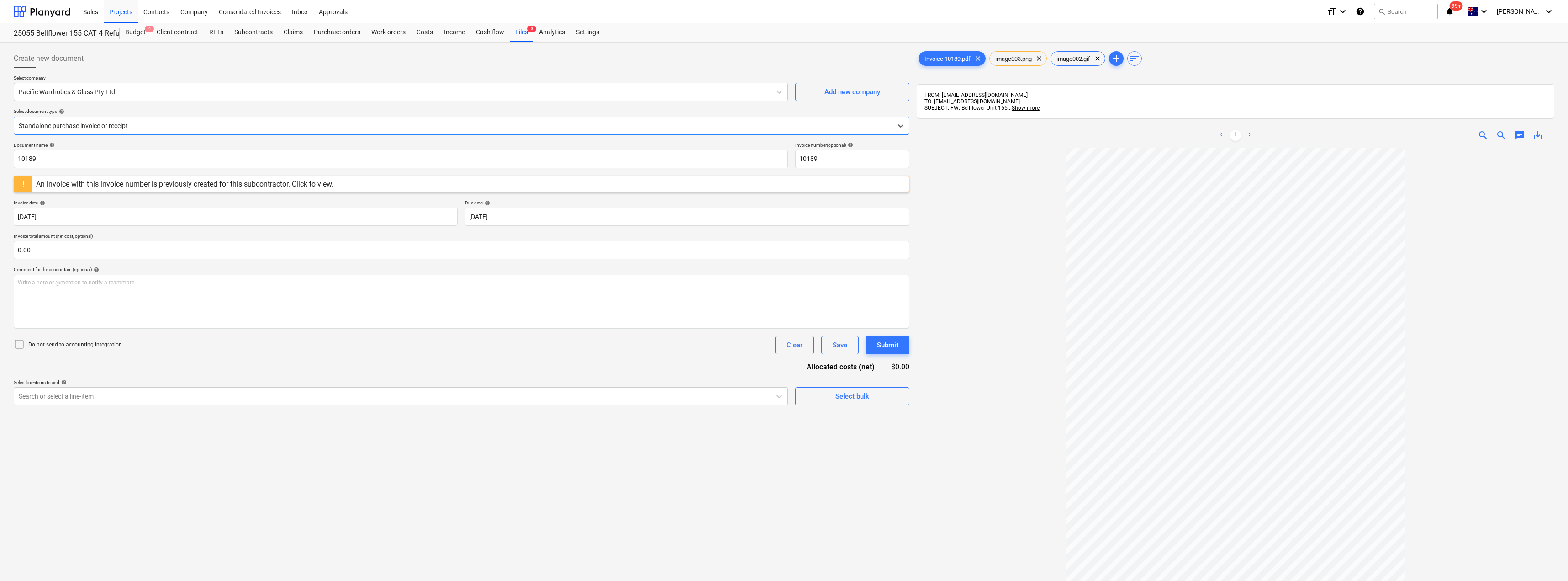
click at [189, 181] on div "An invoice with this invoice number is previously created for this subcontracto…" at bounding box center [185, 184] width 297 height 9
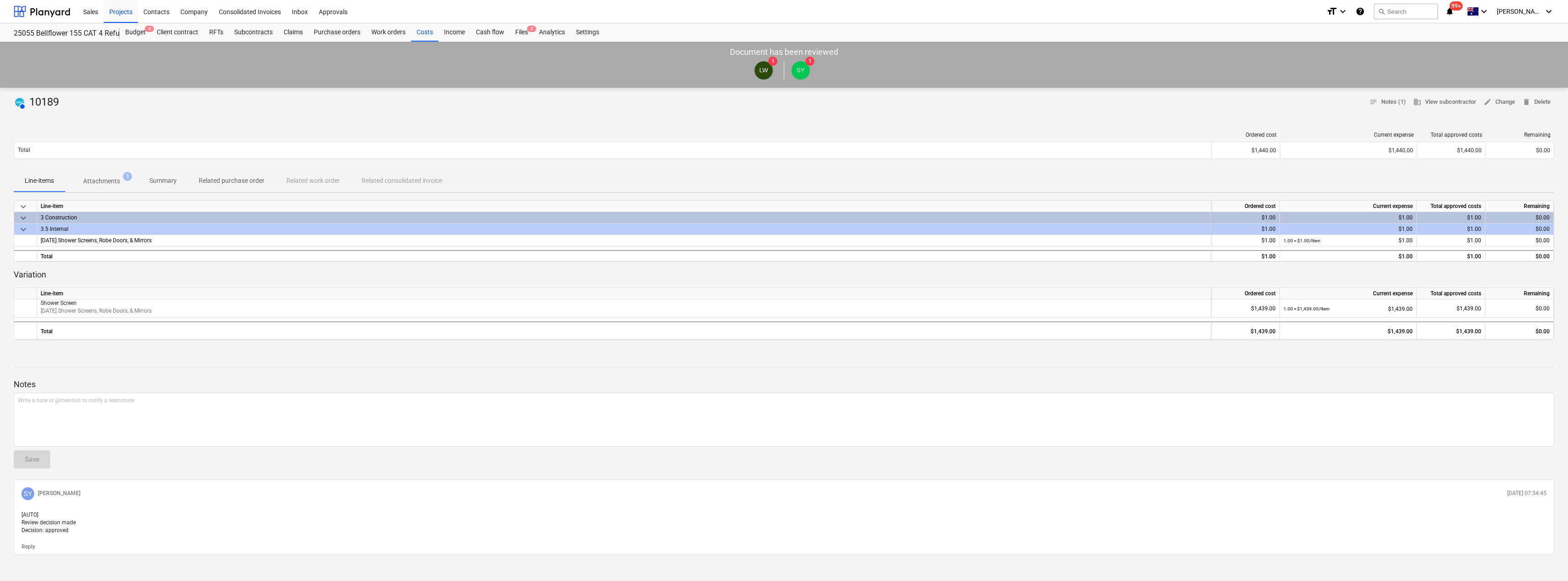
click at [100, 181] on p "Attachments" at bounding box center [102, 181] width 37 height 10
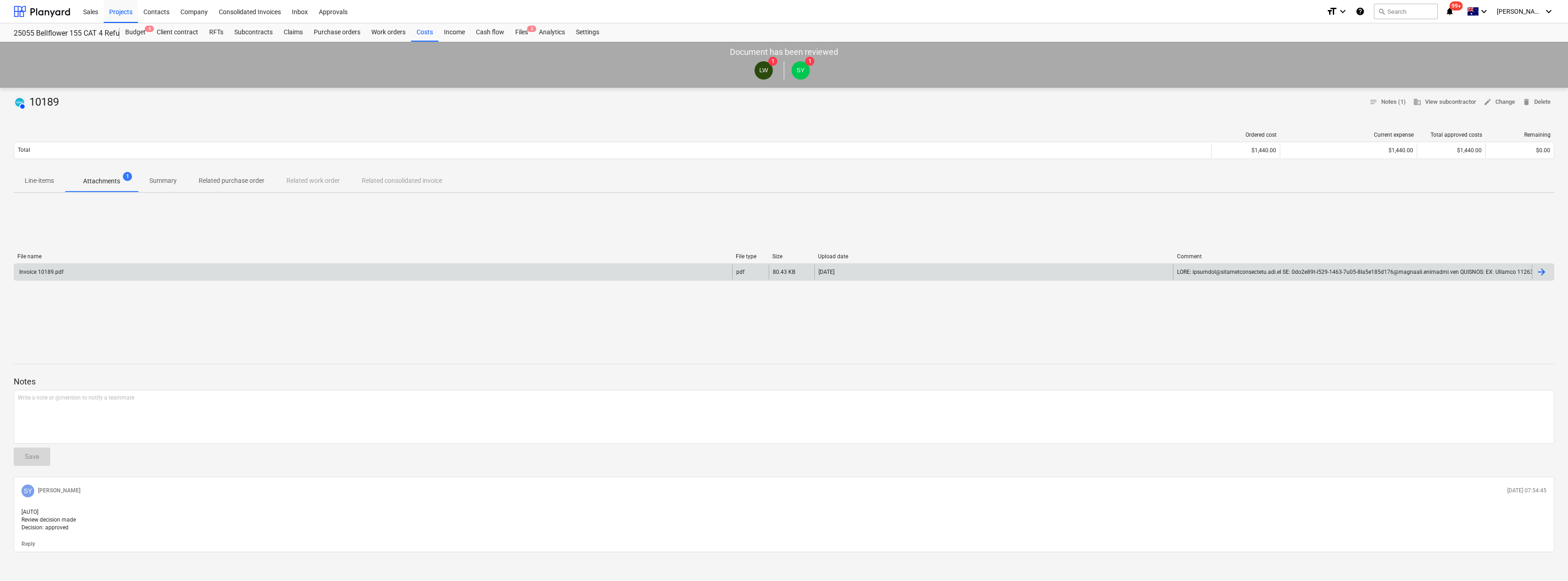
click at [57, 270] on div "Invoice 10189.pdf" at bounding box center [40, 272] width 46 height 6
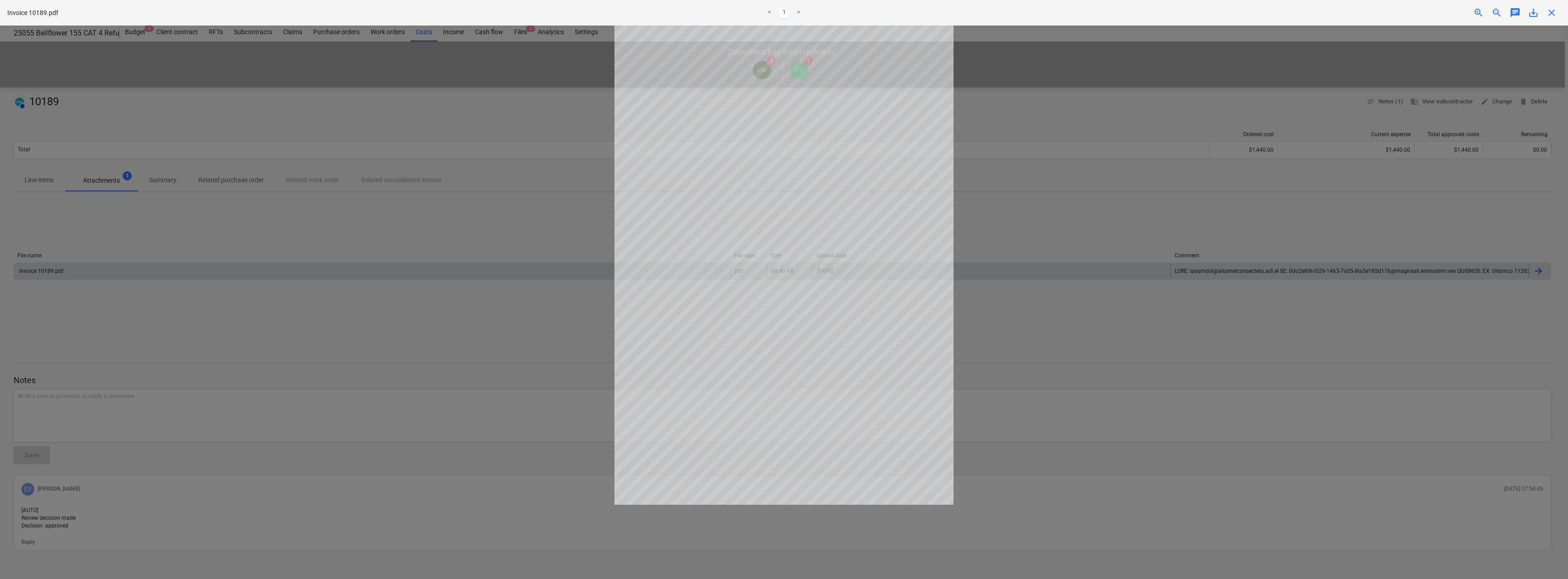
click at [1551, 13] on span "close" at bounding box center [1552, 13] width 11 height 11
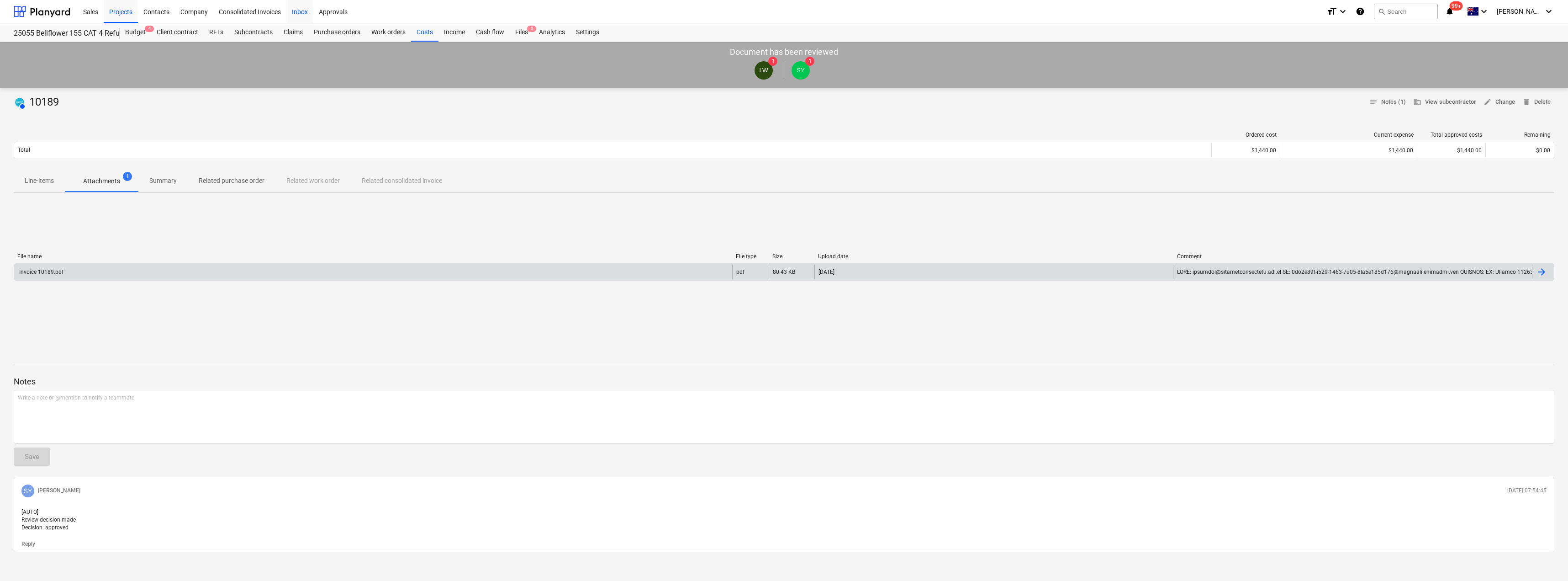
click at [297, 5] on div "Inbox" at bounding box center [300, 11] width 27 height 23
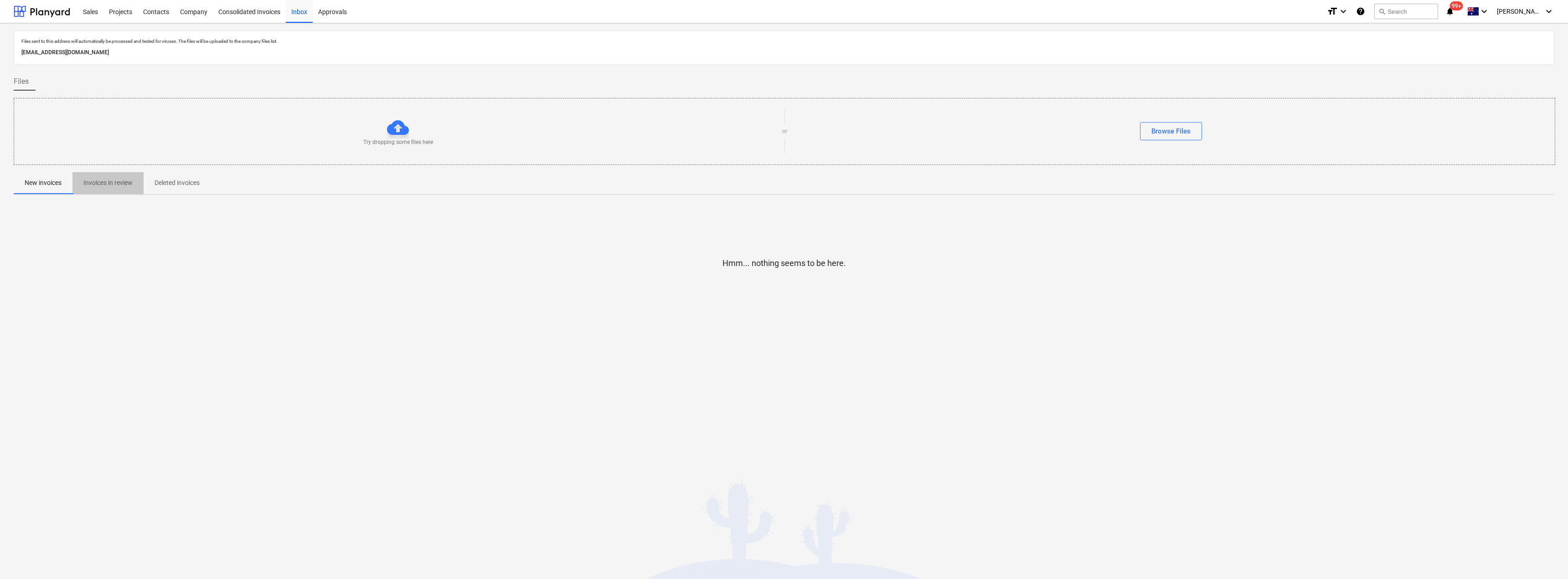
click at [97, 183] on p "Invoices in review" at bounding box center [108, 183] width 49 height 10
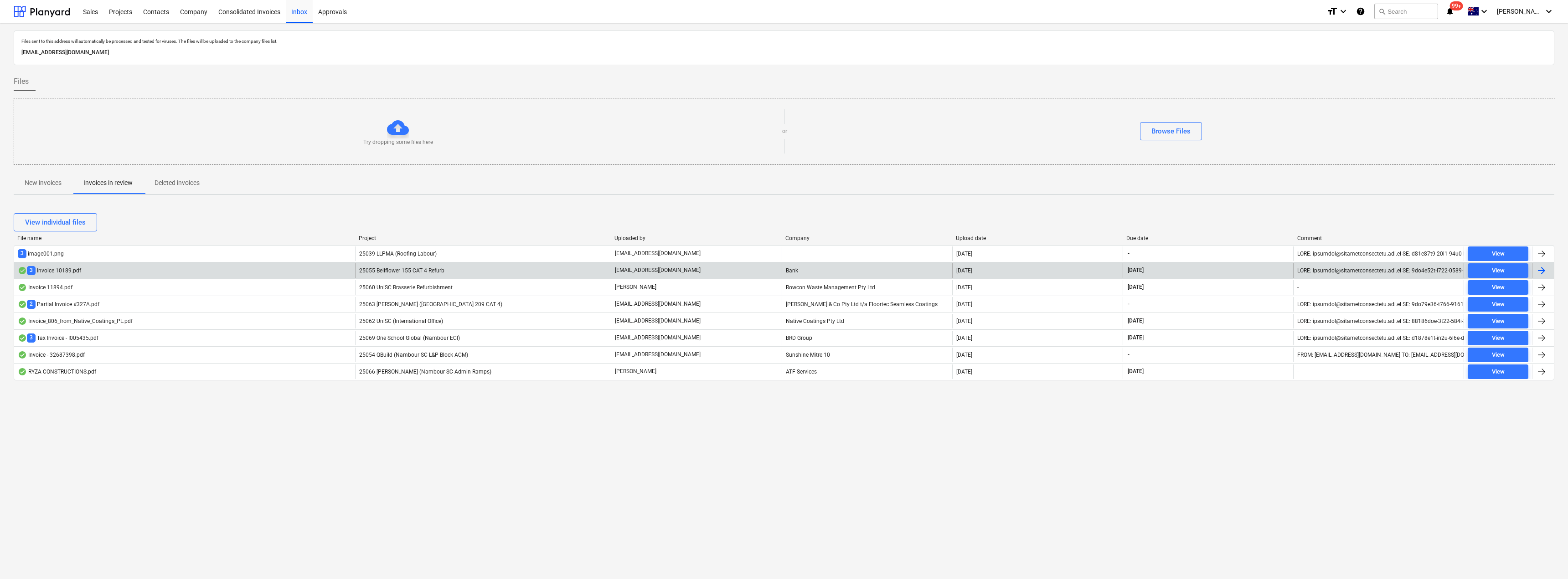
click at [404, 270] on span "25055 Bellflower 155 CAT 4 Refurb" at bounding box center [401, 270] width 85 height 6
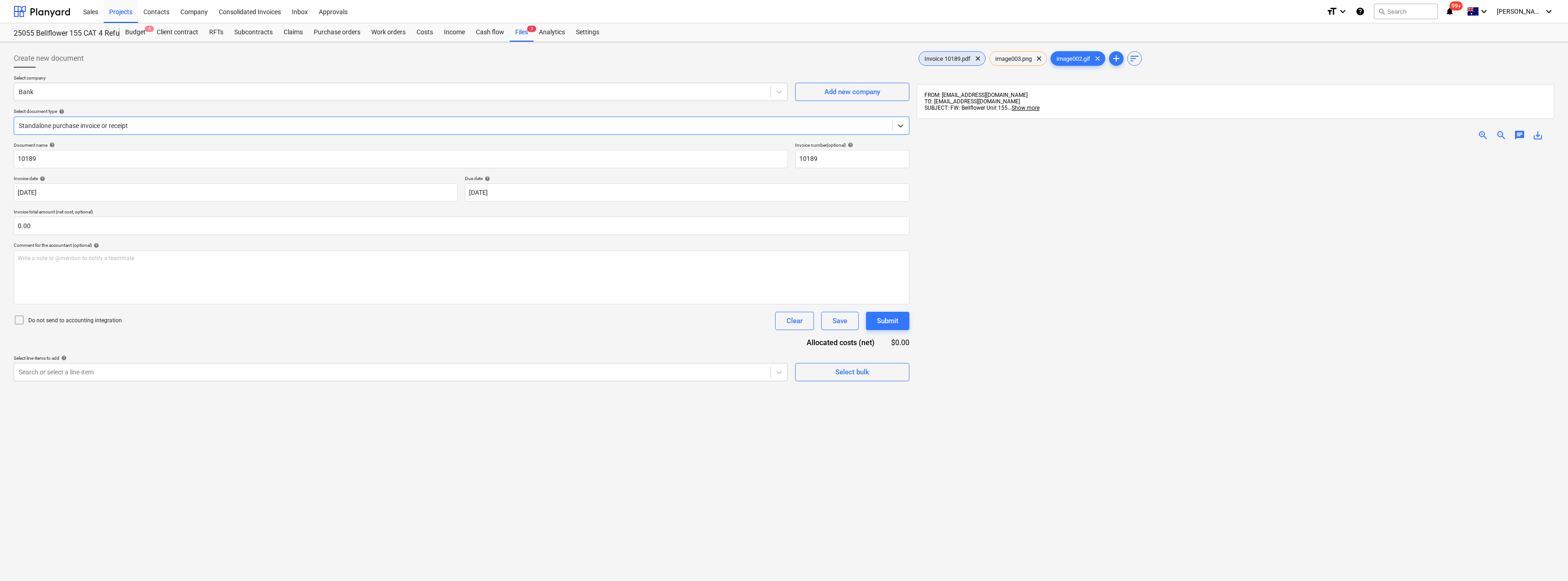
click at [945, 57] on span "Invoice 10189.pdf" at bounding box center [948, 59] width 57 height 7
click at [524, 35] on div "Files 3" at bounding box center [522, 32] width 24 height 18
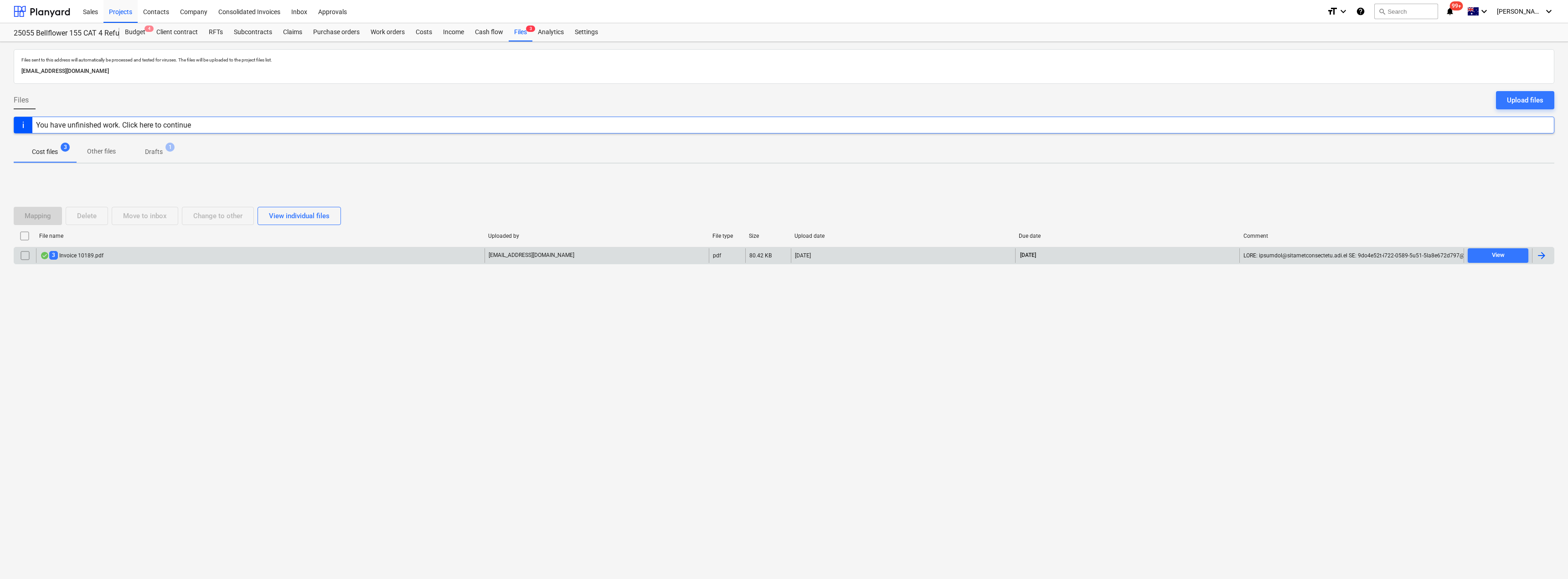
click at [25, 254] on input "checkbox" at bounding box center [25, 255] width 14 height 14
click at [91, 214] on div "Delete" at bounding box center [87, 216] width 20 height 12
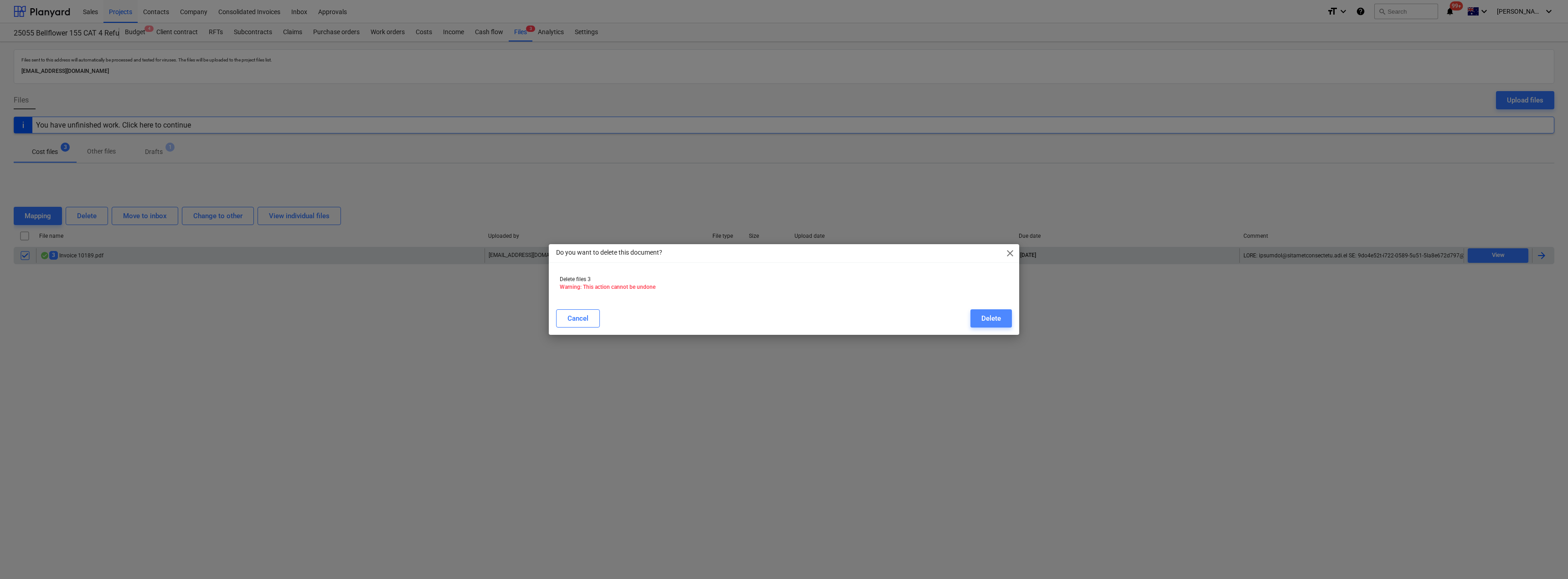
click at [993, 321] on div "Delete" at bounding box center [991, 318] width 20 height 12
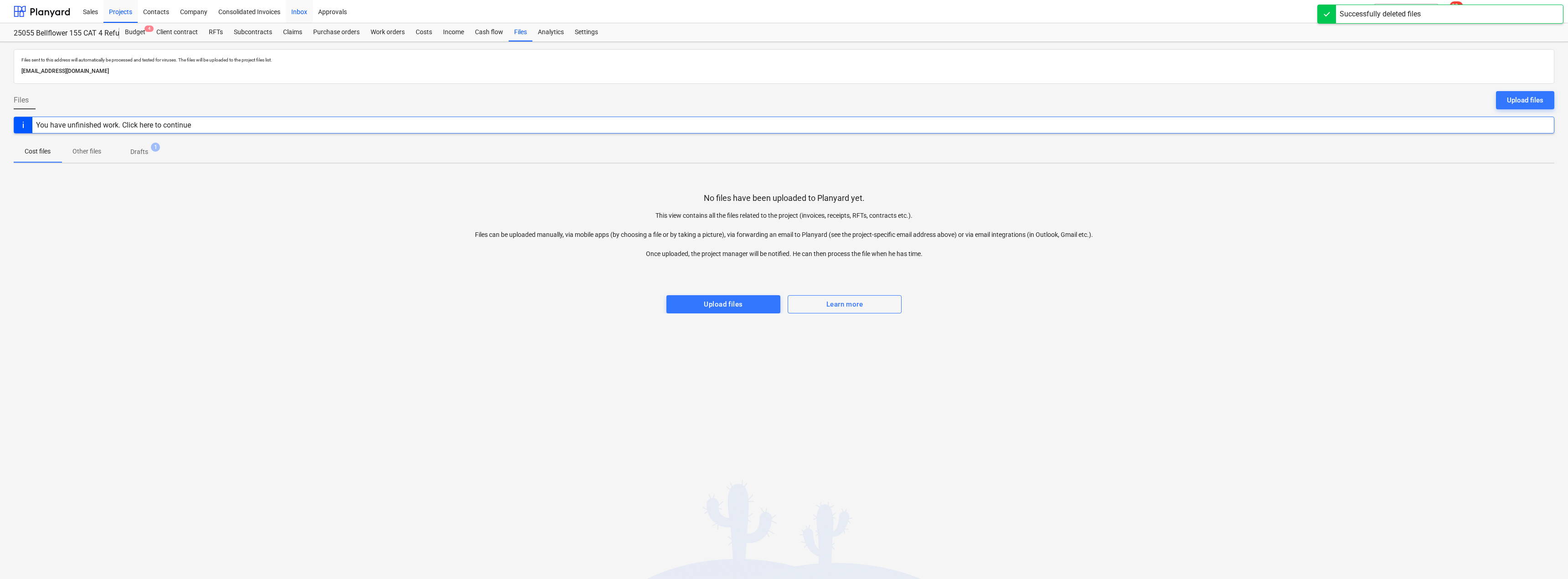
click at [303, 10] on div "Inbox" at bounding box center [299, 11] width 27 height 23
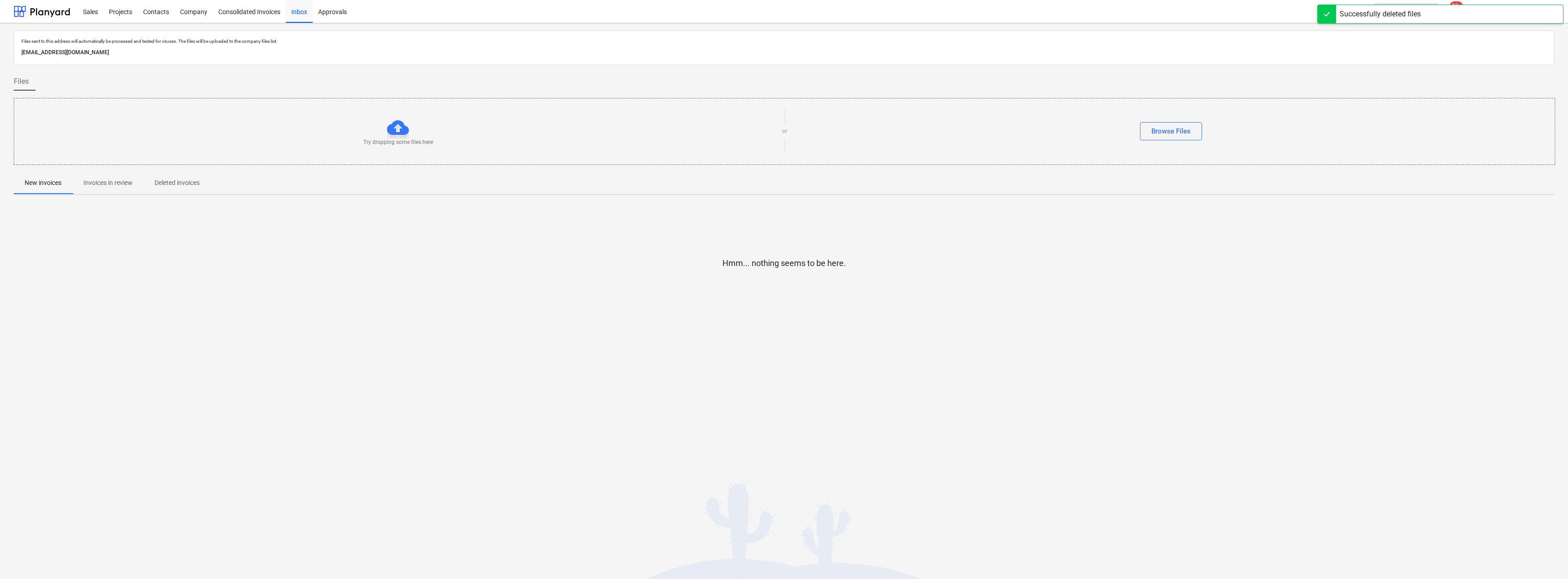
click at [112, 186] on p "Invoices in review" at bounding box center [108, 183] width 49 height 10
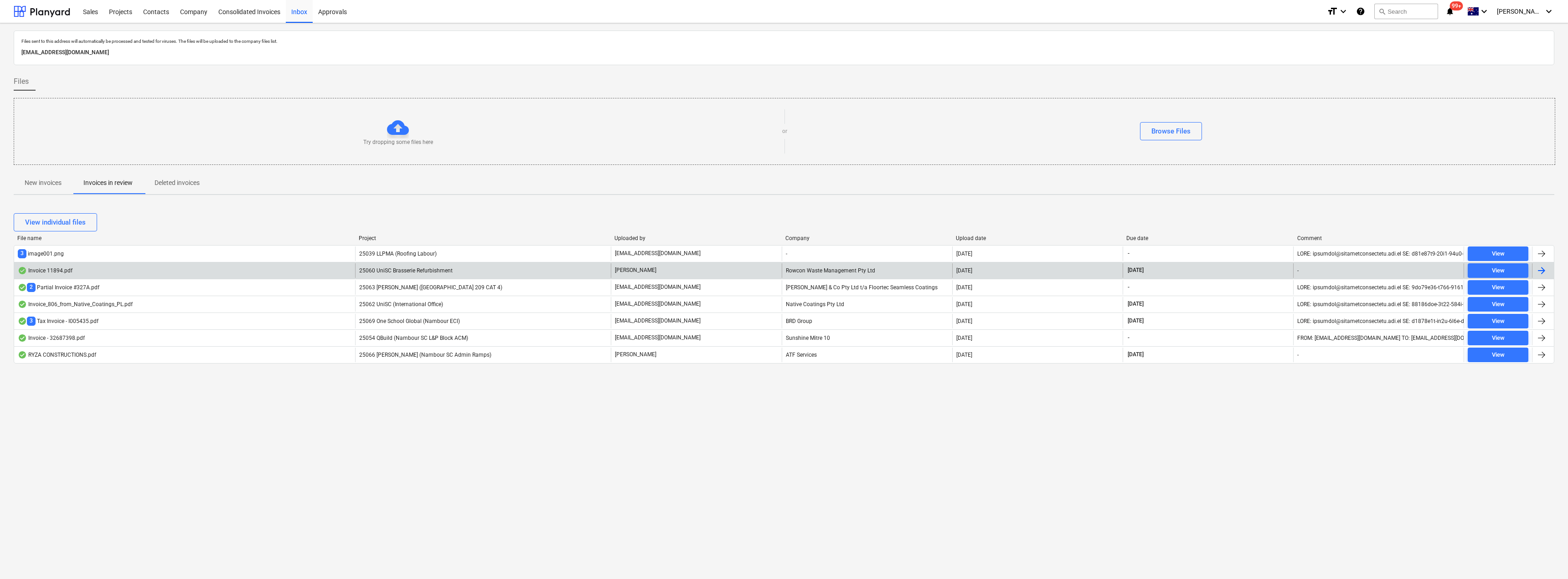
click at [424, 267] on span "25060 UniSC Brasserie Refurbishment" at bounding box center [405, 270] width 93 height 6
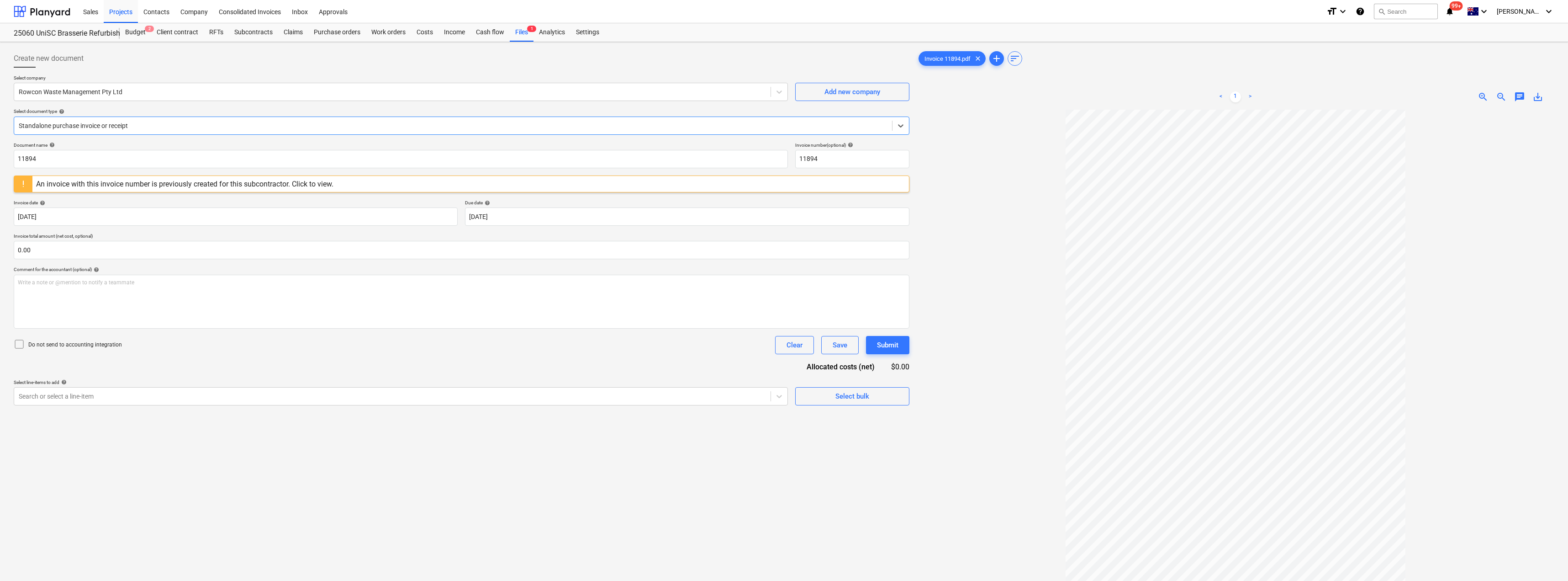
click at [269, 190] on div "An invoice with this invoice number is previously created for this subcontracto…" at bounding box center [185, 183] width 305 height 16
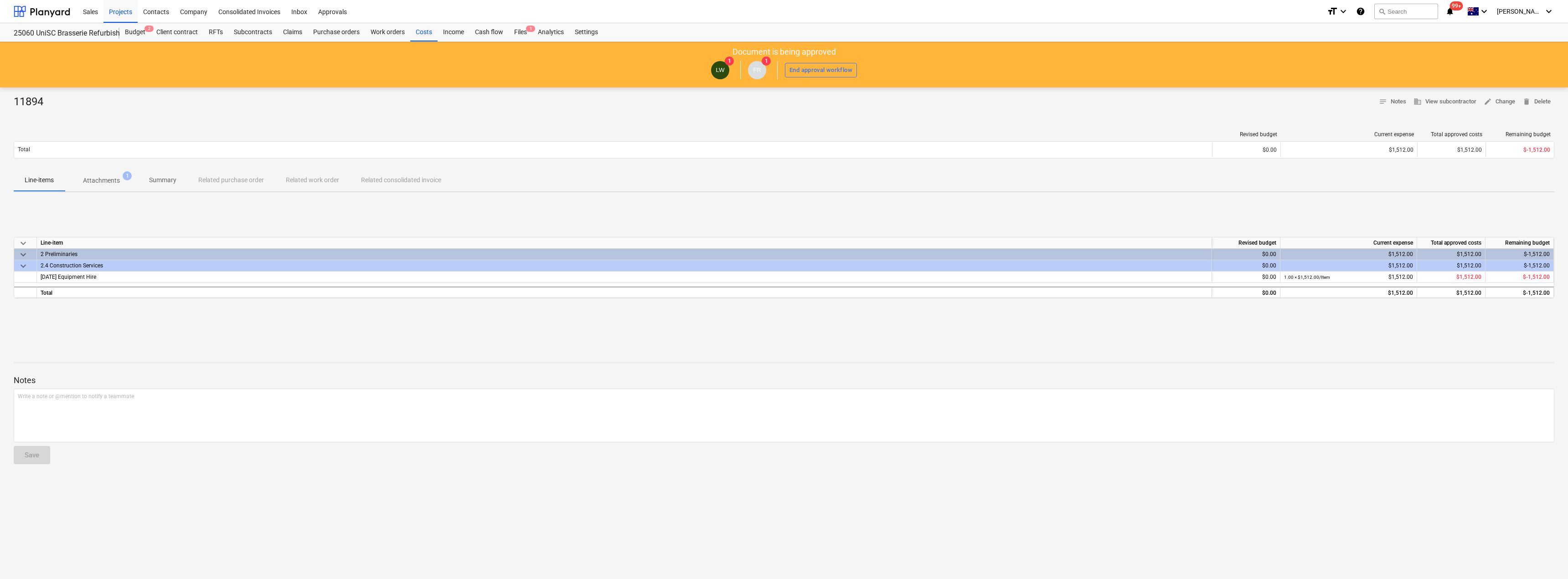
click at [102, 179] on p "Attachments" at bounding box center [102, 181] width 37 height 10
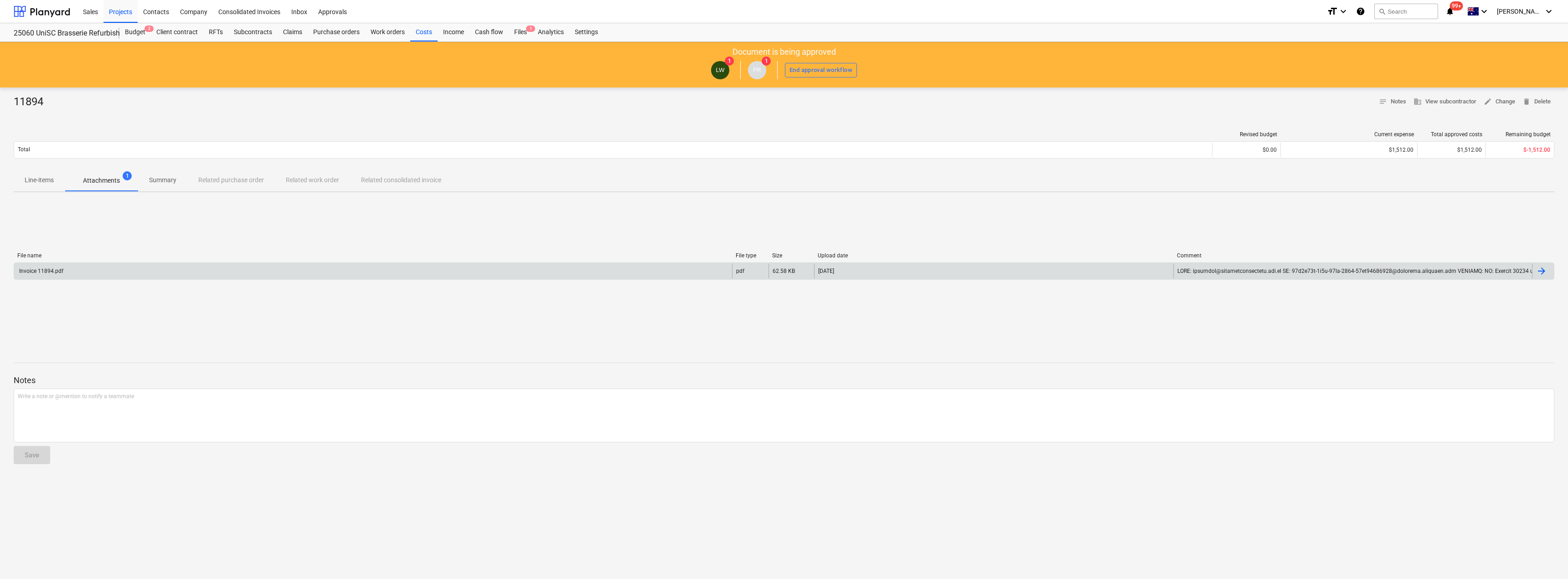
click at [46, 273] on div "Invoice 11894.pdf" at bounding box center [40, 271] width 46 height 6
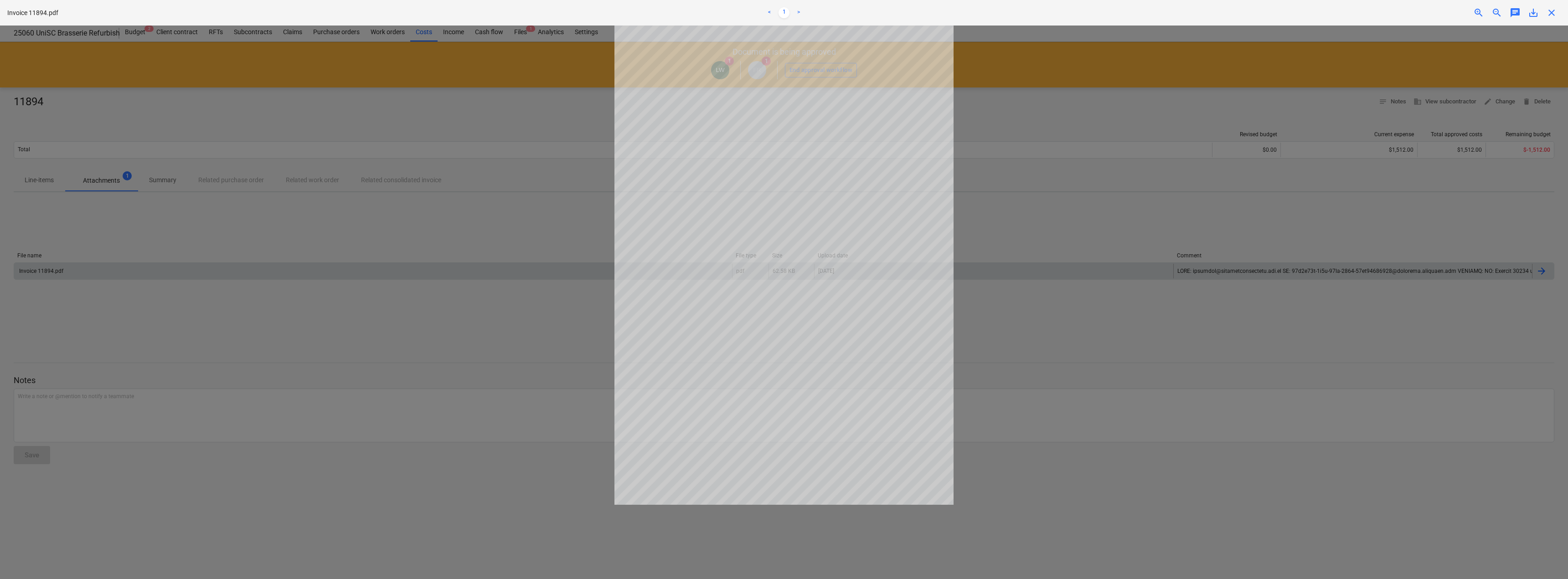
click at [353, 127] on div at bounding box center [784, 302] width 1568 height 554
click at [322, 140] on div at bounding box center [784, 302] width 1568 height 554
click at [1551, 12] on span "close" at bounding box center [1552, 13] width 11 height 11
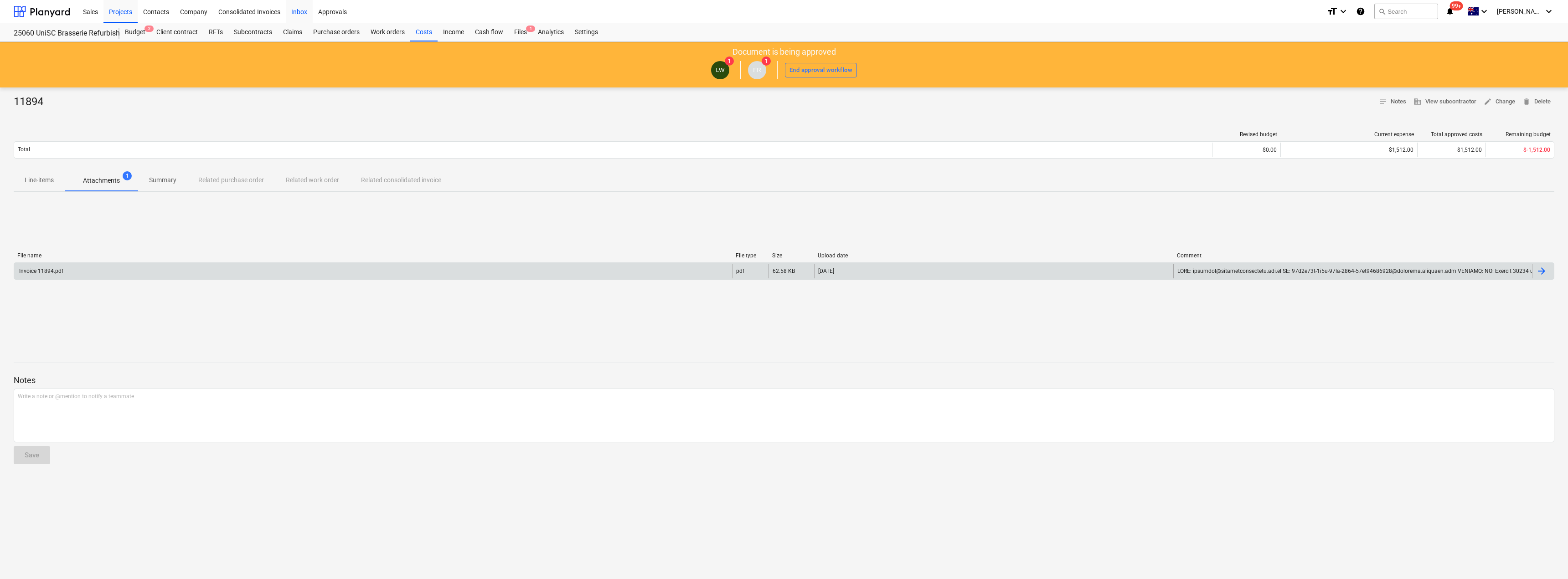
click at [300, 8] on div "Inbox" at bounding box center [299, 11] width 27 height 23
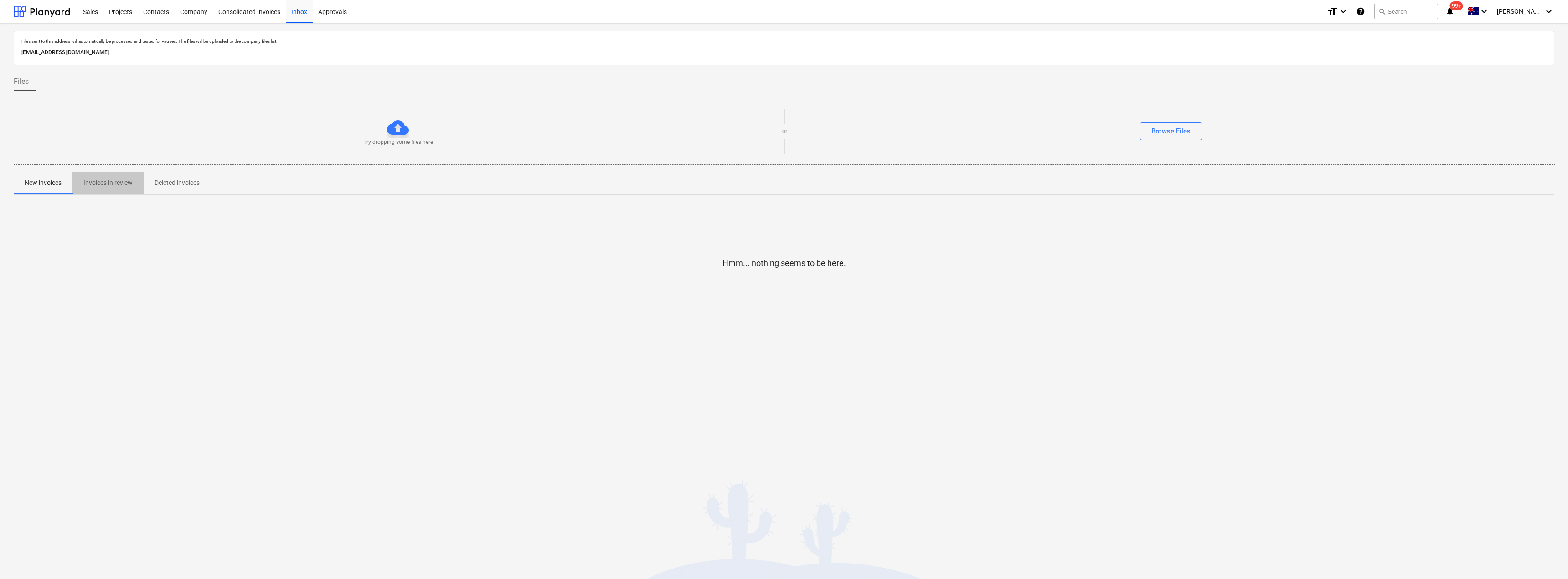
click at [102, 182] on p "Invoices in review" at bounding box center [108, 183] width 49 height 10
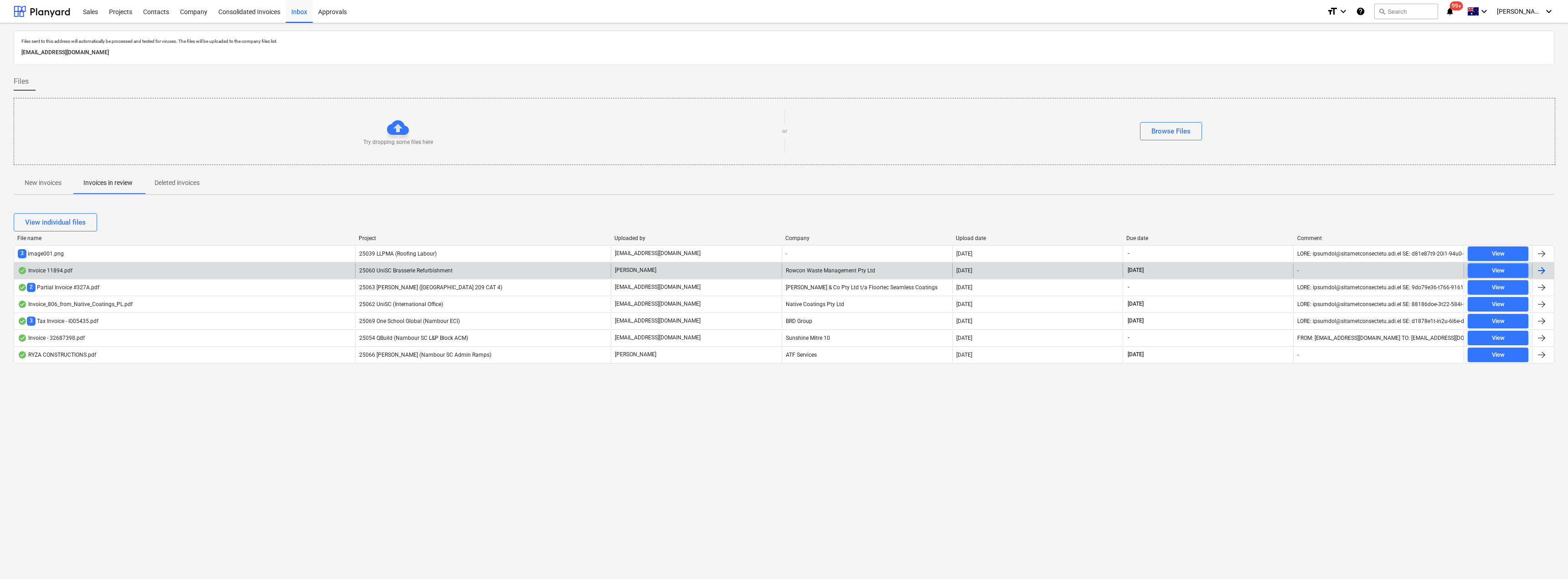
click at [411, 270] on span "25060 UniSC Brasserie Refurbishment" at bounding box center [405, 270] width 93 height 6
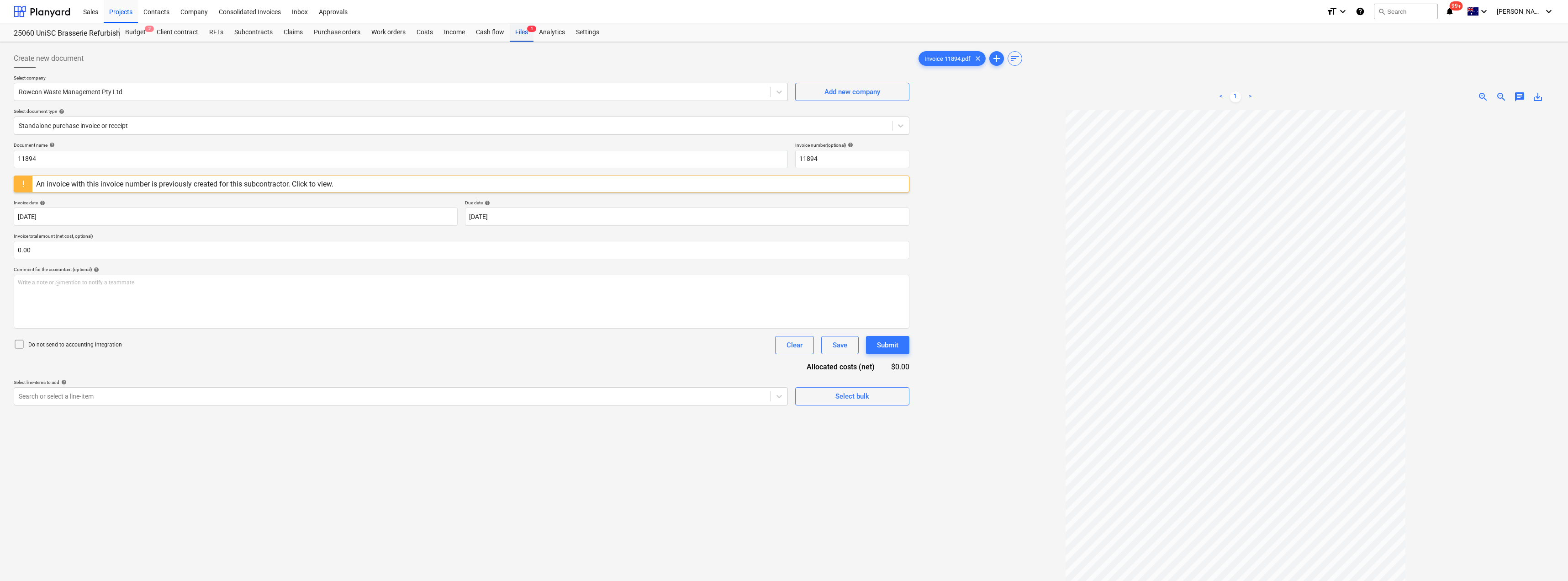
click at [522, 31] on div "Files 1" at bounding box center [522, 32] width 24 height 18
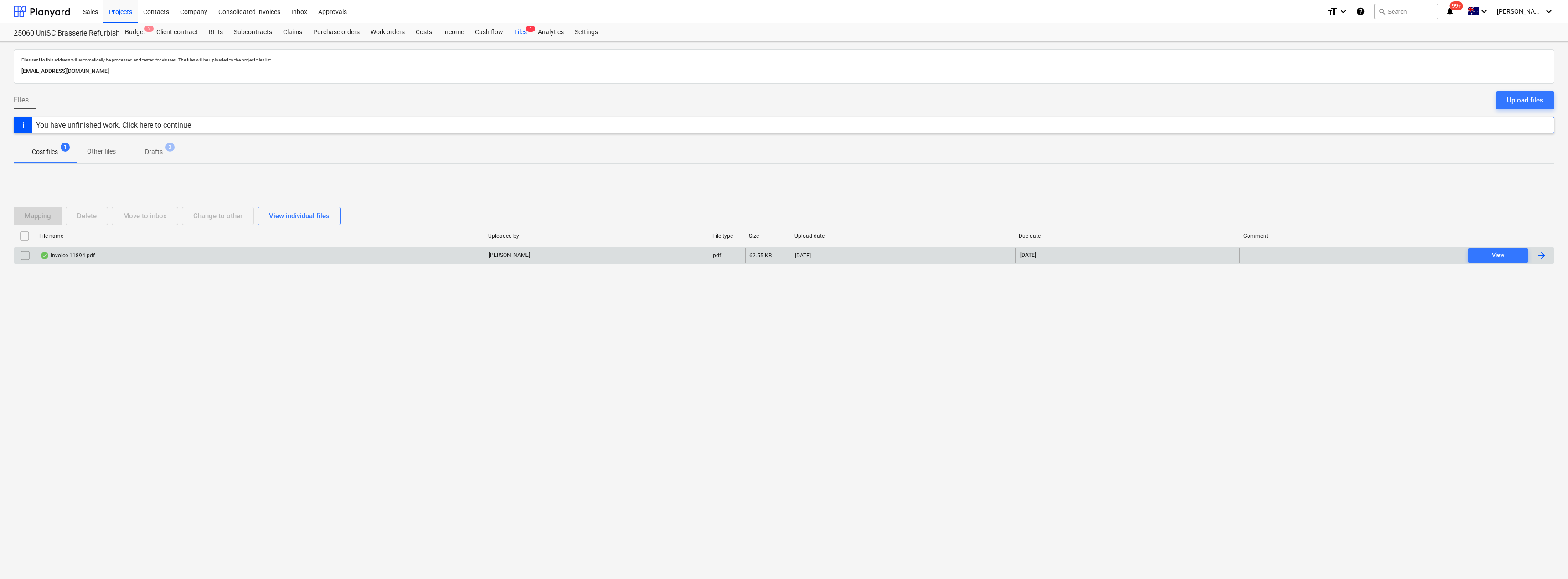
click at [25, 257] on input "checkbox" at bounding box center [25, 255] width 14 height 14
click at [98, 209] on button "Delete" at bounding box center [87, 216] width 42 height 18
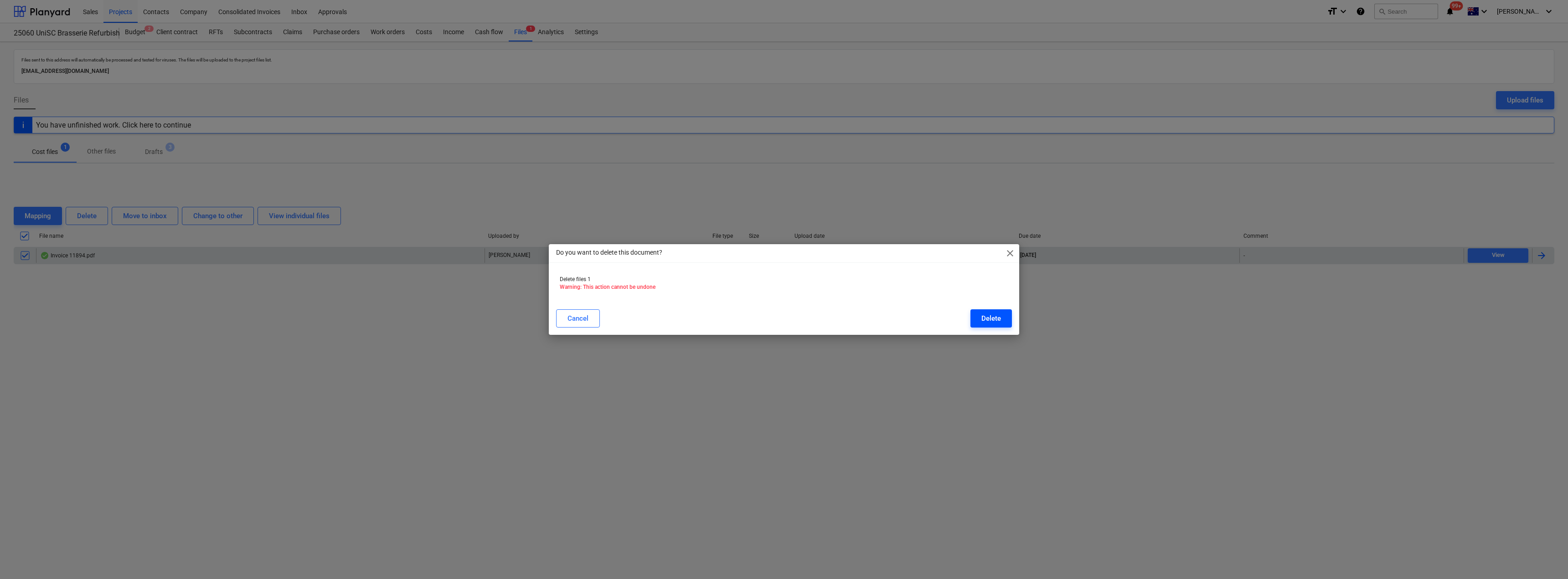
click at [996, 314] on div "Delete" at bounding box center [991, 318] width 20 height 12
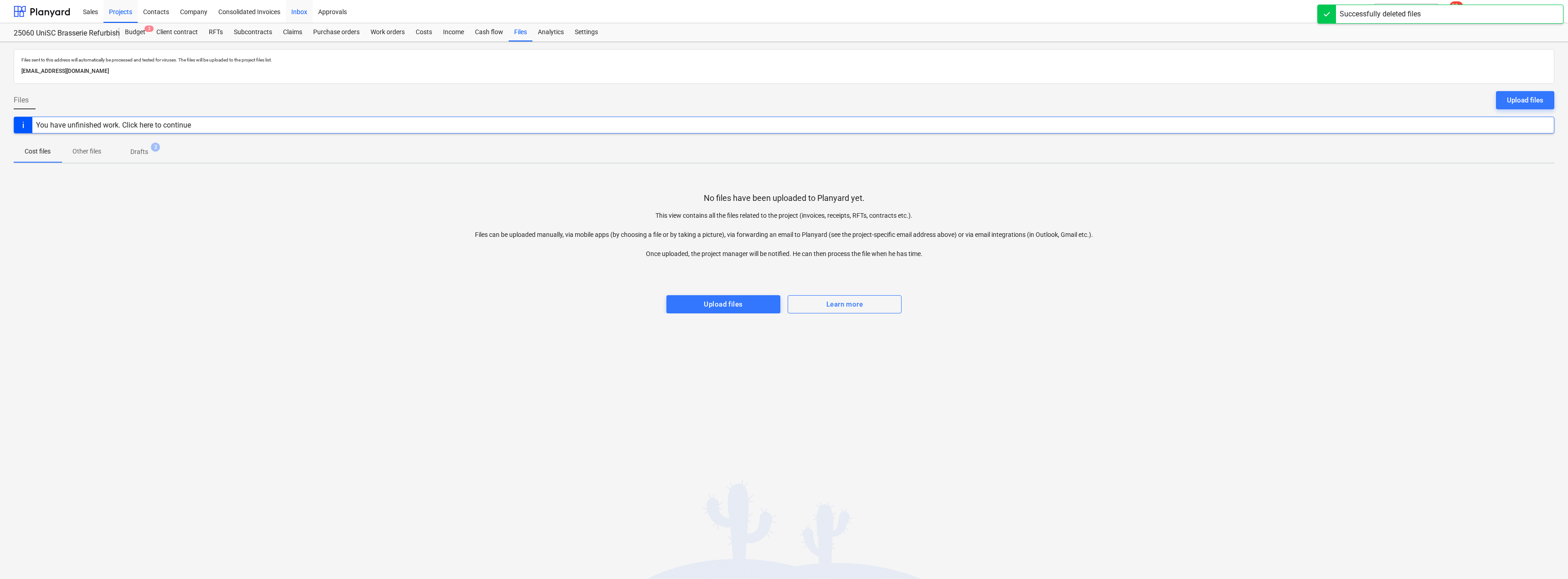
click at [302, 13] on div "Inbox" at bounding box center [299, 11] width 27 height 23
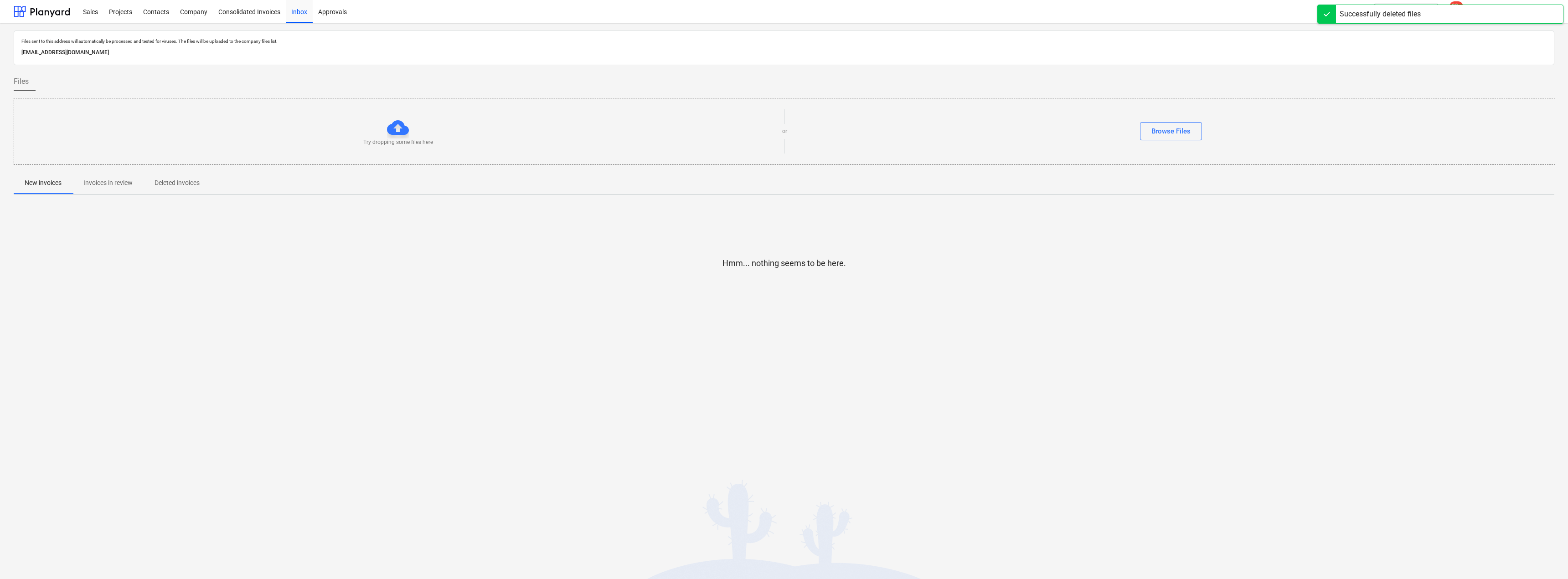
click at [98, 179] on p "Invoices in review" at bounding box center [108, 183] width 49 height 10
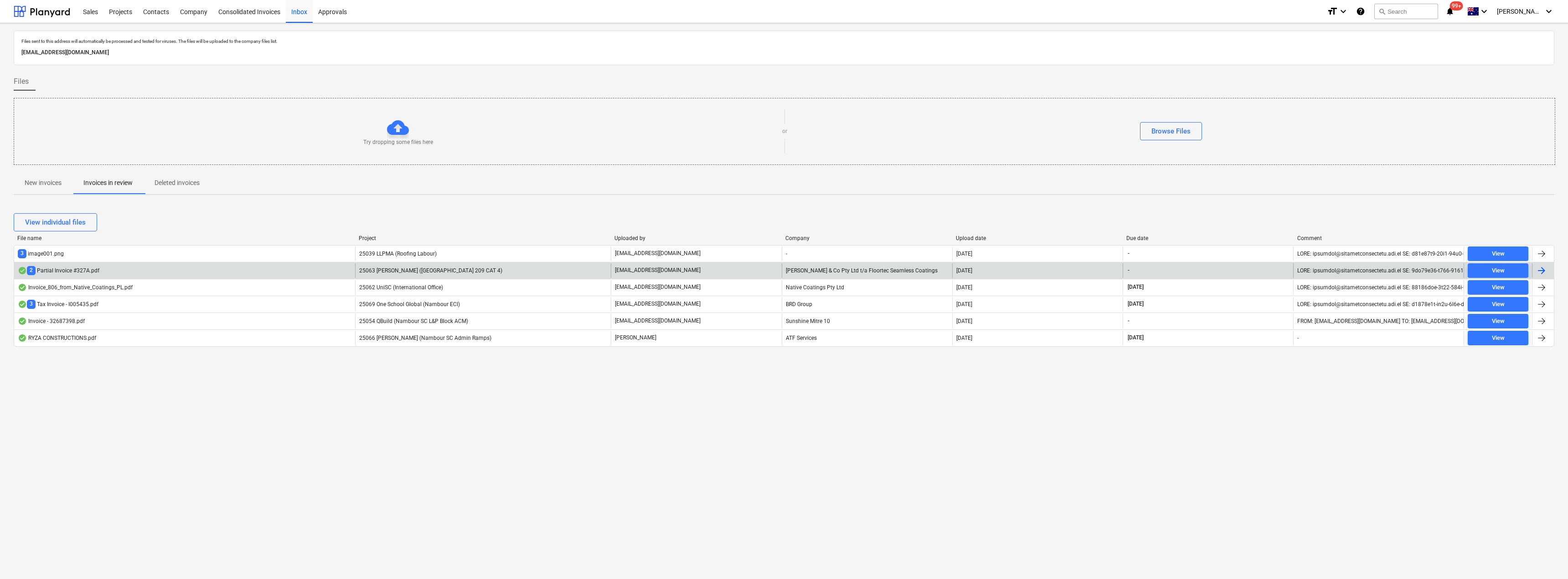
click at [403, 270] on span "25063 [PERSON_NAME] ([GEOGRAPHIC_DATA] 209 CAT 4)" at bounding box center [431, 270] width 143 height 6
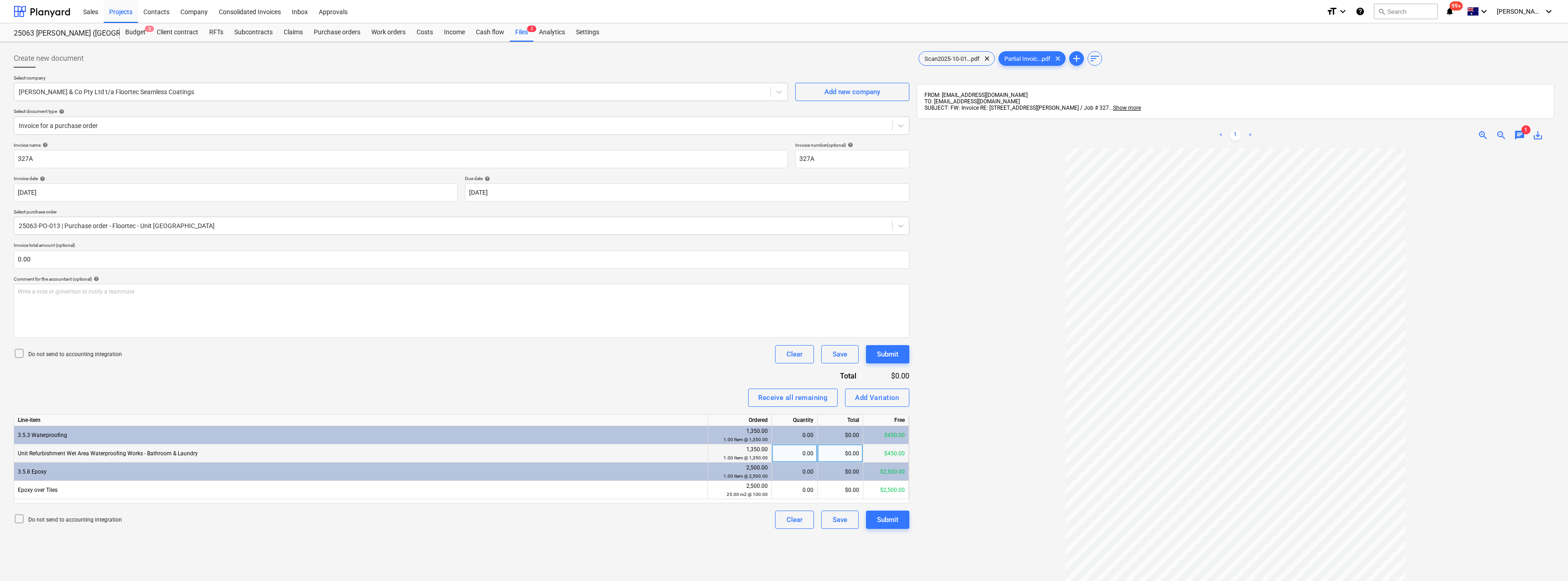
click at [812, 454] on div "0.00" at bounding box center [794, 453] width 38 height 18
click at [657, 379] on div "Invoice name help 327A Invoice number (optional) help 327A Invoice date help [D…" at bounding box center [462, 335] width 896 height 387
click at [790, 492] on div "0.00" at bounding box center [794, 490] width 38 height 18
click at [646, 376] on div "Invoice name help 327A Invoice number (optional) help 327A Invoice date help [D…" at bounding box center [462, 335] width 896 height 387
click at [1526, 135] on div "chat" at bounding box center [1519, 135] width 18 height 11
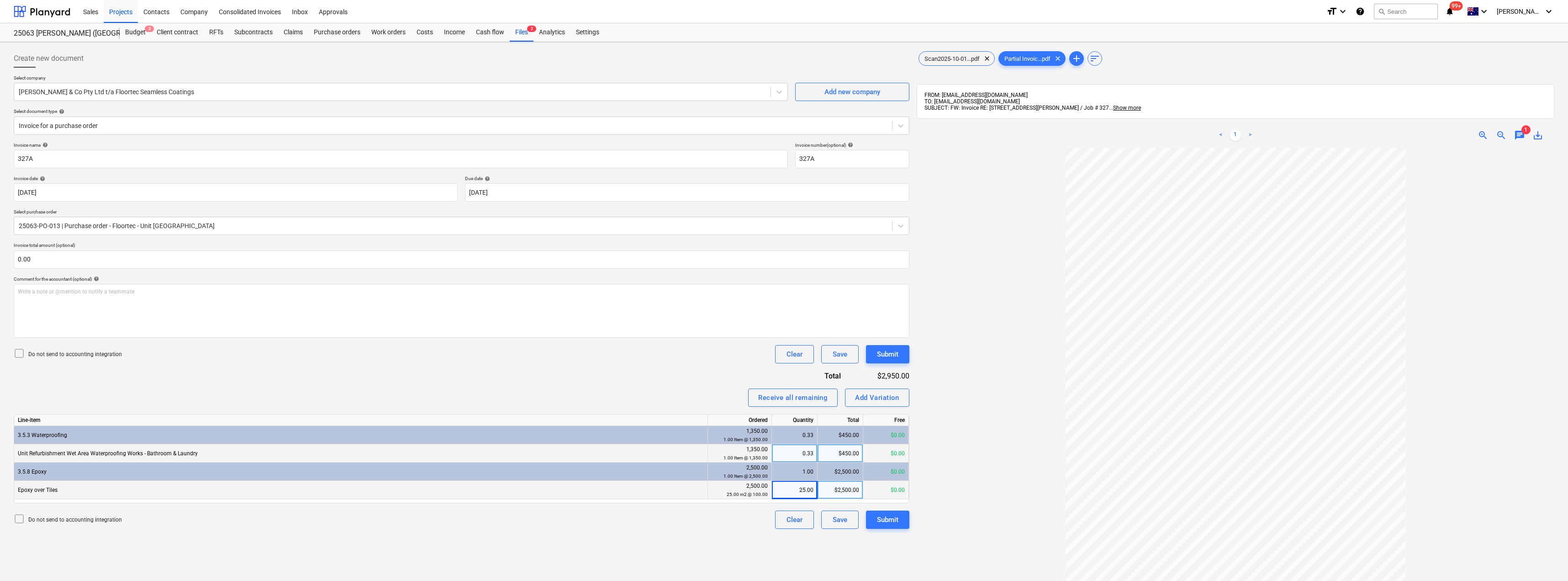
click at [1522, 135] on span "chat" at bounding box center [1520, 135] width 11 height 11
click at [301, 8] on div "Inbox" at bounding box center [300, 11] width 27 height 23
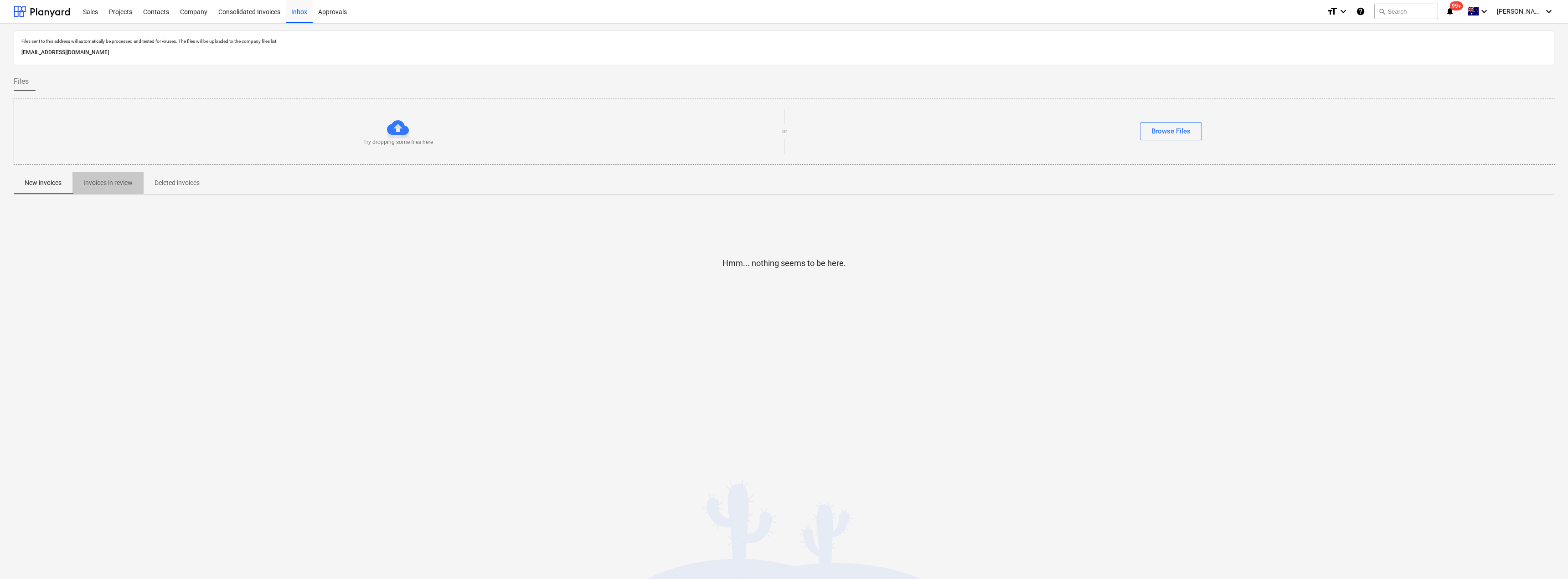
click at [114, 183] on p "Invoices in review" at bounding box center [108, 183] width 49 height 10
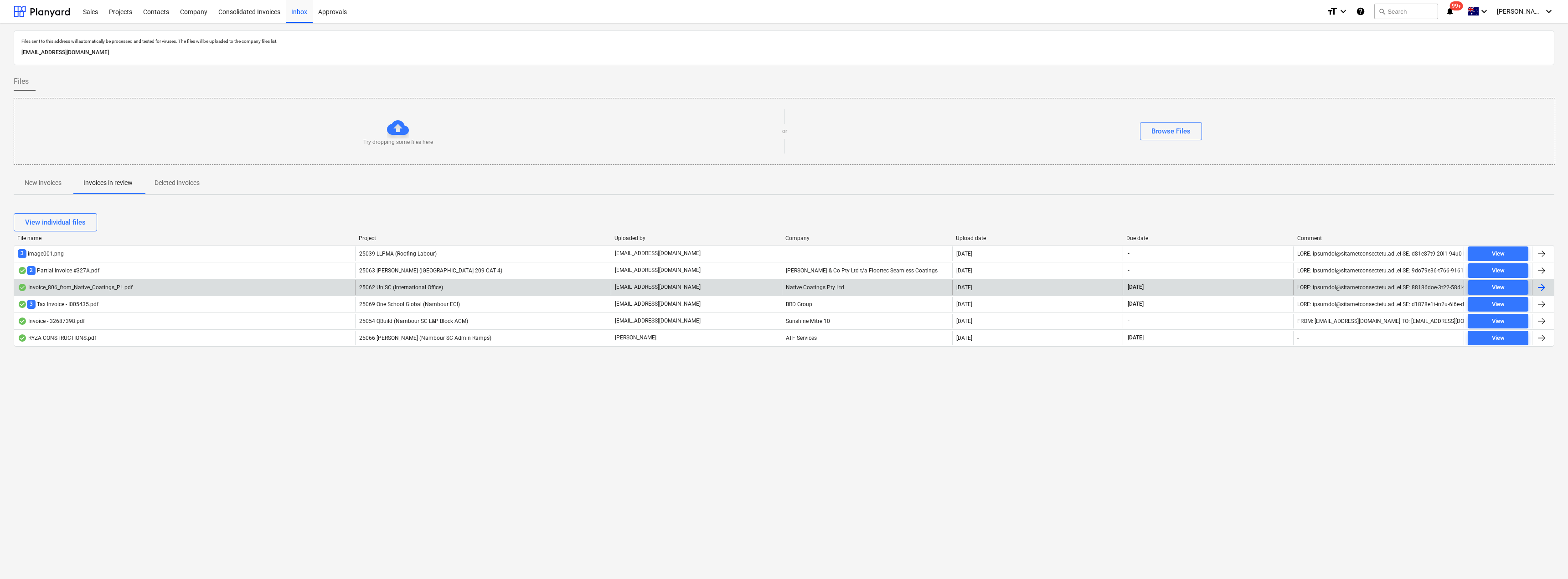
click at [643, 287] on p "[EMAIL_ADDRESS][DOMAIN_NAME]" at bounding box center [658, 287] width 86 height 8
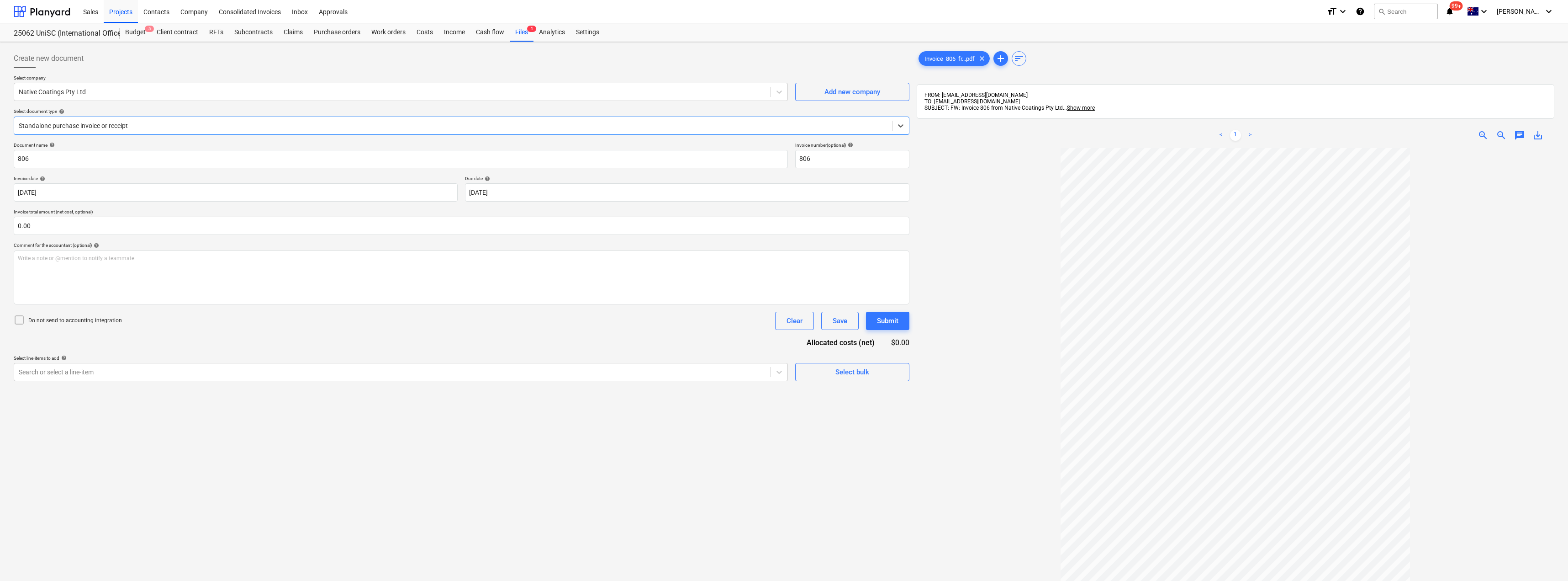
click at [87, 121] on div at bounding box center [453, 125] width 869 height 9
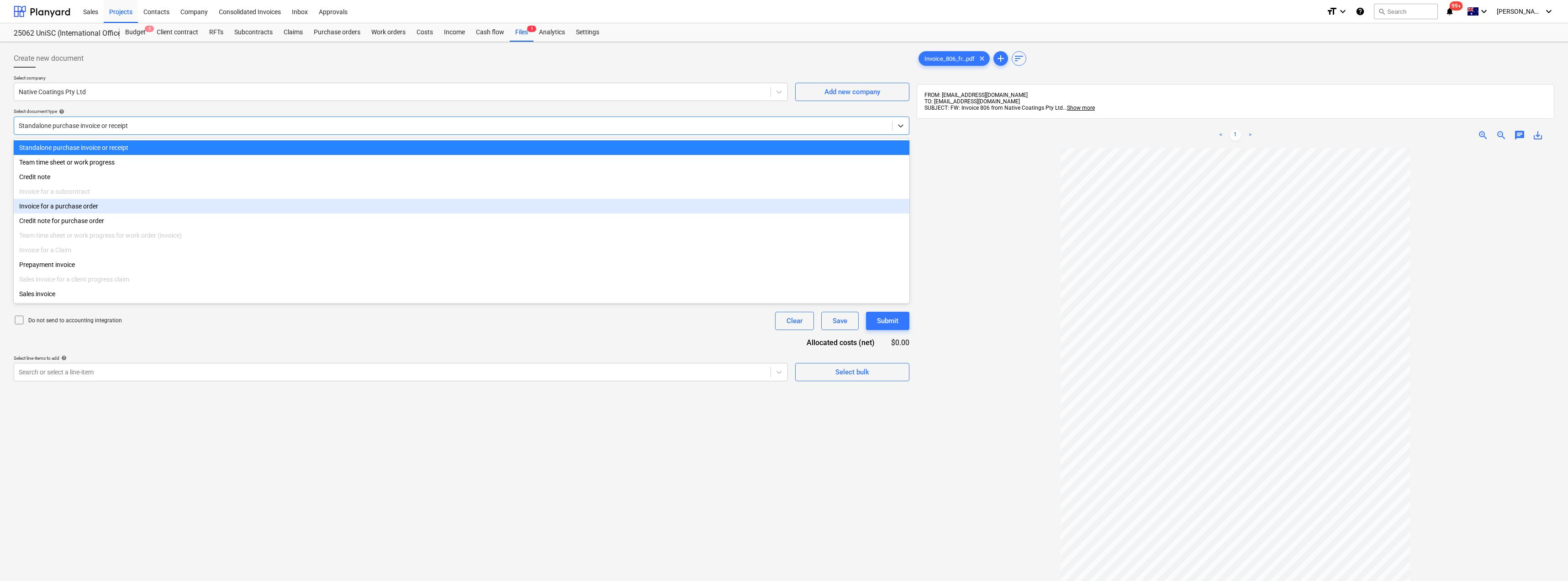
click at [79, 206] on div "Invoice for a purchase order" at bounding box center [462, 206] width 896 height 14
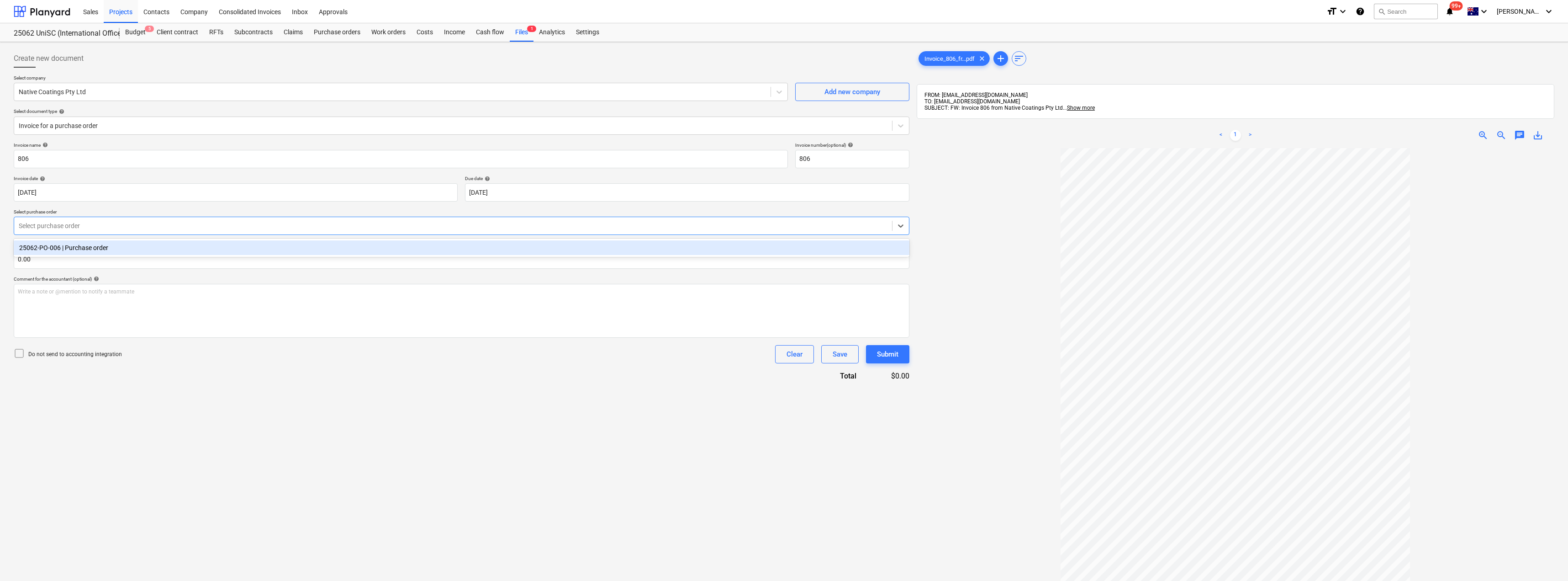
click at [83, 228] on div at bounding box center [453, 225] width 869 height 9
click at [93, 257] on div "25062-PO-006 | Purchase order" at bounding box center [462, 248] width 896 height 18
click at [96, 250] on div "25062-PO-006 | Purchase order" at bounding box center [462, 247] width 896 height 14
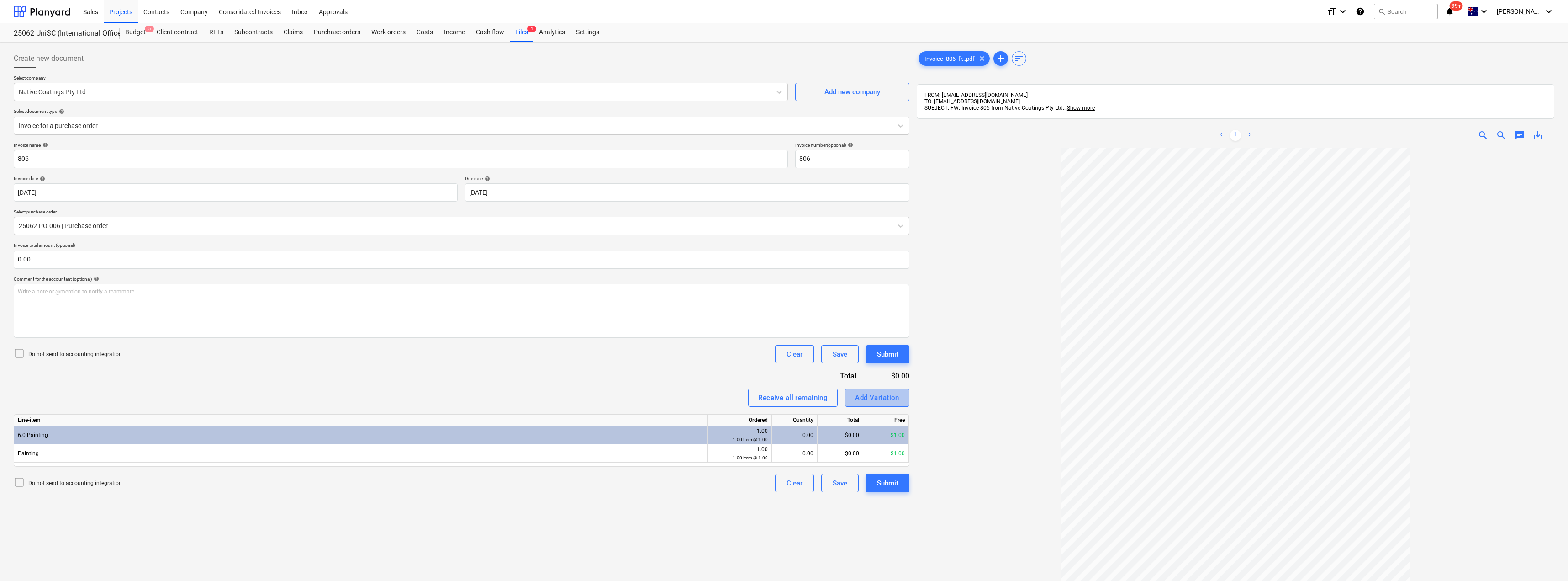
click at [899, 401] on button "Add Variation" at bounding box center [877, 398] width 64 height 18
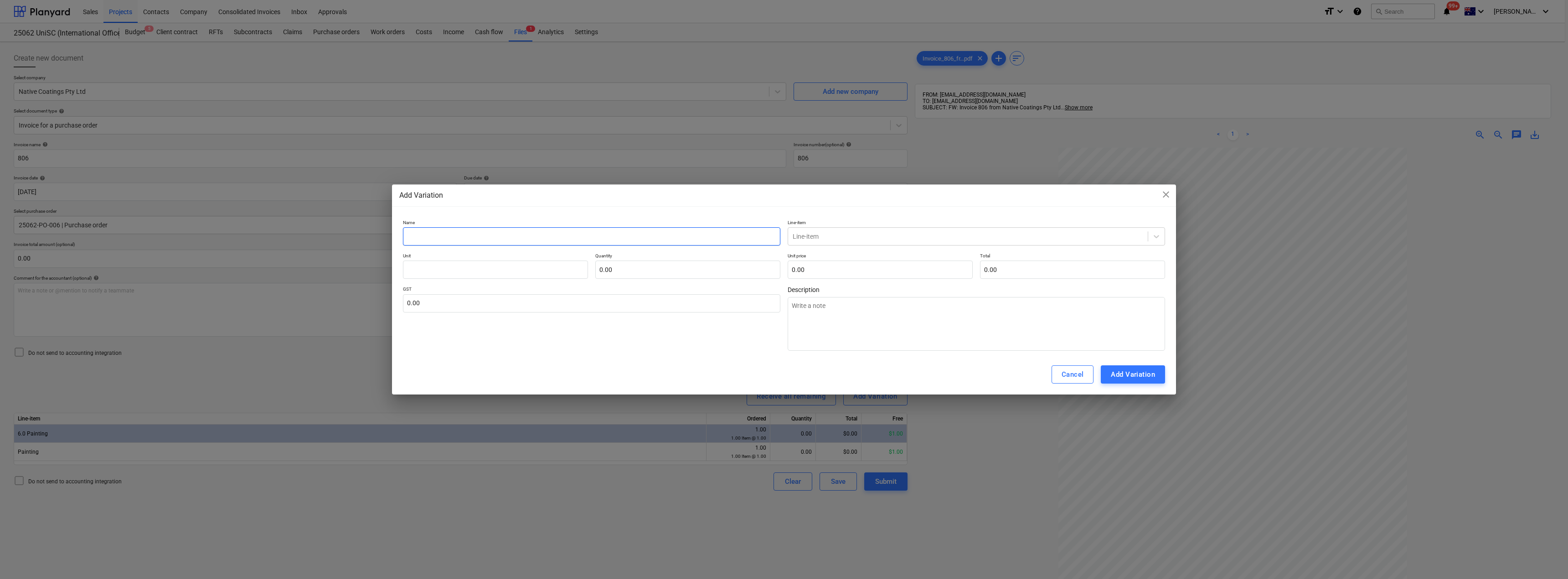
click at [491, 243] on input "text" at bounding box center [592, 236] width 377 height 18
drag, startPoint x: 474, startPoint y: 243, endPoint x: 393, endPoint y: 237, distance: 81.2
click at [393, 237] on div "Name Painting Line-item Line-item Unit Quantity 0.00 Unit price 0.00 Total 0.00…" at bounding box center [784, 286] width 784 height 139
click at [899, 304] on textarea at bounding box center [976, 324] width 377 height 54
paste textarea "Painting"
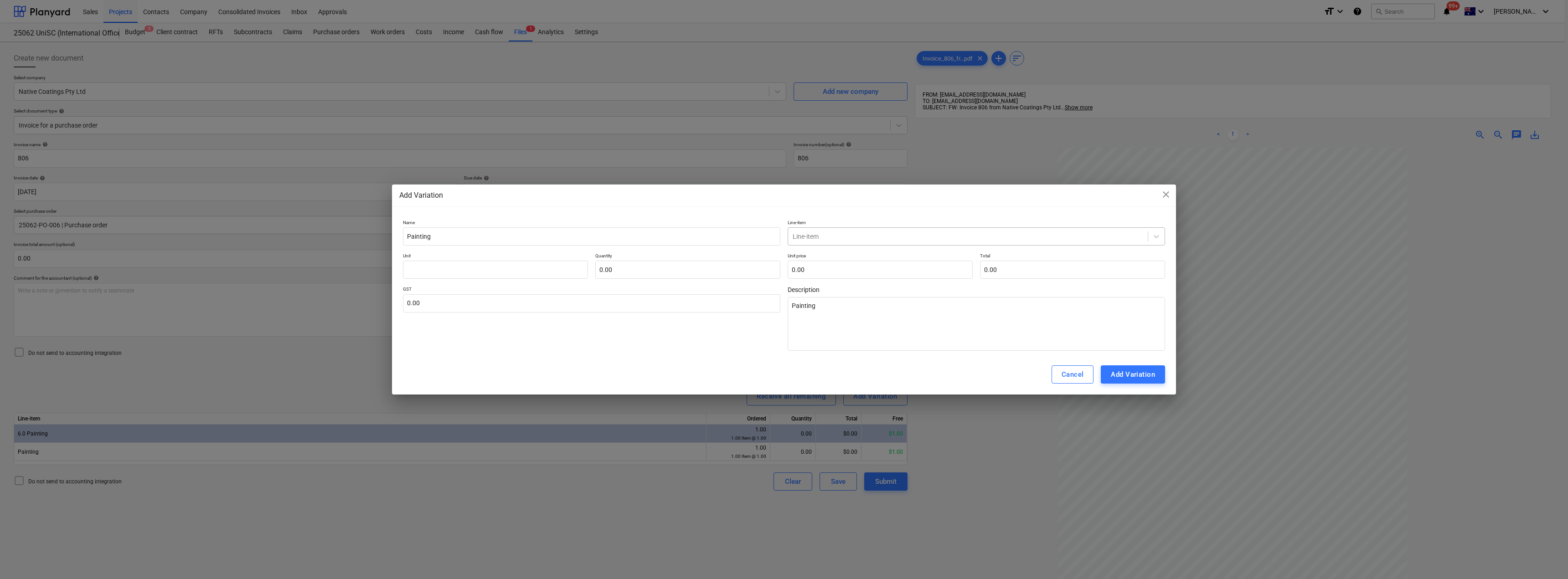
click at [836, 237] on div at bounding box center [968, 236] width 351 height 9
click at [851, 260] on div "6.0 Painting" at bounding box center [976, 258] width 377 height 14
click at [487, 271] on input "text" at bounding box center [495, 269] width 185 height 18
click at [422, 306] on input "text" at bounding box center [592, 303] width 377 height 18
click at [831, 268] on input "1610" at bounding box center [880, 269] width 185 height 18
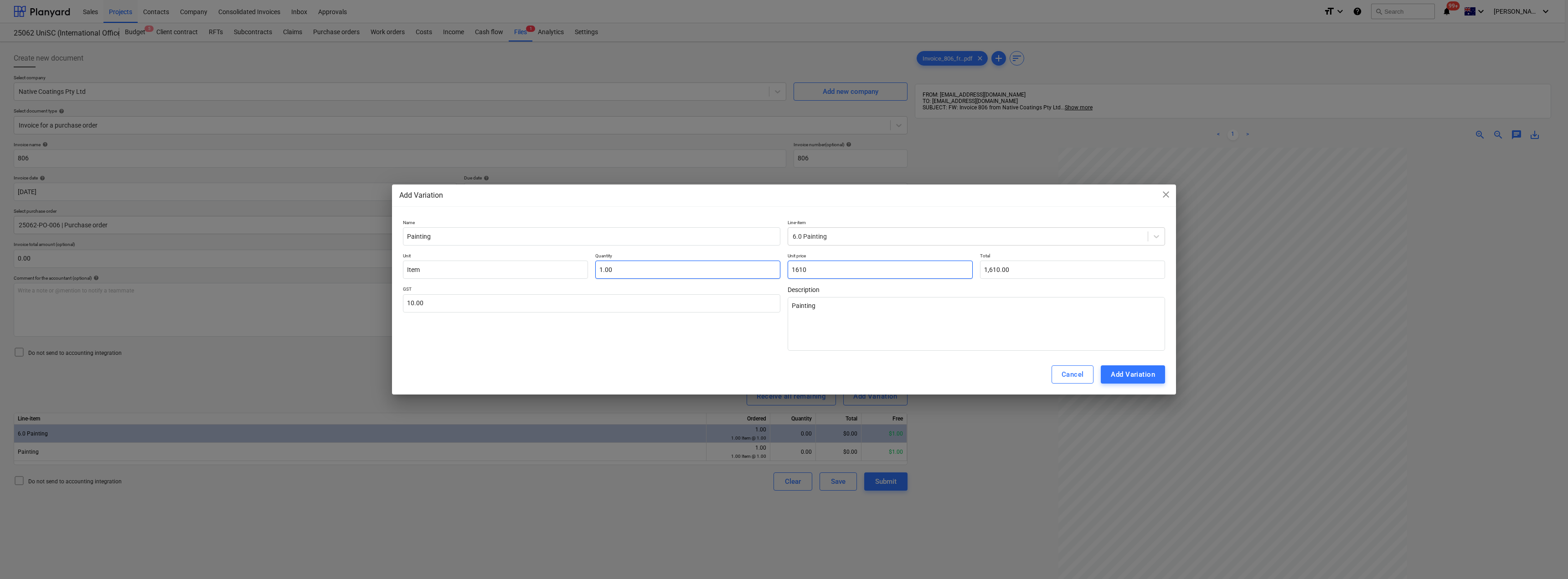
drag, startPoint x: 831, startPoint y: 268, endPoint x: 779, endPoint y: 268, distance: 52.0
click at [779, 268] on div "Unit Item Quantity 1.00 Unit price 1610 Total 1,610.00" at bounding box center [784, 266] width 762 height 26
click at [737, 344] on div "GST 10.00" at bounding box center [592, 318] width 377 height 65
click at [1141, 376] on div "Add Variation" at bounding box center [1133, 374] width 44 height 12
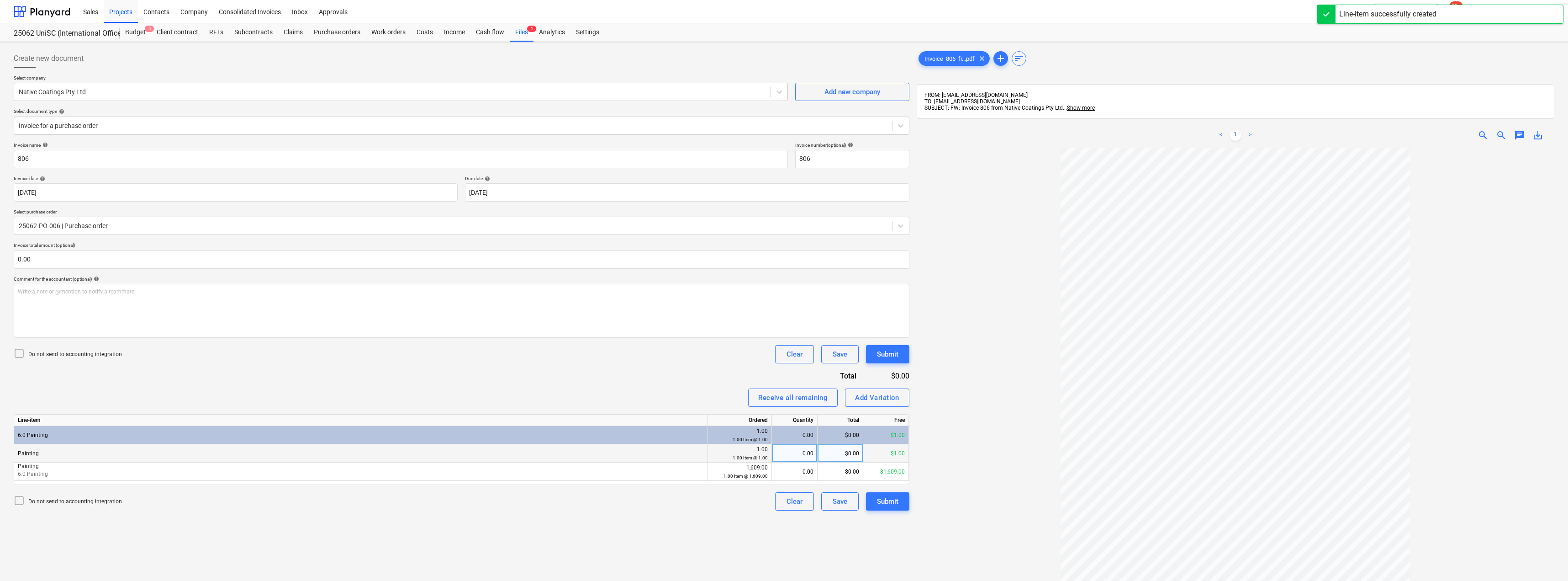
click at [784, 454] on div "0.00" at bounding box center [794, 453] width 38 height 18
click at [801, 476] on div "0.00" at bounding box center [794, 472] width 38 height 18
click at [678, 386] on div "Invoice name help 806 Invoice number (optional) help 806 Invoice date help [DAT…" at bounding box center [462, 326] width 896 height 368
click at [883, 498] on div "Submit" at bounding box center [888, 501] width 21 height 12
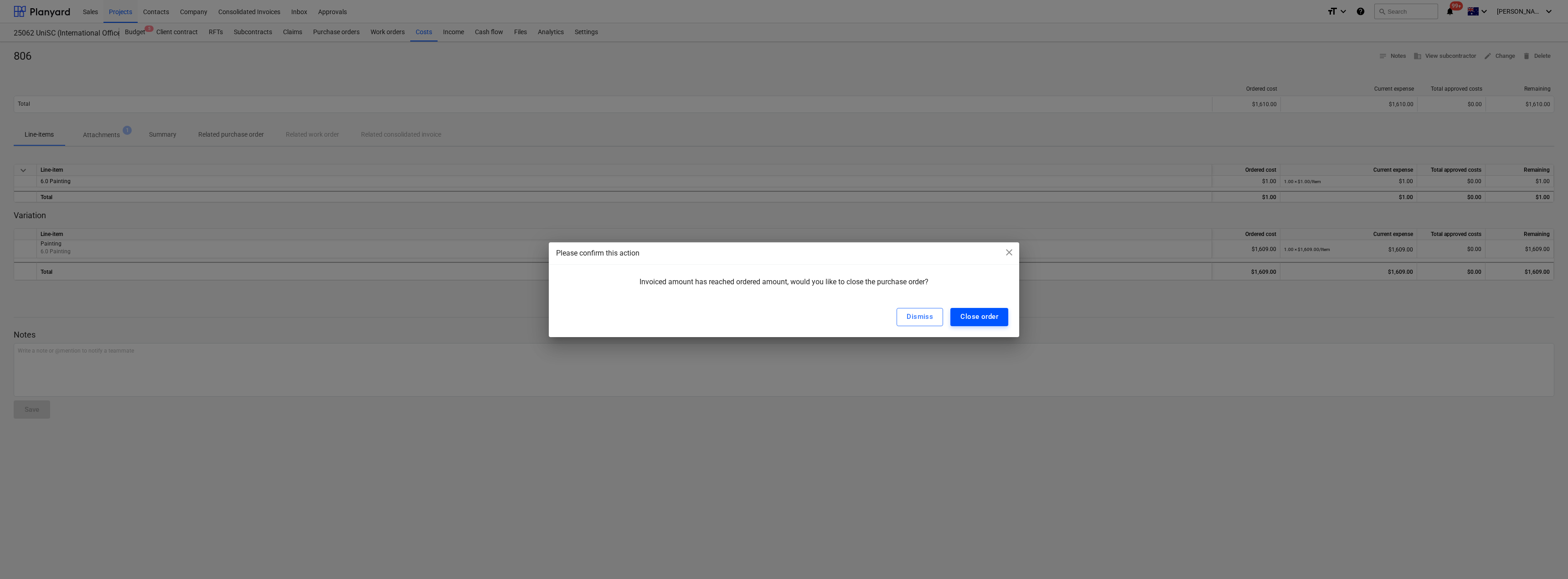
click at [963, 315] on div "Close order" at bounding box center [979, 316] width 38 height 12
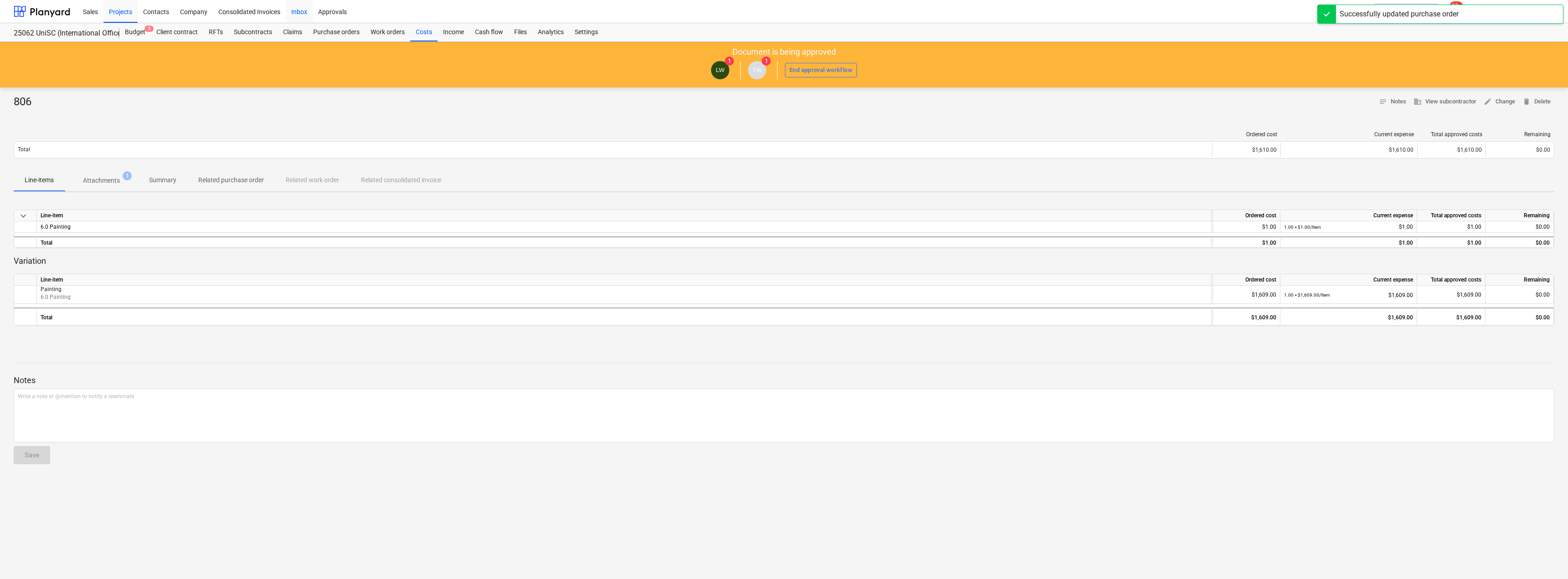
click at [302, 12] on div "Inbox" at bounding box center [299, 11] width 27 height 23
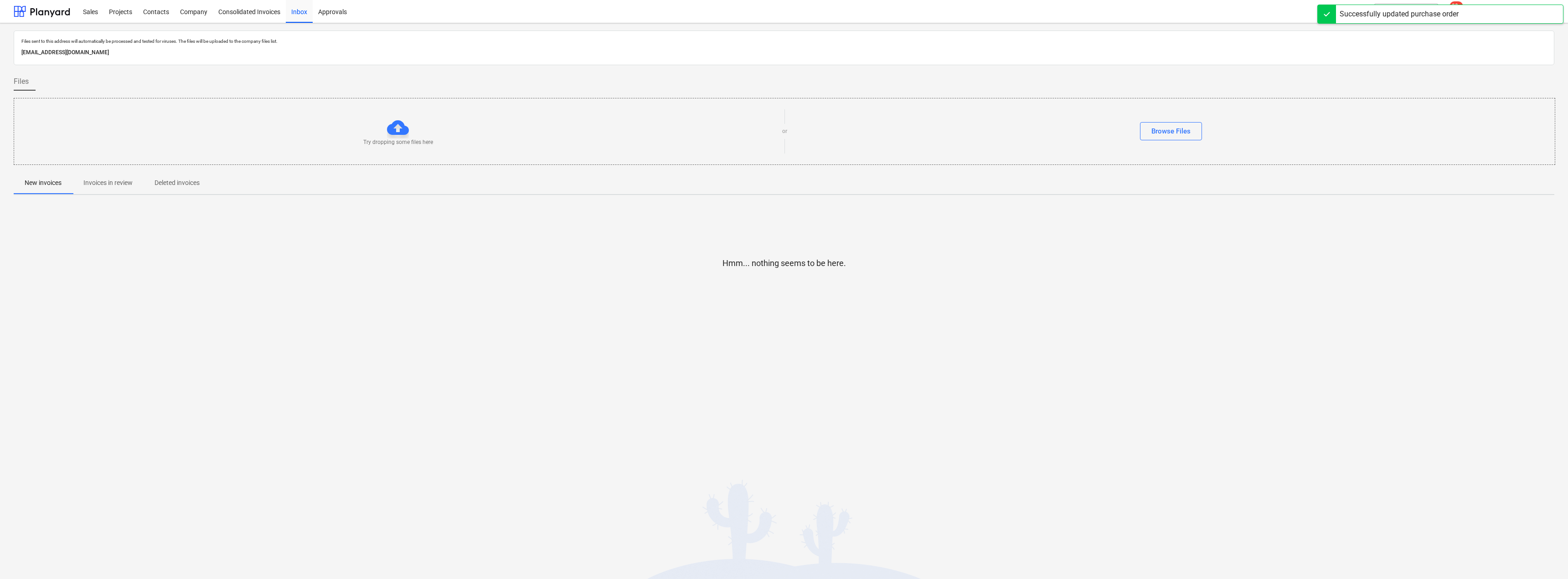
click at [108, 184] on p "Invoices in review" at bounding box center [108, 183] width 49 height 10
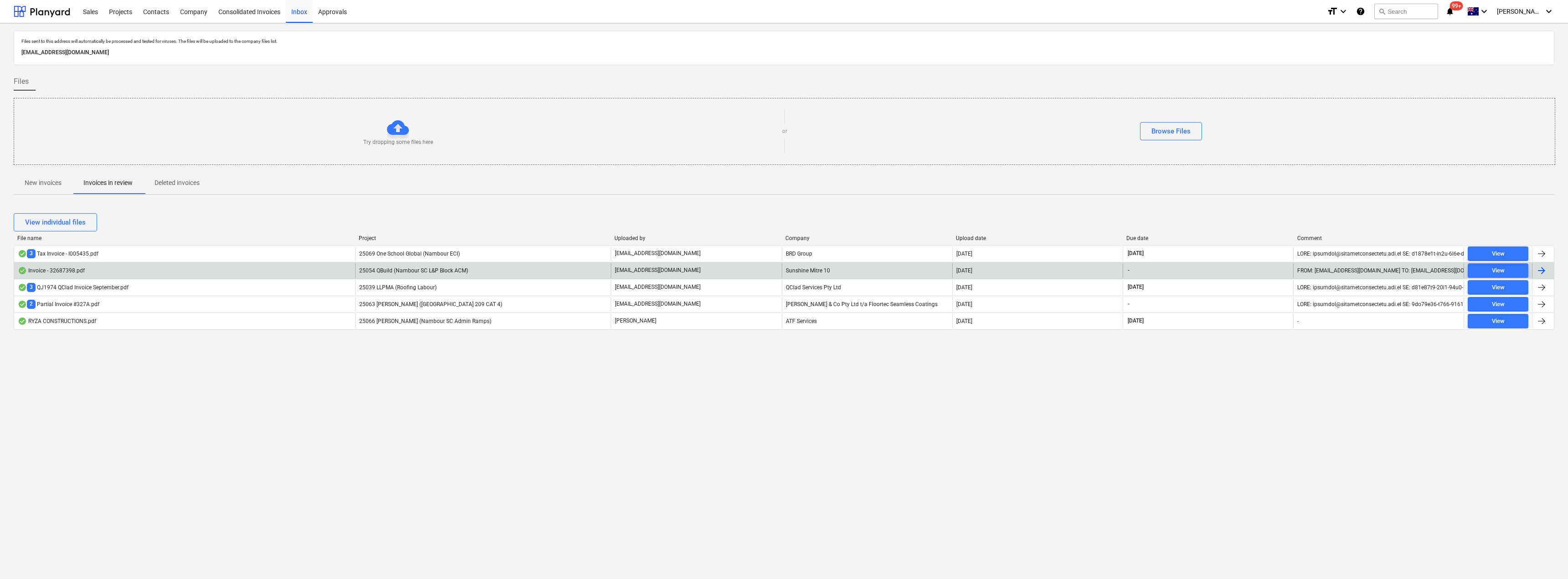
click at [638, 270] on p "[EMAIL_ADDRESS][DOMAIN_NAME]" at bounding box center [658, 270] width 86 height 8
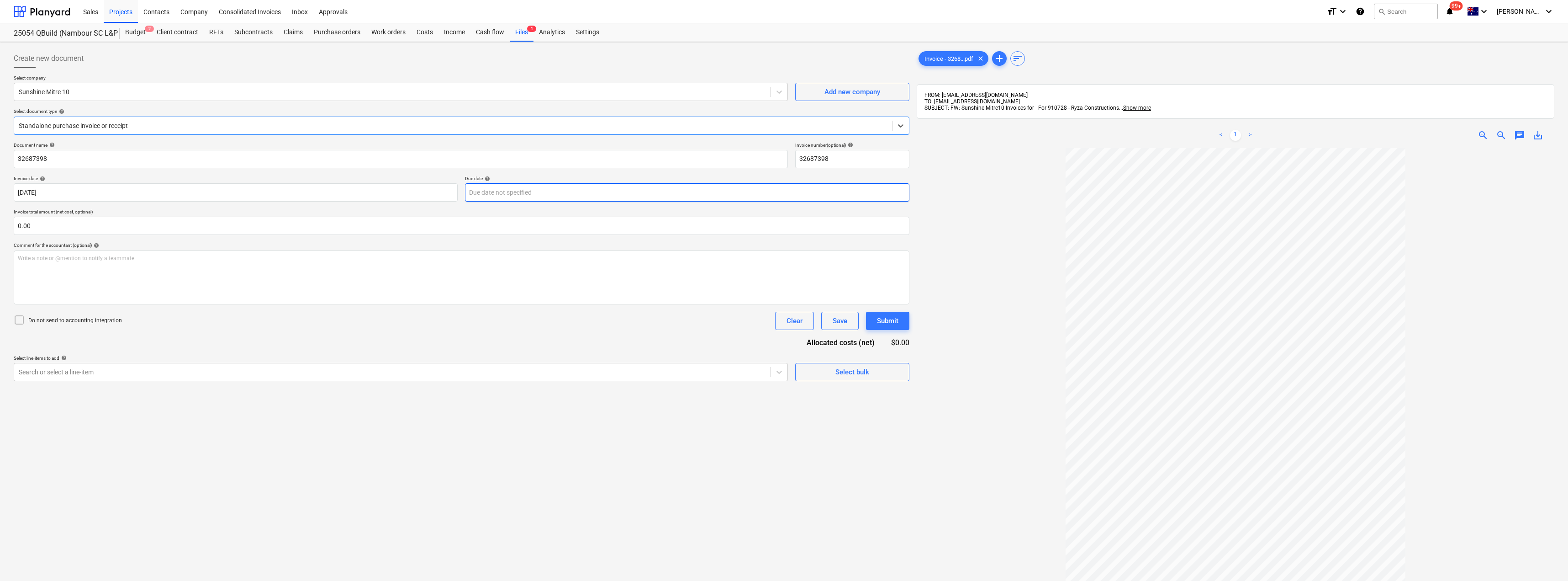
click at [511, 192] on body "Sales Projects Contacts Company Consolidated Invoices Inbox Approvals format_si…" at bounding box center [784, 290] width 1568 height 581
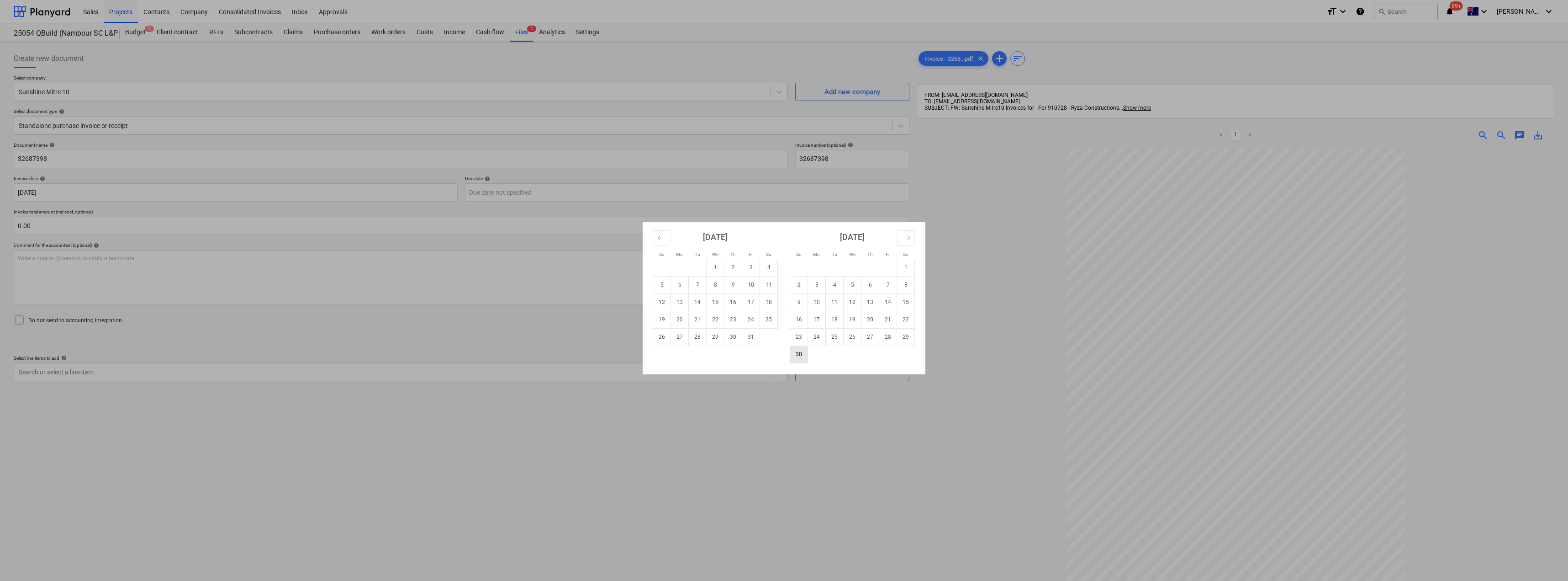
click at [803, 352] on td "30" at bounding box center [799, 354] width 18 height 17
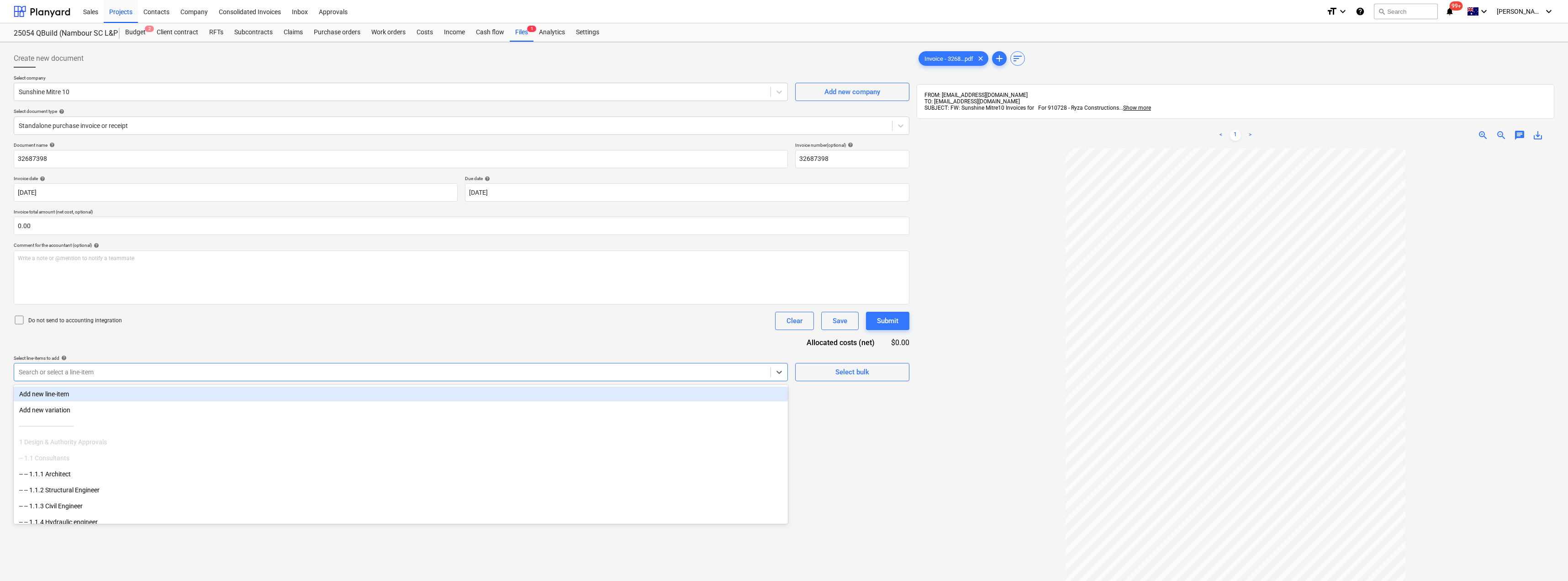
click at [223, 376] on div "Search or select a line-item" at bounding box center [393, 372] width 756 height 13
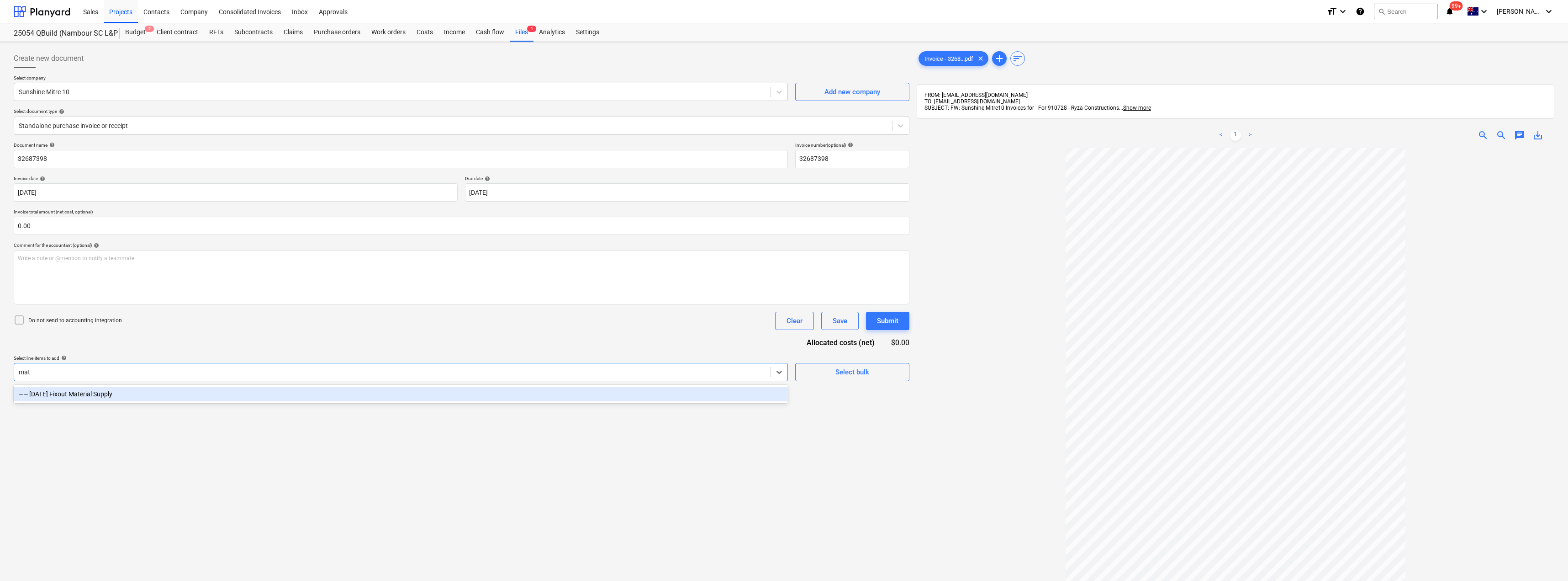
click at [180, 391] on div "-- -- [DATE] Fixout Material Supply" at bounding box center [401, 393] width 774 height 14
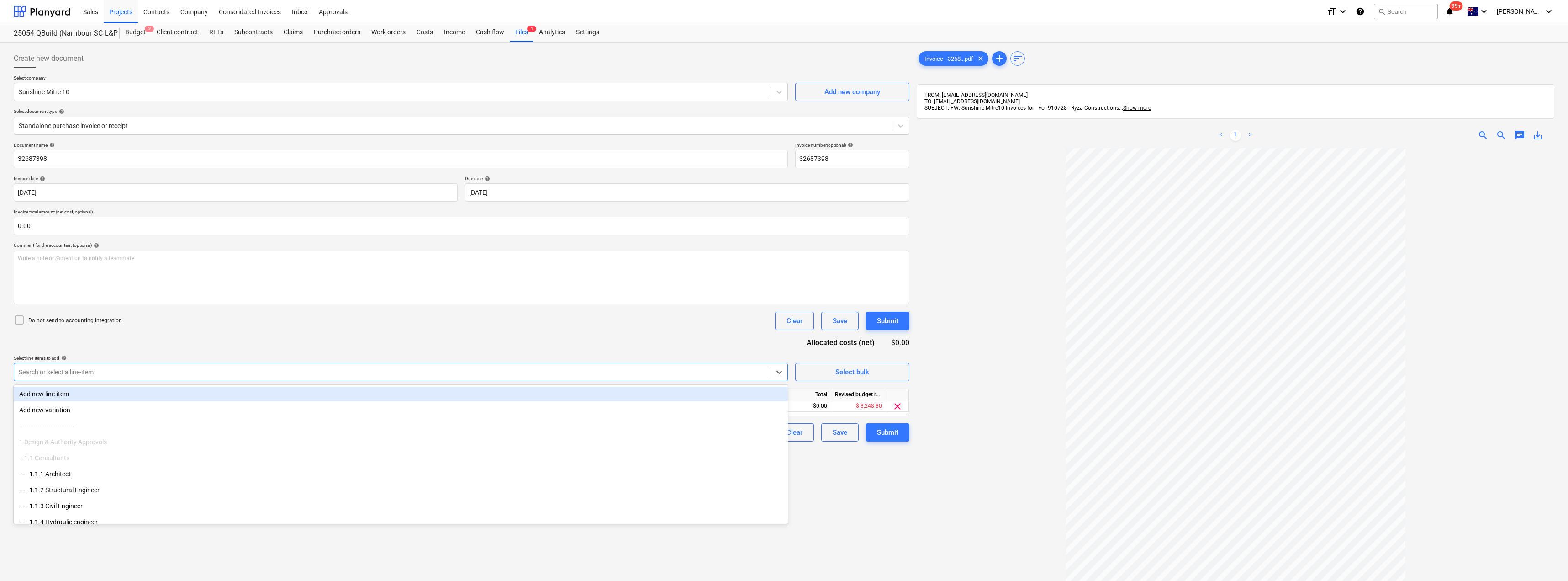
click at [213, 335] on div "Document name help 32687398 Invoice number (optional) help 32687398 Invoice dat…" at bounding box center [462, 292] width 896 height 300
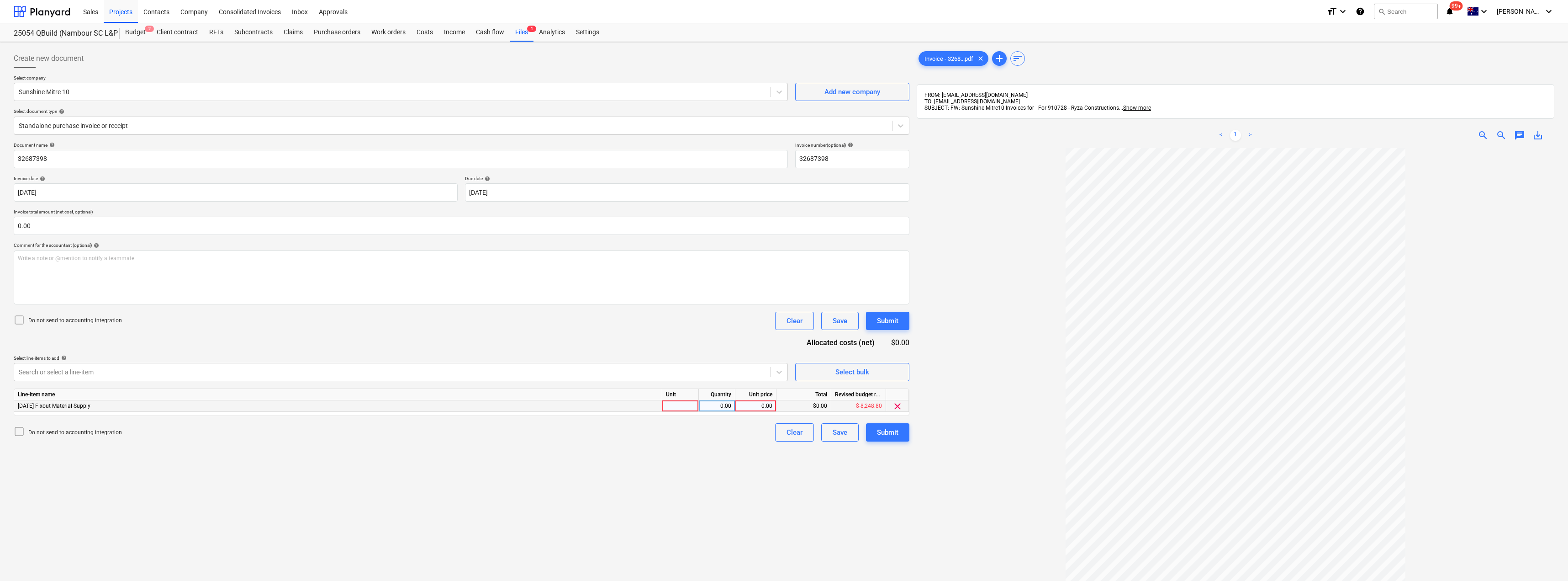
click at [680, 407] on div at bounding box center [680, 406] width 36 height 12
click at [892, 435] on div "Submit" at bounding box center [888, 432] width 21 height 12
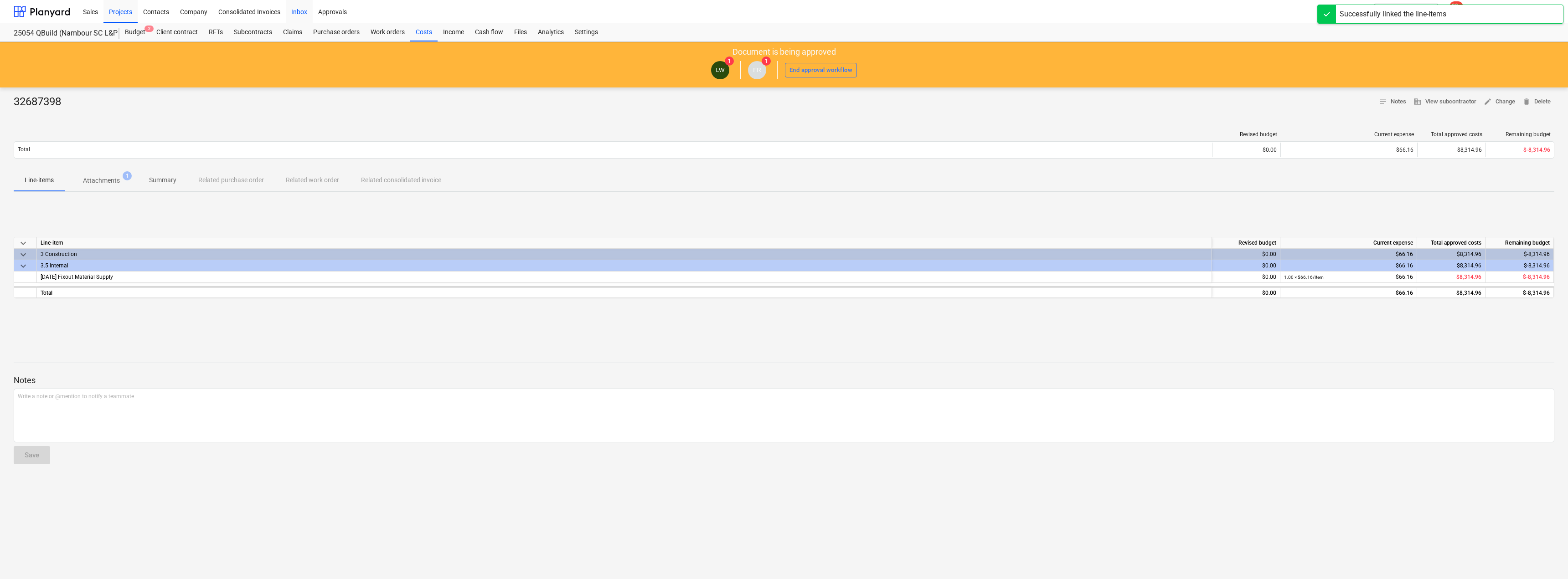
click at [287, 13] on div "Inbox" at bounding box center [299, 11] width 27 height 23
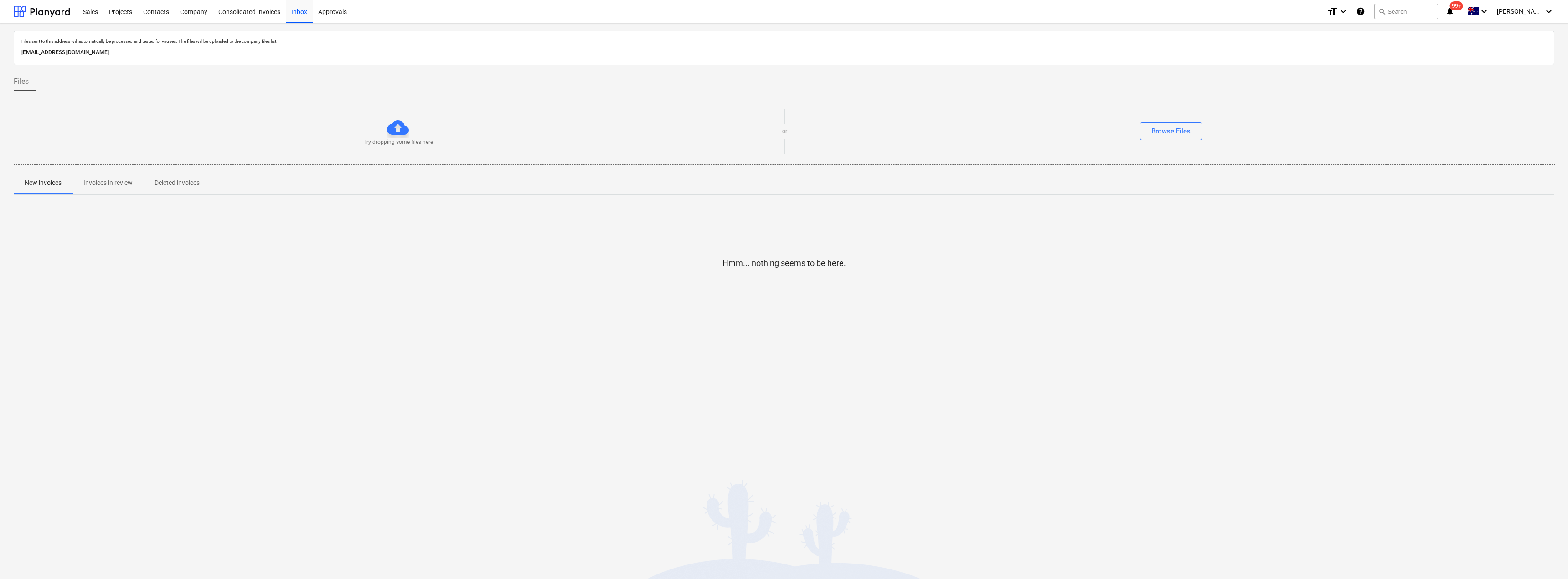
click at [107, 183] on p "Invoices in review" at bounding box center [108, 183] width 49 height 10
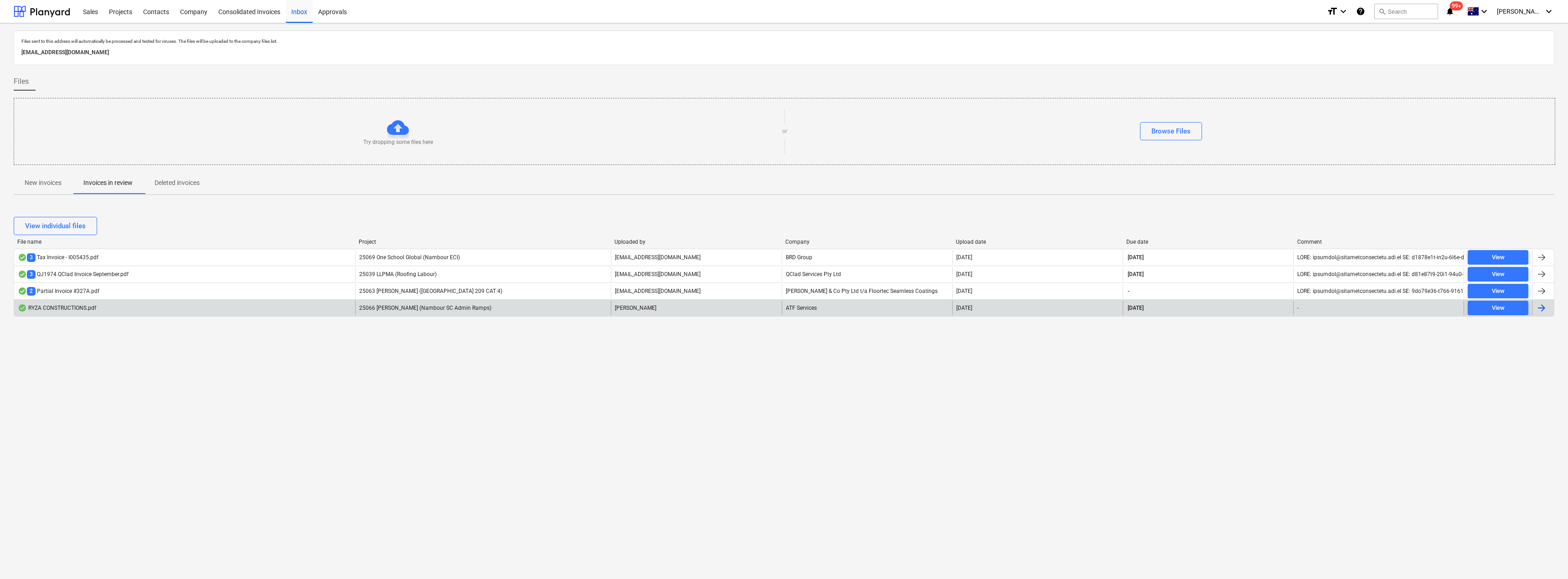
click at [655, 306] on div "[PERSON_NAME]" at bounding box center [696, 308] width 171 height 14
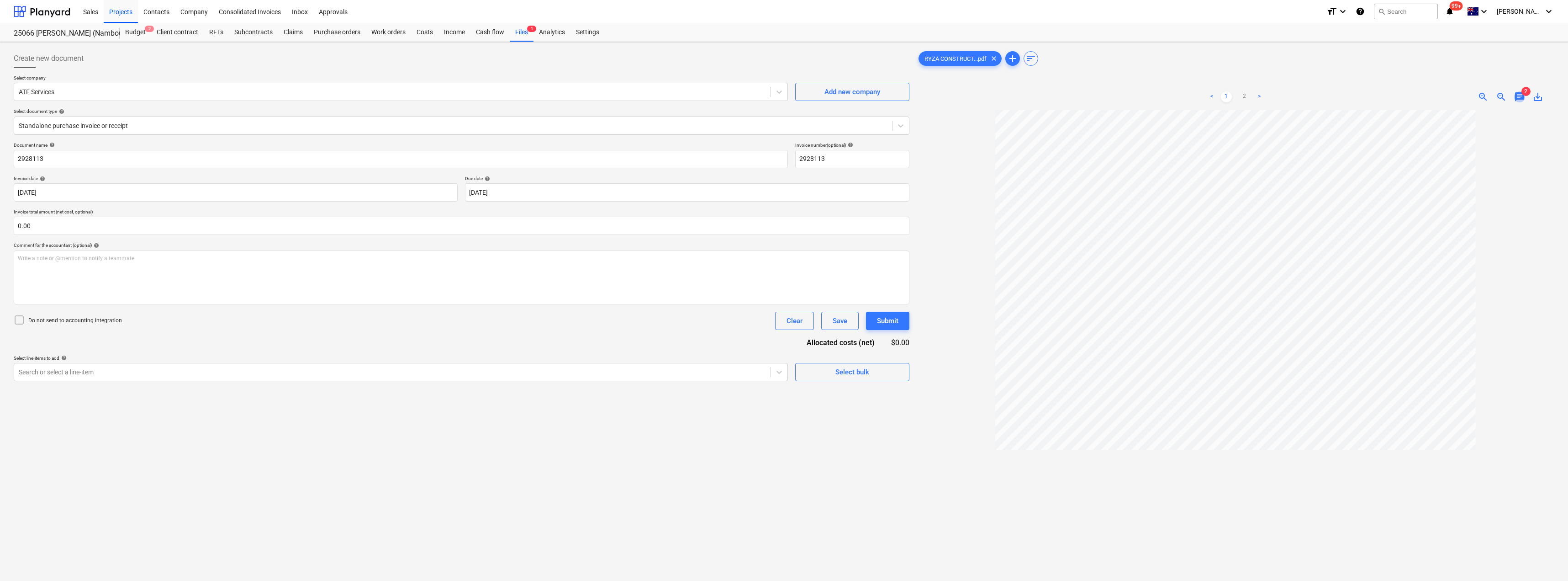
click at [1521, 96] on span "chat" at bounding box center [1520, 97] width 11 height 11
click at [302, 10] on div "Inbox" at bounding box center [300, 11] width 27 height 23
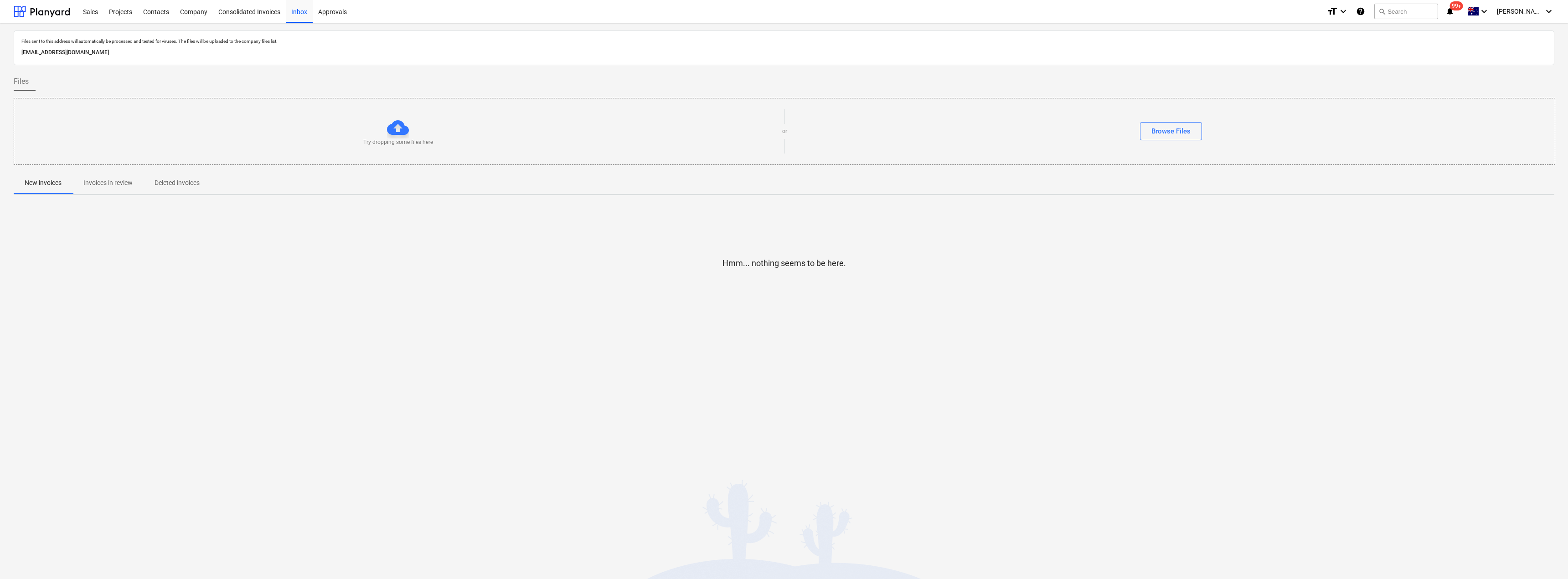
click at [104, 185] on p "Invoices in review" at bounding box center [108, 183] width 49 height 10
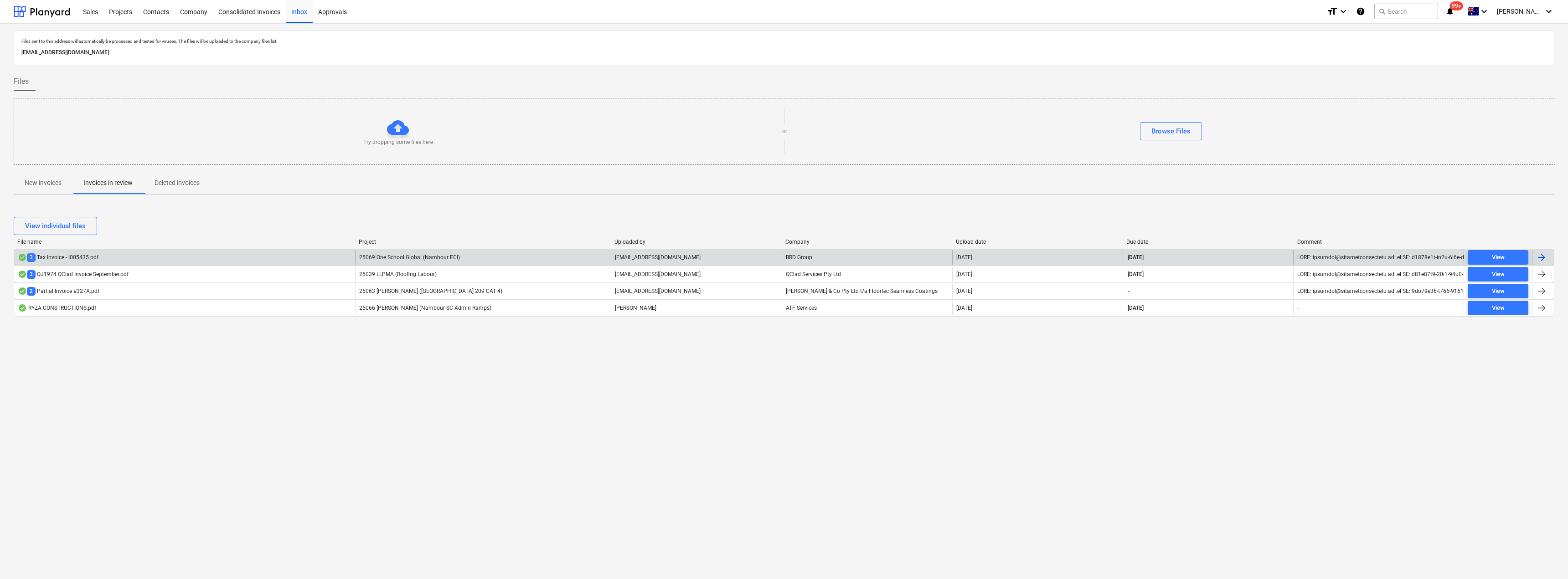
click at [646, 251] on div "[EMAIL_ADDRESS][DOMAIN_NAME]" at bounding box center [696, 257] width 171 height 14
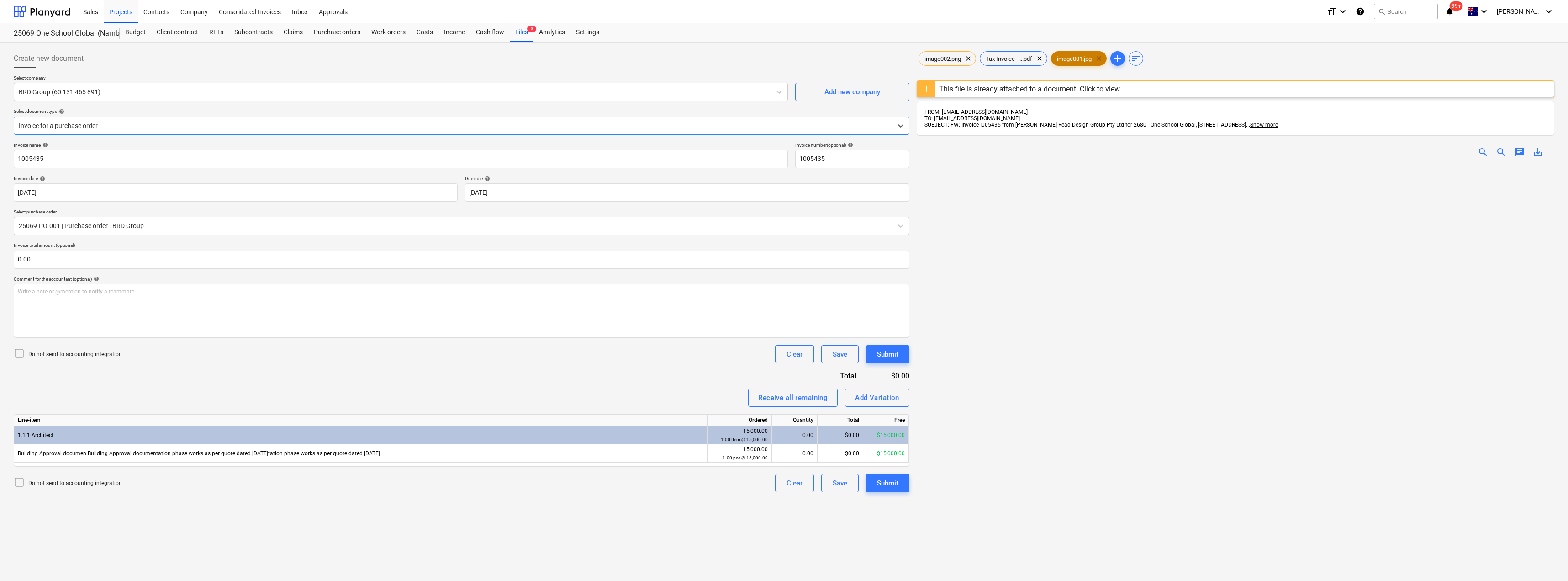
click at [1104, 57] on span "clear" at bounding box center [1099, 58] width 11 height 11
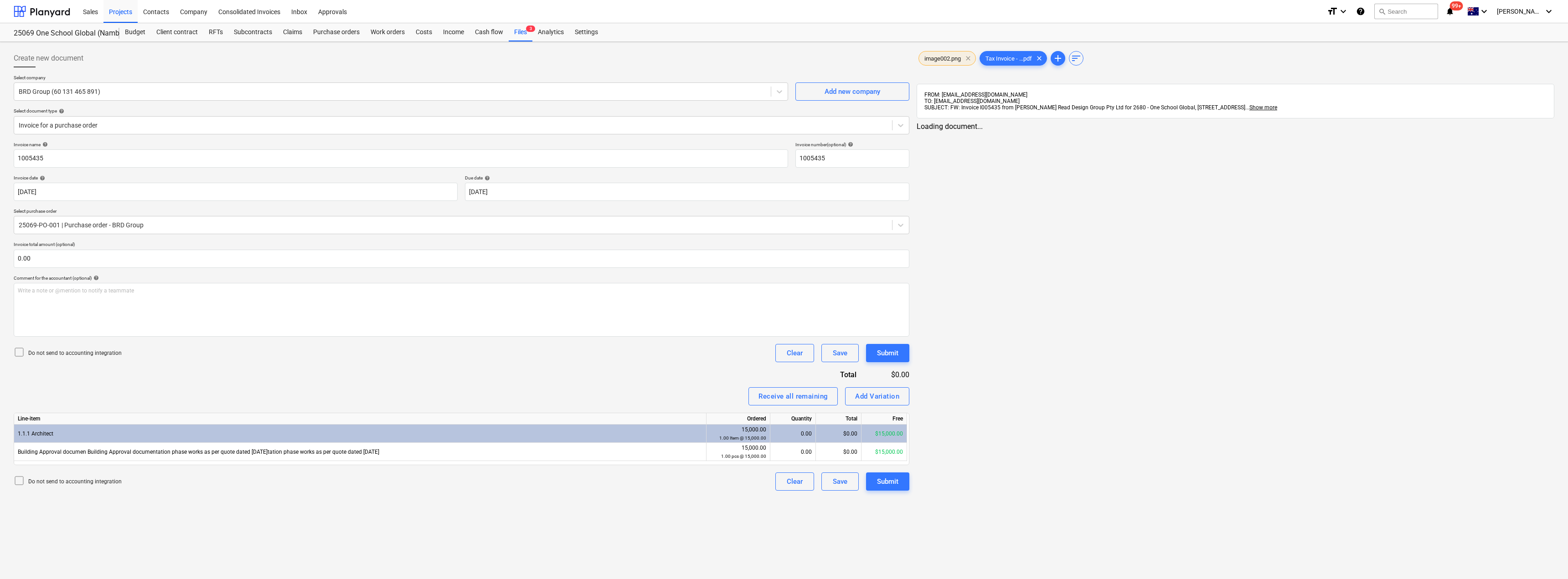
click at [968, 59] on span "clear" at bounding box center [968, 58] width 11 height 11
click at [946, 61] on span "Tax Invoice - ...pdf" at bounding box center [948, 59] width 57 height 7
click at [296, 9] on div "Inbox" at bounding box center [299, 11] width 27 height 23
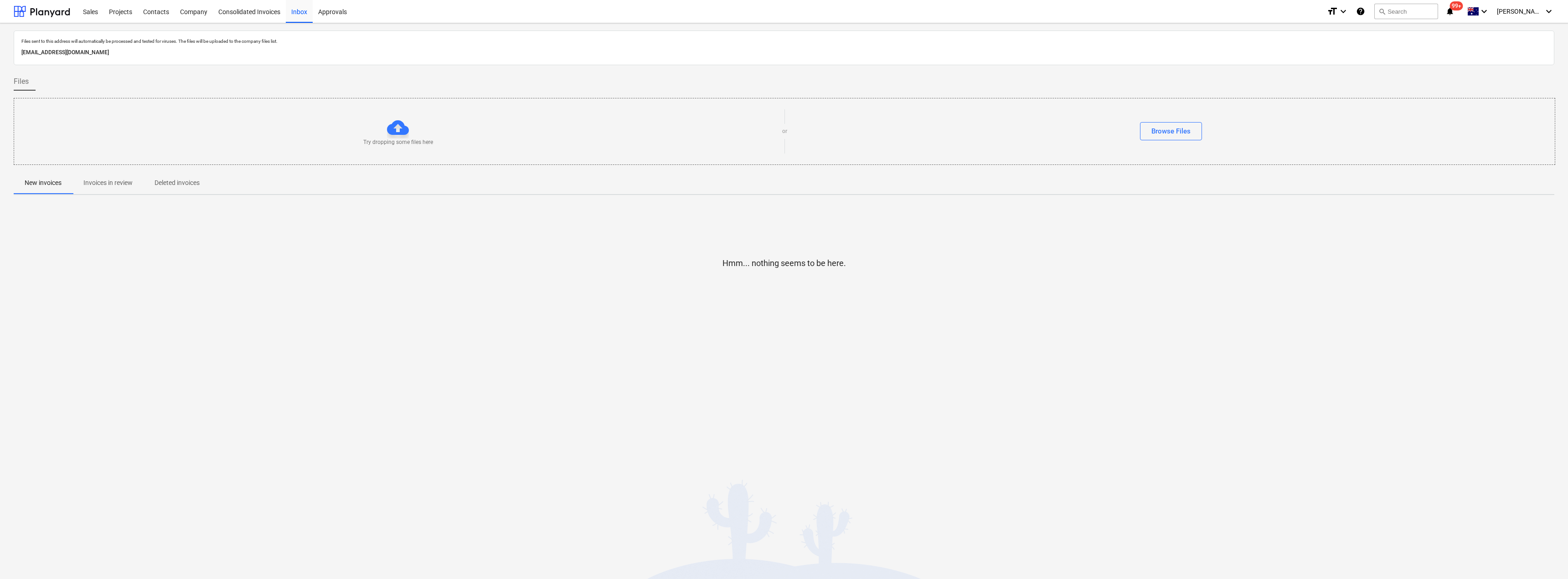
click at [98, 179] on p "Invoices in review" at bounding box center [108, 183] width 49 height 10
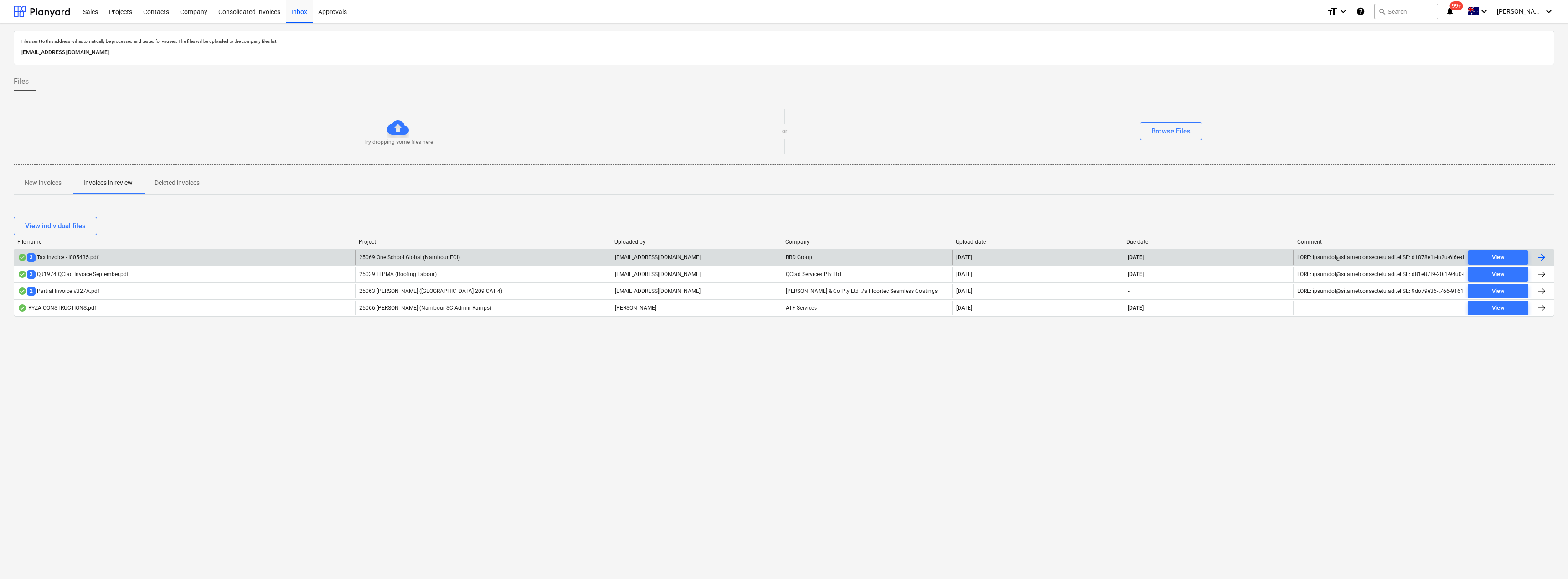
click at [654, 257] on p "[EMAIL_ADDRESS][DOMAIN_NAME]" at bounding box center [658, 257] width 86 height 8
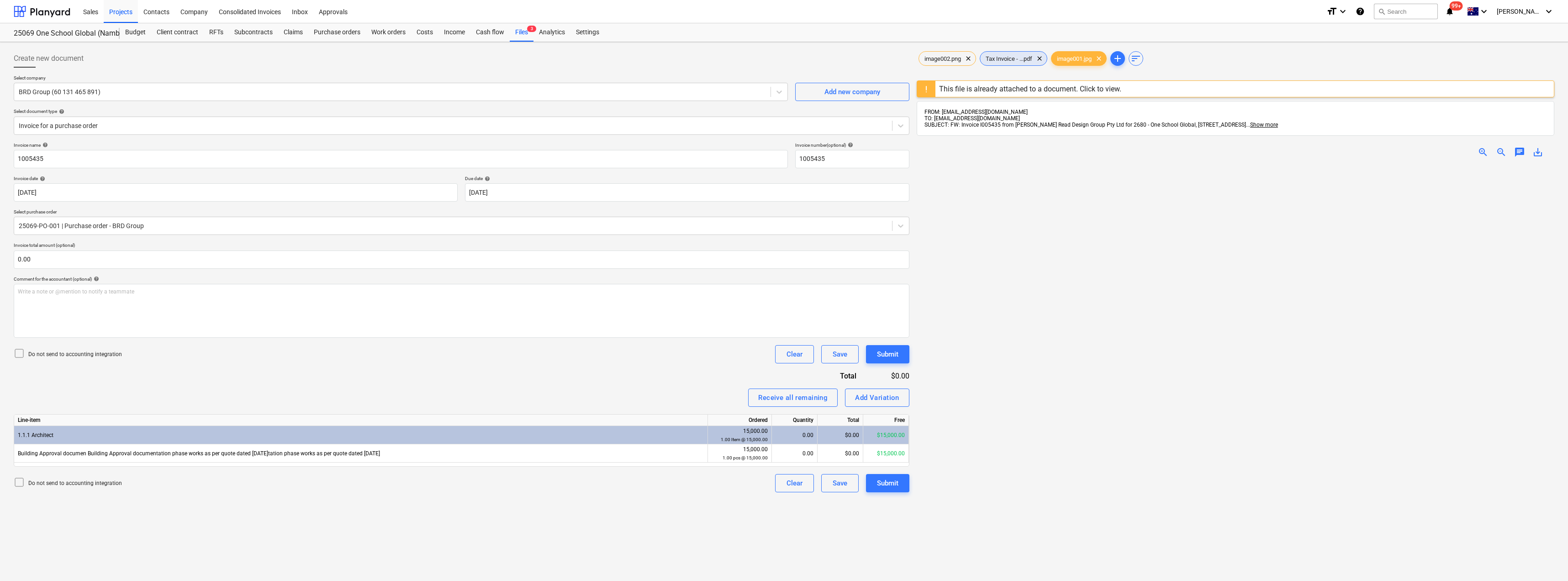
click at [997, 59] on span "Tax Invoice - ...pdf" at bounding box center [1009, 59] width 57 height 7
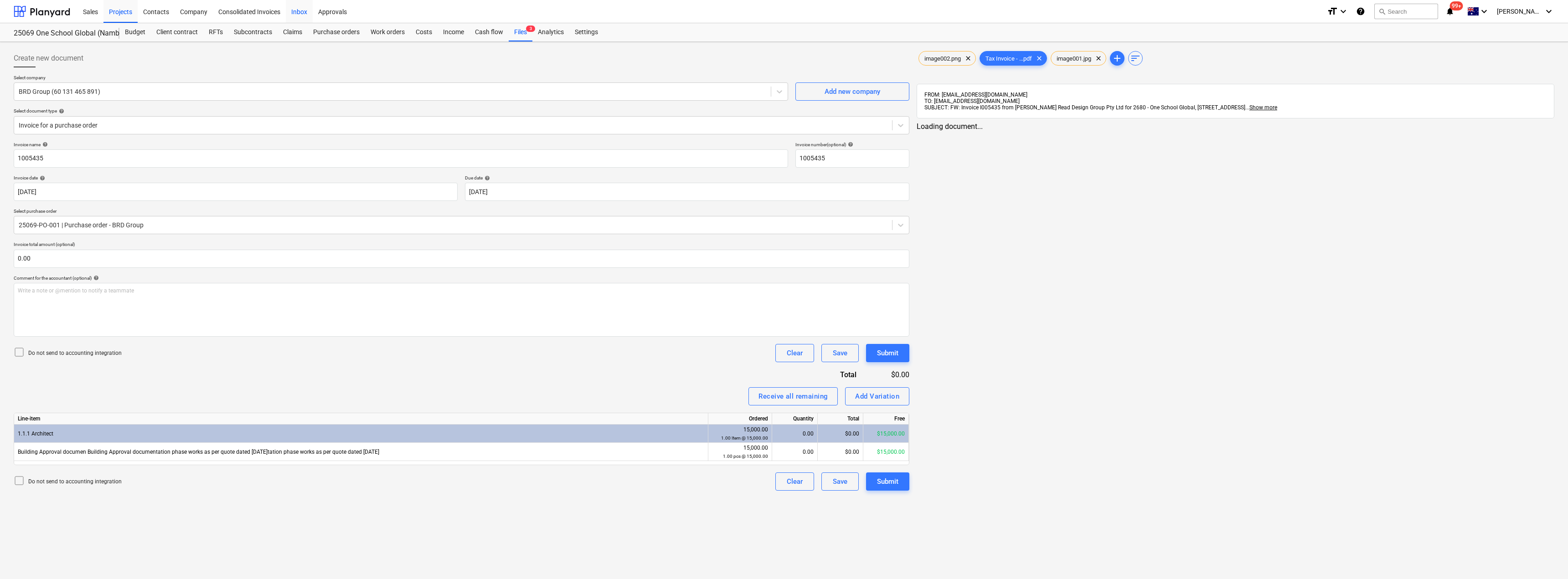
click at [293, 14] on div "Inbox" at bounding box center [299, 11] width 27 height 23
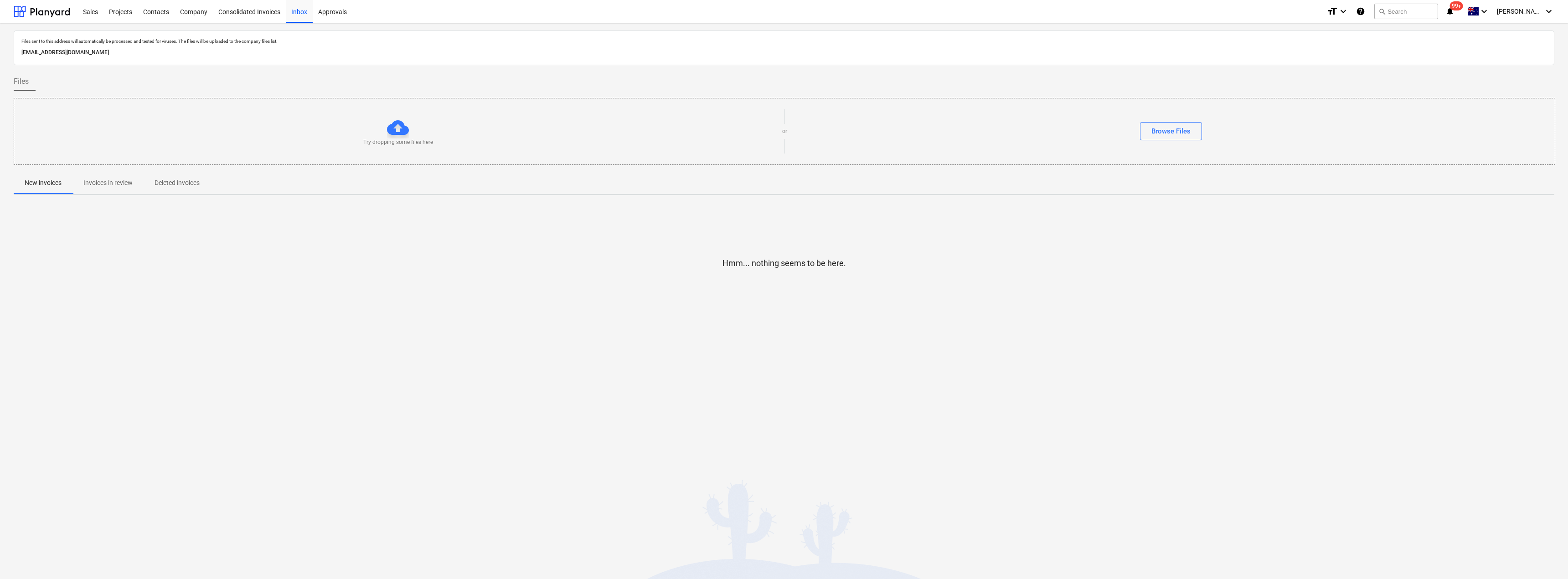
click at [96, 184] on p "Invoices in review" at bounding box center [108, 183] width 49 height 10
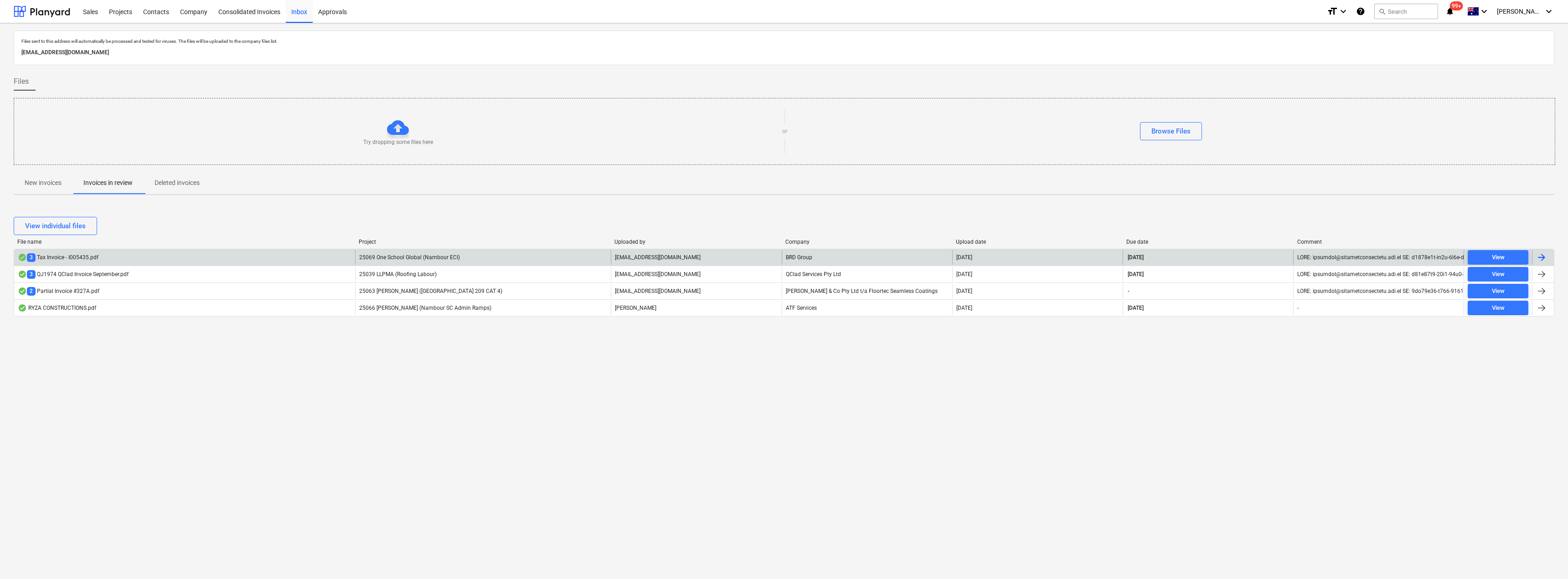
click at [469, 258] on div "25069 One School Global (Nambour ECI)" at bounding box center [482, 257] width 256 height 14
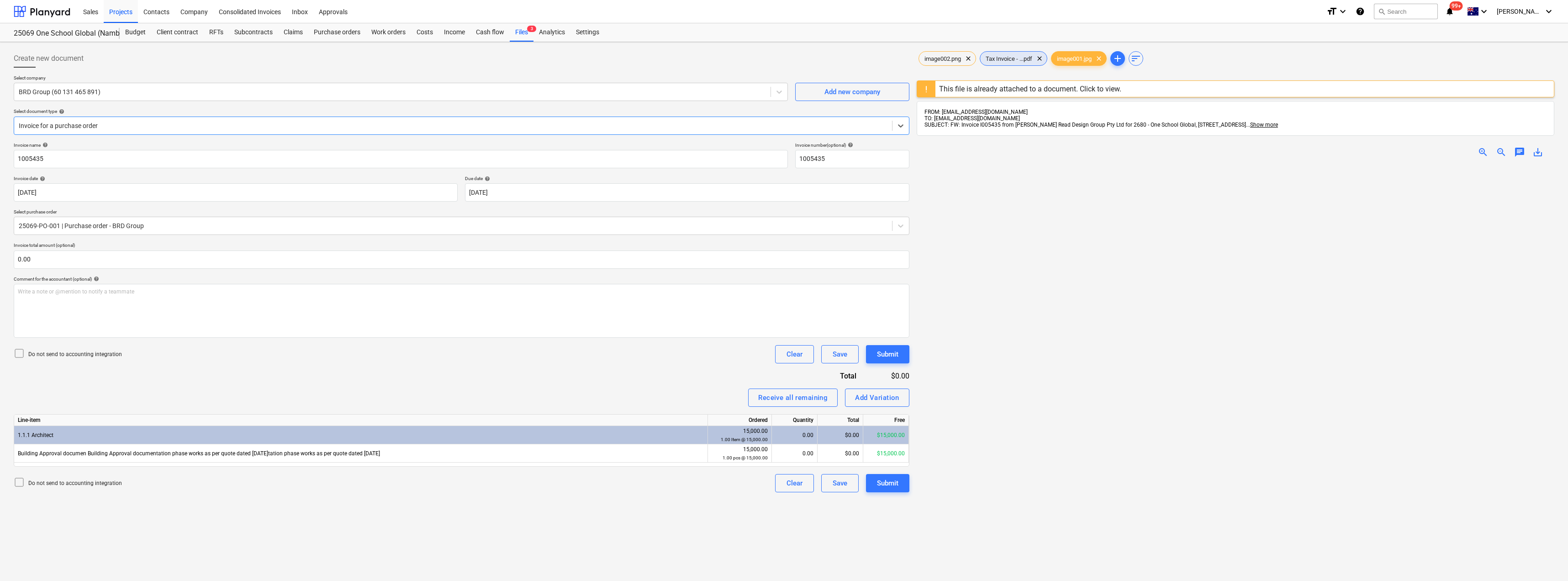
click at [1005, 55] on span "Tax Invoice - ...pdf" at bounding box center [1009, 59] width 57 height 7
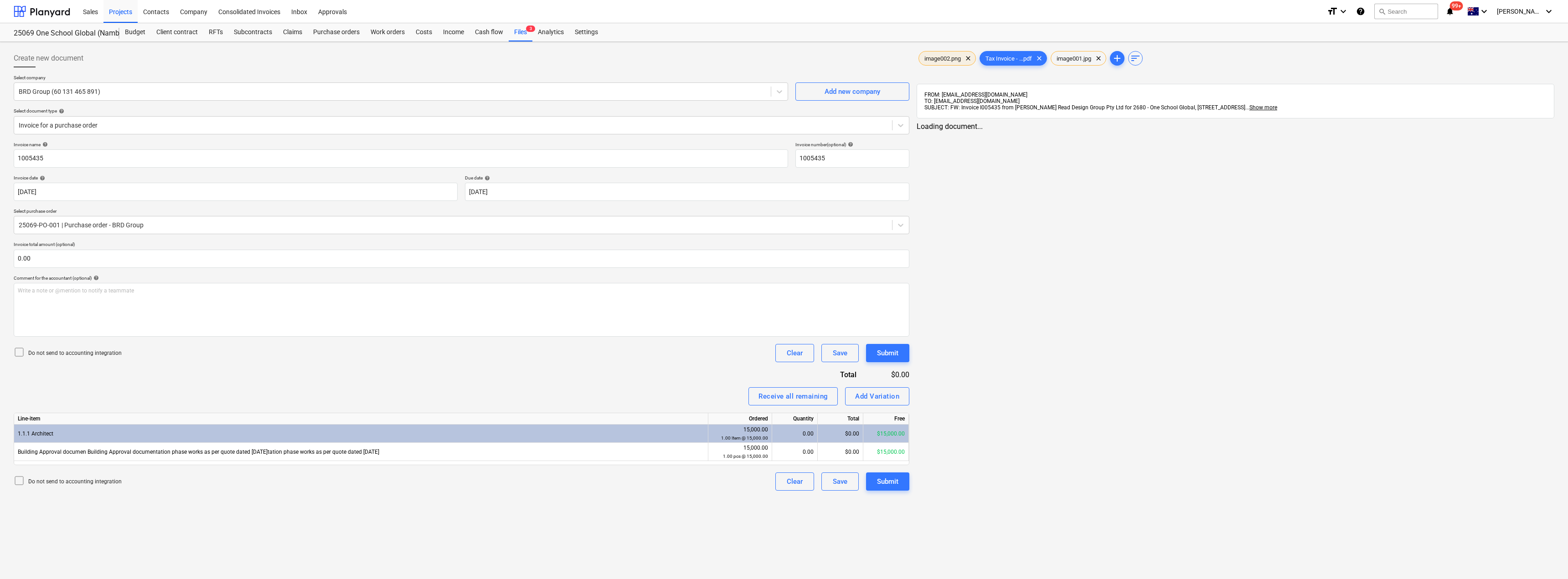
click at [939, 58] on span "image002.png" at bounding box center [942, 59] width 47 height 7
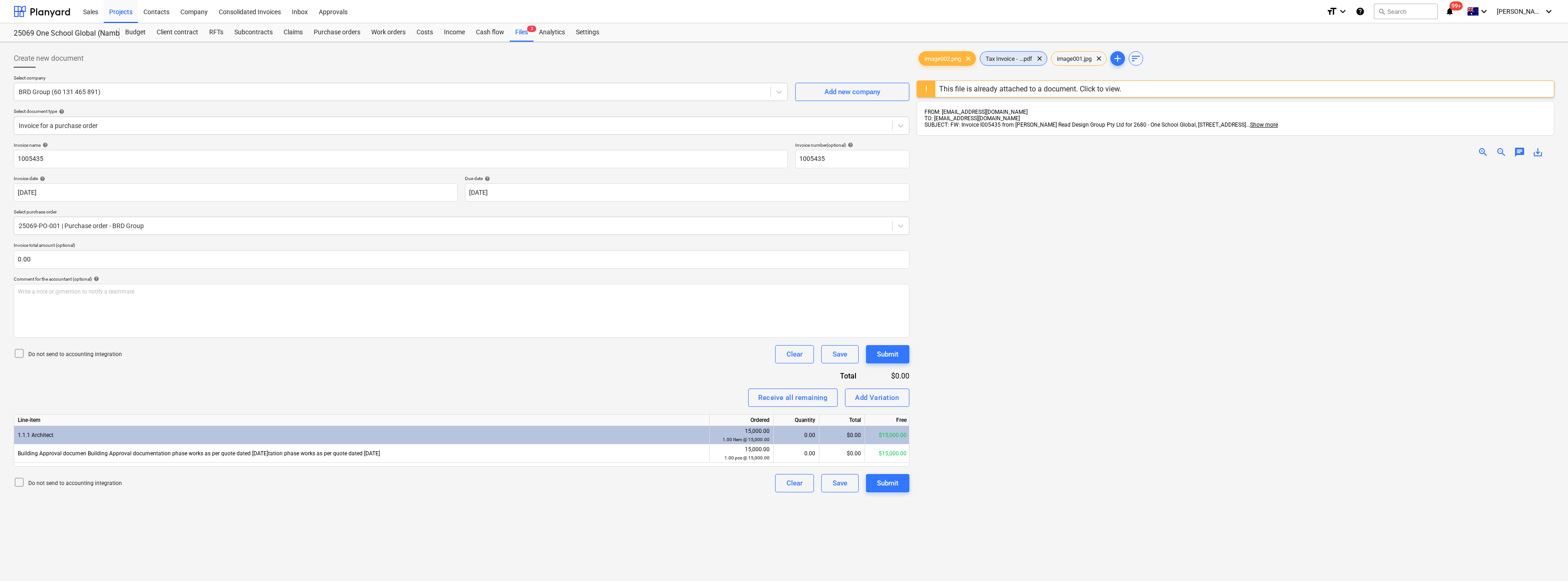
click at [1010, 60] on span "Tax Invoice - ...pdf" at bounding box center [1009, 59] width 57 height 7
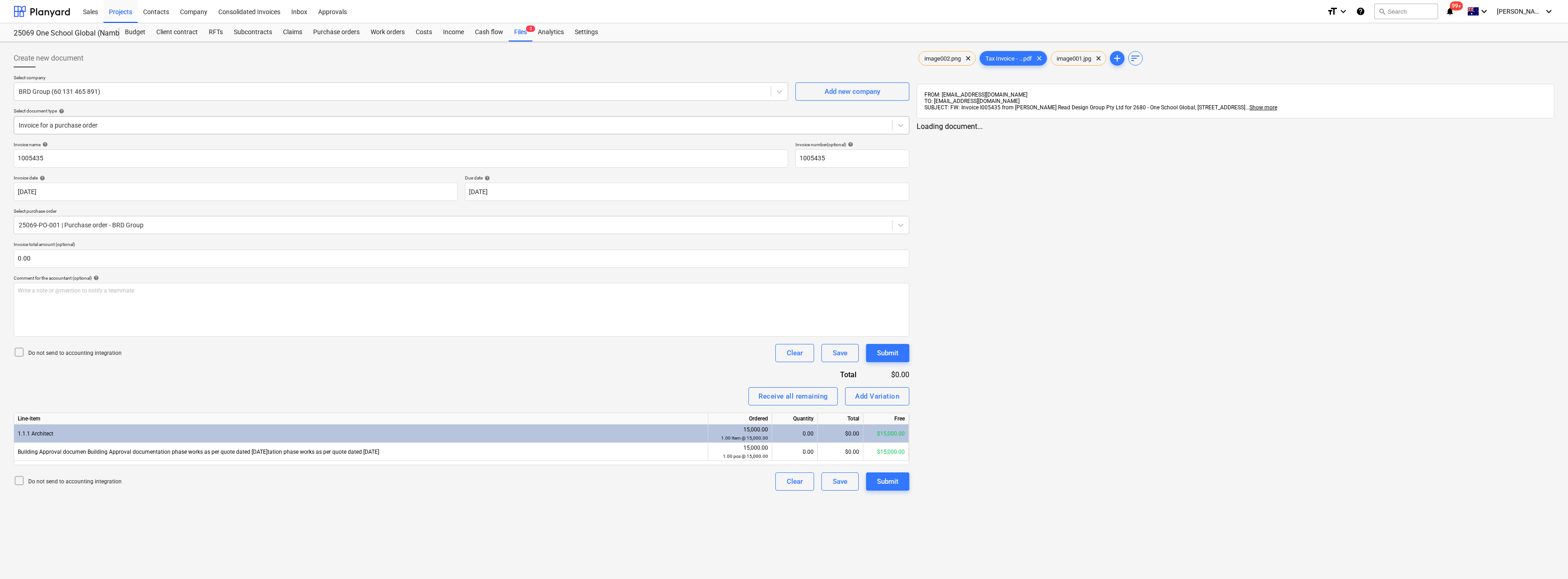
click at [98, 125] on div at bounding box center [452, 125] width 869 height 9
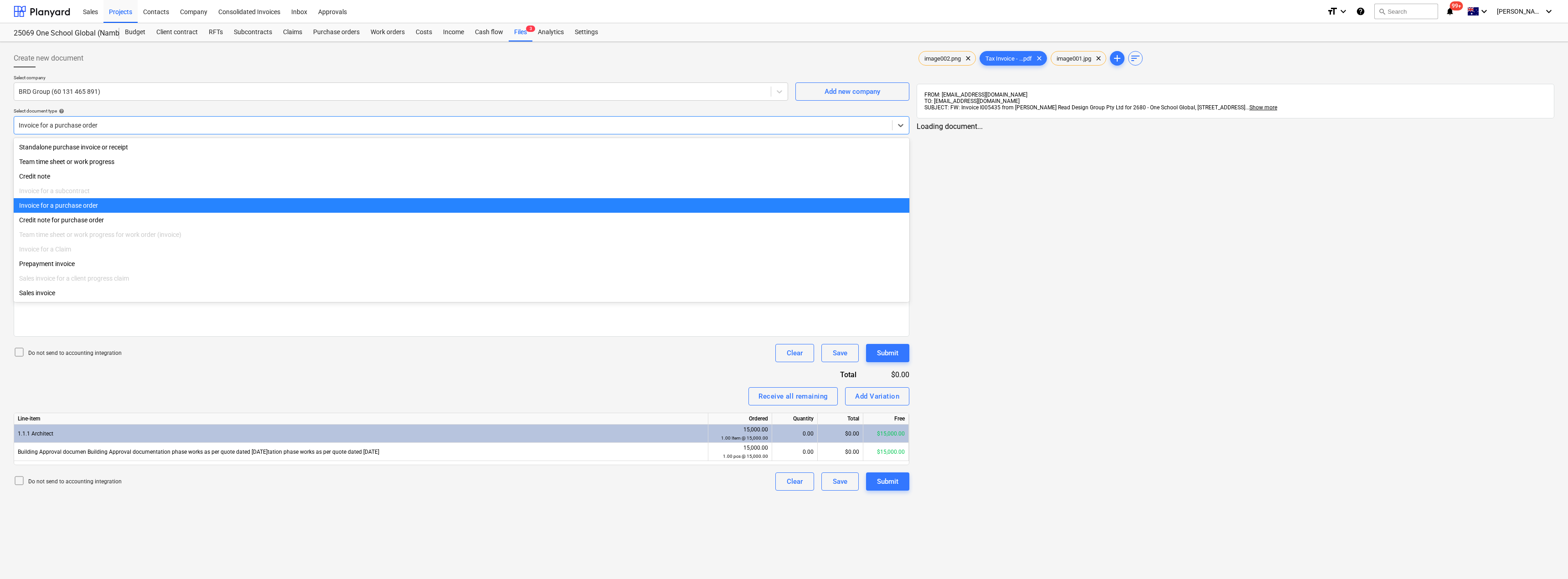
click at [98, 125] on div at bounding box center [452, 125] width 869 height 9
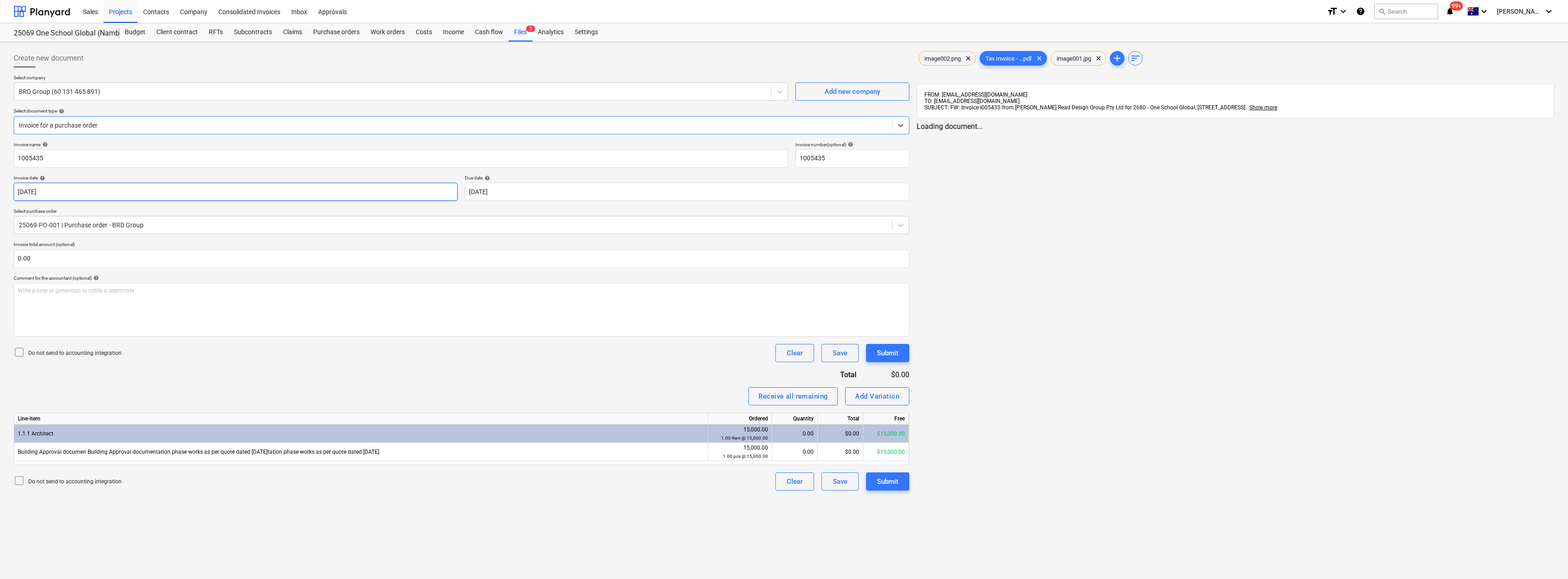
click at [102, 192] on body "Sales Projects Contacts Company Consolidated Invoices Inbox Approvals format_si…" at bounding box center [784, 289] width 1568 height 579
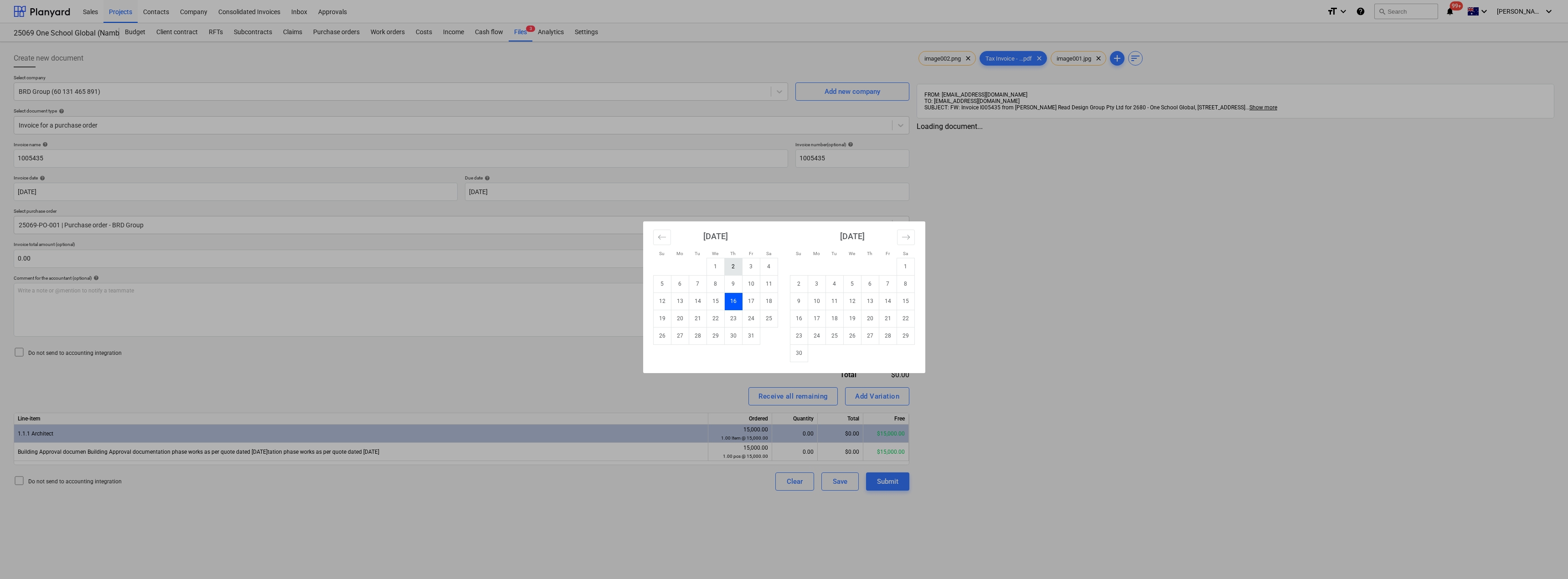
click at [731, 266] on td "2" at bounding box center [734, 266] width 18 height 17
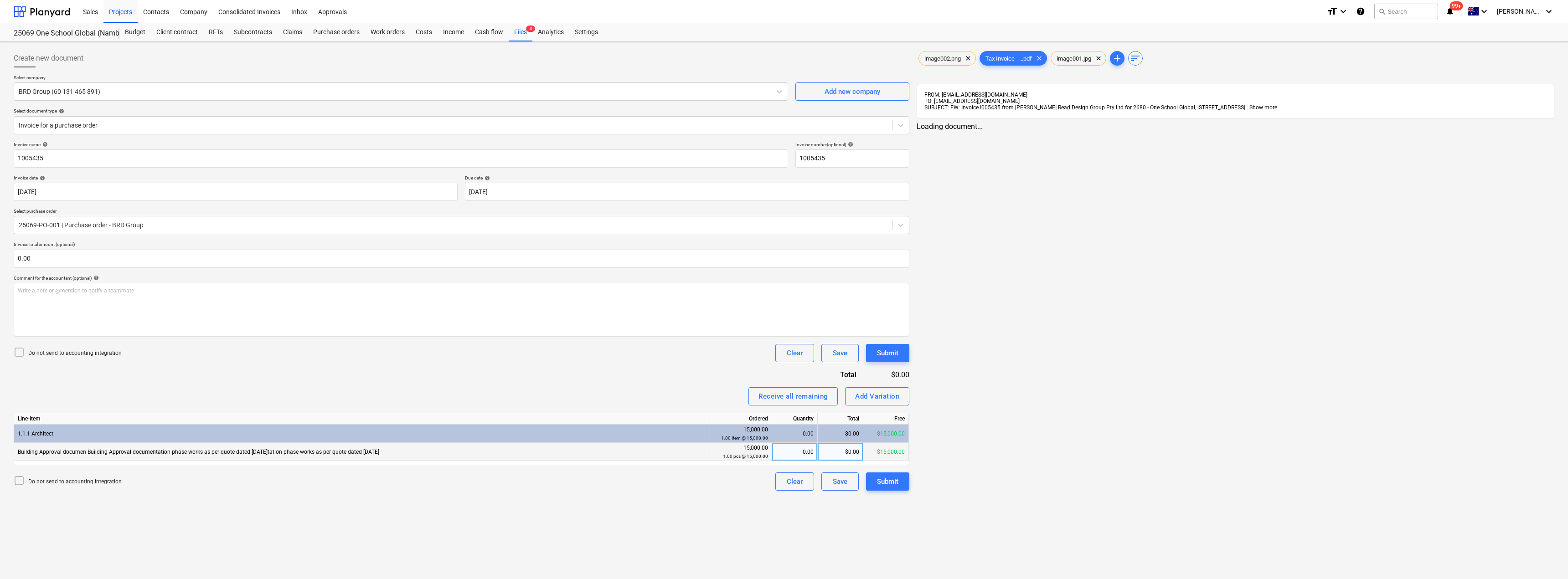
click at [837, 451] on div "$0.00" at bounding box center [840, 451] width 46 height 18
click at [690, 364] on div "Invoice name help 1005435 Invoice number (optional) help 1005435 Invoice date h…" at bounding box center [461, 316] width 896 height 349
click at [970, 57] on span "clear" at bounding box center [968, 58] width 11 height 11
click at [1039, 57] on span "clear" at bounding box center [1037, 58] width 11 height 11
click at [881, 479] on div "Submit" at bounding box center [887, 481] width 21 height 12
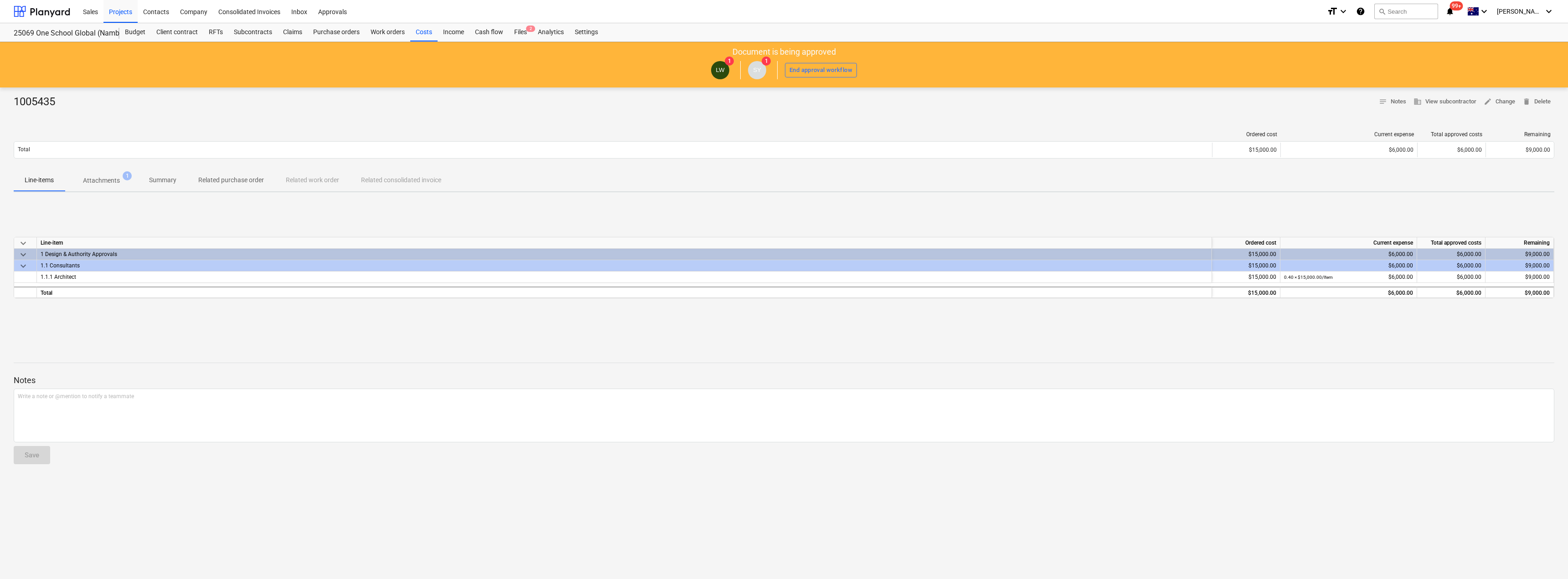
click at [113, 177] on p "Attachments" at bounding box center [102, 181] width 37 height 10
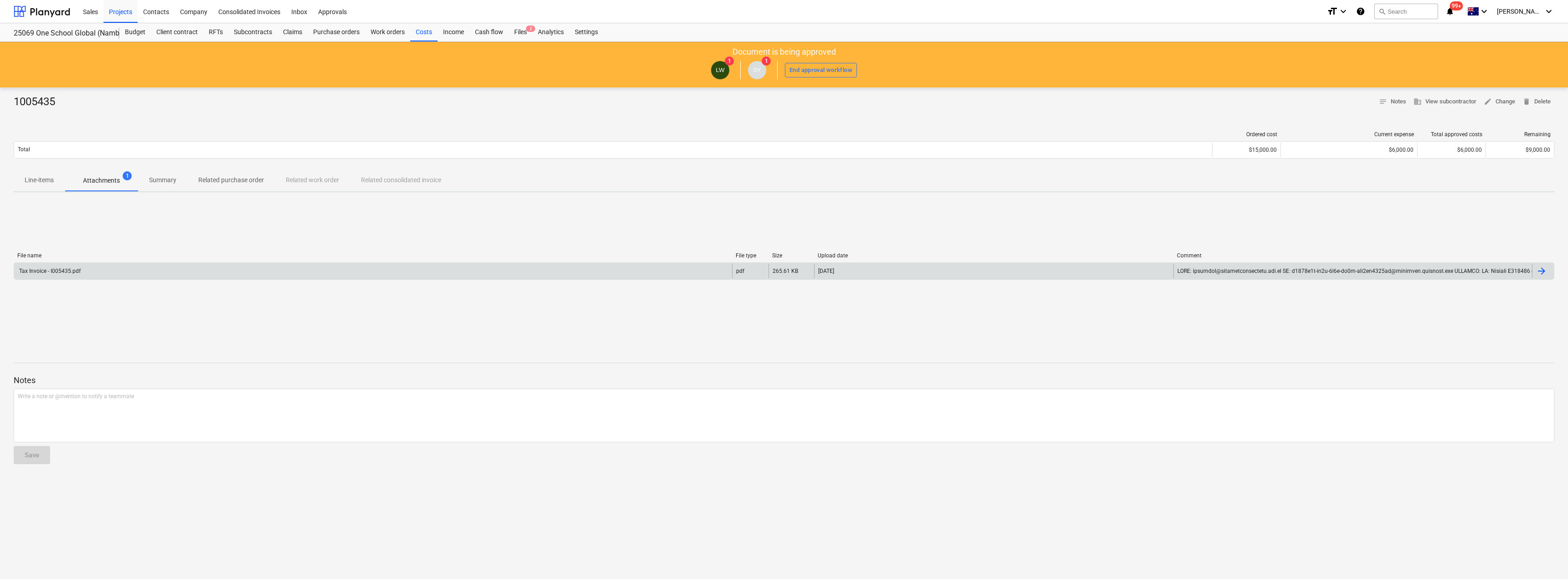
click at [67, 266] on div "Tax Invoice - I005435.pdf" at bounding box center [373, 271] width 718 height 14
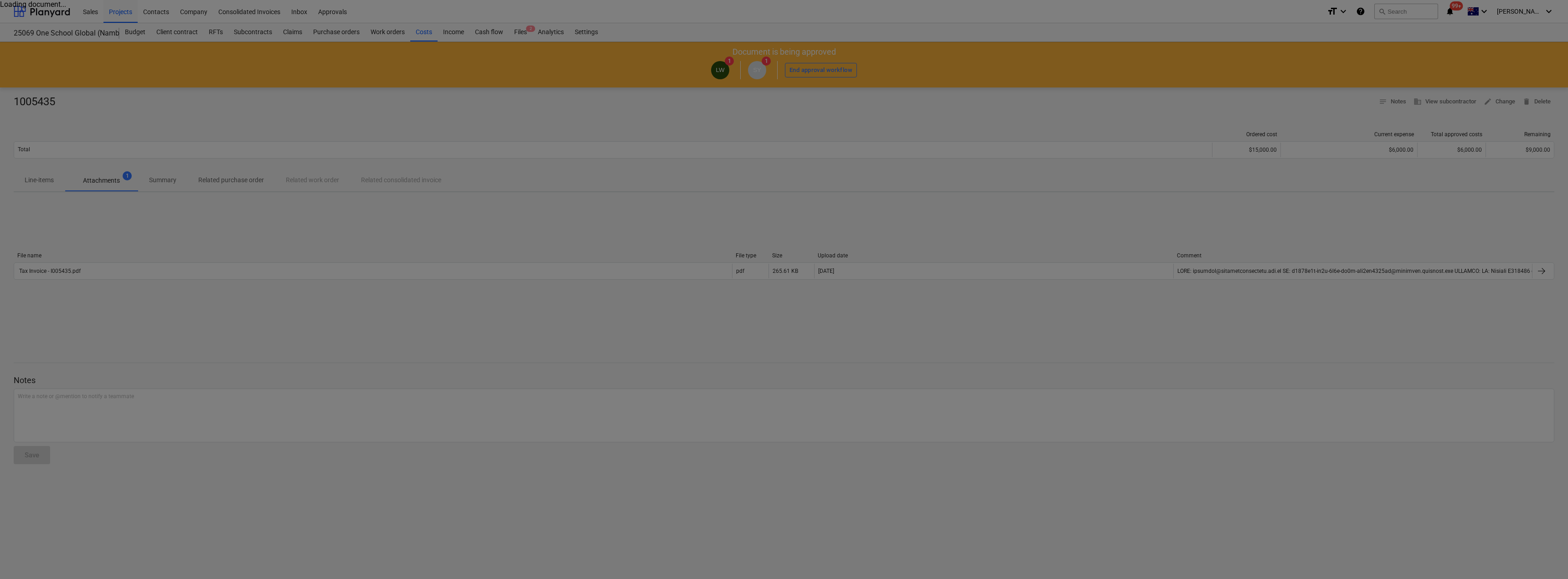
click at [229, 66] on div at bounding box center [784, 289] width 1568 height 579
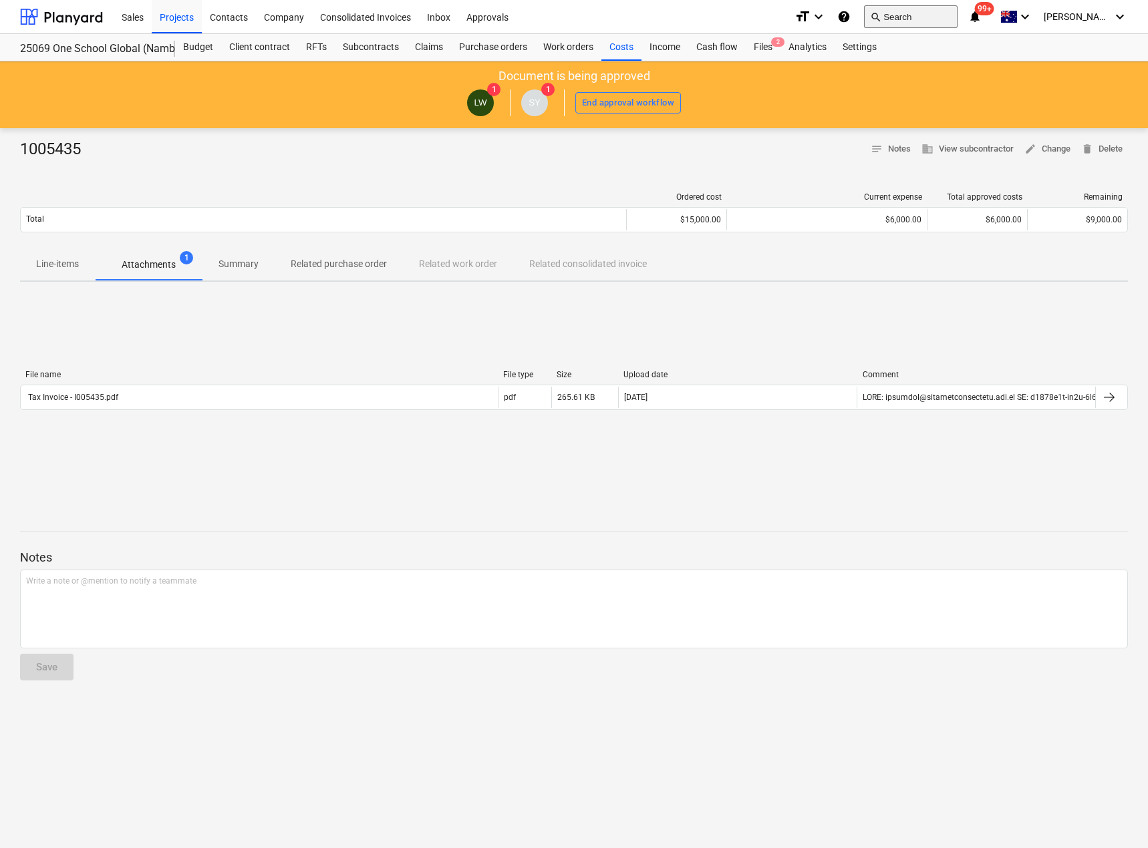
click at [947, 15] on button "search Search" at bounding box center [911, 16] width 94 height 23
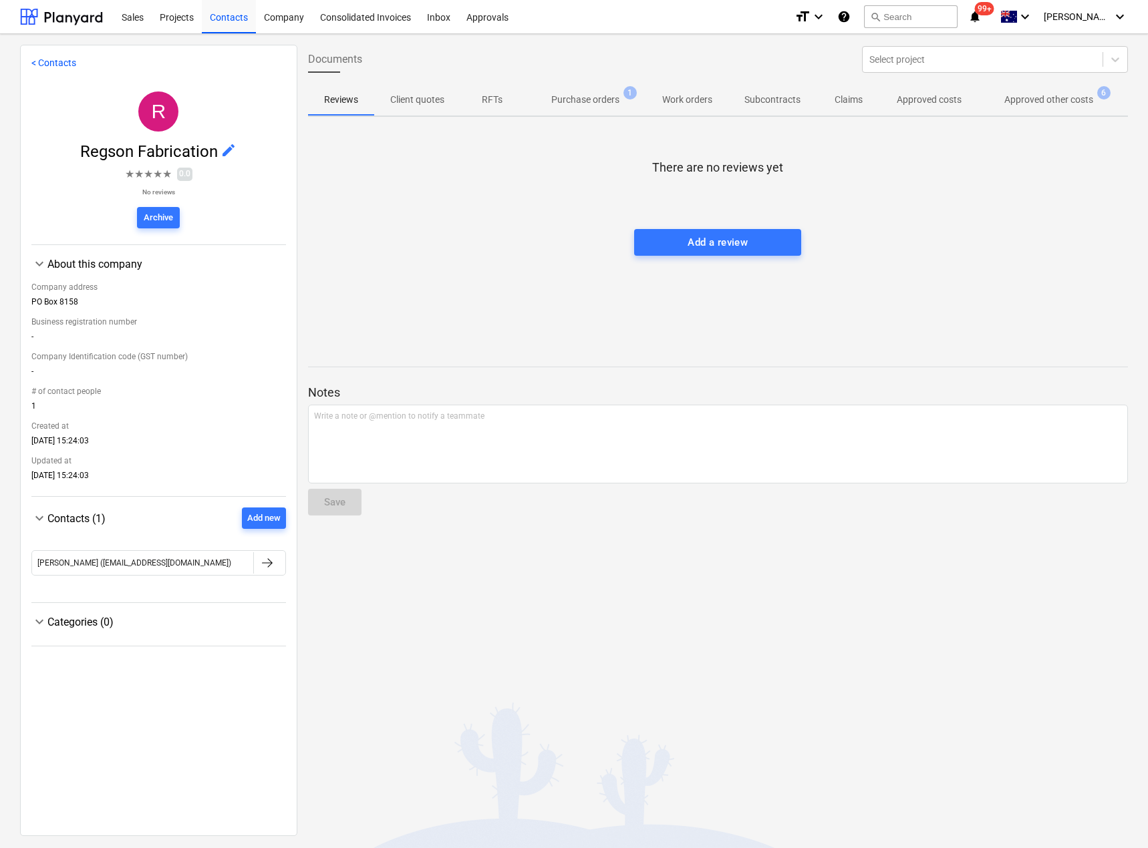
click at [610, 98] on p "Purchase orders" at bounding box center [585, 100] width 68 height 14
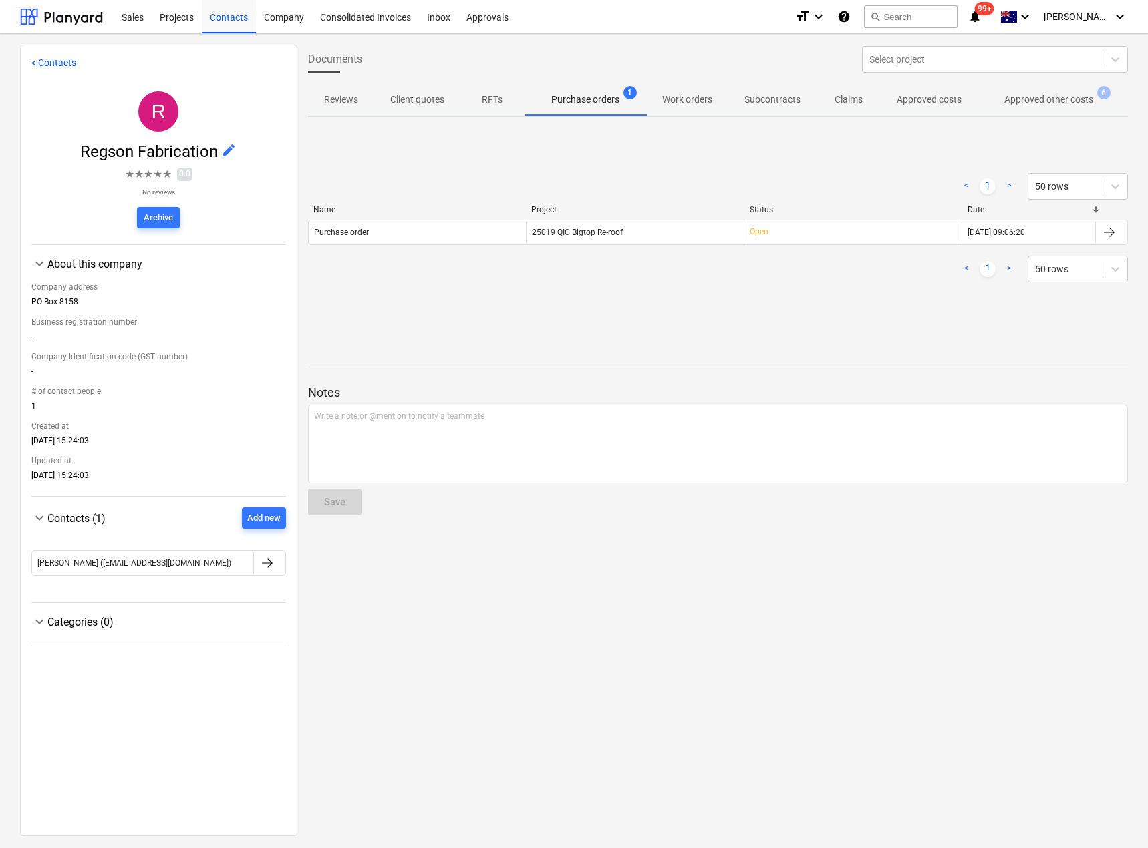
click at [1050, 98] on p "Approved other costs" at bounding box center [1048, 100] width 89 height 14
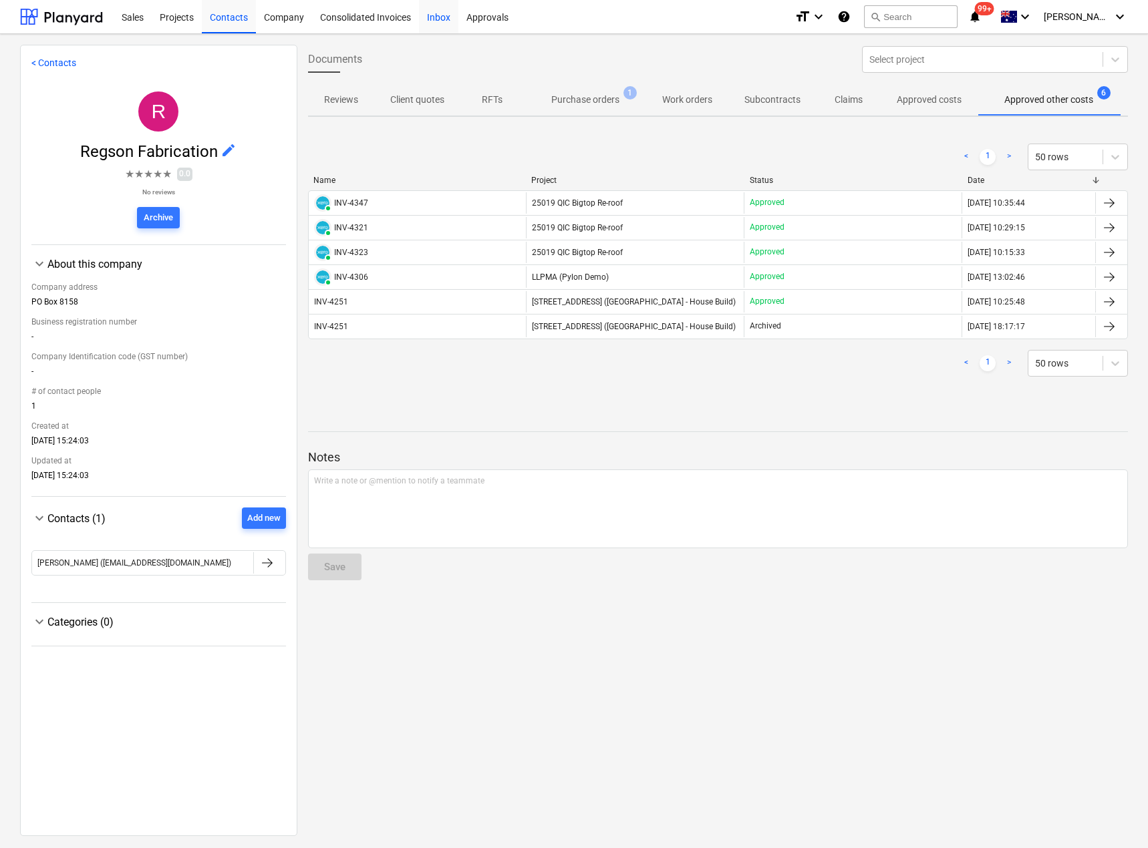
click at [434, 20] on div "Inbox" at bounding box center [438, 16] width 39 height 34
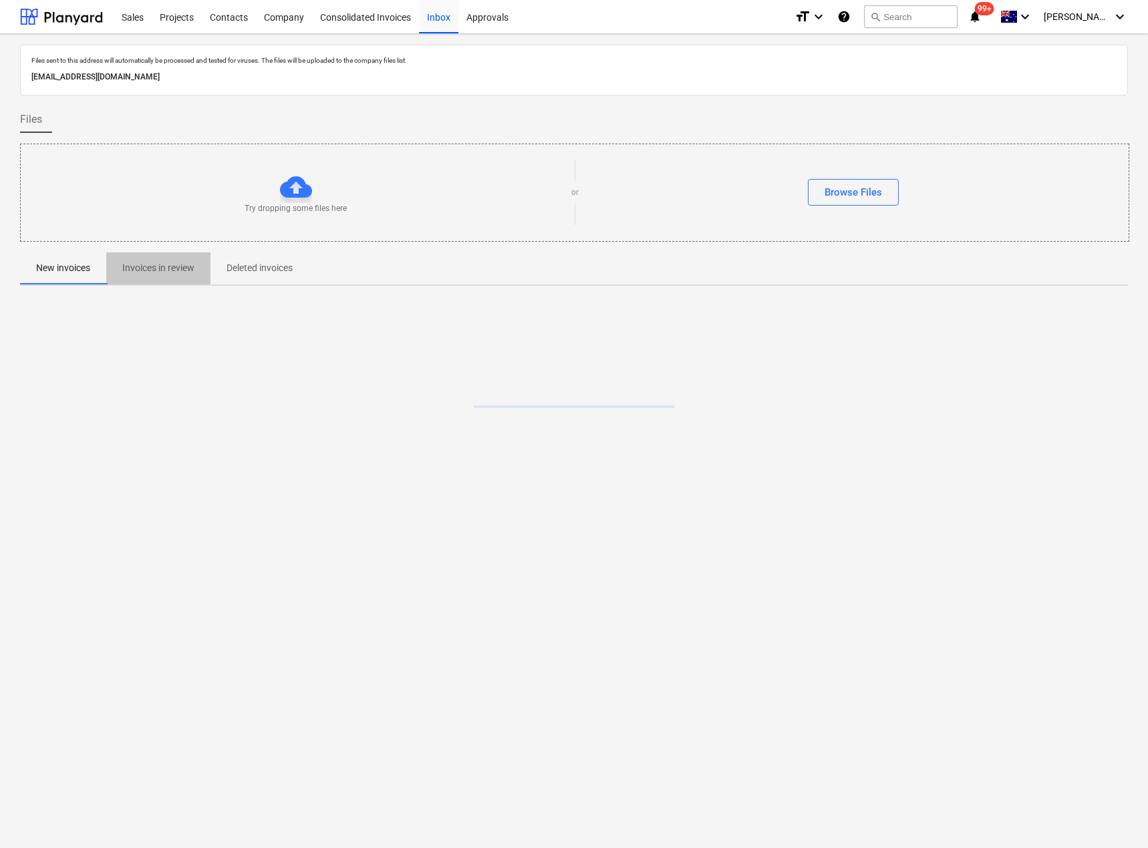
click at [163, 269] on p "Invoices in review" at bounding box center [158, 268] width 72 height 14
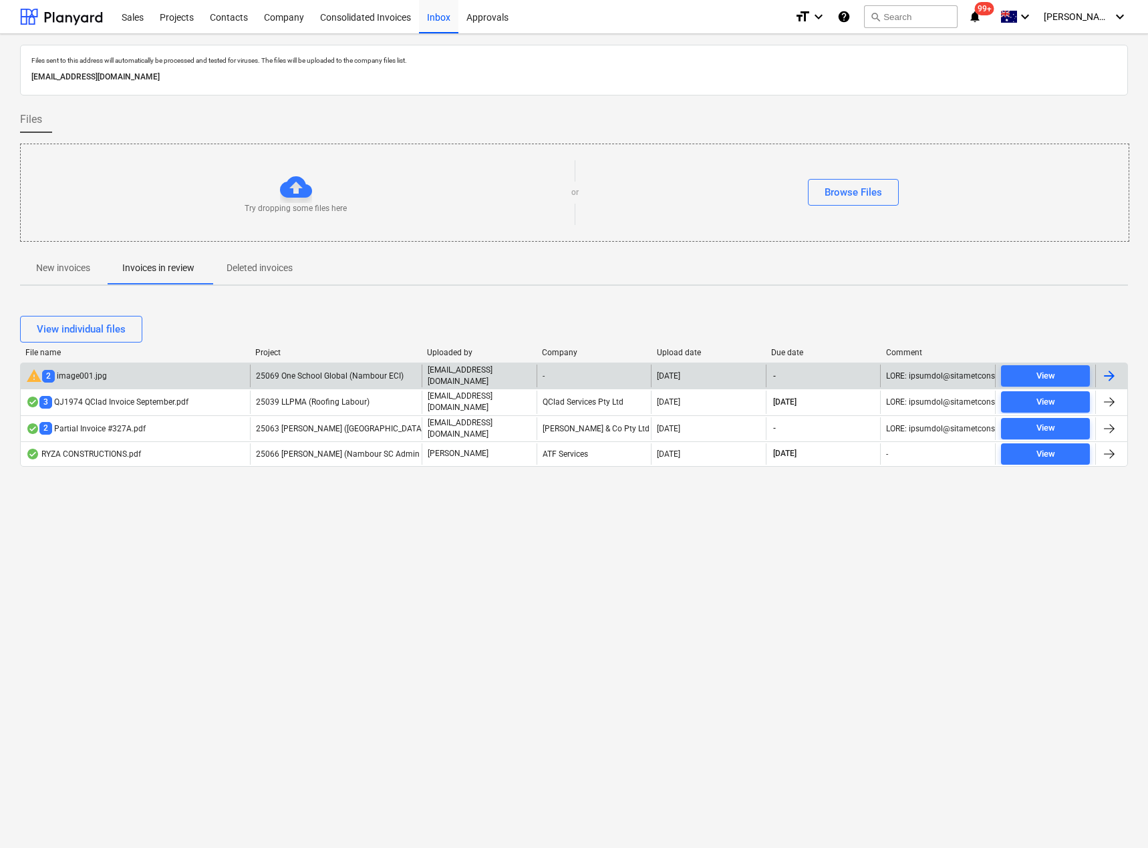
click at [357, 380] on span "25069 One School Global (Nambour ECI)" at bounding box center [330, 375] width 148 height 9
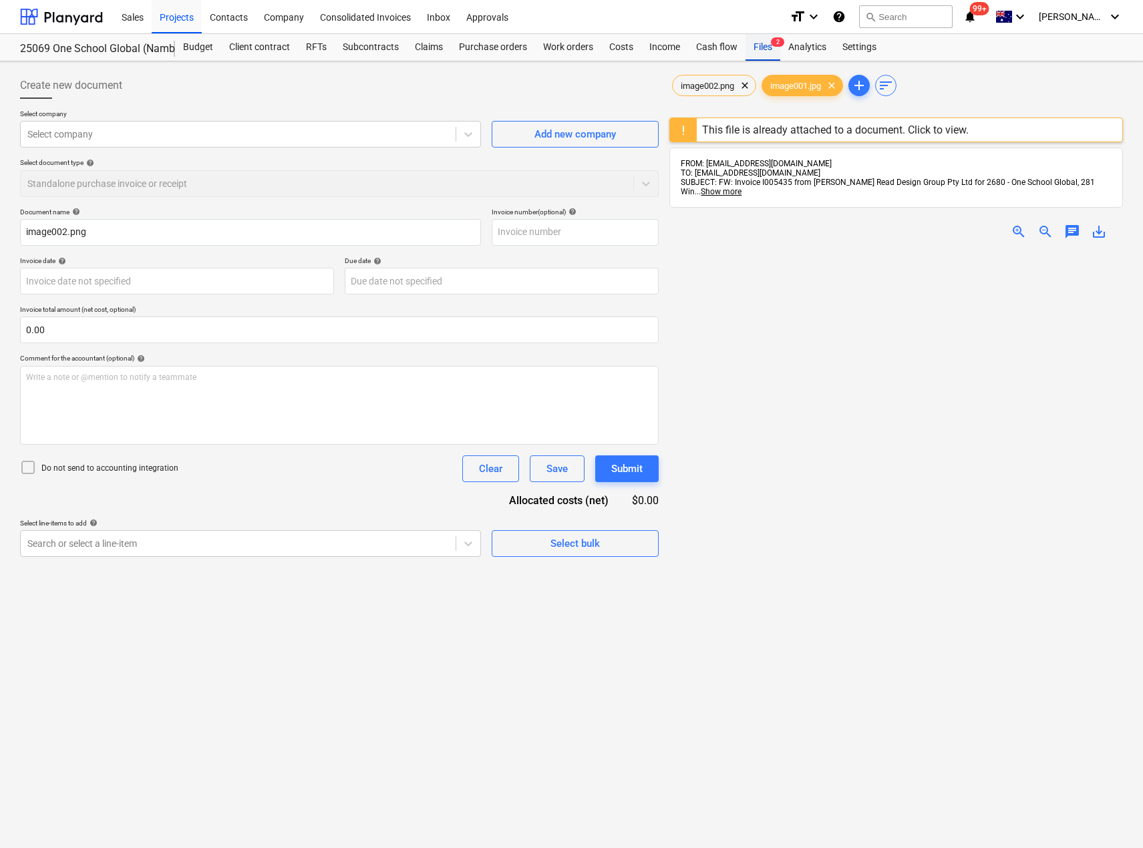
click at [757, 49] on div "Files 2" at bounding box center [763, 47] width 35 height 27
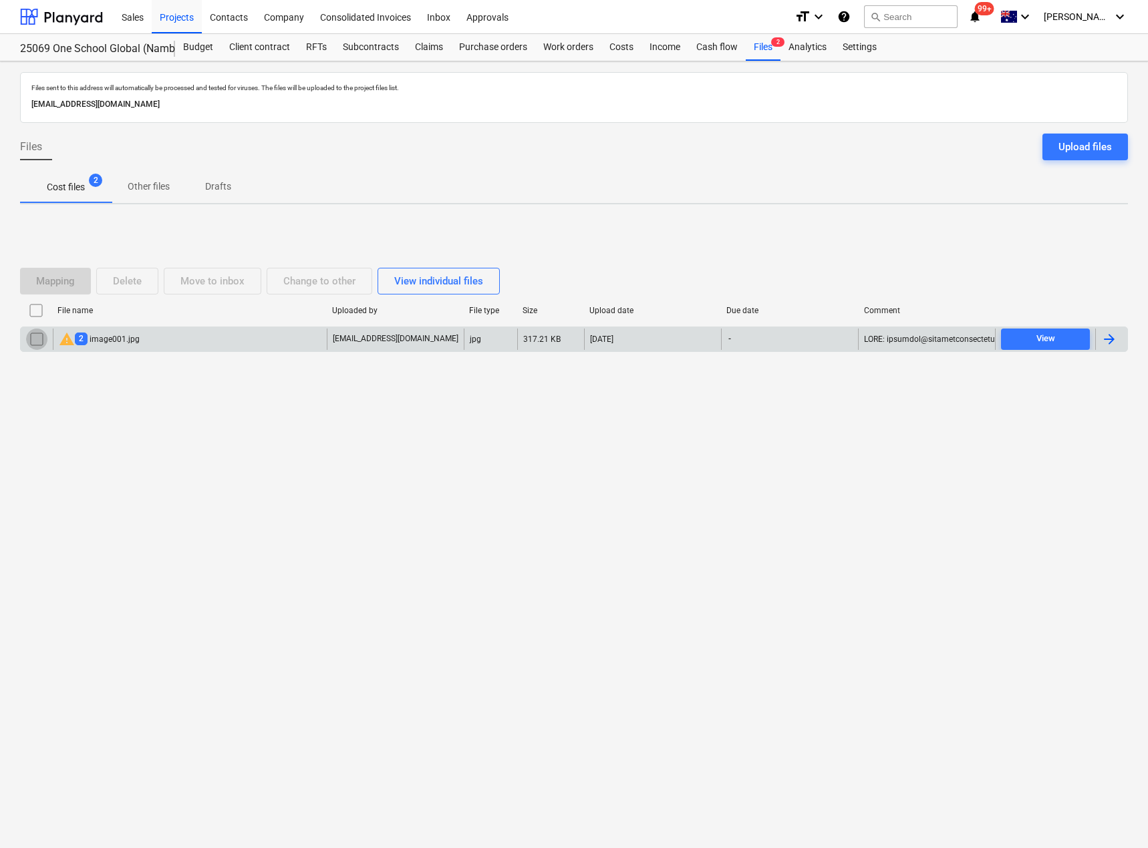
click at [39, 340] on input "checkbox" at bounding box center [36, 339] width 21 height 21
click at [150, 279] on button "Delete" at bounding box center [127, 281] width 62 height 27
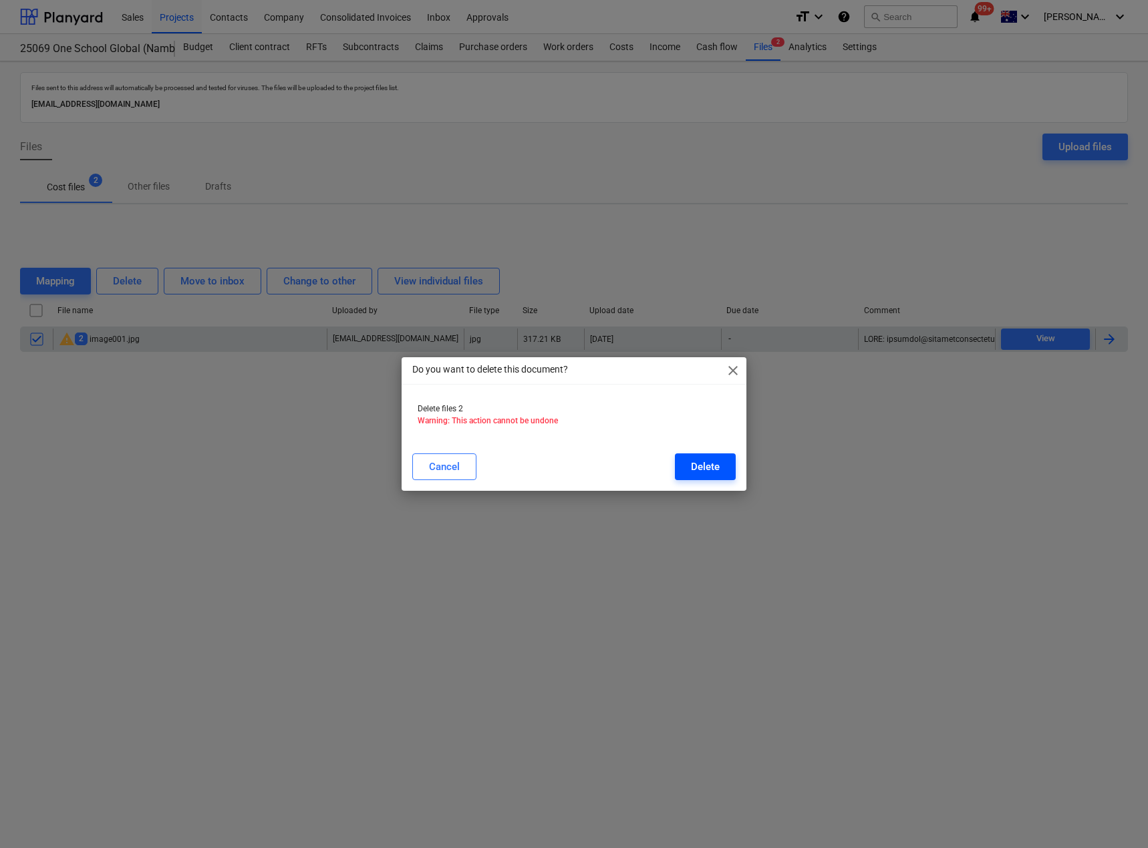
click at [714, 473] on div "Delete" at bounding box center [705, 466] width 29 height 17
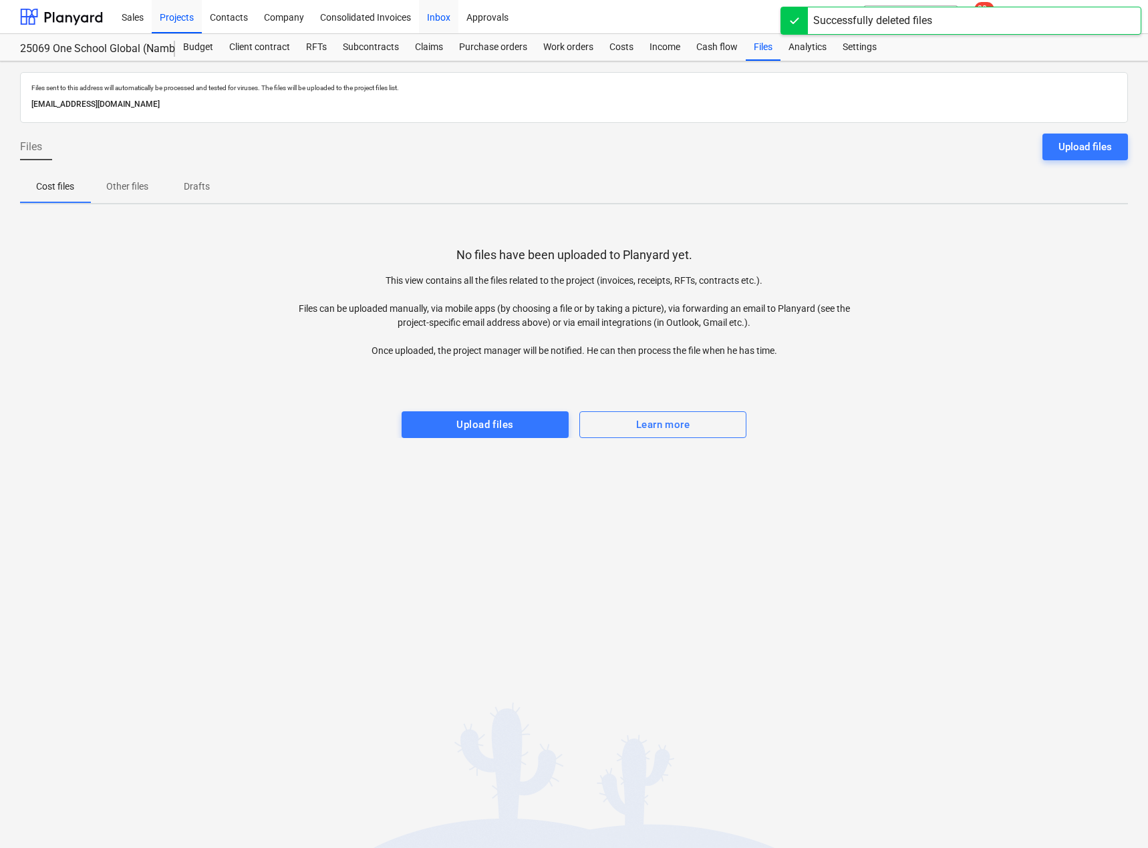
click at [442, 19] on div "Inbox" at bounding box center [438, 16] width 39 height 34
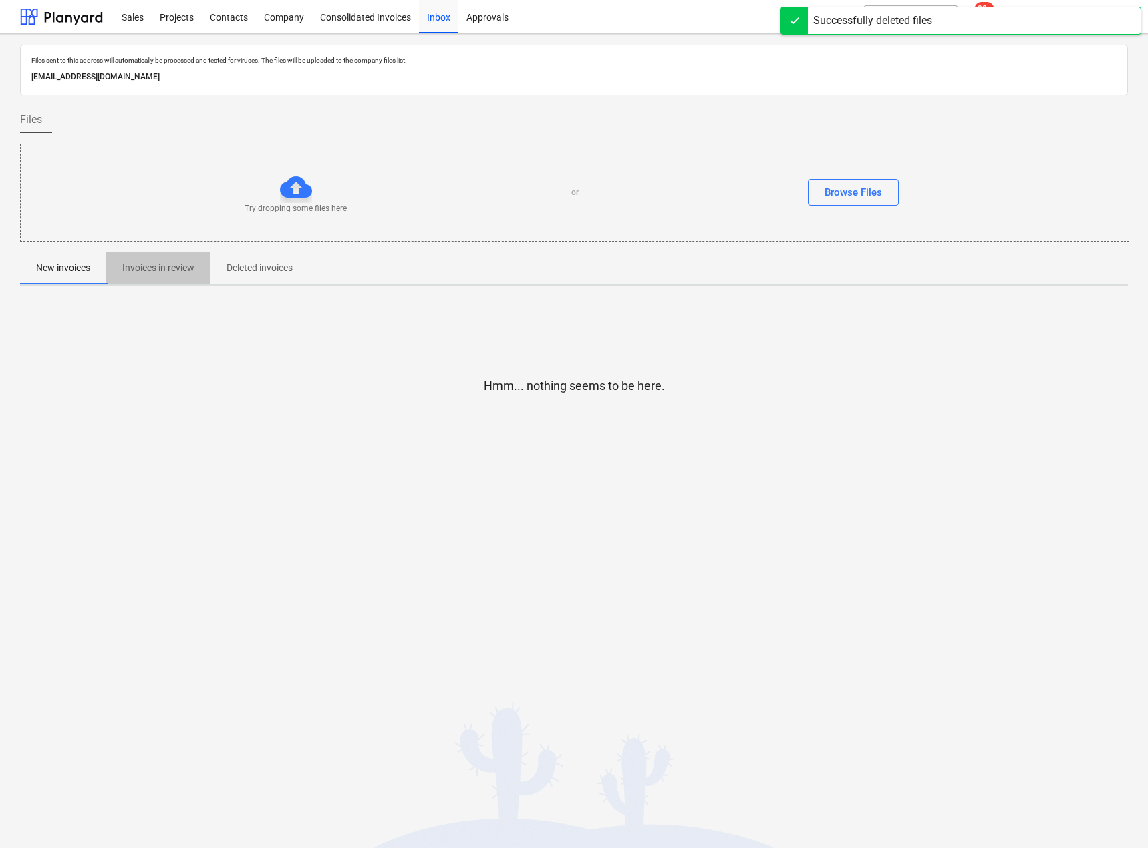
click at [167, 266] on p "Invoices in review" at bounding box center [158, 268] width 72 height 14
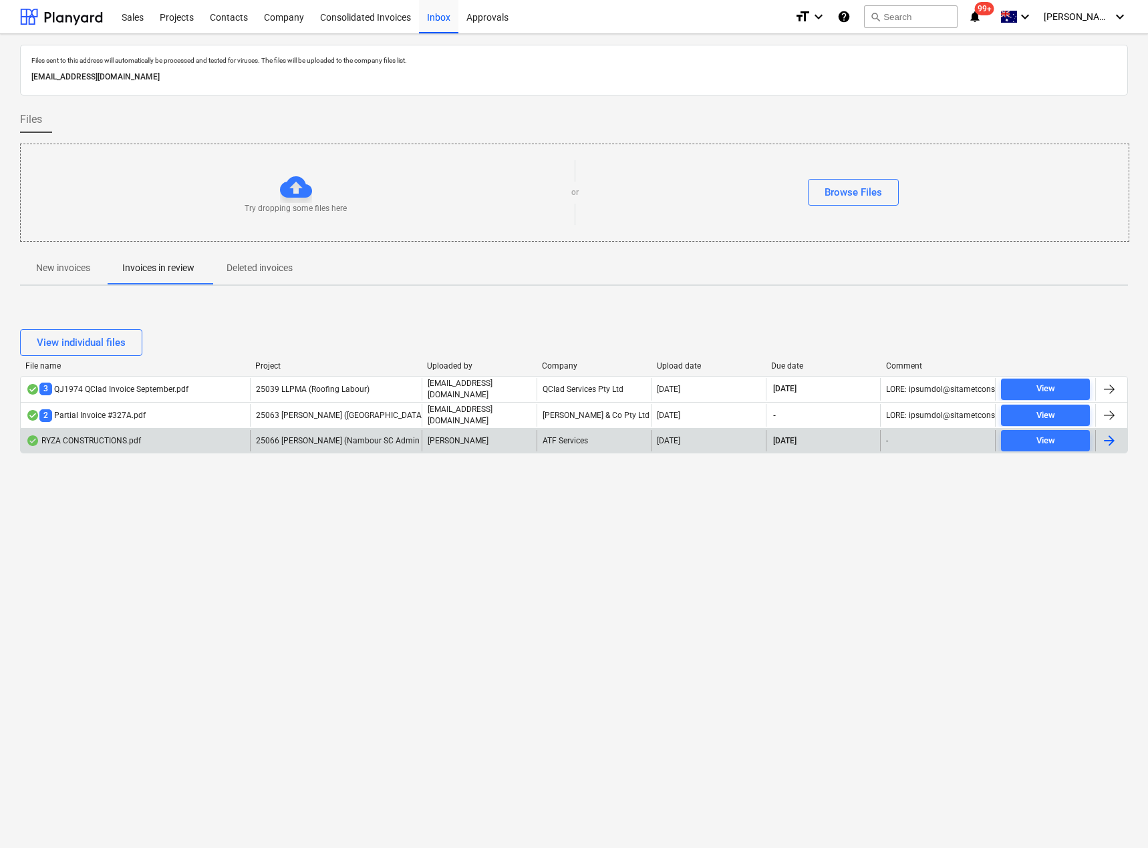
click at [505, 442] on div "[PERSON_NAME]" at bounding box center [479, 440] width 115 height 21
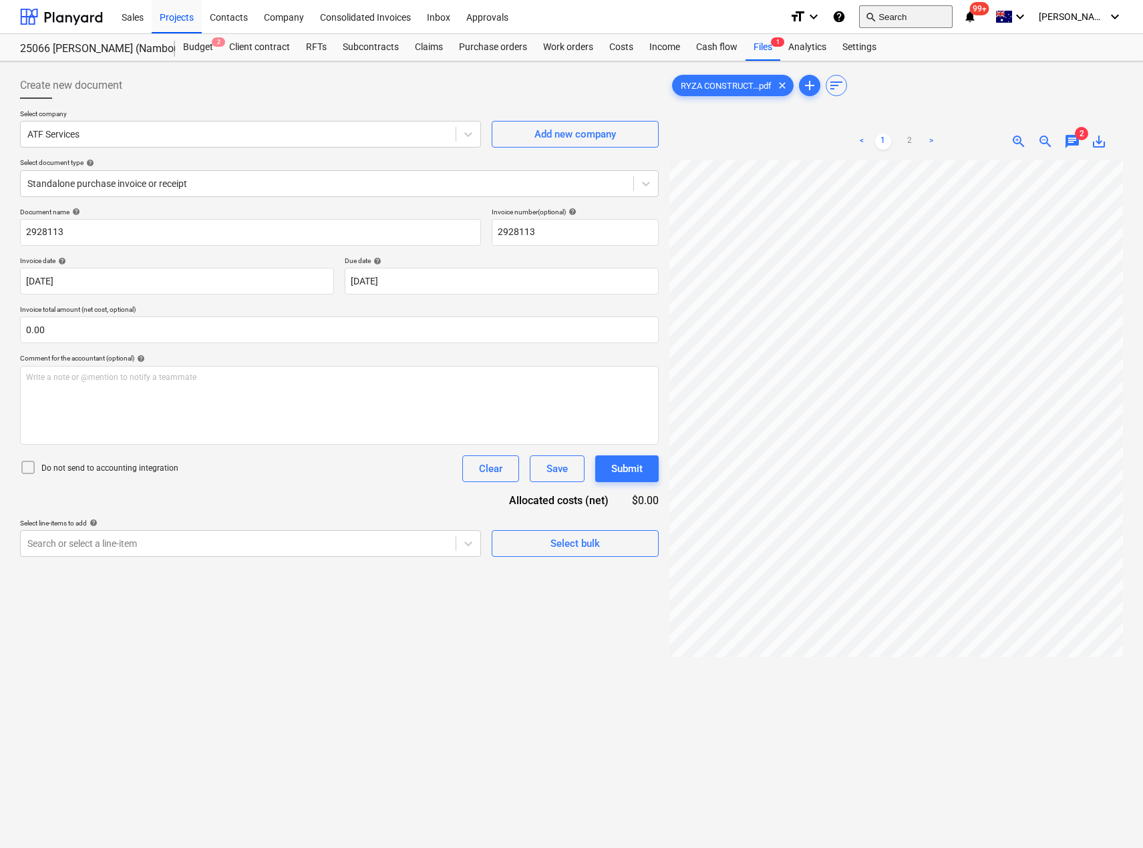
click at [938, 17] on button "search Search" at bounding box center [906, 16] width 94 height 23
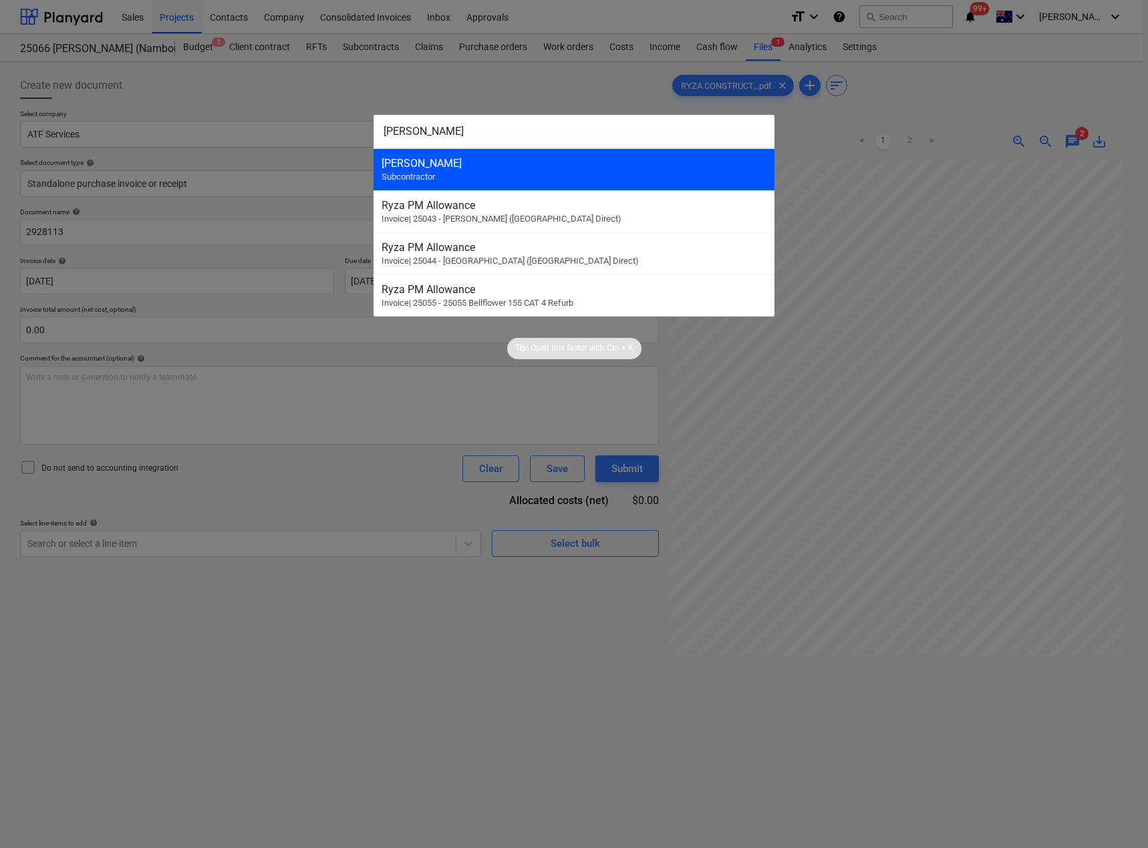
click at [462, 159] on div "[PERSON_NAME]" at bounding box center [573, 163] width 385 height 13
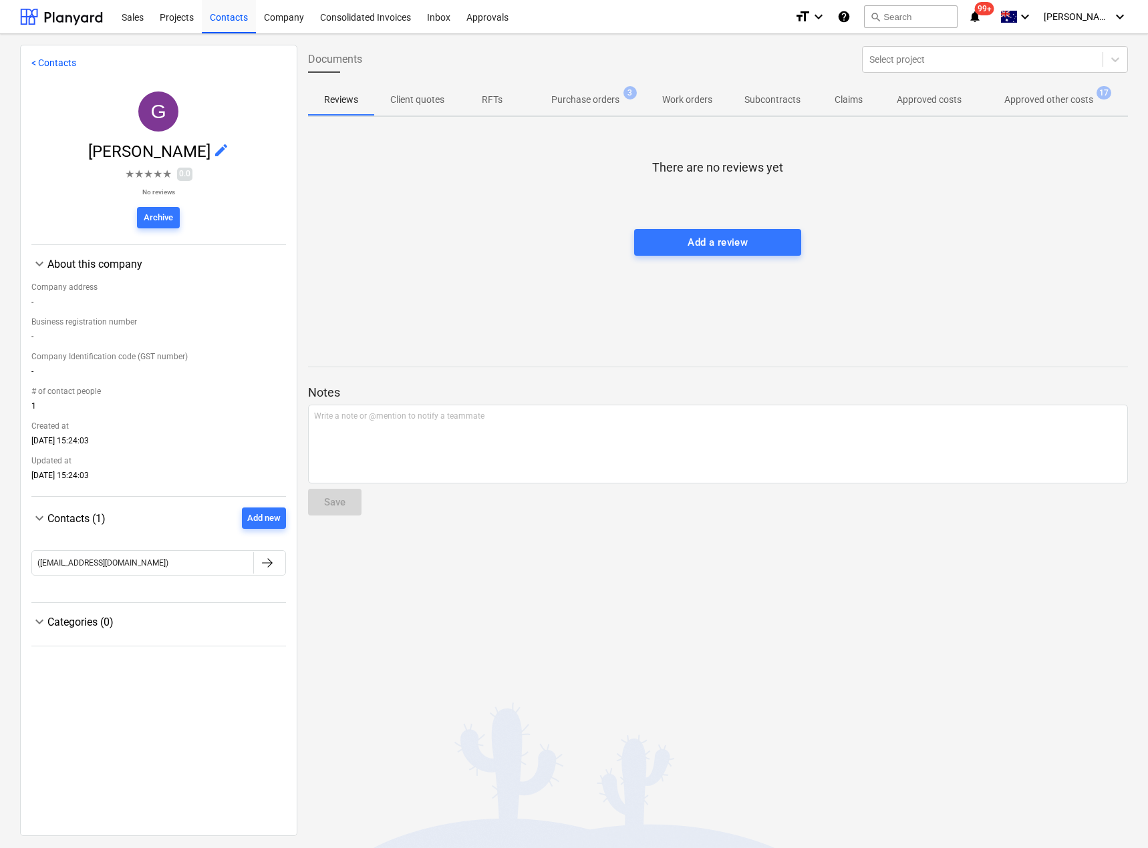
click at [1038, 94] on p "Approved other costs" at bounding box center [1048, 100] width 89 height 14
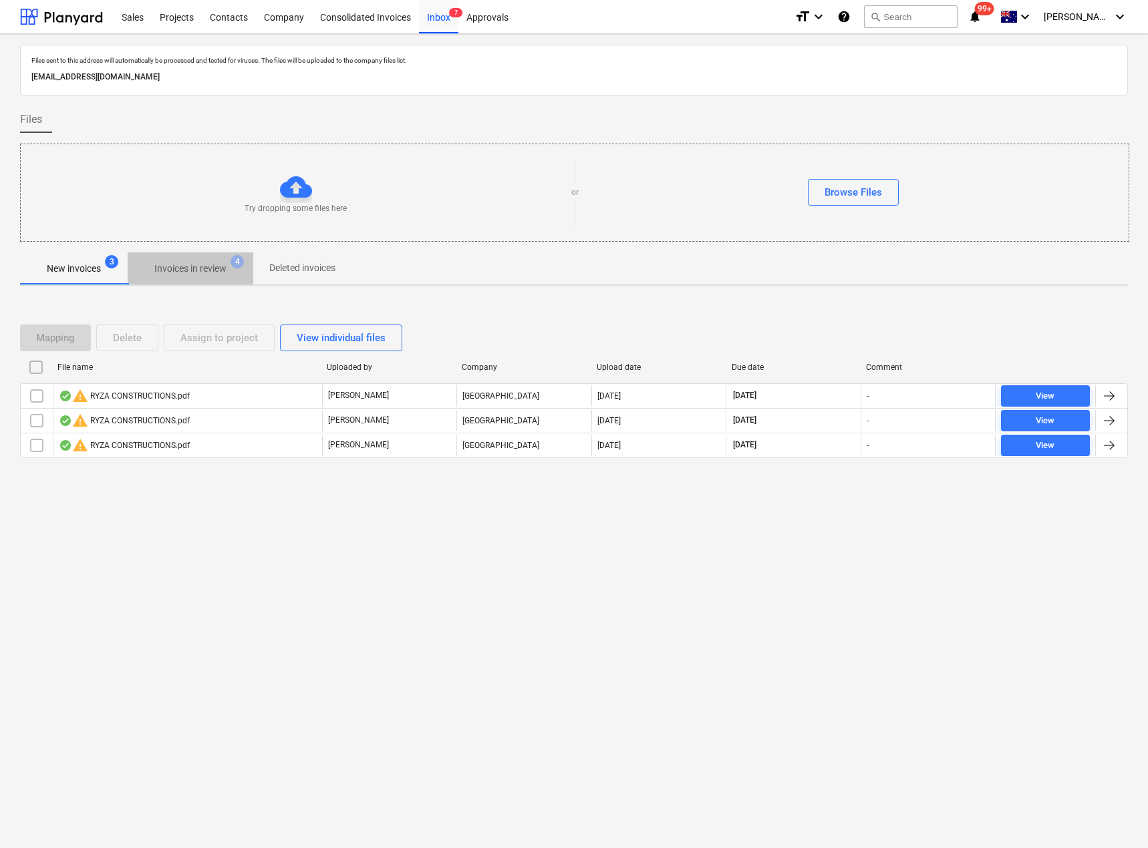
click at [166, 265] on p "Invoices in review" at bounding box center [190, 269] width 72 height 14
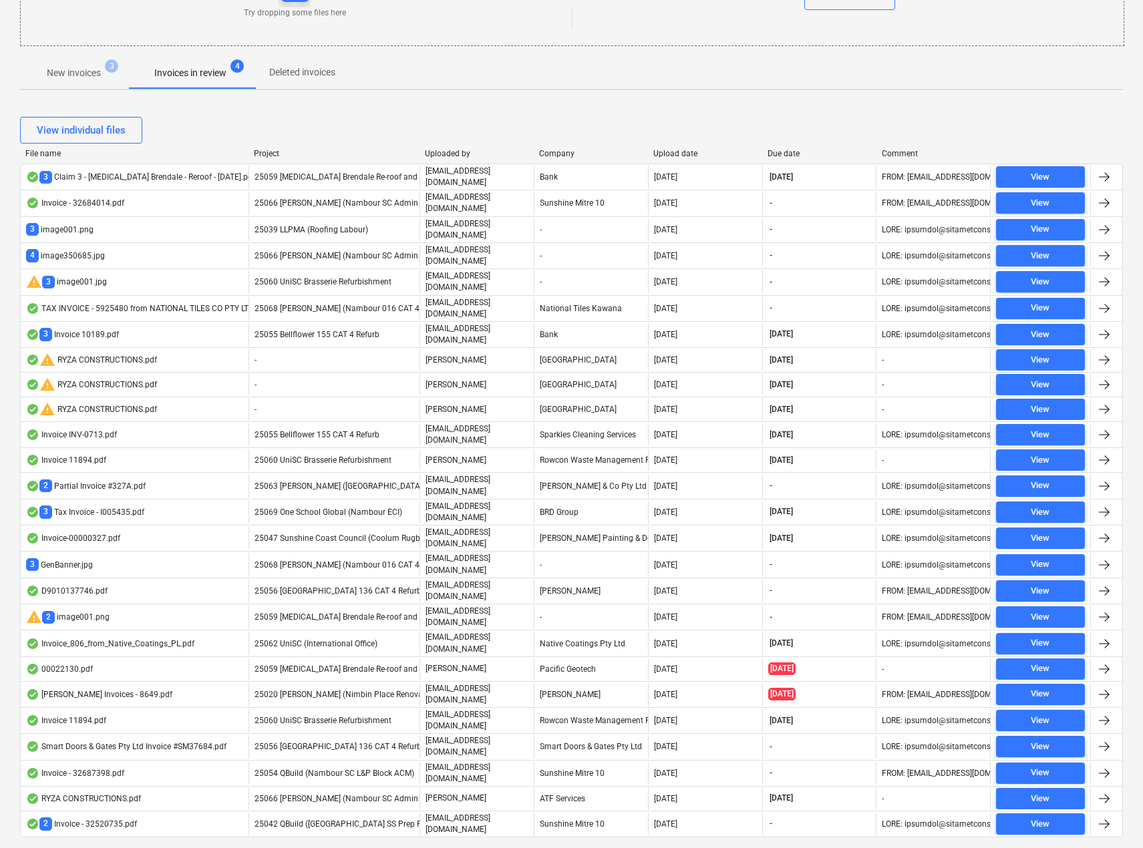
scroll to position [202, 0]
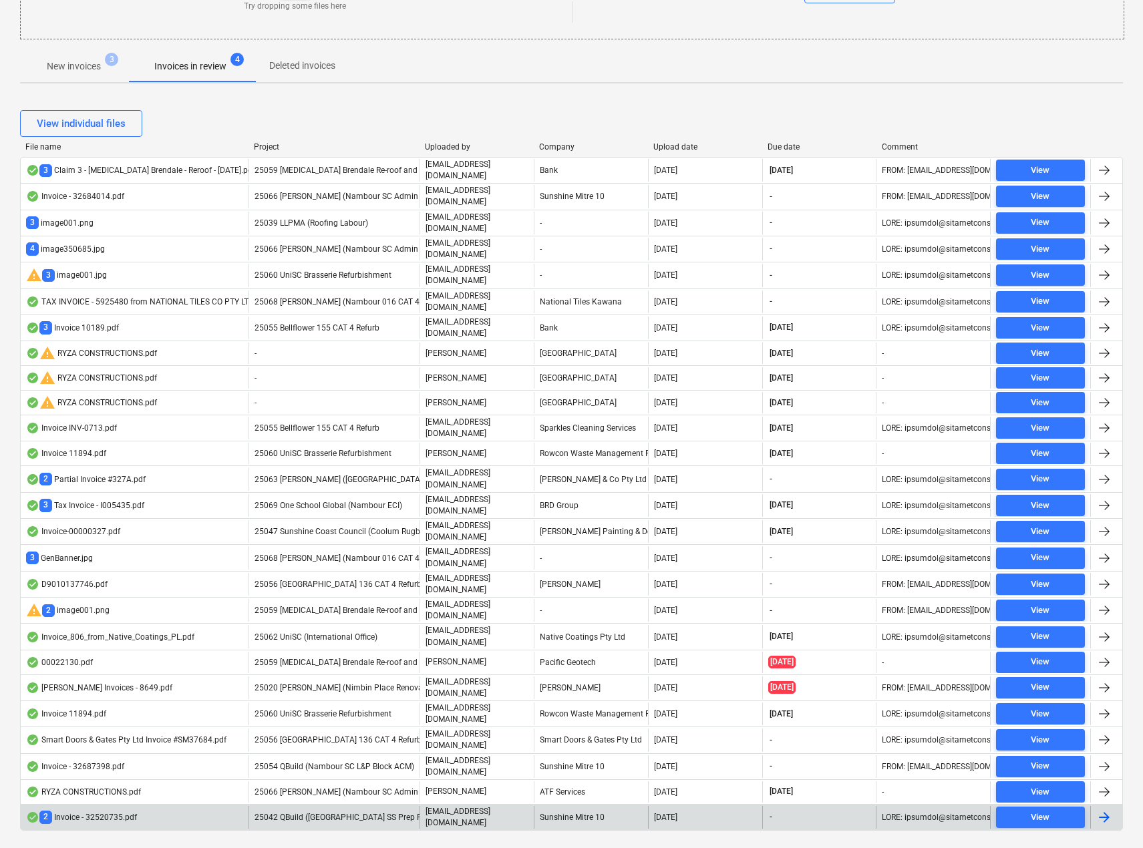
click at [559, 806] on div "Sunshine Mitre 10" at bounding box center [591, 817] width 114 height 23
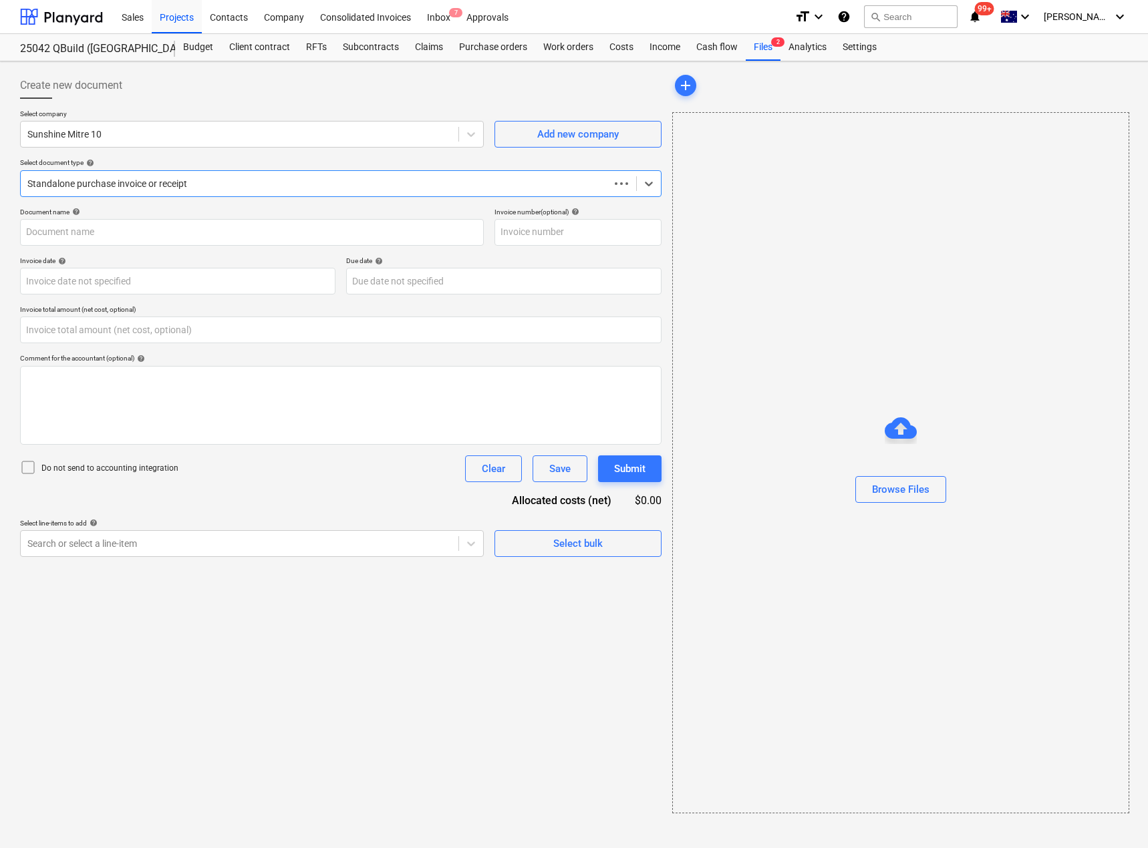
type input "0.00"
type input "32520735"
type input "[DATE]"
